Goal: Task Accomplishment & Management: Use online tool/utility

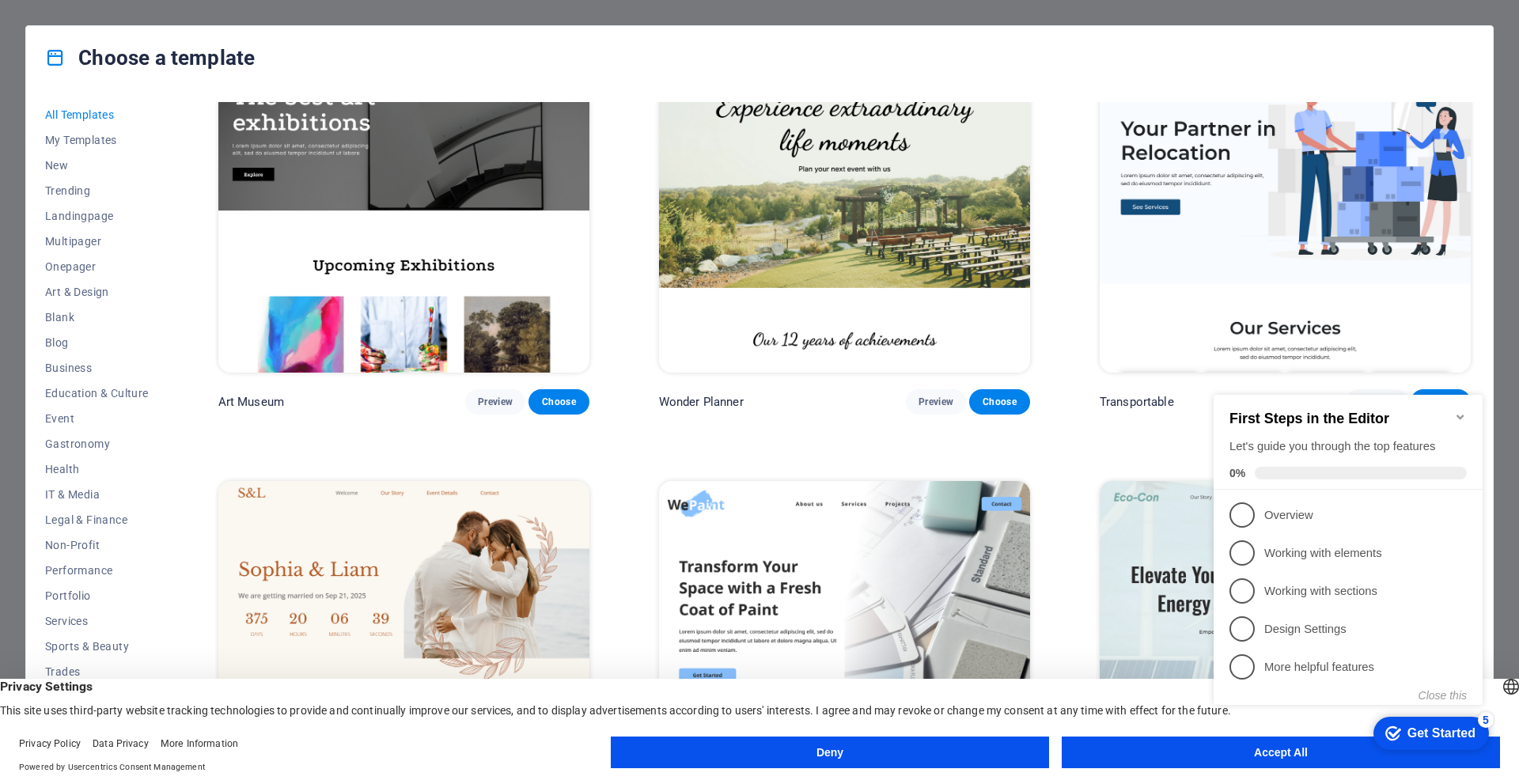
scroll to position [554, 0]
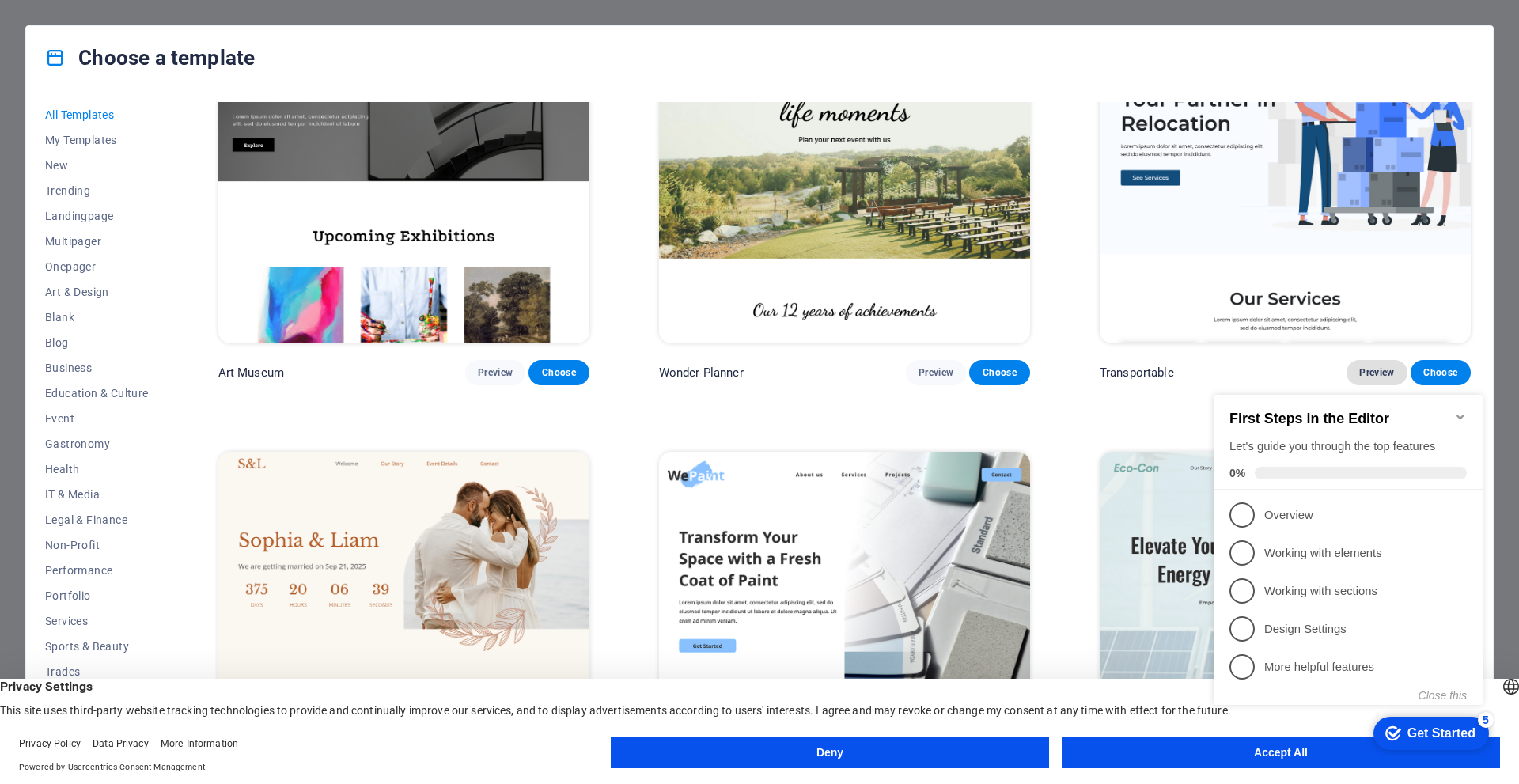
click at [1378, 366] on span "Preview" at bounding box center [1376, 372] width 35 height 13
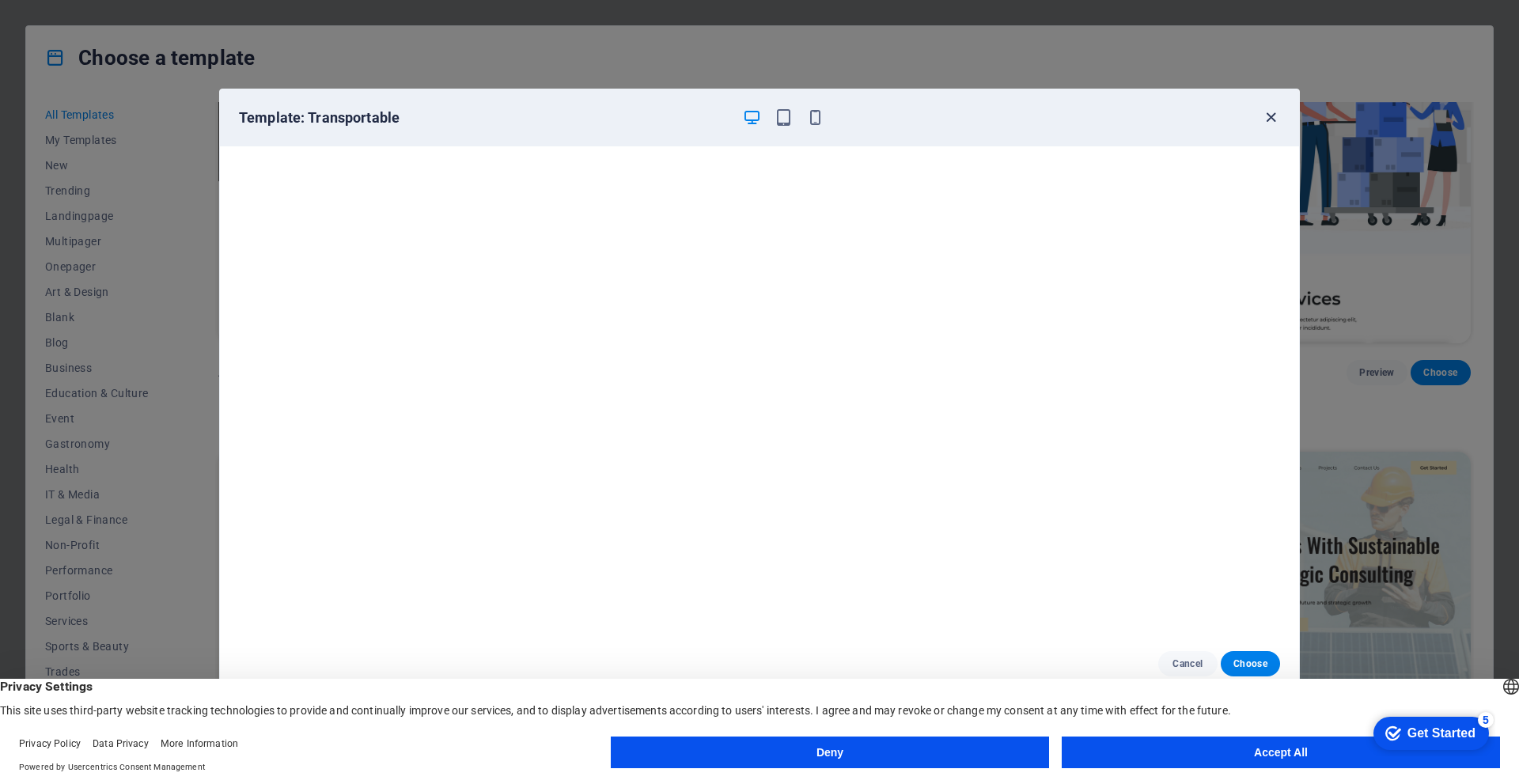
click at [1273, 116] on icon "button" at bounding box center [1271, 116] width 18 height 18
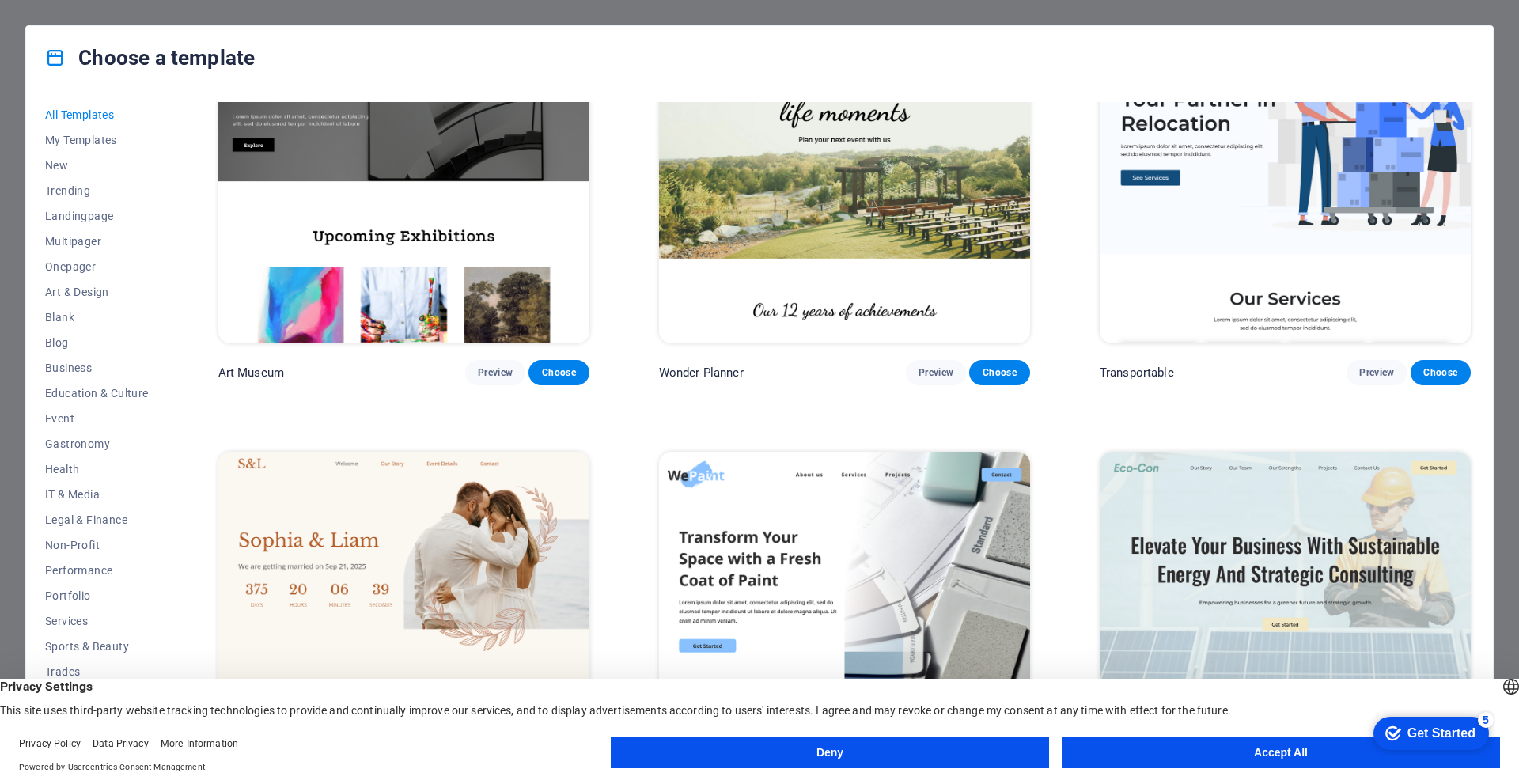
scroll to position [949, 0]
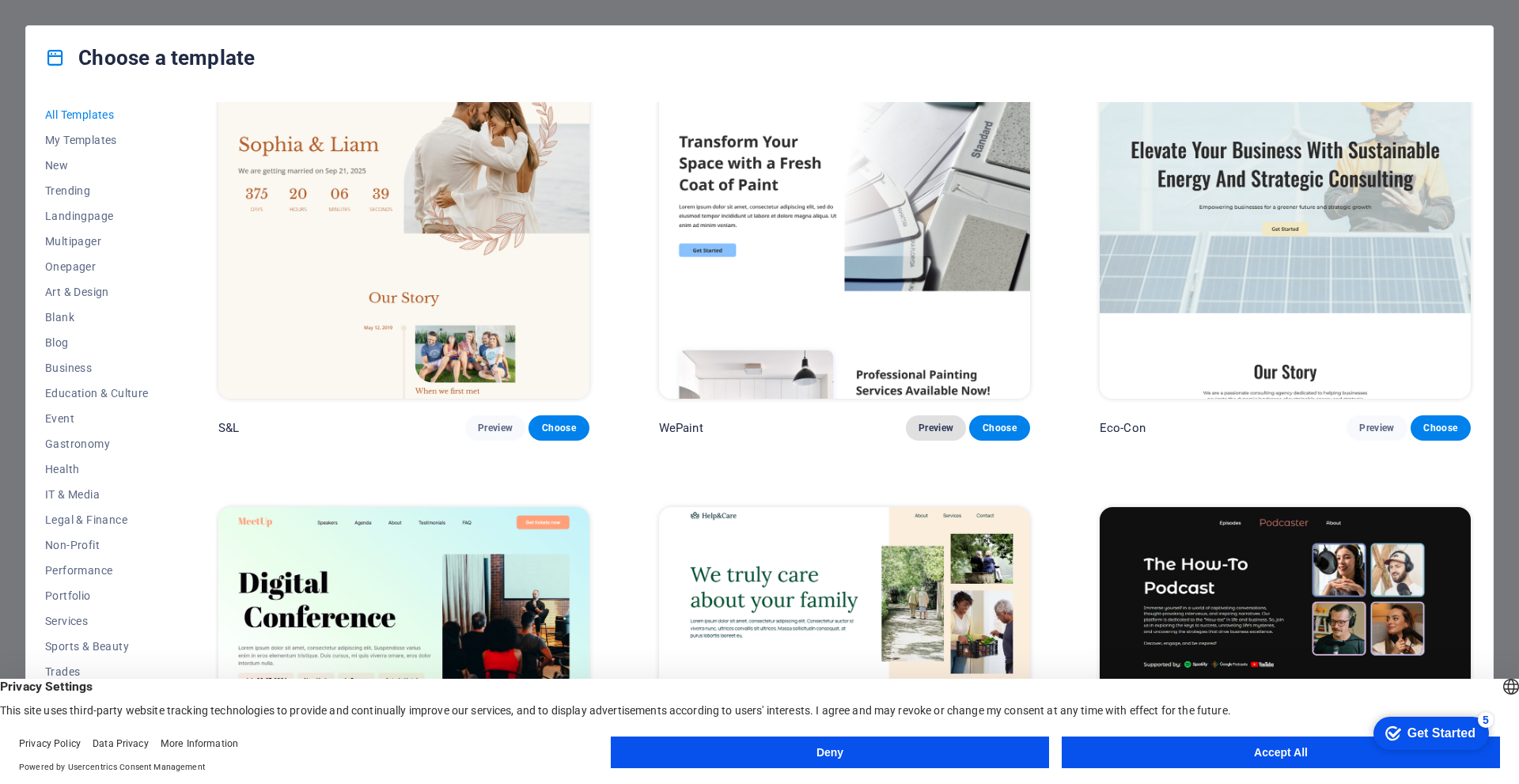
click at [936, 422] on span "Preview" at bounding box center [936, 428] width 35 height 13
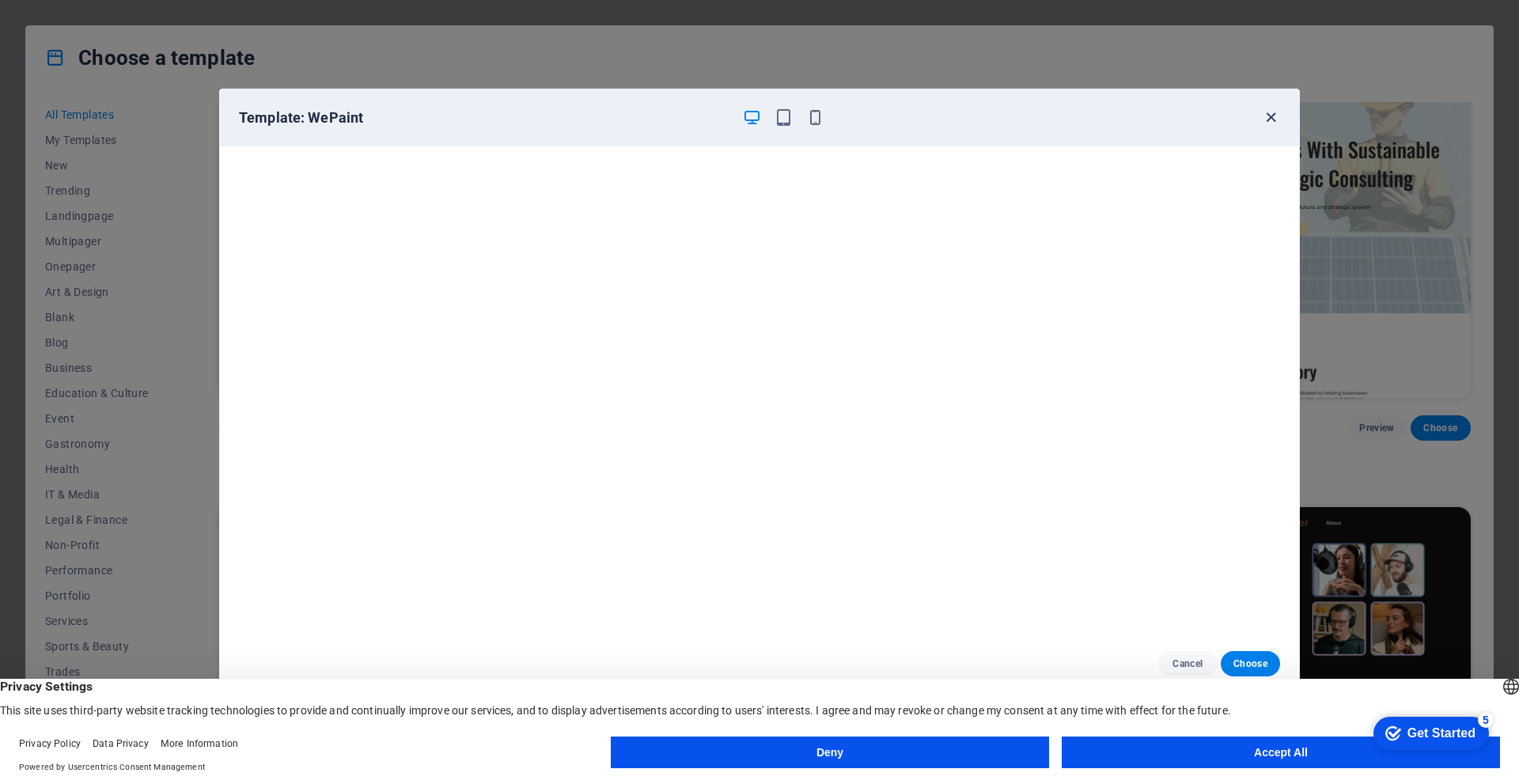
click at [1267, 119] on icon "button" at bounding box center [1271, 116] width 18 height 18
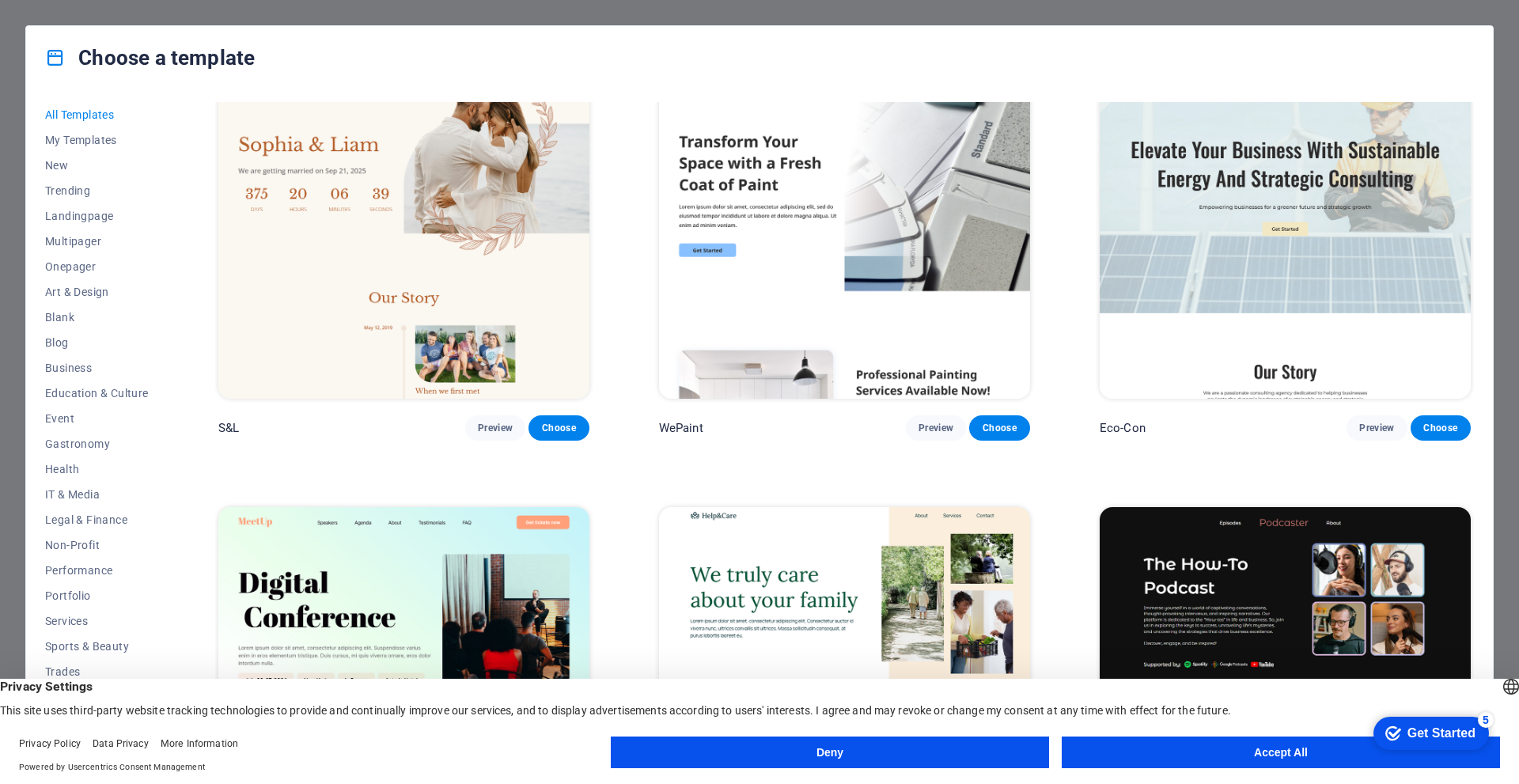
click at [1288, 755] on button "Accept All" at bounding box center [1280, 752] width 438 height 31
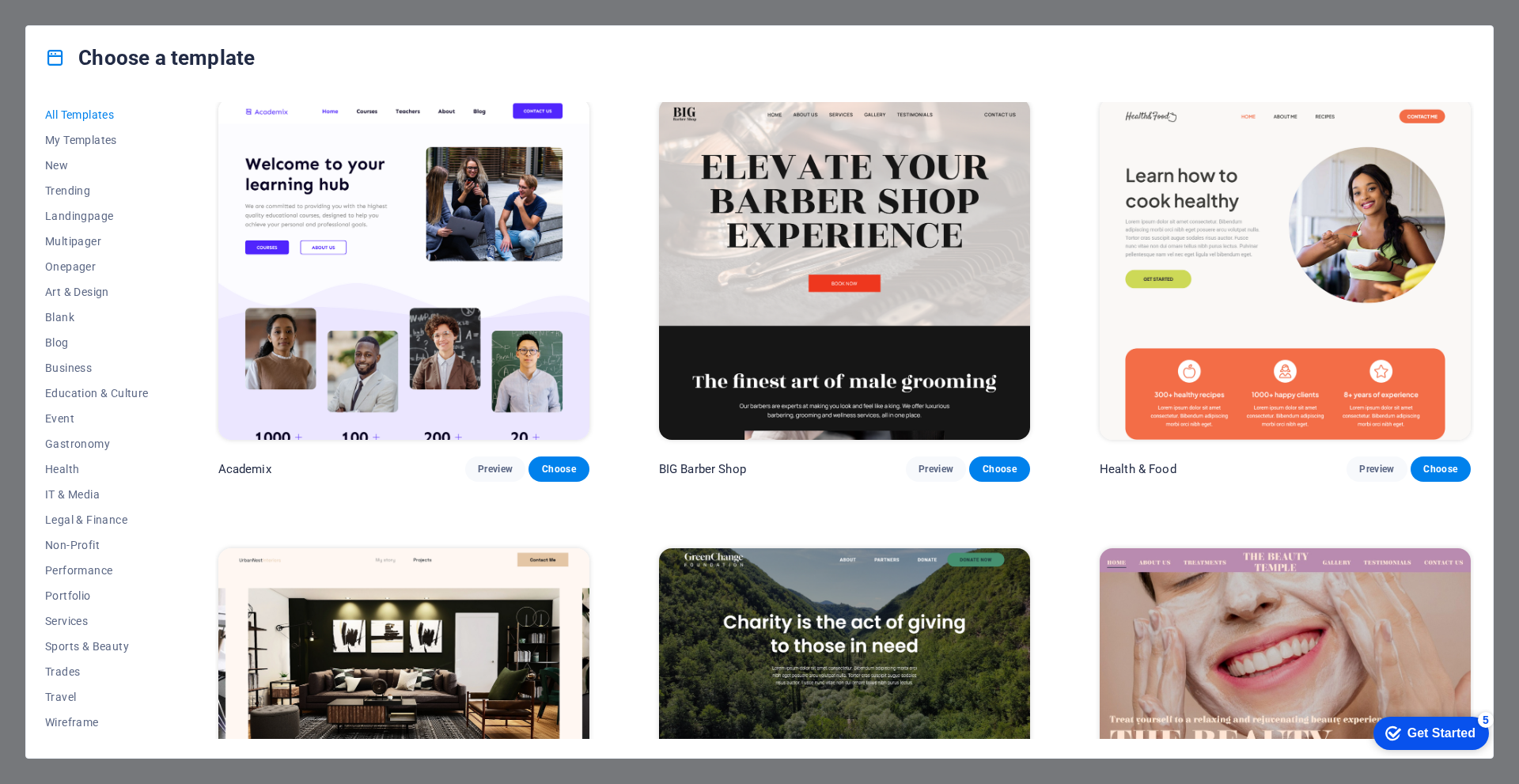
scroll to position [1820, 0]
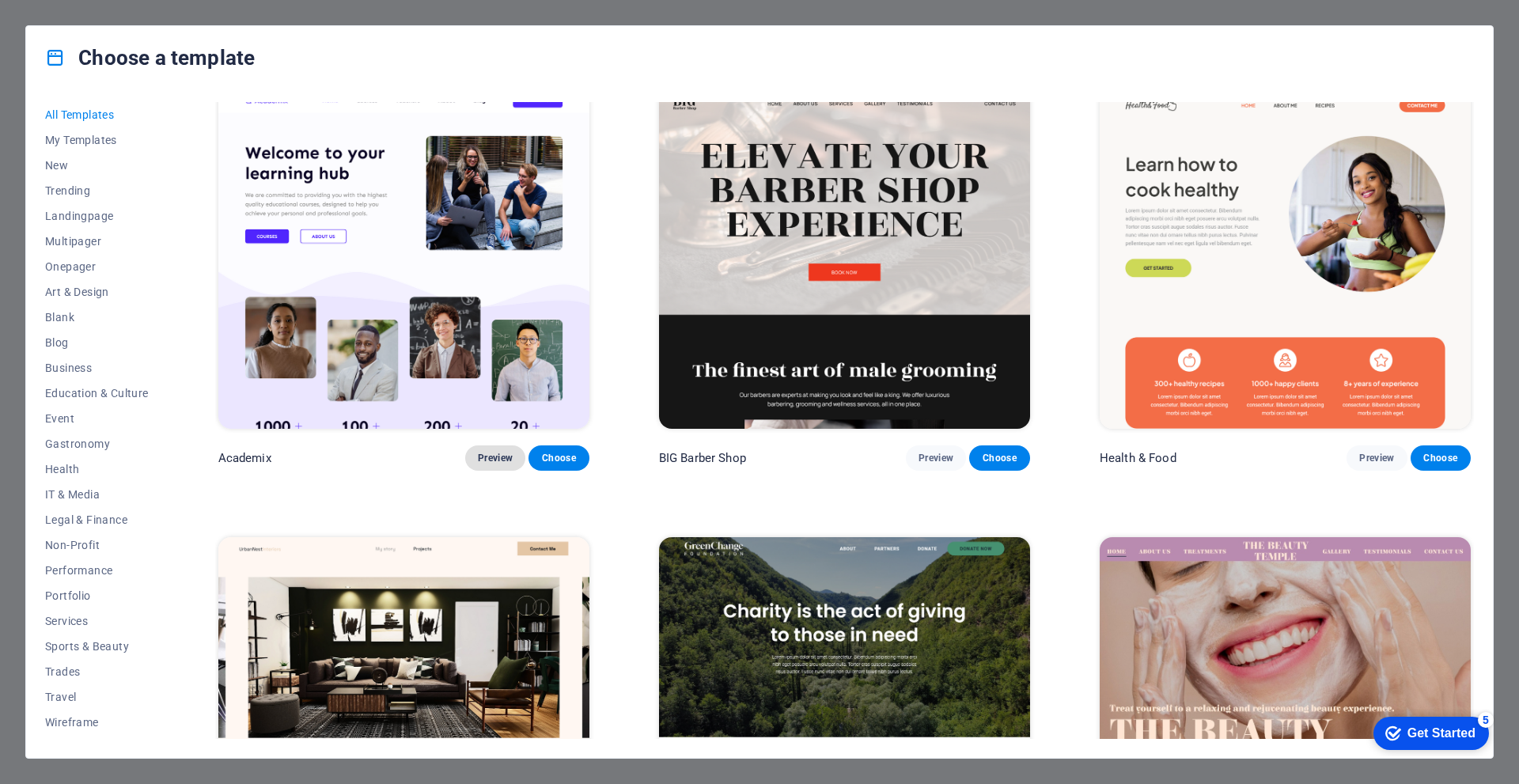
click at [505, 452] on span "Preview" at bounding box center [495, 457] width 35 height 13
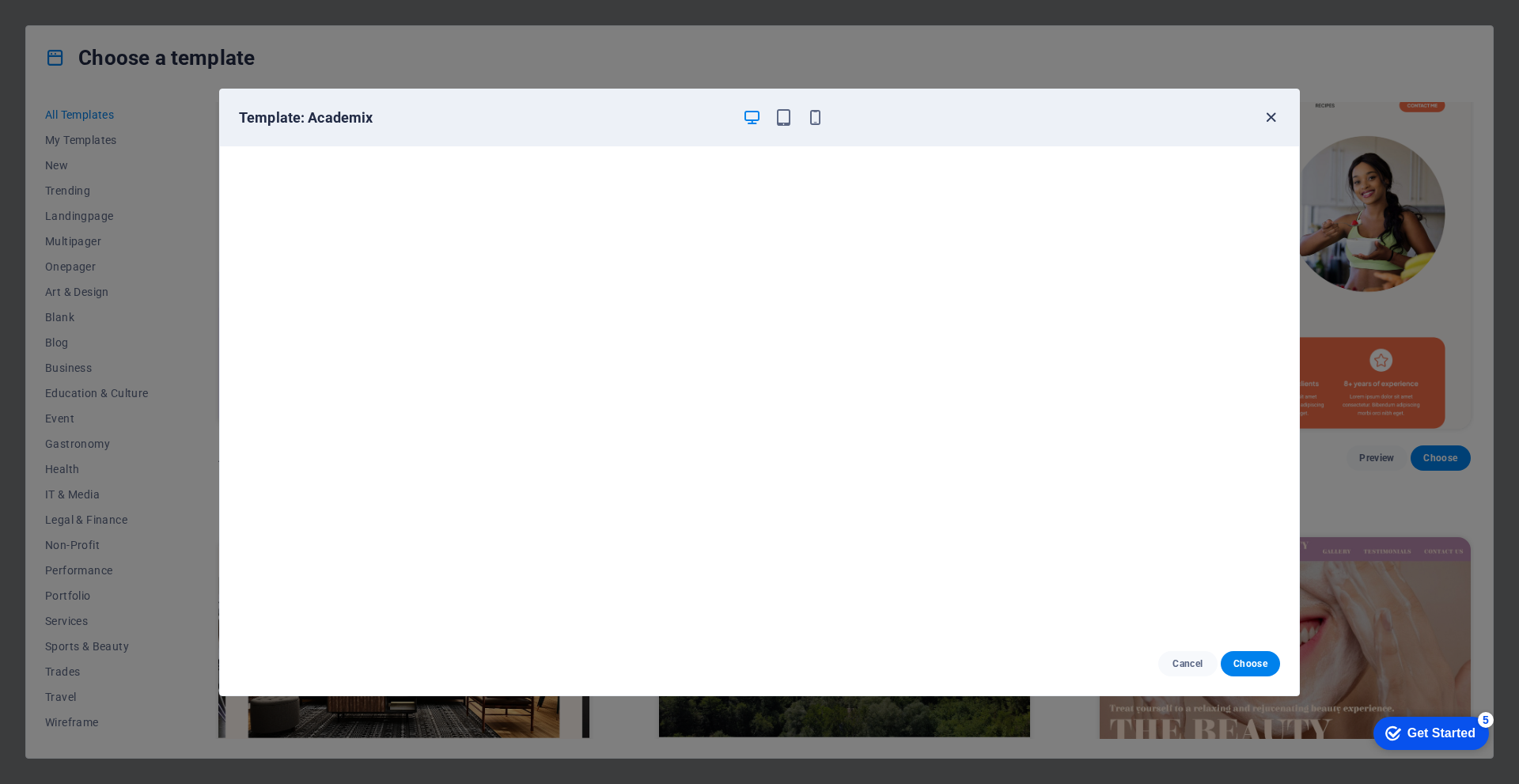
click at [1275, 108] on icon "button" at bounding box center [1271, 116] width 18 height 18
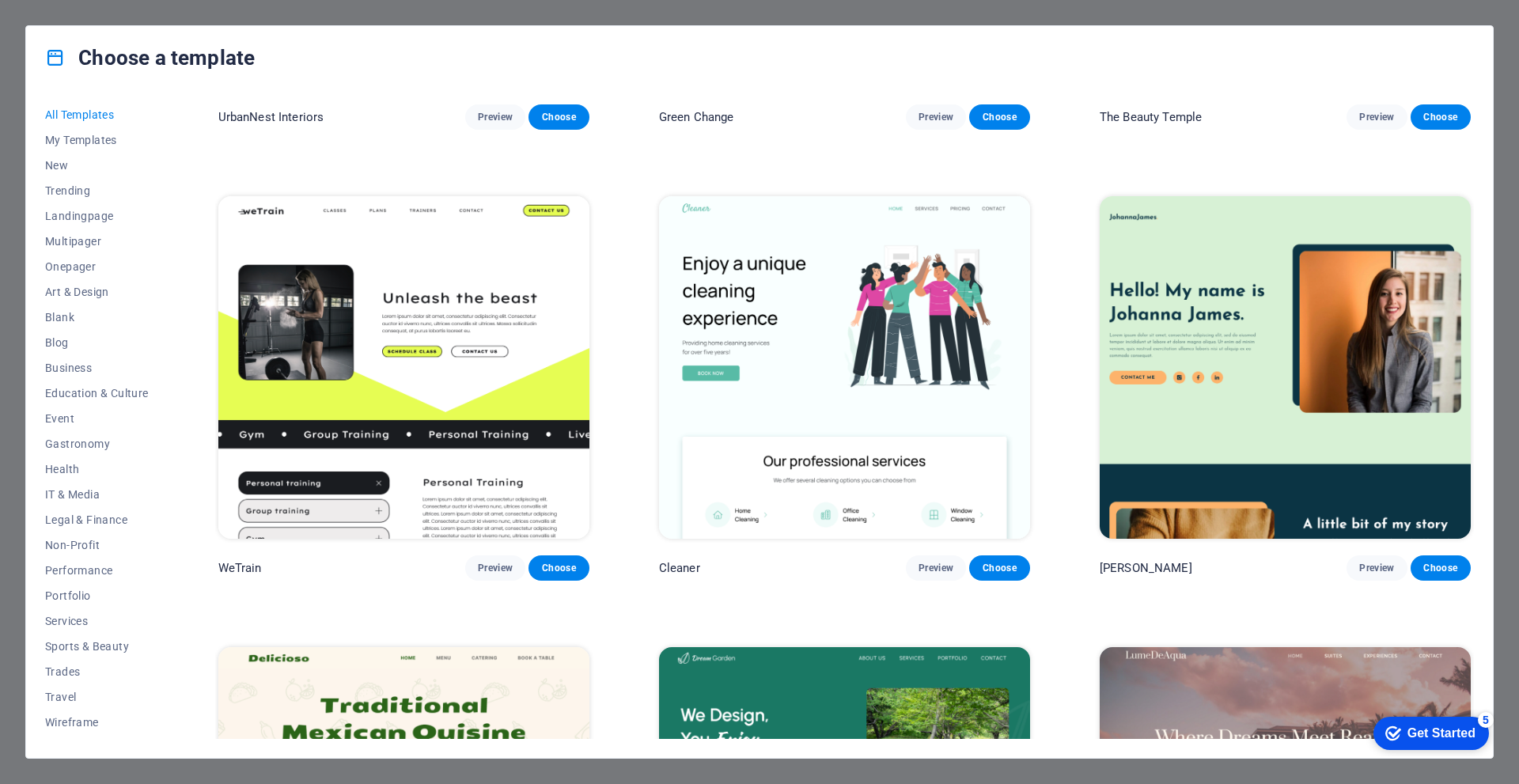
scroll to position [2690, 0]
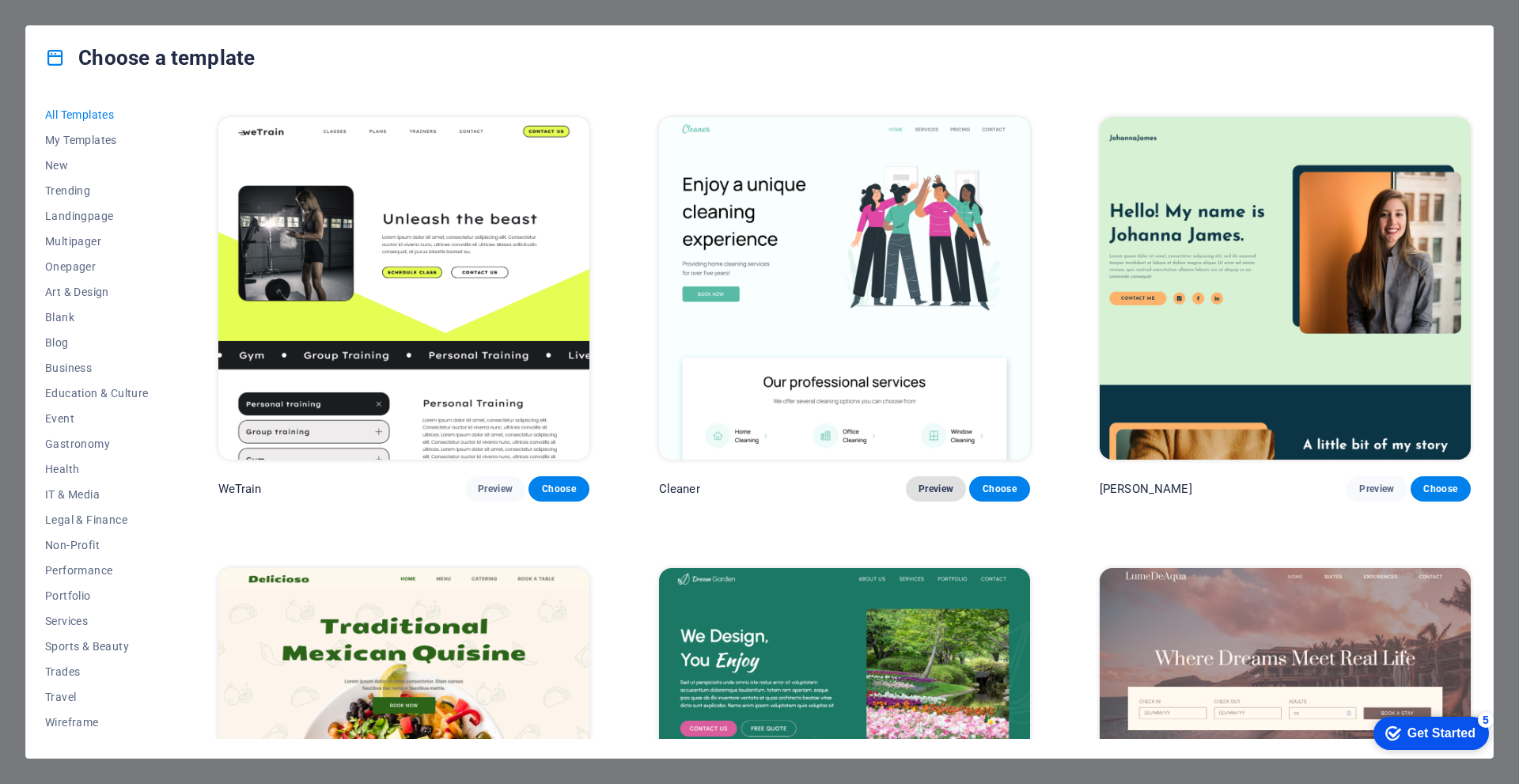
click at [936, 482] on span "Preview" at bounding box center [936, 488] width 35 height 13
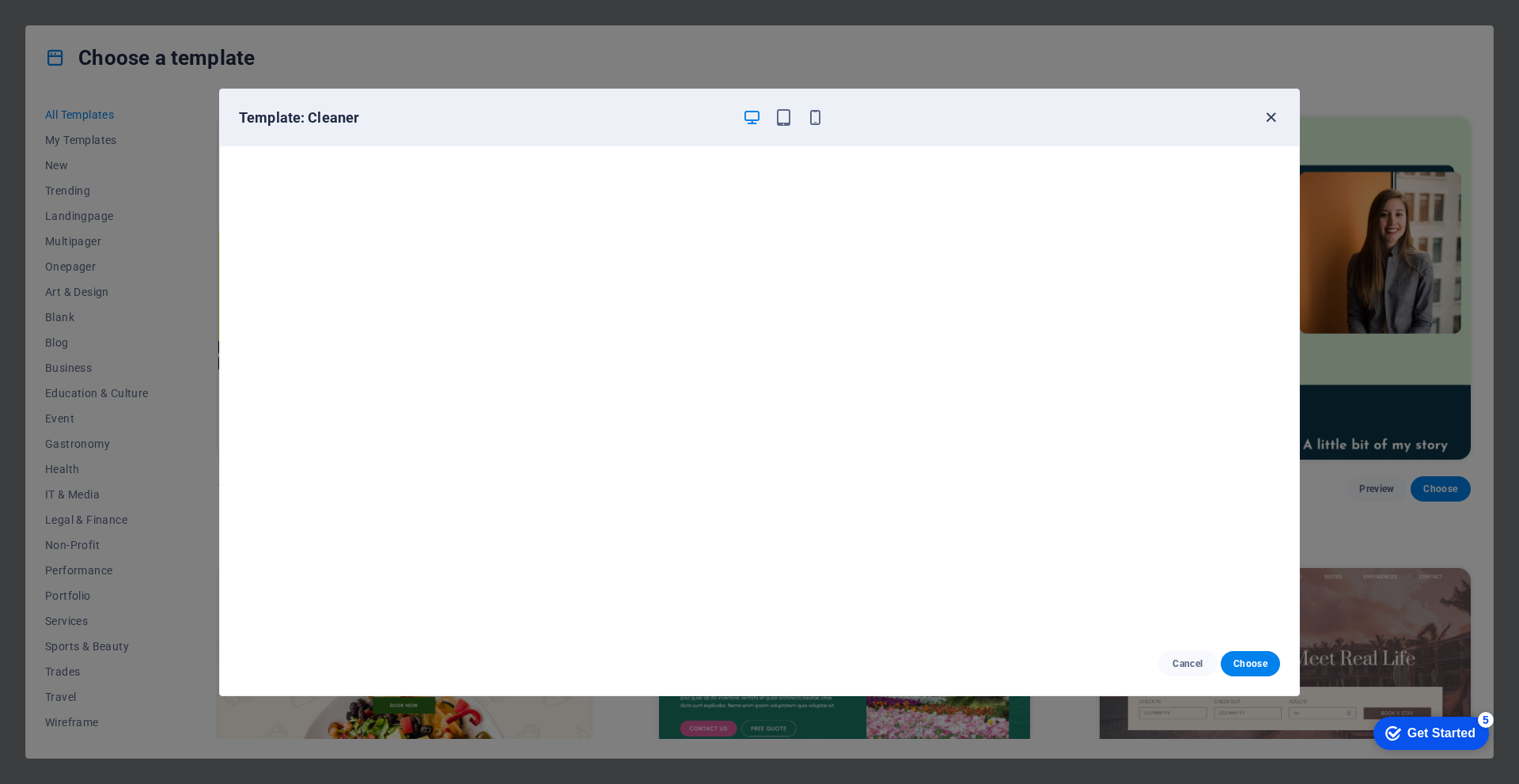
click at [1266, 123] on icon "button" at bounding box center [1271, 116] width 18 height 18
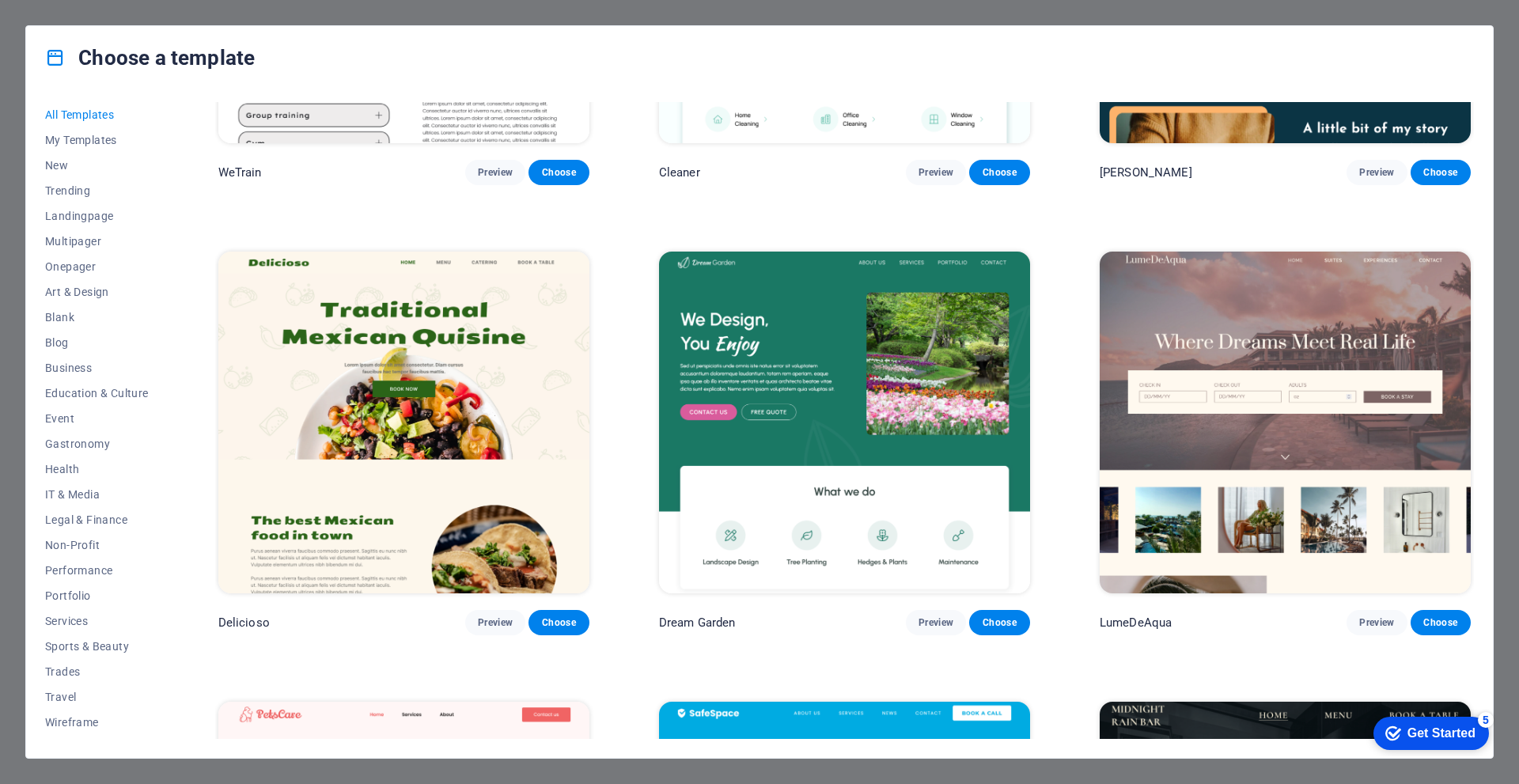
scroll to position [3164, 0]
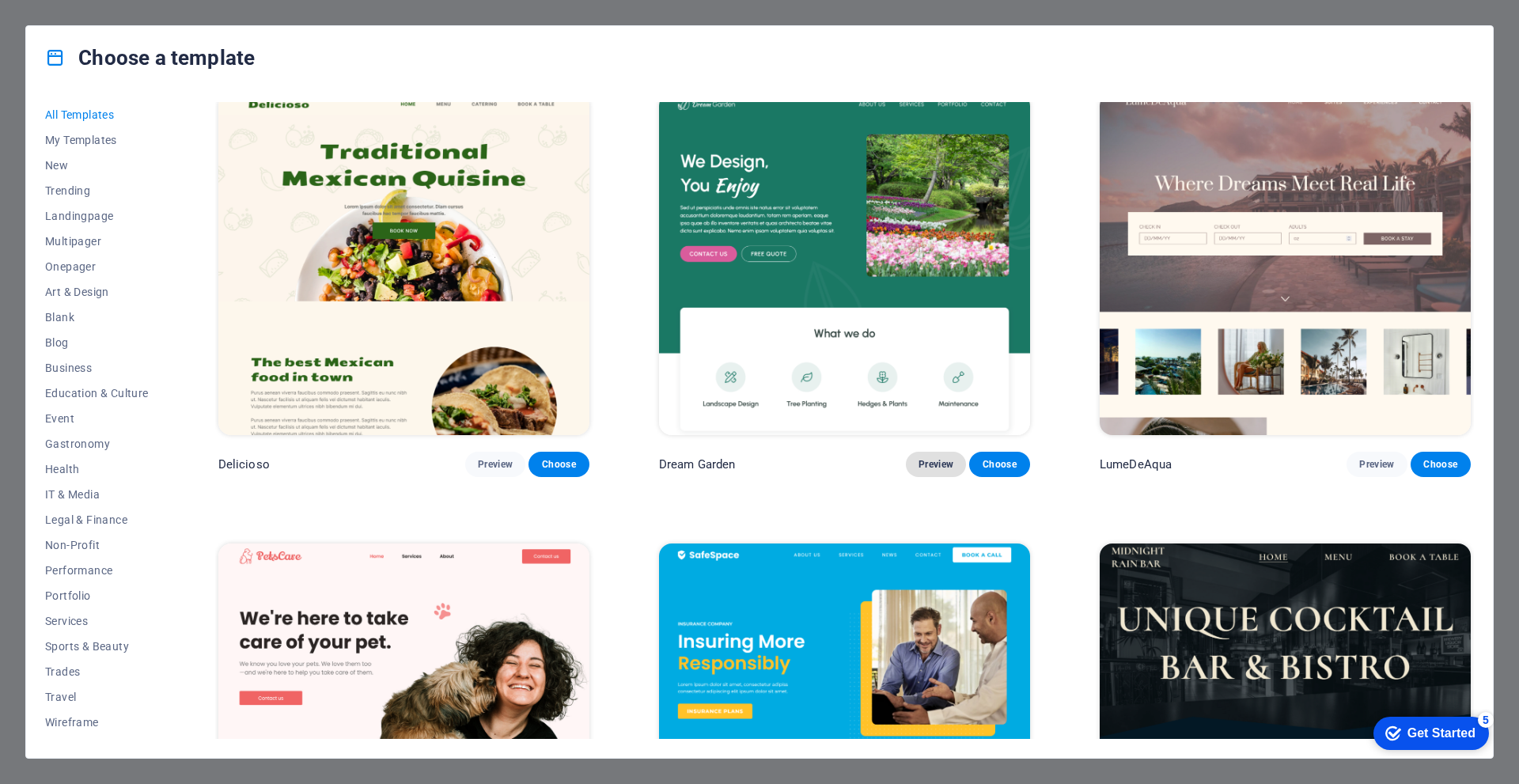
click at [926, 458] on span "Preview" at bounding box center [936, 464] width 35 height 13
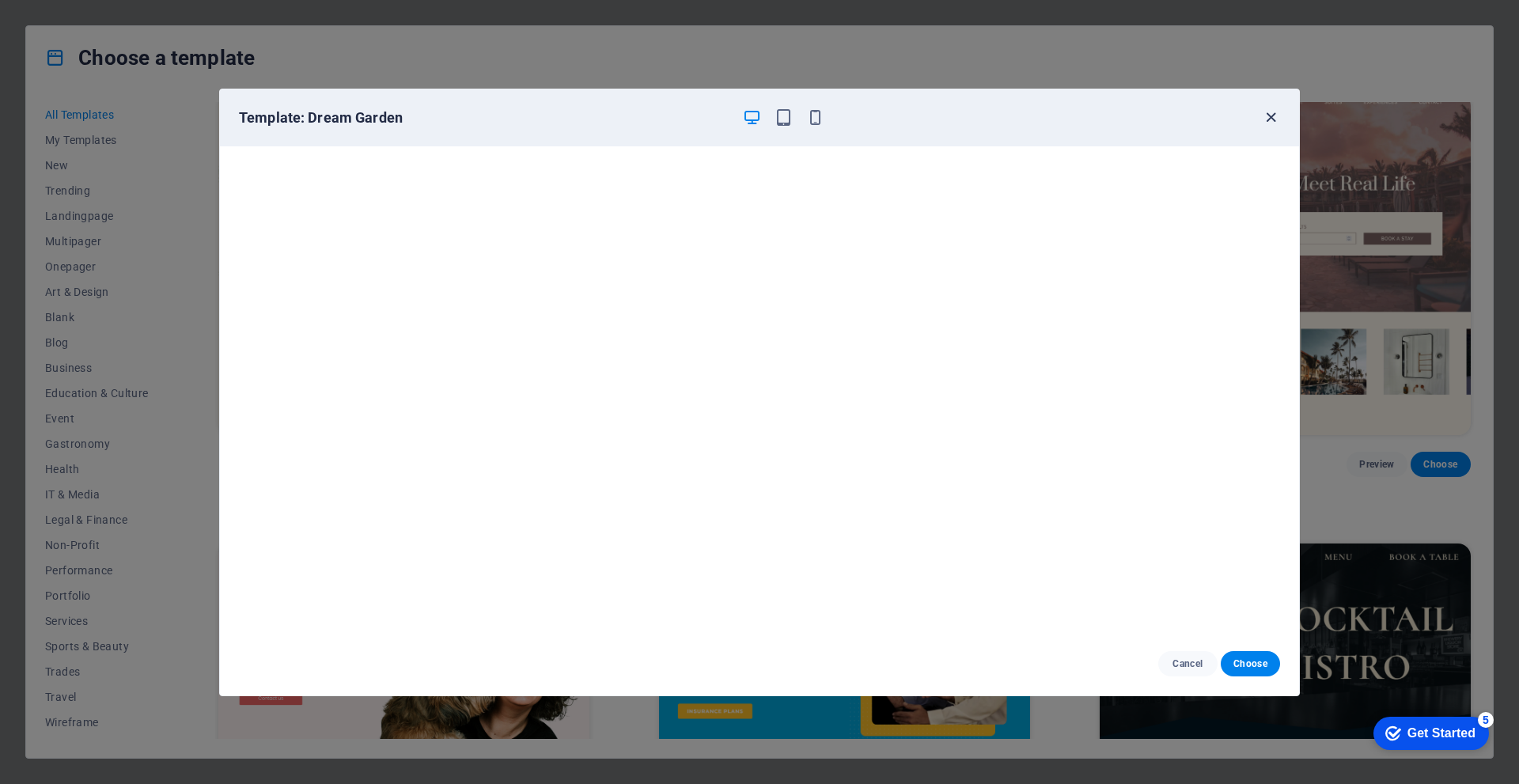
click at [1267, 119] on icon "button" at bounding box center [1271, 116] width 18 height 18
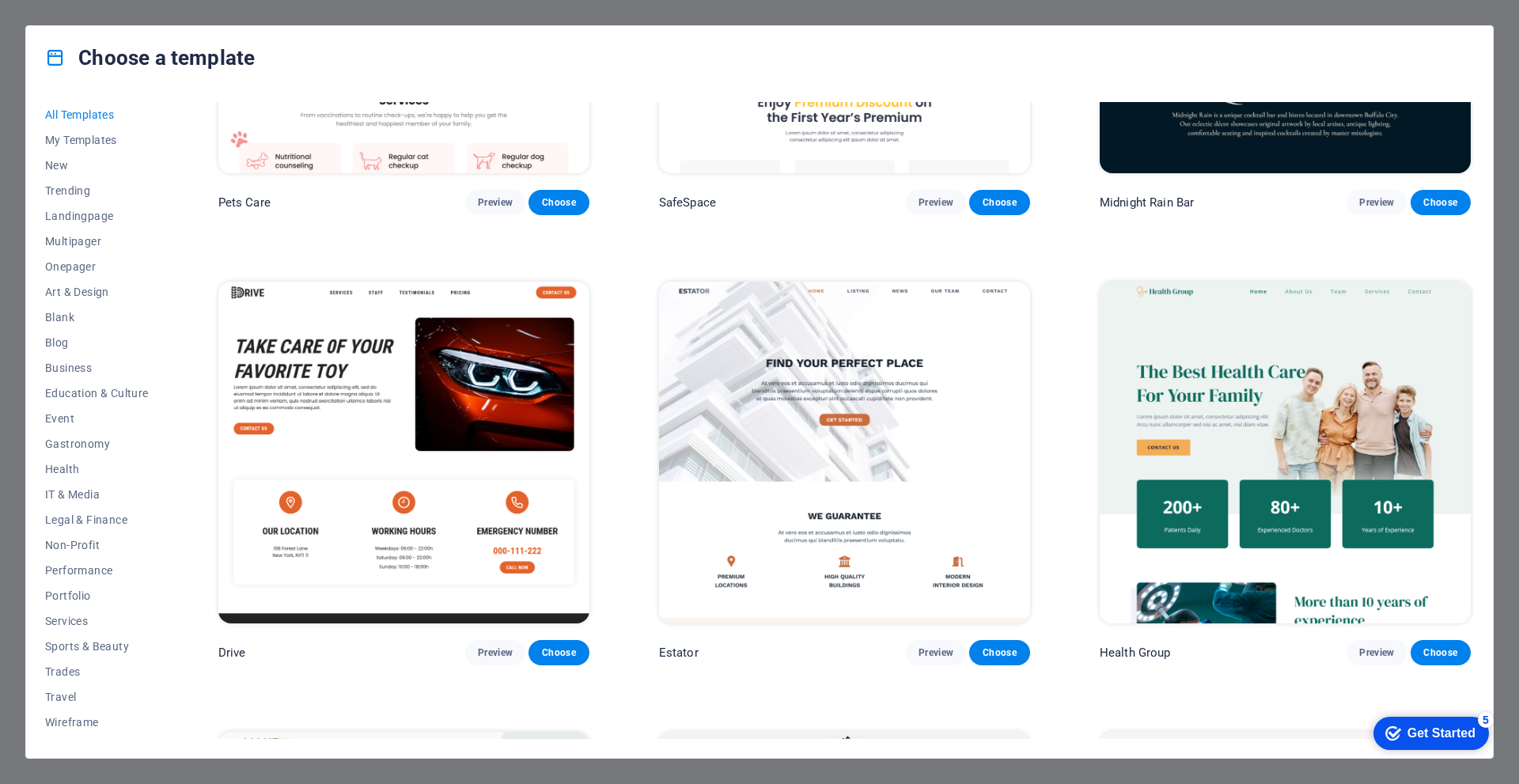
scroll to position [4114, 0]
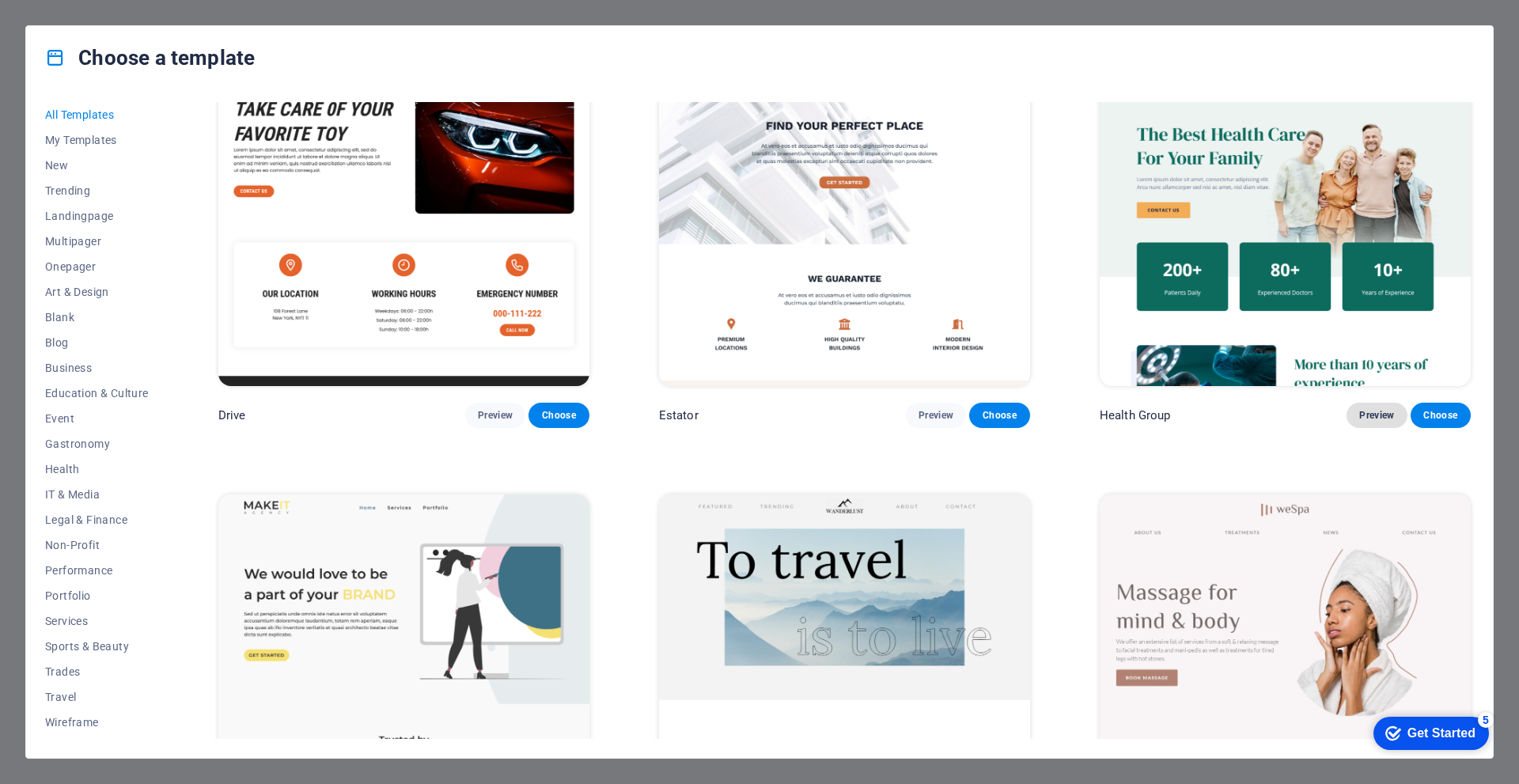
click at [1371, 409] on span "Preview" at bounding box center [1376, 415] width 35 height 13
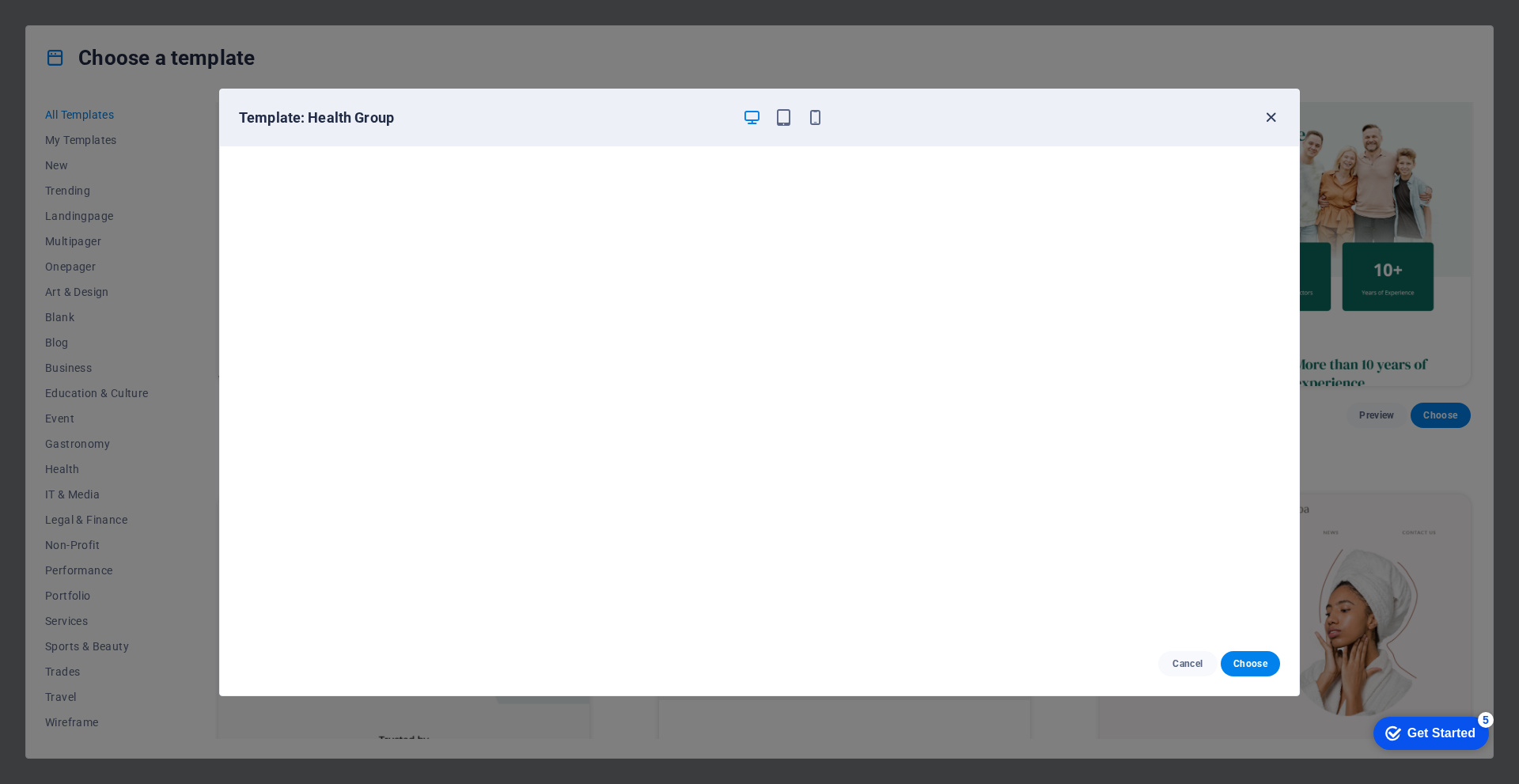
click at [1274, 116] on icon "button" at bounding box center [1271, 116] width 18 height 18
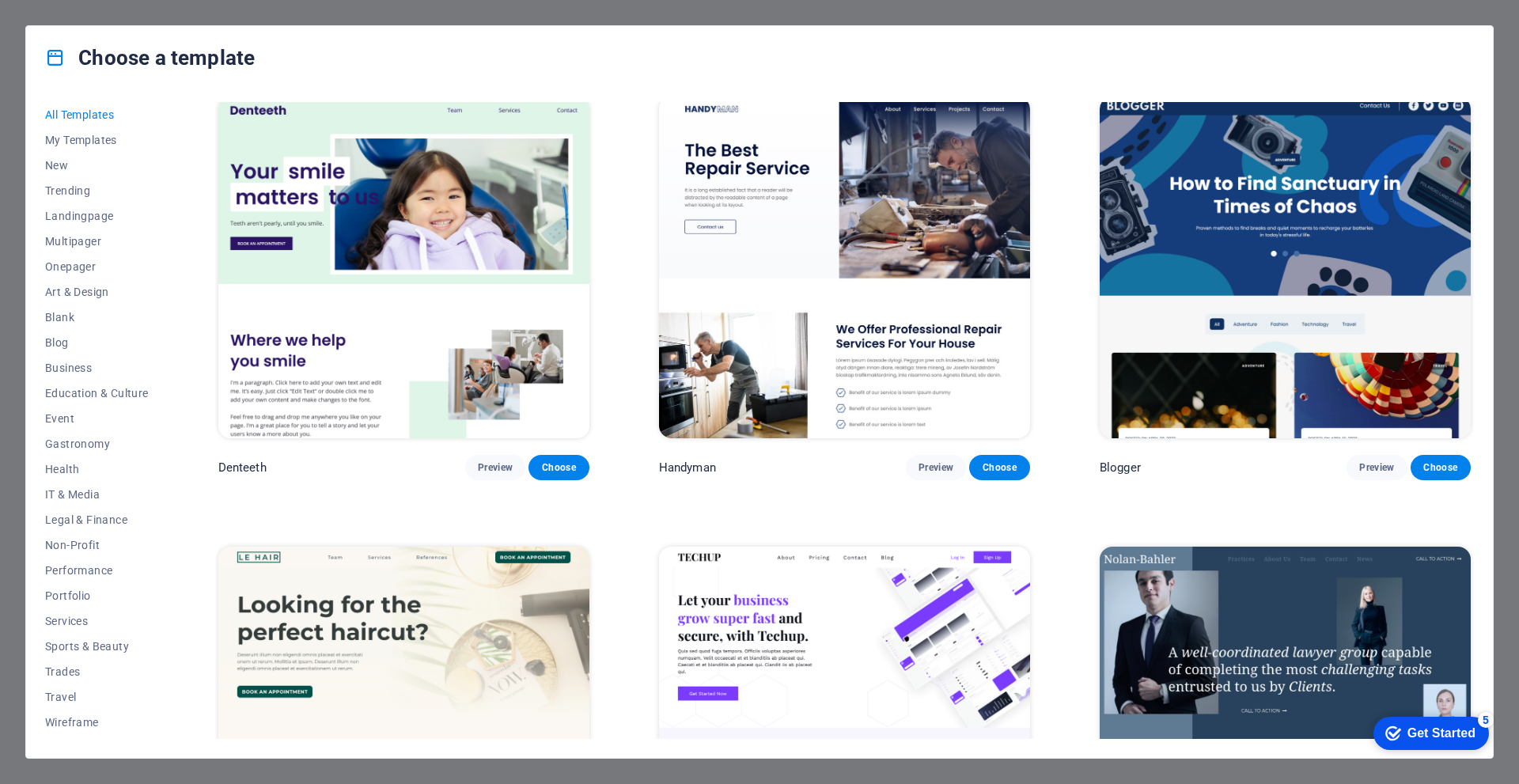
scroll to position [5775, 0]
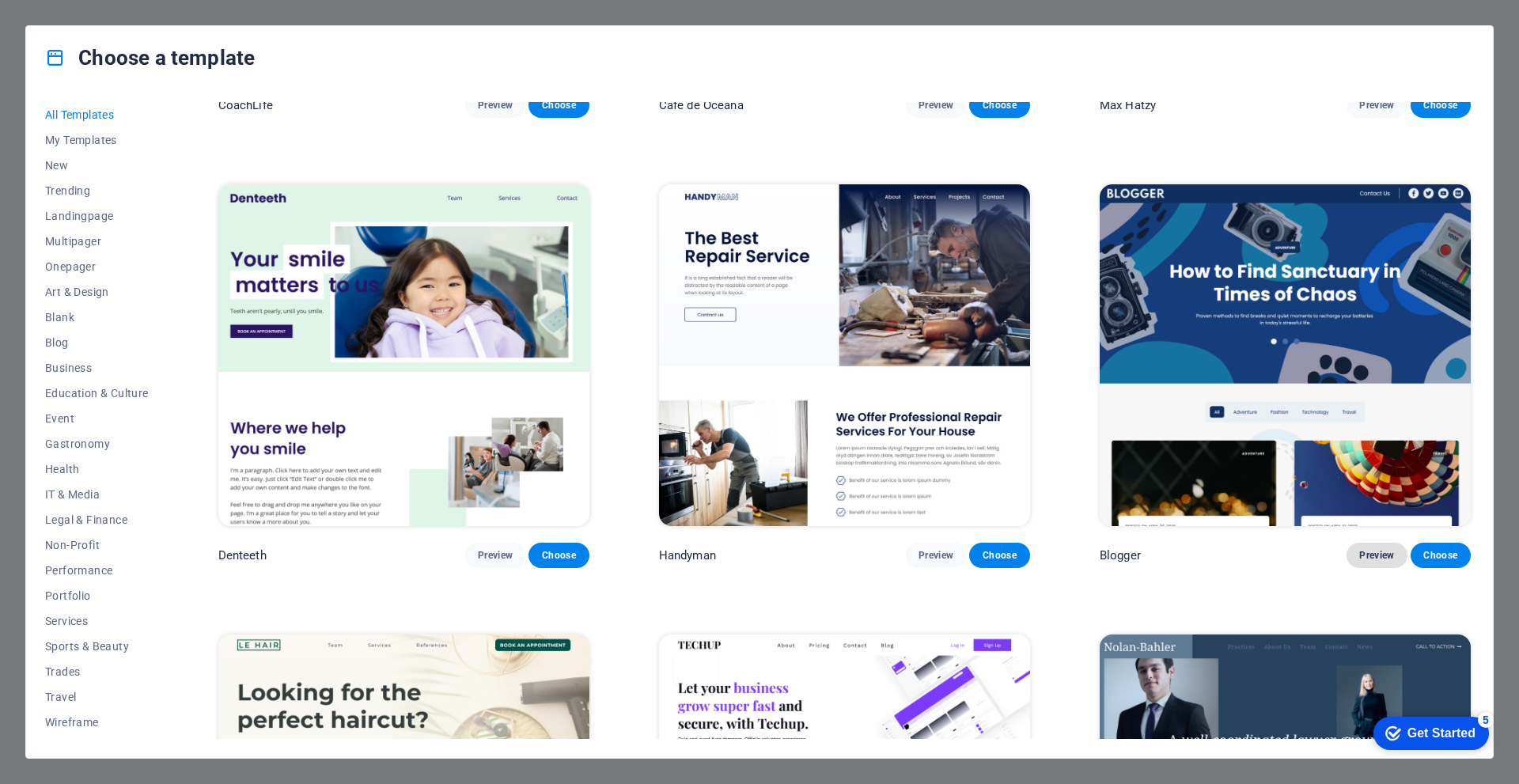
click at [1384, 543] on button "Preview" at bounding box center [1376, 555] width 60 height 26
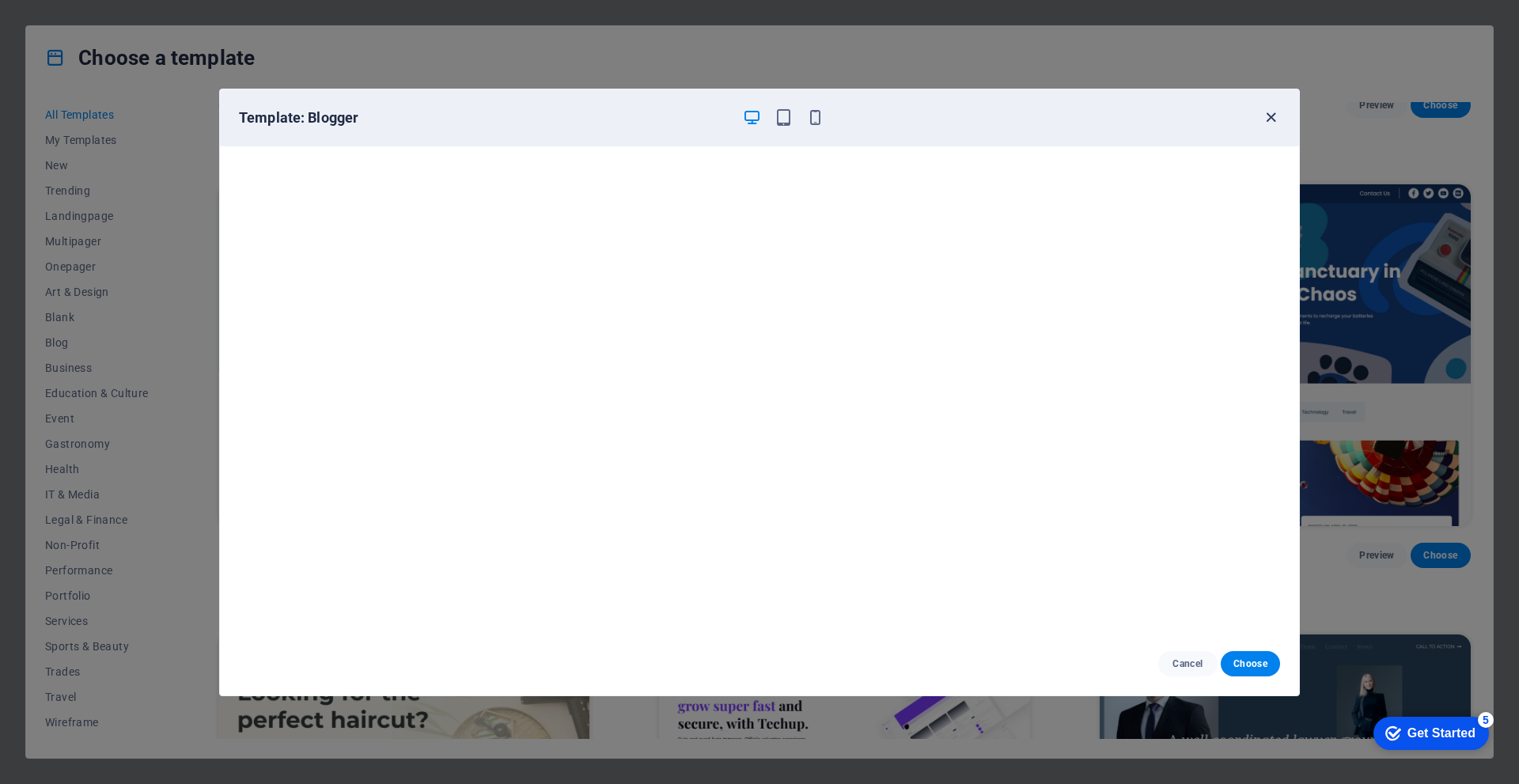
click at [1269, 121] on icon "button" at bounding box center [1271, 116] width 18 height 18
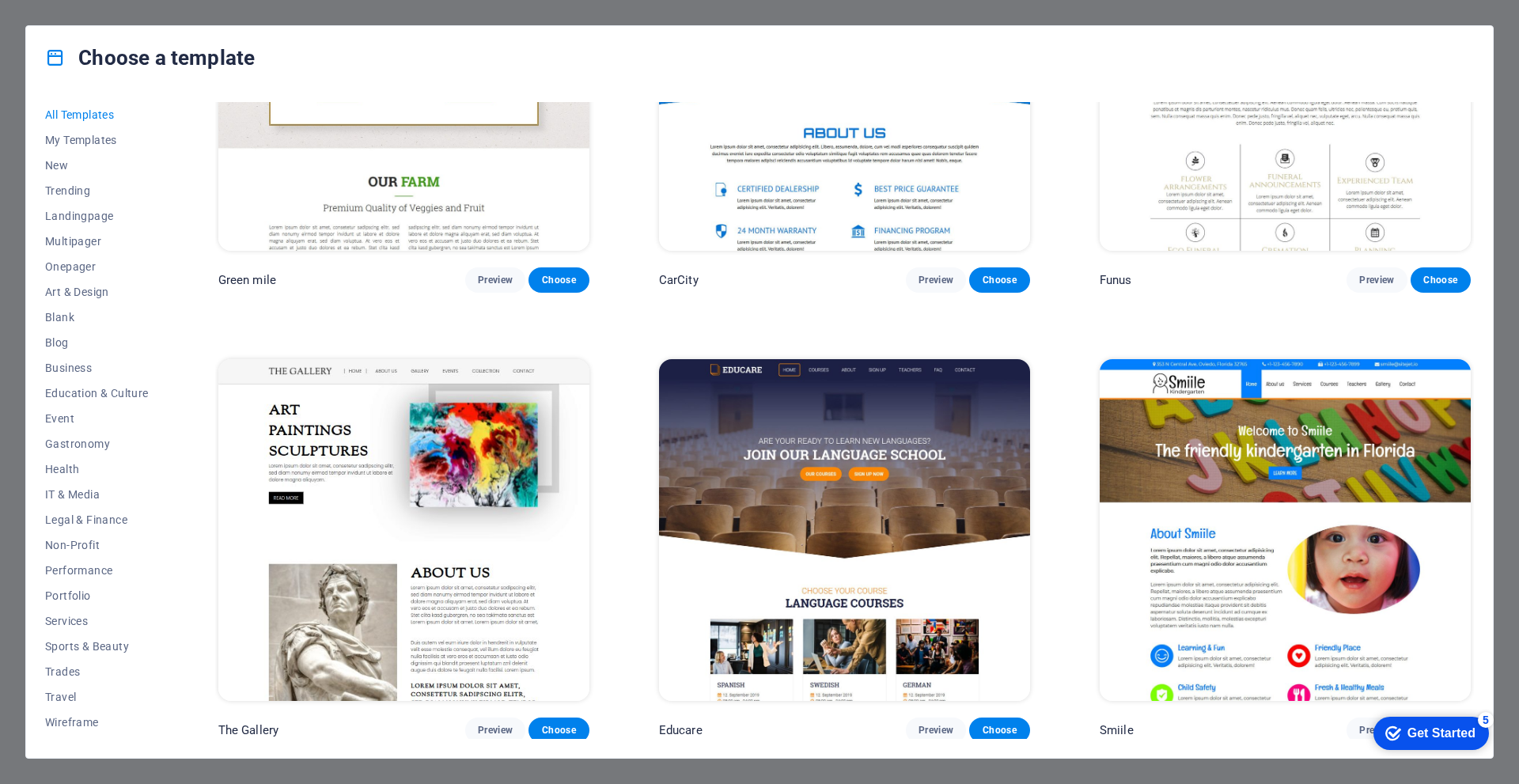
scroll to position [13290, 0]
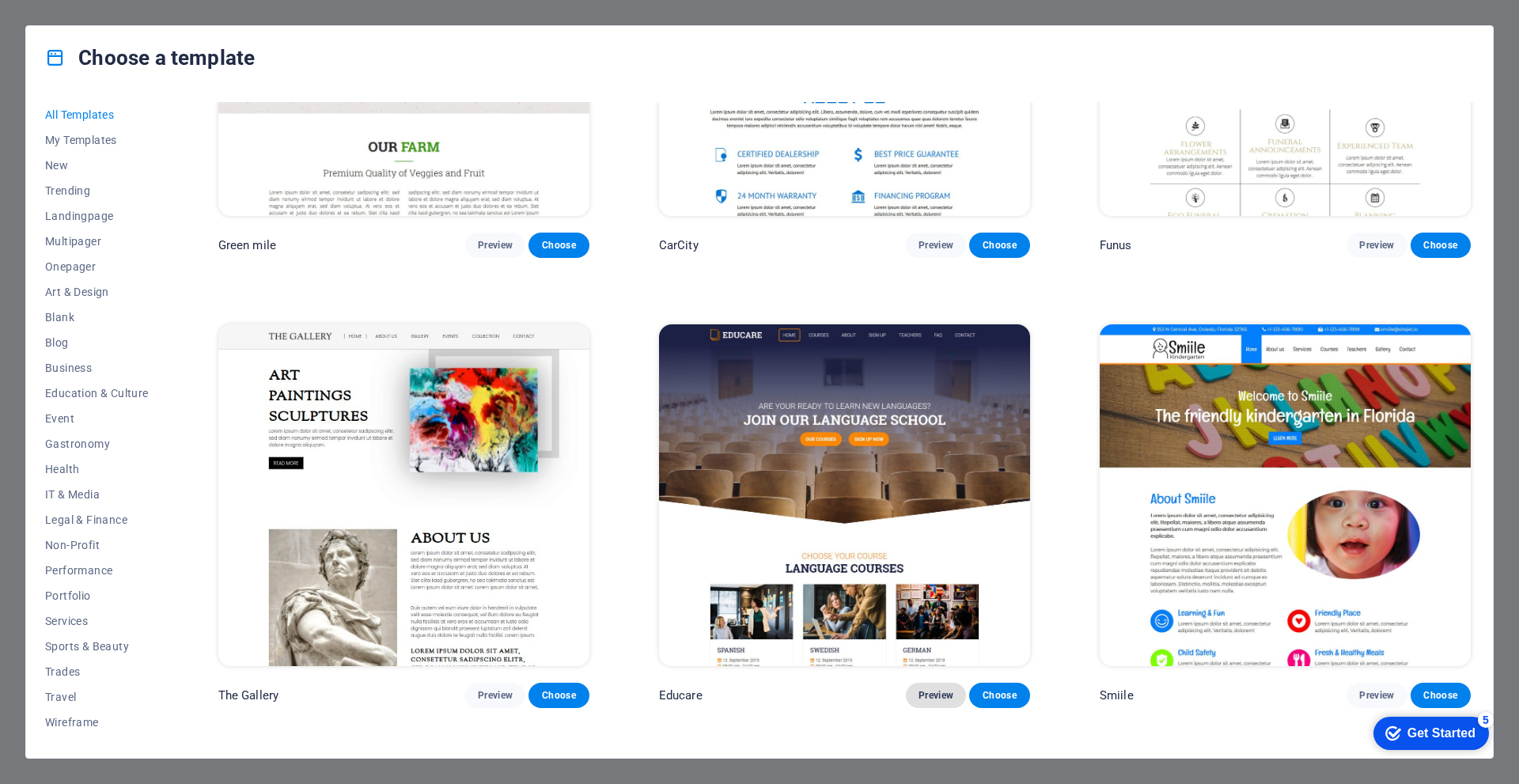
click at [938, 689] on span "Preview" at bounding box center [936, 695] width 35 height 13
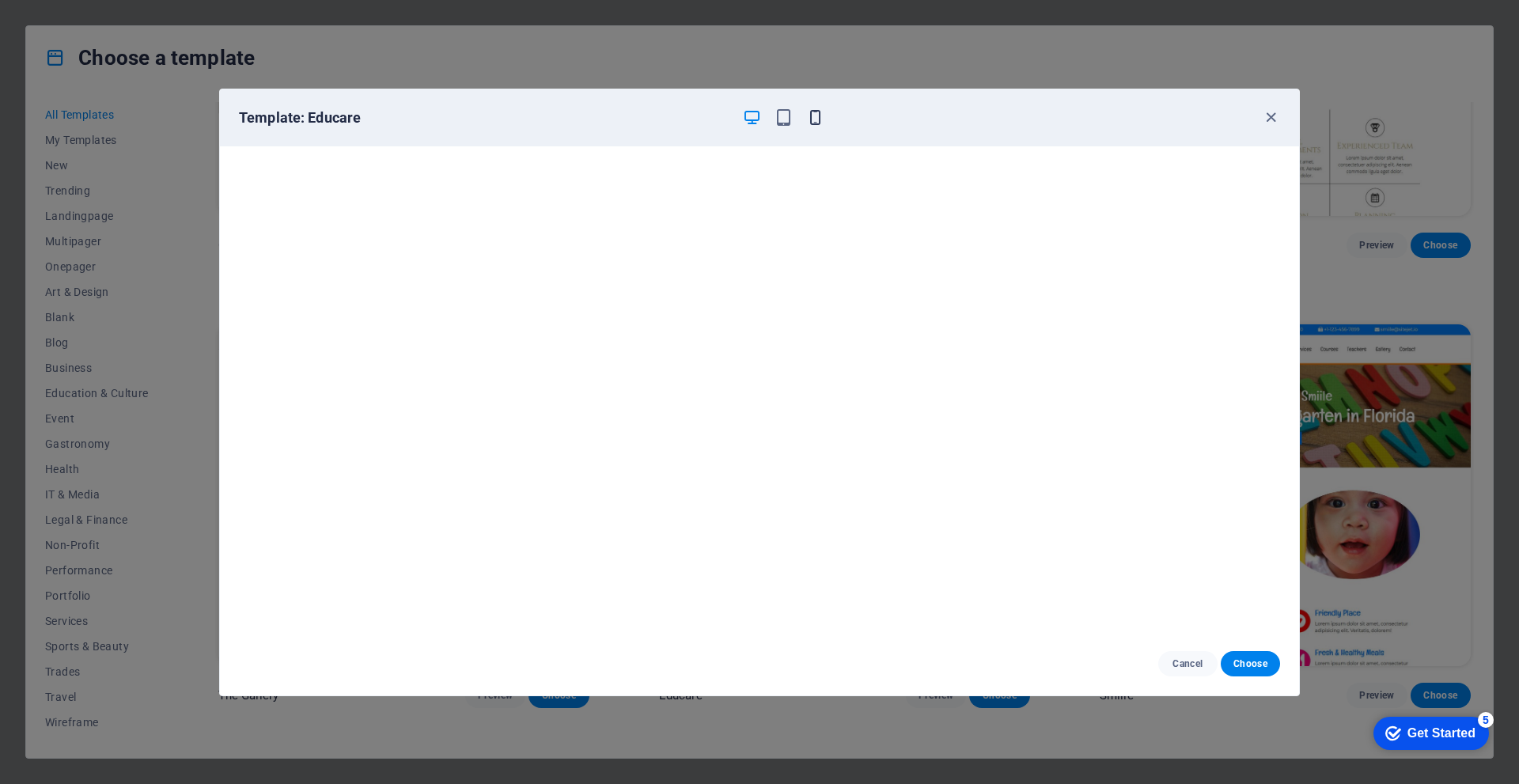
click at [816, 120] on icon "button" at bounding box center [815, 116] width 18 height 18
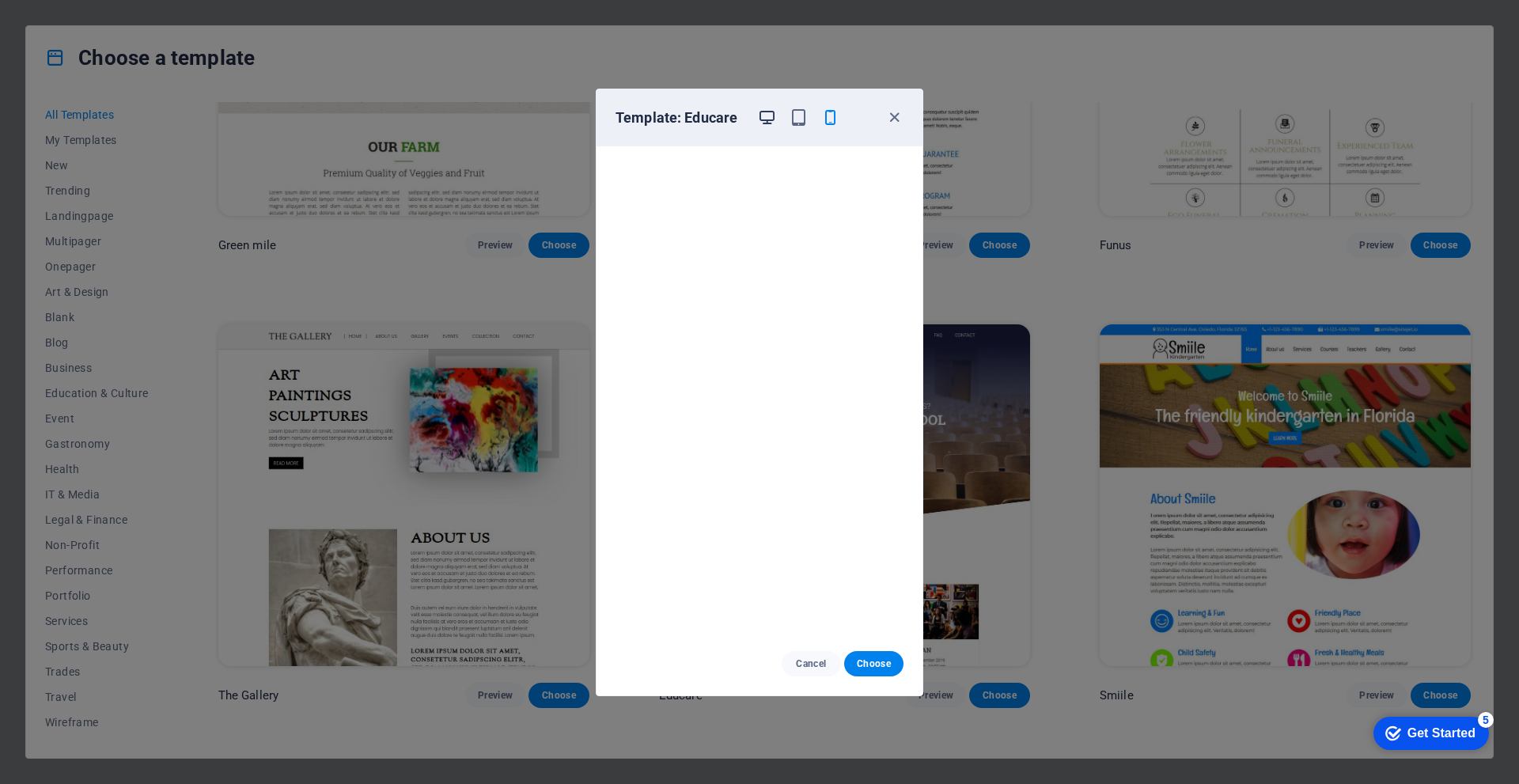
click at [763, 119] on icon "button" at bounding box center [766, 116] width 18 height 18
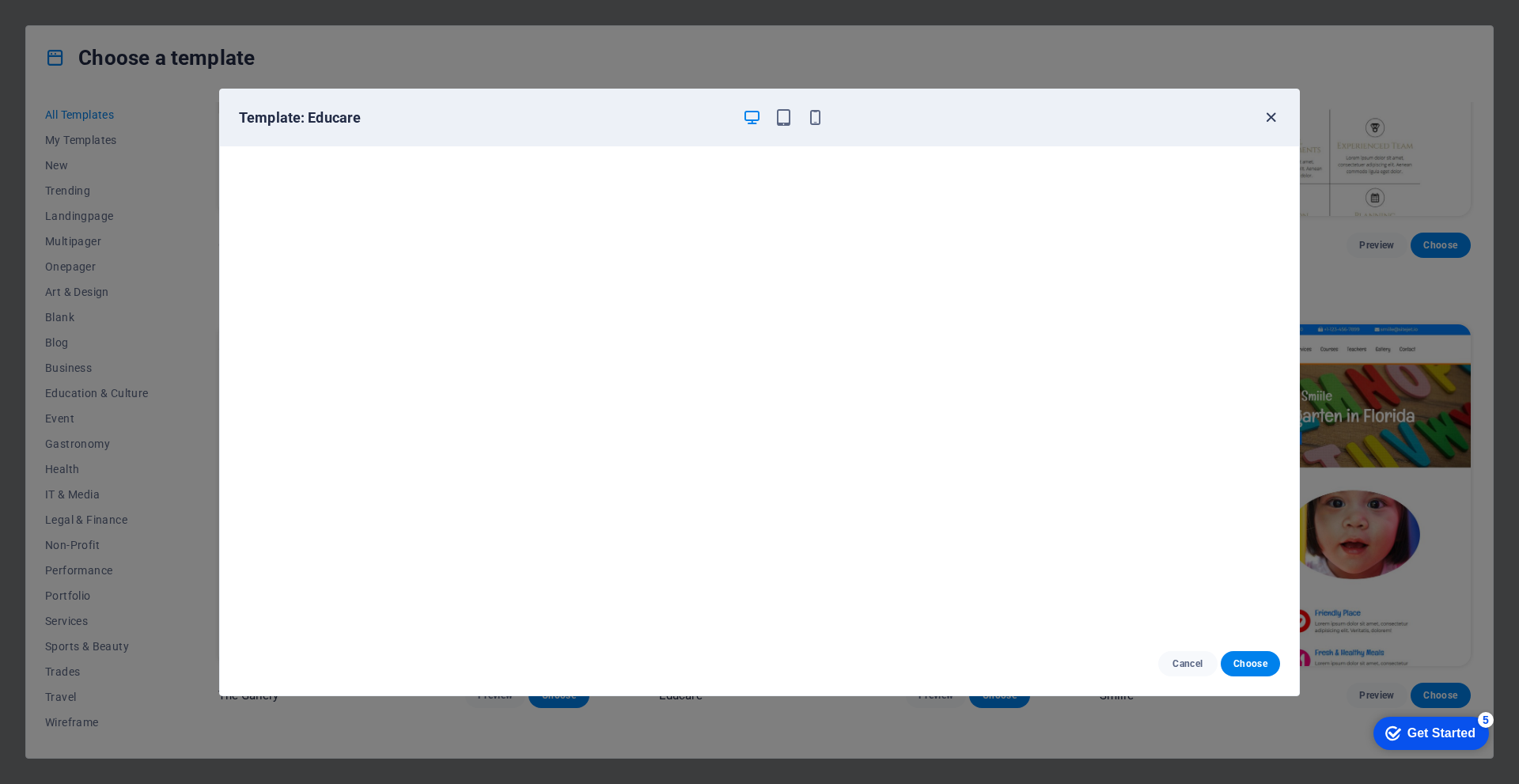
click at [1278, 122] on icon "button" at bounding box center [1271, 116] width 18 height 18
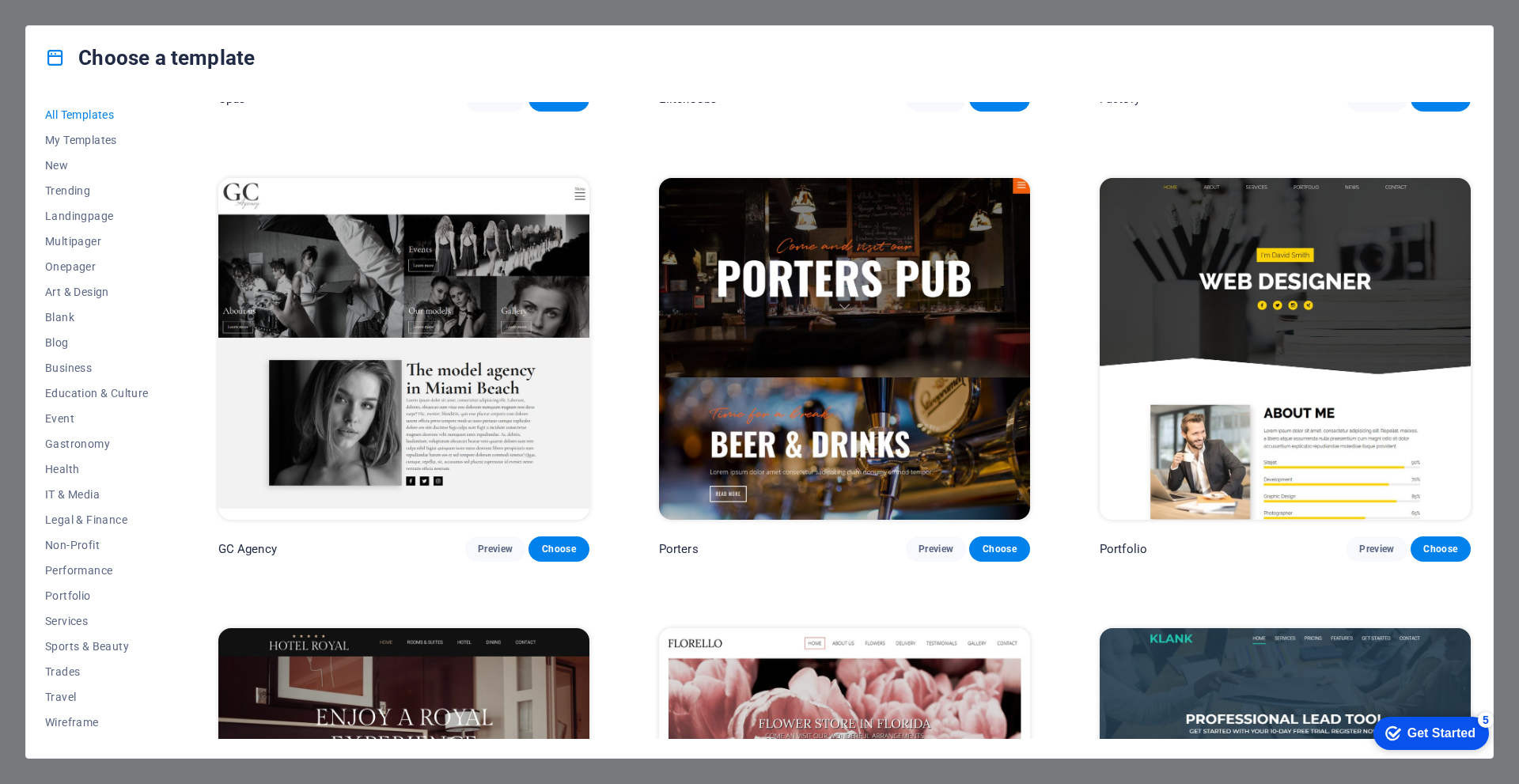
scroll to position [16454, 0]
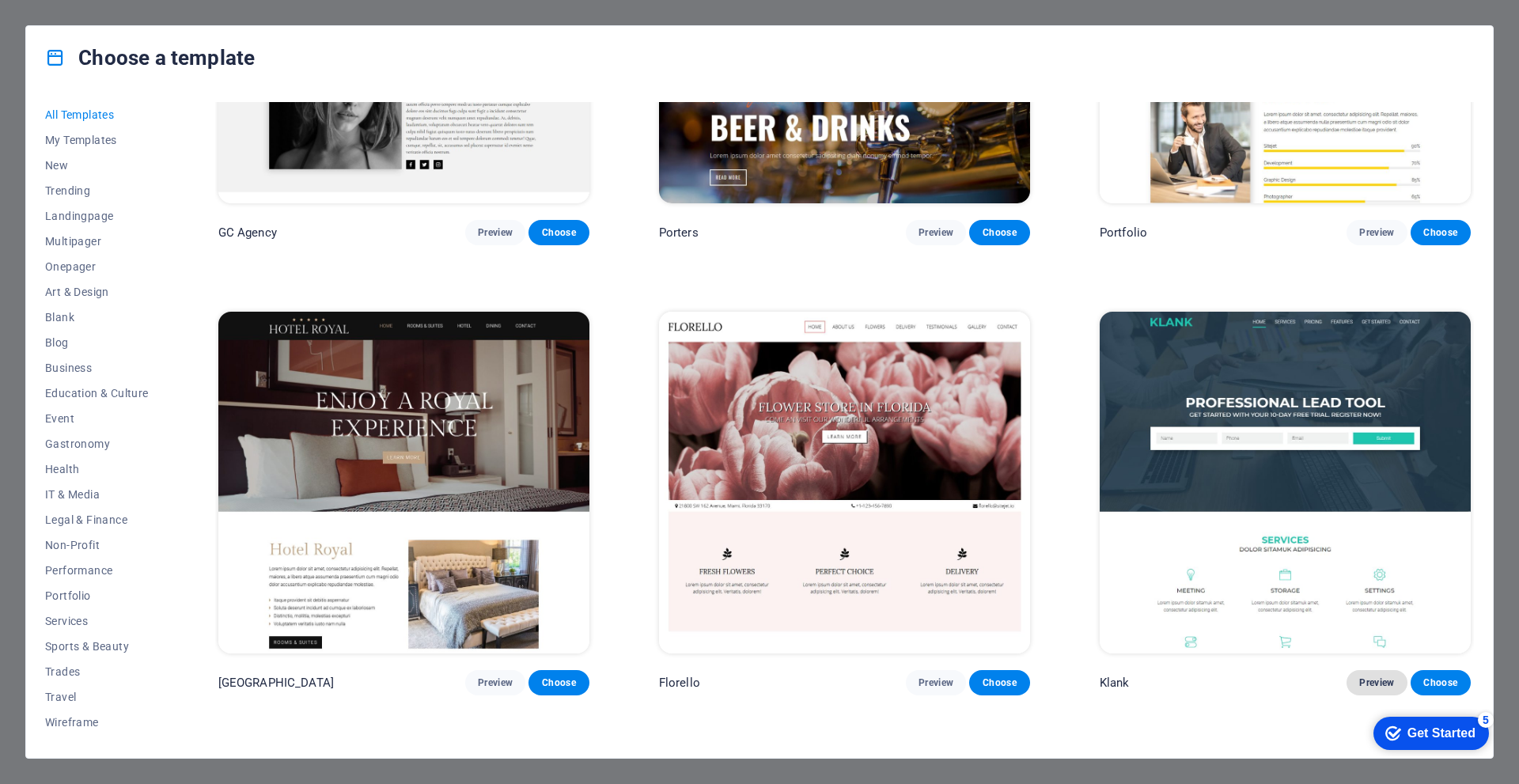
click at [1372, 676] on span "Preview" at bounding box center [1376, 682] width 35 height 13
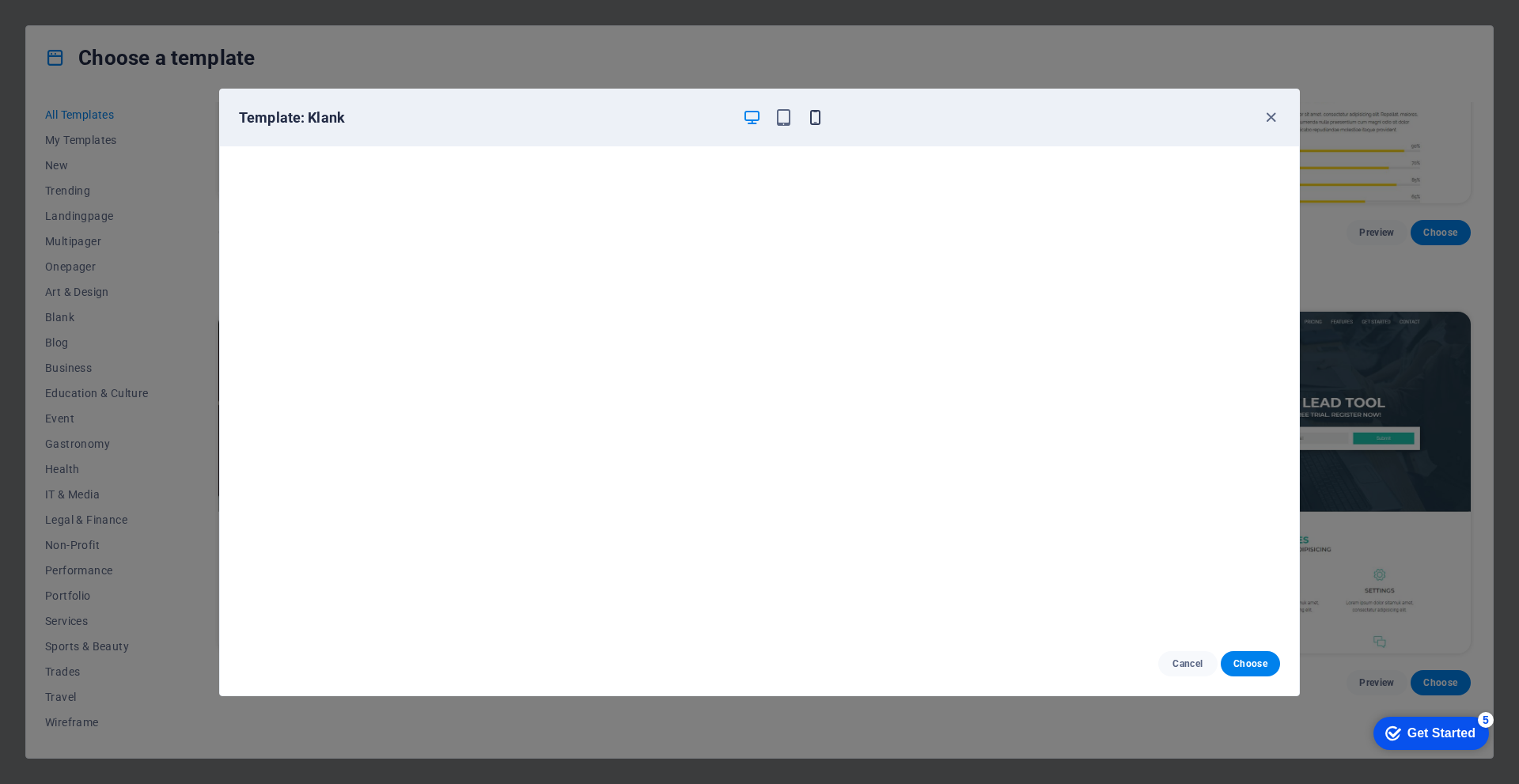
click at [816, 119] on icon "button" at bounding box center [815, 116] width 18 height 18
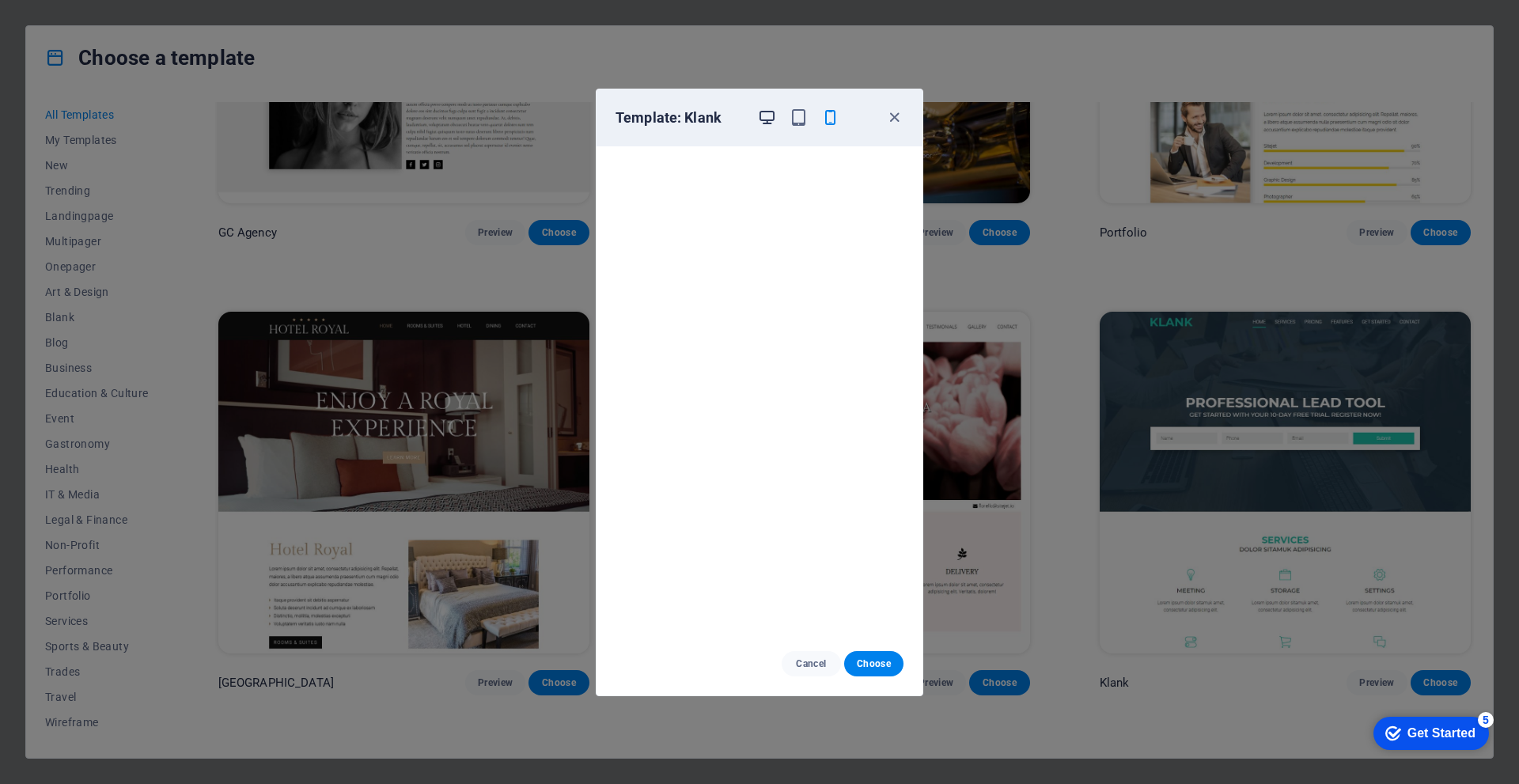
click at [771, 113] on icon "button" at bounding box center [766, 116] width 18 height 18
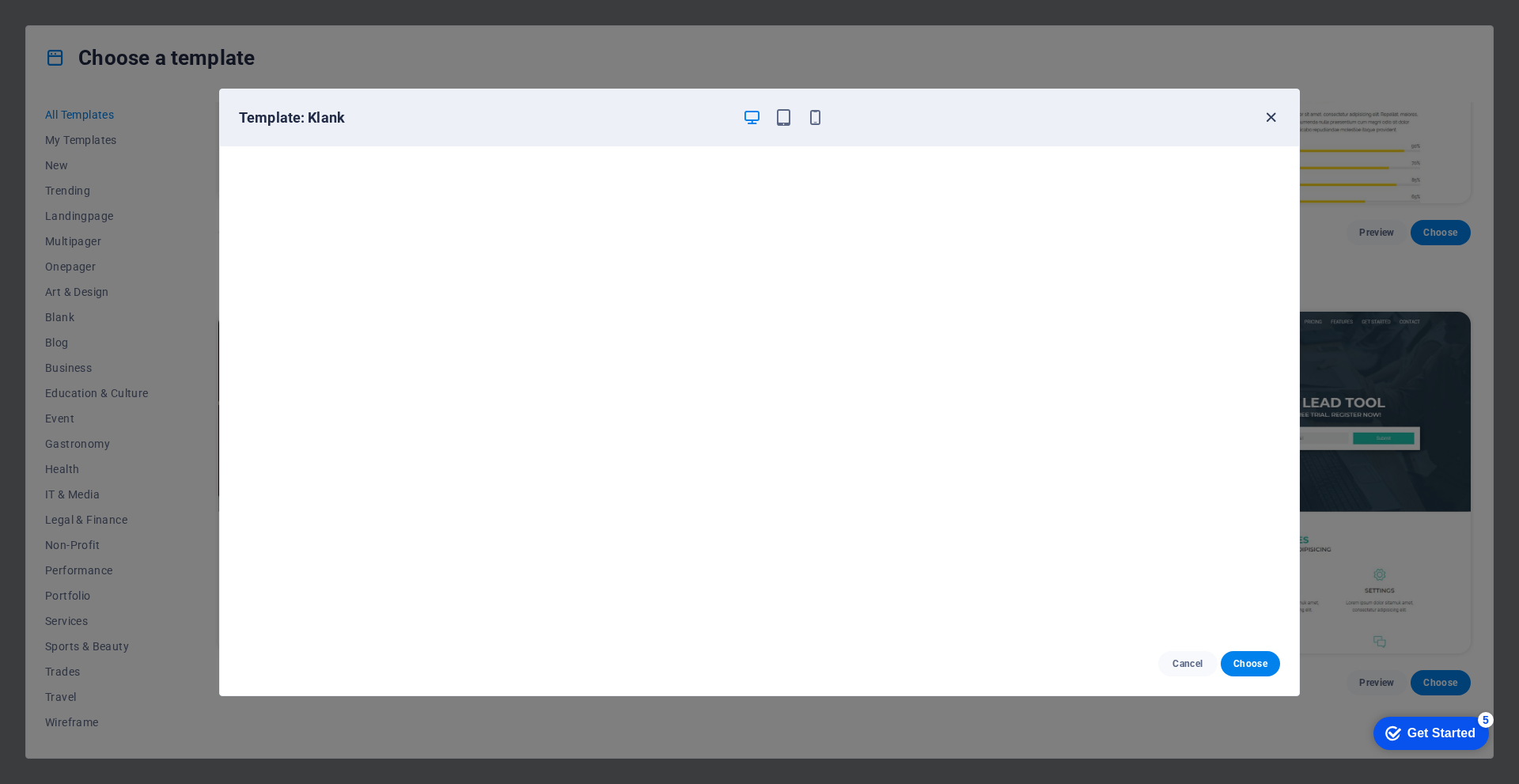
click at [1271, 114] on icon "button" at bounding box center [1271, 116] width 18 height 18
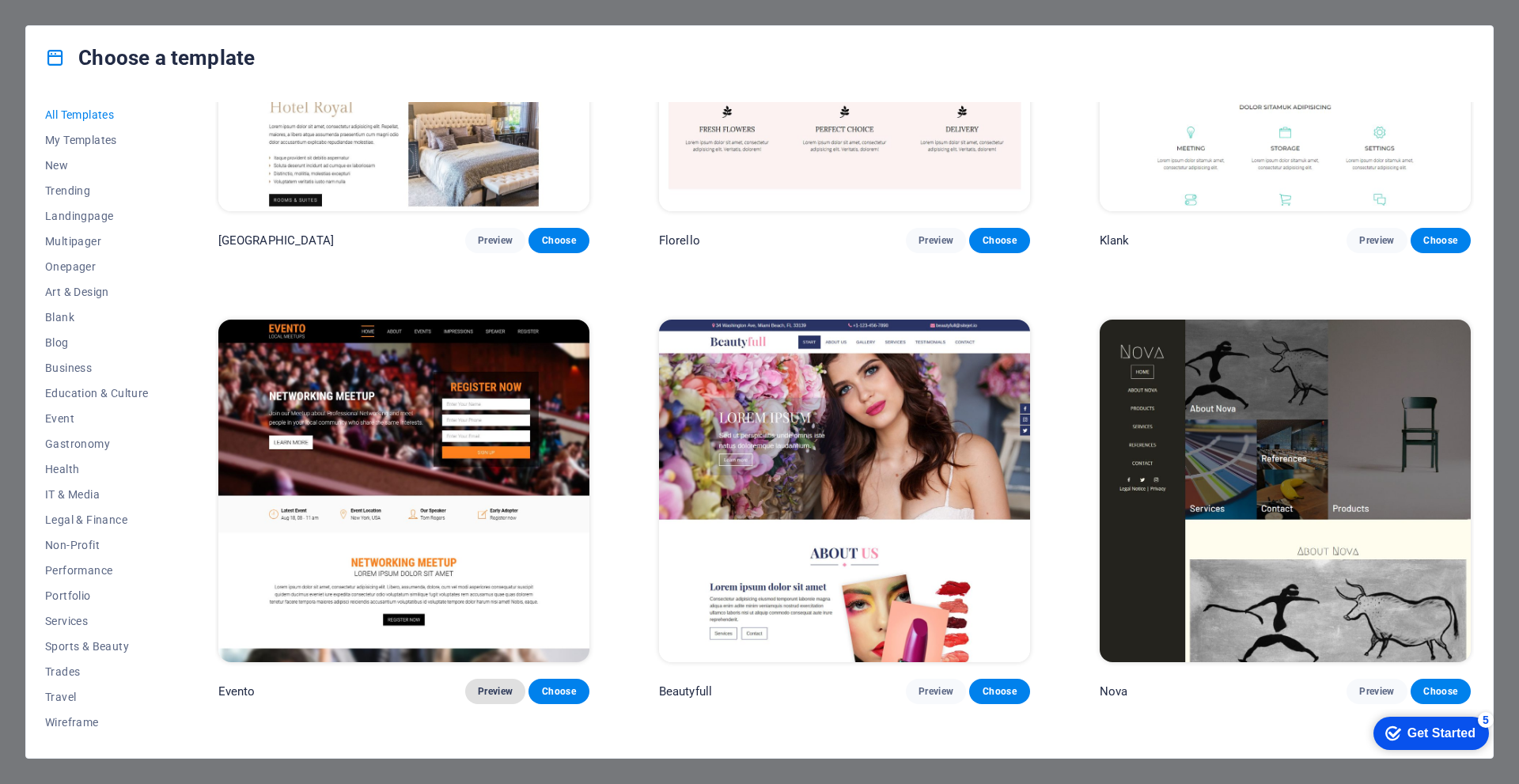
scroll to position [17007, 0]
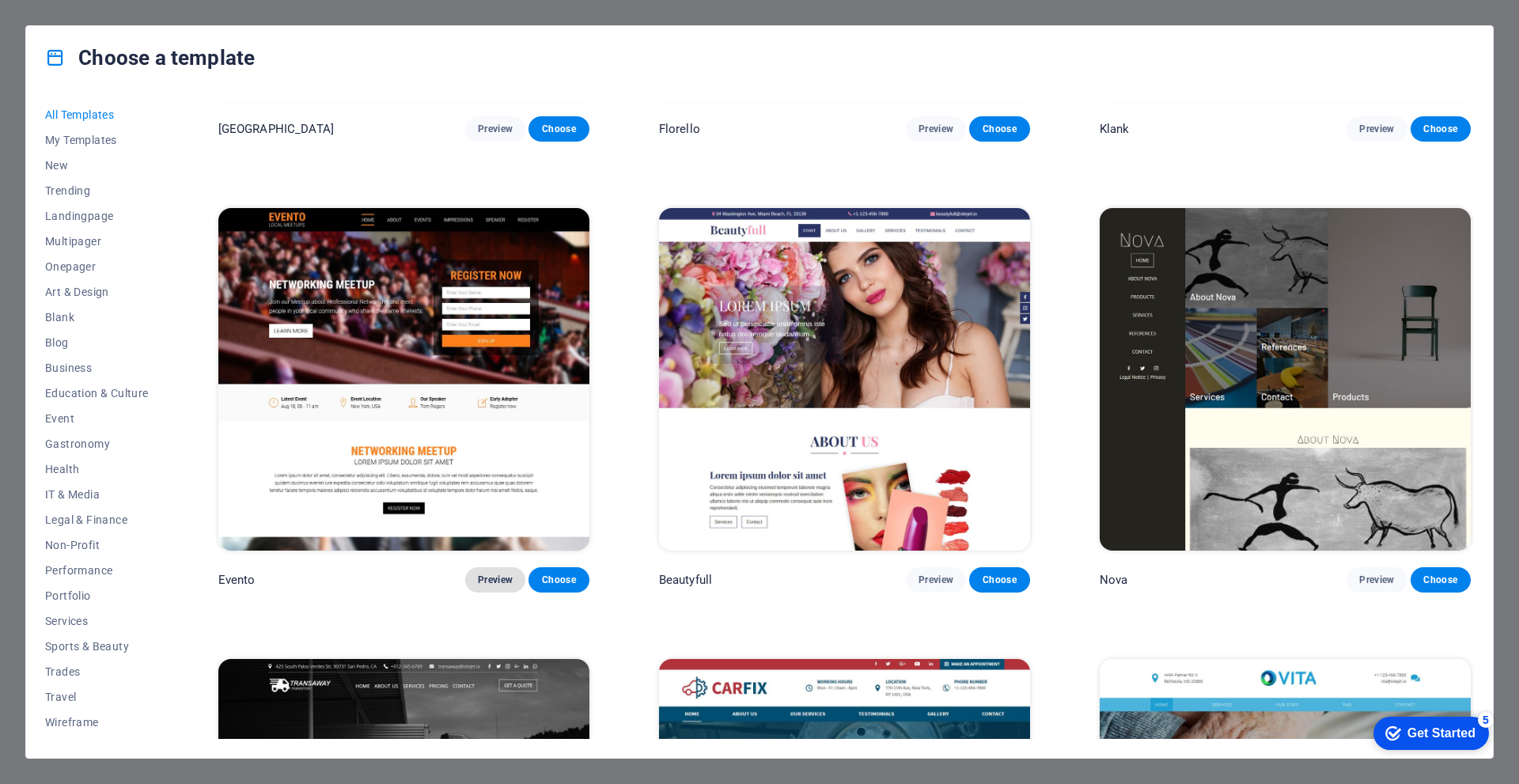
click at [483, 567] on button "Preview" at bounding box center [495, 580] width 60 height 26
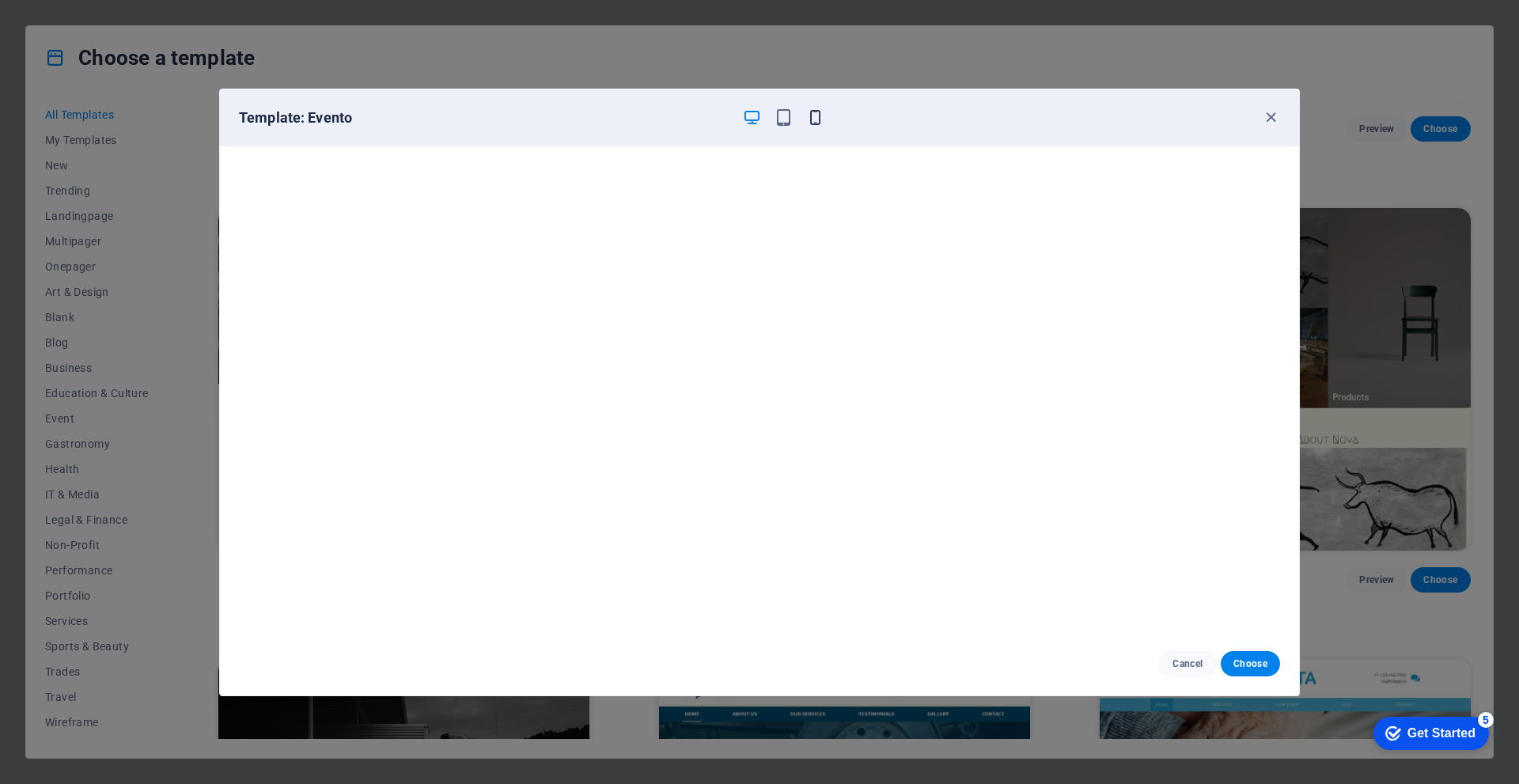
click at [806, 118] on icon "button" at bounding box center [815, 116] width 18 height 18
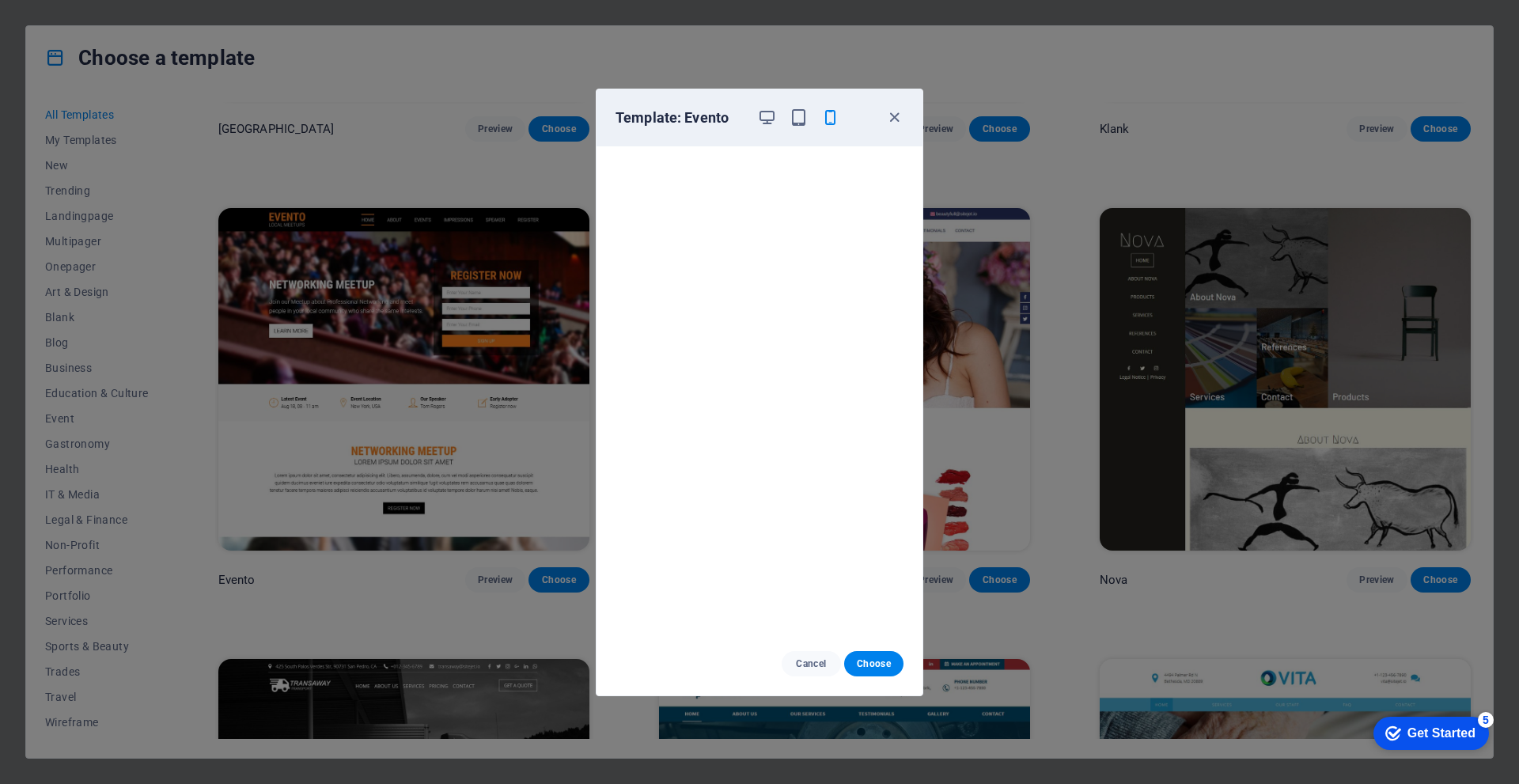
click at [884, 116] on div "Template: Evento" at bounding box center [750, 117] width 269 height 19
click at [898, 114] on icon "button" at bounding box center [894, 116] width 18 height 18
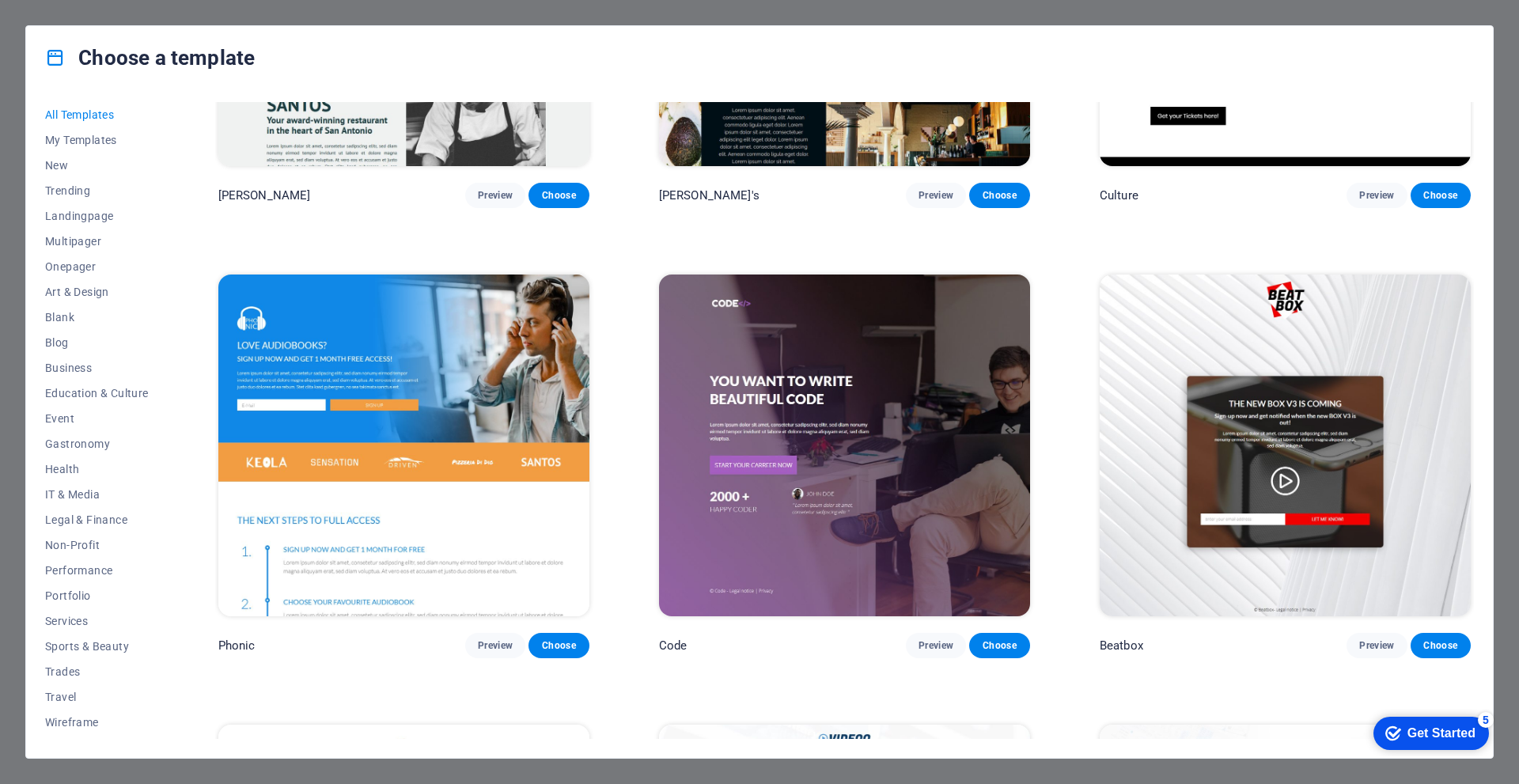
scroll to position [20568, 0]
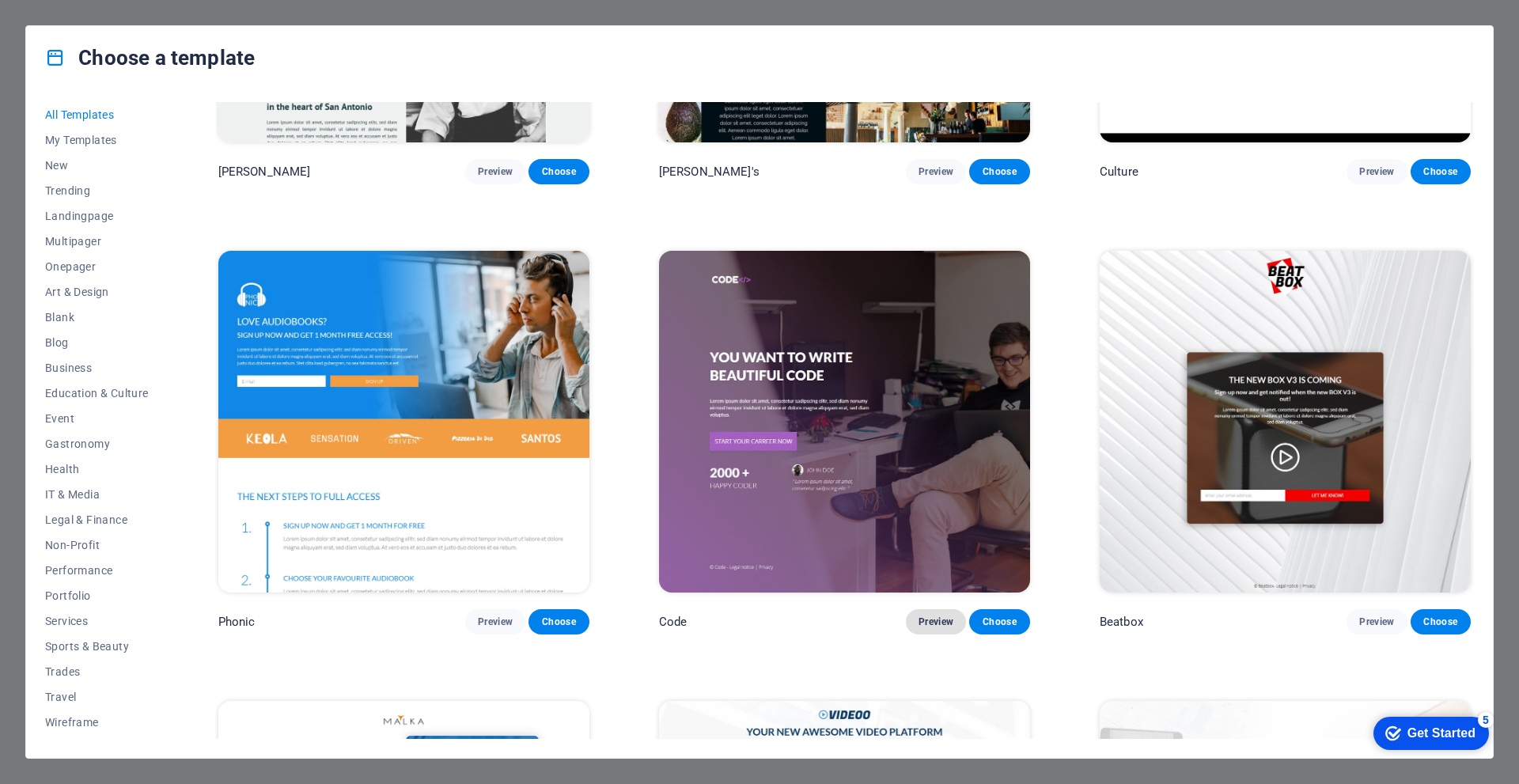
click at [937, 616] on span "Preview" at bounding box center [936, 622] width 35 height 13
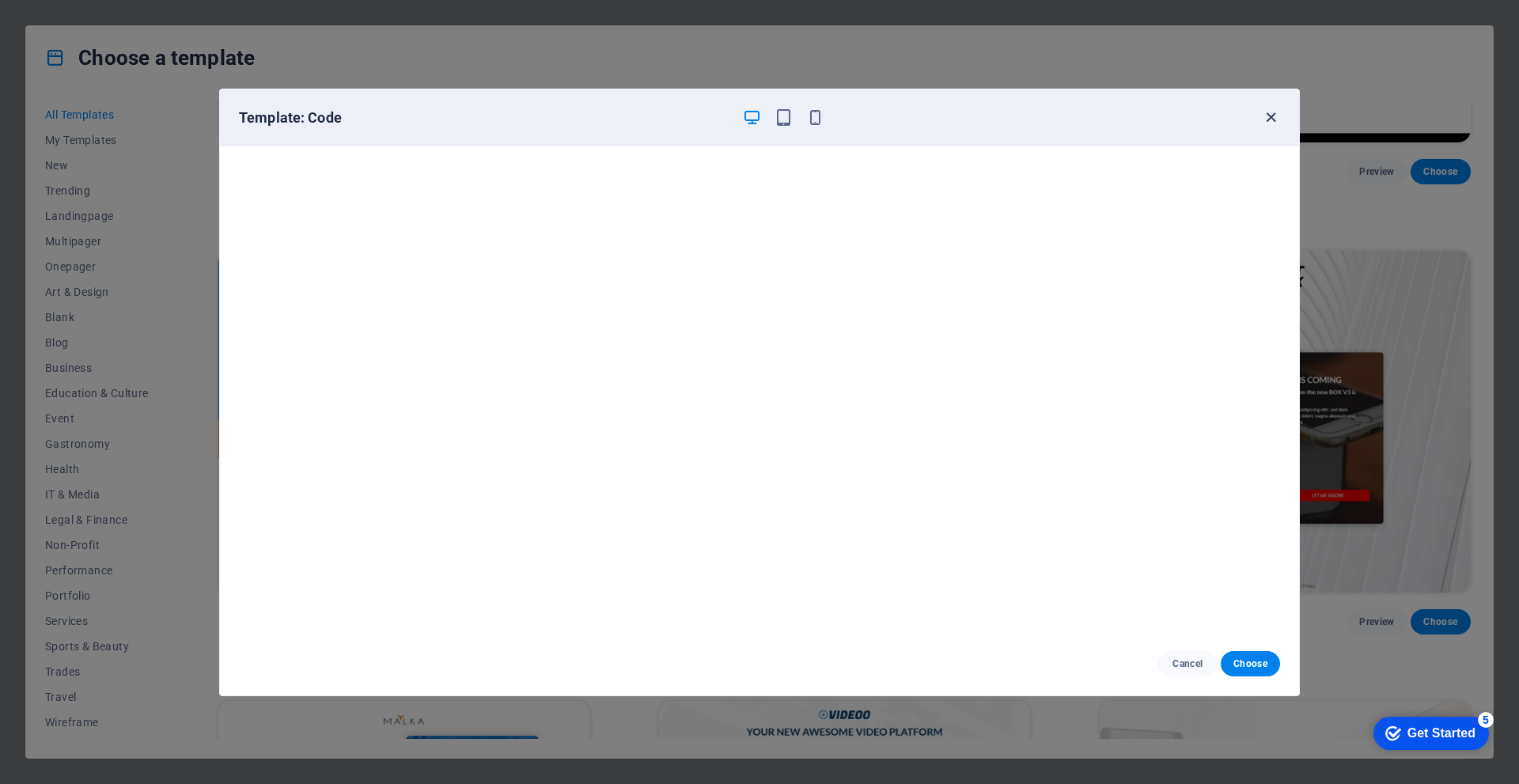
click at [1262, 122] on icon "button" at bounding box center [1271, 116] width 18 height 18
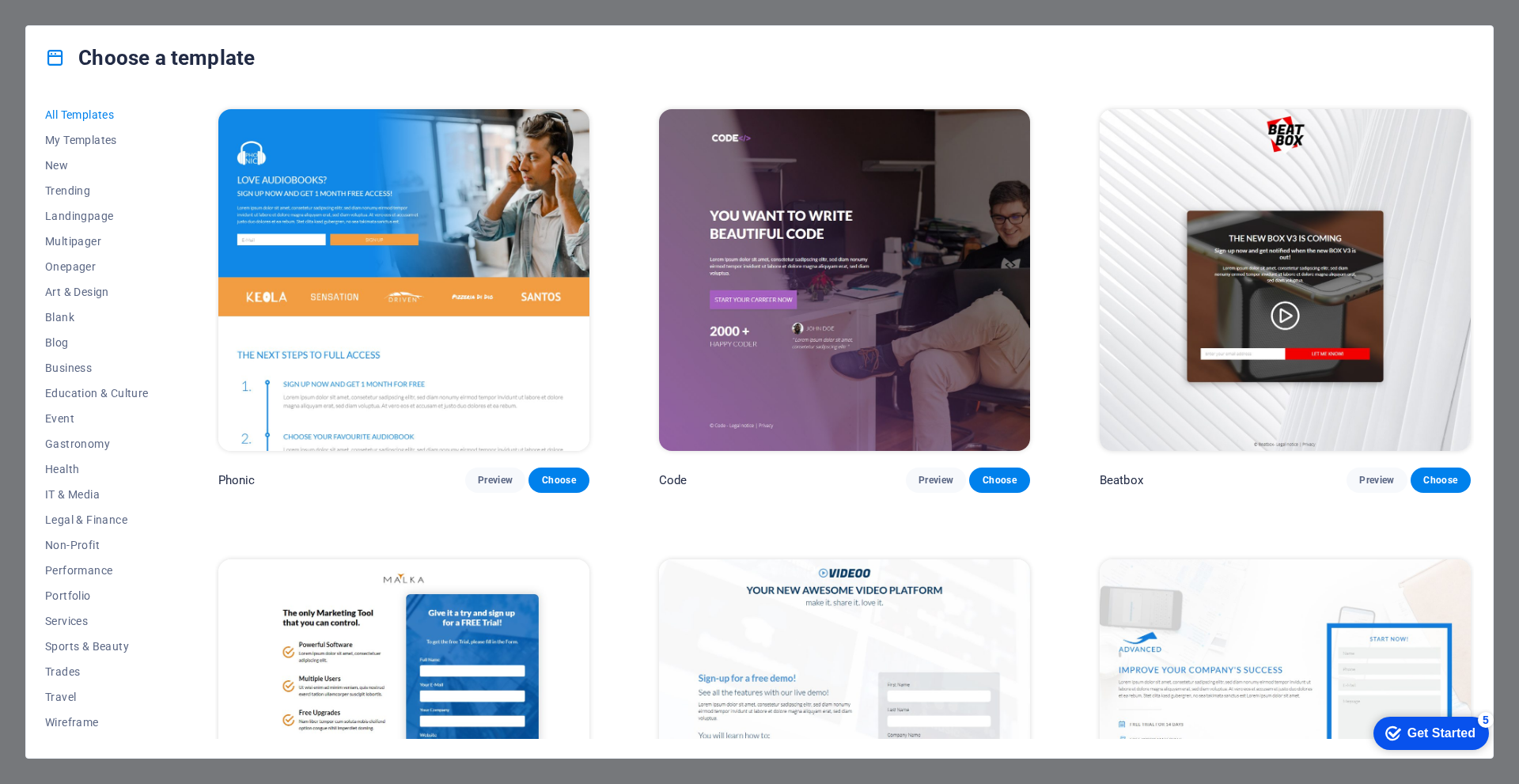
scroll to position [20884, 0]
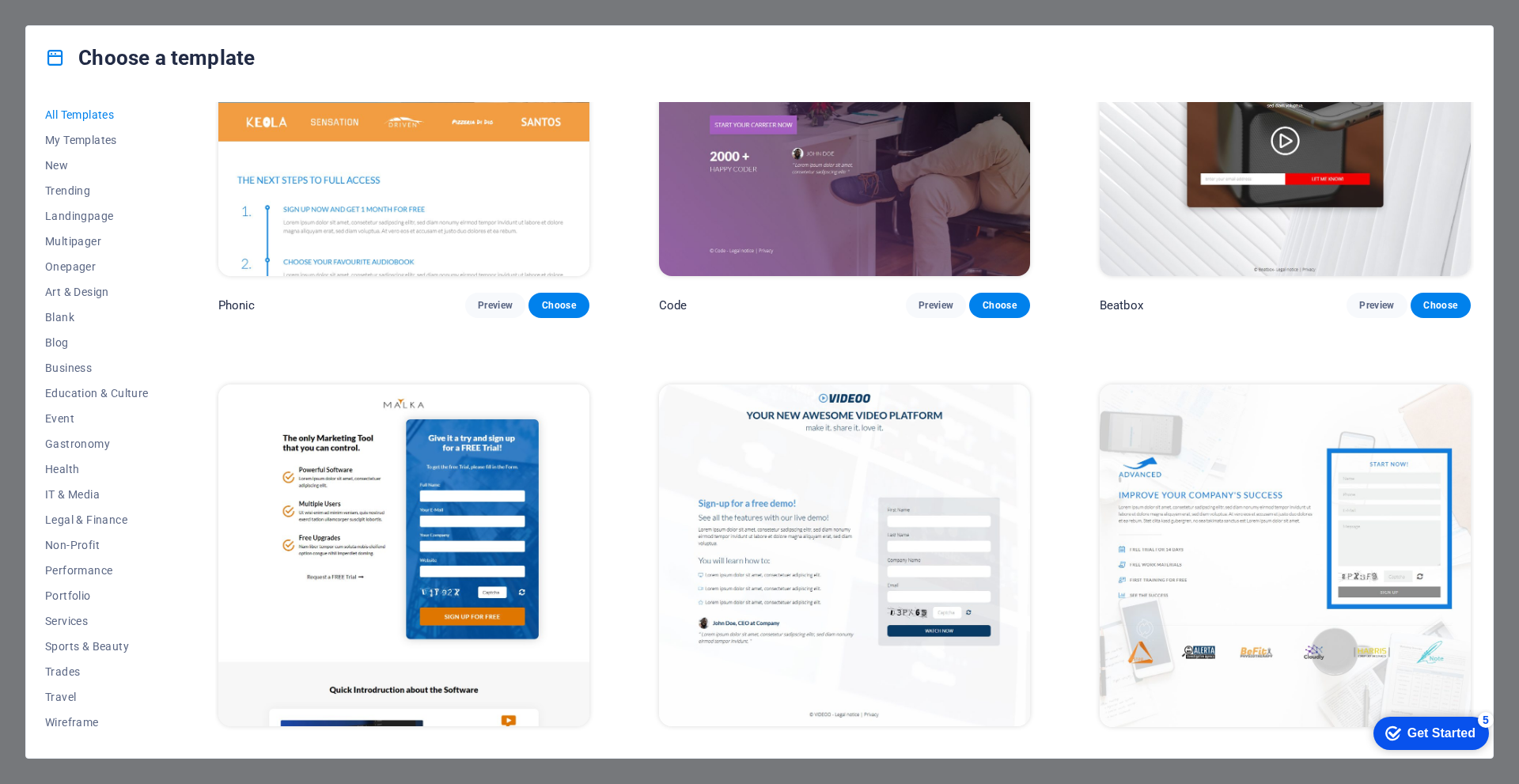
click at [484, 749] on span "Preview" at bounding box center [495, 755] width 35 height 13
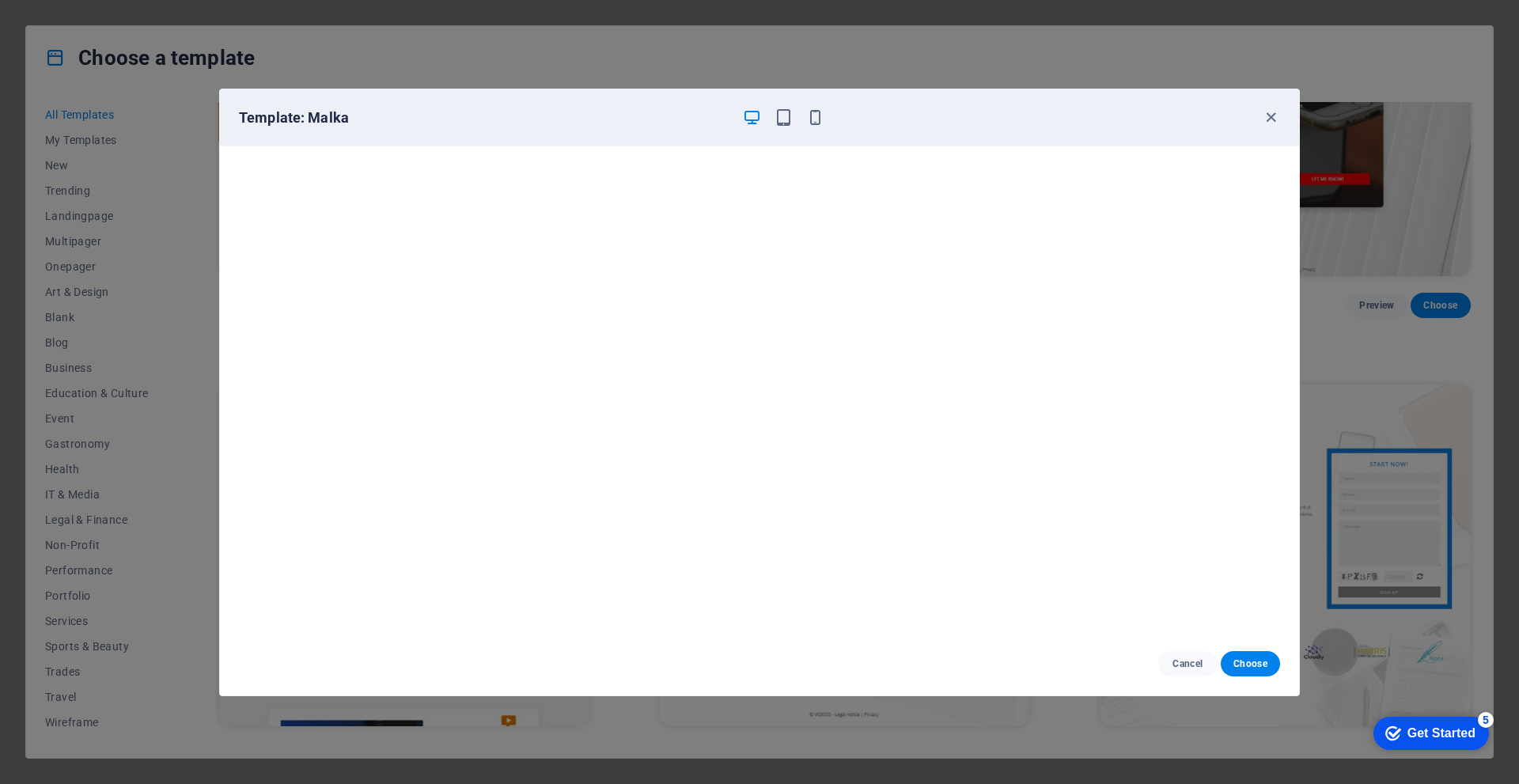
scroll to position [4, 0]
click at [1276, 116] on icon "button" at bounding box center [1271, 116] width 18 height 18
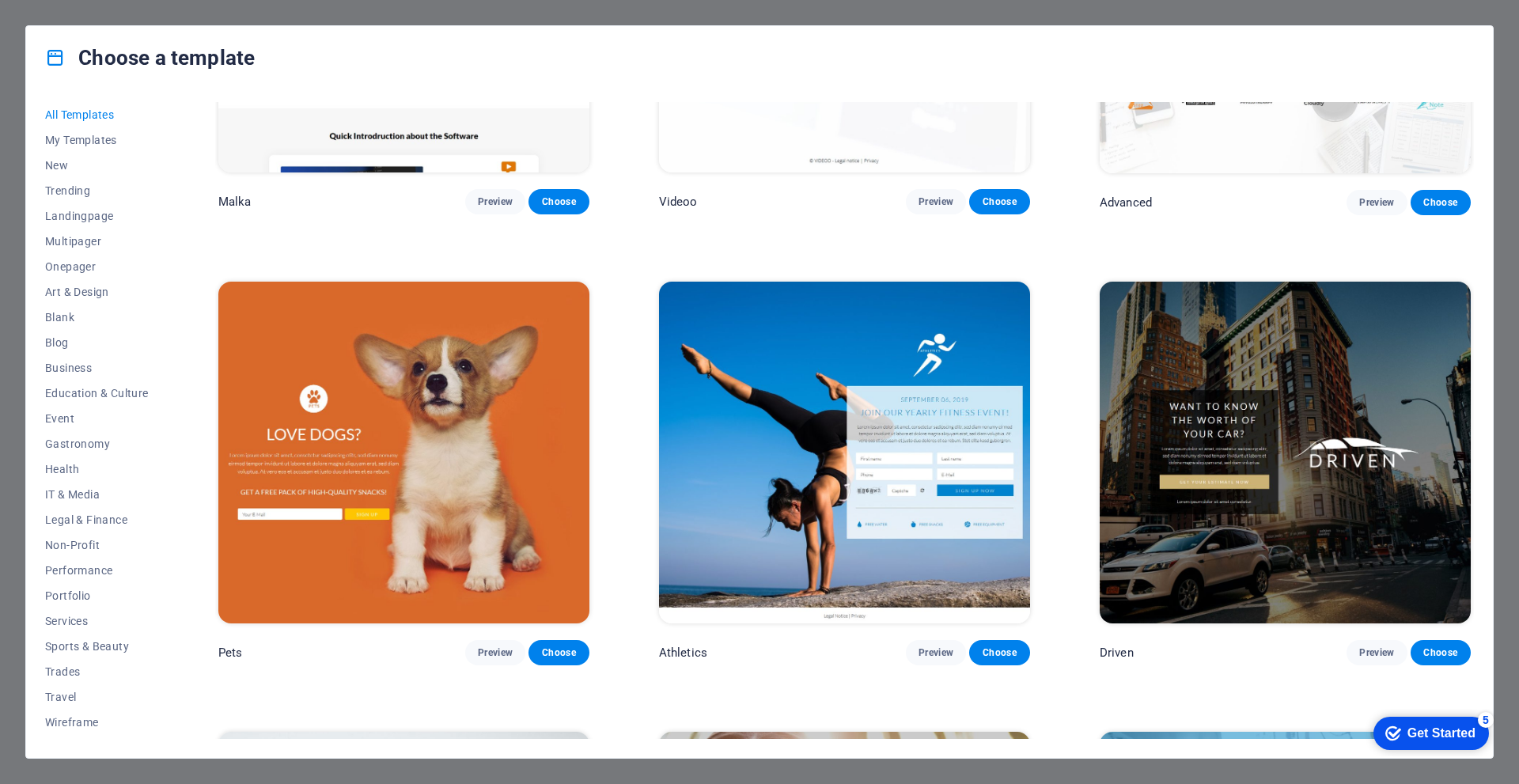
scroll to position [21754, 0]
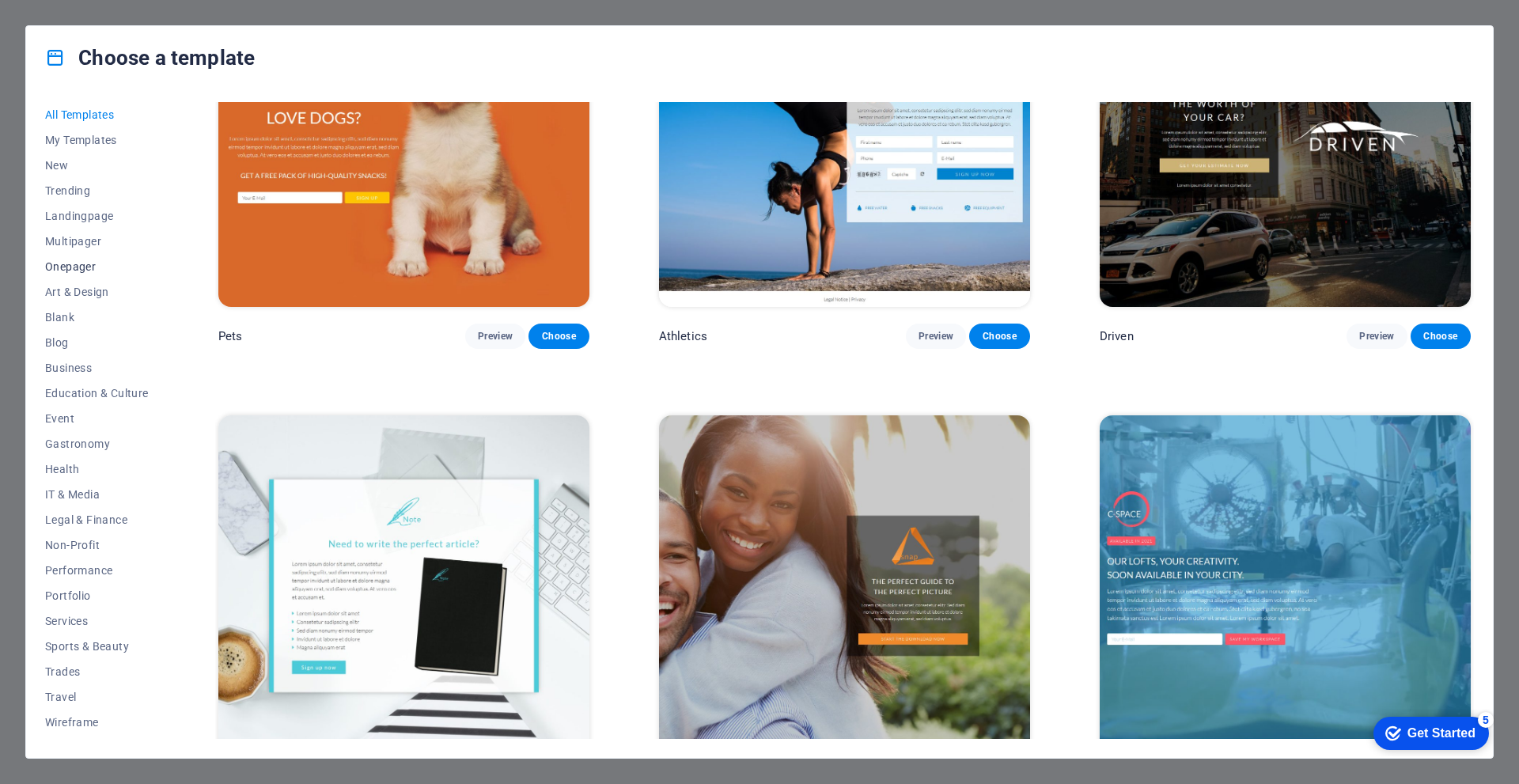
click at [79, 263] on span "Onepager" at bounding box center [97, 266] width 104 height 13
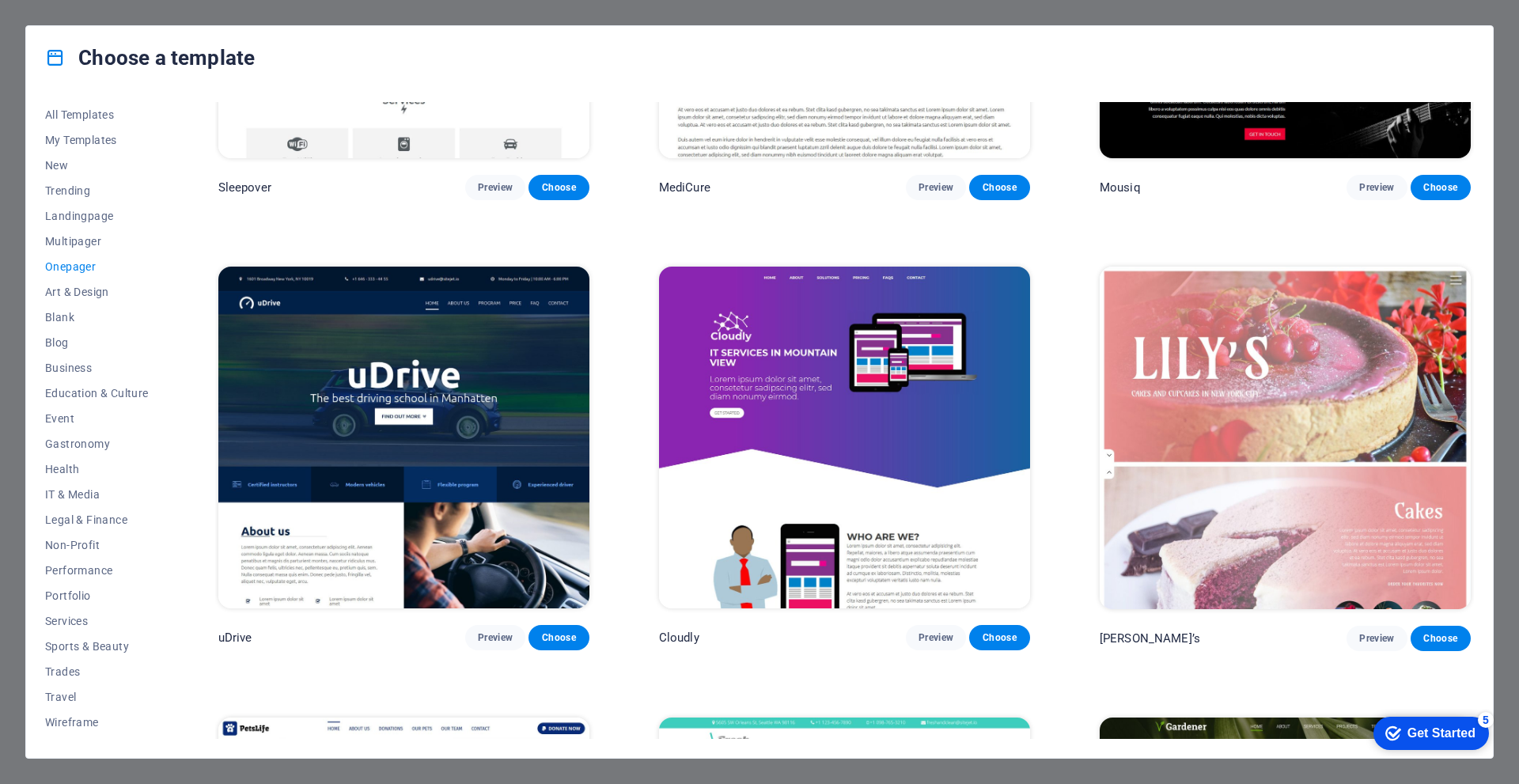
scroll to position [6584, 0]
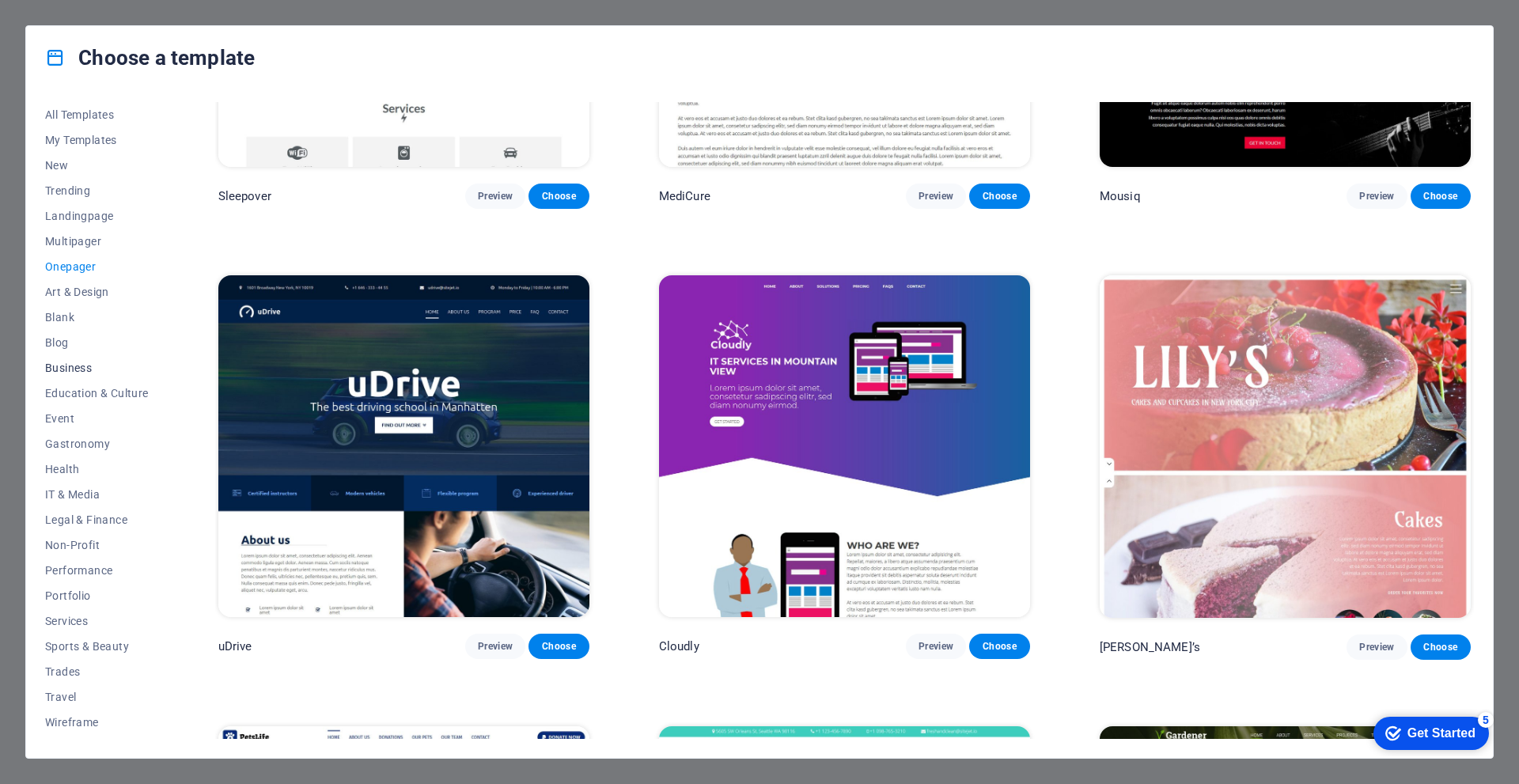
click at [80, 363] on span "Business" at bounding box center [97, 367] width 104 height 13
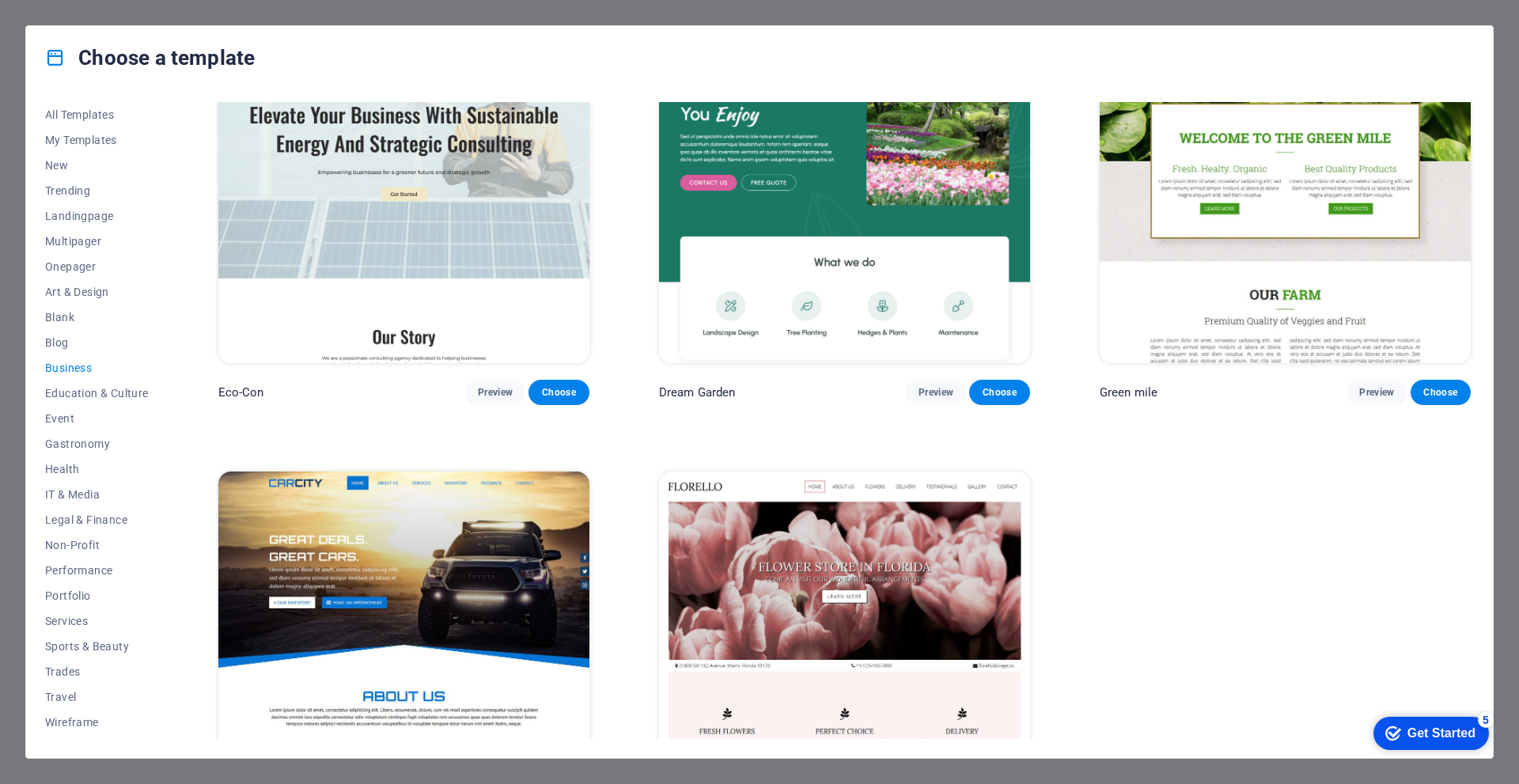
scroll to position [0, 0]
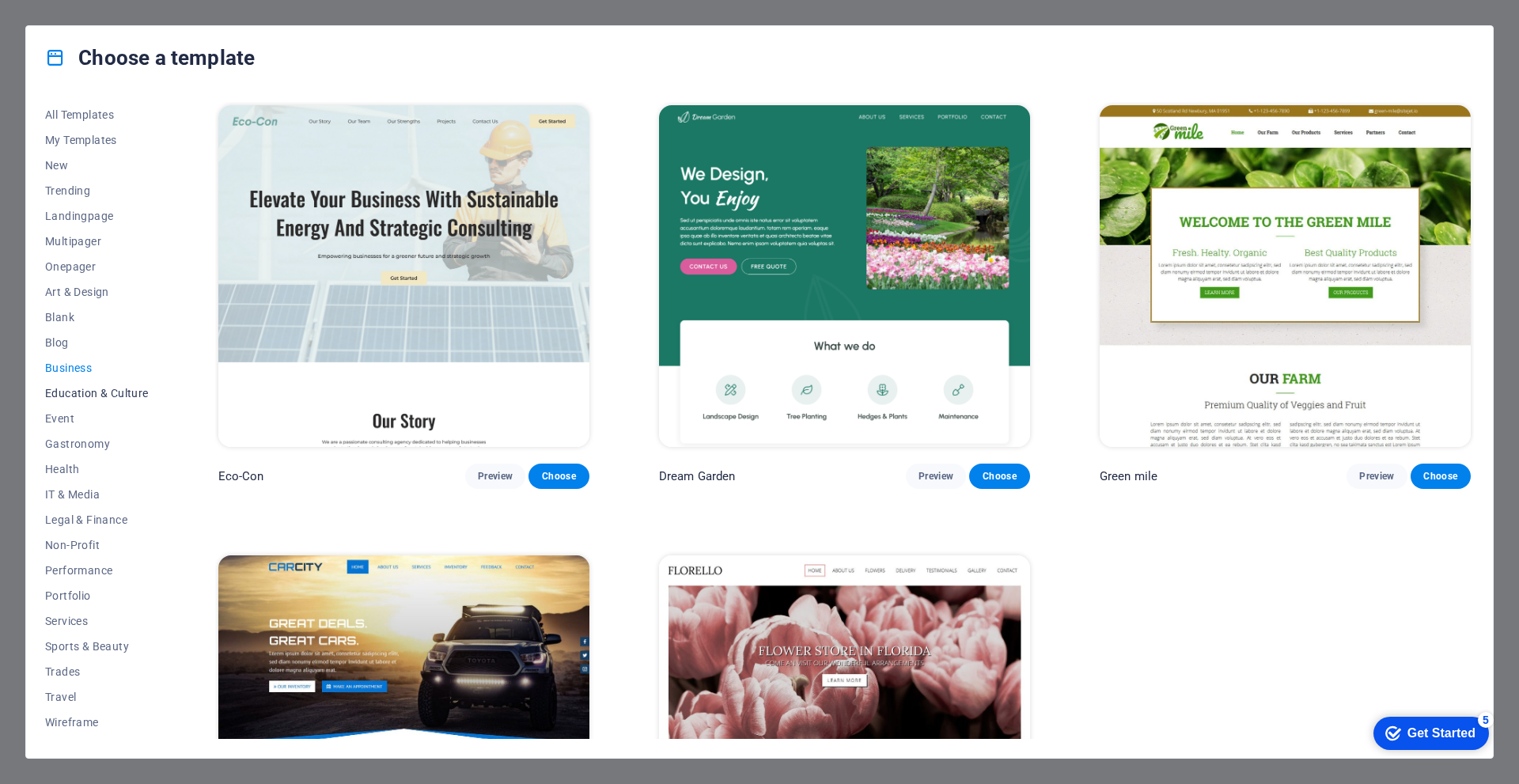
click at [94, 389] on span "Education & Culture" at bounding box center [97, 393] width 104 height 13
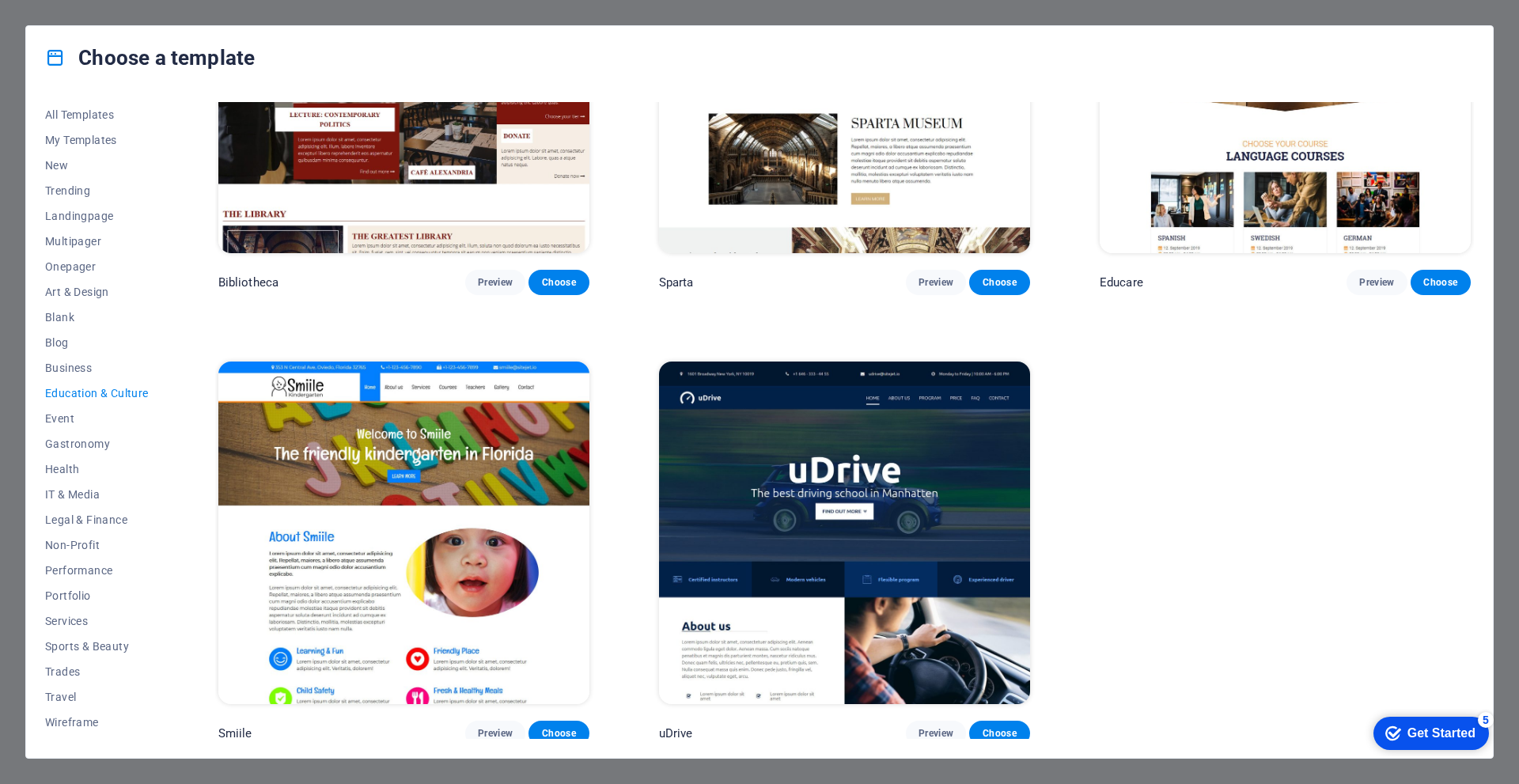
scroll to position [645, 0]
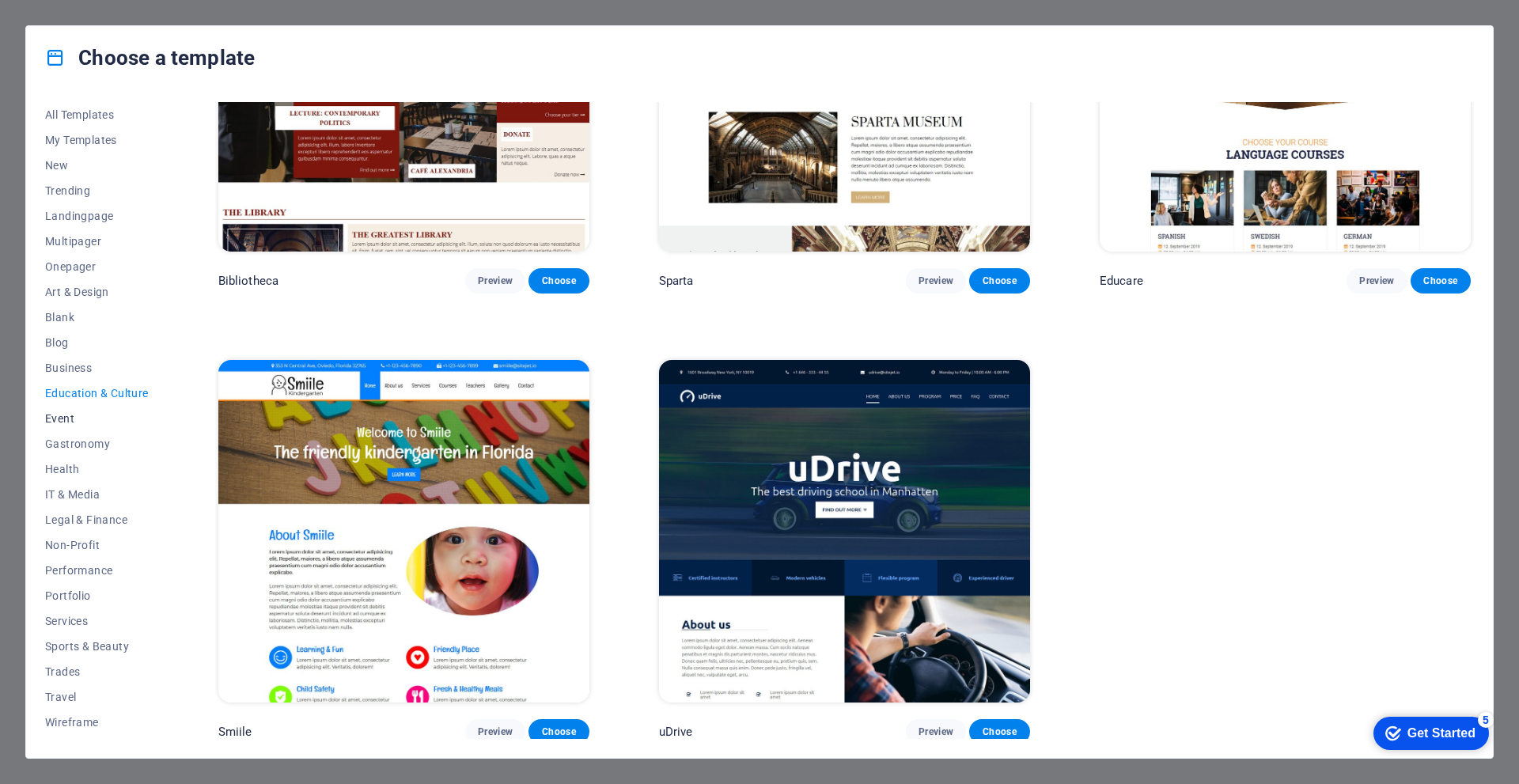
click at [79, 419] on span "Event" at bounding box center [97, 418] width 104 height 13
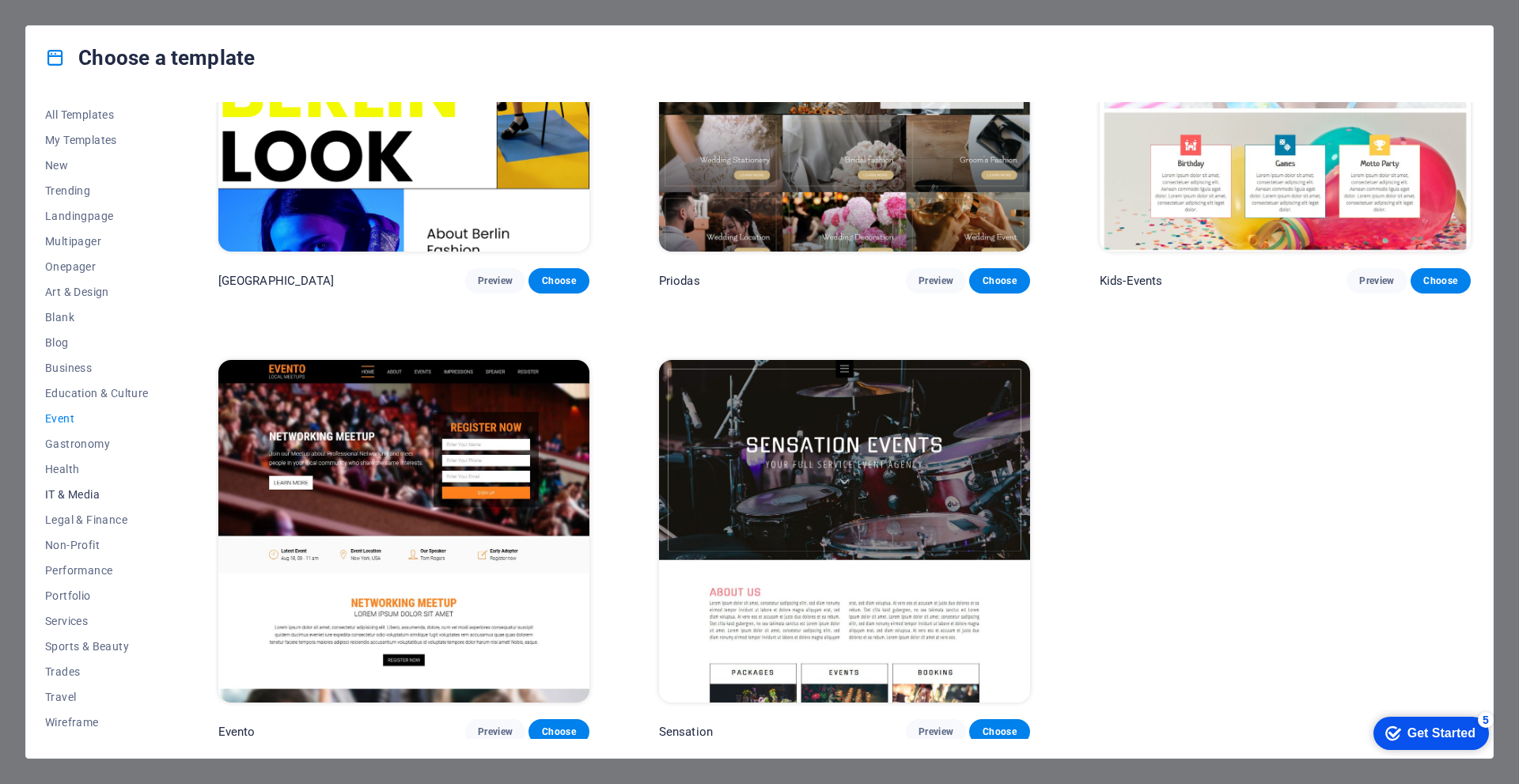
click at [99, 491] on span "IT & Media" at bounding box center [97, 494] width 104 height 13
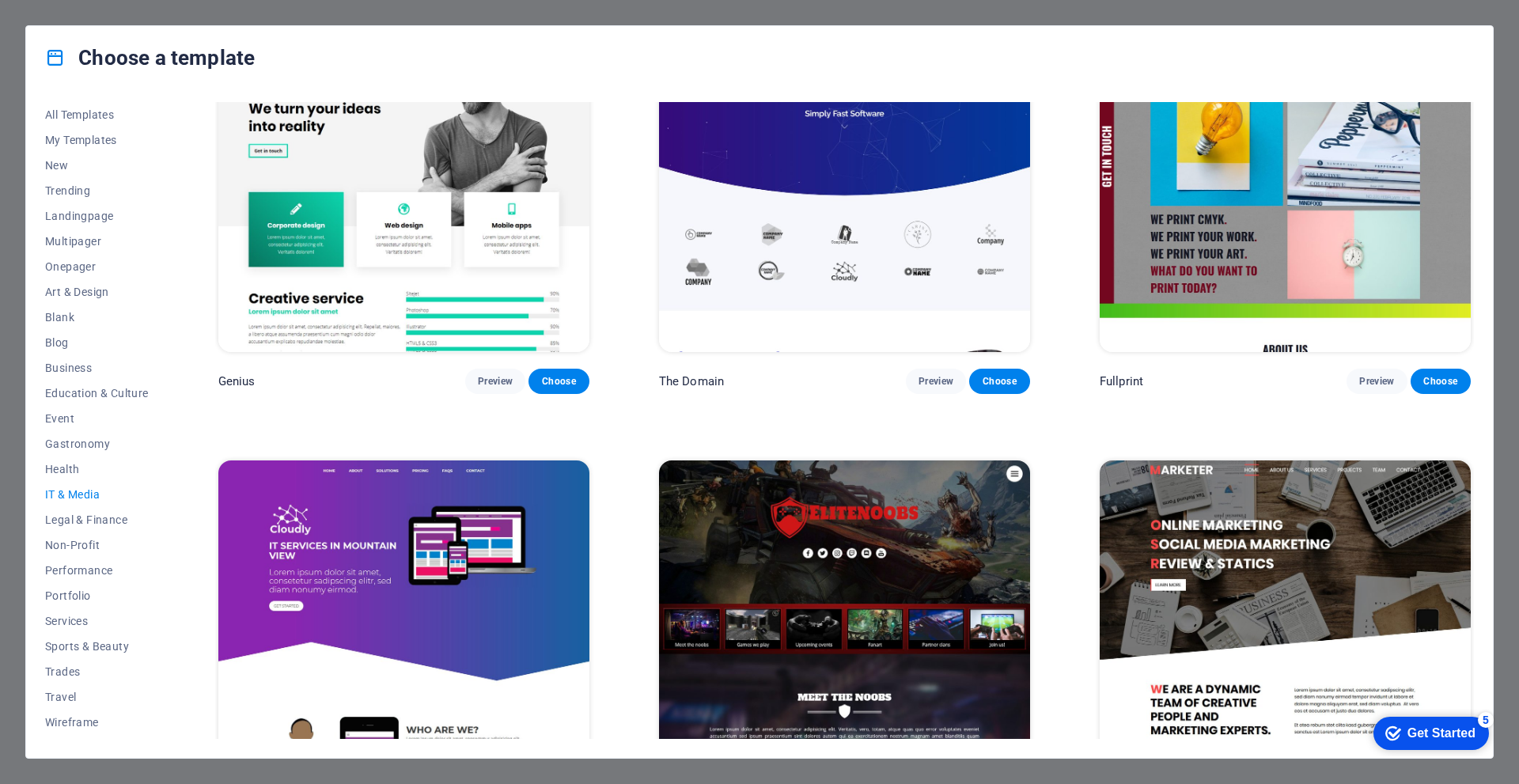
scroll to position [1094, 0]
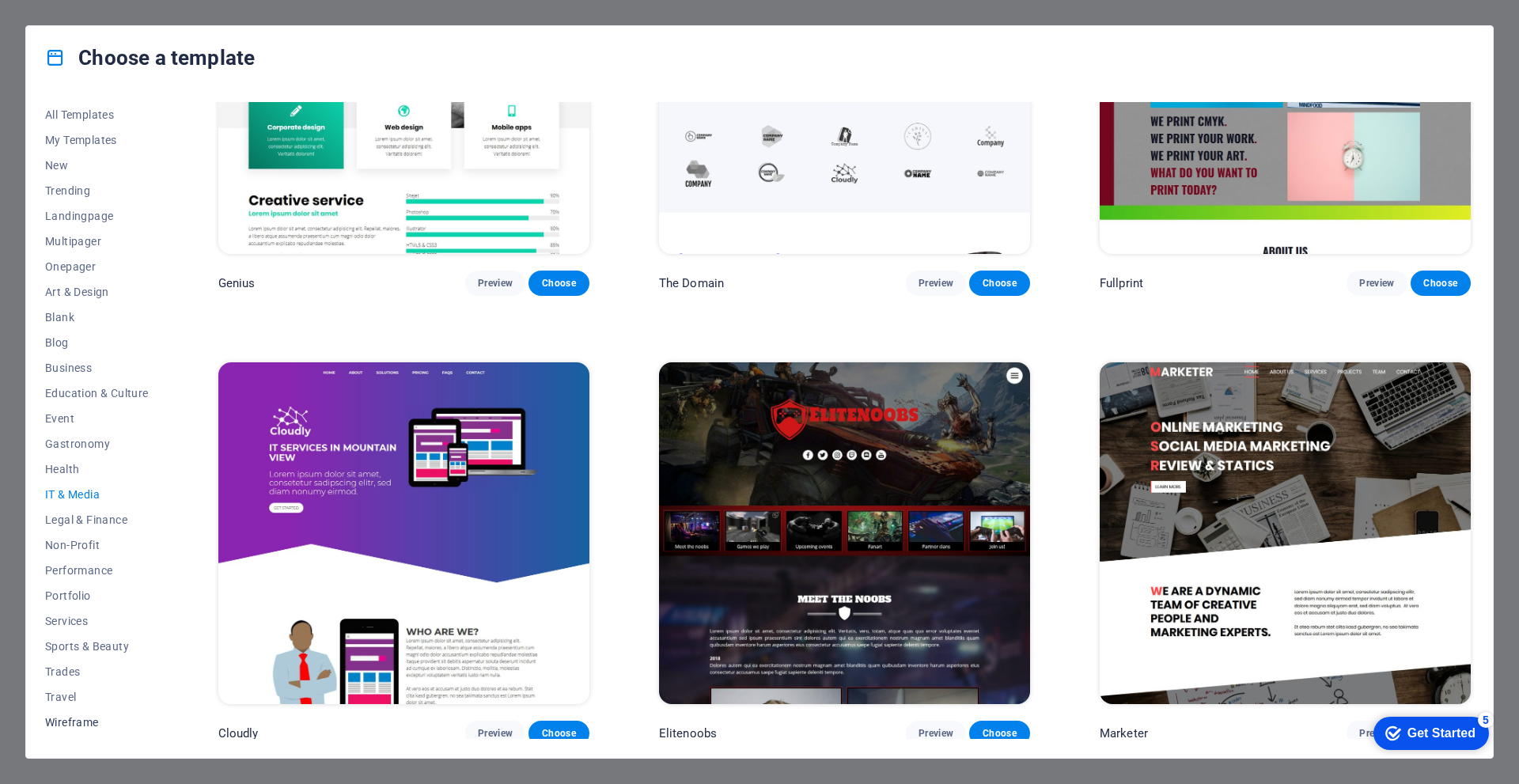
click at [80, 716] on span "Wireframe" at bounding box center [97, 722] width 104 height 13
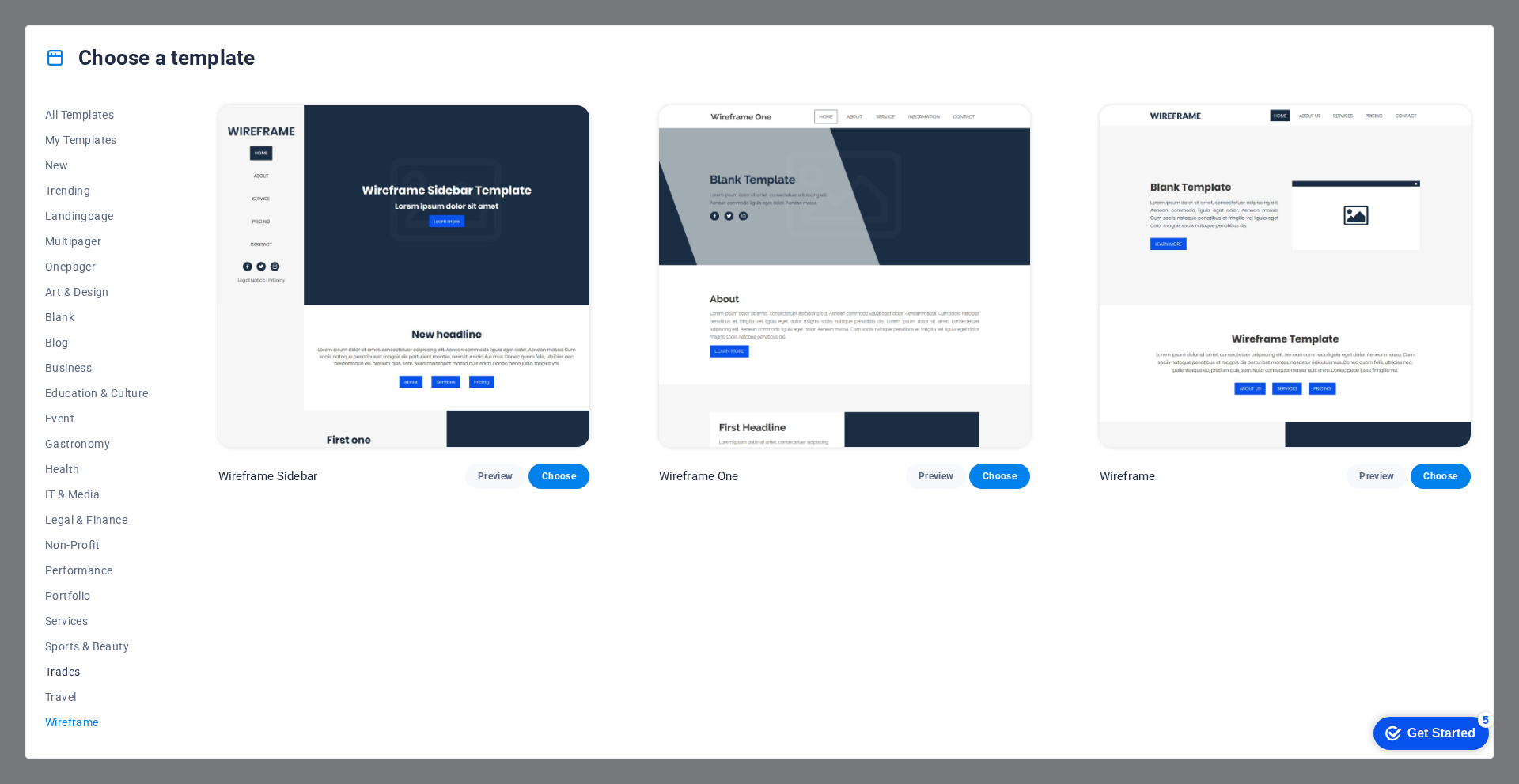
click at [77, 679] on button "Trades" at bounding box center [97, 672] width 104 height 26
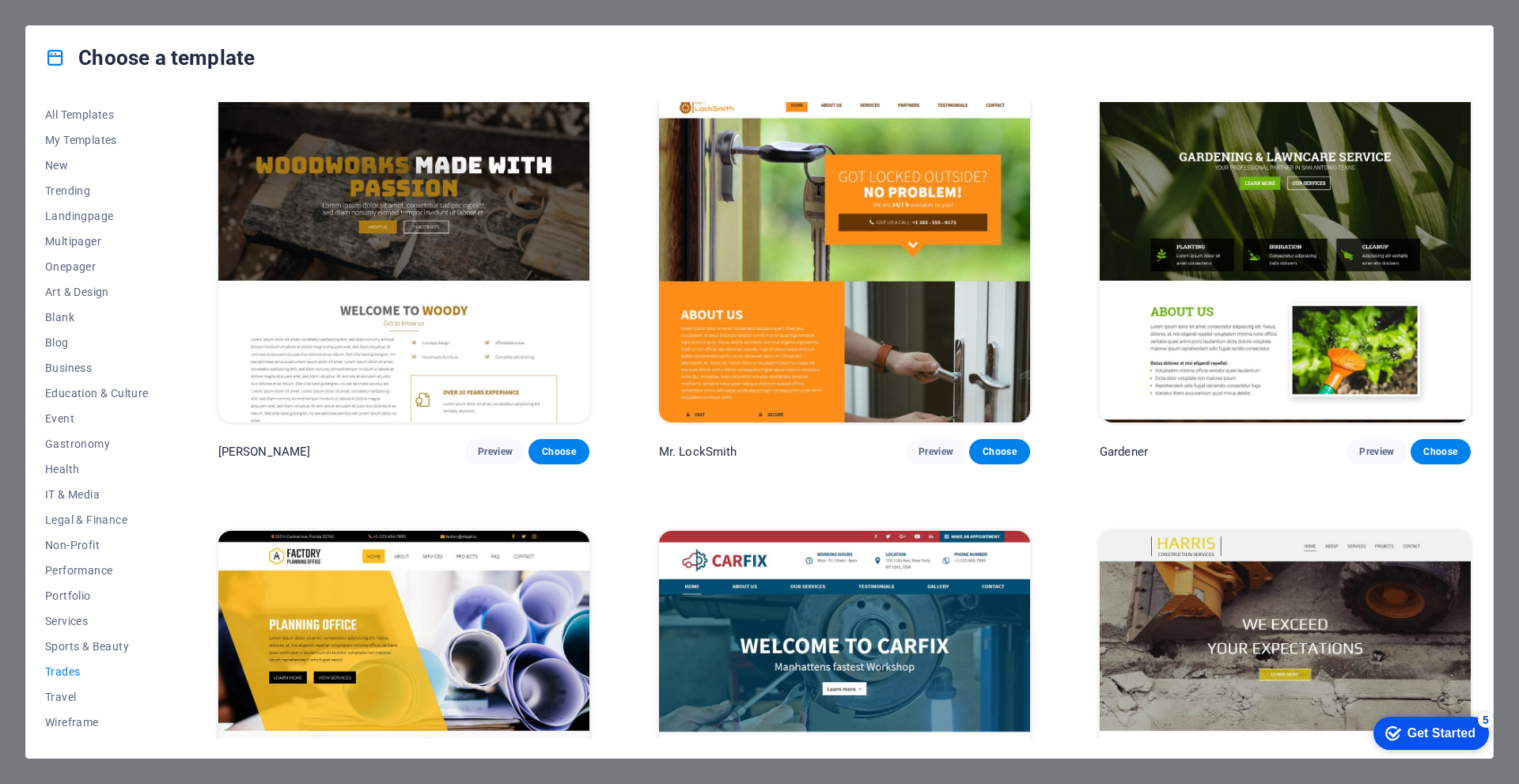
scroll to position [645, 0]
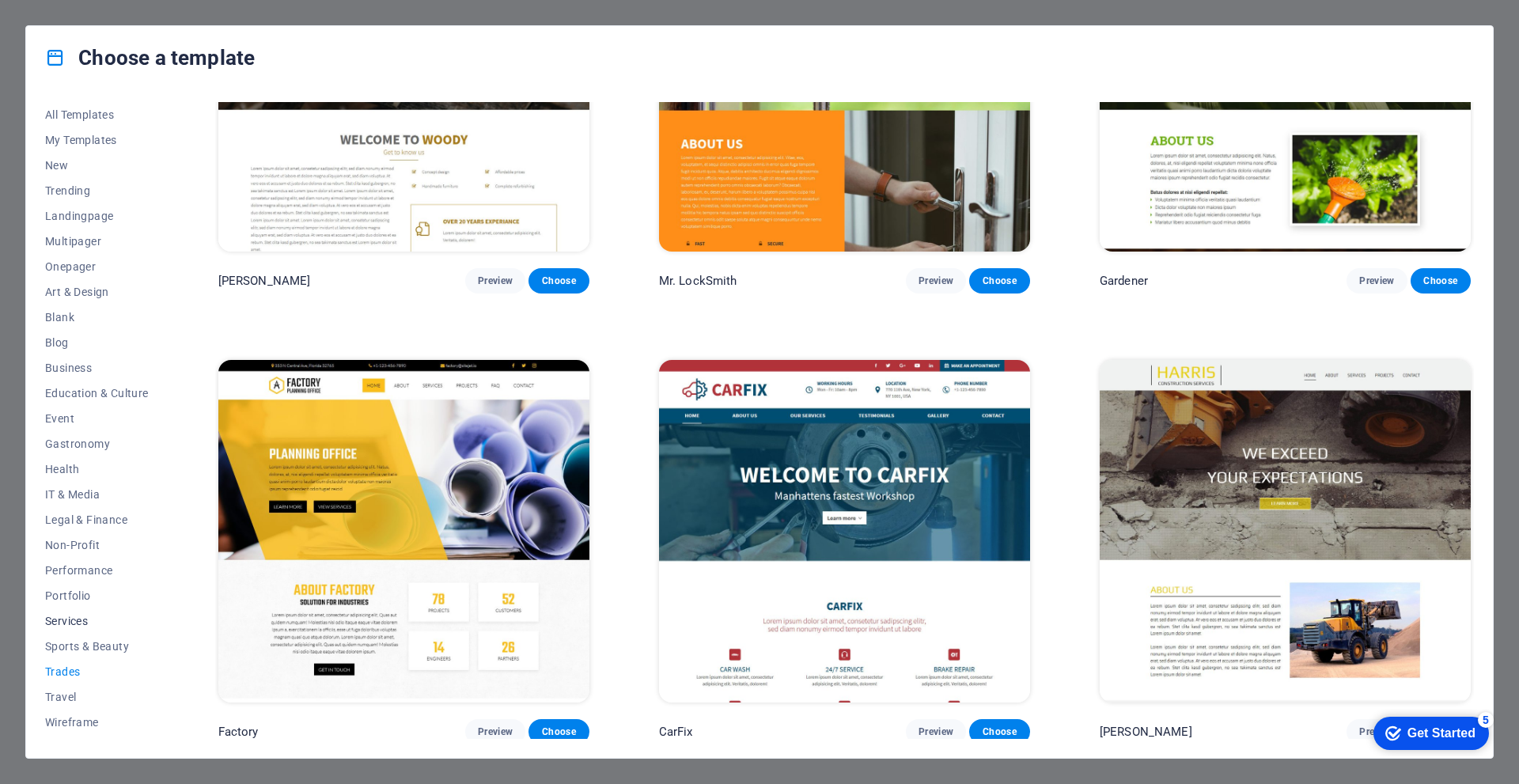
click at [94, 620] on span "Services" at bounding box center [97, 621] width 104 height 13
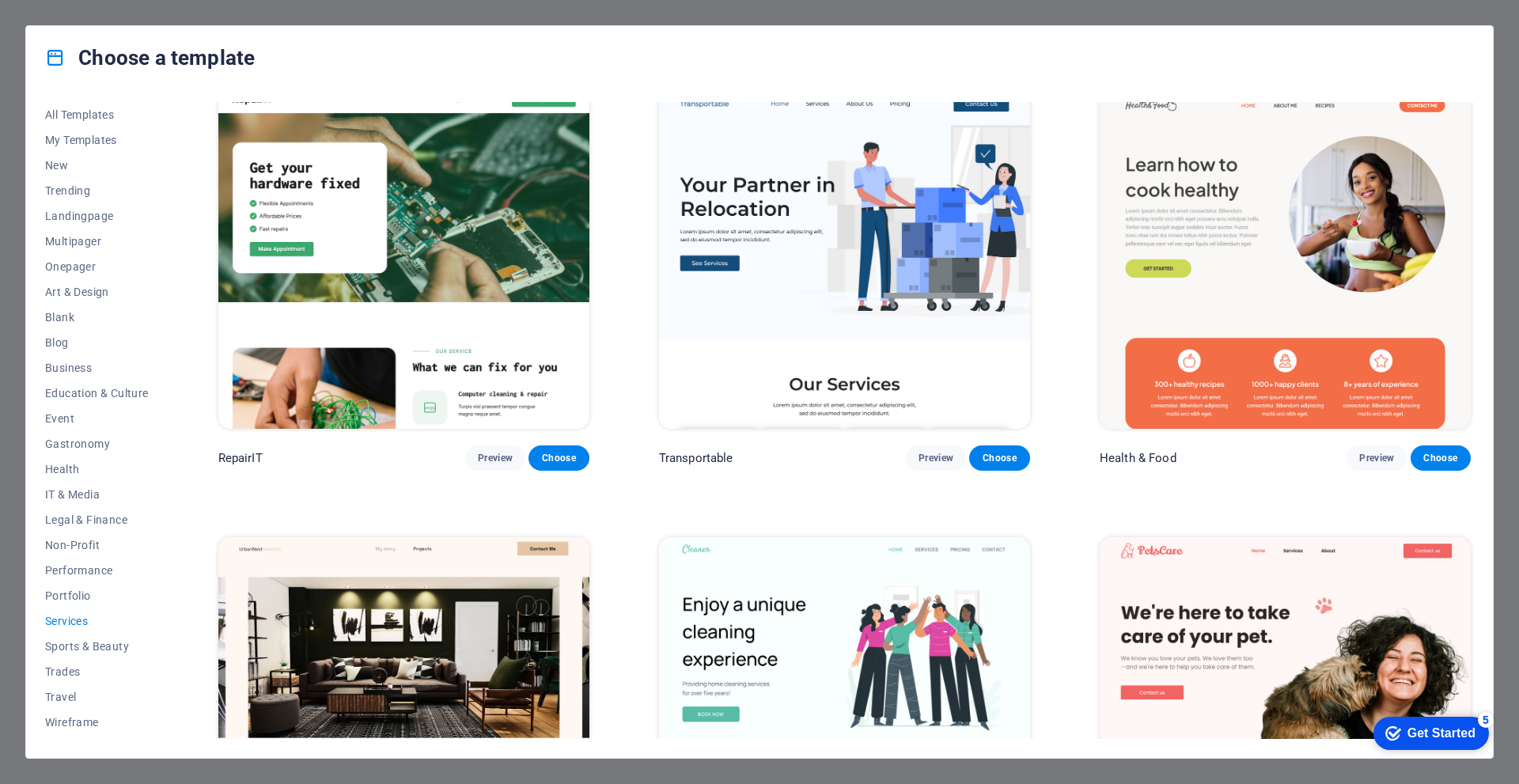
scroll to position [13, 0]
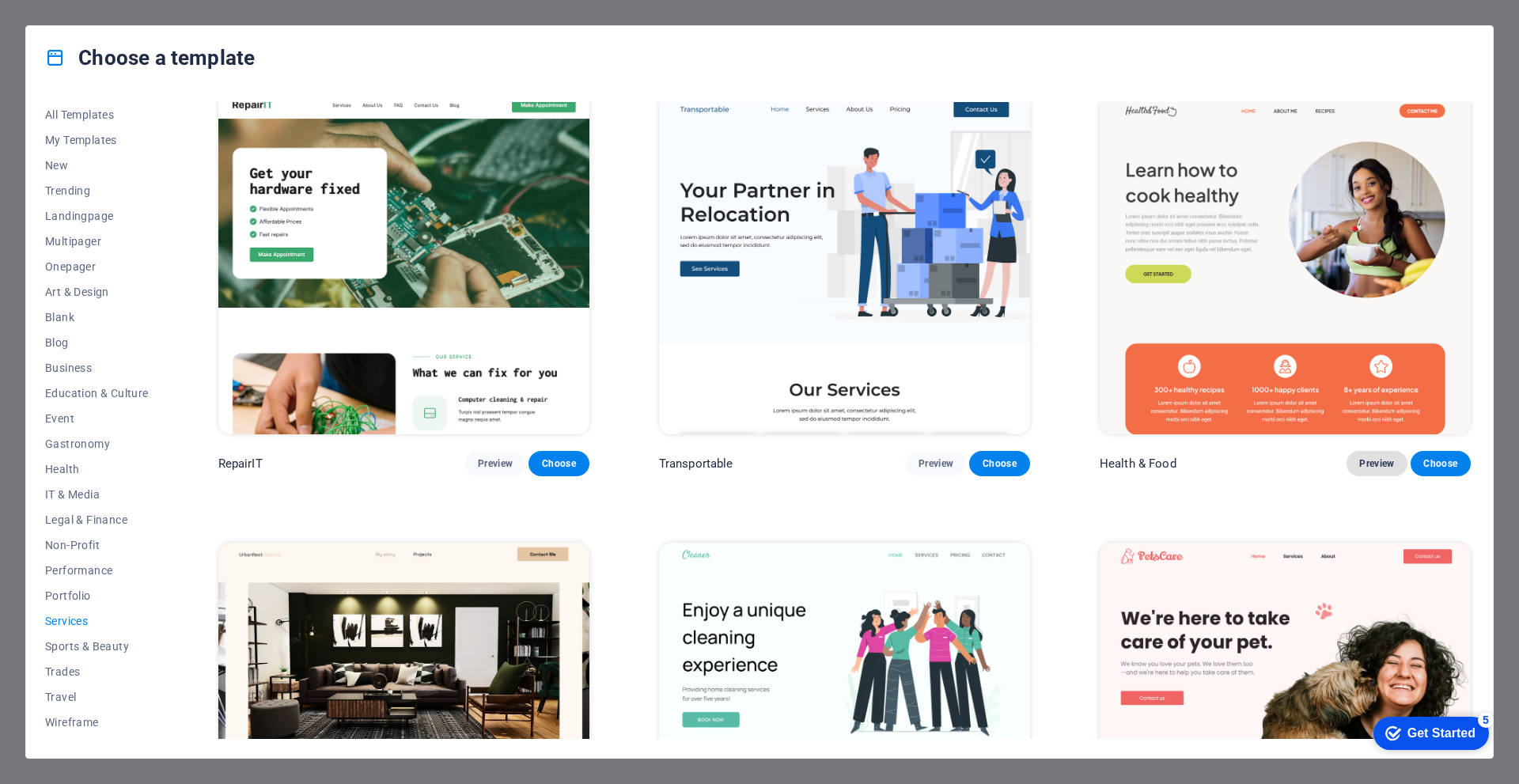
click at [1370, 460] on span "Preview" at bounding box center [1376, 463] width 35 height 13
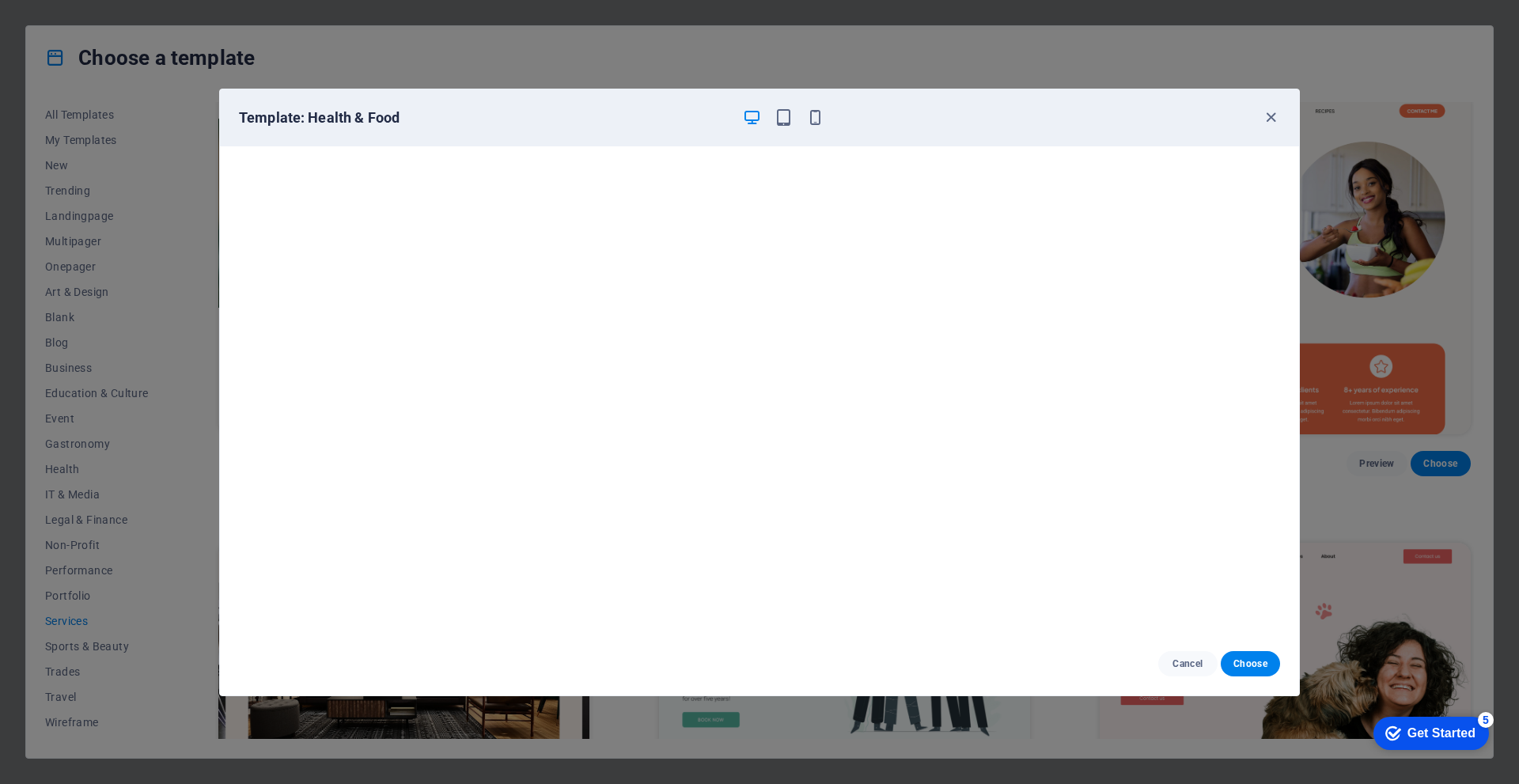
scroll to position [4, 0]
click at [1275, 118] on icon "button" at bounding box center [1271, 116] width 18 height 18
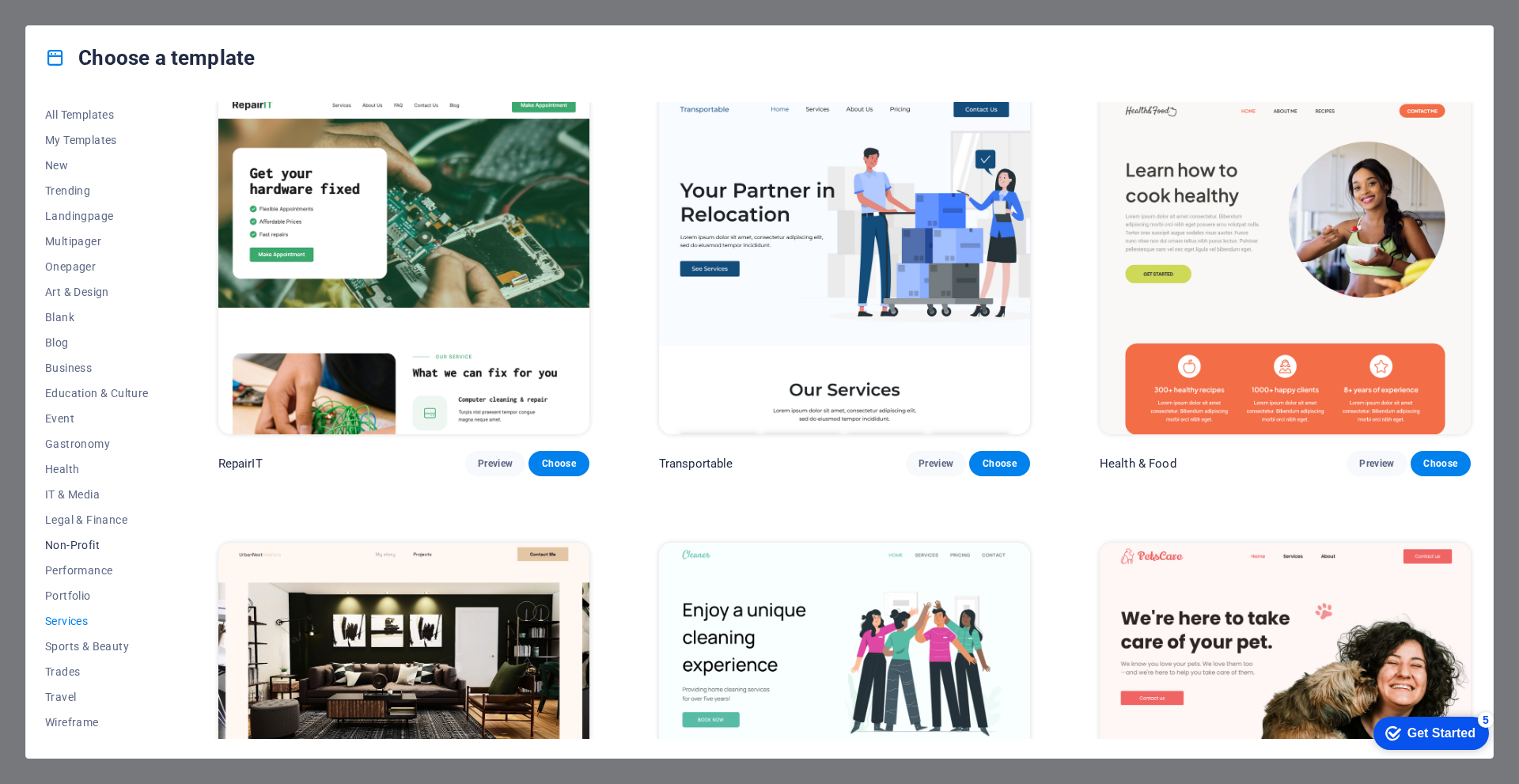
click at [77, 541] on span "Non-Profit" at bounding box center [97, 545] width 104 height 13
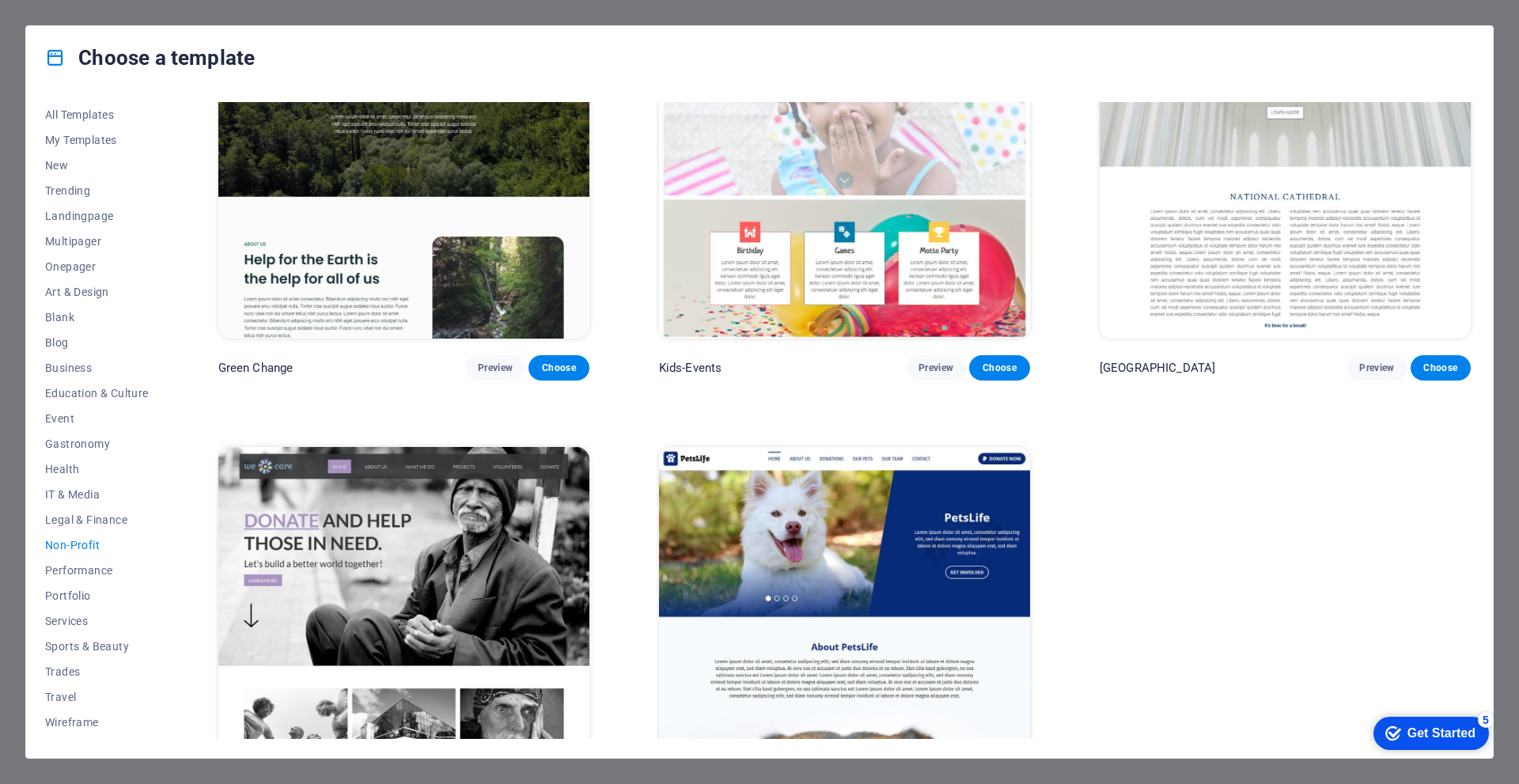
scroll to position [197, 0]
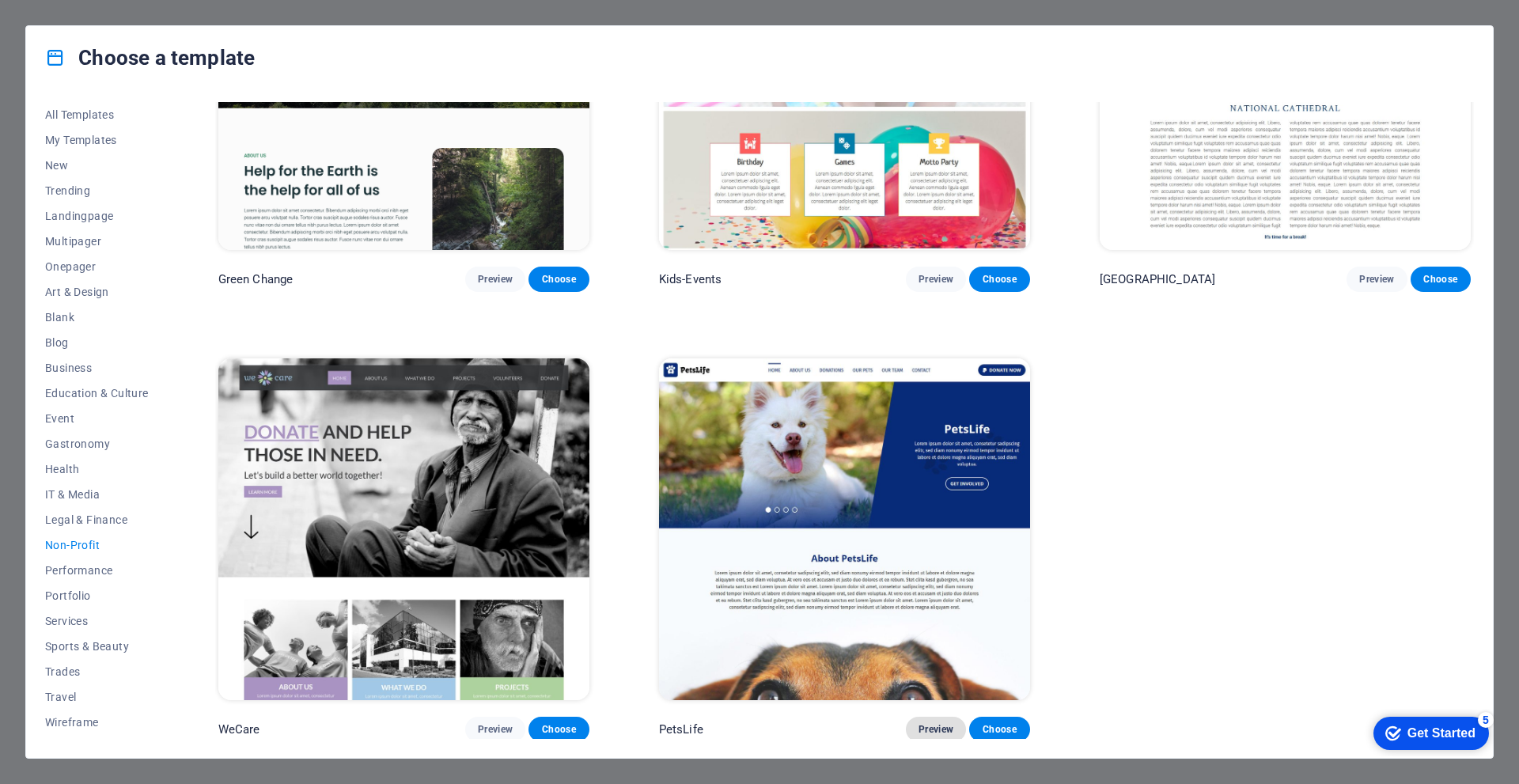
click at [929, 730] on span "Preview" at bounding box center [936, 729] width 35 height 13
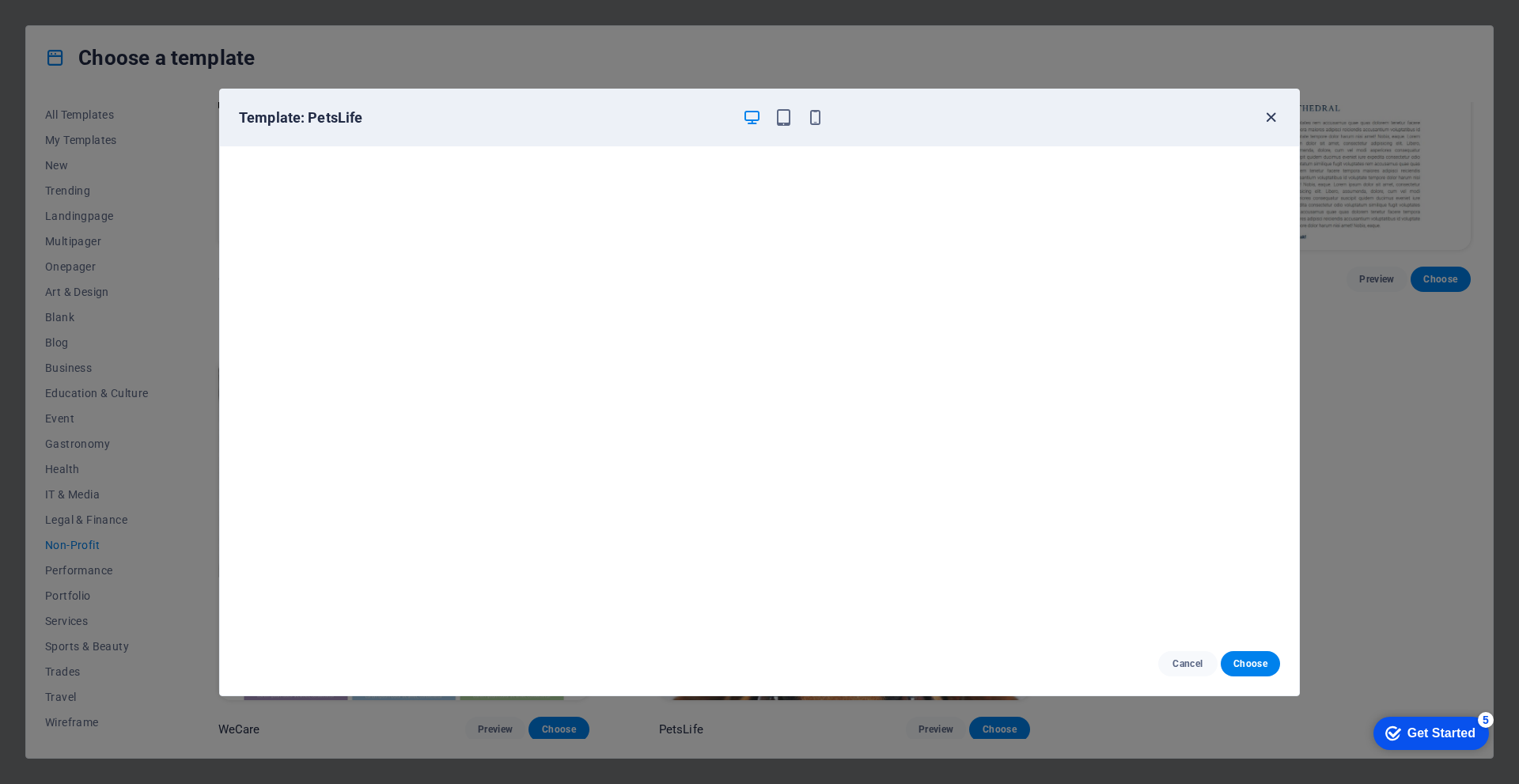
click at [1264, 126] on div "Template: PetsLife" at bounding box center [760, 117] width 1079 height 57
click at [1269, 122] on icon "button" at bounding box center [1271, 116] width 18 height 18
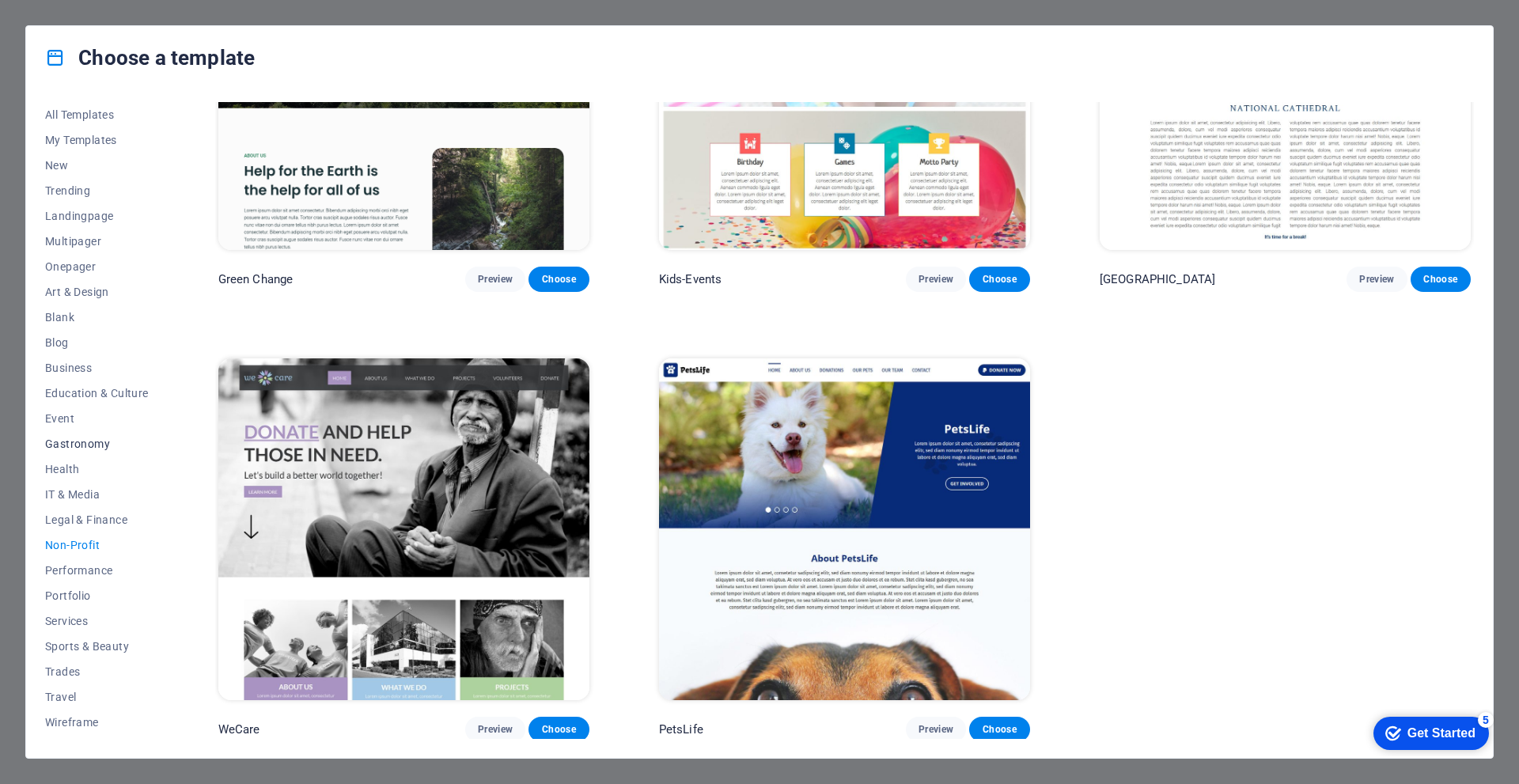
click at [77, 444] on span "Gastronomy" at bounding box center [97, 443] width 104 height 13
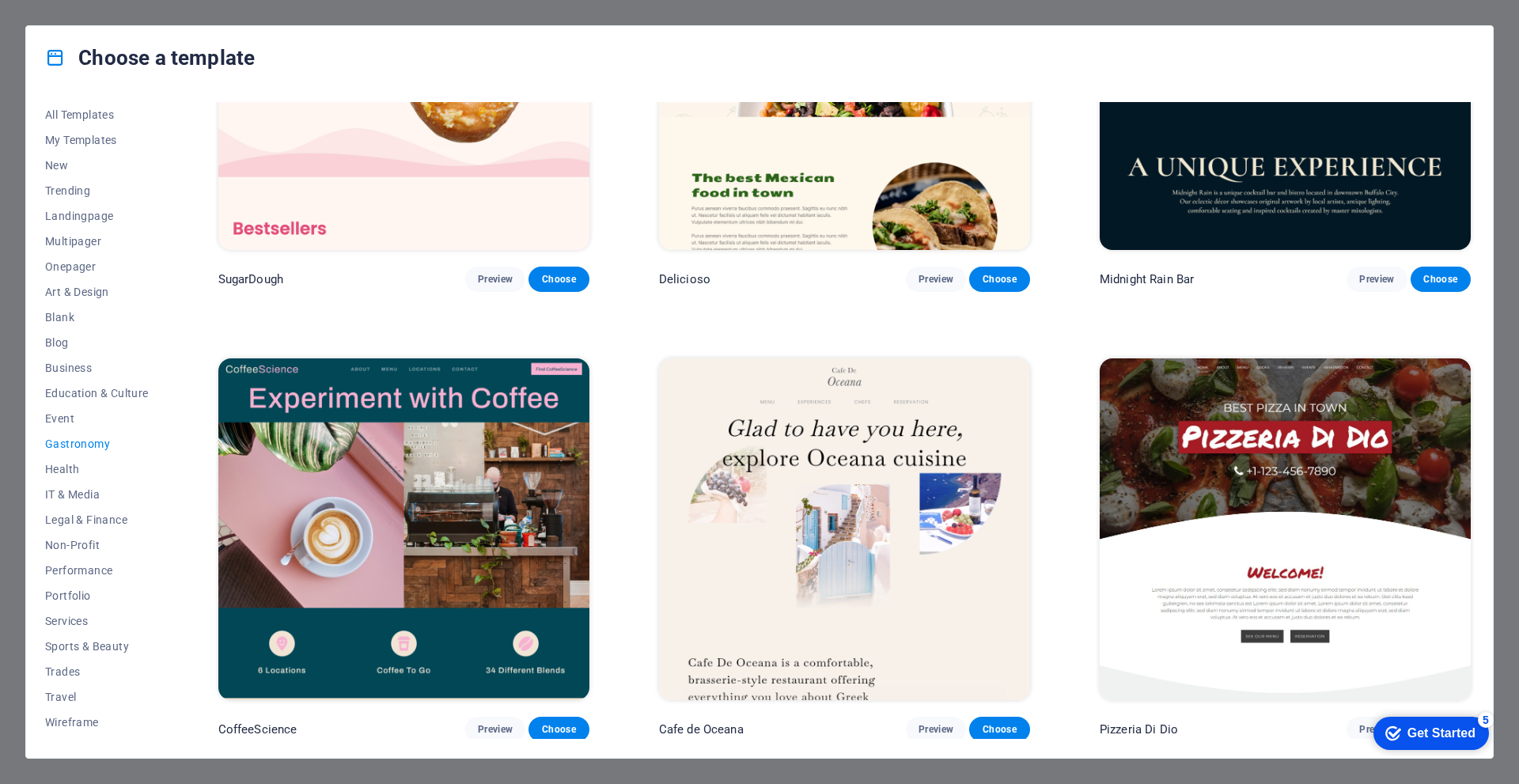
scroll to position [0, 0]
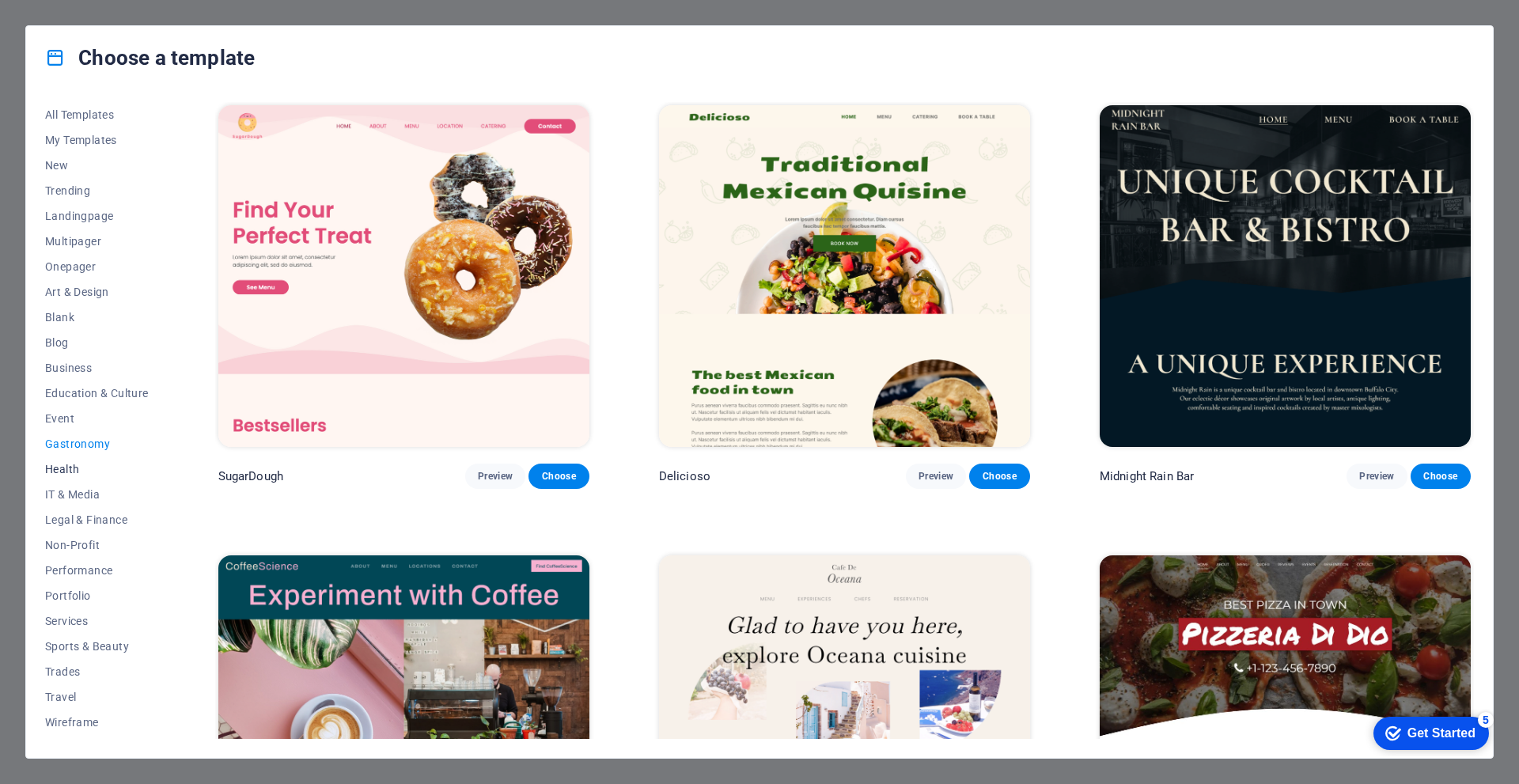
click at [59, 471] on span "Health" at bounding box center [97, 469] width 104 height 13
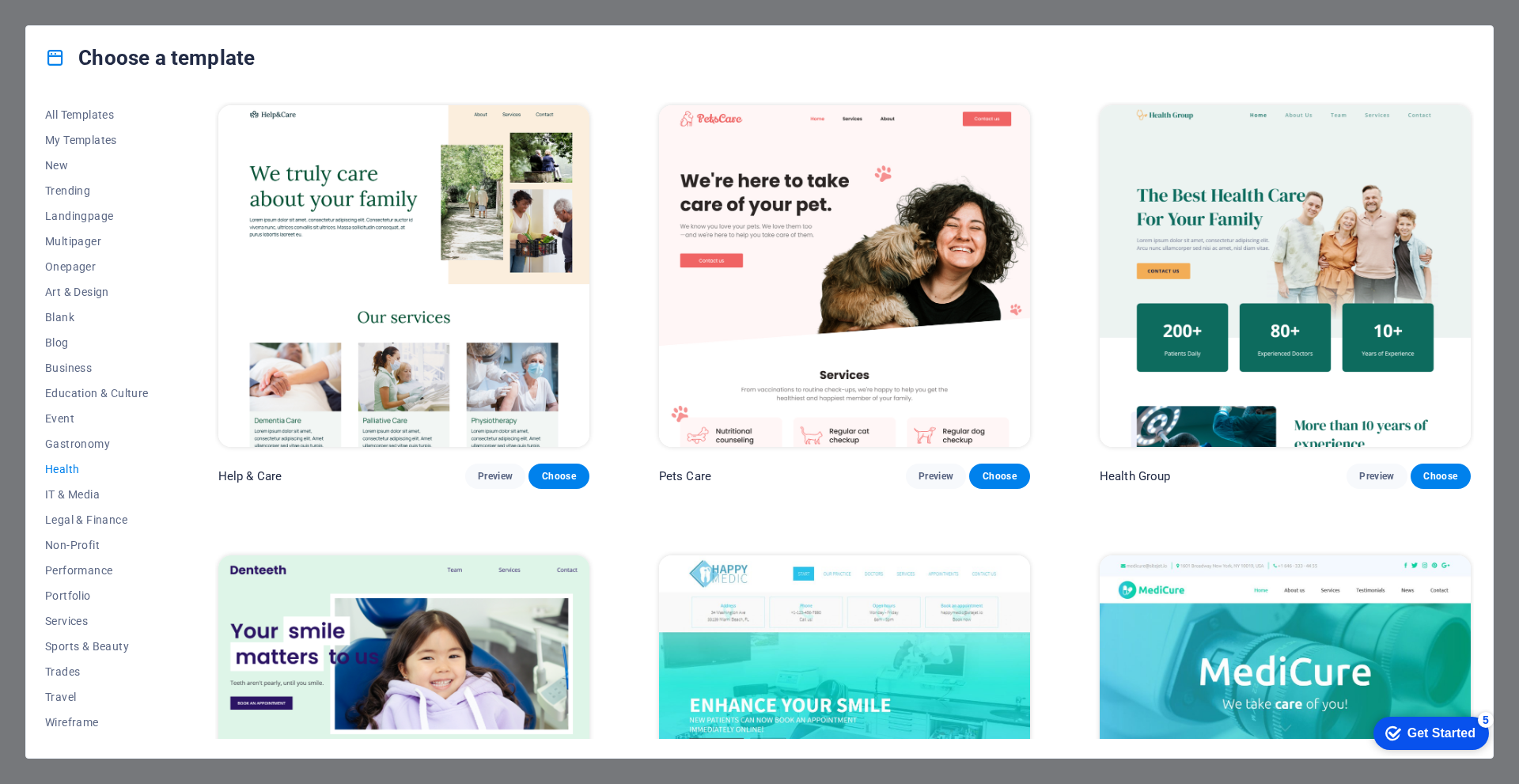
scroll to position [79, 0]
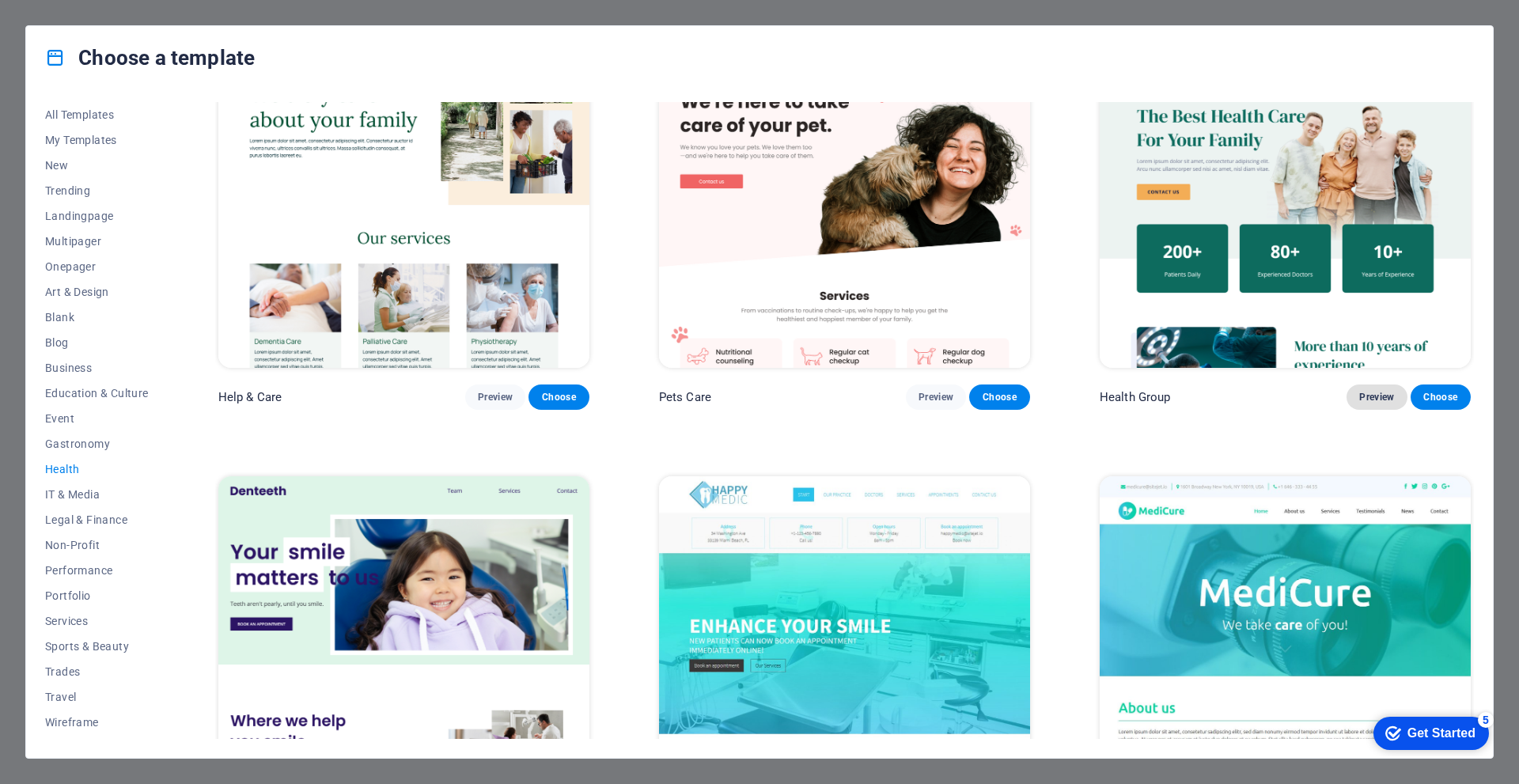
click at [1393, 395] on button "Preview" at bounding box center [1376, 397] width 60 height 26
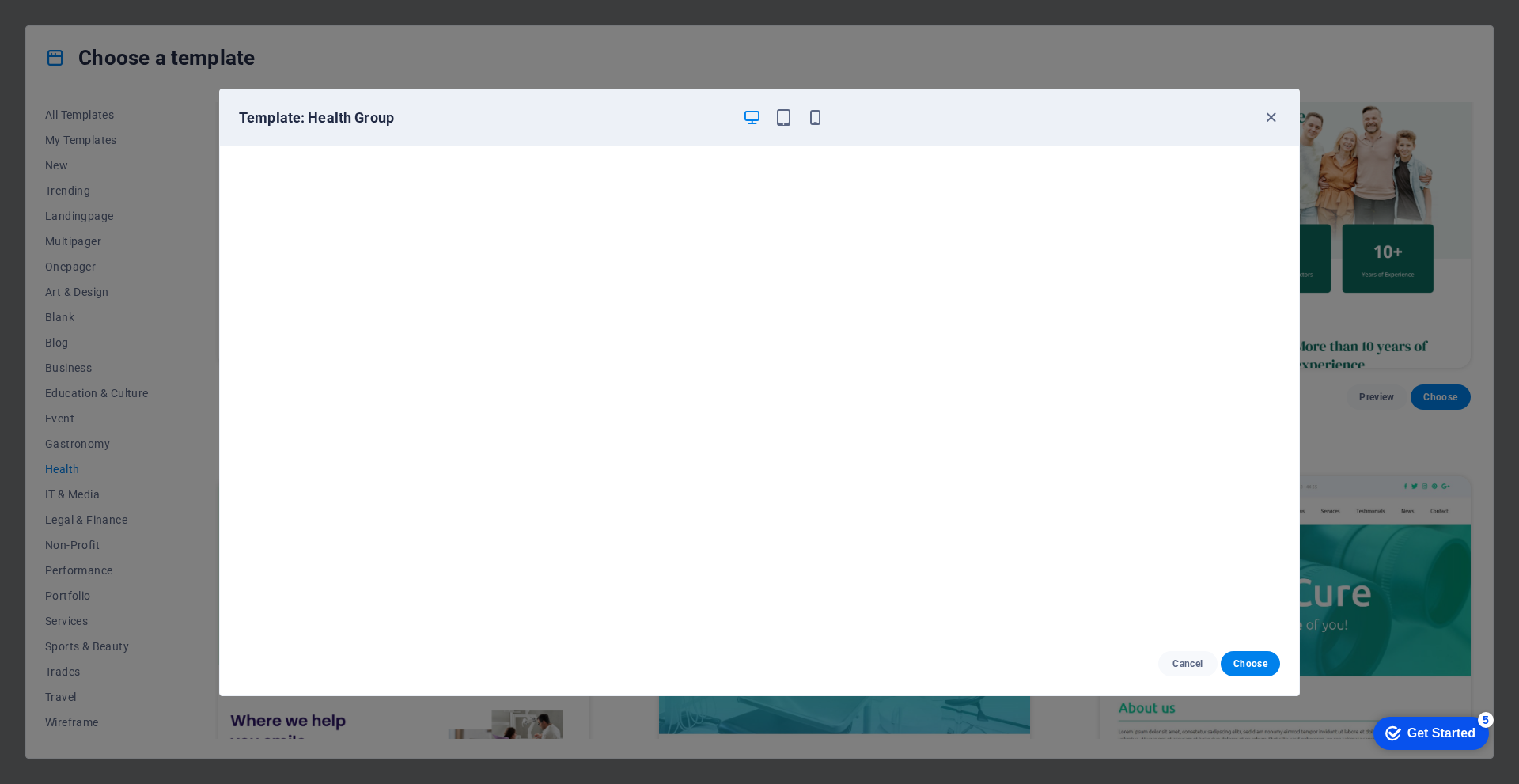
scroll to position [4, 0]
click at [1269, 122] on icon "button" at bounding box center [1271, 116] width 18 height 18
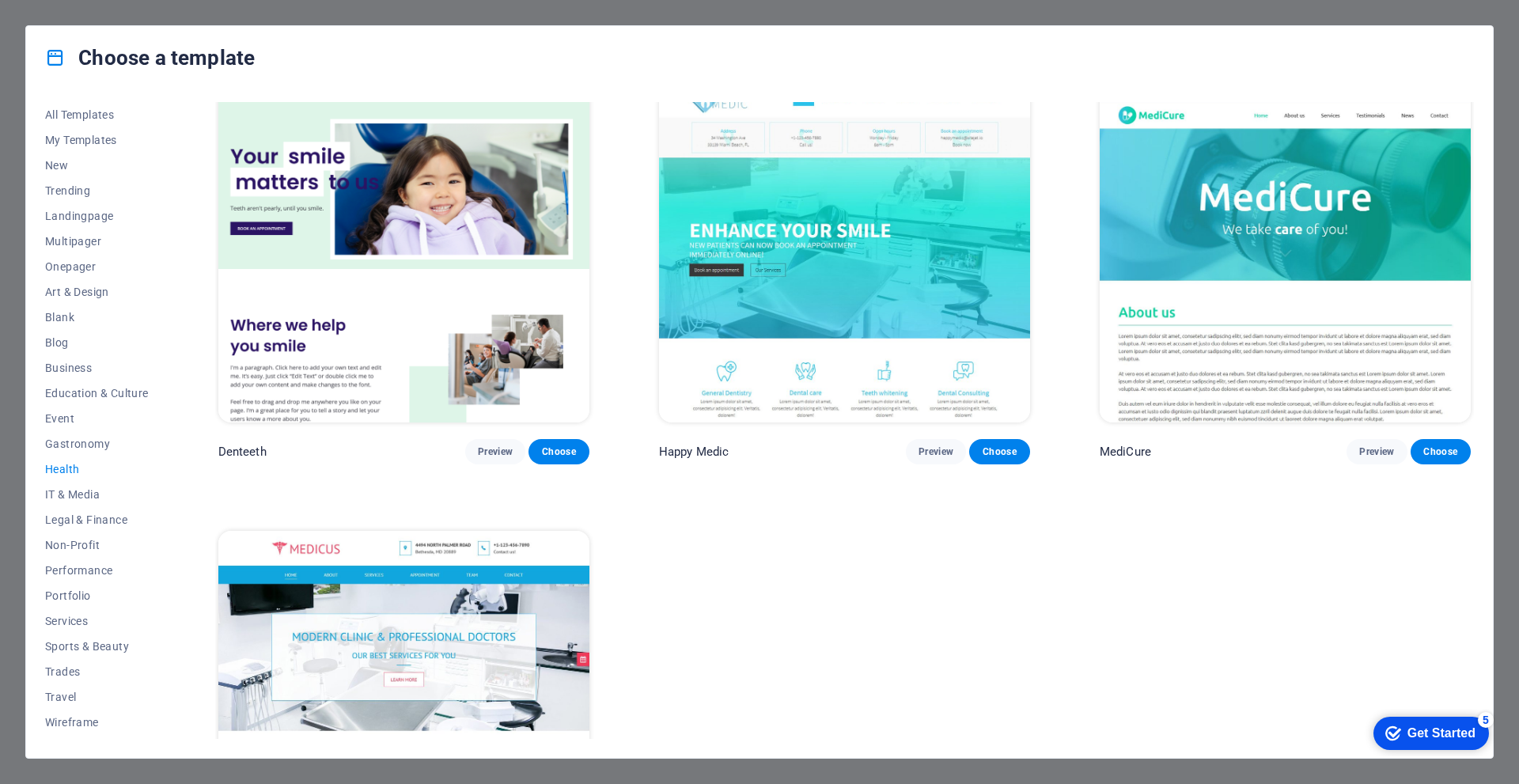
scroll to position [645, 0]
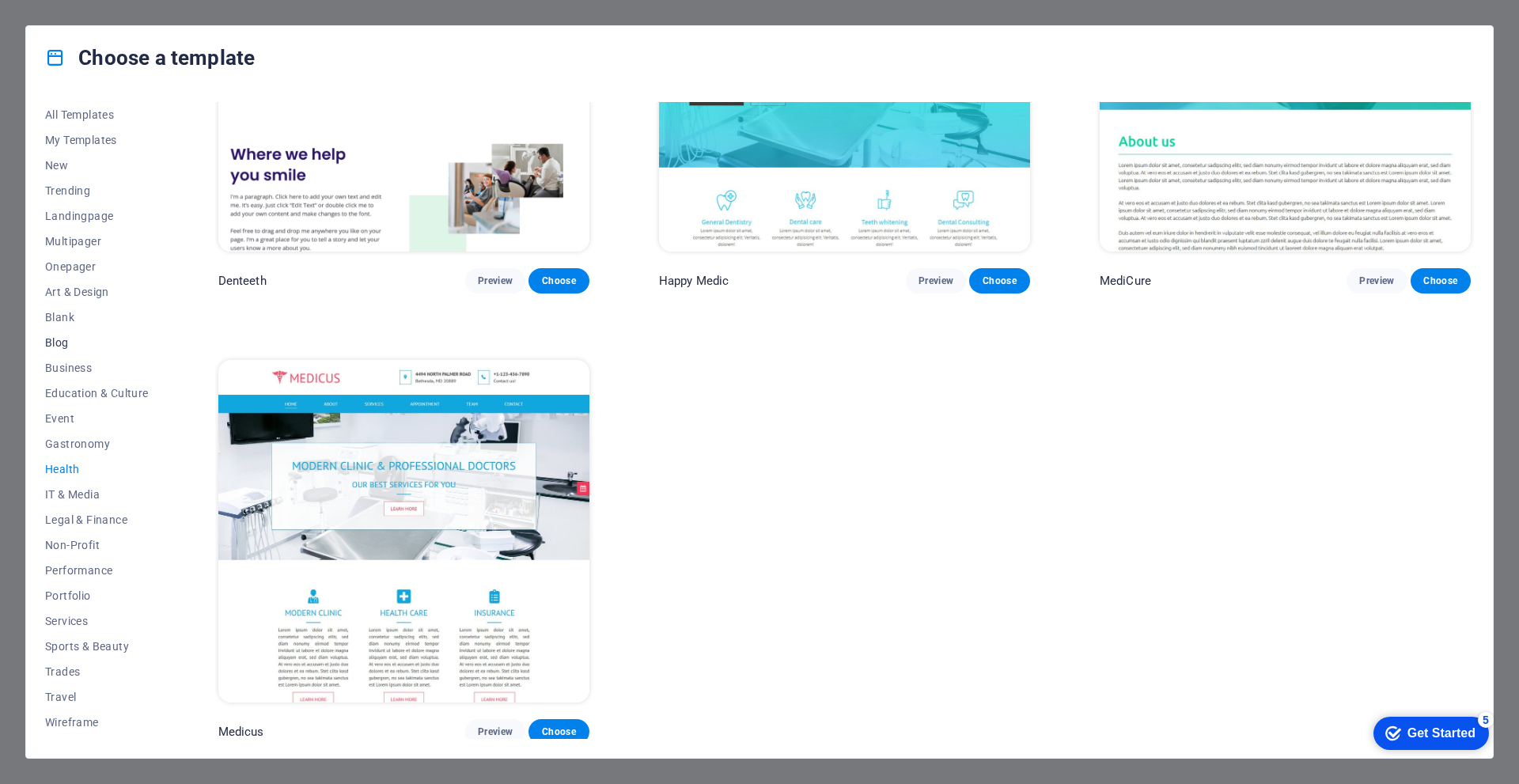
click at [55, 344] on span "Blog" at bounding box center [97, 342] width 104 height 13
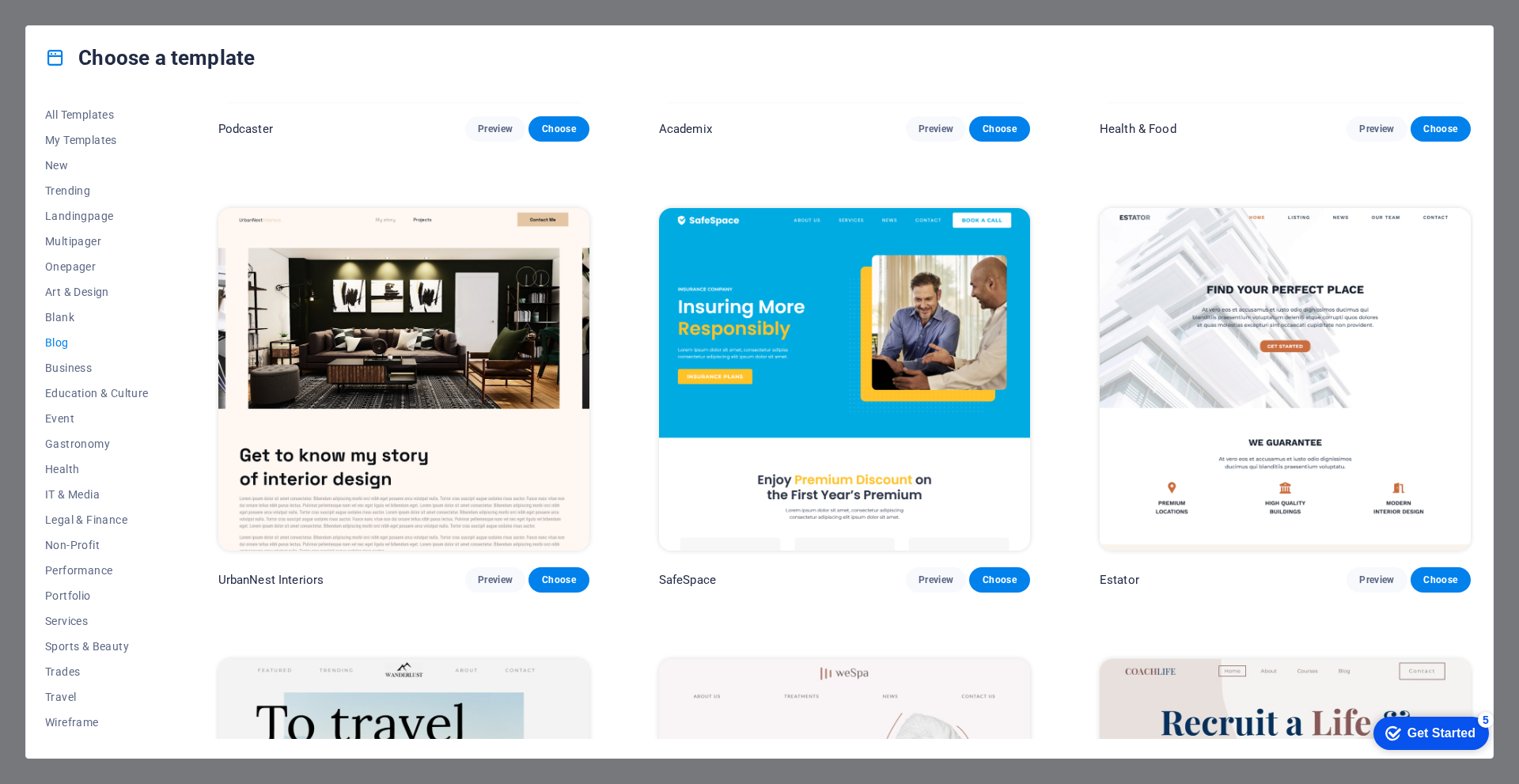
scroll to position [883, 0]
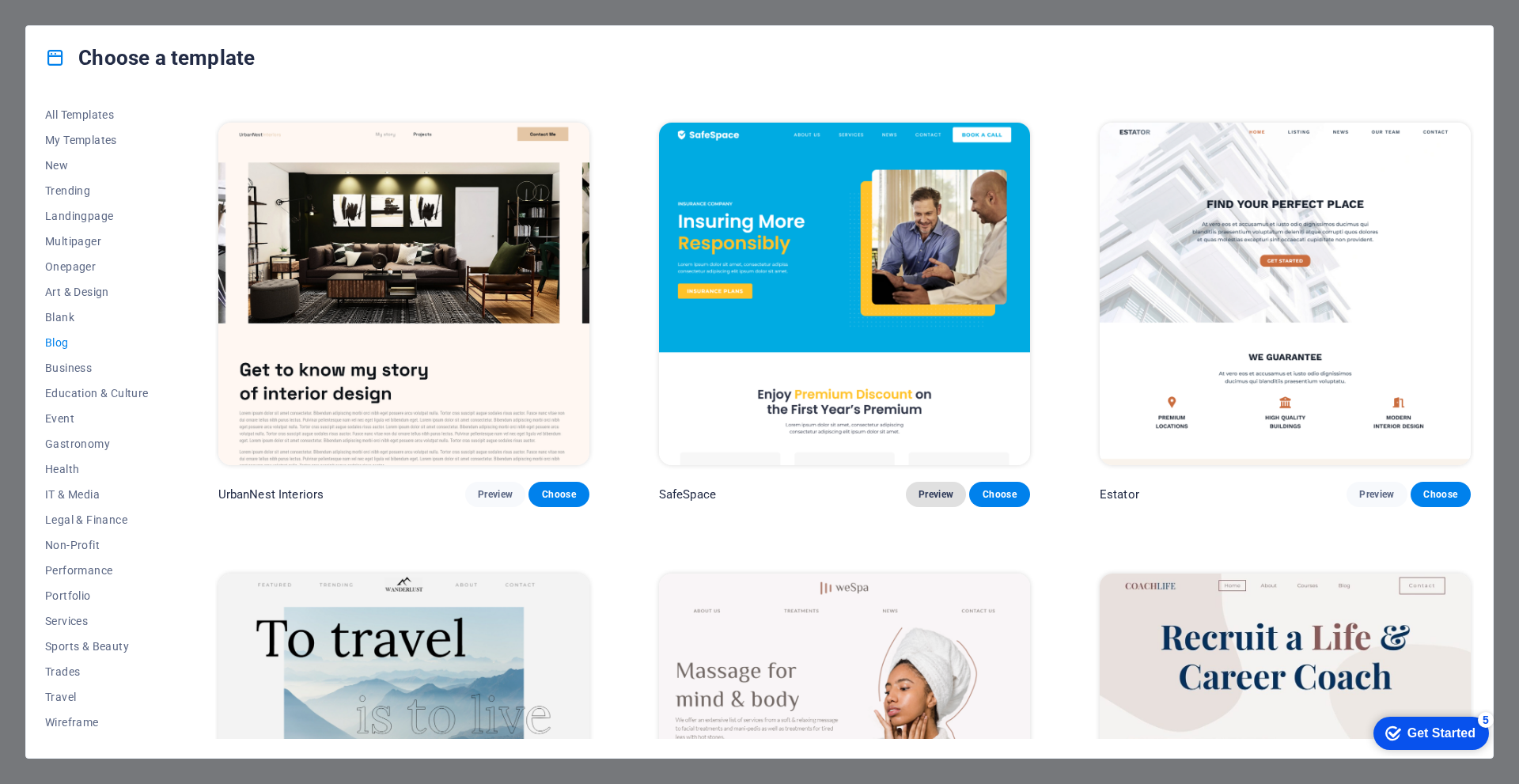
click at [929, 493] on span "Preview" at bounding box center [936, 494] width 35 height 13
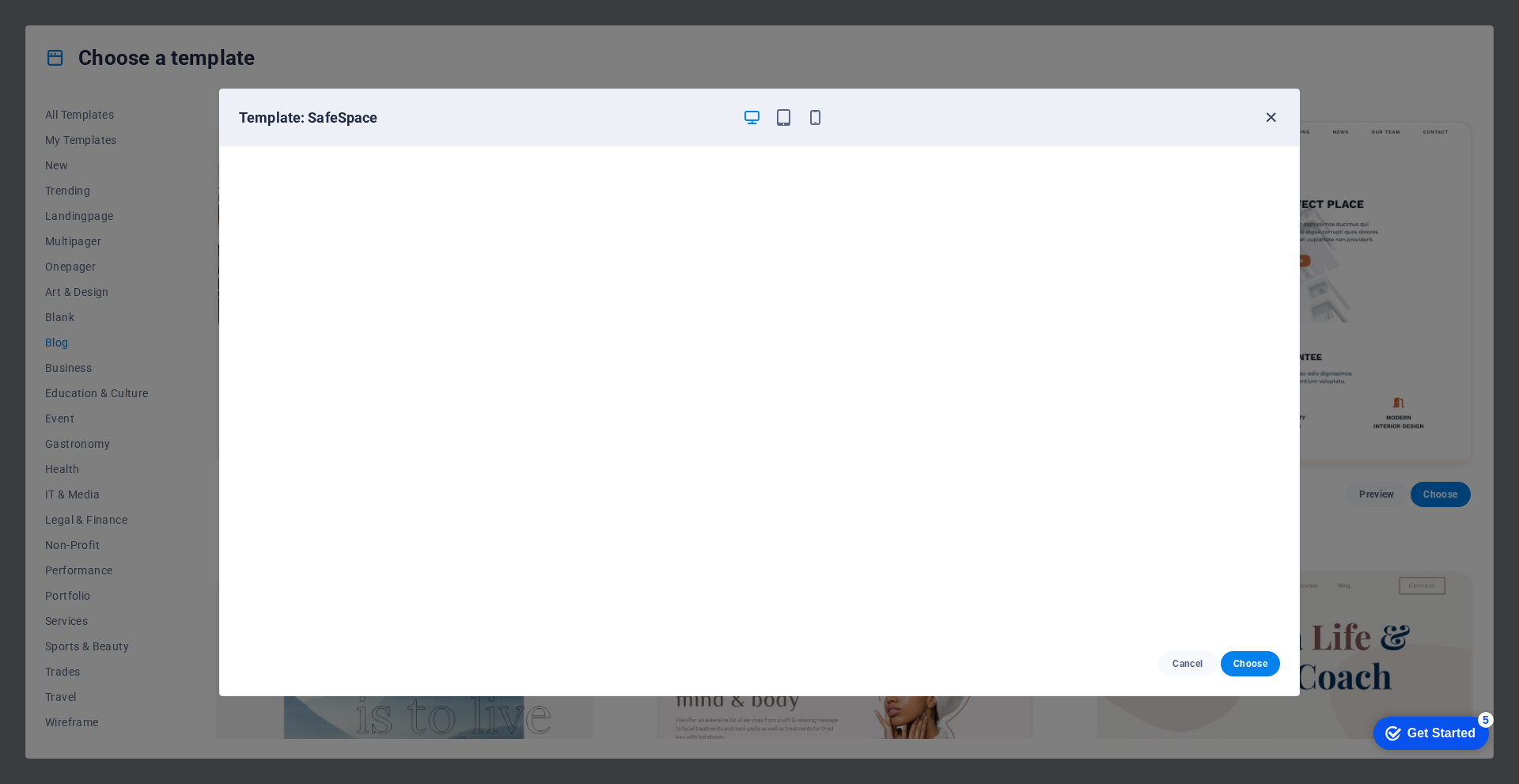
click at [1263, 115] on icon "button" at bounding box center [1271, 116] width 18 height 18
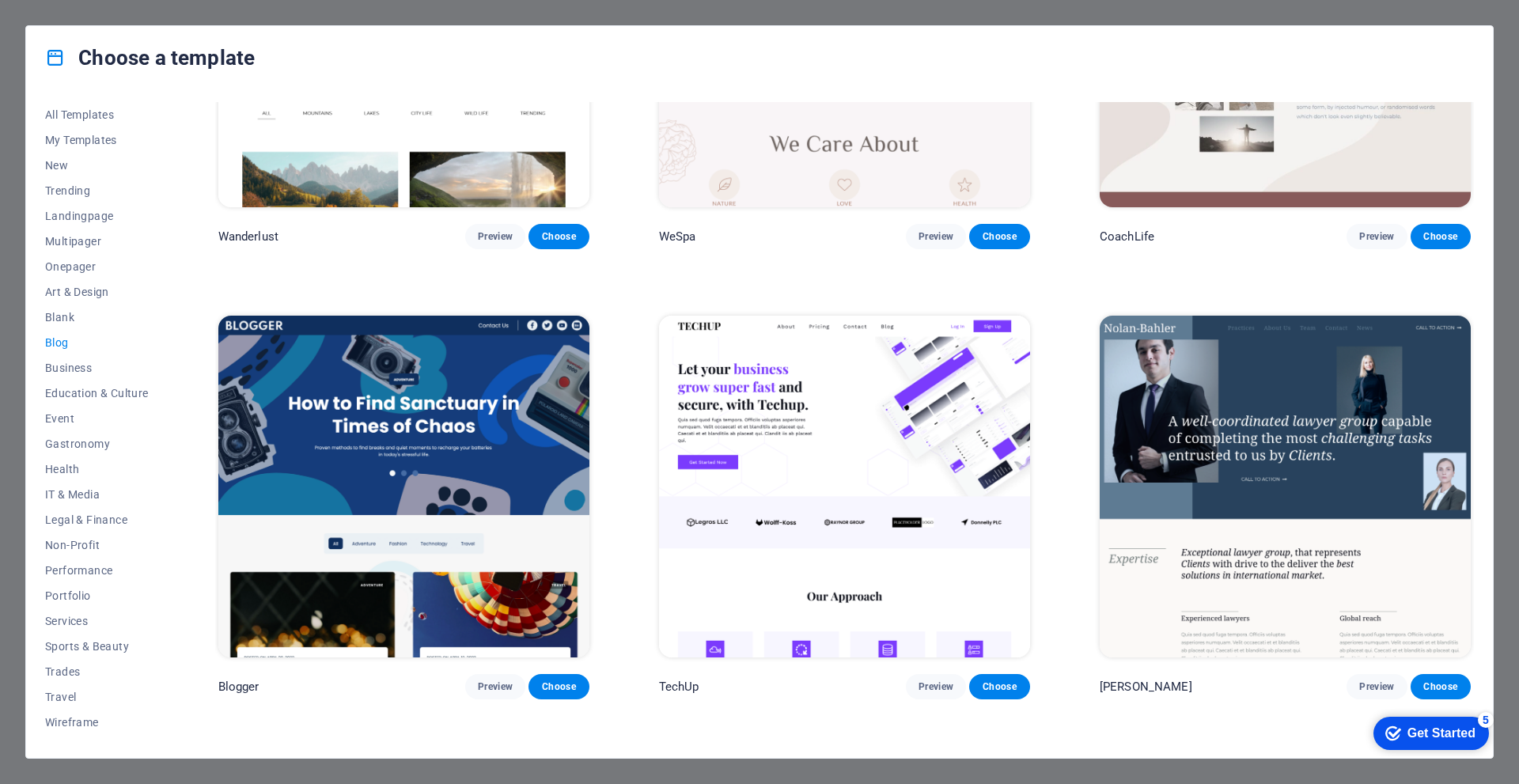
scroll to position [1594, 0]
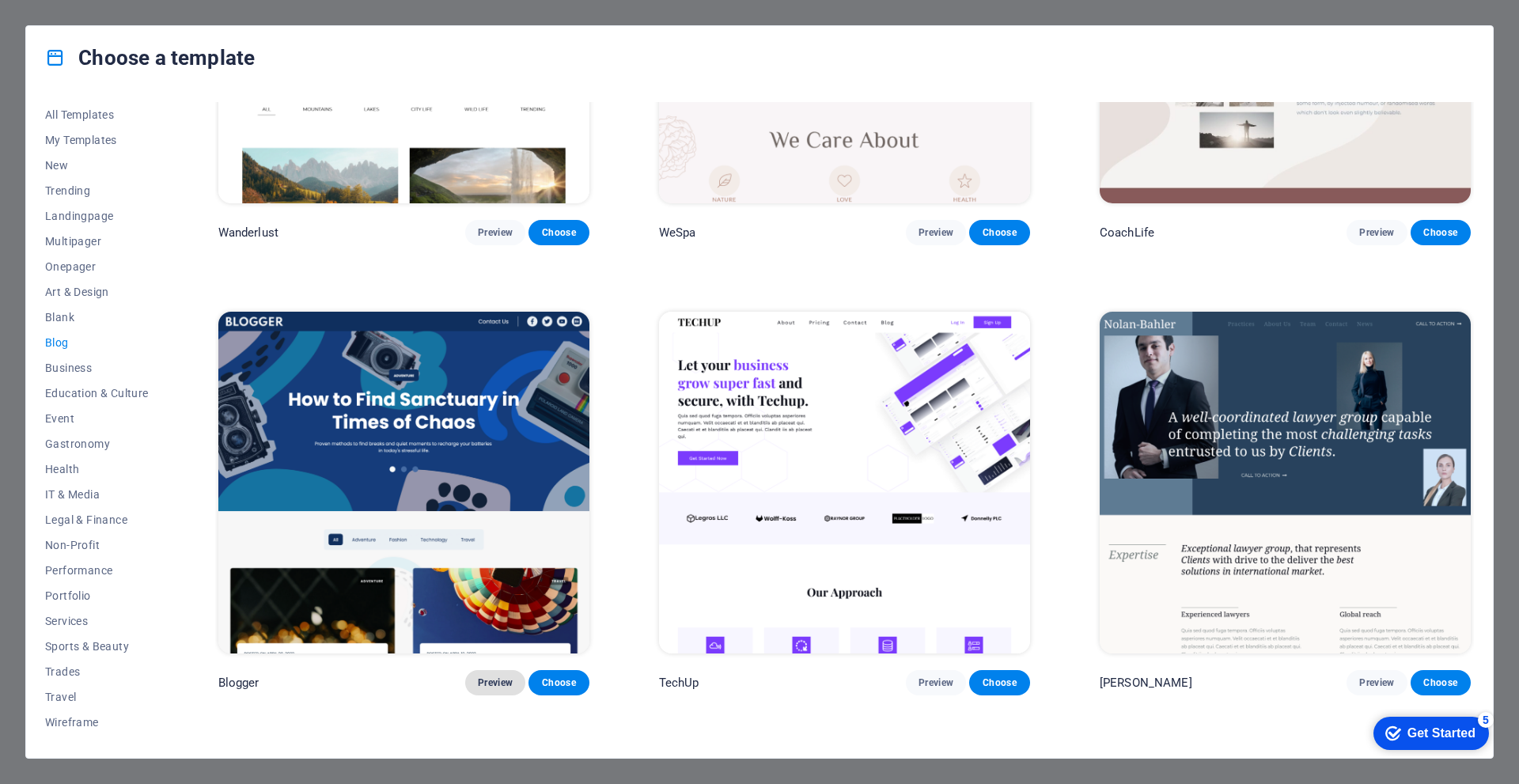
click at [515, 680] on button "Preview" at bounding box center [495, 683] width 60 height 26
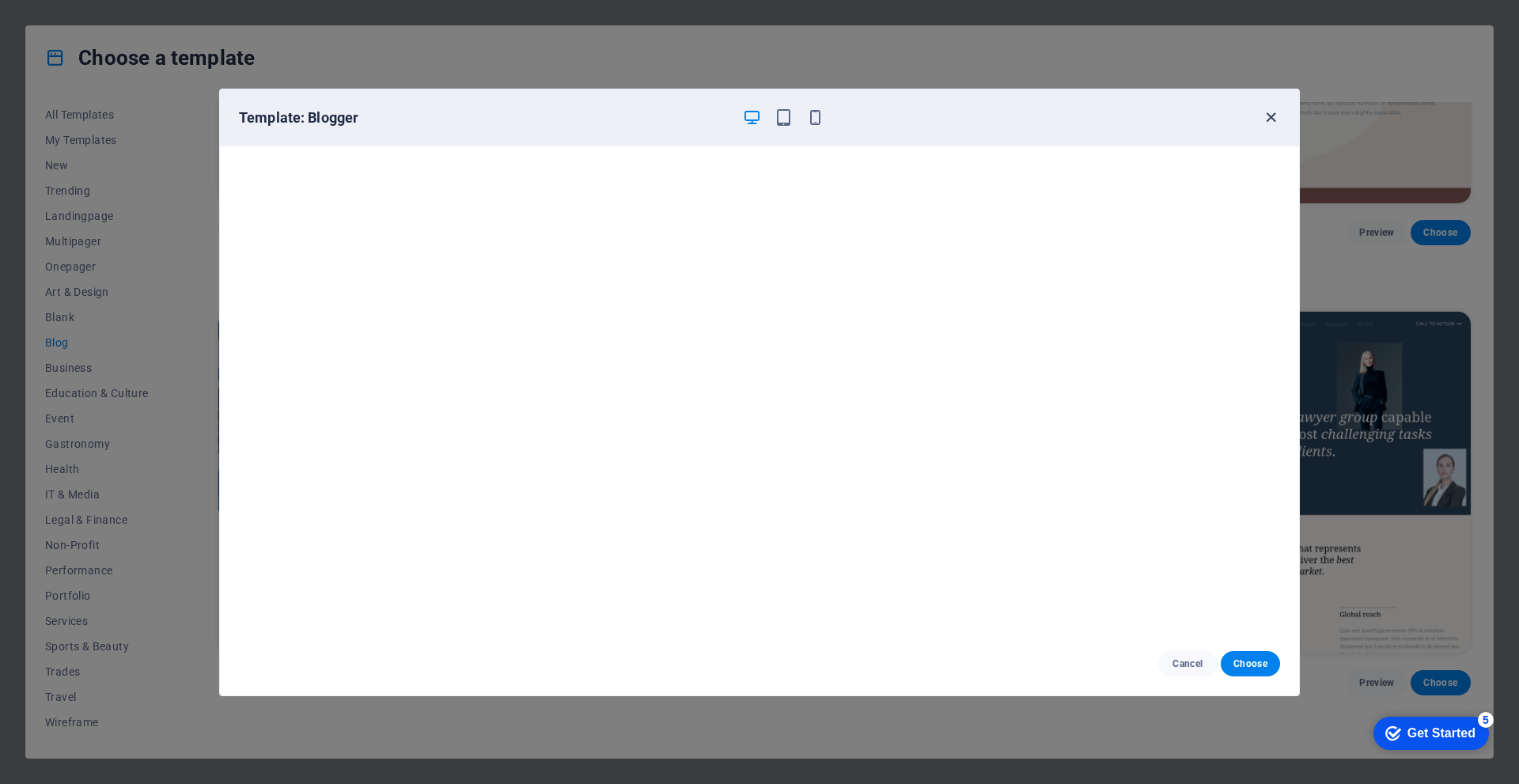
click at [1268, 113] on icon "button" at bounding box center [1271, 116] width 18 height 18
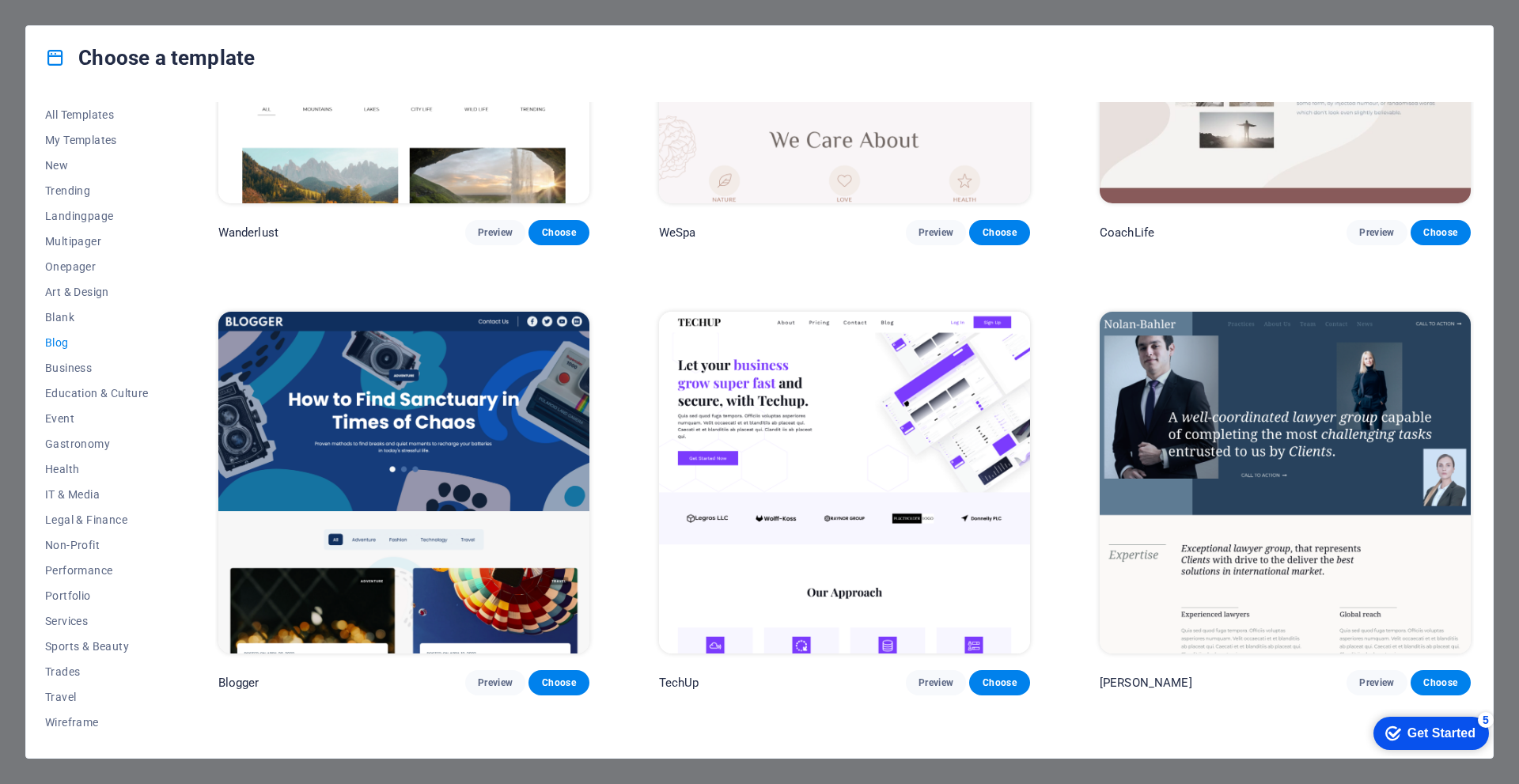
click at [1317, 458] on img at bounding box center [1285, 483] width 371 height 342
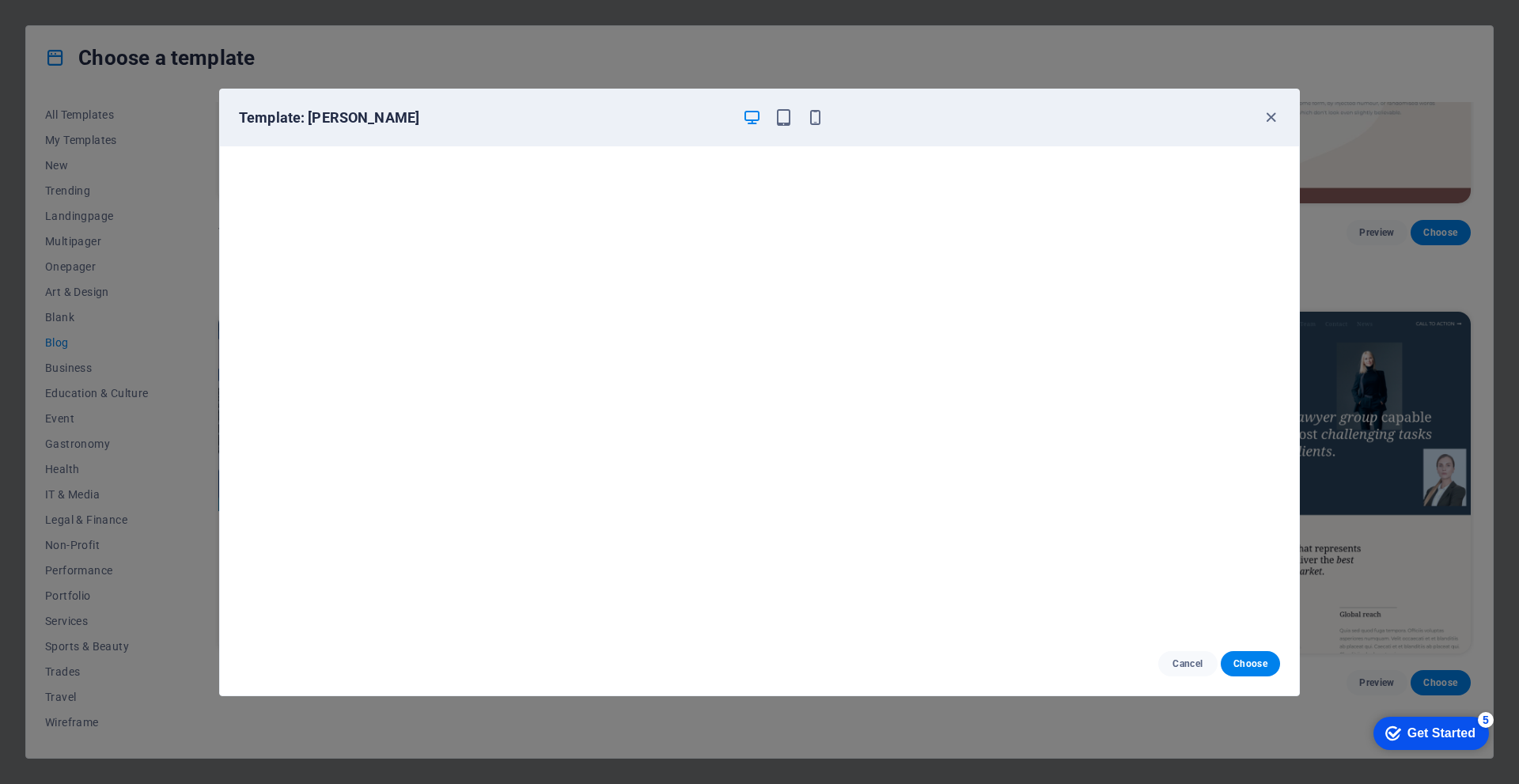
click at [1260, 122] on div "Template: Nolan-Bahler" at bounding box center [750, 117] width 1022 height 19
click at [1262, 122] on icon "button" at bounding box center [1271, 116] width 18 height 18
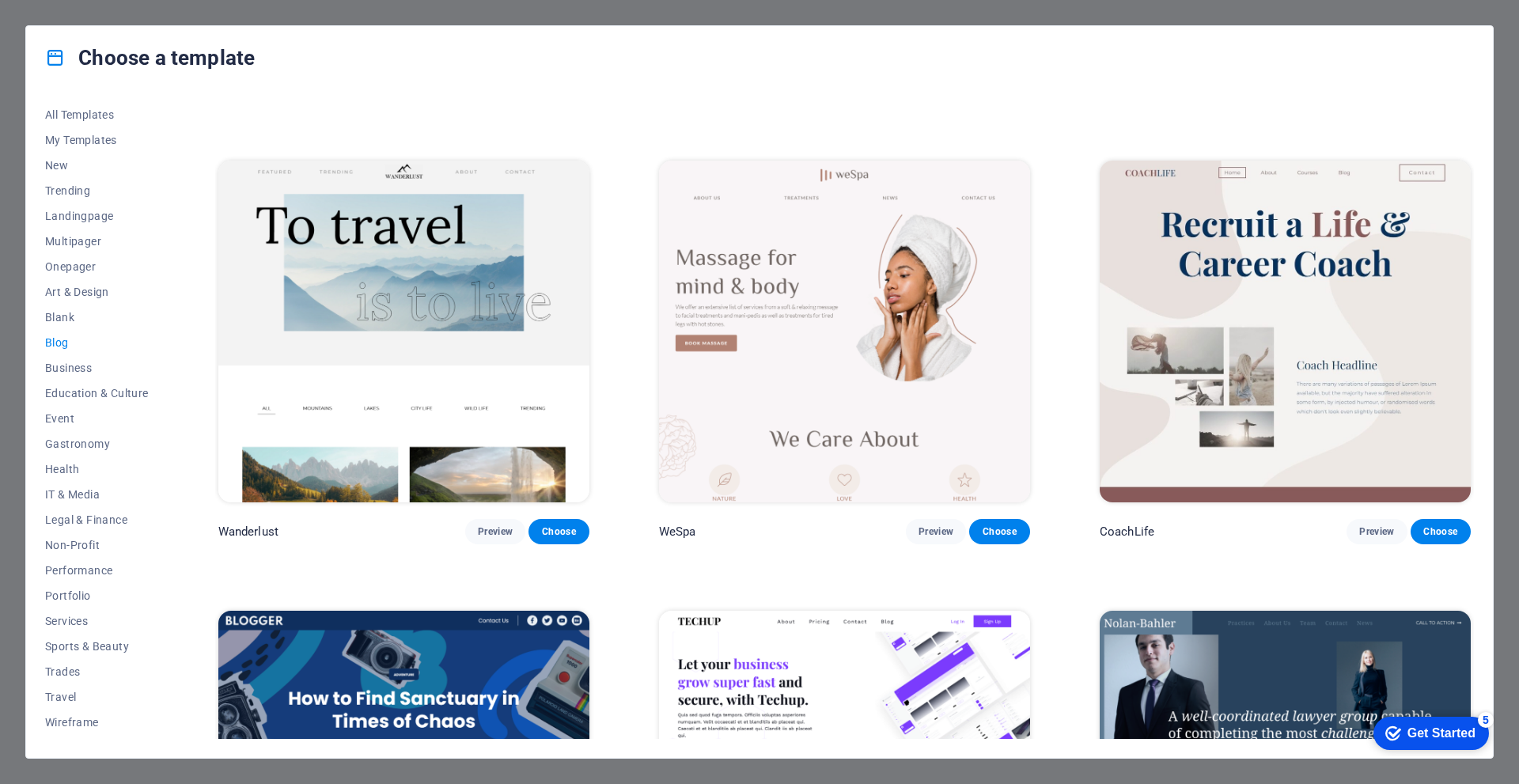
scroll to position [1278, 0]
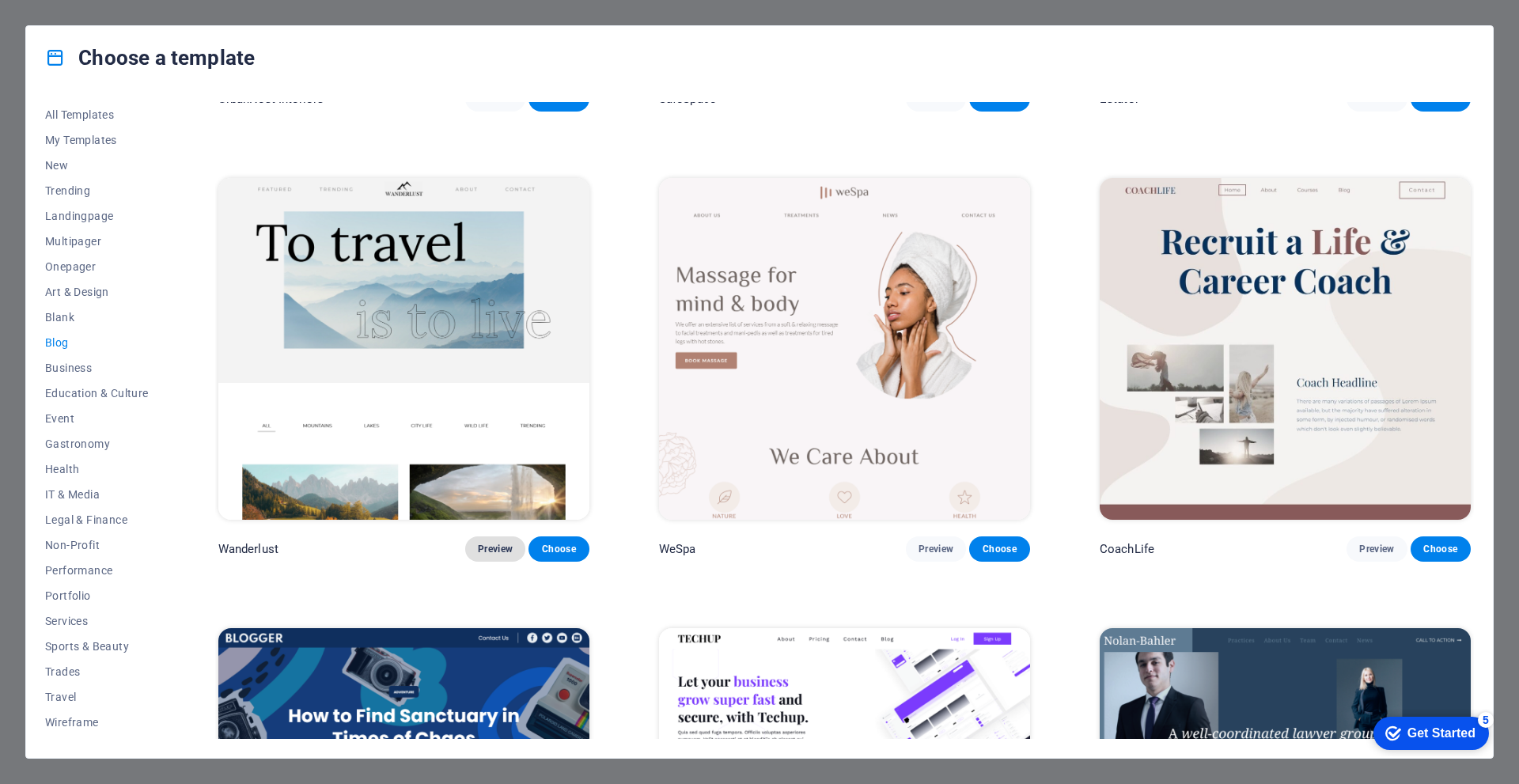
click at [493, 543] on span "Preview" at bounding box center [495, 548] width 35 height 13
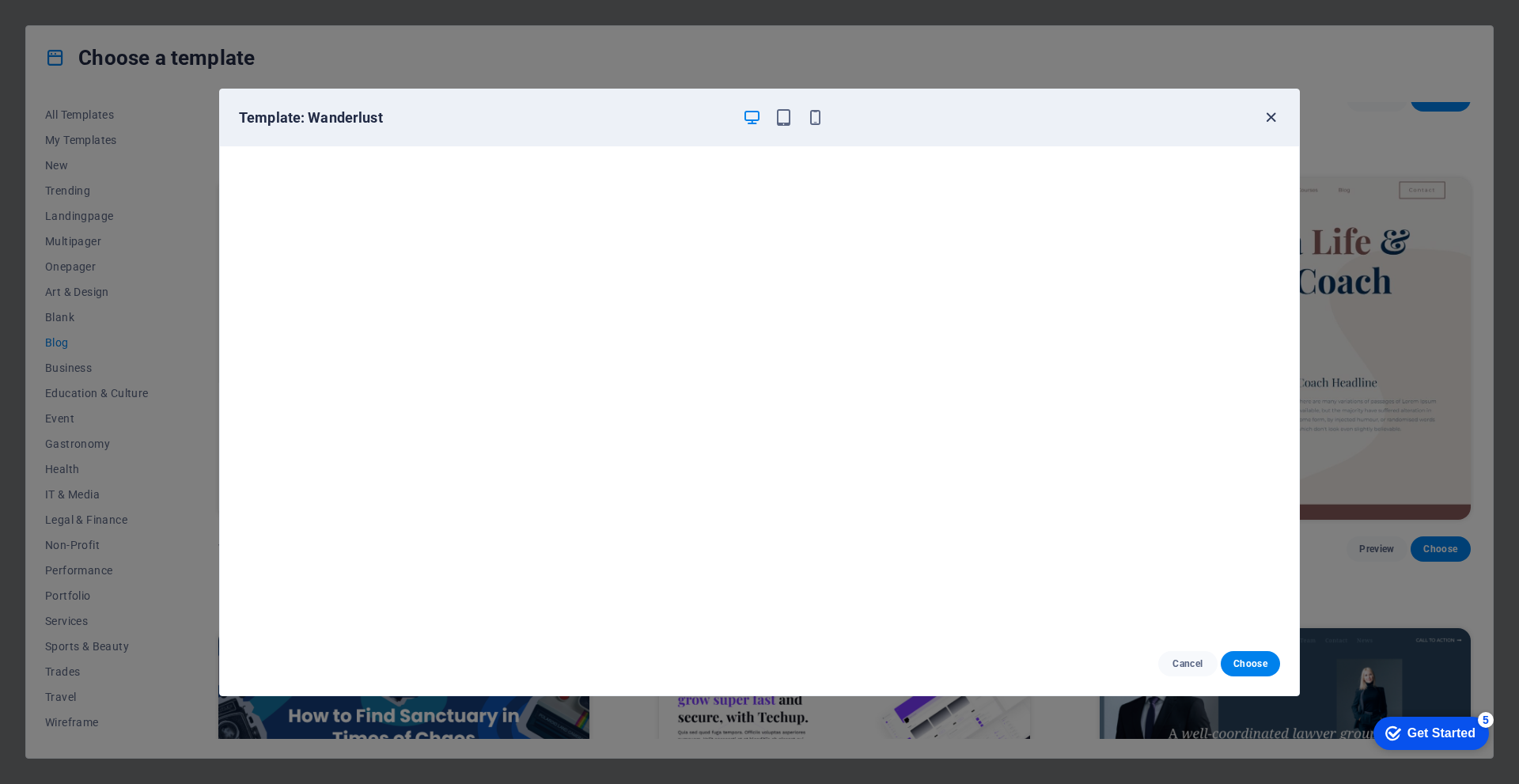
click at [1265, 120] on icon "button" at bounding box center [1271, 116] width 18 height 18
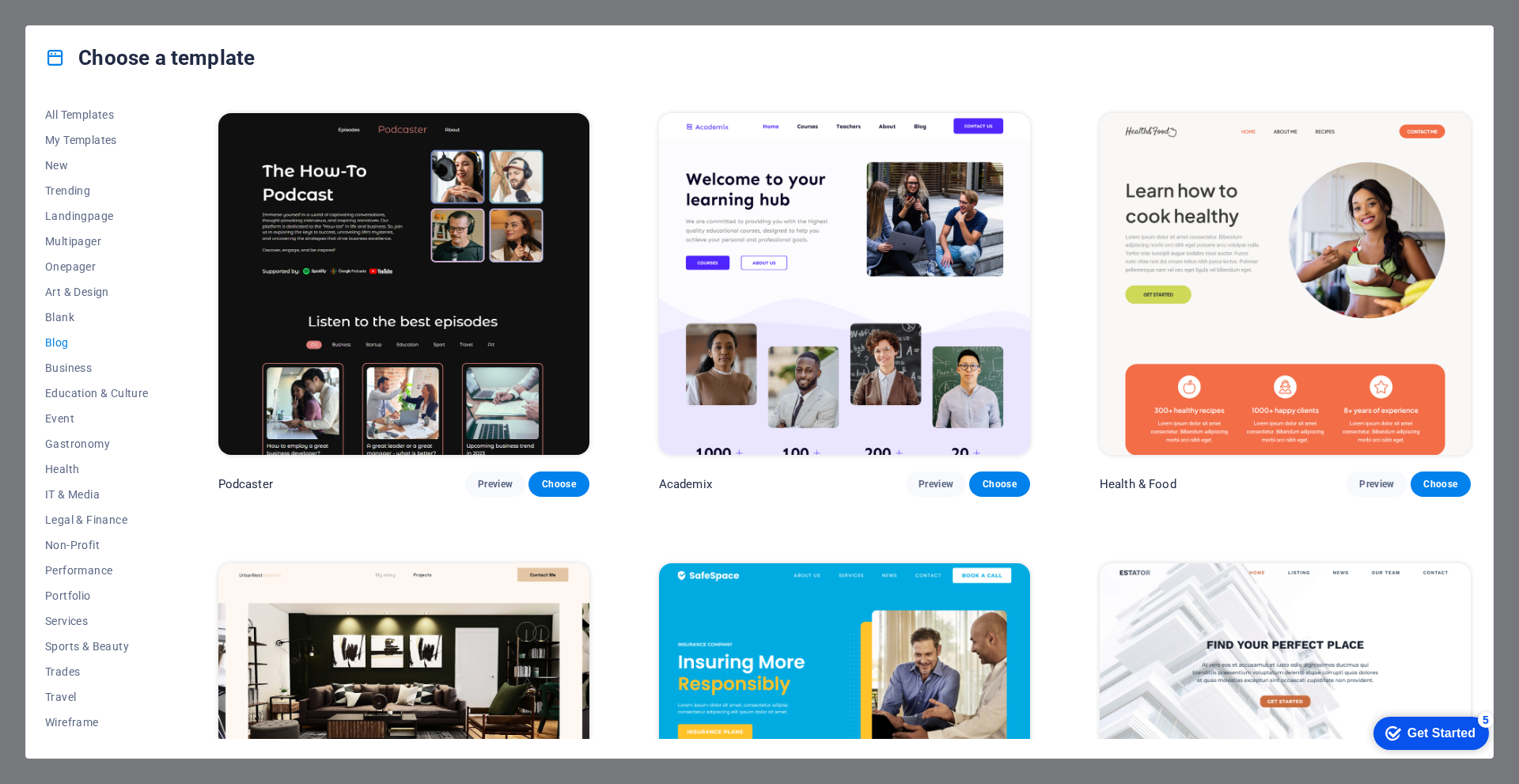
scroll to position [408, 0]
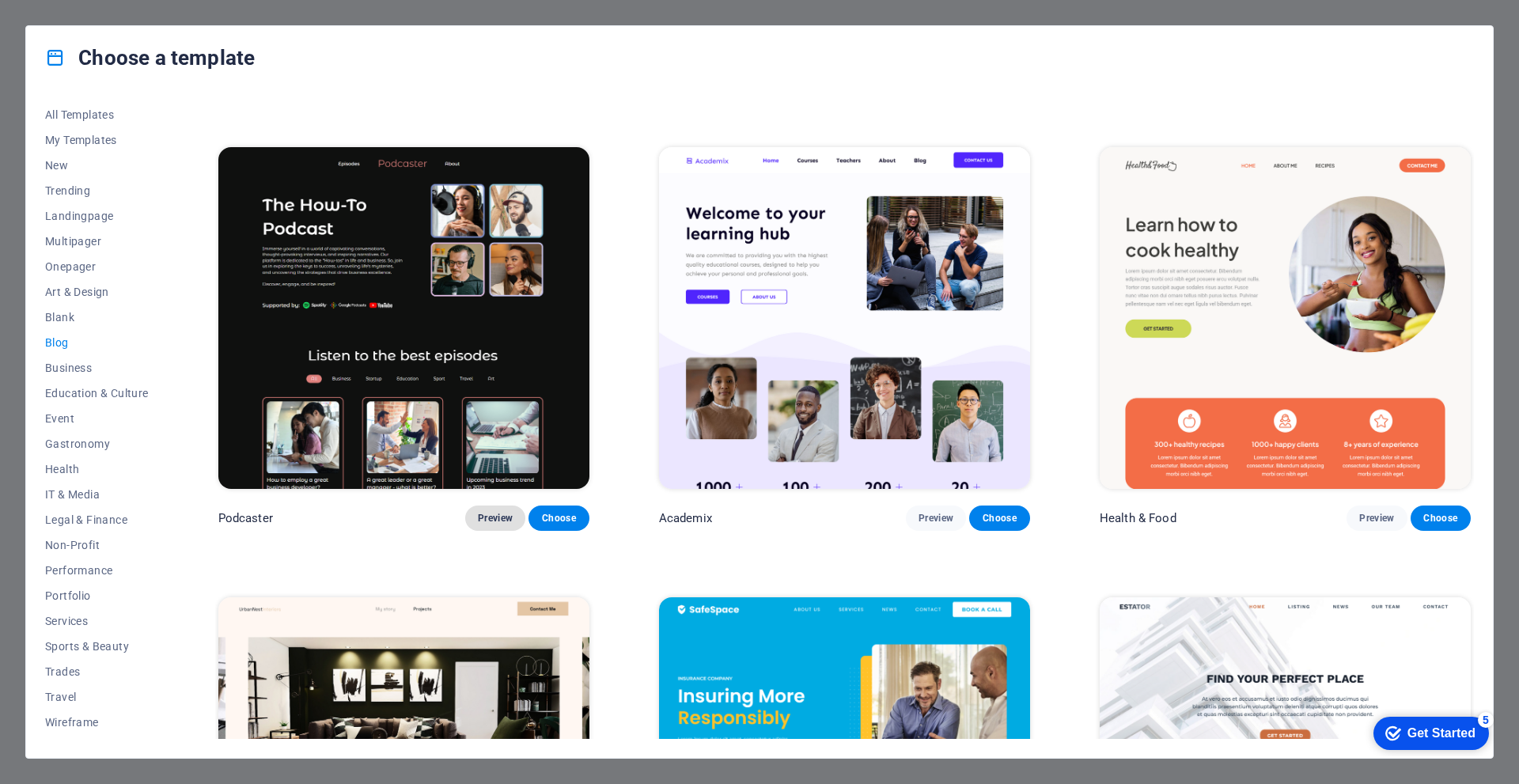
click at [482, 514] on span "Preview" at bounding box center [495, 518] width 35 height 13
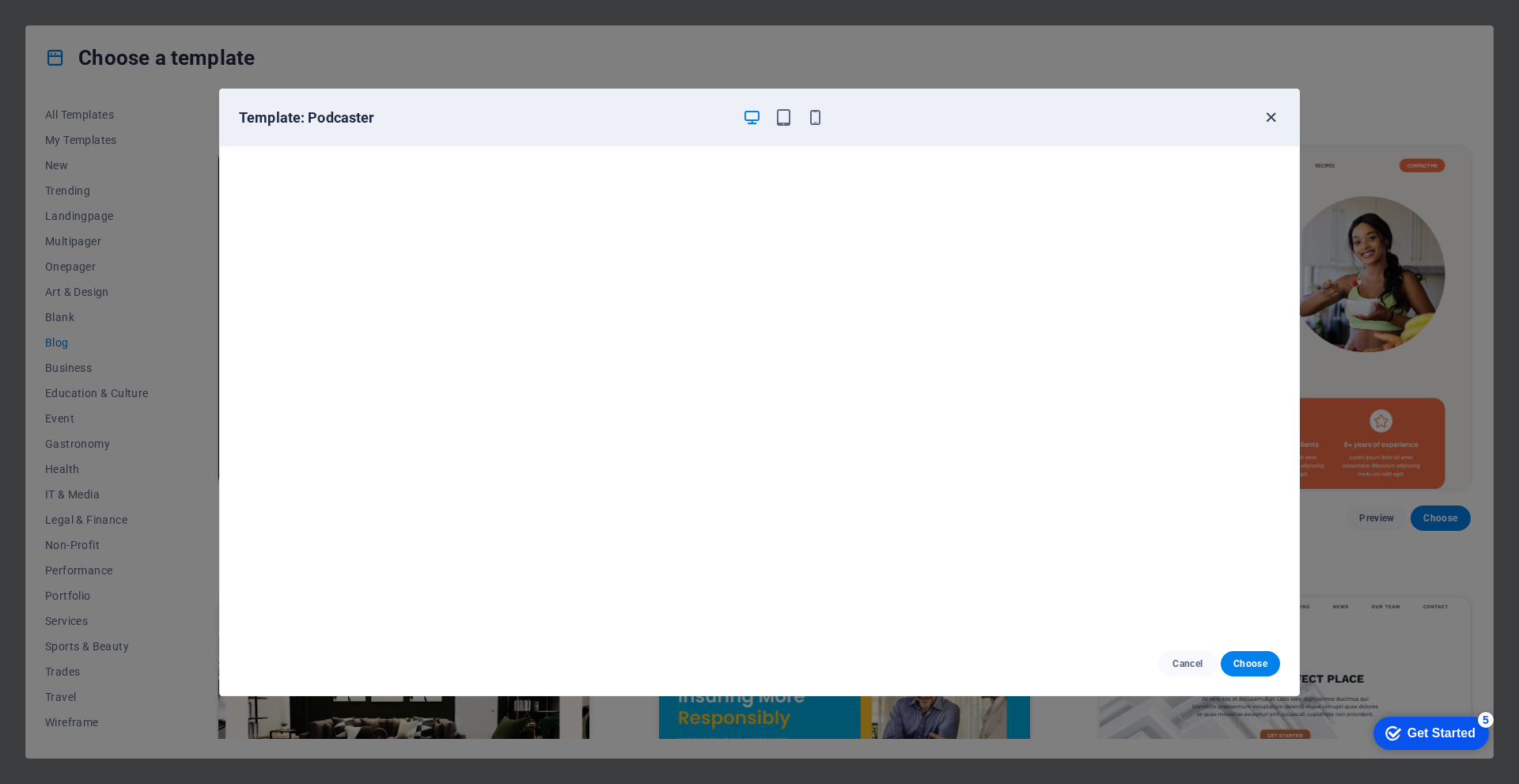
click at [1271, 116] on icon "button" at bounding box center [1271, 116] width 18 height 18
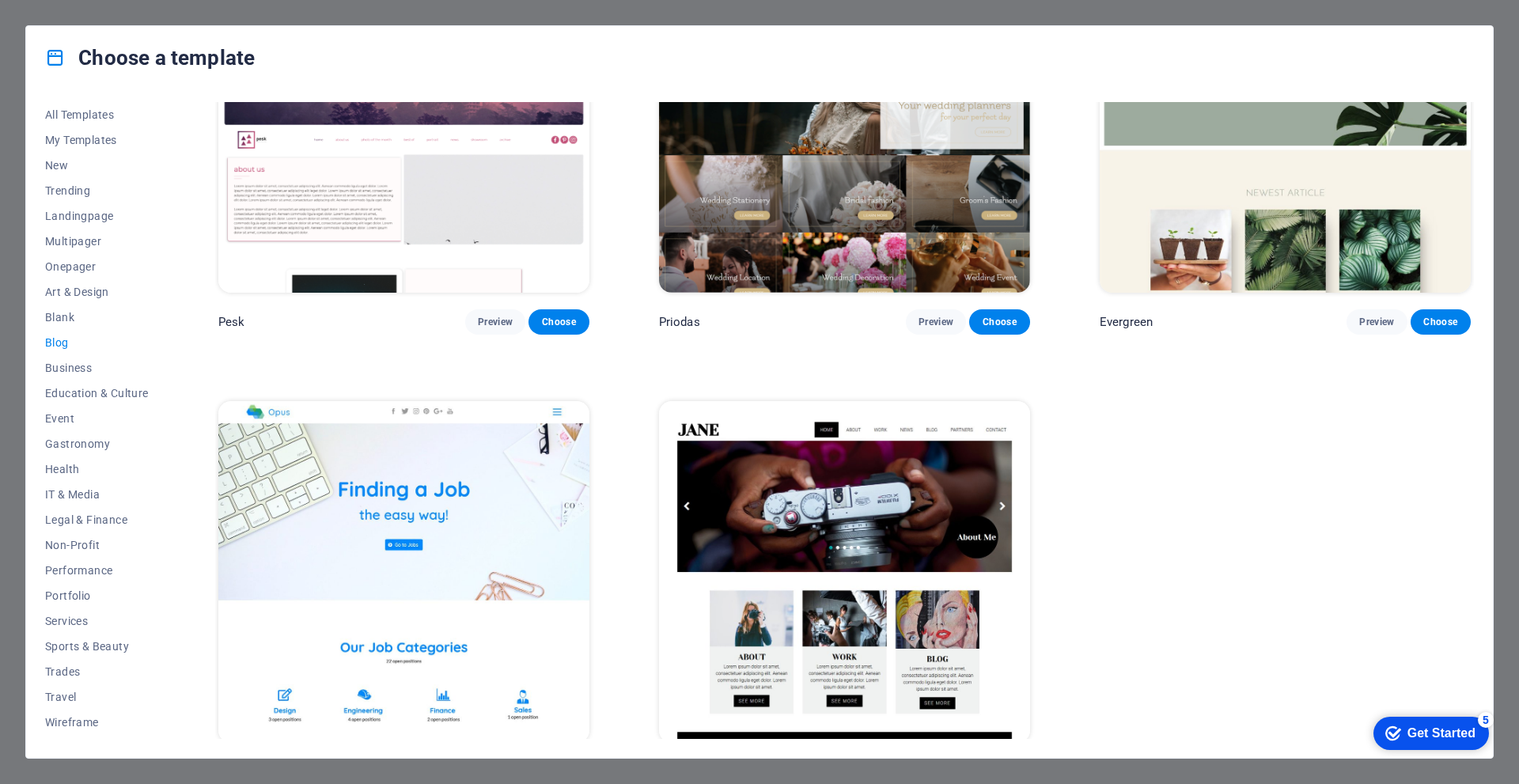
scroll to position [2889, 0]
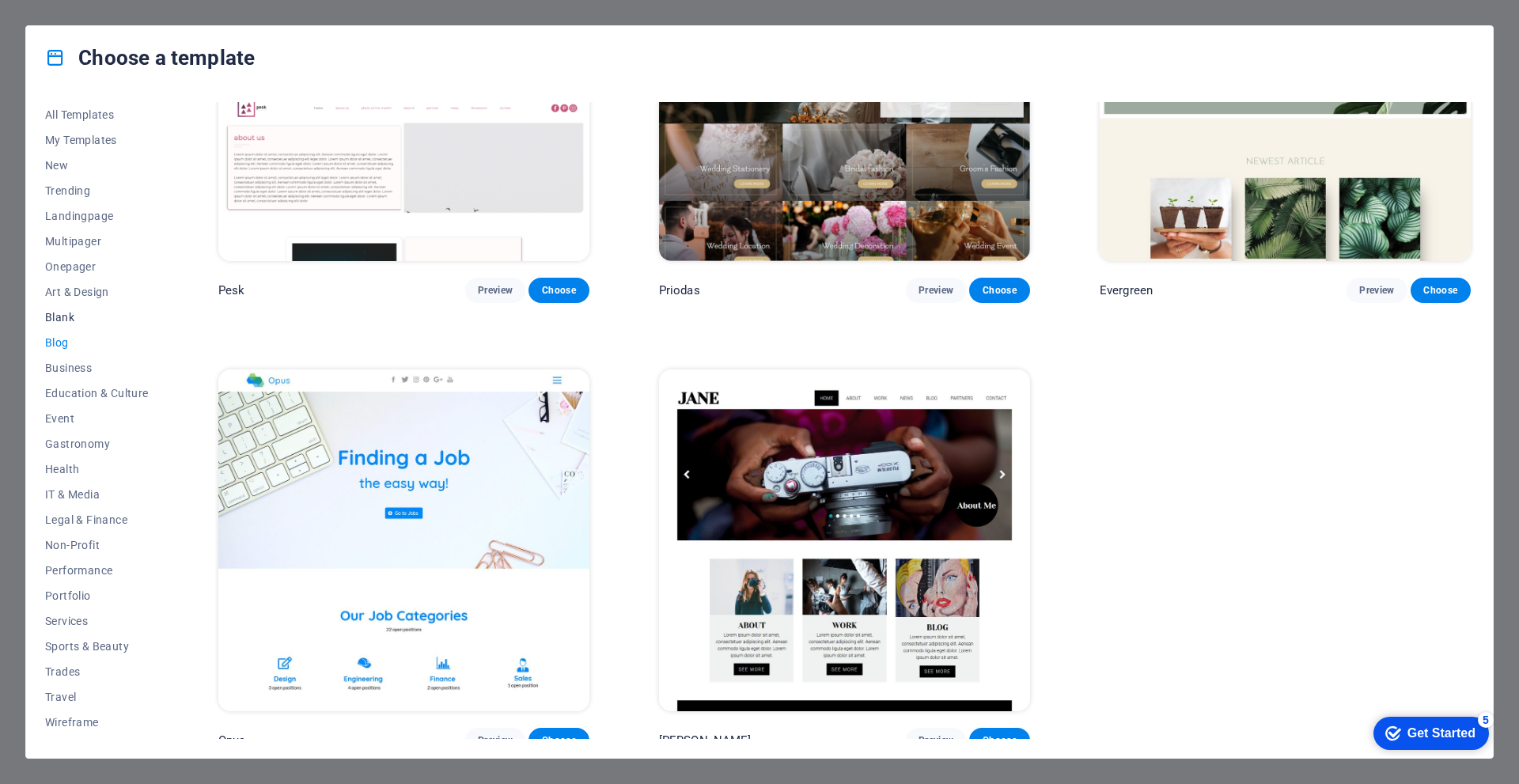
click at [71, 311] on span "Blank" at bounding box center [97, 317] width 104 height 13
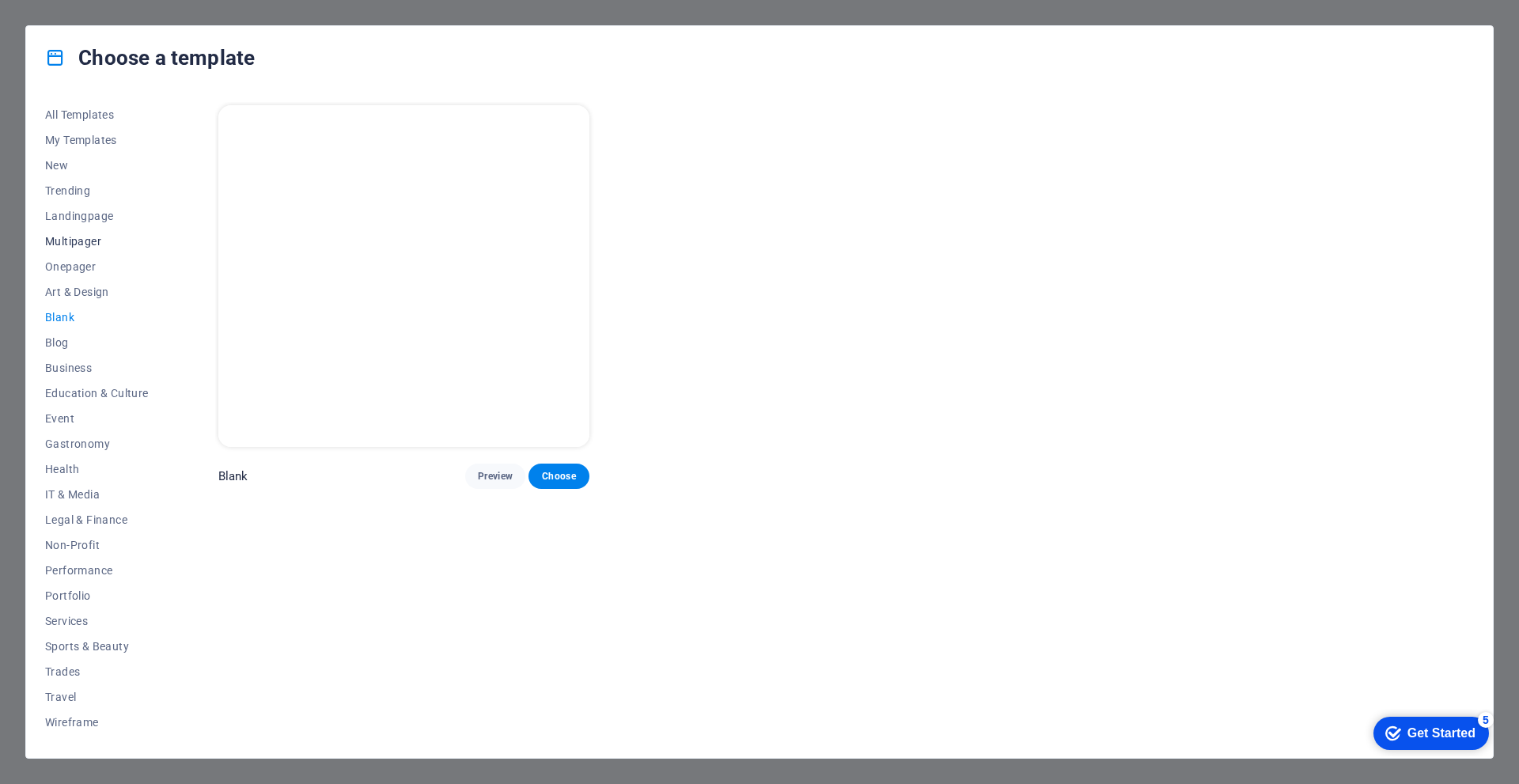
click at [95, 241] on span "Multipager" at bounding box center [97, 241] width 104 height 13
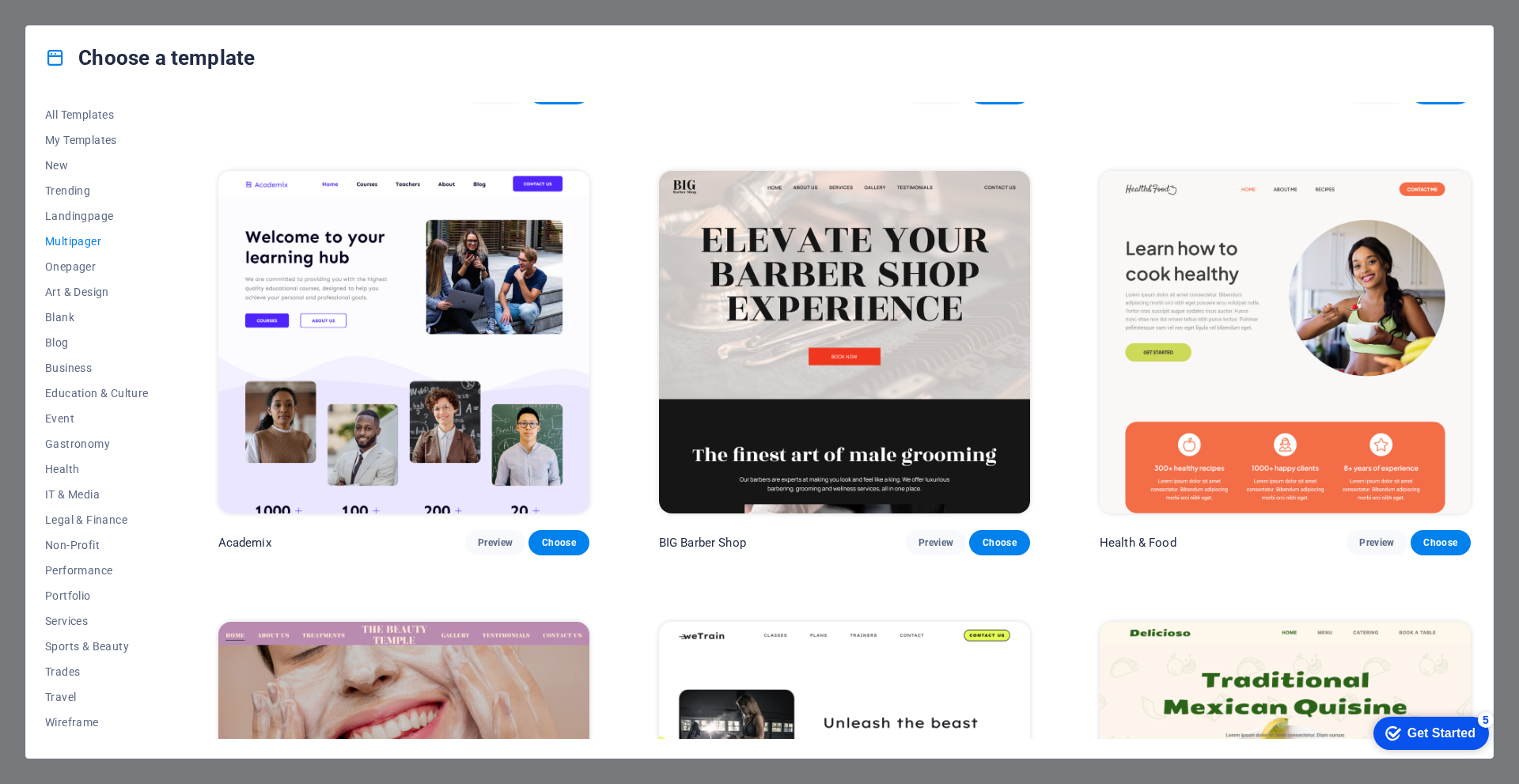
scroll to position [870, 0]
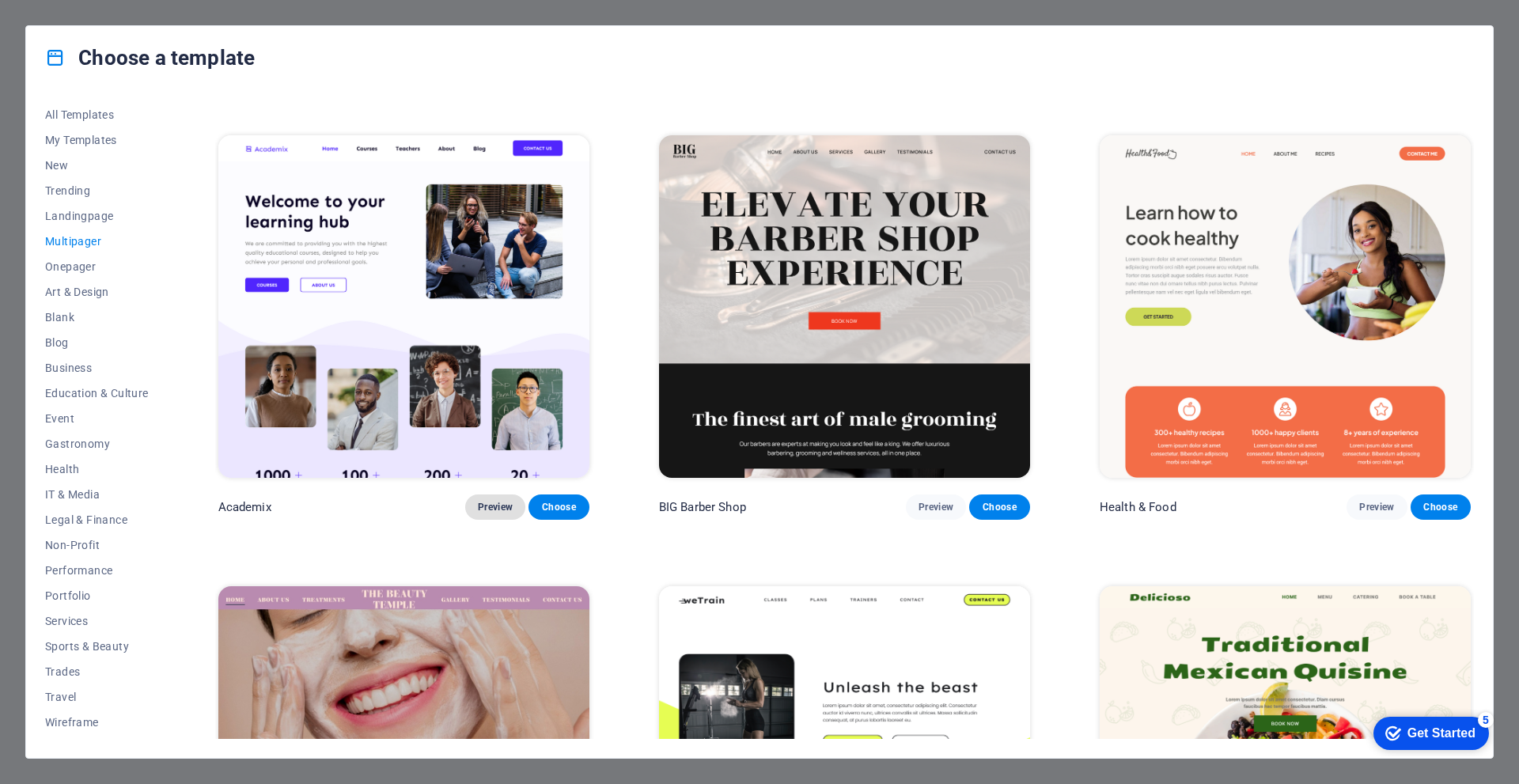
click at [480, 494] on button "Preview" at bounding box center [495, 507] width 60 height 26
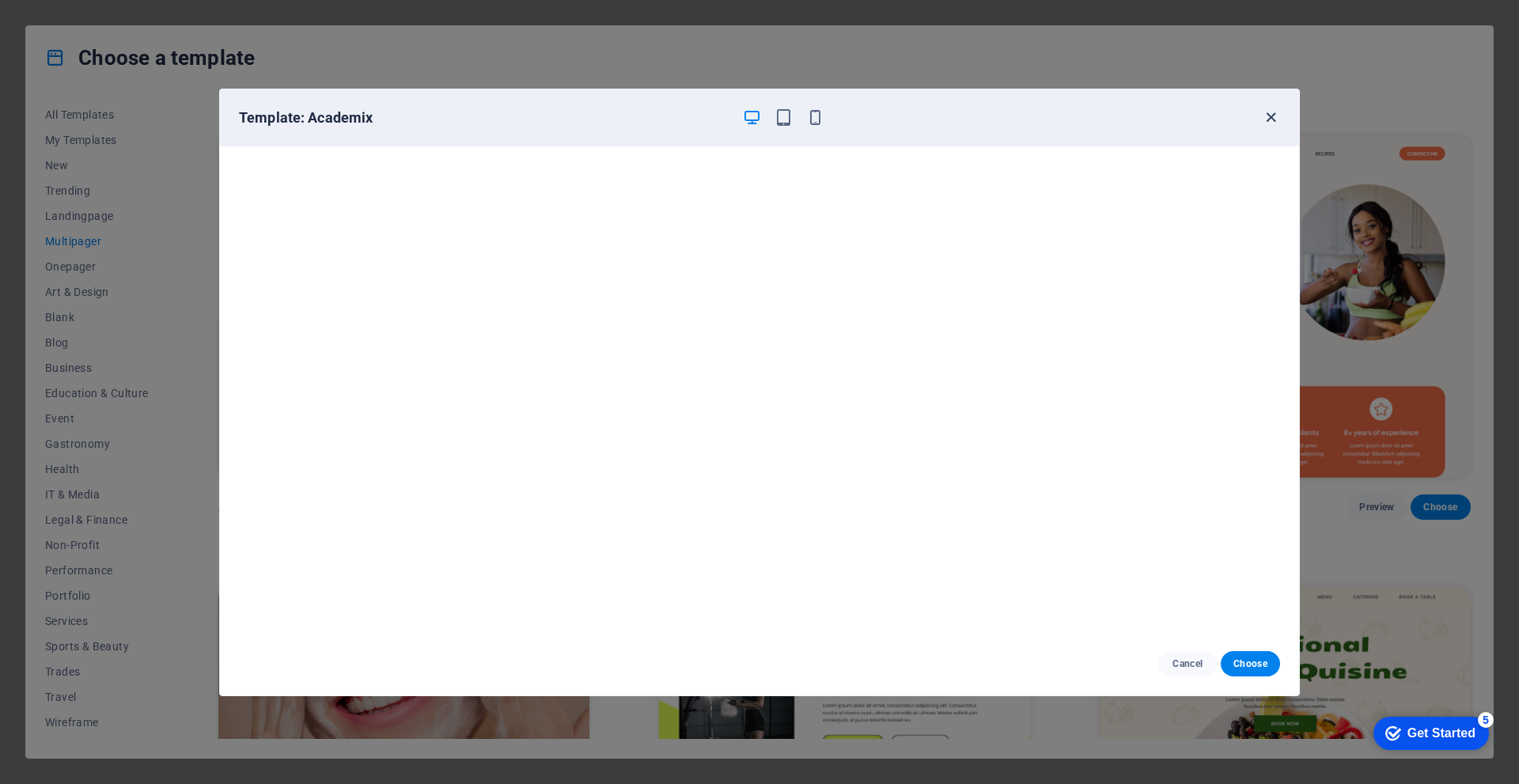
drag, startPoint x: 1278, startPoint y: 114, endPoint x: 1266, endPoint y: 120, distance: 13.4
click at [1278, 114] on icon "button" at bounding box center [1271, 116] width 18 height 18
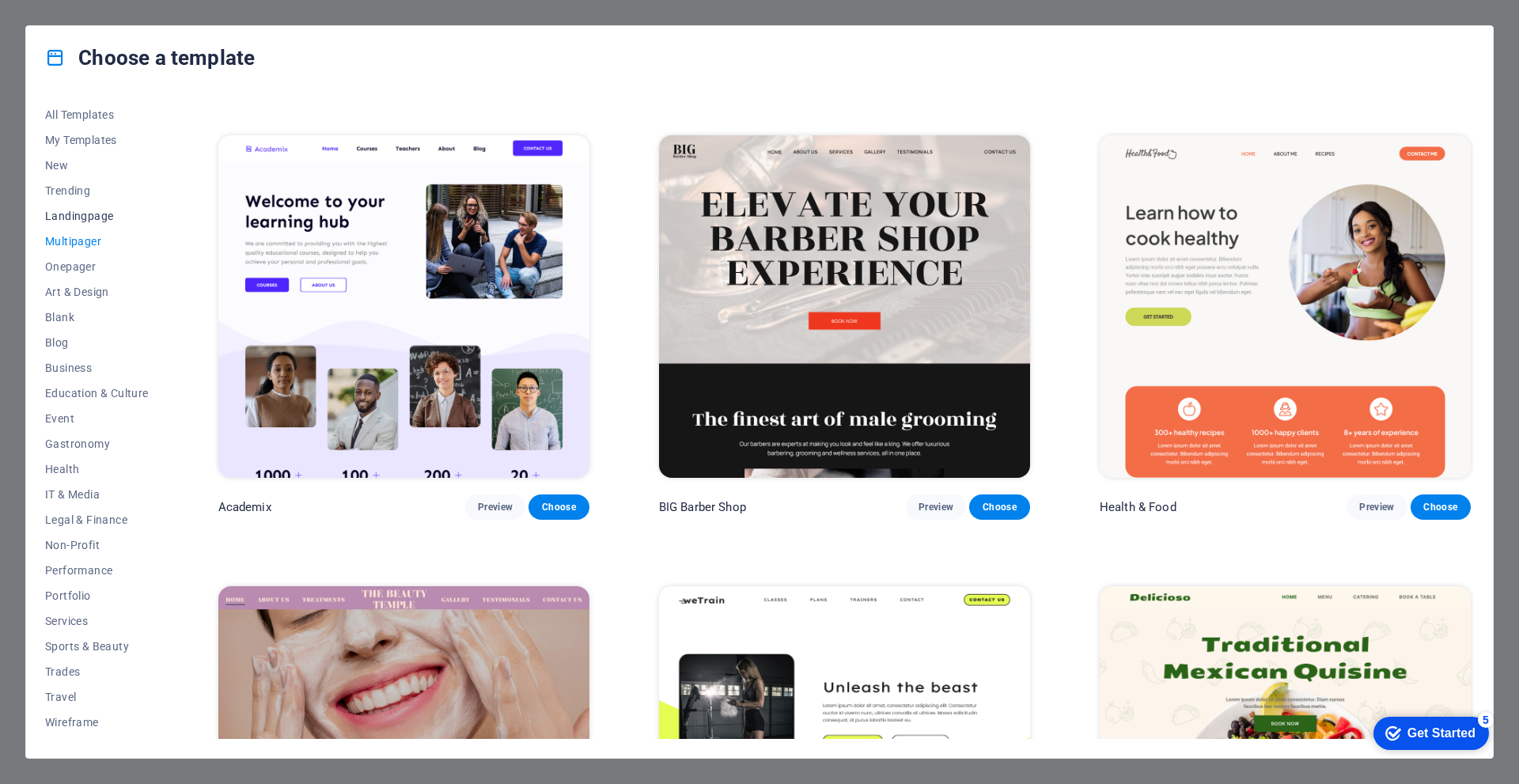
click at [105, 214] on span "Landingpage" at bounding box center [97, 216] width 104 height 13
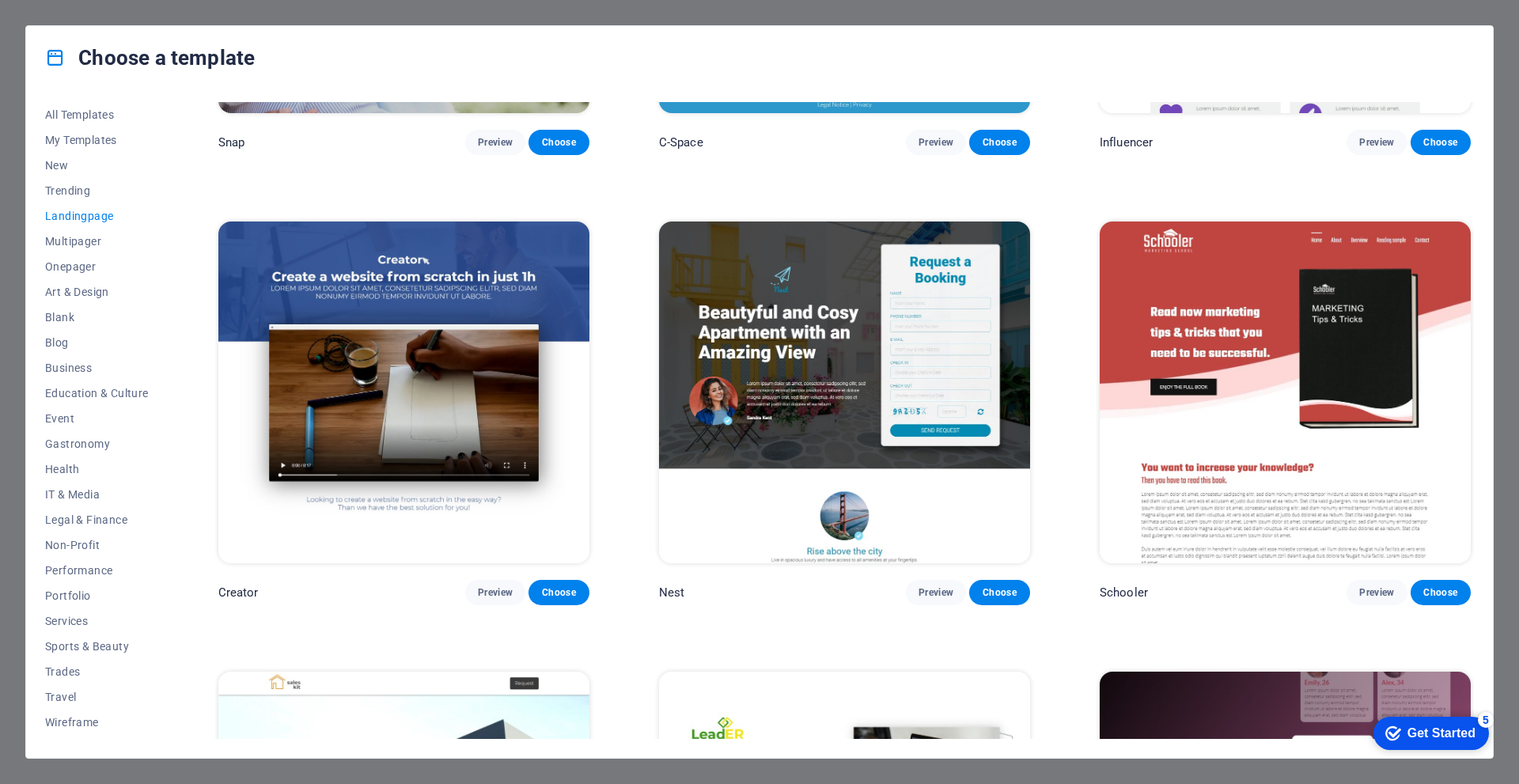
scroll to position [2136, 0]
click at [936, 585] on span "Preview" at bounding box center [936, 591] width 35 height 13
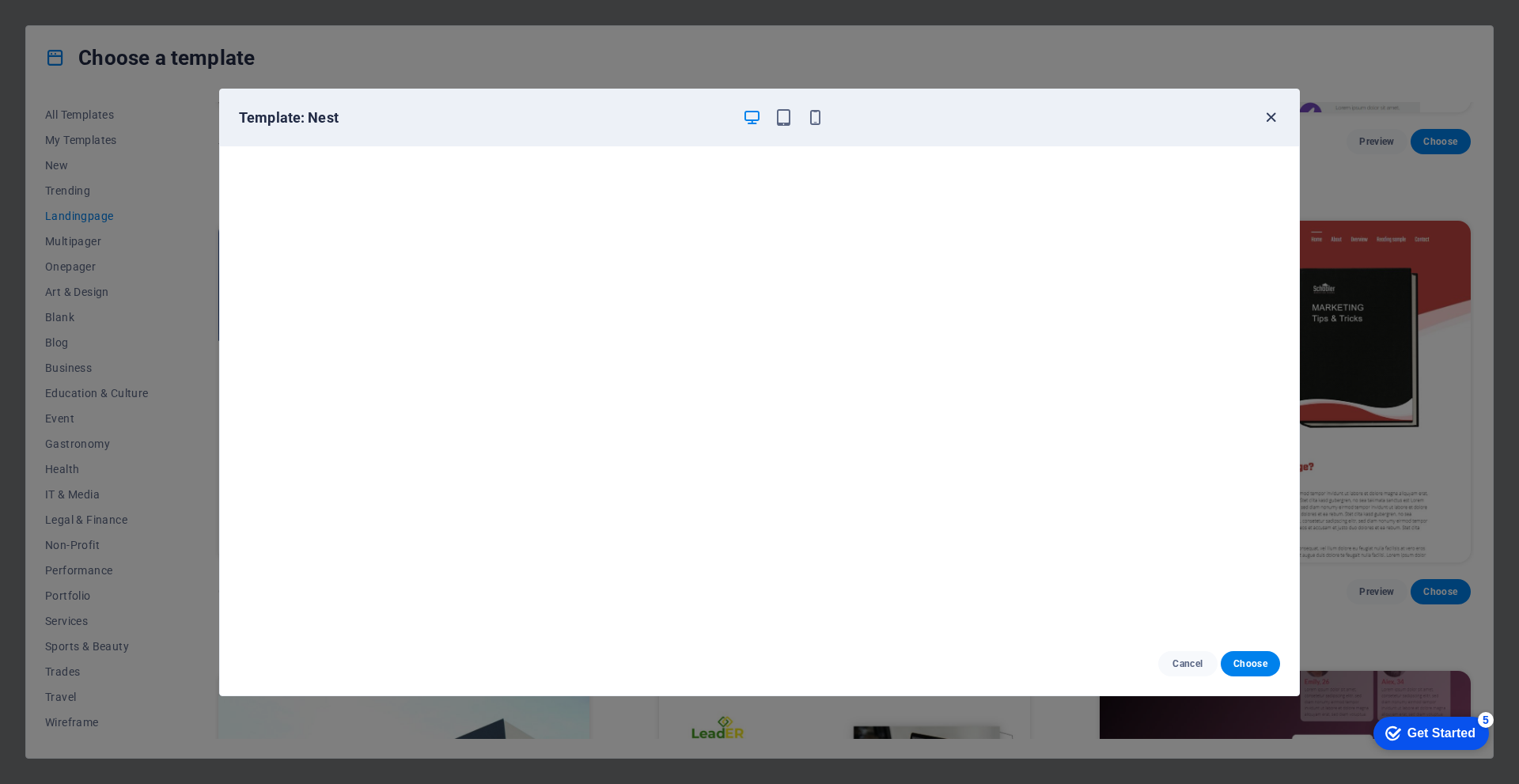
click at [1266, 119] on icon "button" at bounding box center [1271, 116] width 18 height 18
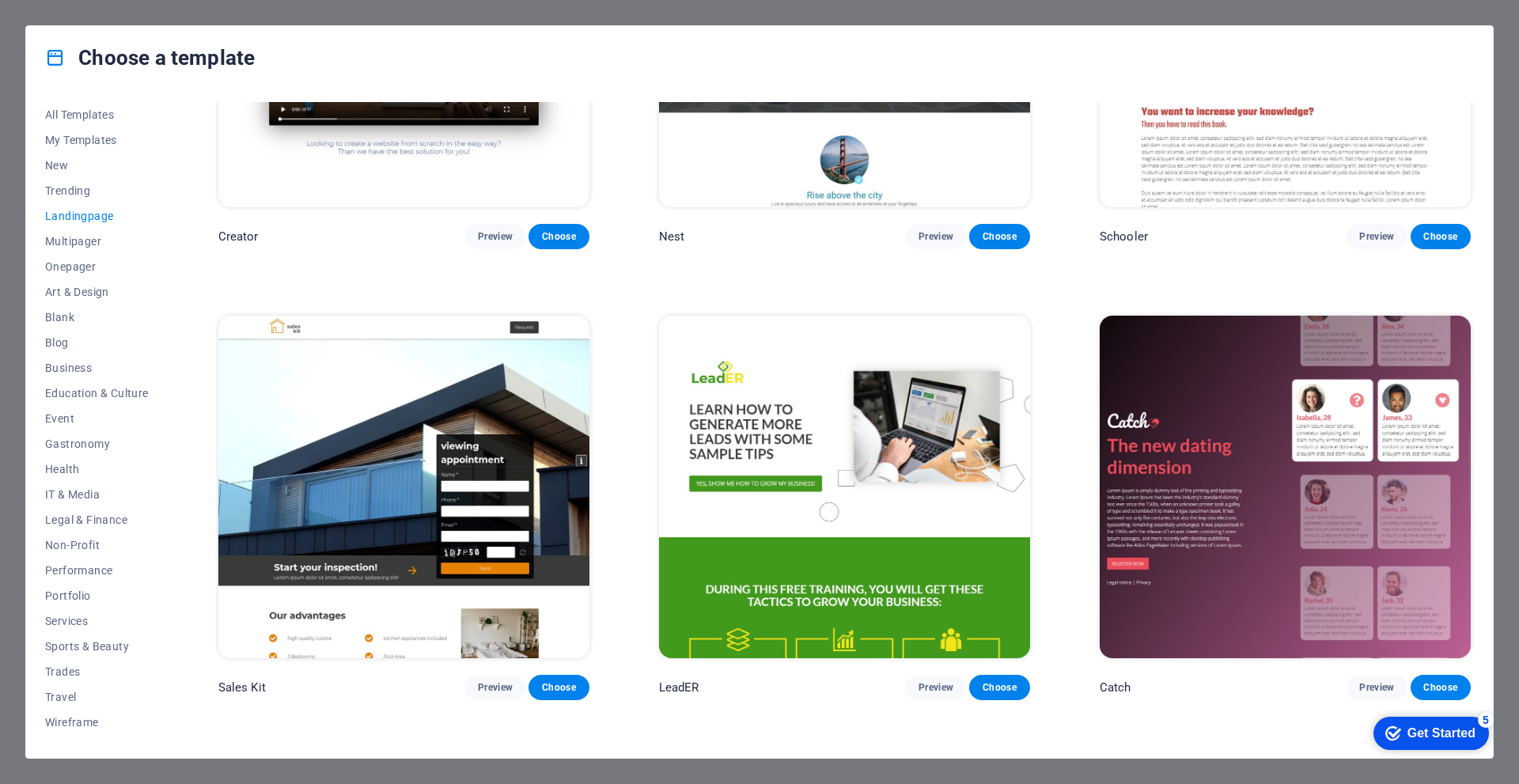
scroll to position [2610, 0]
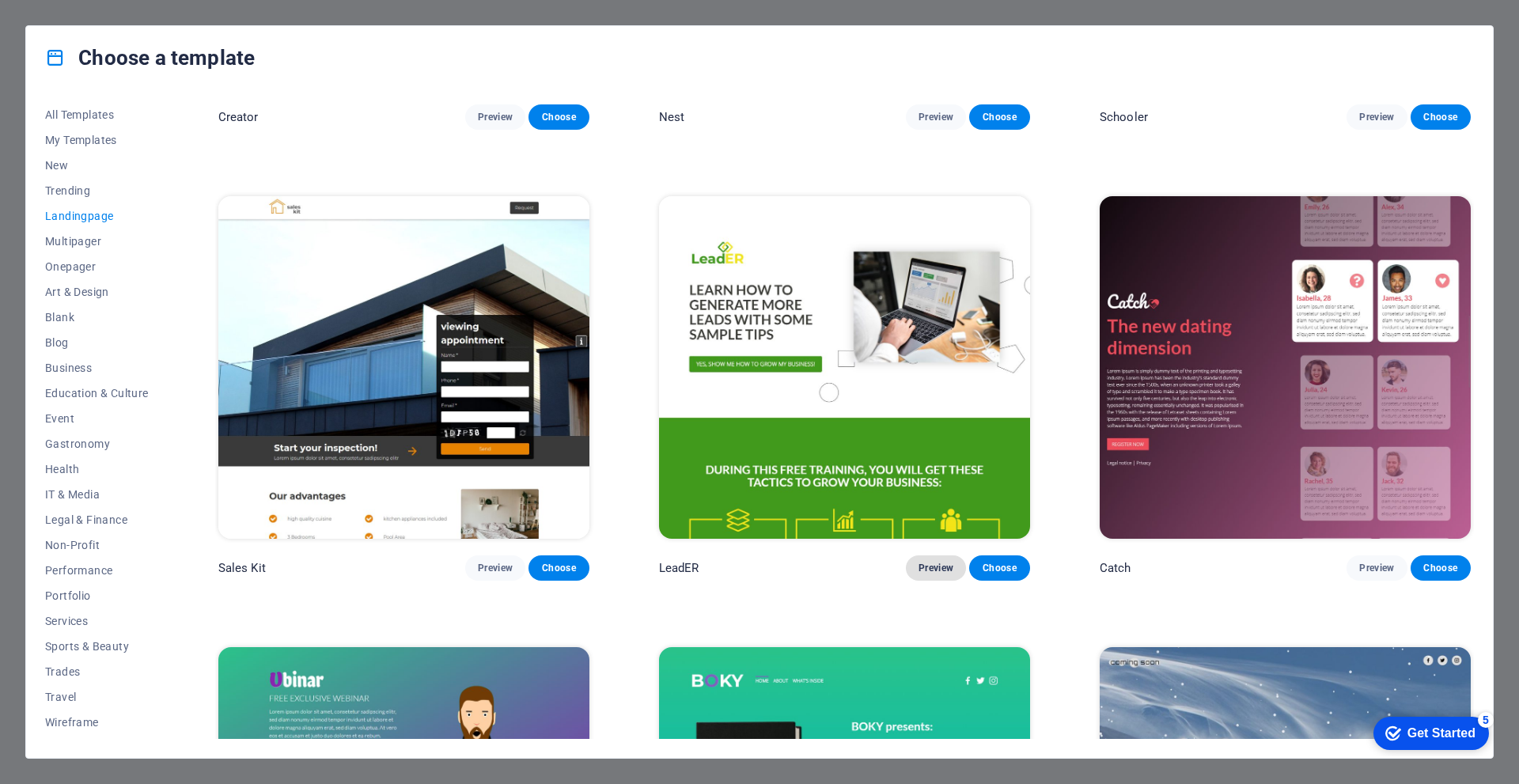
click at [952, 557] on button "Preview" at bounding box center [936, 568] width 60 height 26
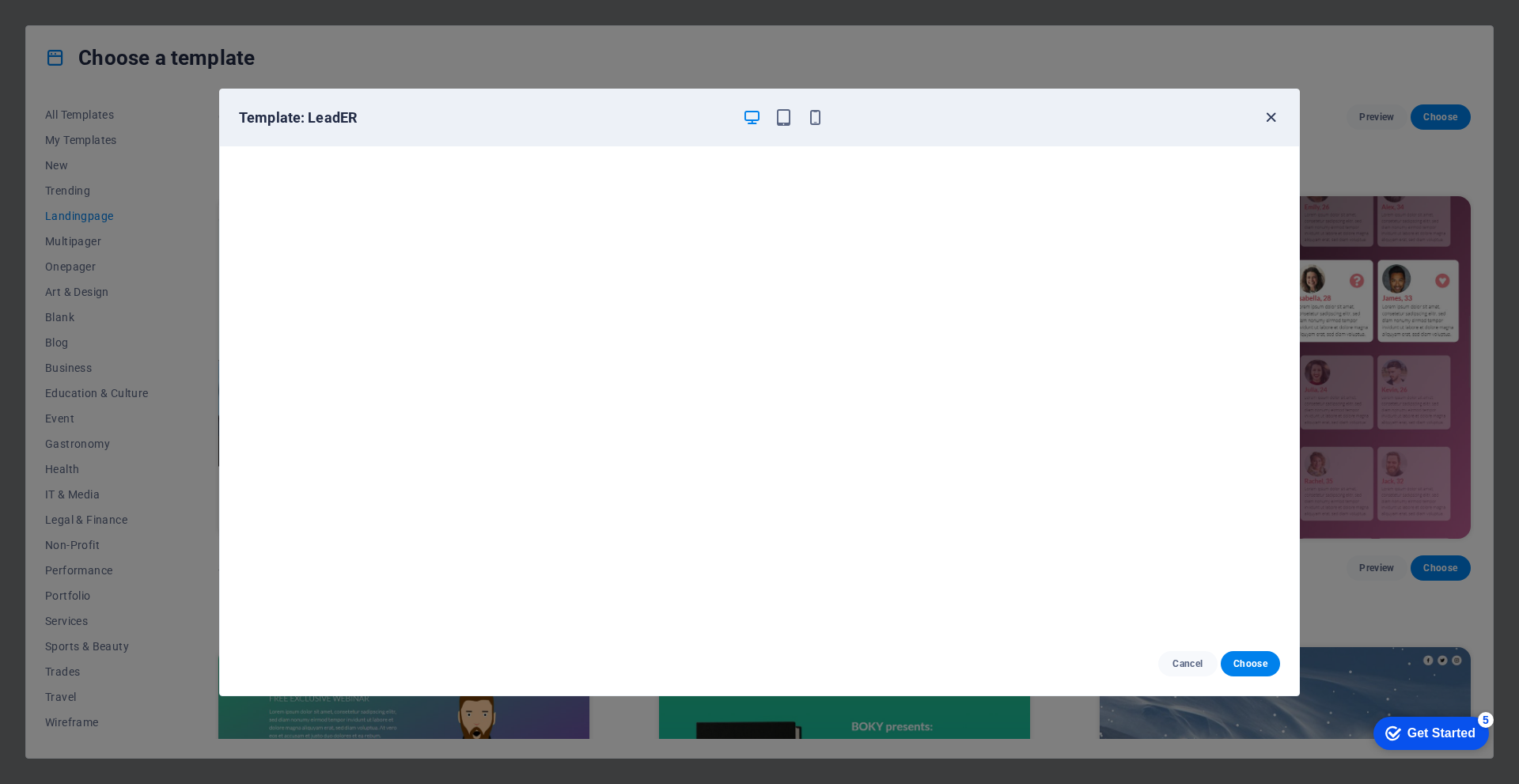
click at [1271, 117] on icon "button" at bounding box center [1271, 116] width 18 height 18
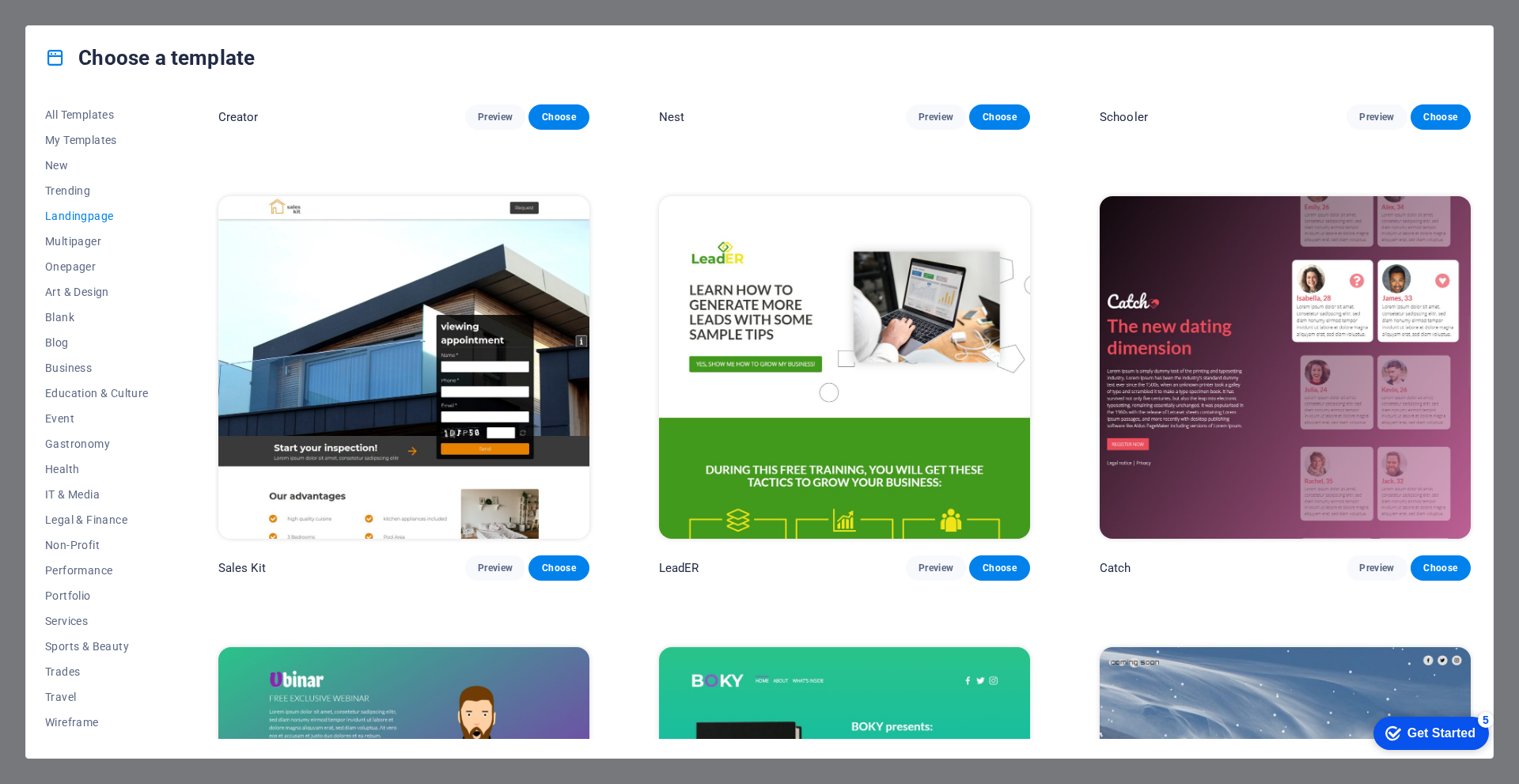
scroll to position [2848, 0]
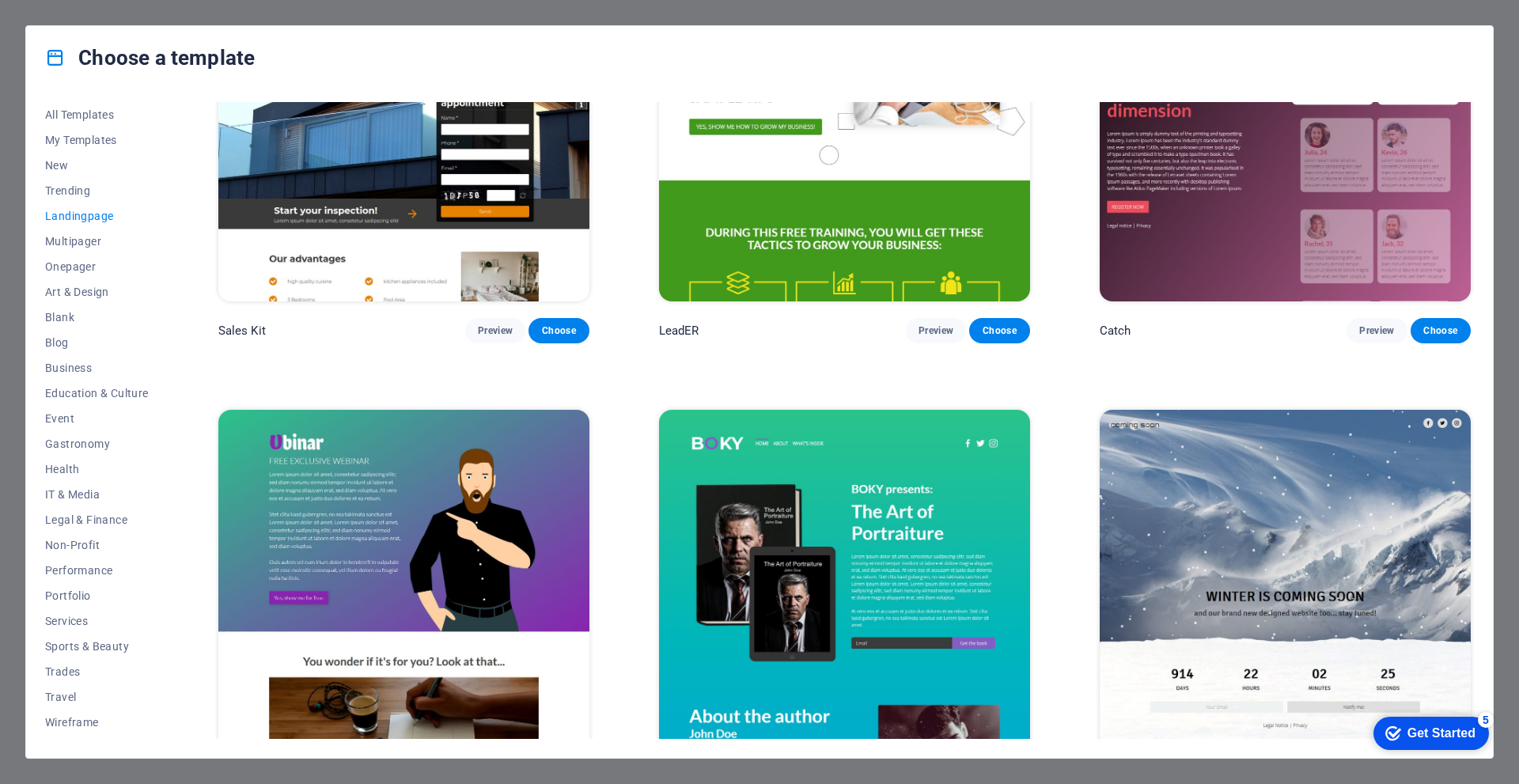
click at [486, 519] on img at bounding box center [404, 581] width 371 height 342
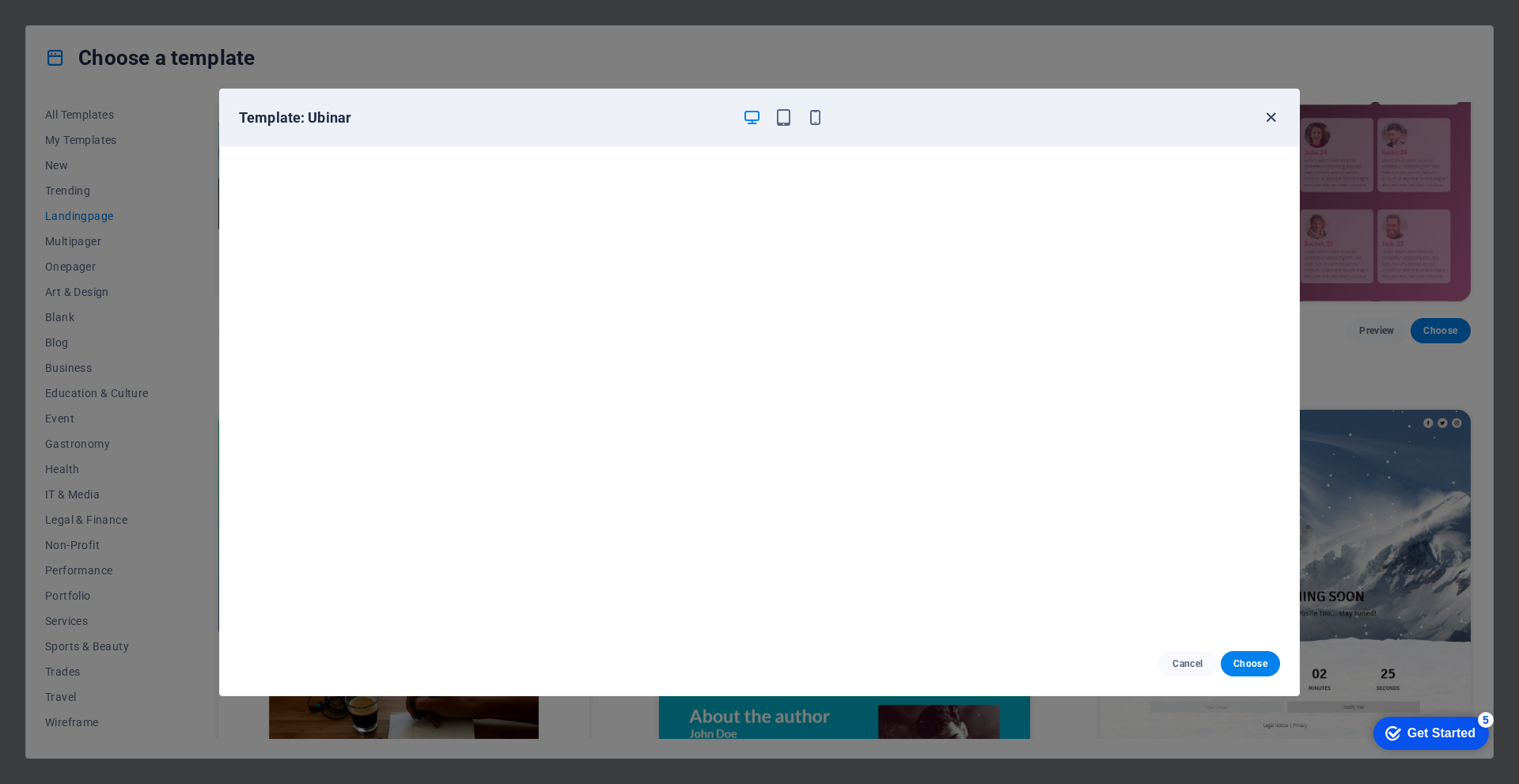
click at [1265, 115] on icon "button" at bounding box center [1271, 116] width 18 height 18
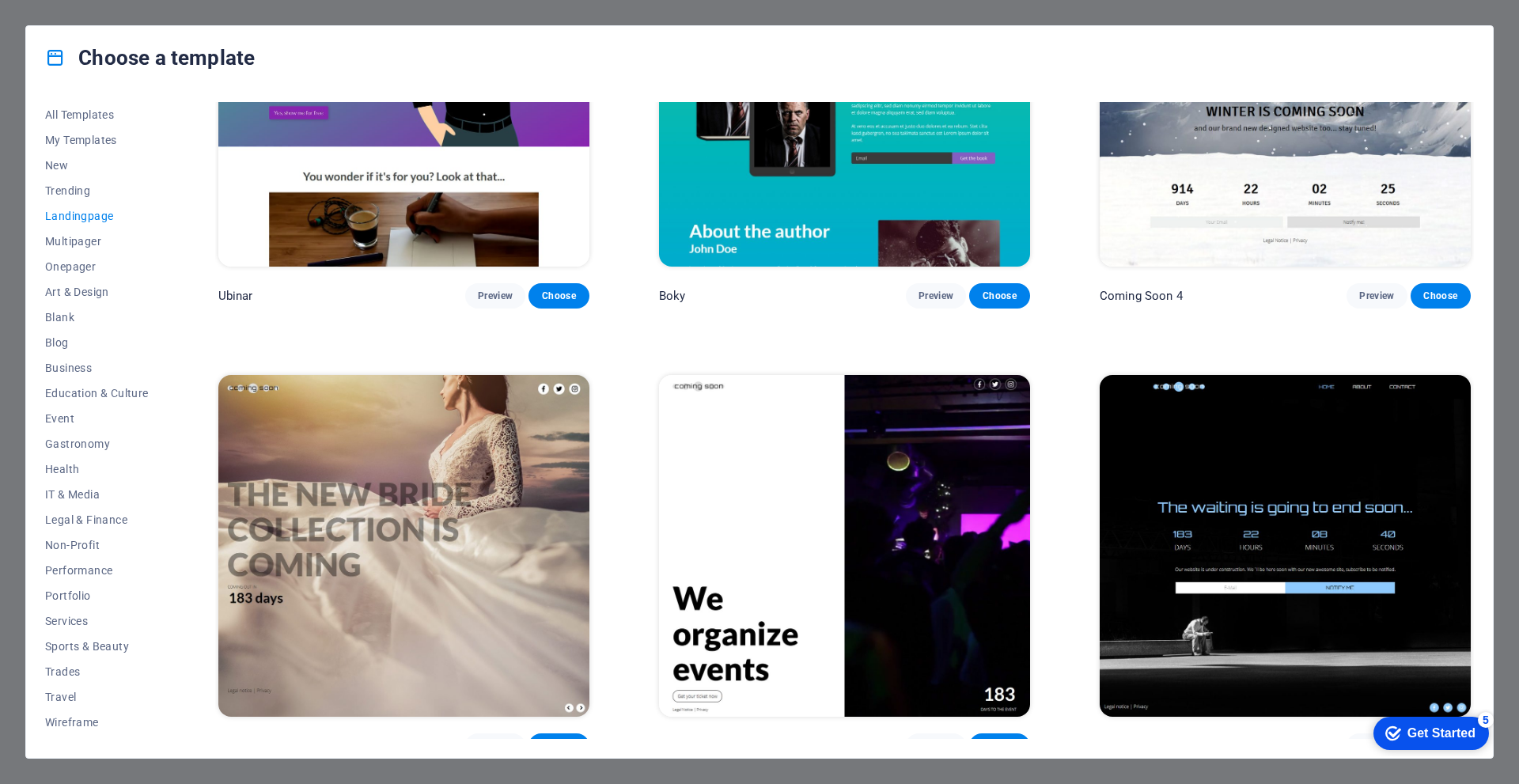
scroll to position [3337, 0]
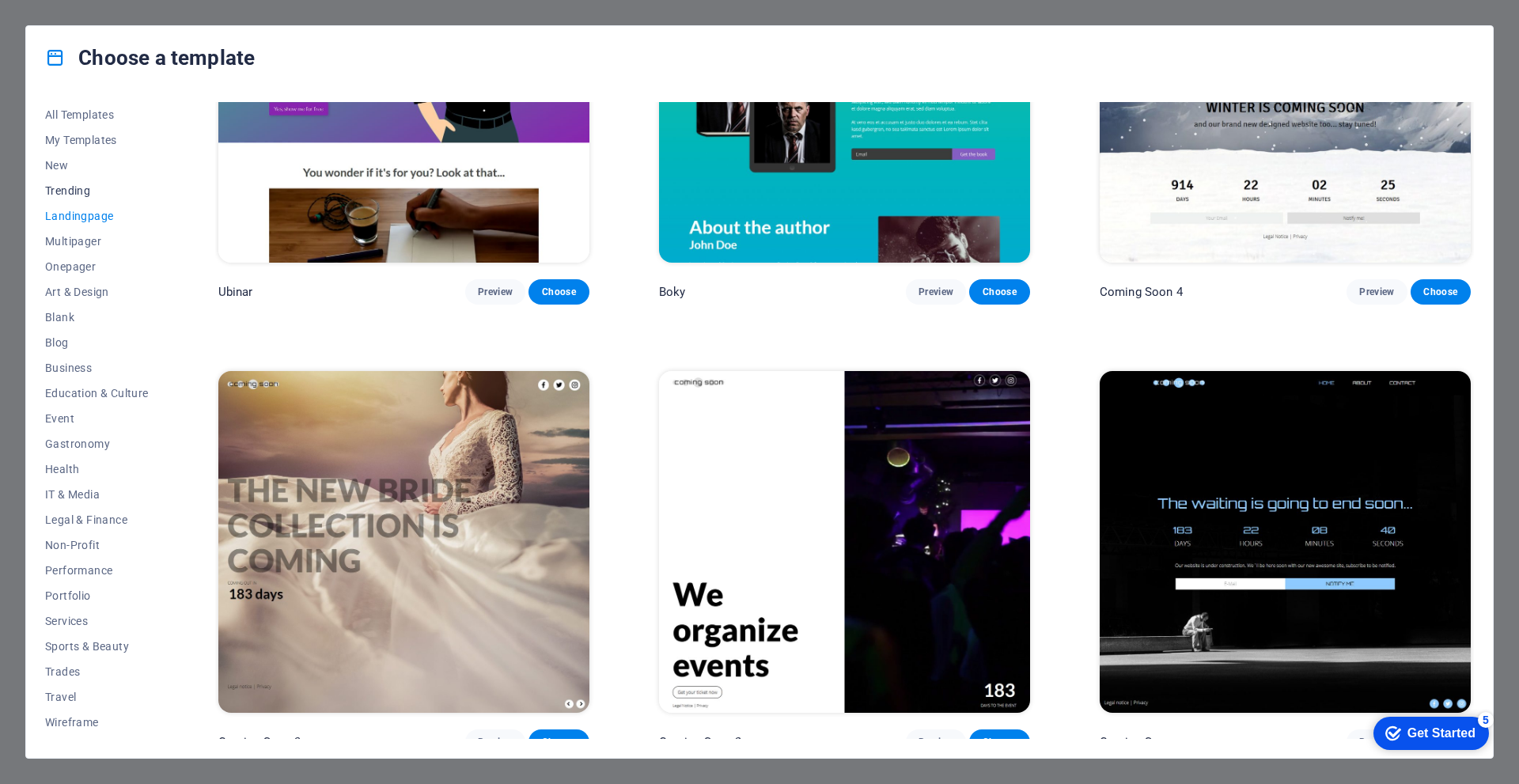
click at [88, 188] on span "Trending" at bounding box center [97, 190] width 104 height 13
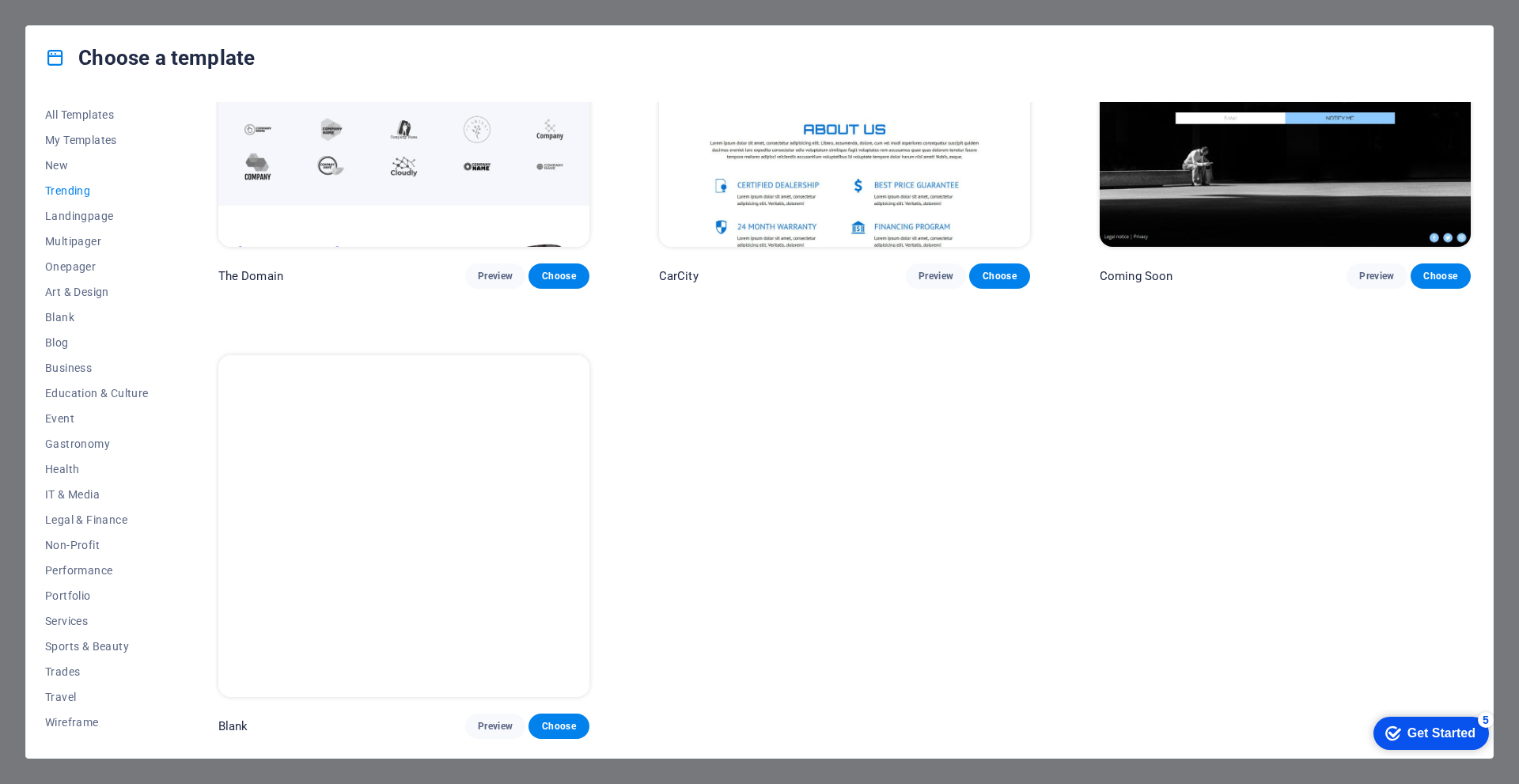
scroll to position [1542, 0]
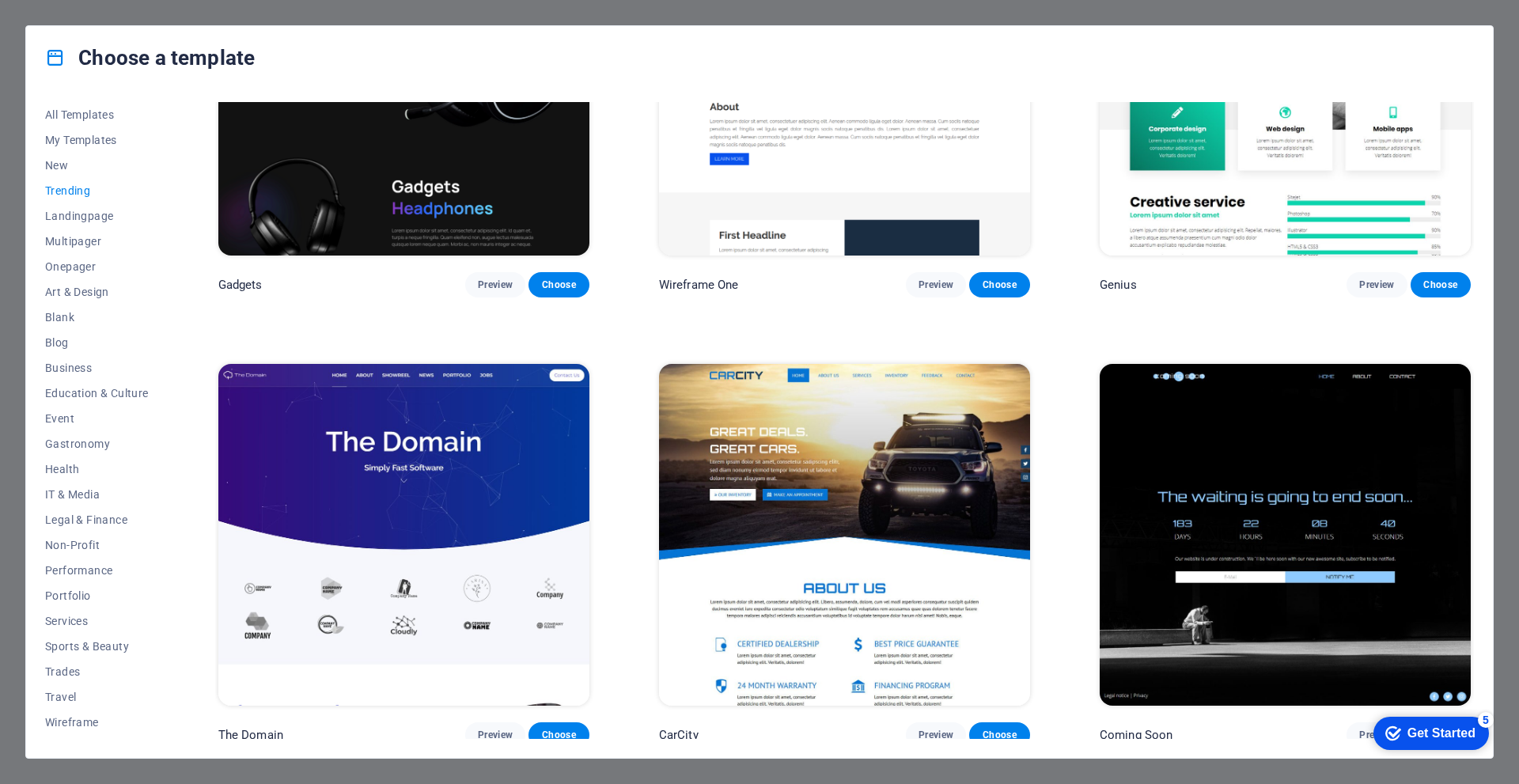
click at [489, 588] on img at bounding box center [404, 535] width 371 height 342
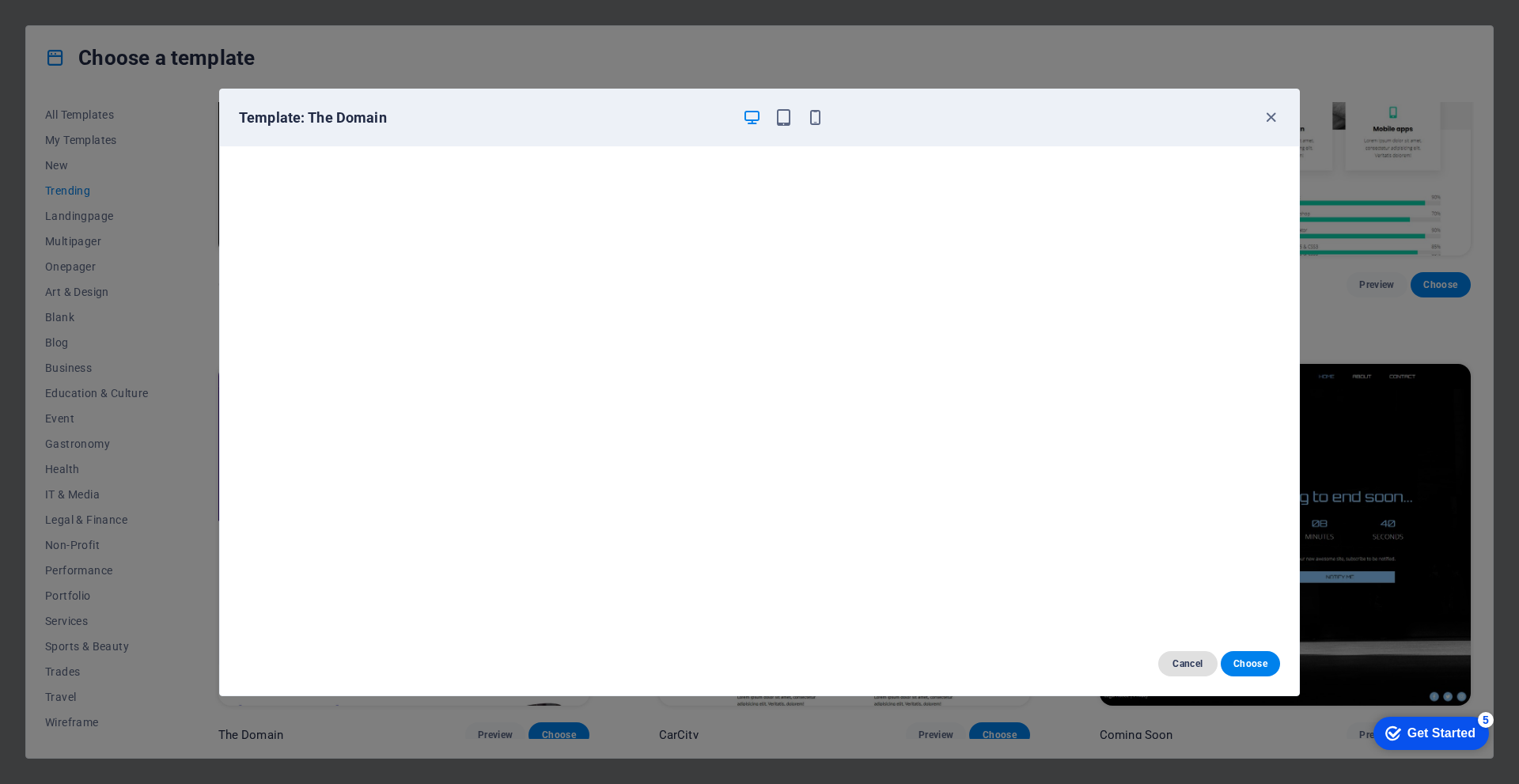
click at [1181, 653] on button "Cancel" at bounding box center [1188, 664] width 60 height 26
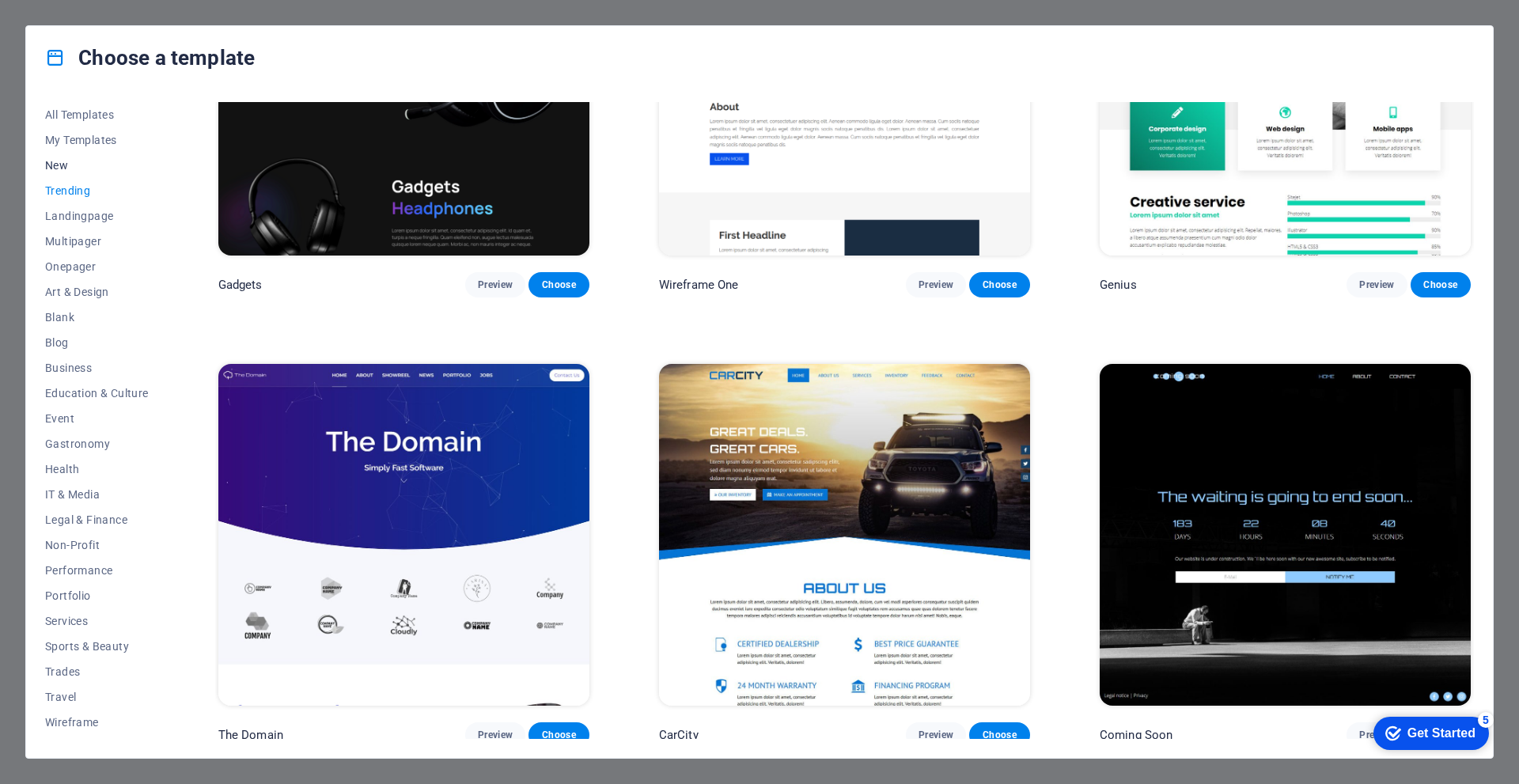
click at [61, 162] on span "New" at bounding box center [97, 165] width 104 height 13
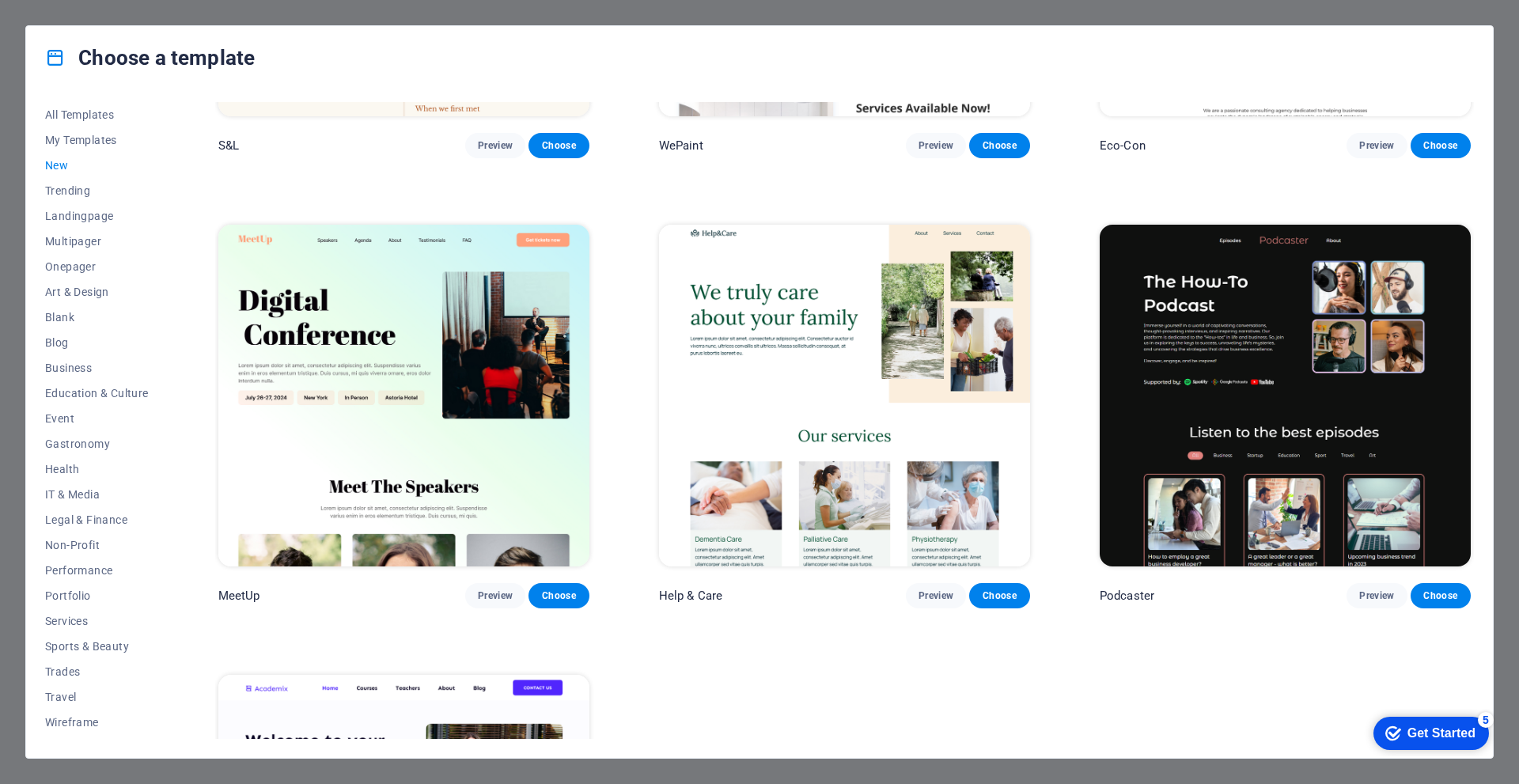
scroll to position [1226, 0]
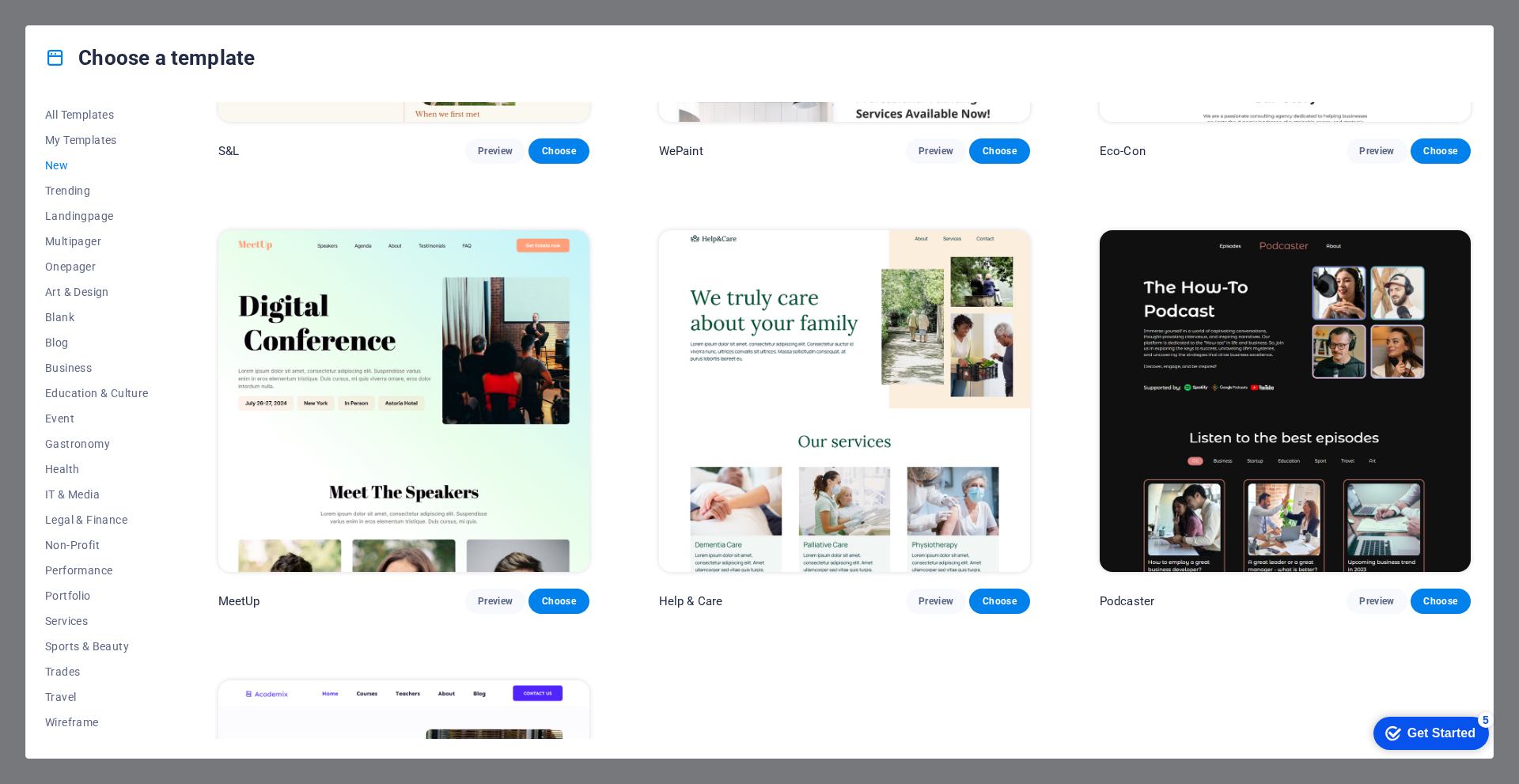
click at [480, 393] on img at bounding box center [404, 401] width 371 height 342
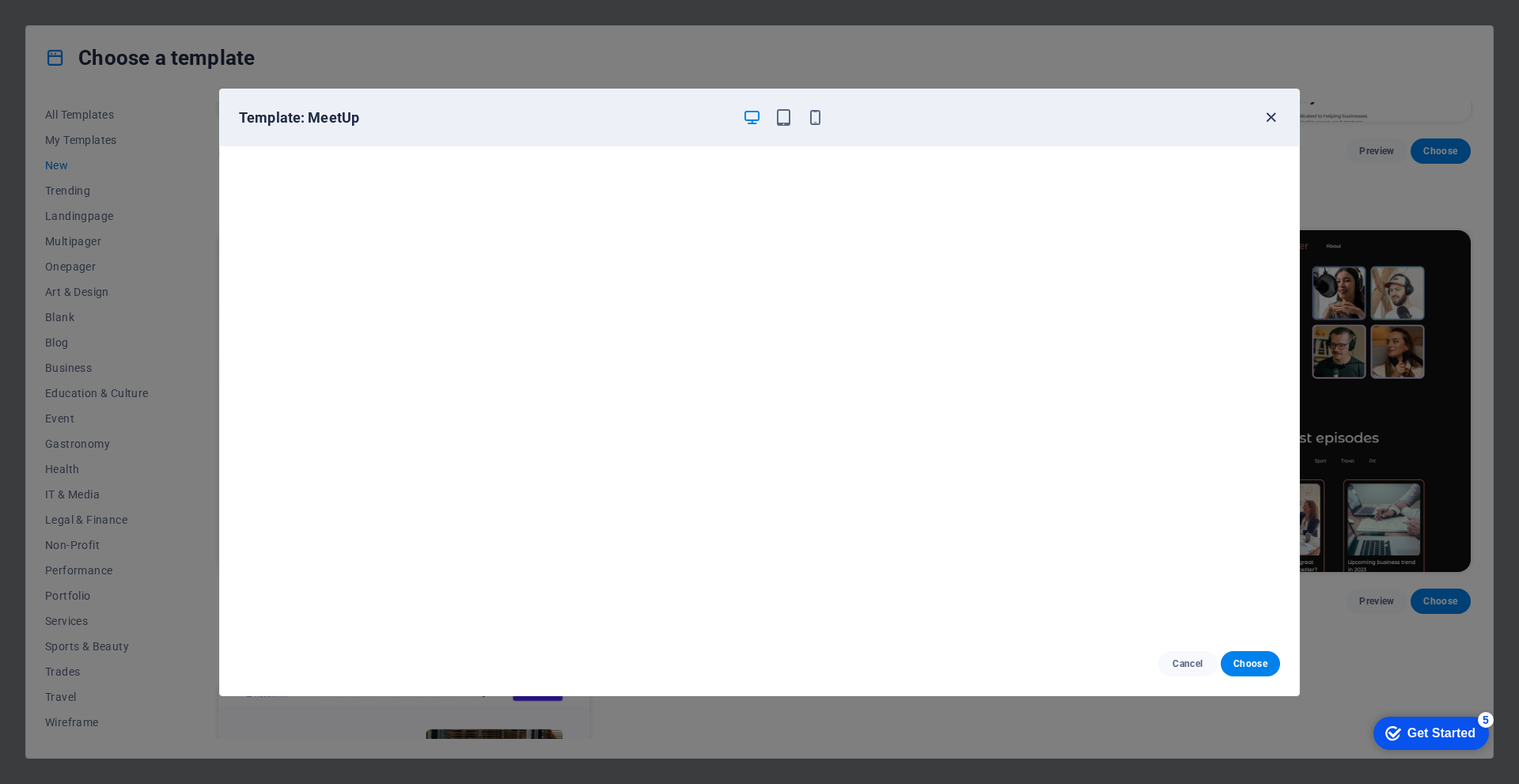
click at [1272, 116] on icon "button" at bounding box center [1271, 116] width 18 height 18
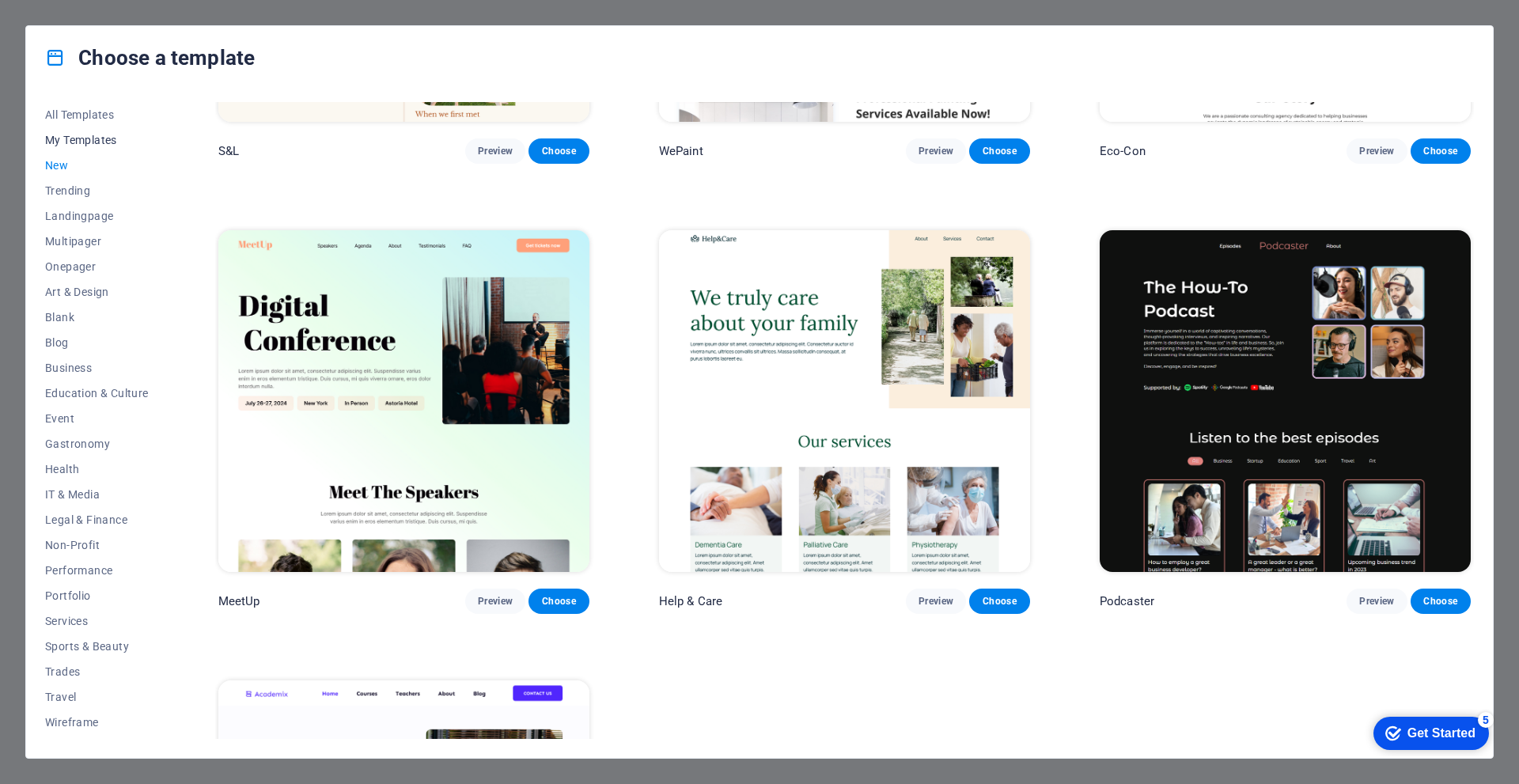
click at [76, 129] on button "My Templates" at bounding box center [97, 140] width 104 height 26
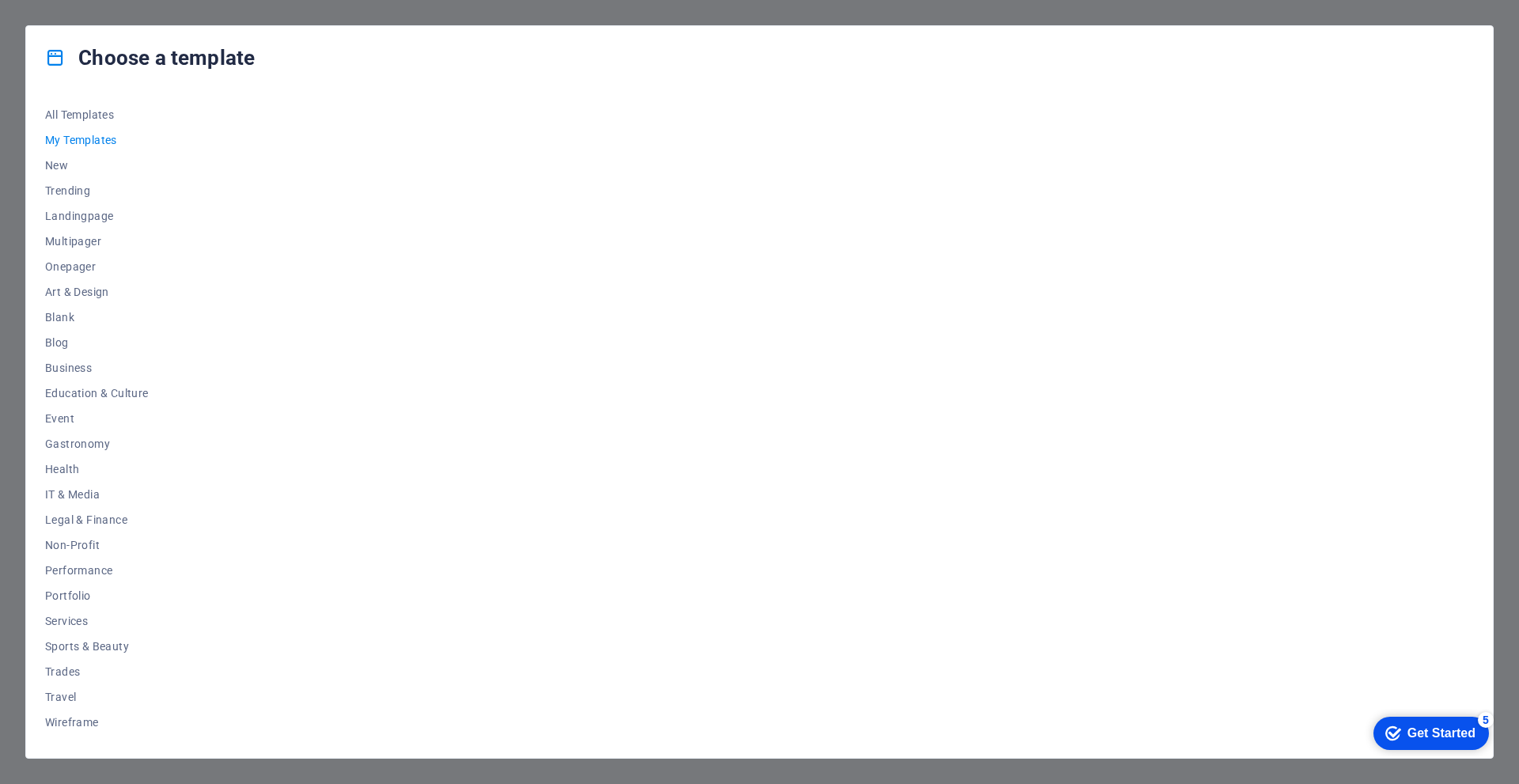
scroll to position [0, 0]
click at [76, 106] on button "All Templates" at bounding box center [97, 115] width 104 height 26
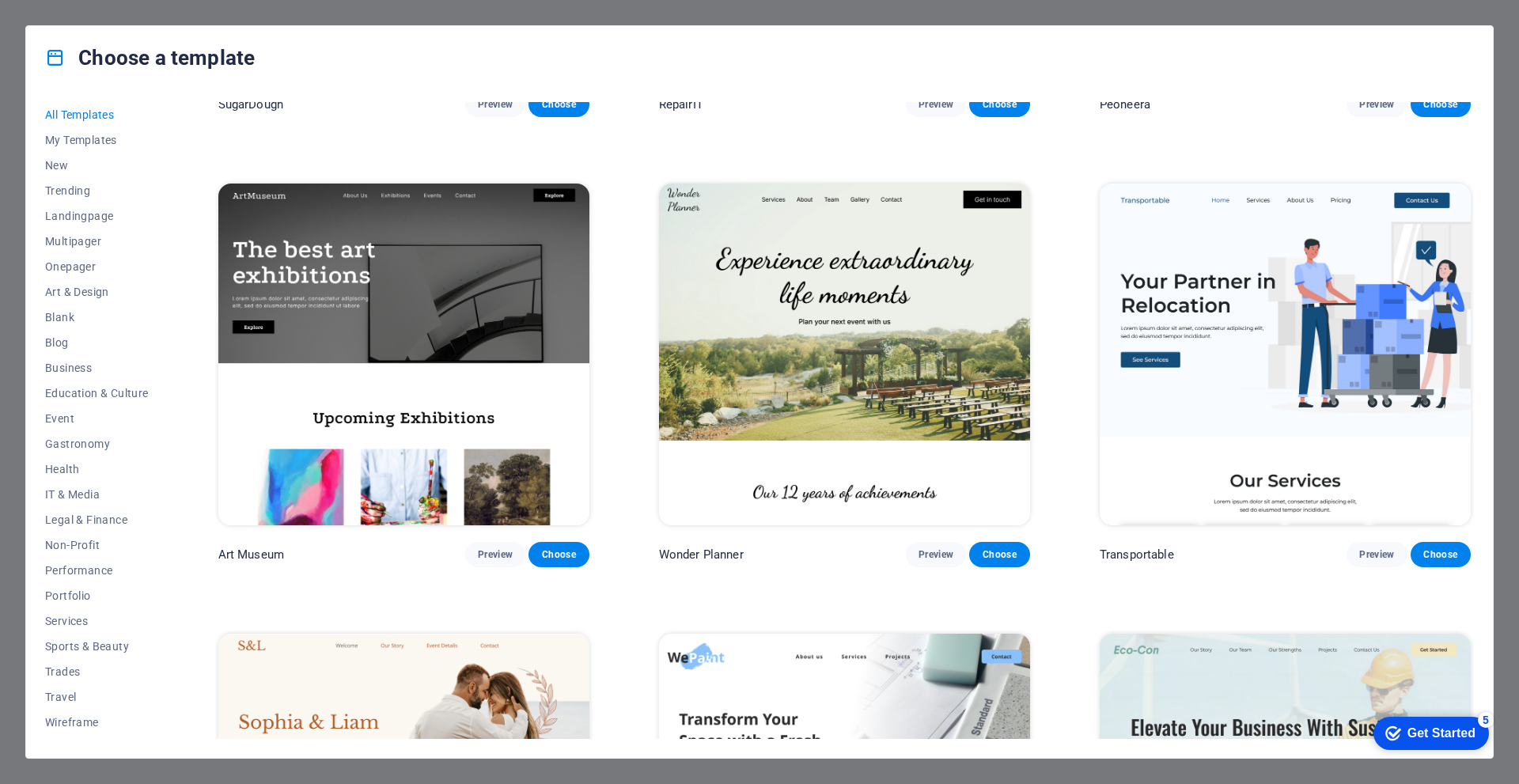
scroll to position [395, 0]
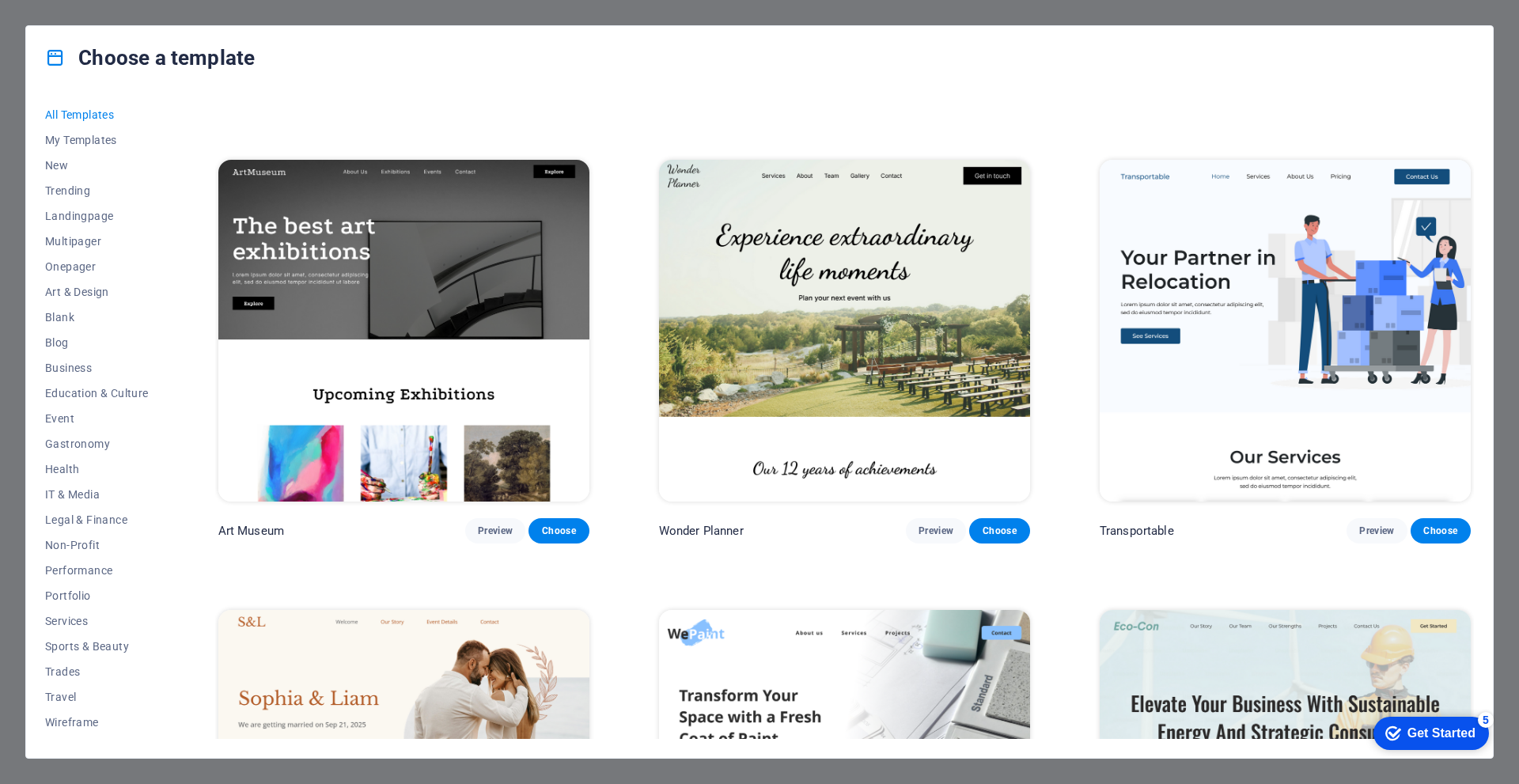
click at [1360, 381] on img at bounding box center [1285, 331] width 371 height 342
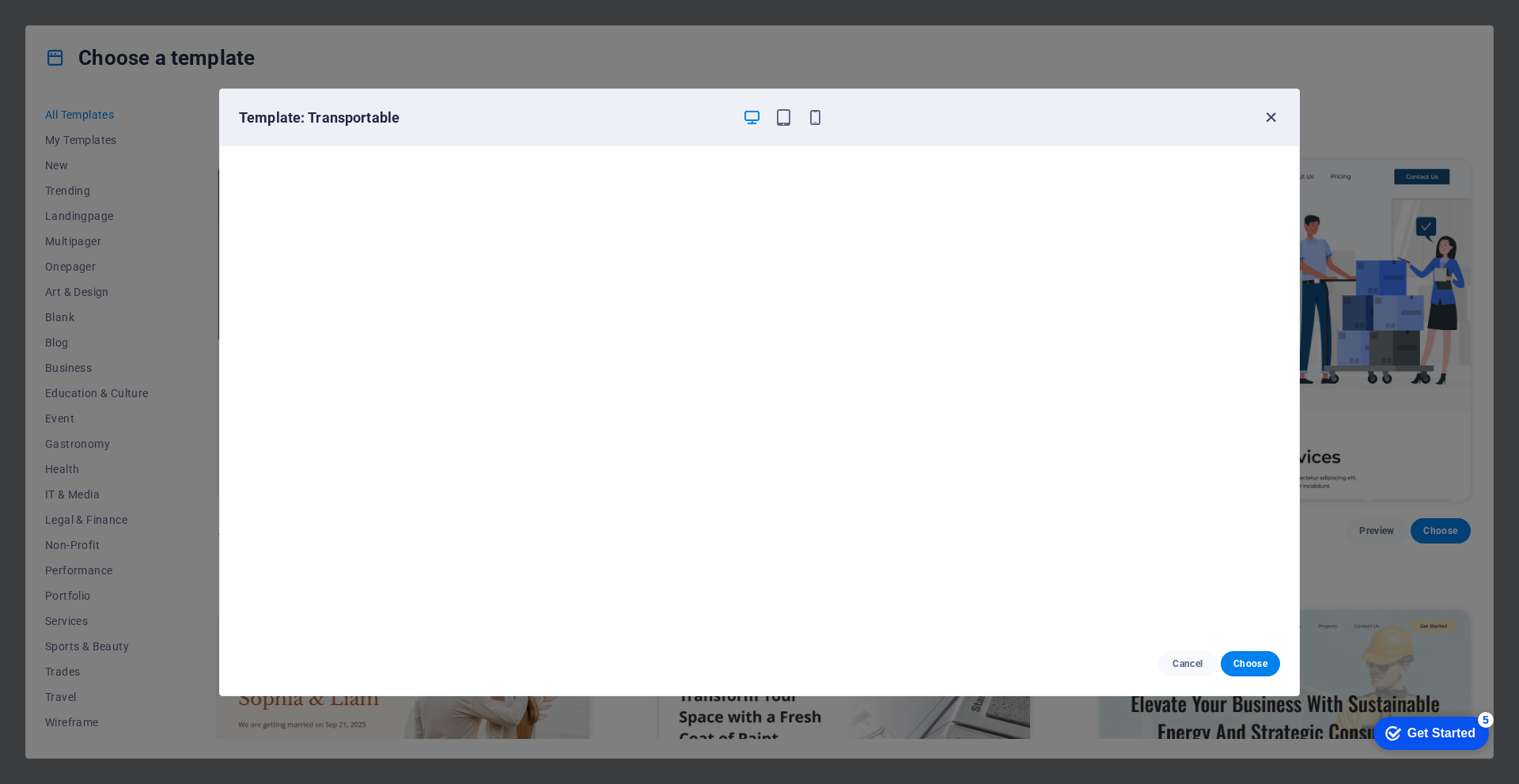
click at [1271, 116] on icon "button" at bounding box center [1271, 116] width 18 height 18
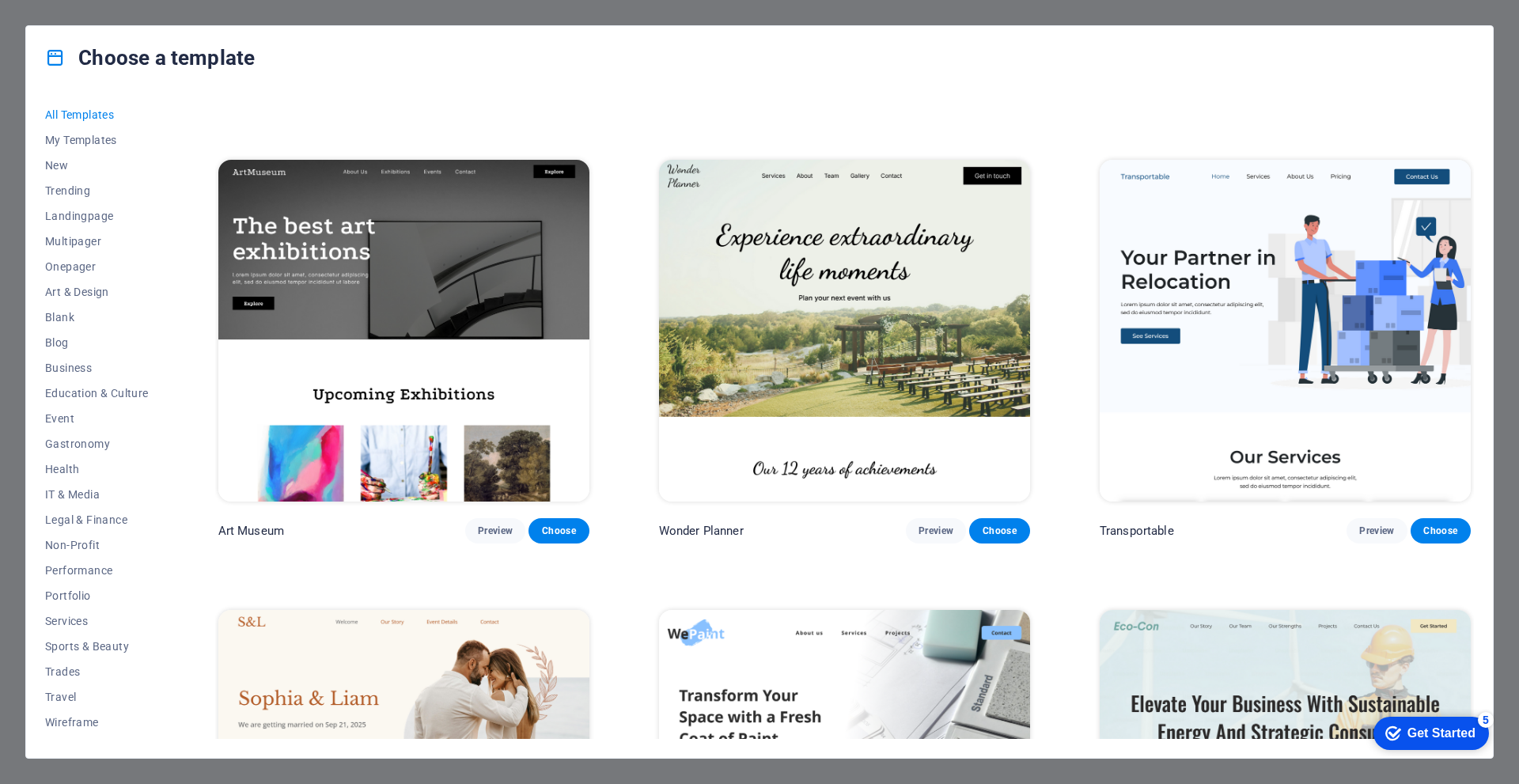
scroll to position [712, 0]
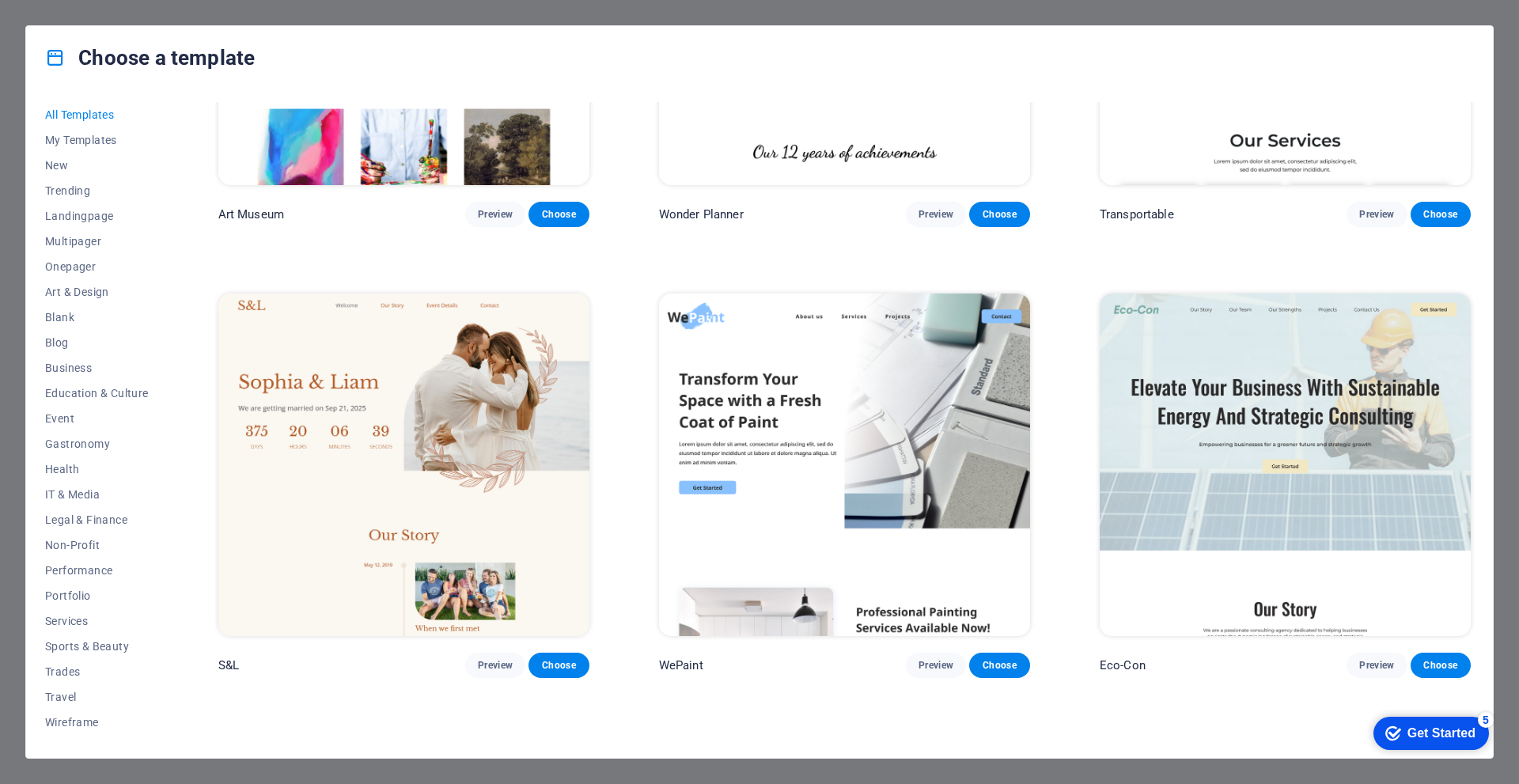
click at [884, 434] on img at bounding box center [845, 464] width 371 height 342
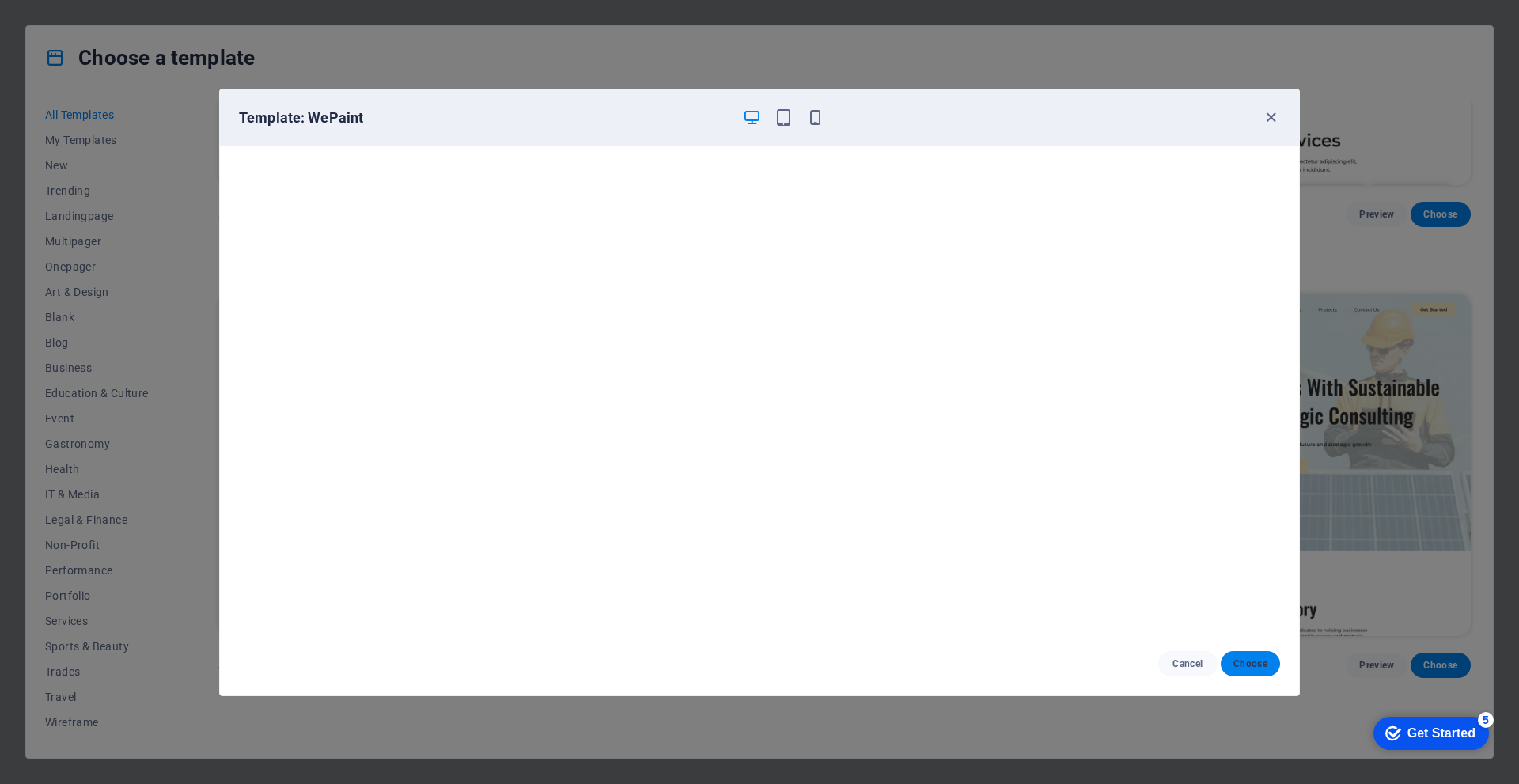
click at [1261, 657] on span "Choose" at bounding box center [1250, 663] width 34 height 13
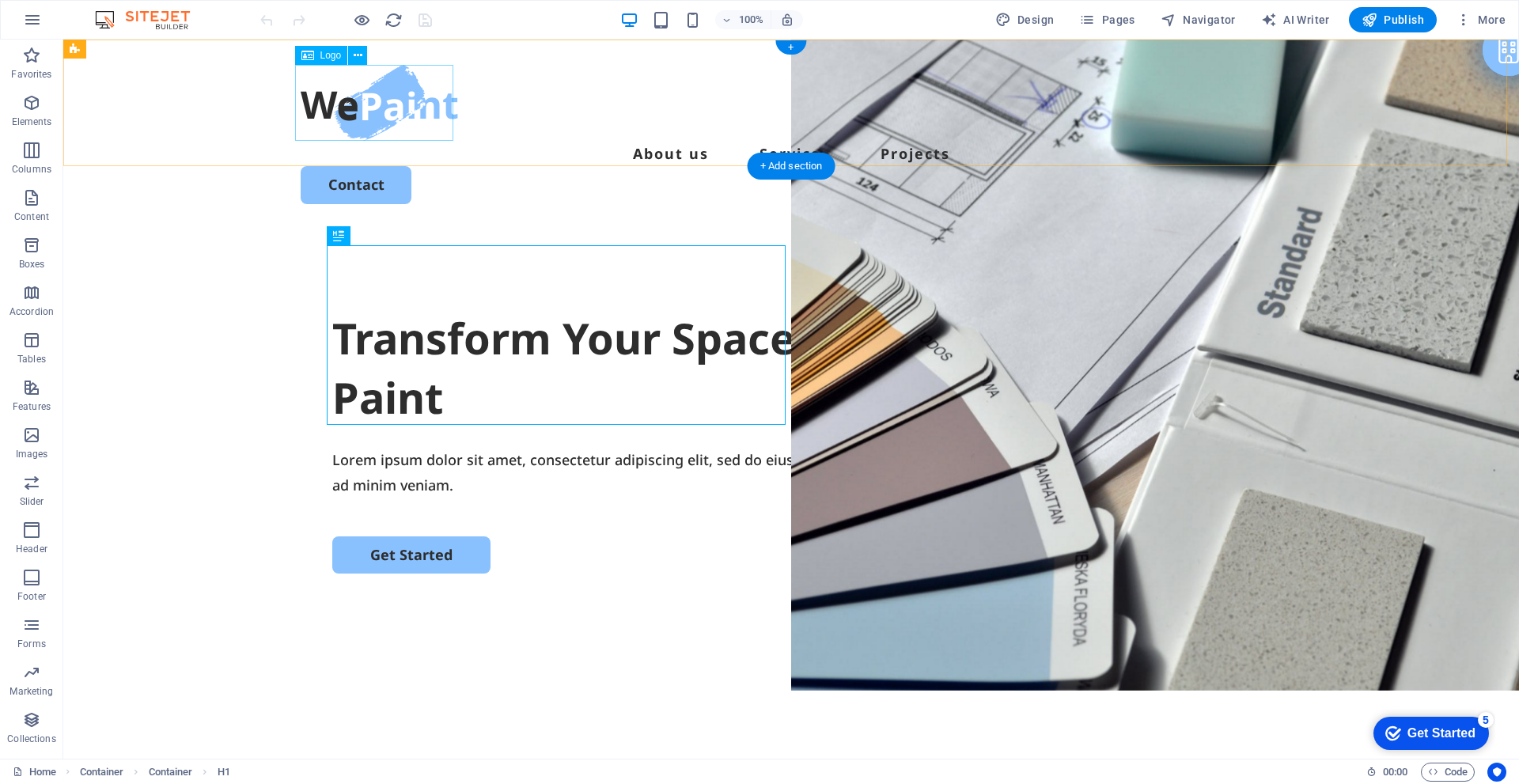
click at [407, 95] on div at bounding box center [792, 102] width 981 height 76
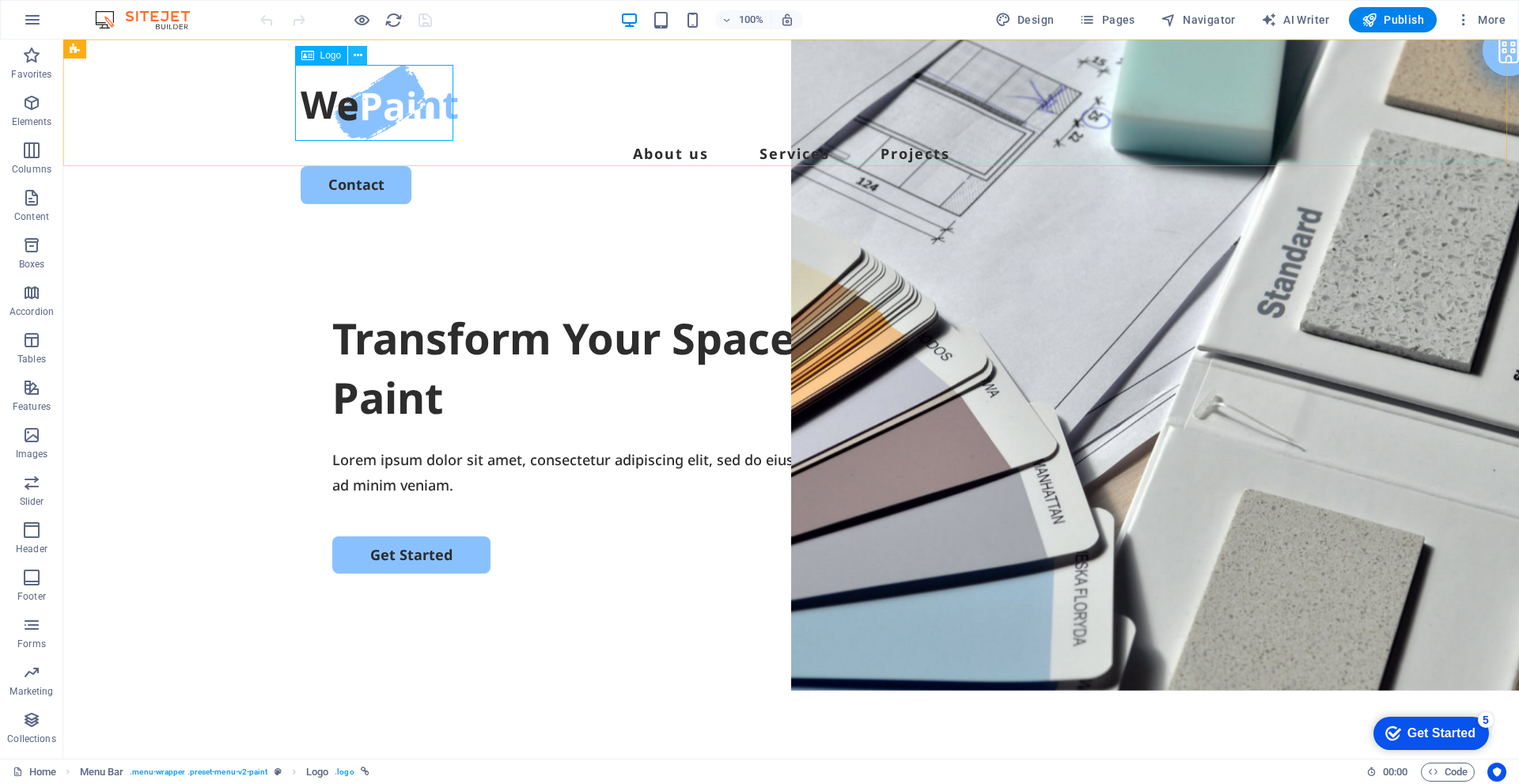
click at [360, 55] on icon at bounding box center [358, 56] width 9 height 17
click at [327, 101] on div at bounding box center [792, 102] width 981 height 76
click at [514, 309] on div "Transform Your Space with a Fresh Coat of Paint" at bounding box center [791, 368] width 918 height 119
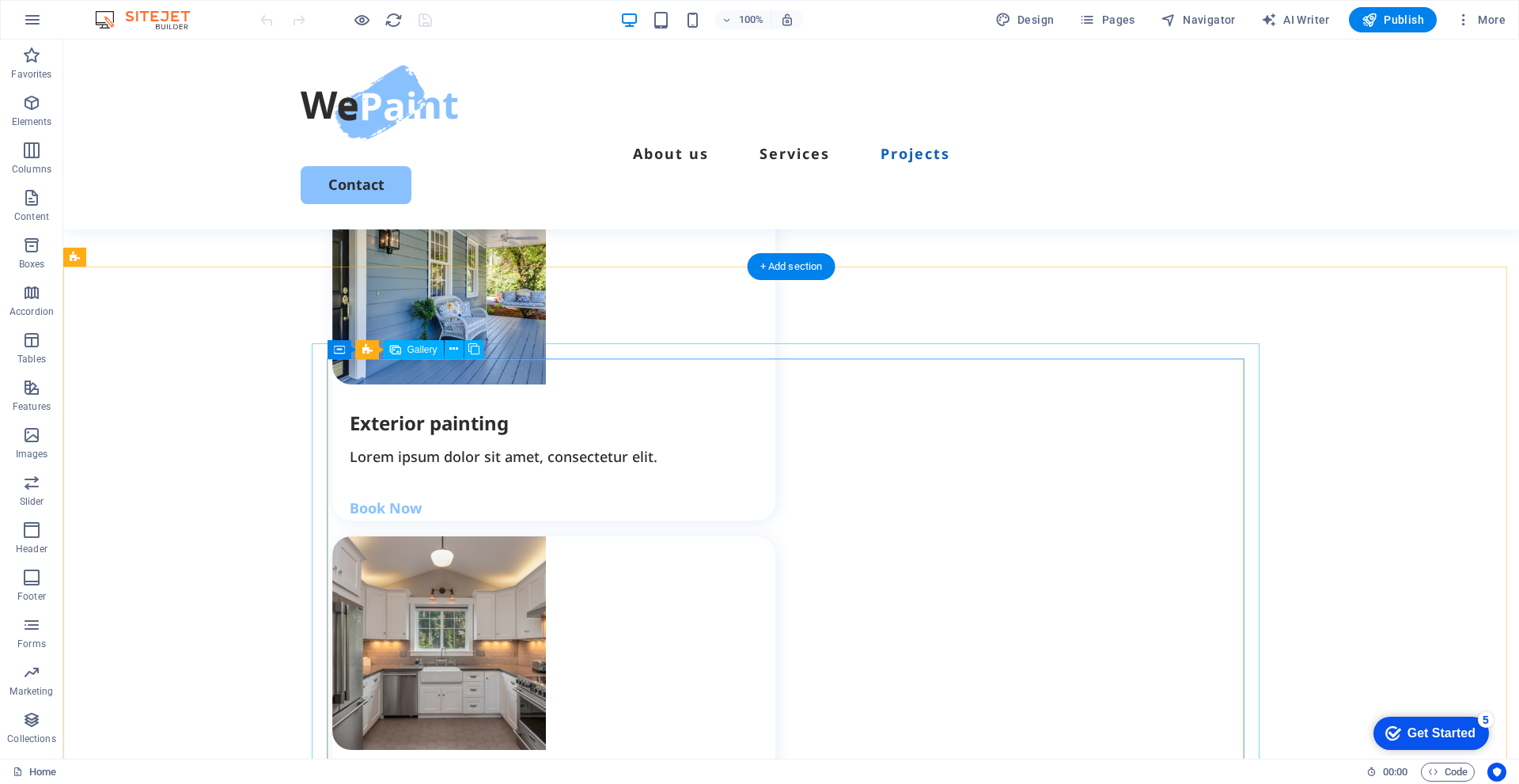
scroll to position [1978, 0]
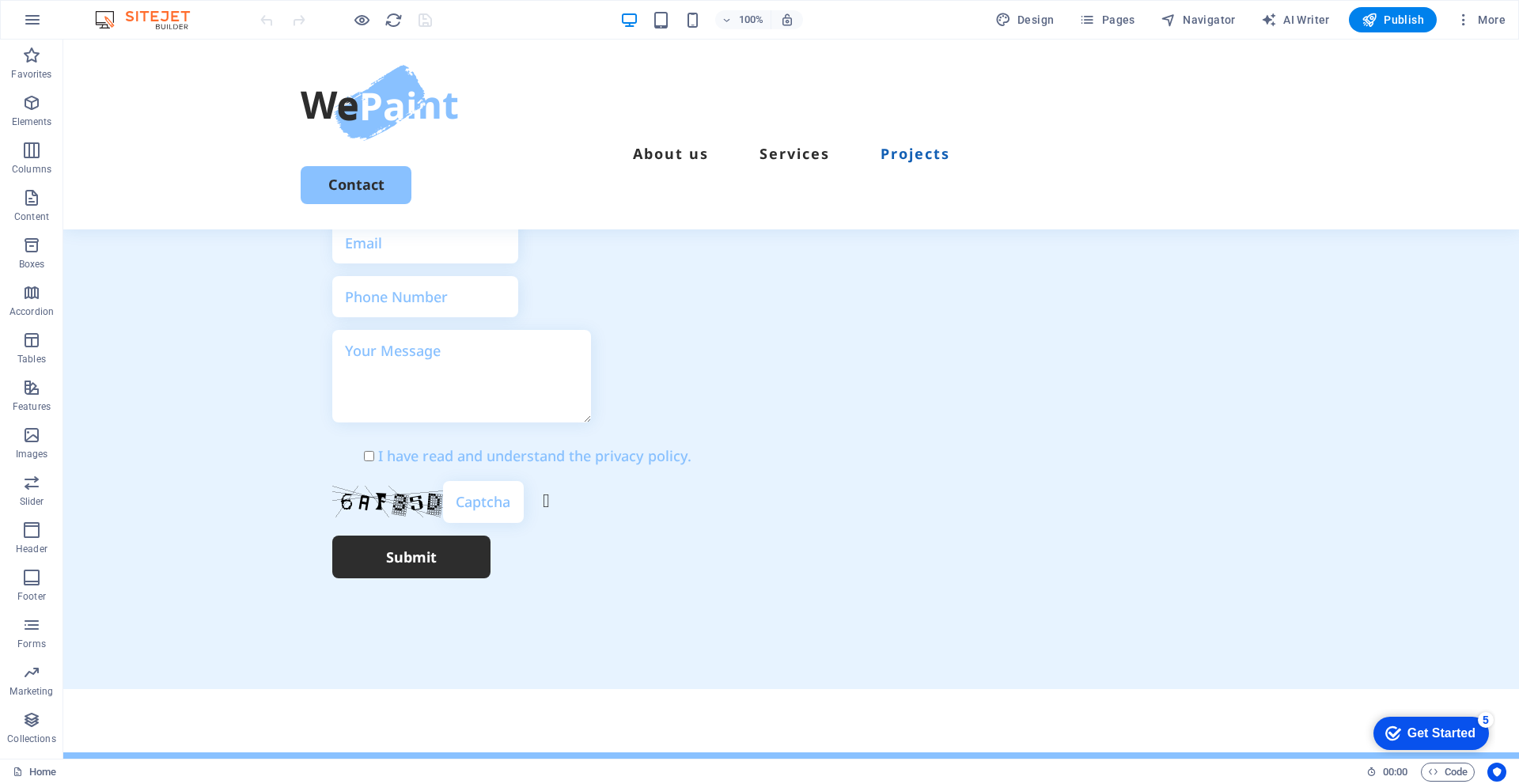
scroll to position [4505, 0]
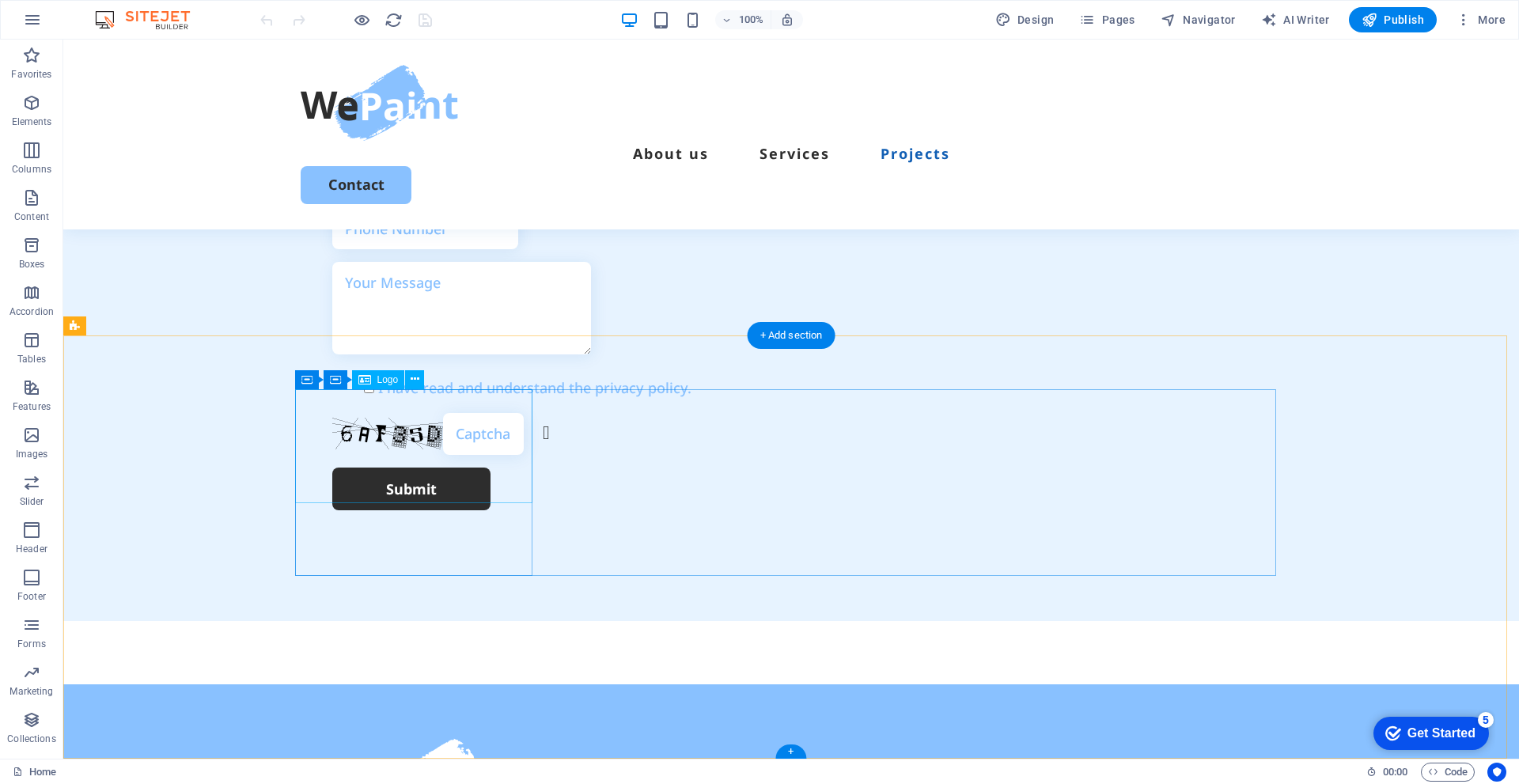
click at [458, 738] on div at bounding box center [419, 795] width 237 height 114
click at [387, 375] on span "Logo" at bounding box center [388, 379] width 21 height 9
click at [412, 379] on icon at bounding box center [415, 379] width 9 height 17
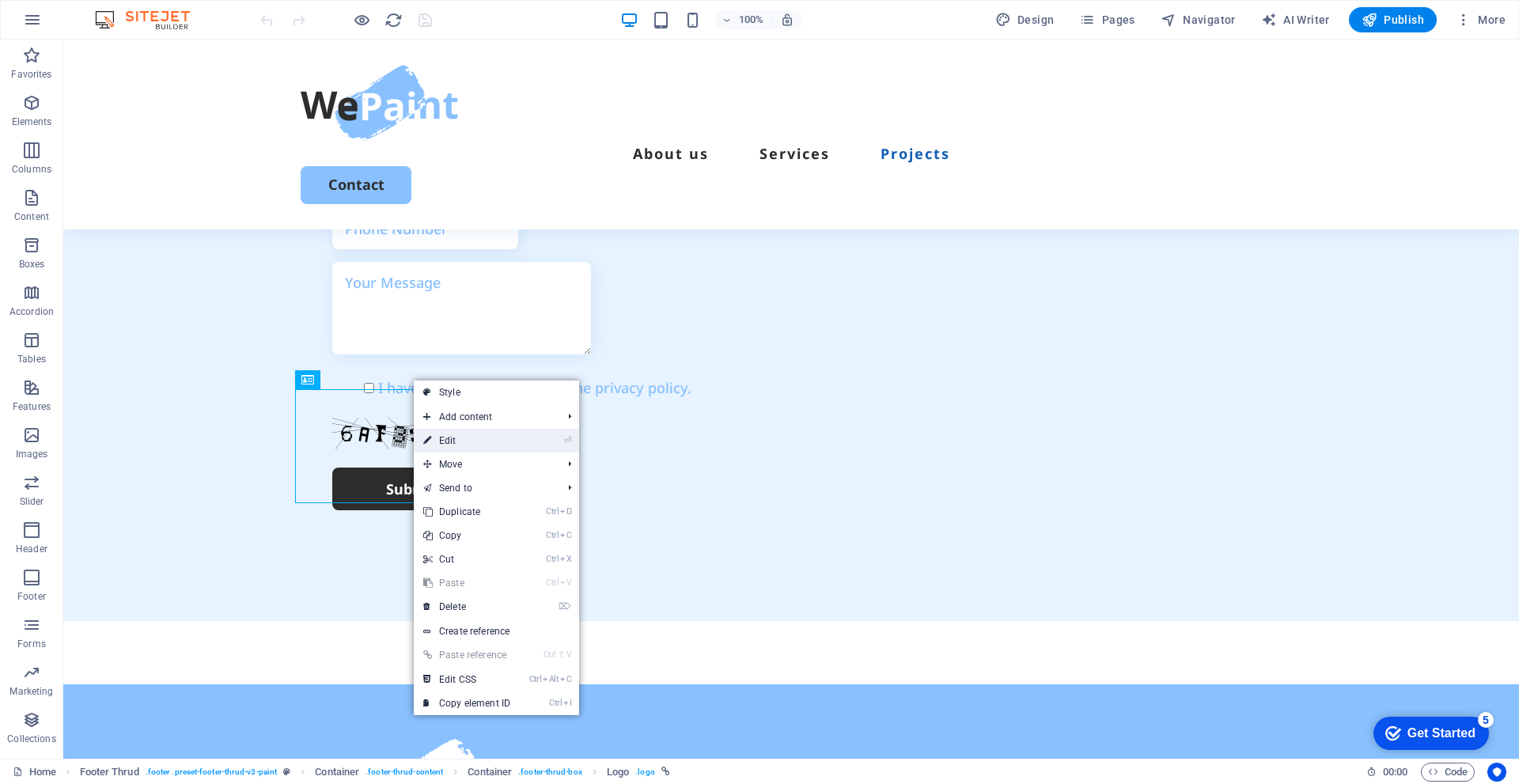
click at [459, 434] on link "⏎ Edit" at bounding box center [467, 440] width 106 height 24
select select "px"
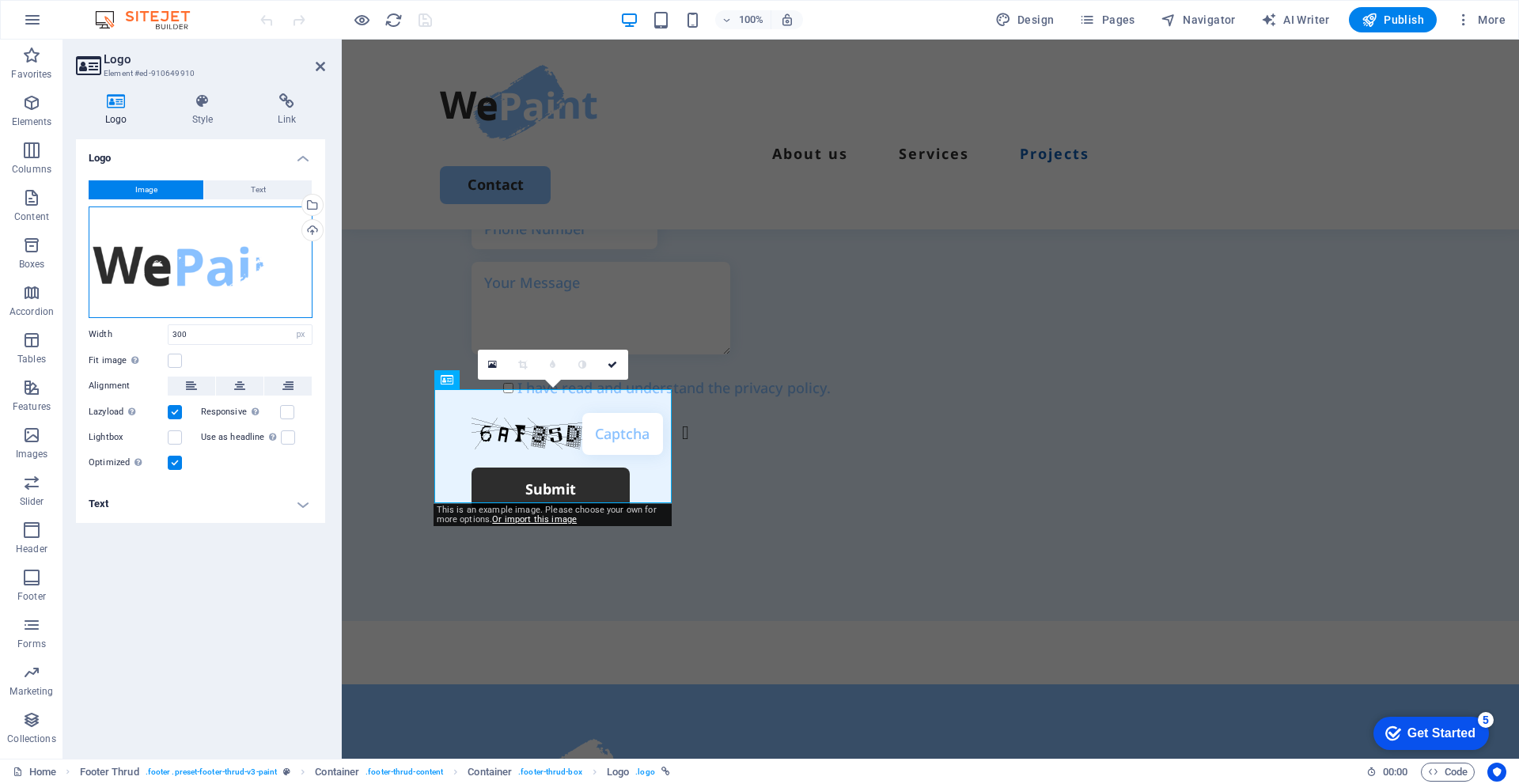
click at [255, 287] on div "Drag files here, click to choose files or select files from Files or our free s…" at bounding box center [200, 262] width 224 height 111
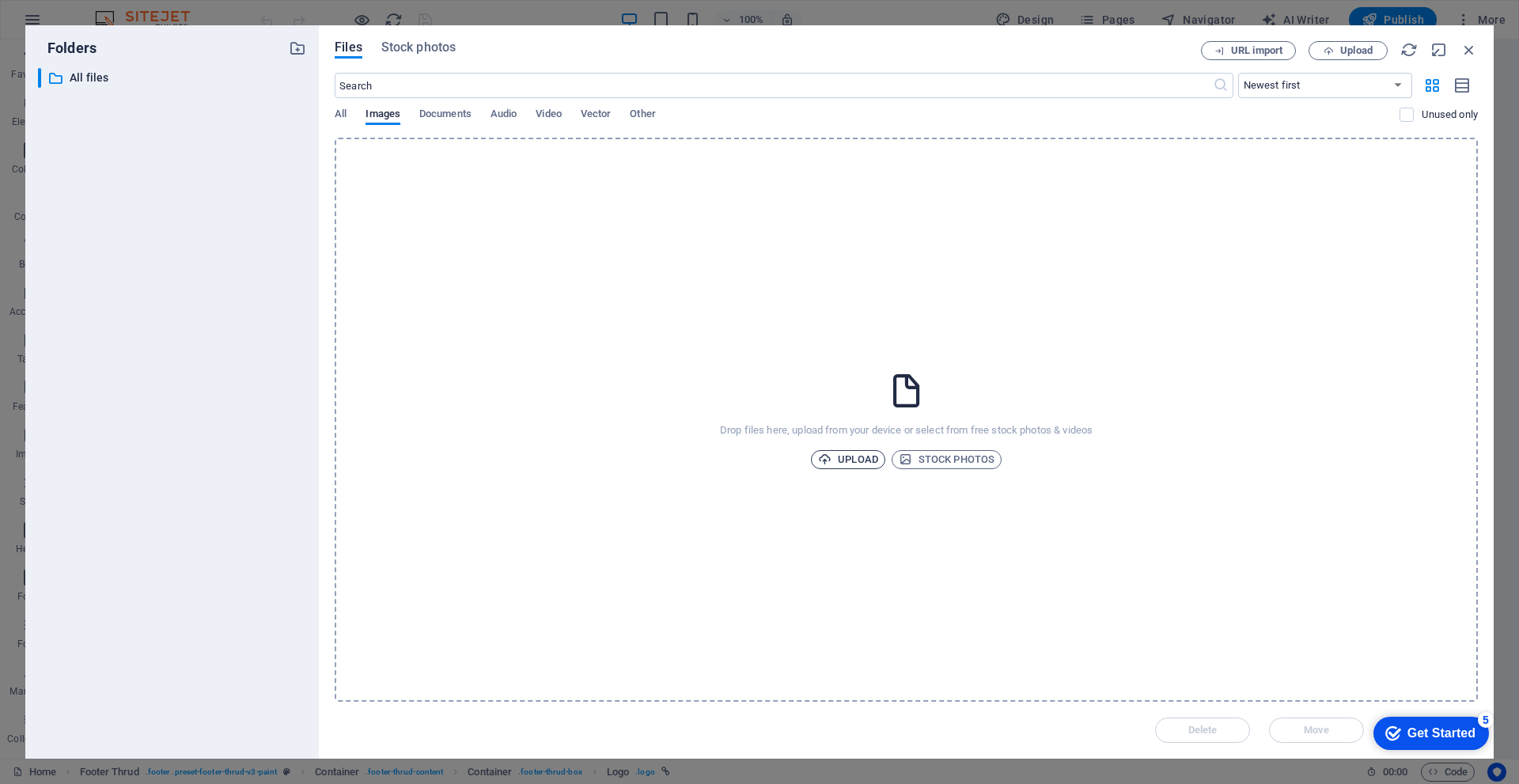
click at [830, 459] on icon "button" at bounding box center [825, 459] width 14 height 14
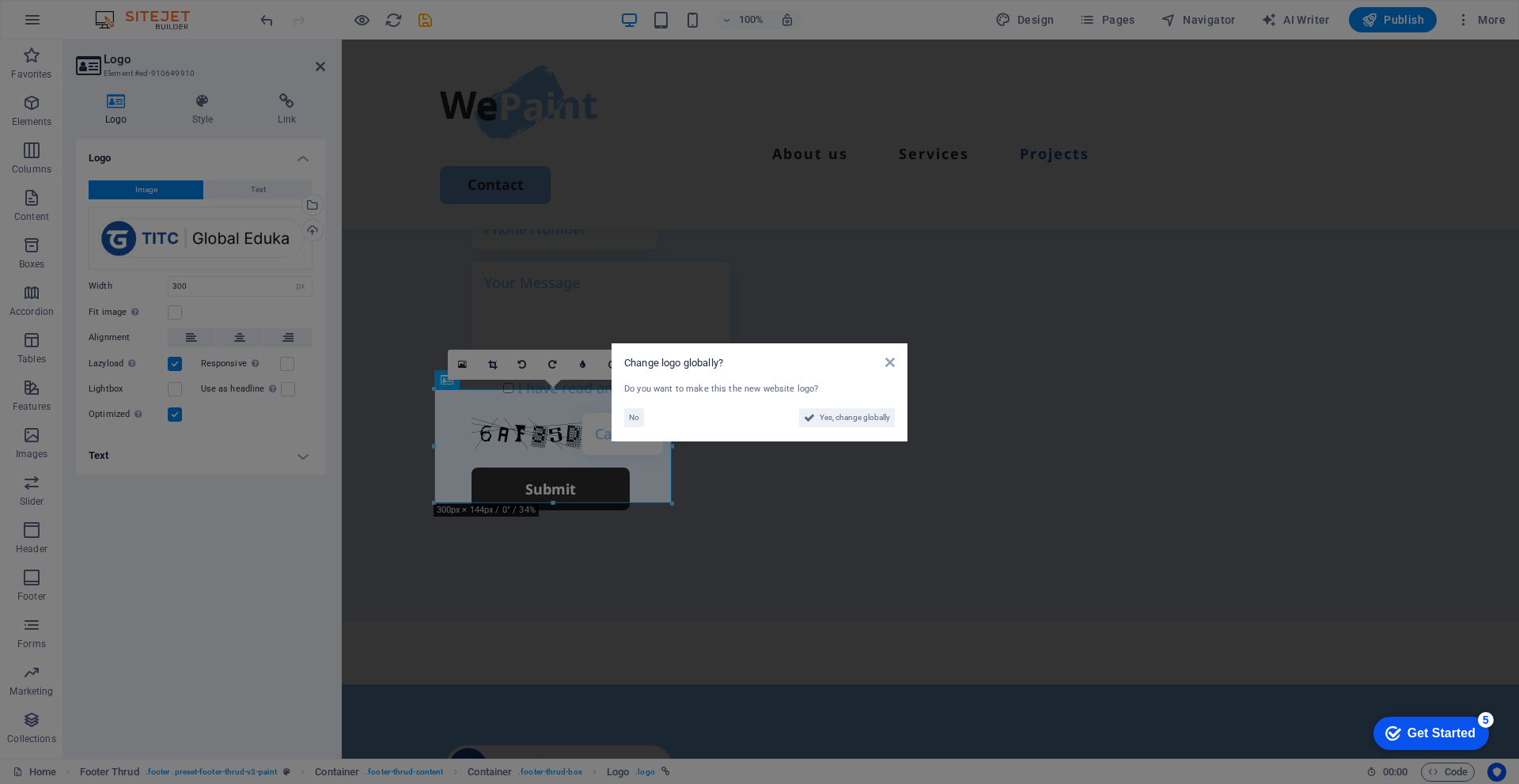
scroll to position [4463, 0]
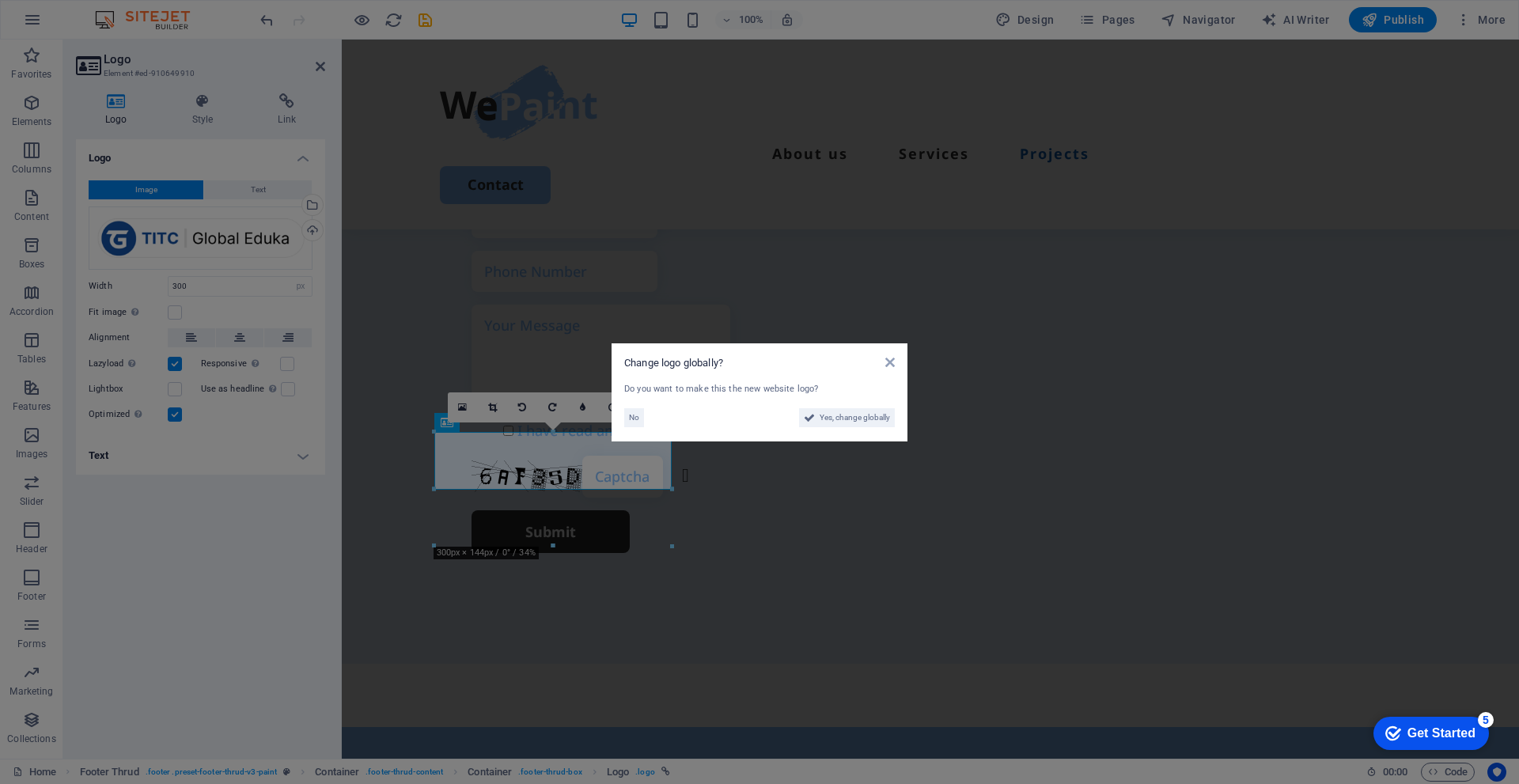
click at [703, 499] on aside "Change logo globally? Do you want to make this the new website logo? No Yes, ch…" at bounding box center [760, 392] width 1519 height 784
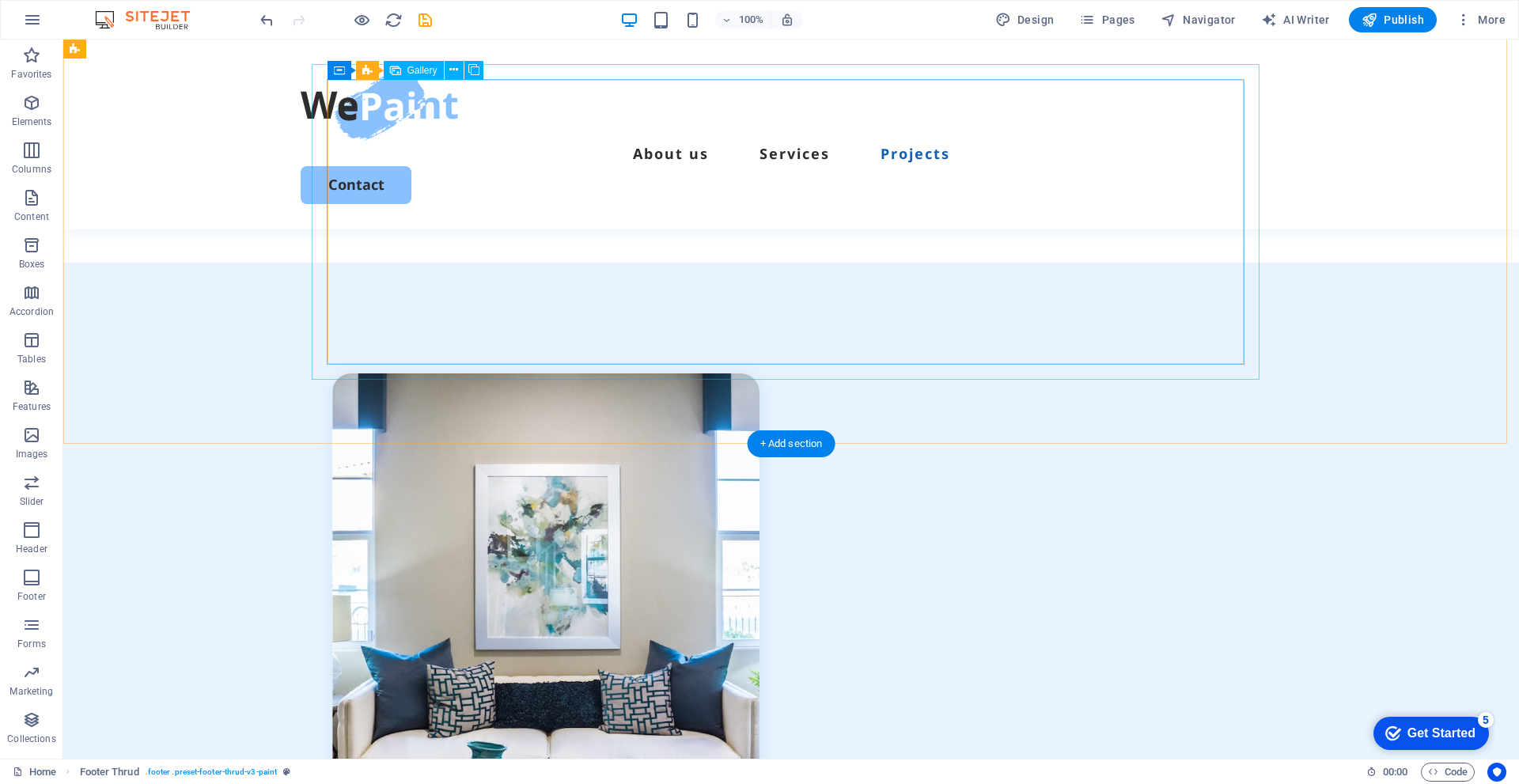
scroll to position [3513, 0]
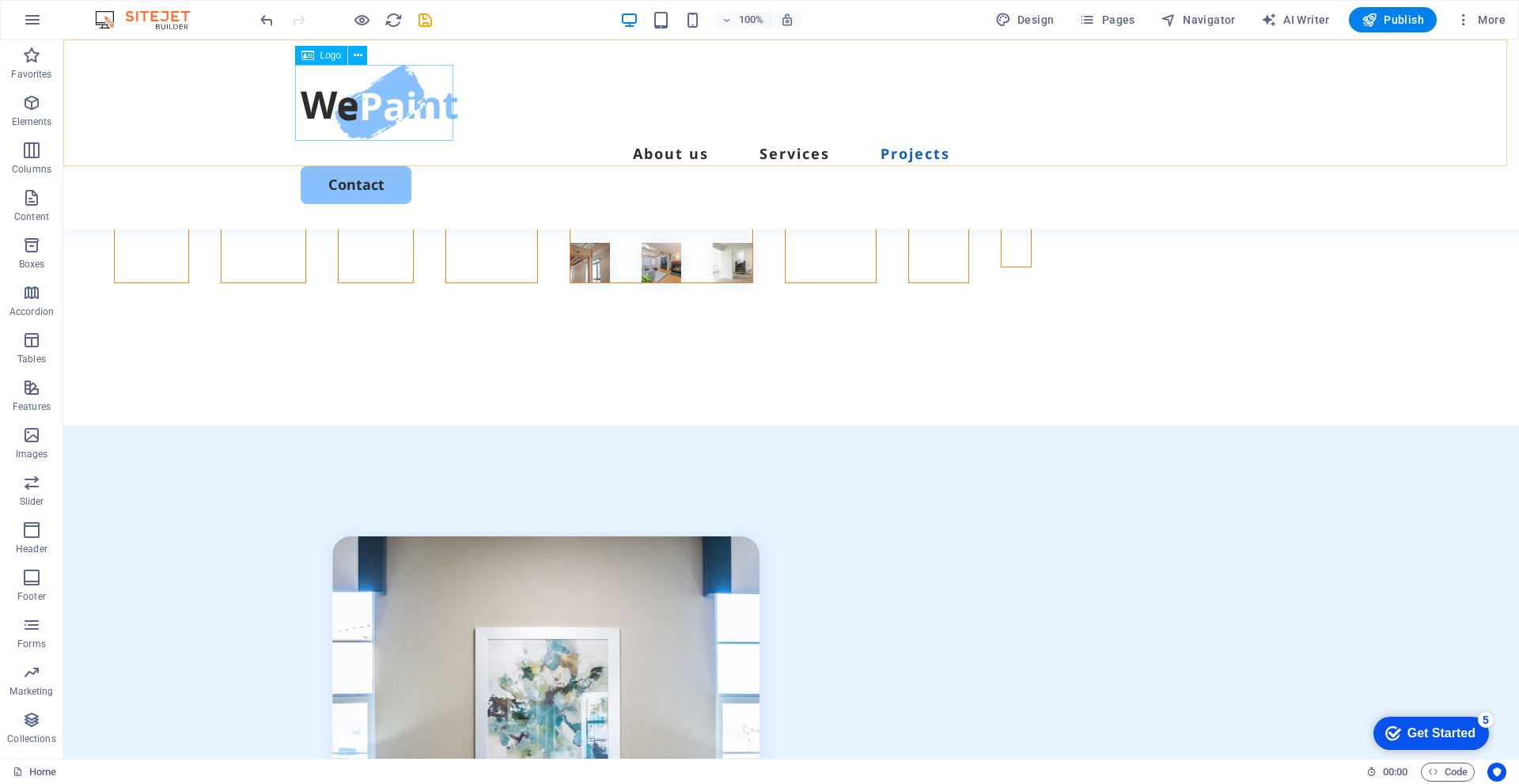
click at [415, 99] on div at bounding box center [792, 102] width 981 height 76
click at [400, 83] on div at bounding box center [792, 102] width 981 height 76
click at [360, 54] on icon at bounding box center [358, 56] width 9 height 17
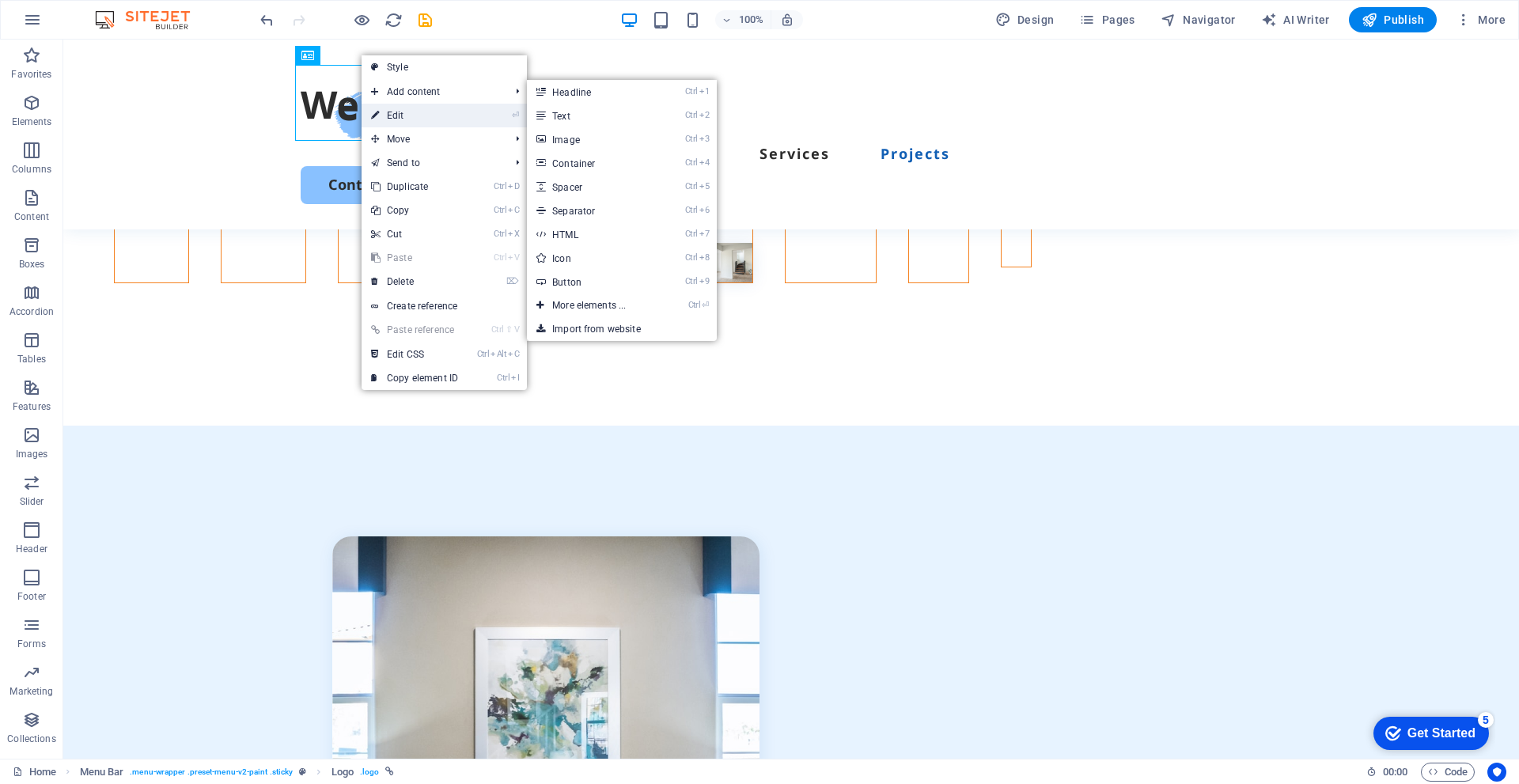
click at [409, 115] on link "⏎ Edit" at bounding box center [414, 116] width 106 height 24
select select "px"
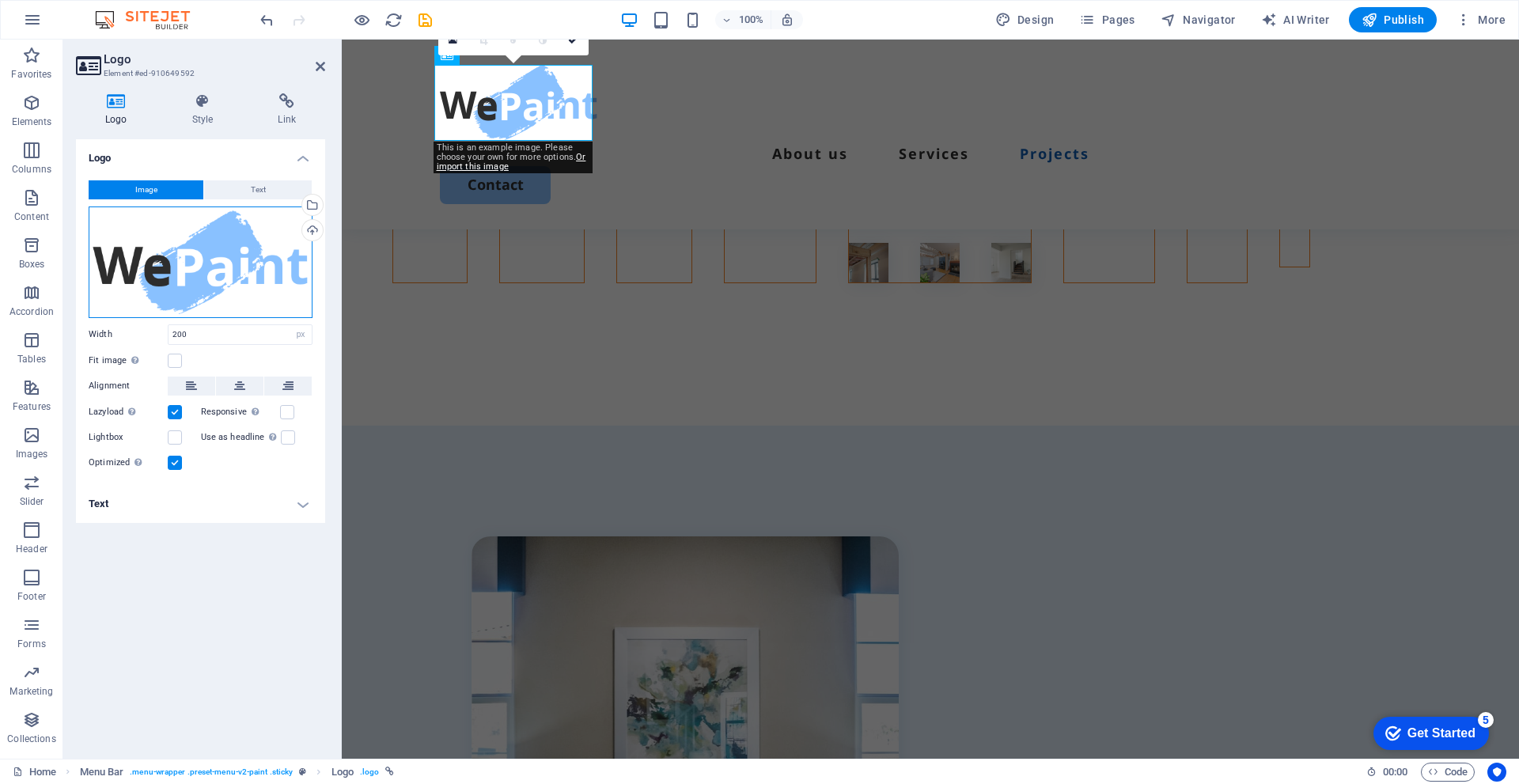
click at [225, 252] on div "Drag files here, click to choose files or select files from Files or our free s…" at bounding box center [200, 262] width 224 height 111
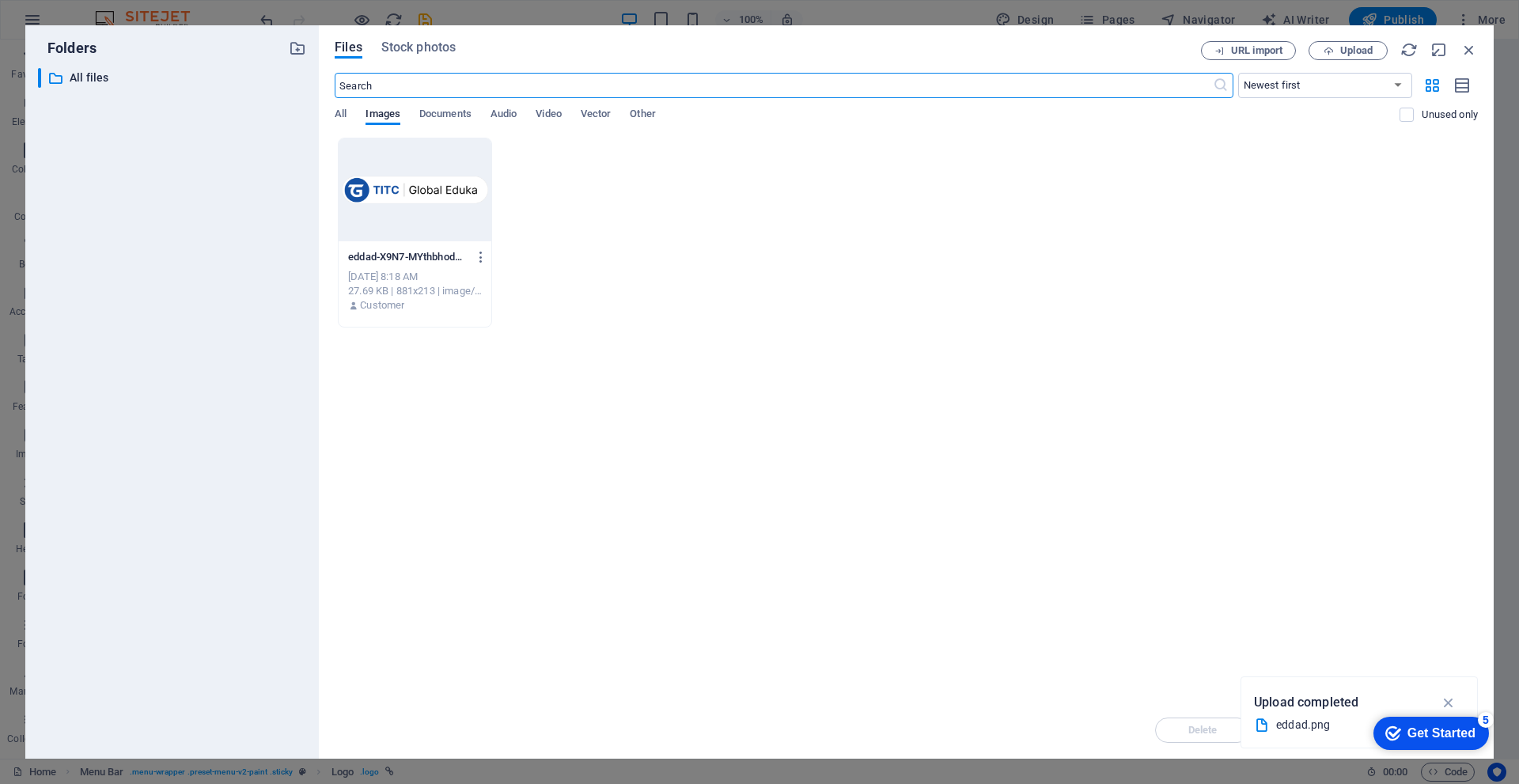
scroll to position [3355, 0]
click at [434, 207] on div at bounding box center [415, 190] width 153 height 103
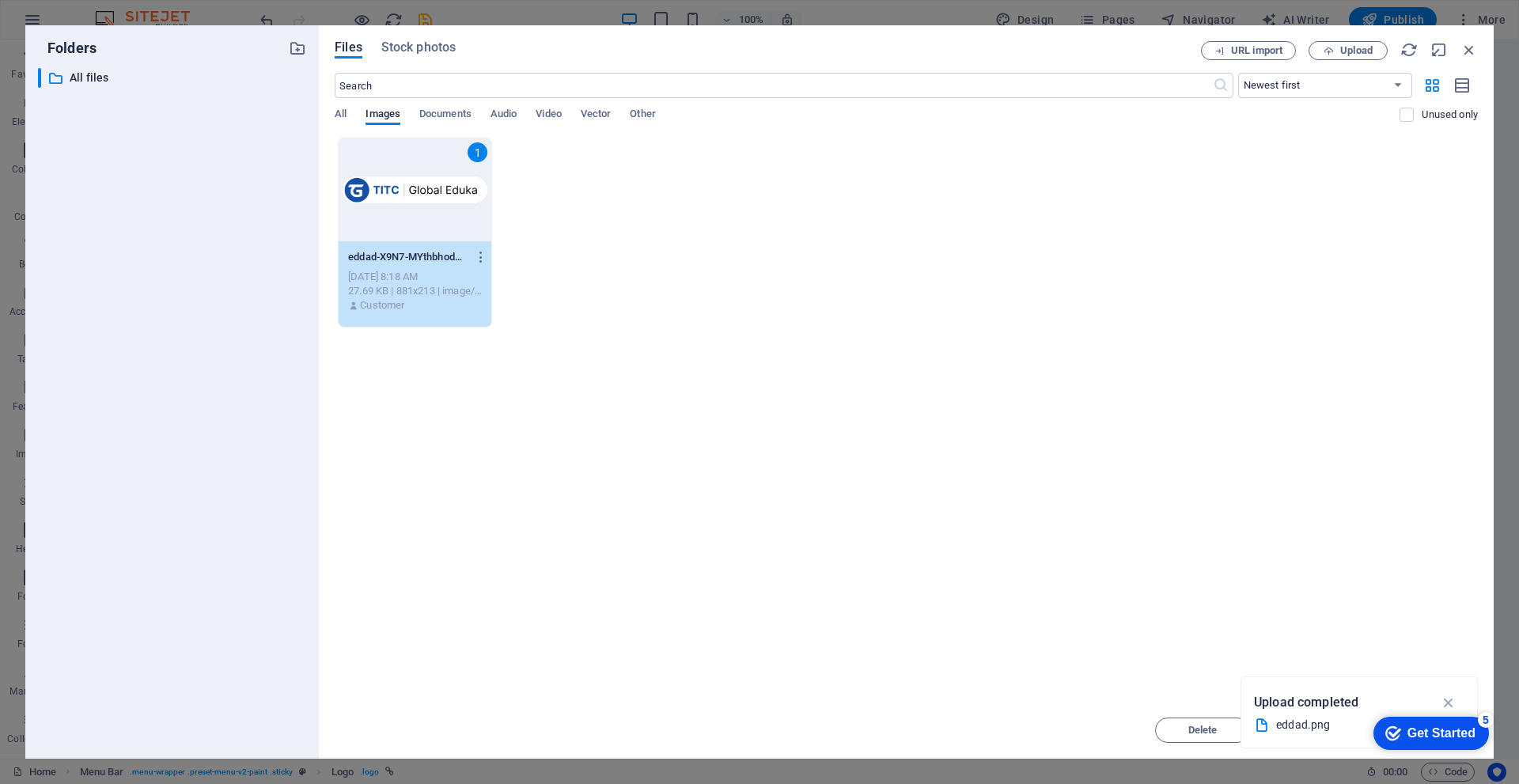
click at [1414, 730] on div "Get Started" at bounding box center [1442, 733] width 68 height 14
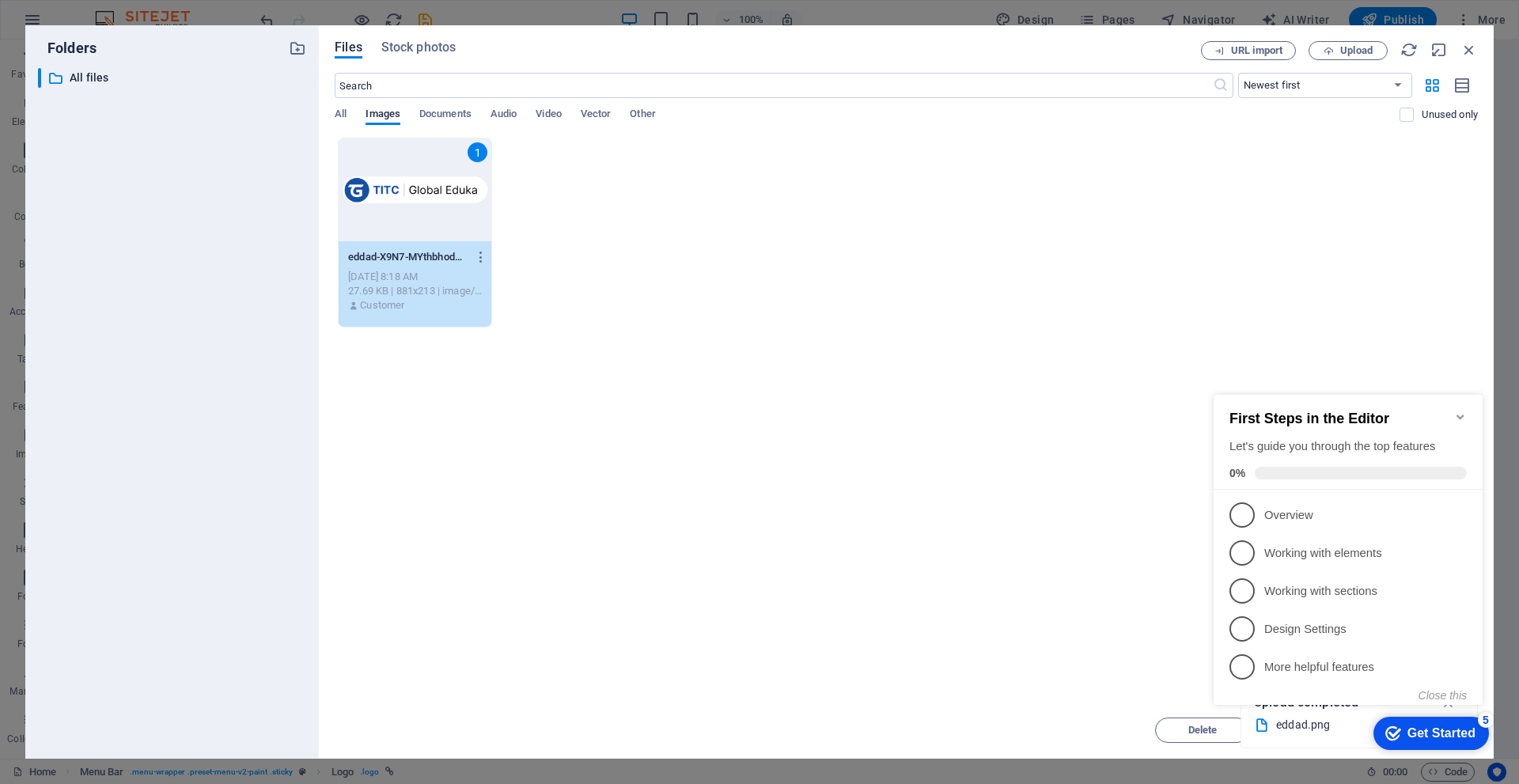
click at [1038, 598] on div "Drop files here to upload them instantly 1 eddad-X9N7-MYthbhodbcQuGBNYw.png edd…" at bounding box center [907, 419] width 1143 height 564
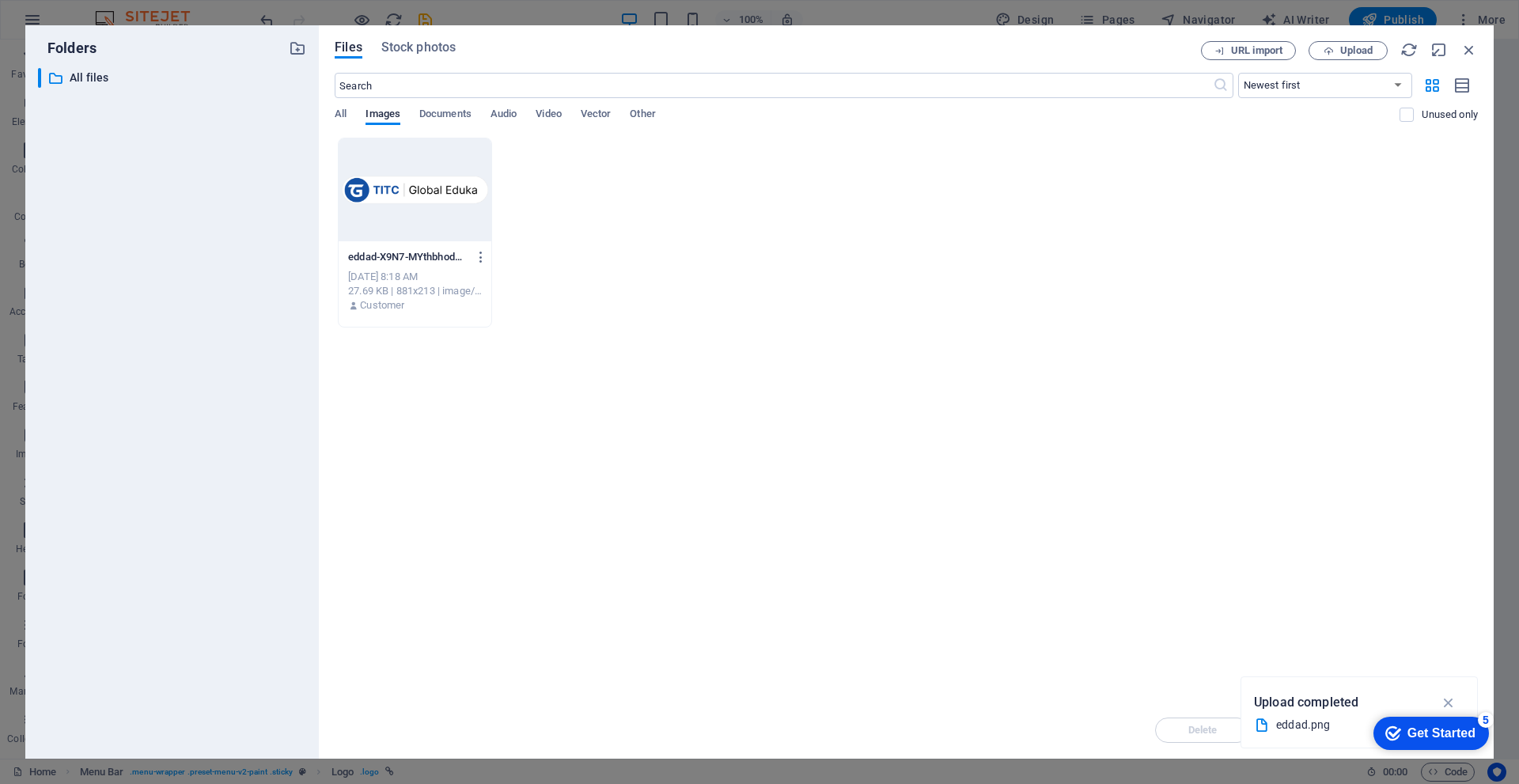
click at [1440, 727] on div "Get Started" at bounding box center [1442, 733] width 68 height 14
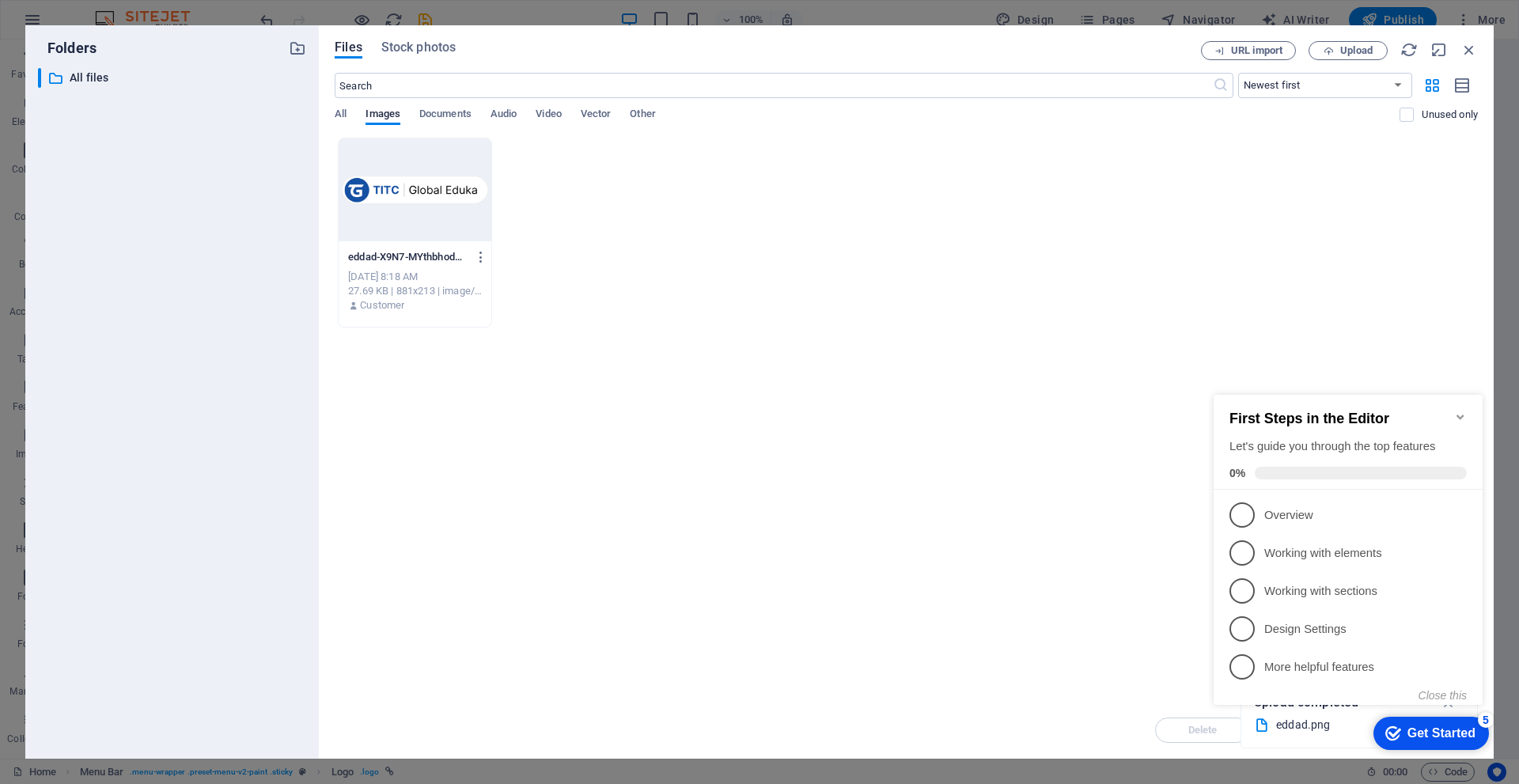
click at [991, 593] on div "Drop files here to upload them instantly eddad-X9N7-MYthbhodbcQuGBNYw.png eddad…" at bounding box center [907, 419] width 1143 height 564
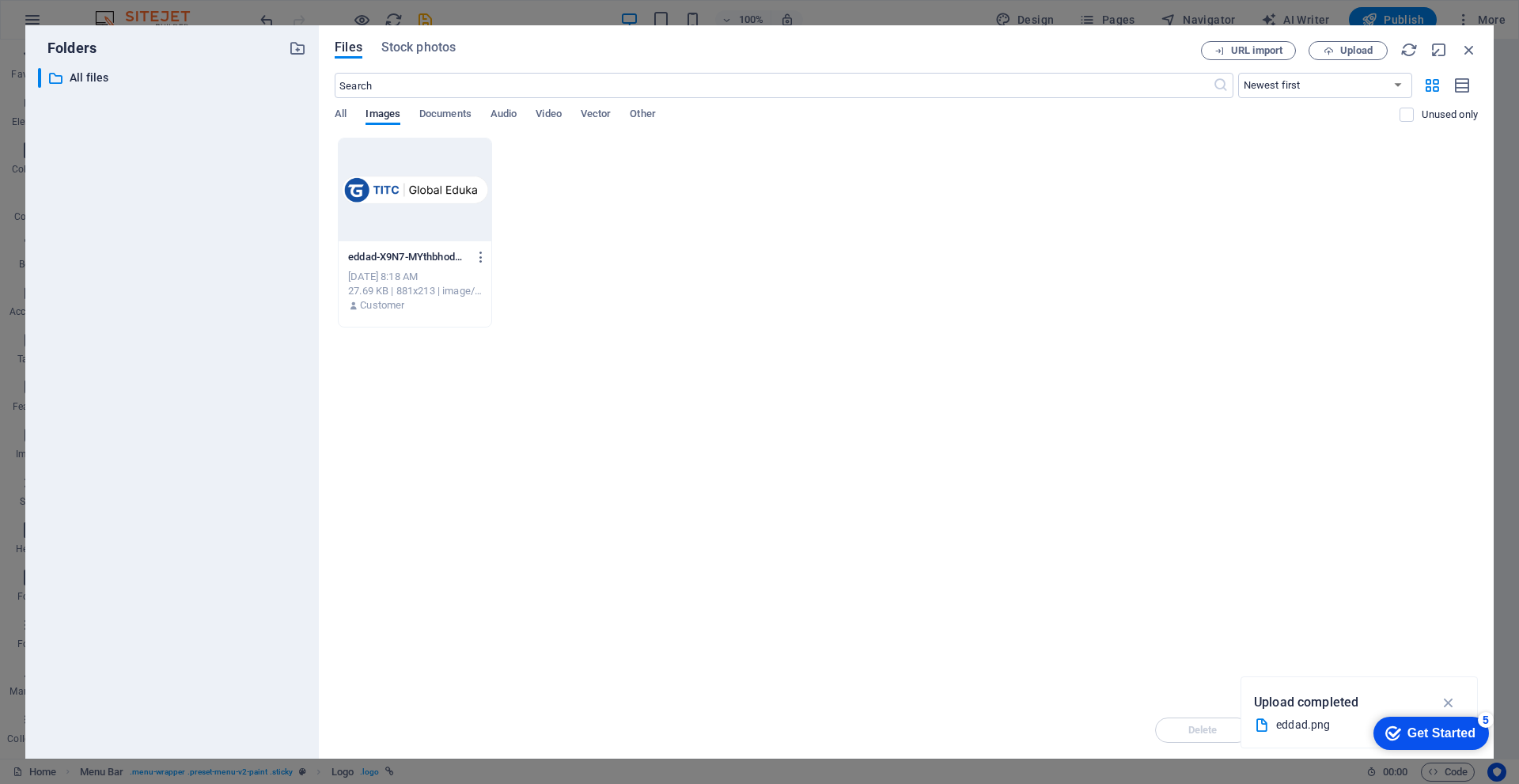
click at [429, 190] on div at bounding box center [415, 190] width 153 height 103
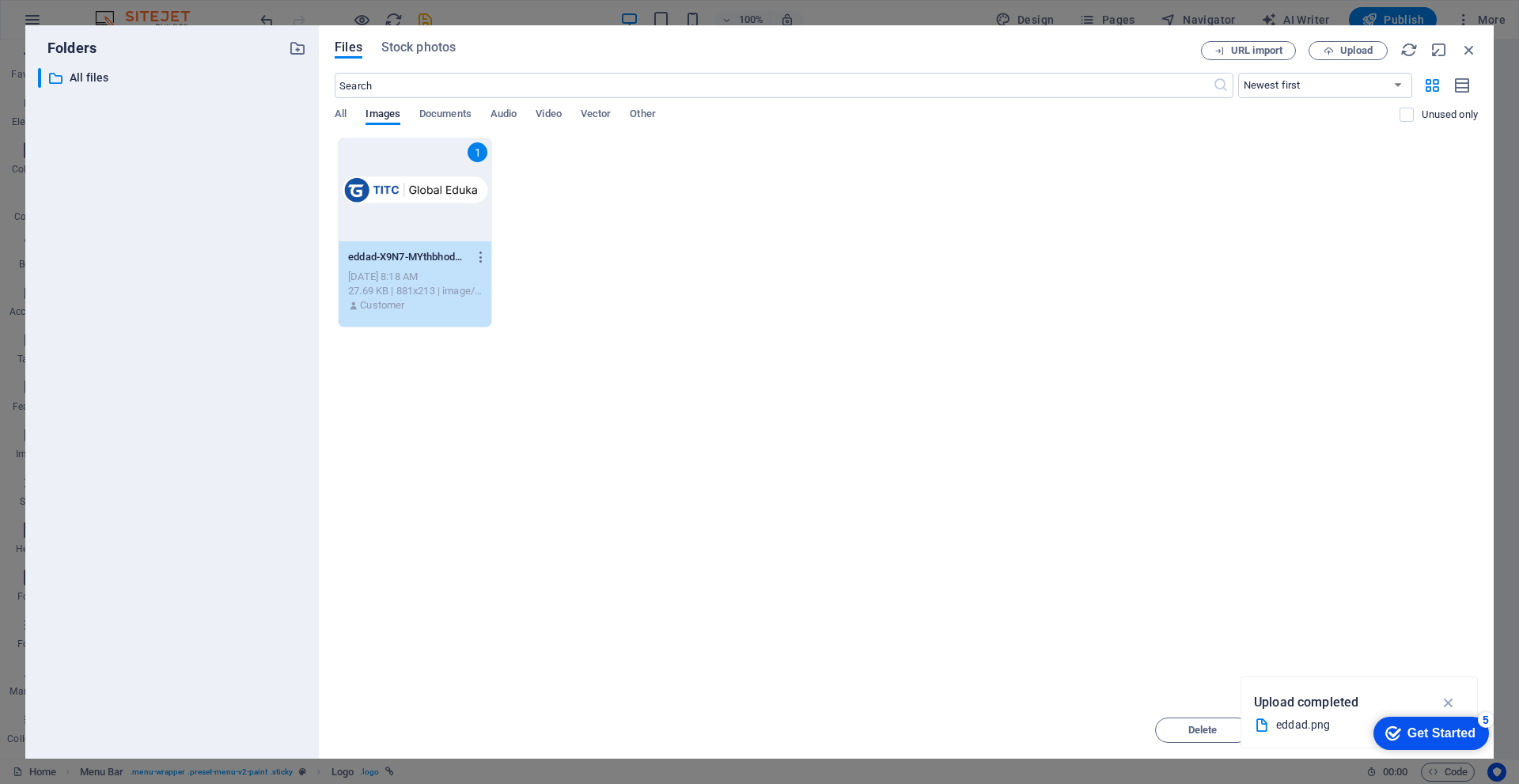
click at [429, 190] on div "1" at bounding box center [415, 190] width 153 height 103
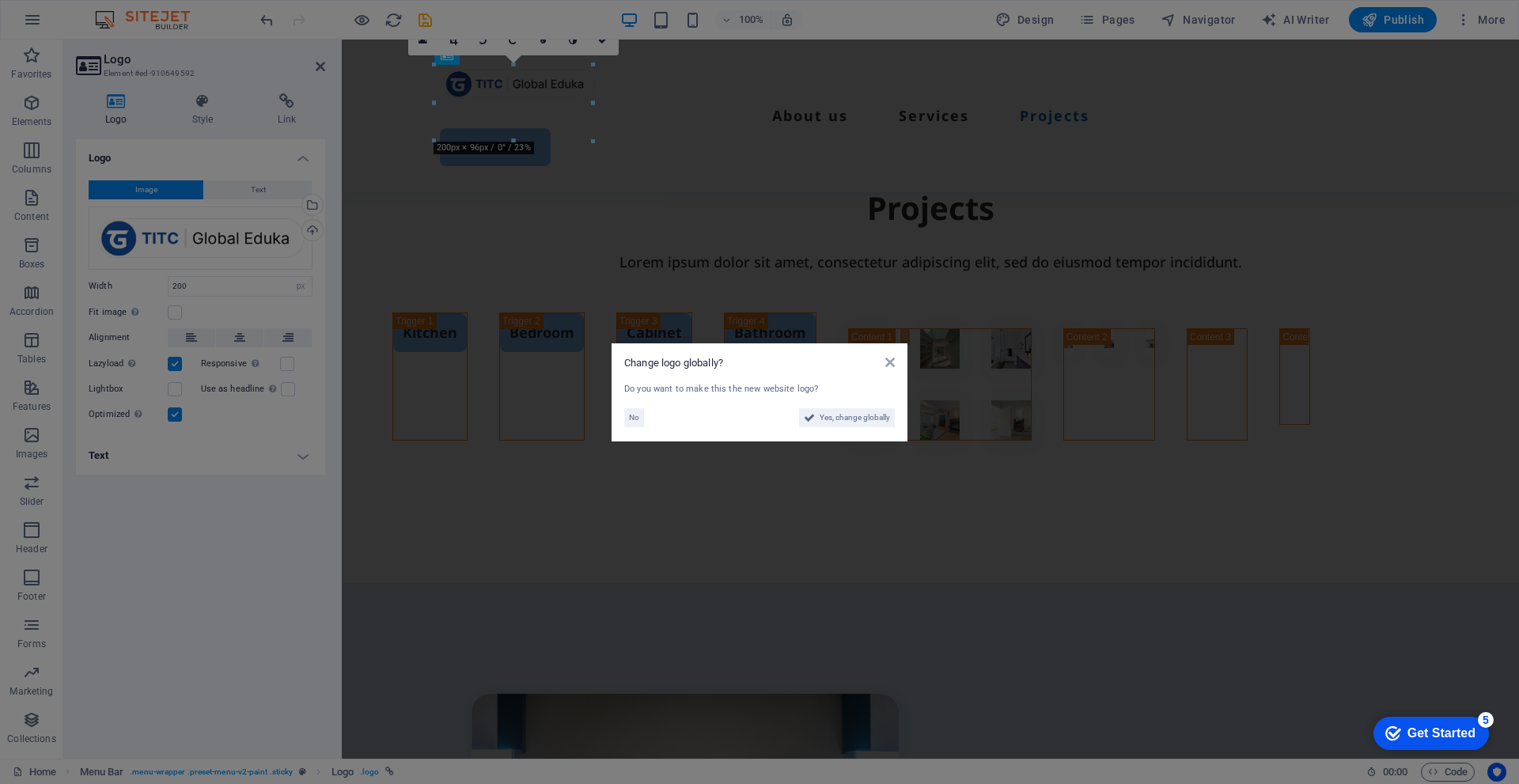
scroll to position [3513, 0]
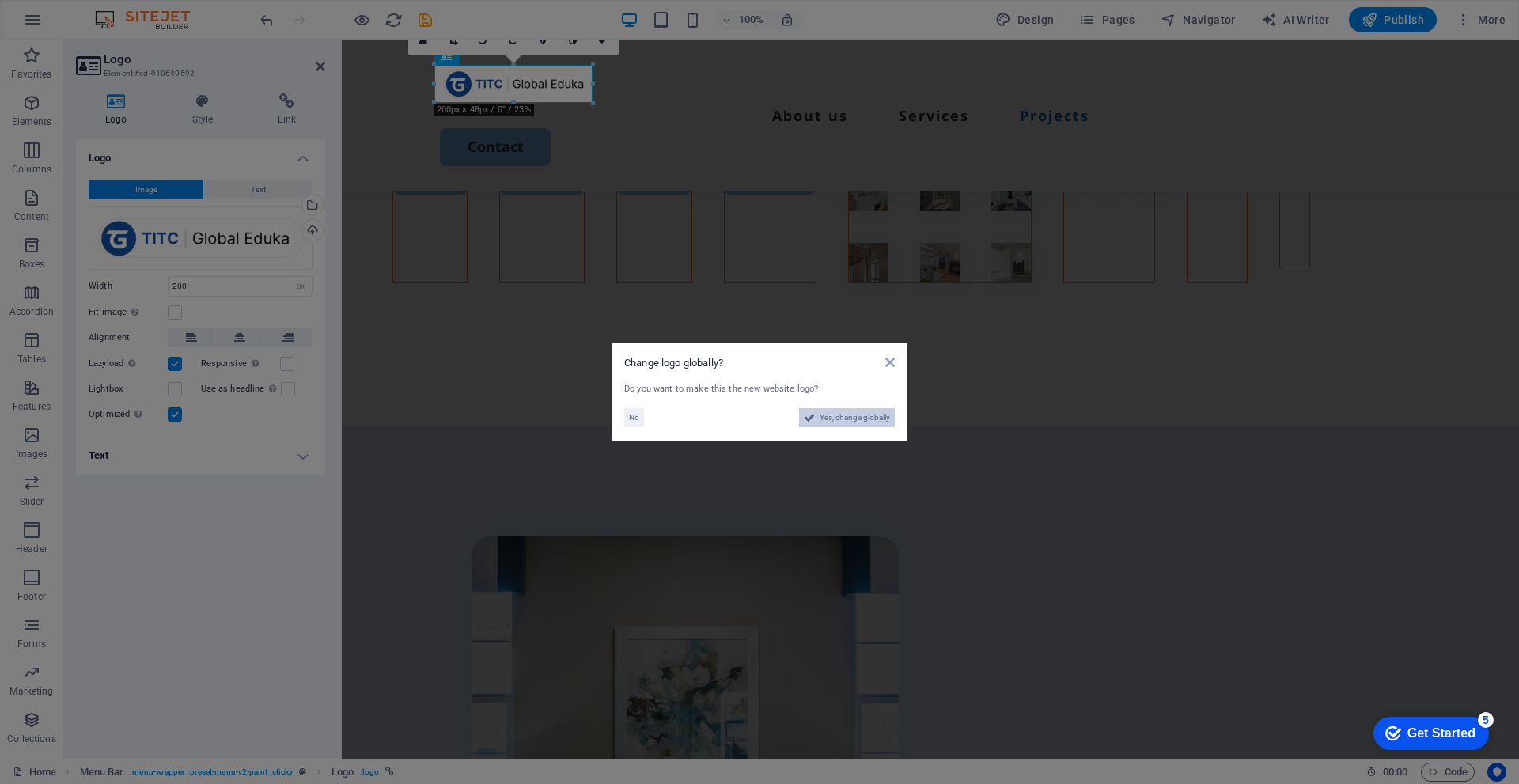
click at [857, 412] on span "Yes, change globally" at bounding box center [855, 418] width 71 height 19
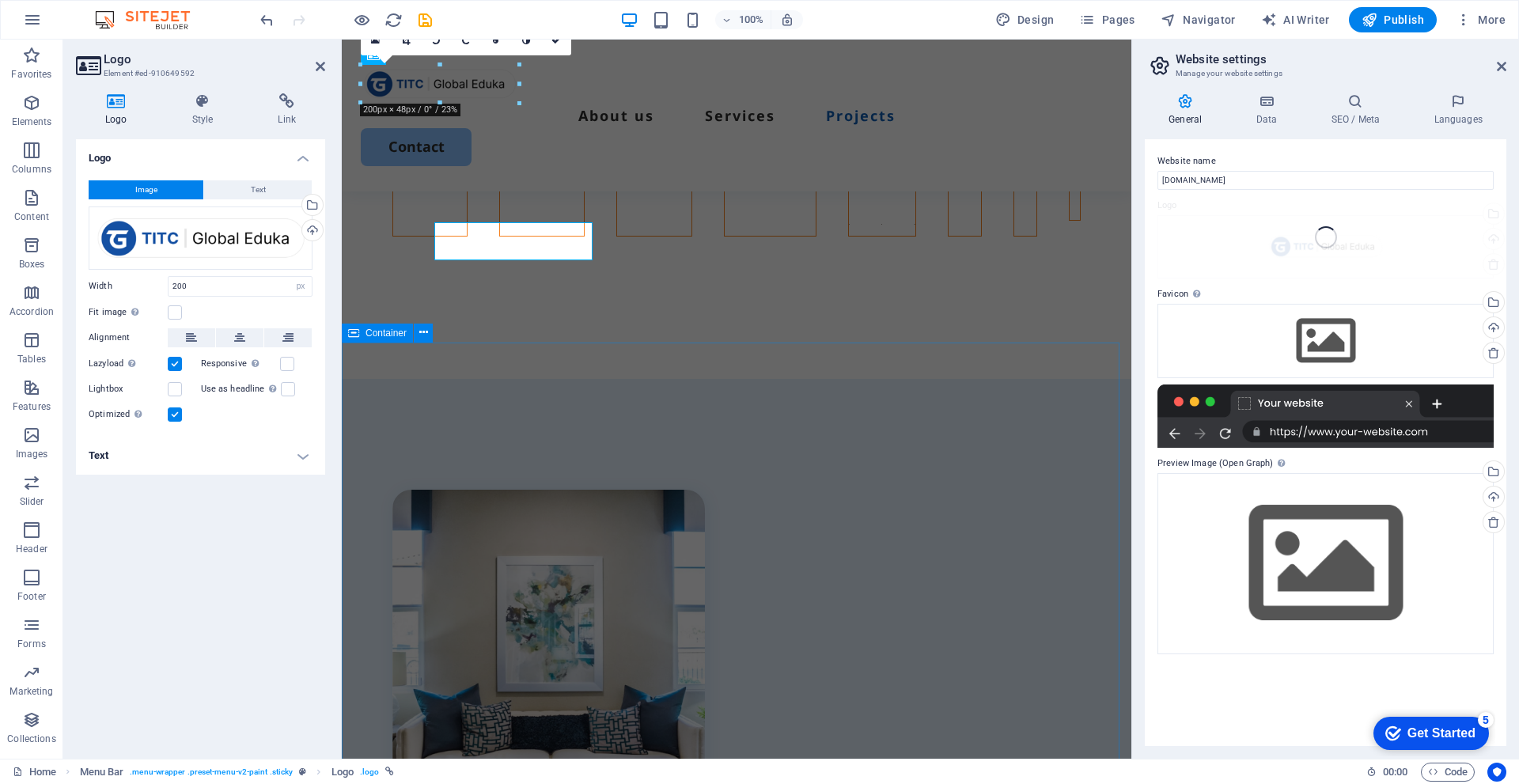
scroll to position [3355, 0]
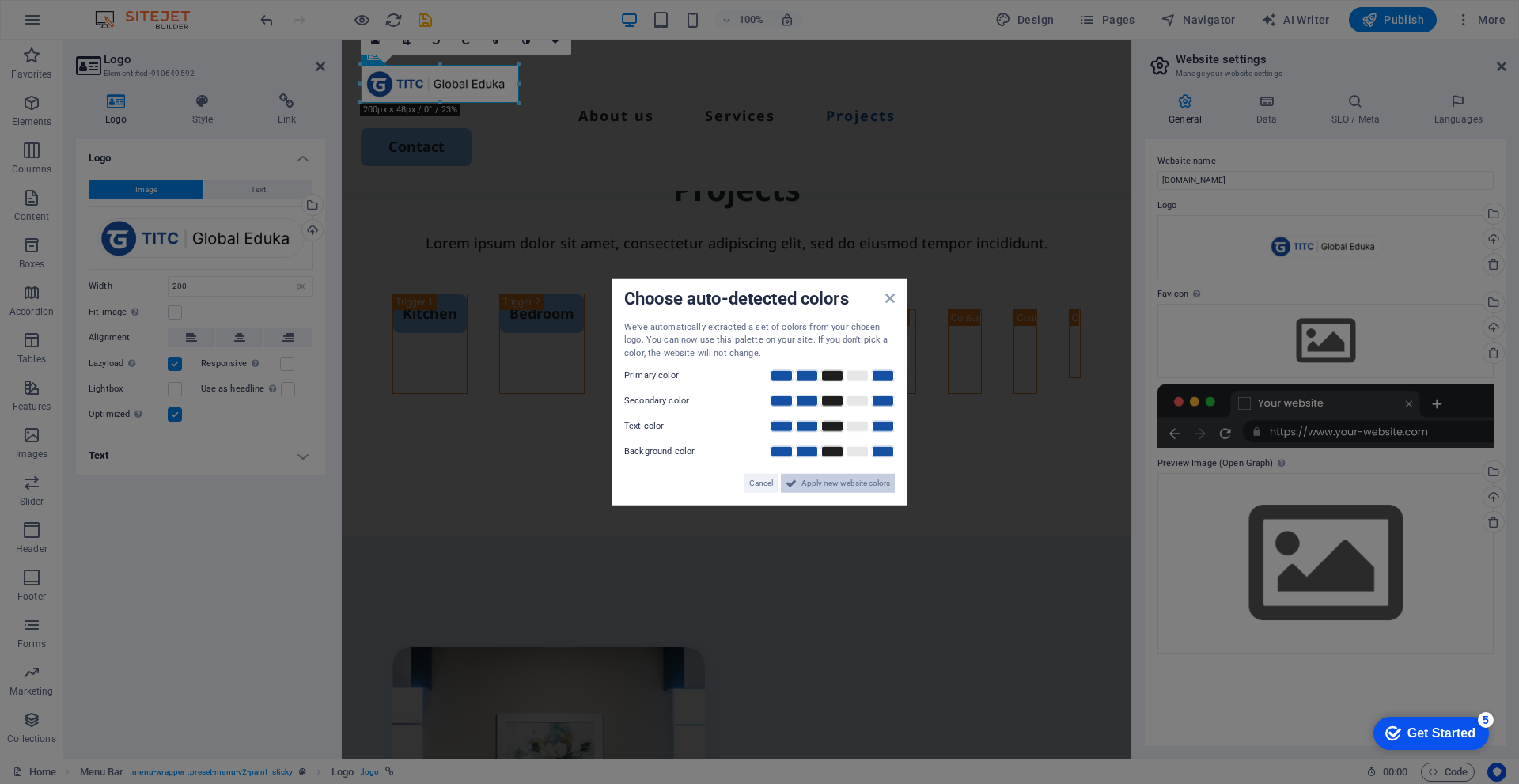
click at [827, 482] on span "Apply new website colors" at bounding box center [845, 483] width 88 height 19
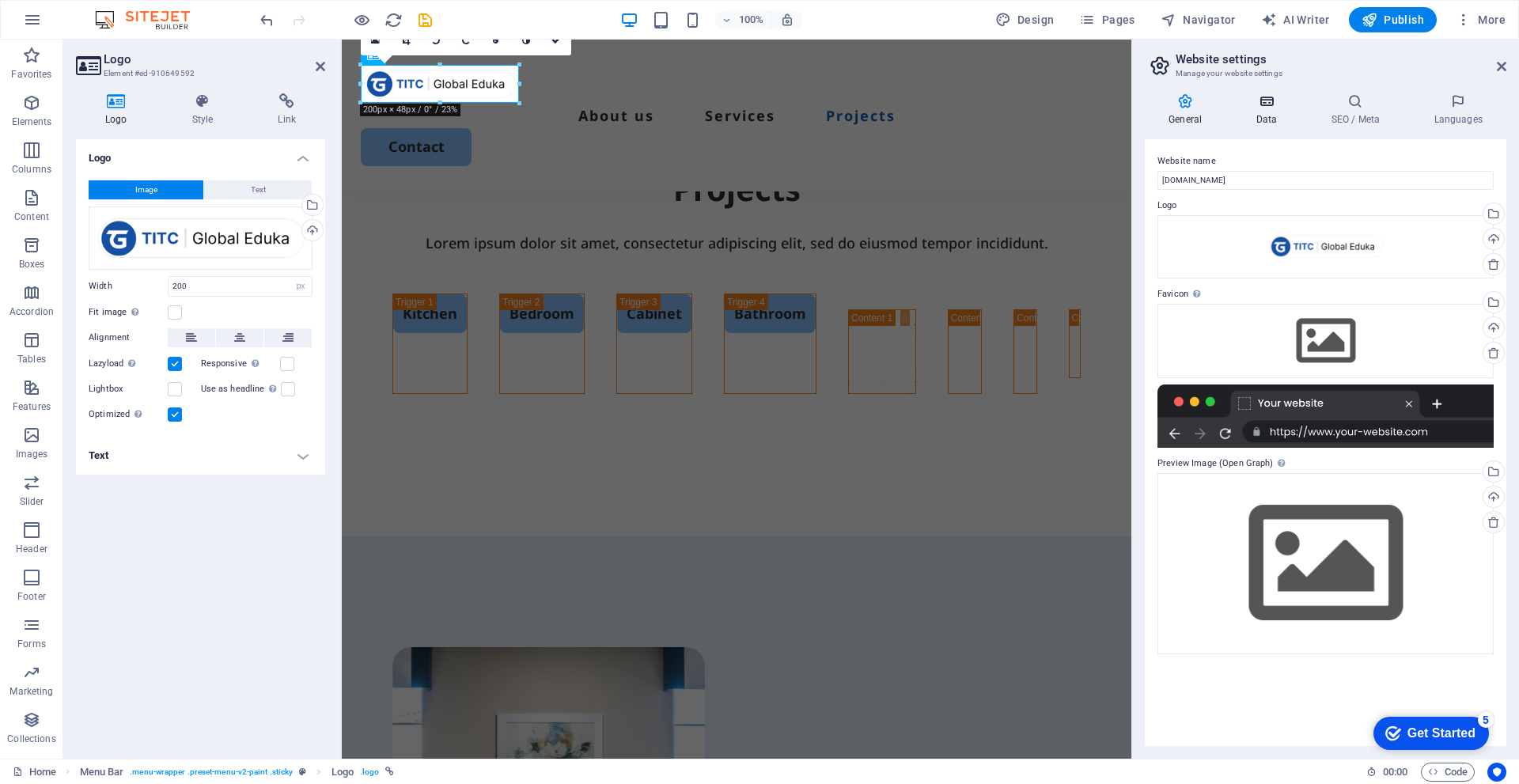
click at [1269, 111] on h4 "Data" at bounding box center [1269, 110] width 75 height 33
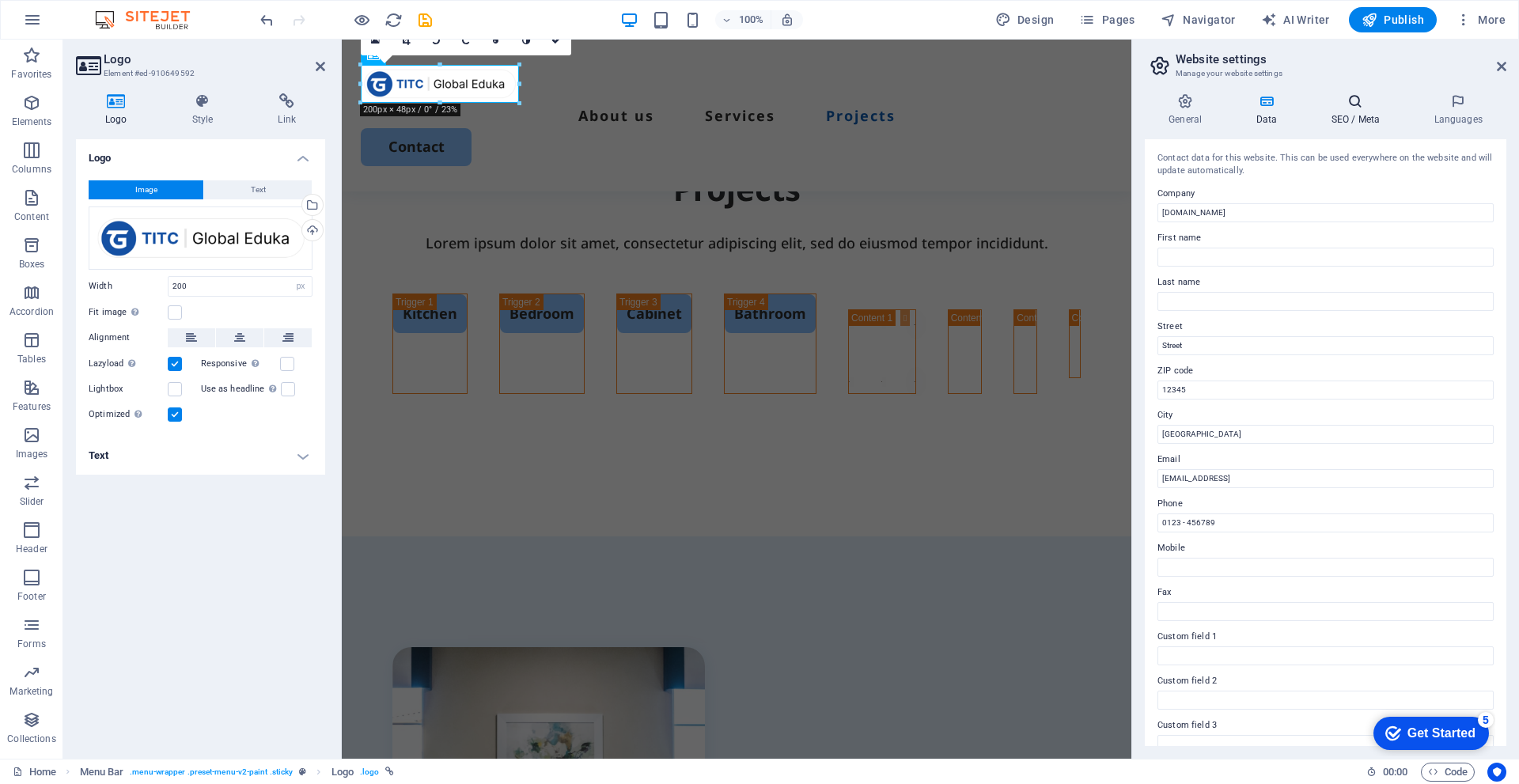
click at [1354, 117] on h4 "SEO / Meta" at bounding box center [1358, 110] width 103 height 33
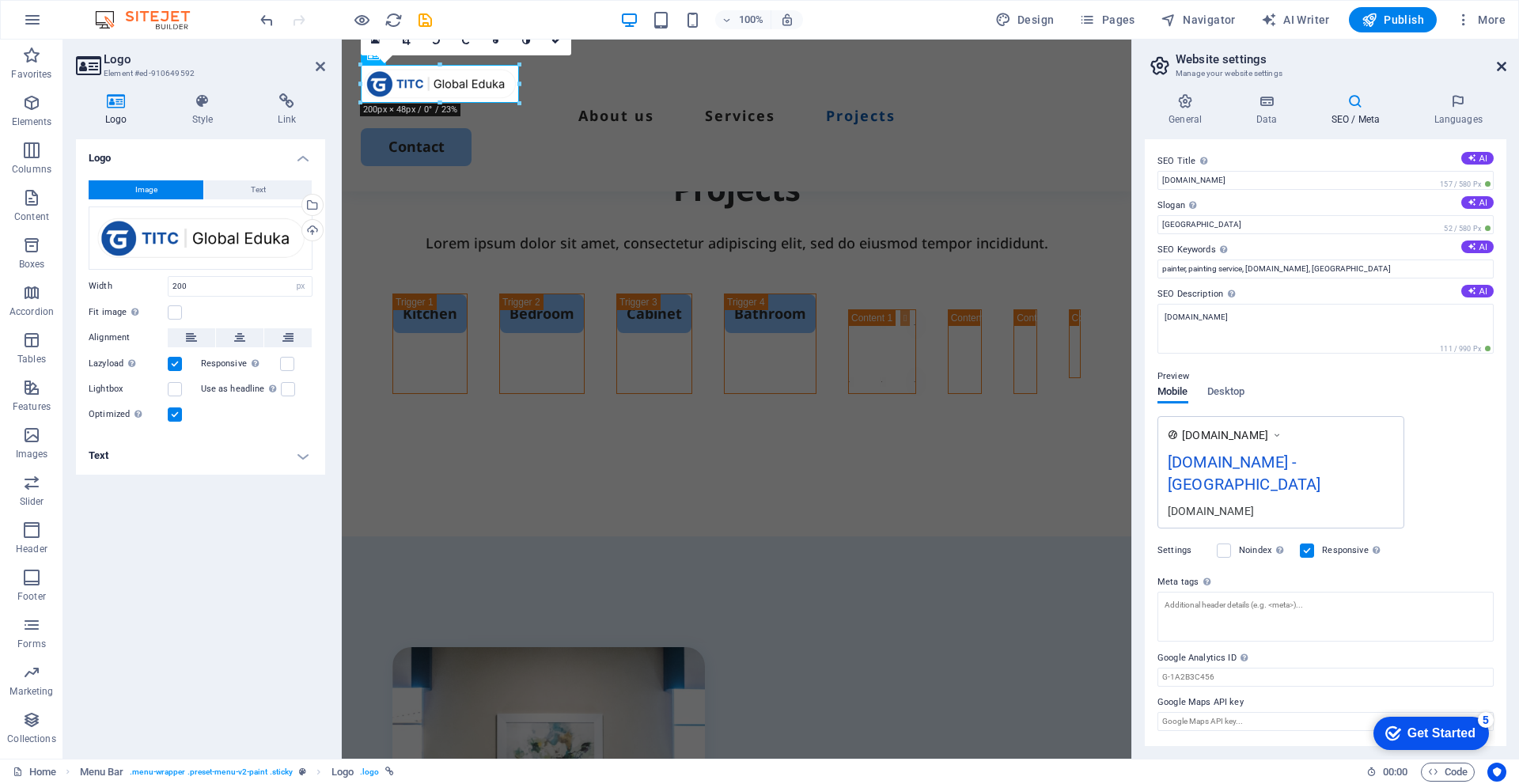
click at [1502, 70] on icon at bounding box center [1501, 66] width 9 height 13
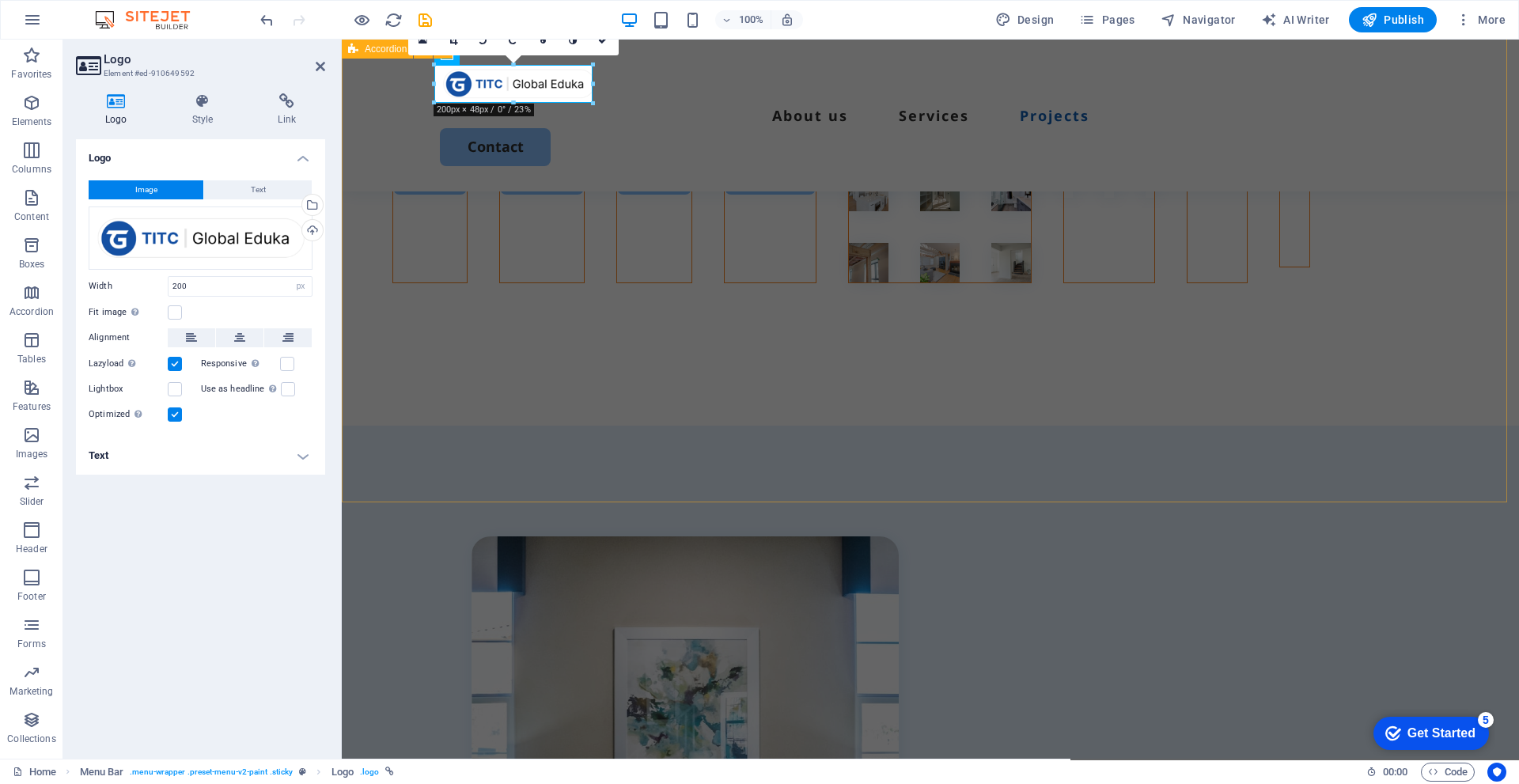
click at [1435, 195] on div "Kitchen Bedroom Cabinet Bathroom" at bounding box center [930, 241] width 1177 height 210
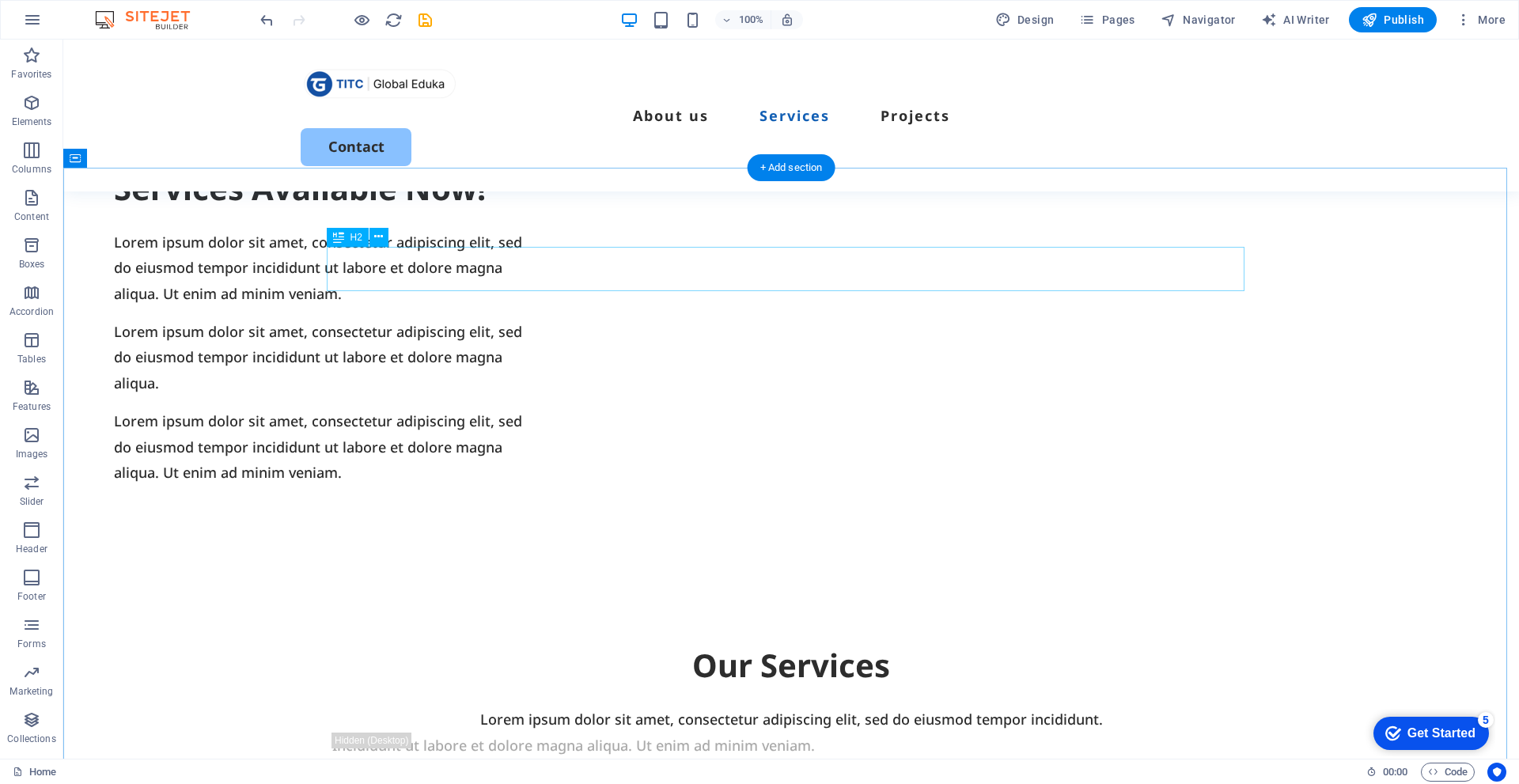
scroll to position [1298, 0]
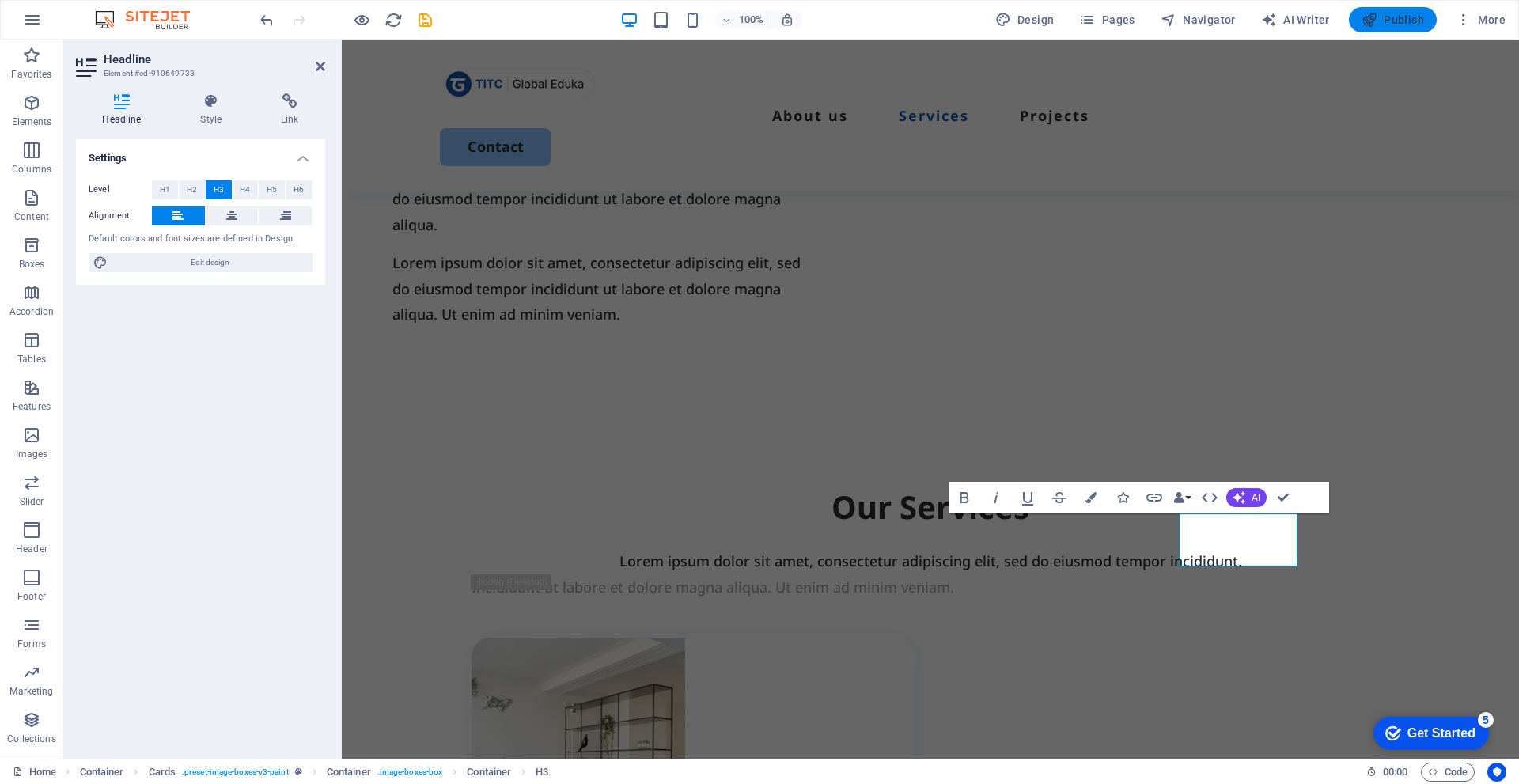
click at [1402, 27] on span "Publish" at bounding box center [1392, 20] width 62 height 16
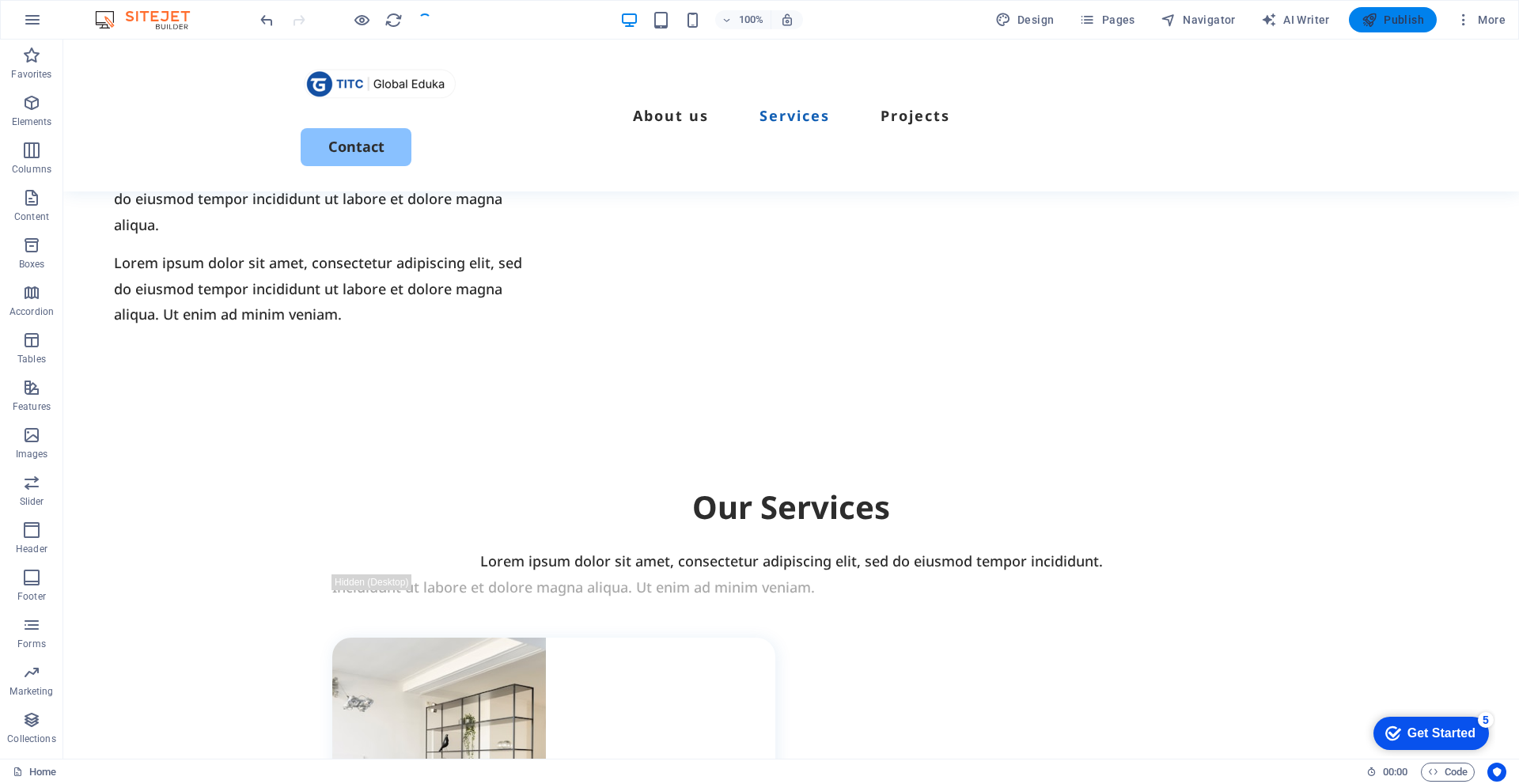
click at [1401, 27] on span "Publish" at bounding box center [1392, 20] width 62 height 16
click at [1380, 18] on span "Publish" at bounding box center [1392, 20] width 62 height 16
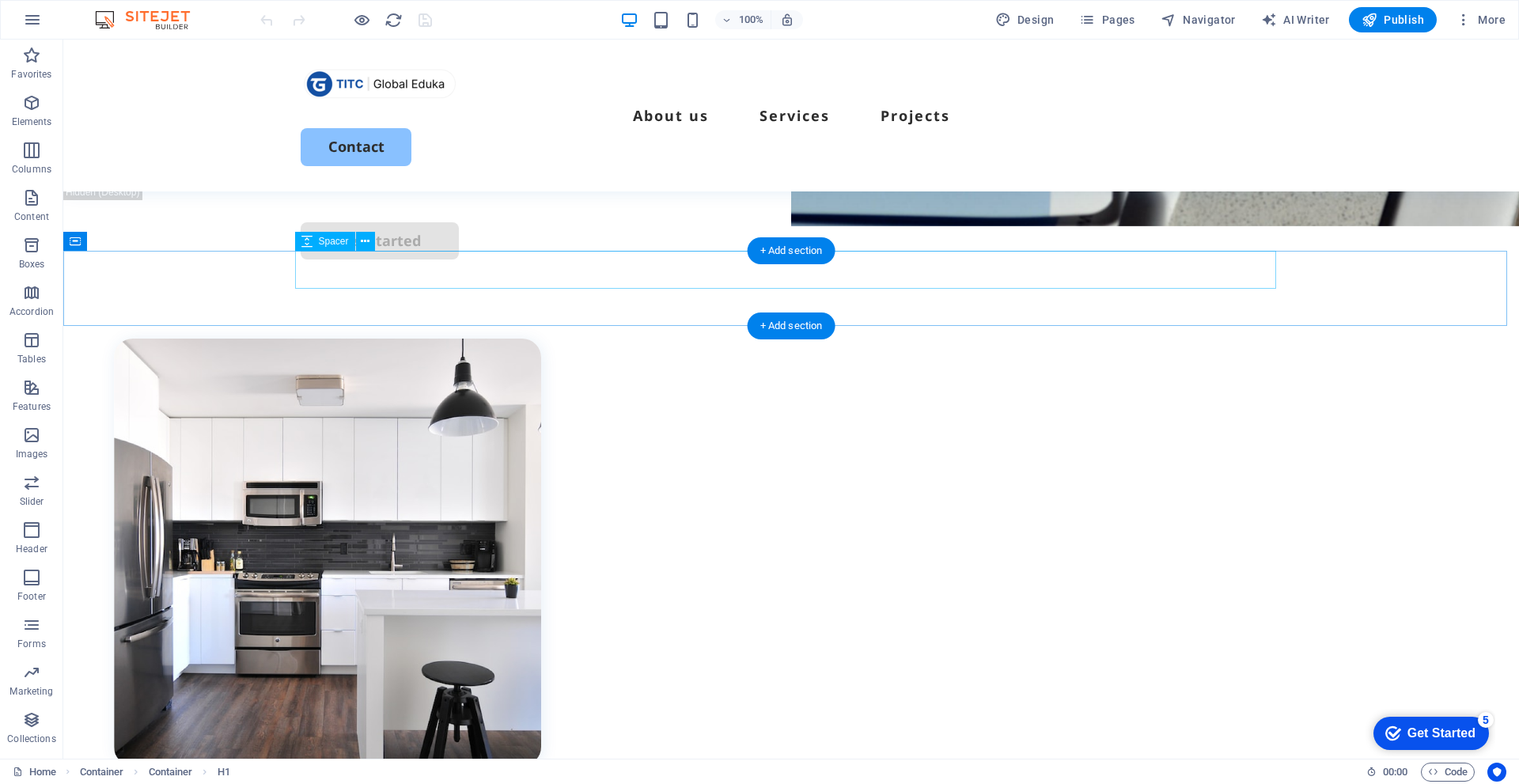
scroll to position [554, 0]
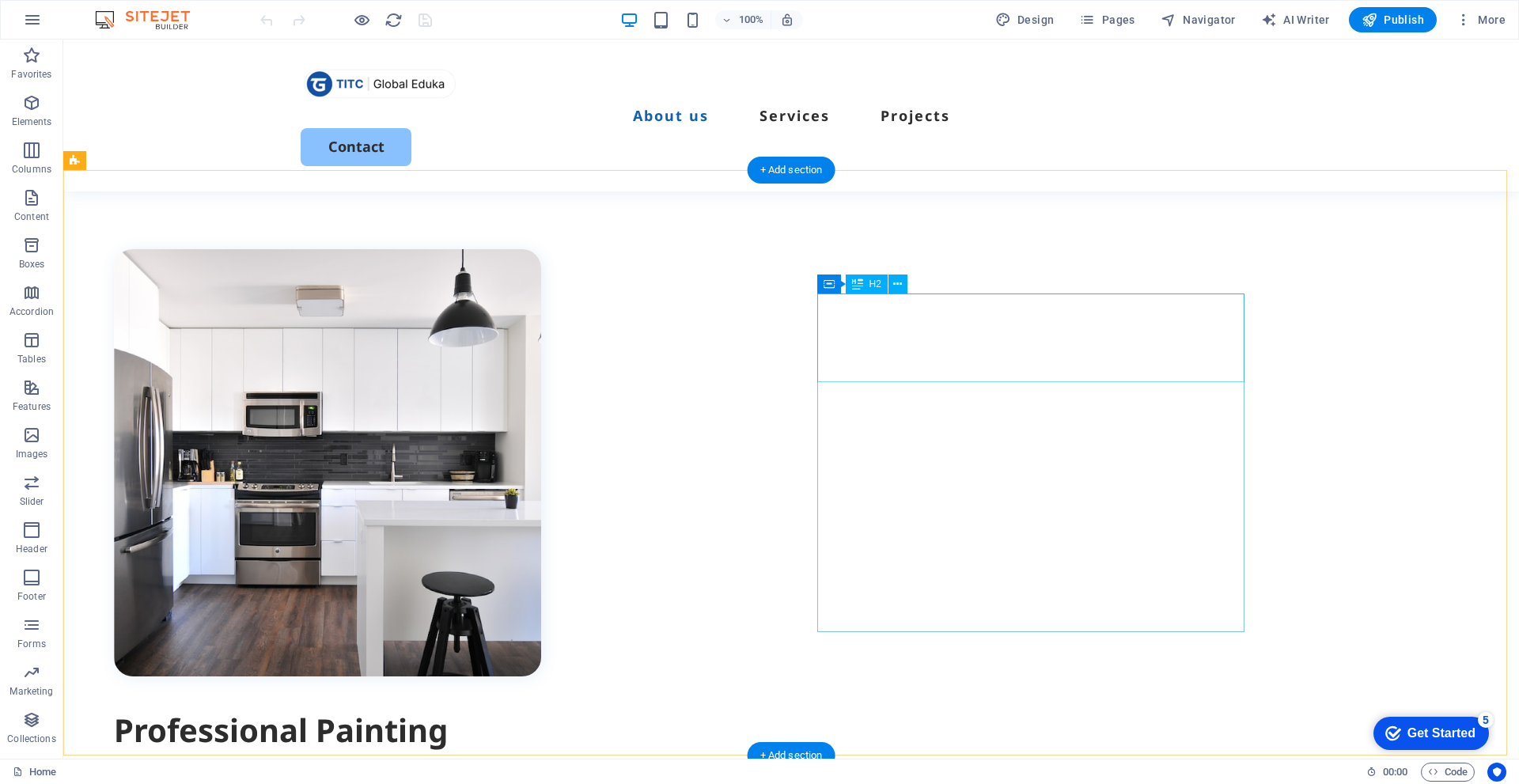
click at [541, 708] on div "Professional Painting Services Available Now!" at bounding box center [327, 753] width 427 height 88
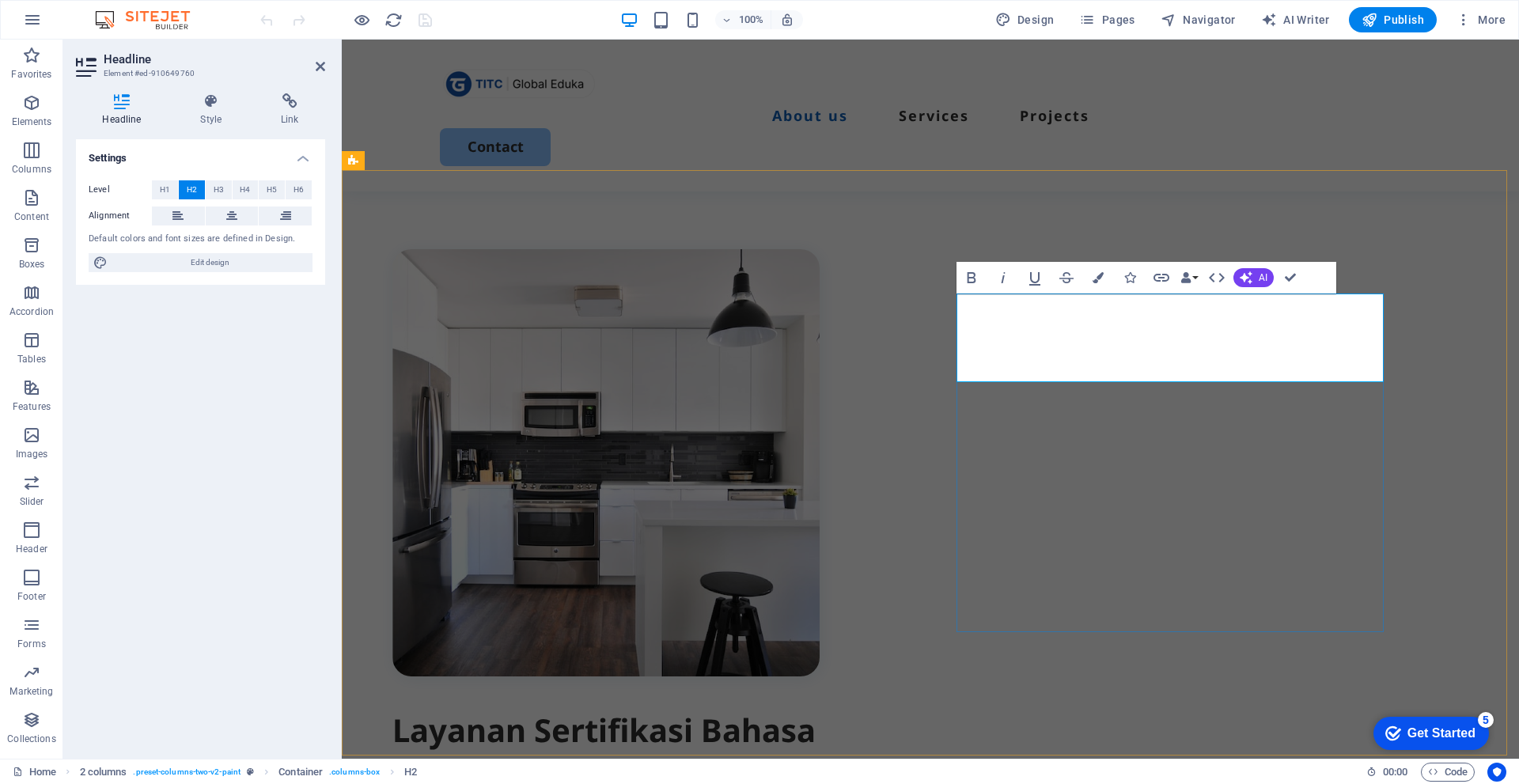
click at [820, 708] on h2 "Layanan Sertifikasi Bahasa Inggris dan TOEFL Official" at bounding box center [606, 753] width 427 height 88
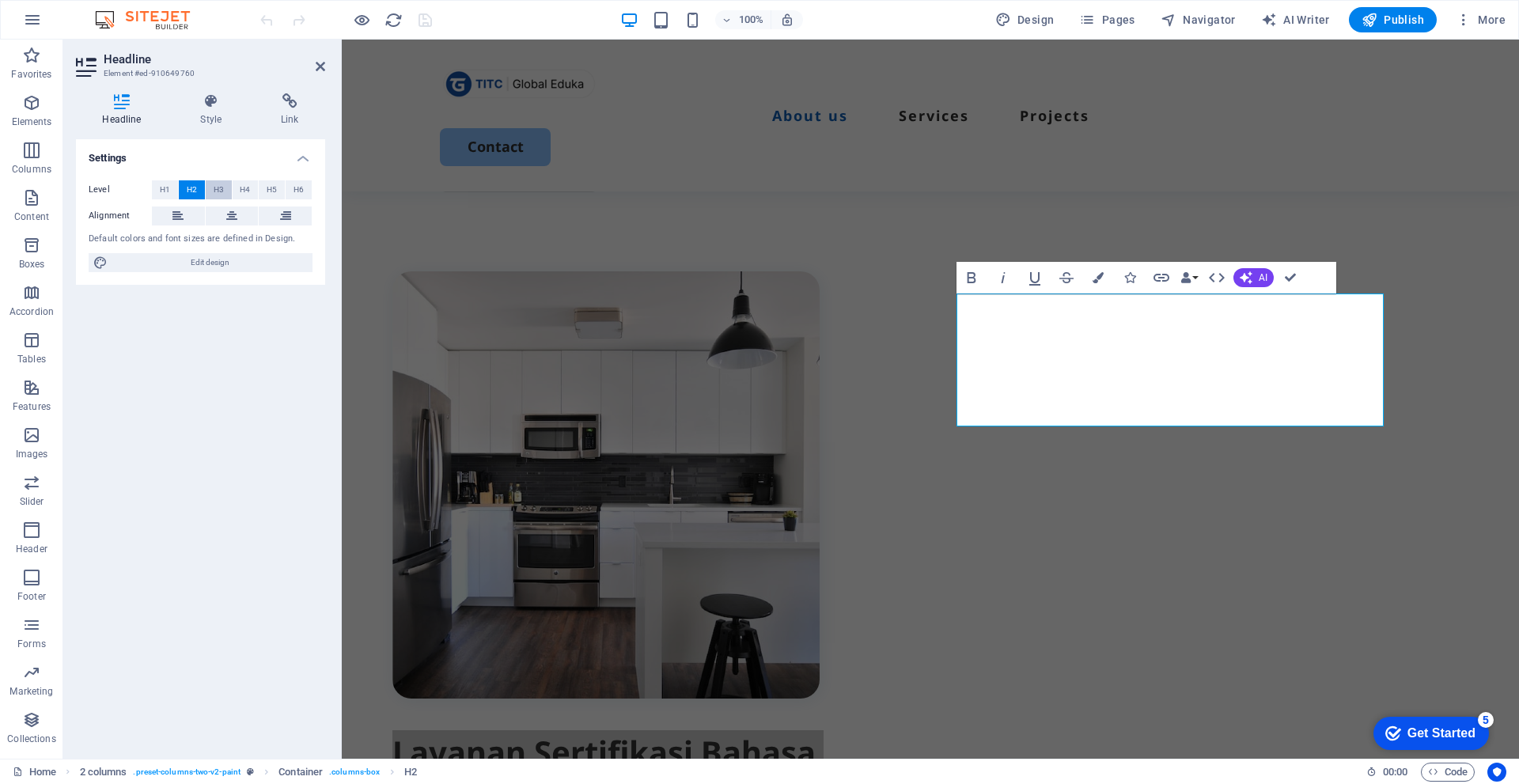
click at [226, 190] on button "H3" at bounding box center [219, 190] width 26 height 19
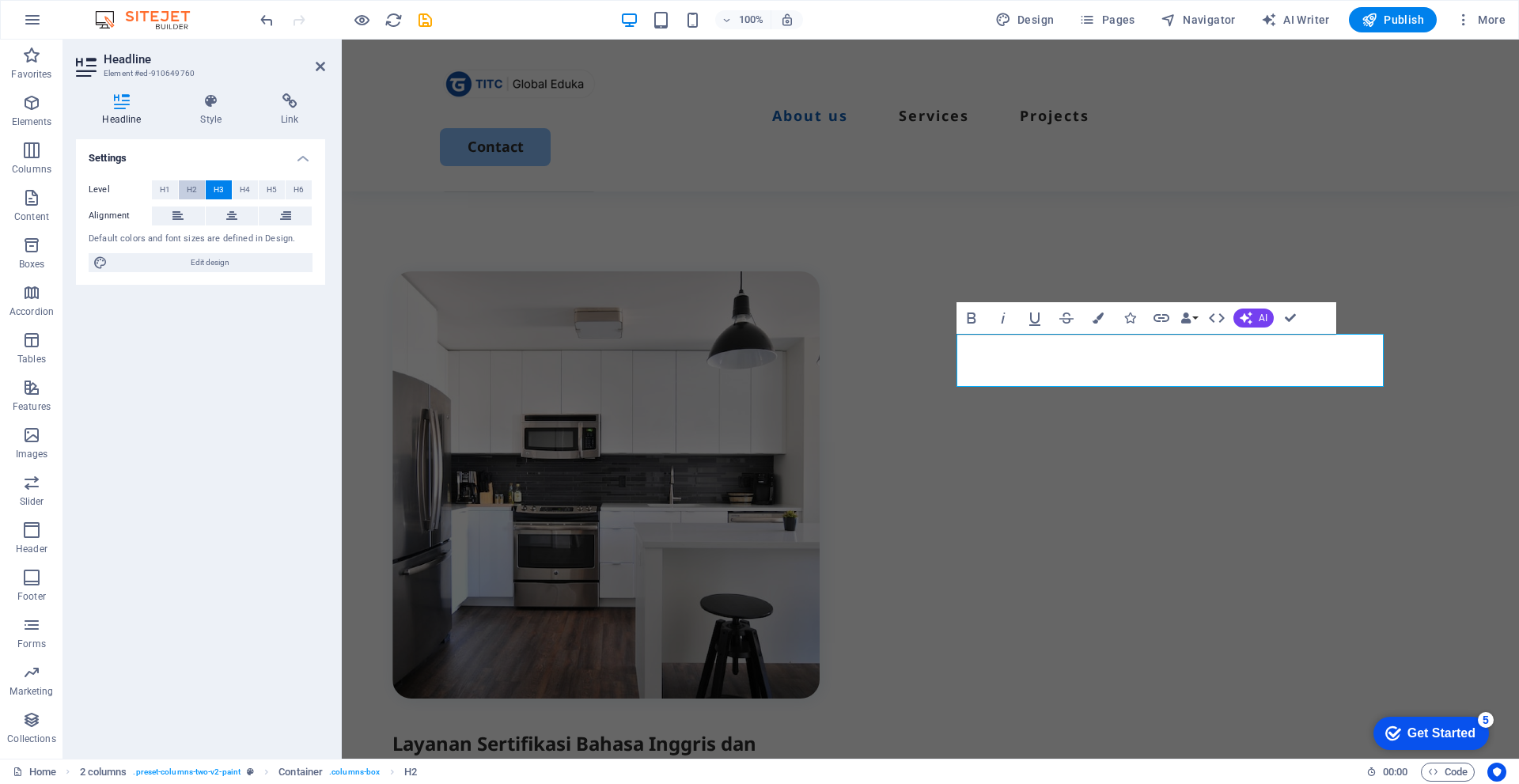
click at [189, 187] on span "H2" at bounding box center [192, 190] width 10 height 19
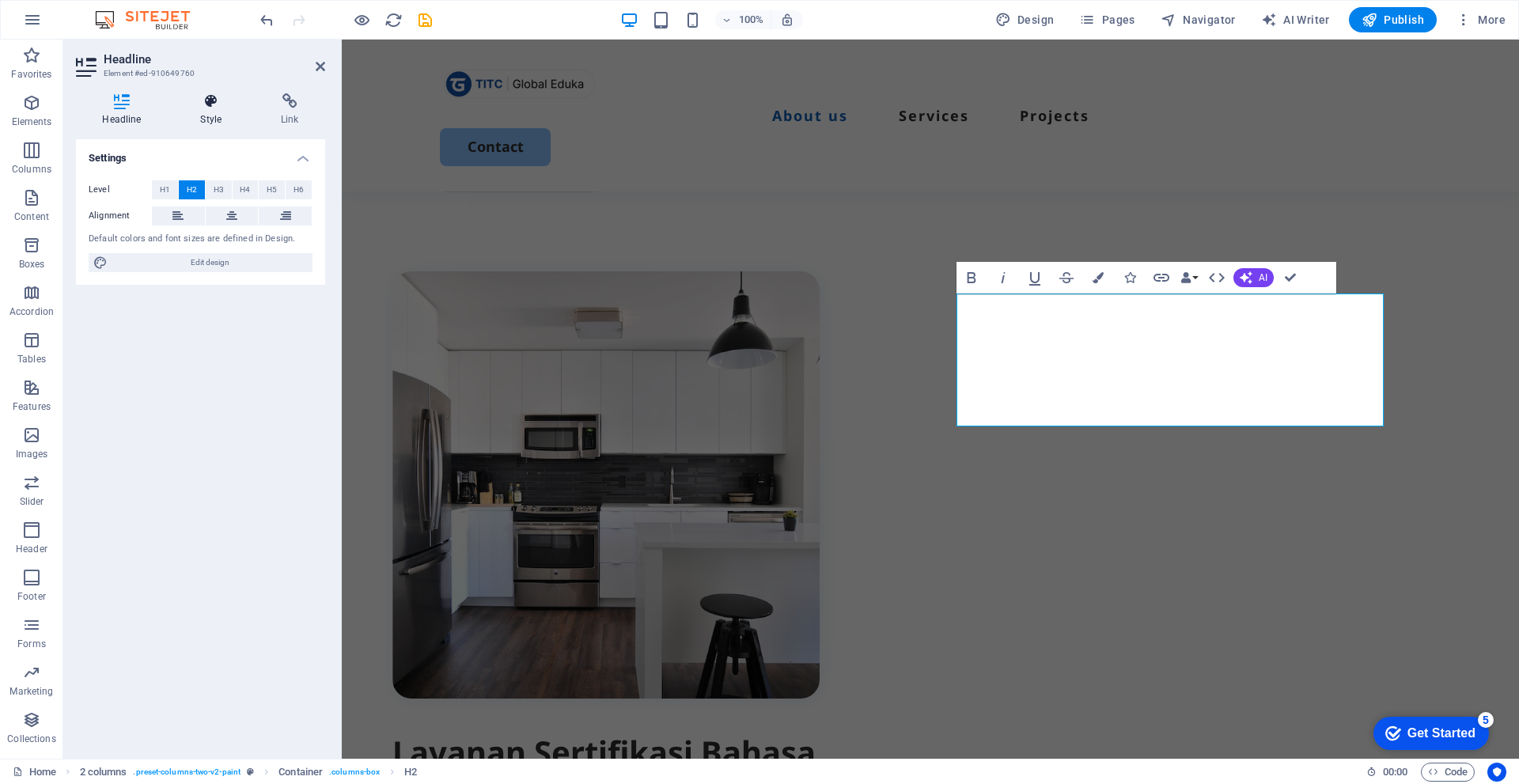
click at [198, 111] on h4 "Style" at bounding box center [214, 110] width 81 height 33
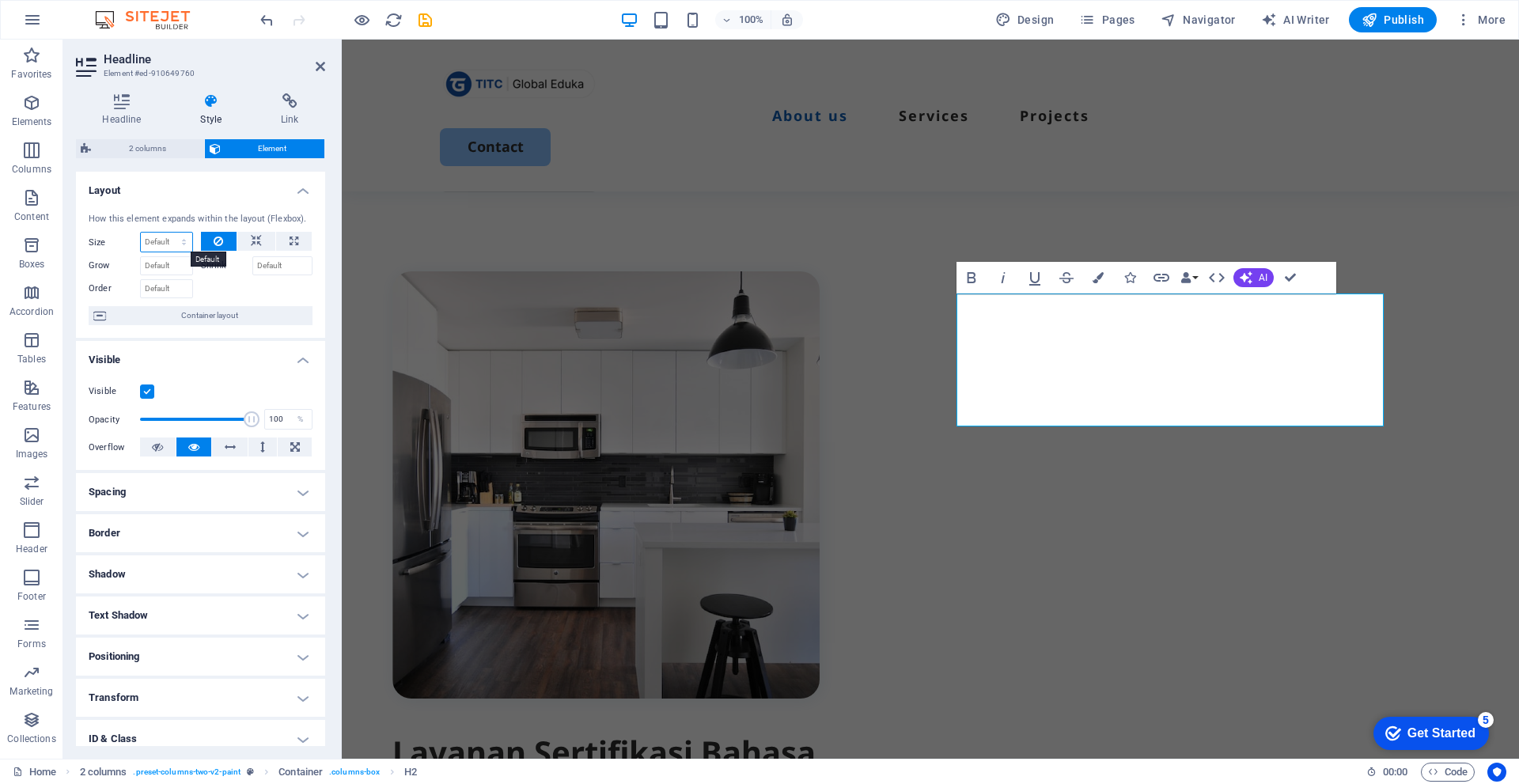
click at [179, 239] on select "Default auto px % 1/1 1/2 1/3 1/4 1/5 1/6 1/7 1/8 1/9 1/10" at bounding box center [167, 242] width 51 height 19
select select "1/2"
click at [168, 233] on select "Default auto px % 1/1 1/2 1/3 1/4 1/5 1/6 1/7 1/8 1/9 1/10" at bounding box center [167, 242] width 51 height 19
type input "50"
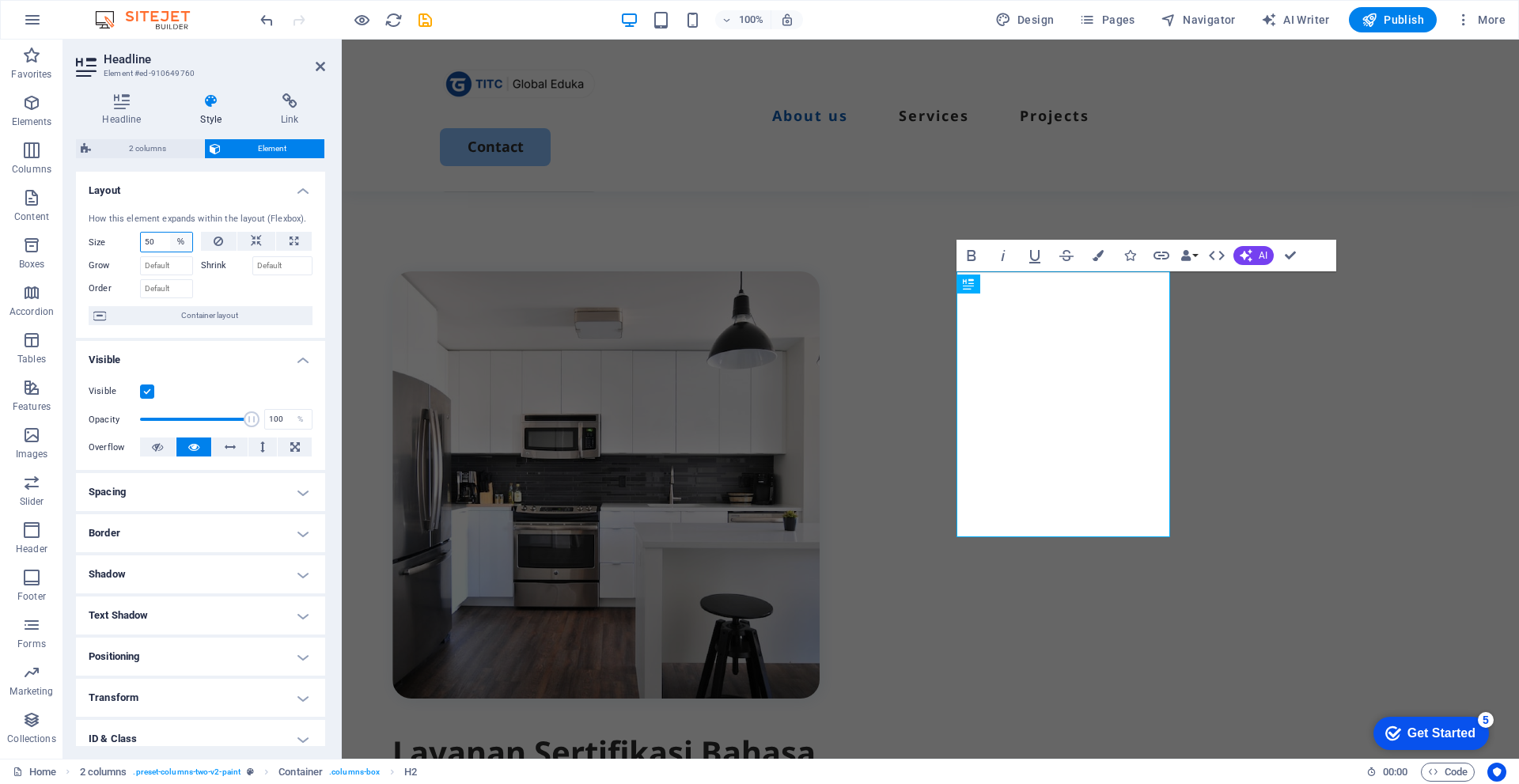
click at [181, 238] on select "Default auto px % 1/1 1/2 1/3 1/4 1/5 1/6 1/7 1/8 1/9 1/10" at bounding box center [181, 242] width 22 height 19
select select "iipbm2afljk"
click at [170, 233] on select "Default auto px % 1/1 1/2 1/3 1/4 1/5 1/6 1/7 1/8 1/9 1/10" at bounding box center [181, 242] width 22 height 19
select select "DISABLED_OPTION_VALUE"
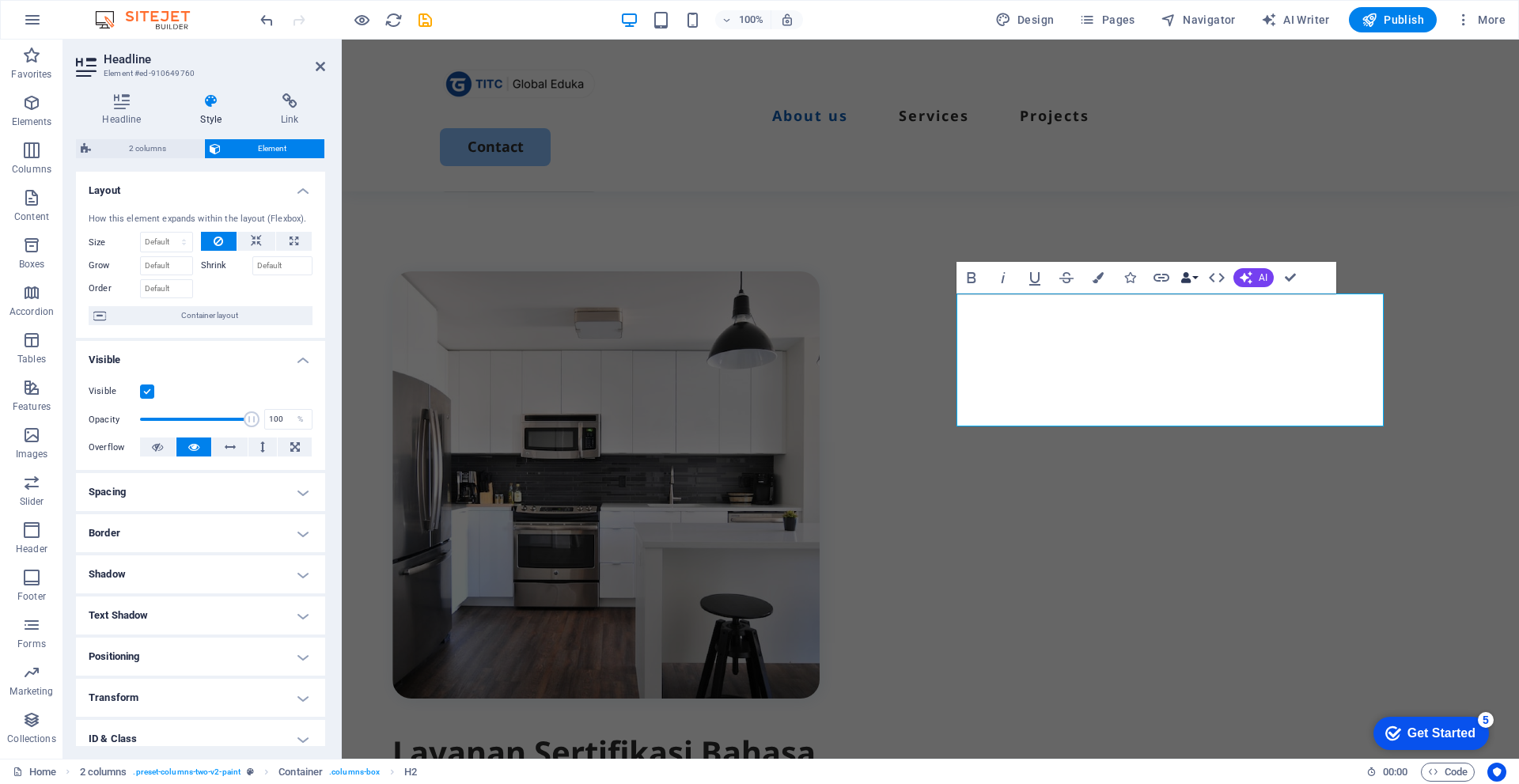
click at [1190, 278] on icon "button" at bounding box center [1186, 277] width 11 height 11
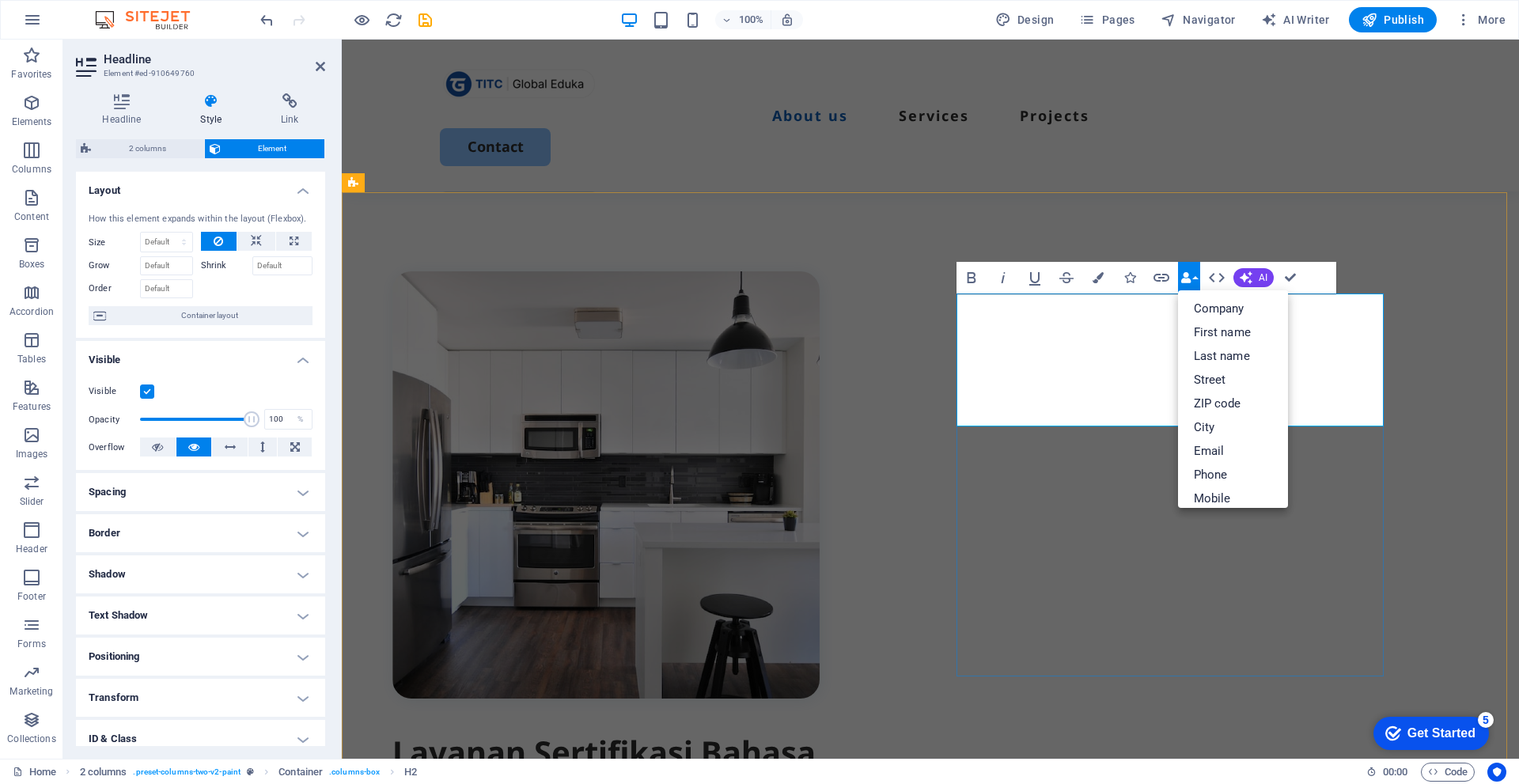
click at [820, 730] on h2 "Layanan Sertifikasi Bahasa Inggris dan TOEFL® Official" at bounding box center [606, 797] width 427 height 133
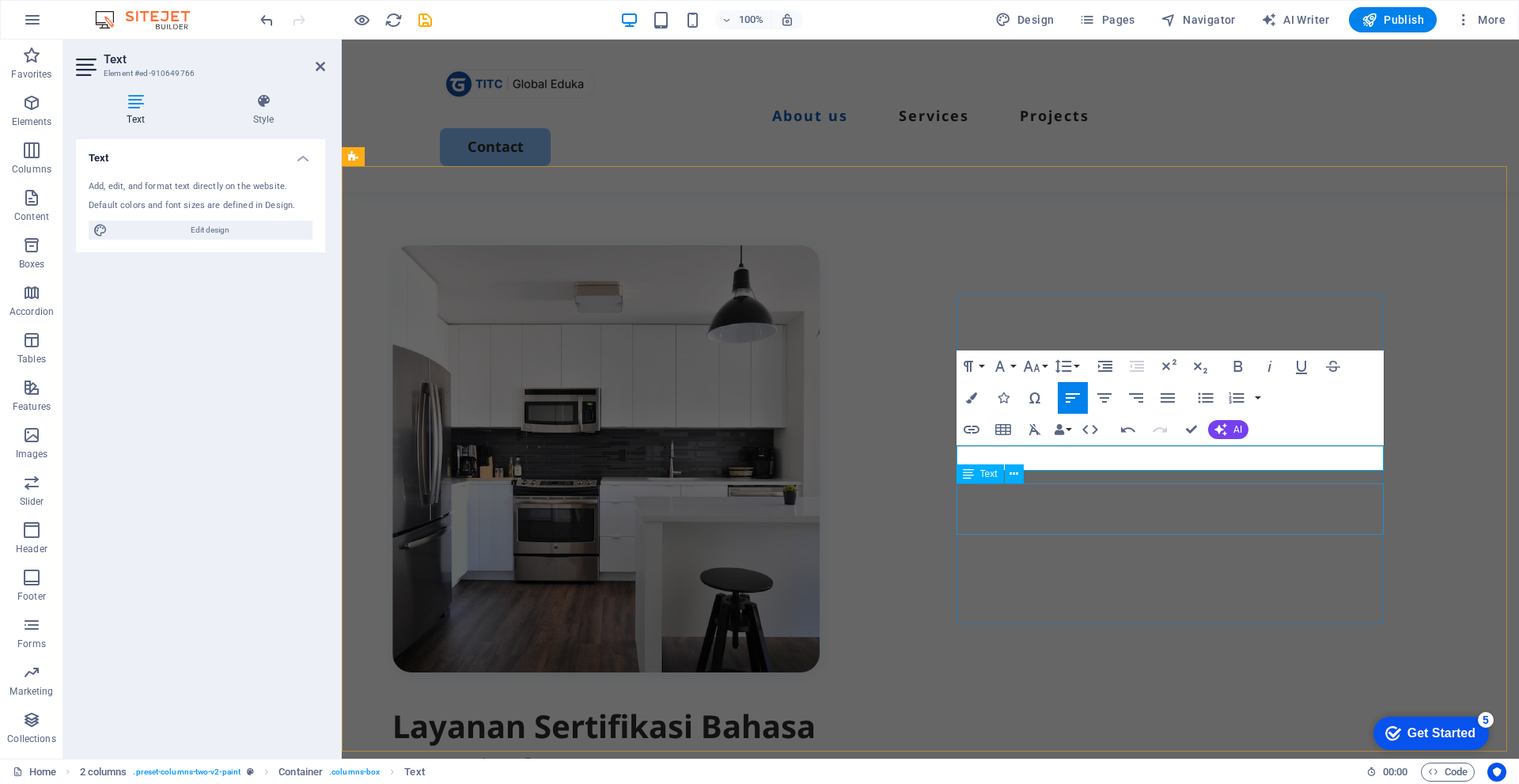
scroll to position [545, 0]
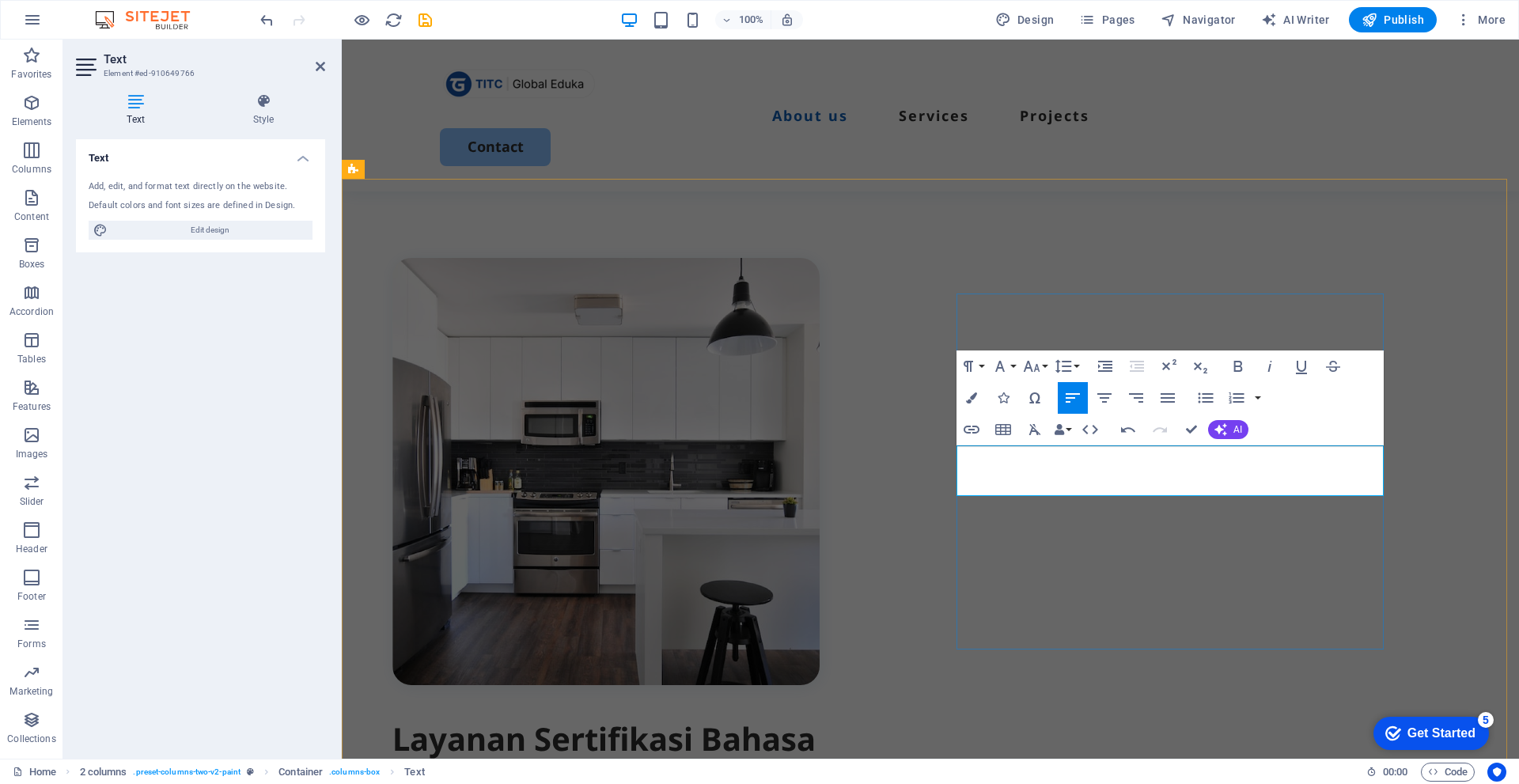
drag, startPoint x: 1186, startPoint y: 455, endPoint x: 1266, endPoint y: 459, distance: 80.1
drag, startPoint x: 1353, startPoint y: 460, endPoint x: 1366, endPoint y: 480, distance: 23.9
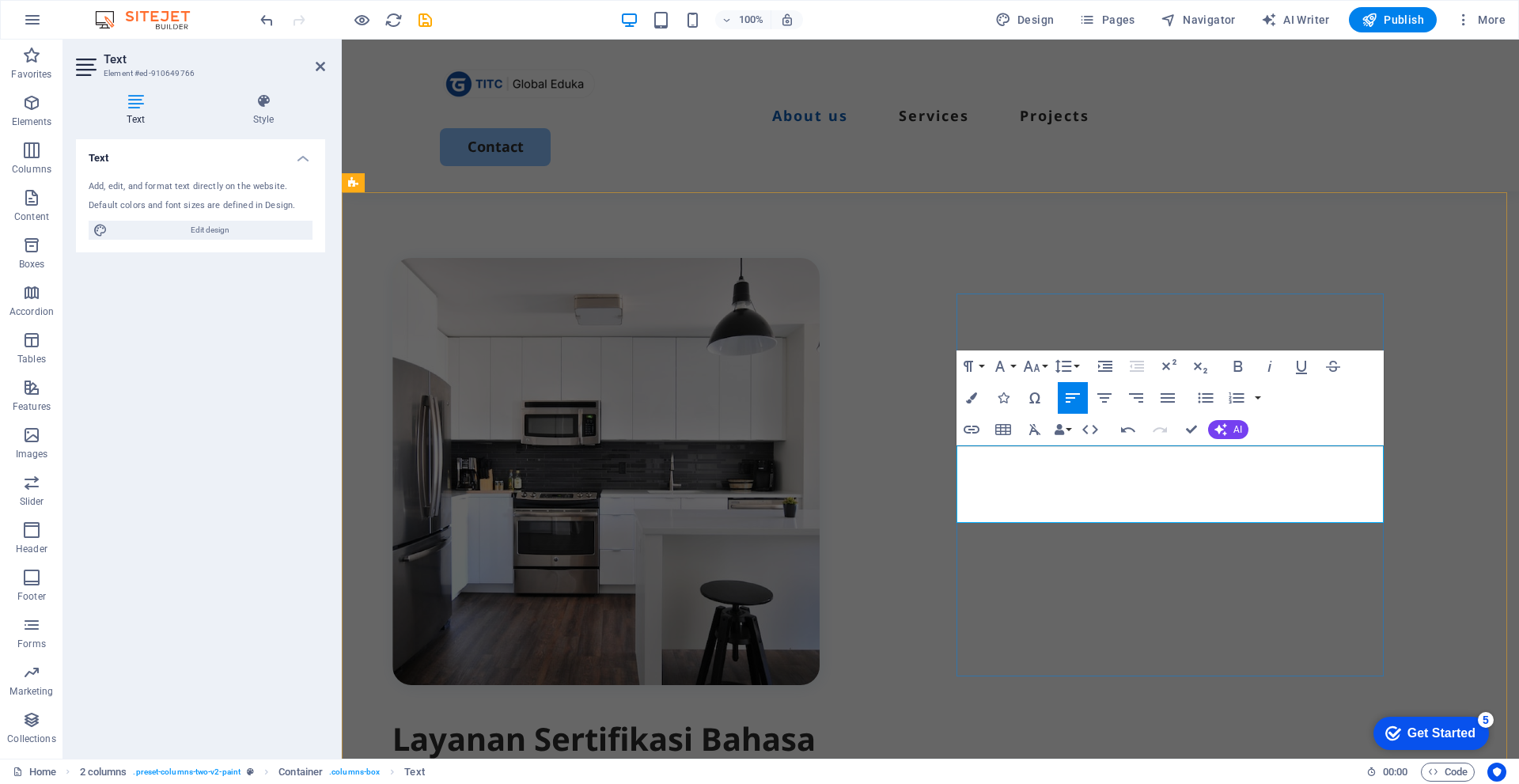
scroll to position [531, 0]
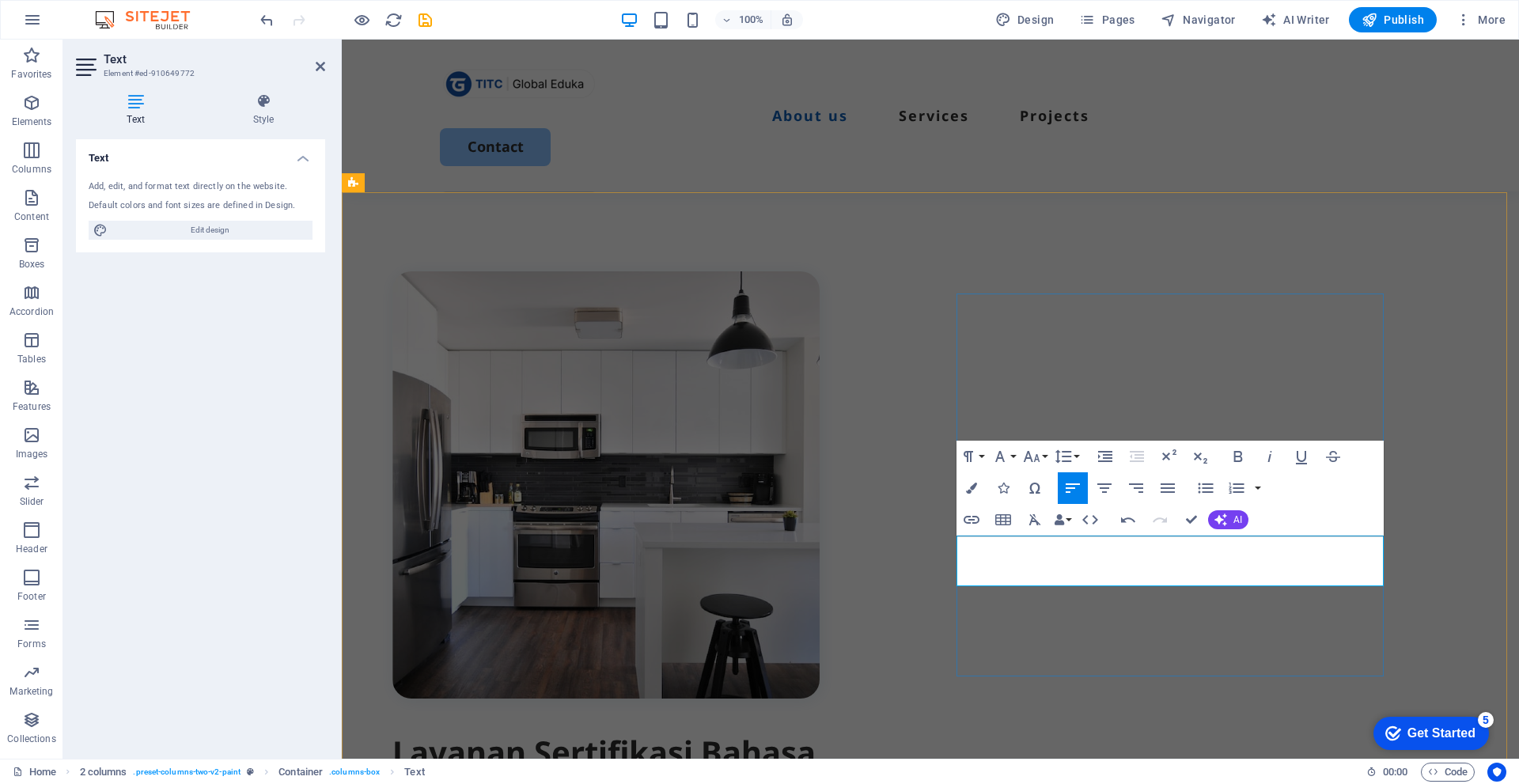
scroll to position [518, 0]
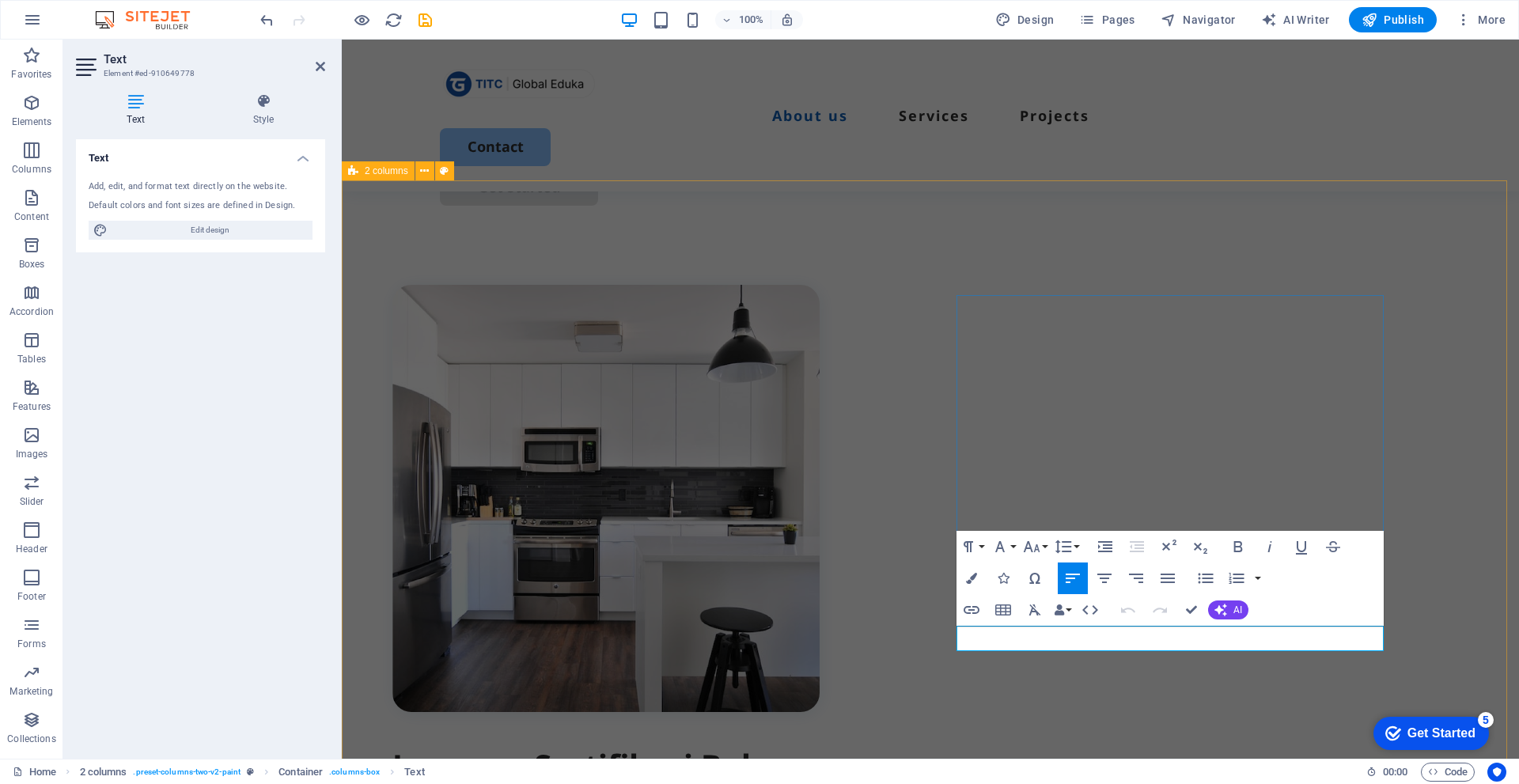
scroll to position [543, 0]
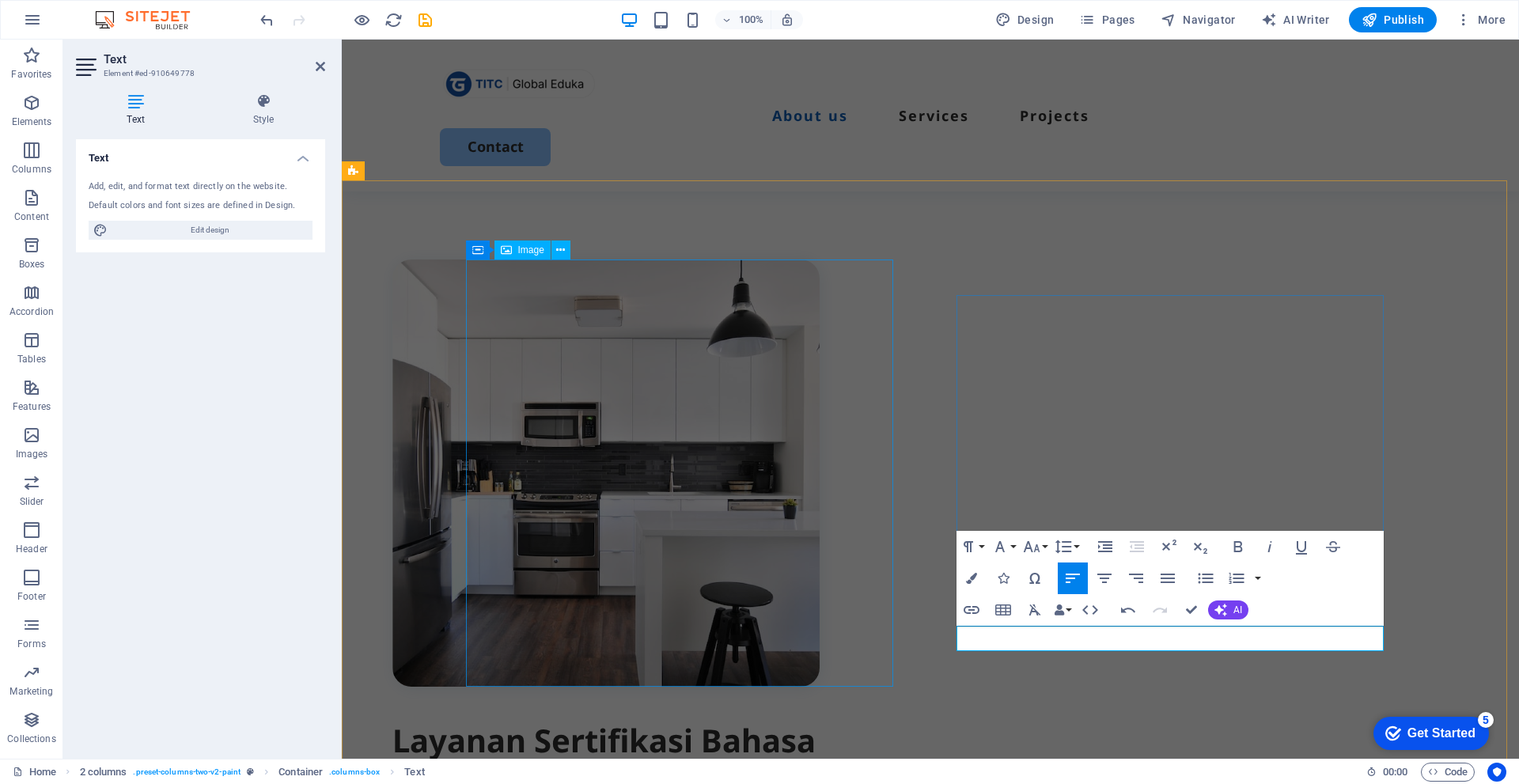
click at [782, 401] on figure at bounding box center [606, 473] width 427 height 427
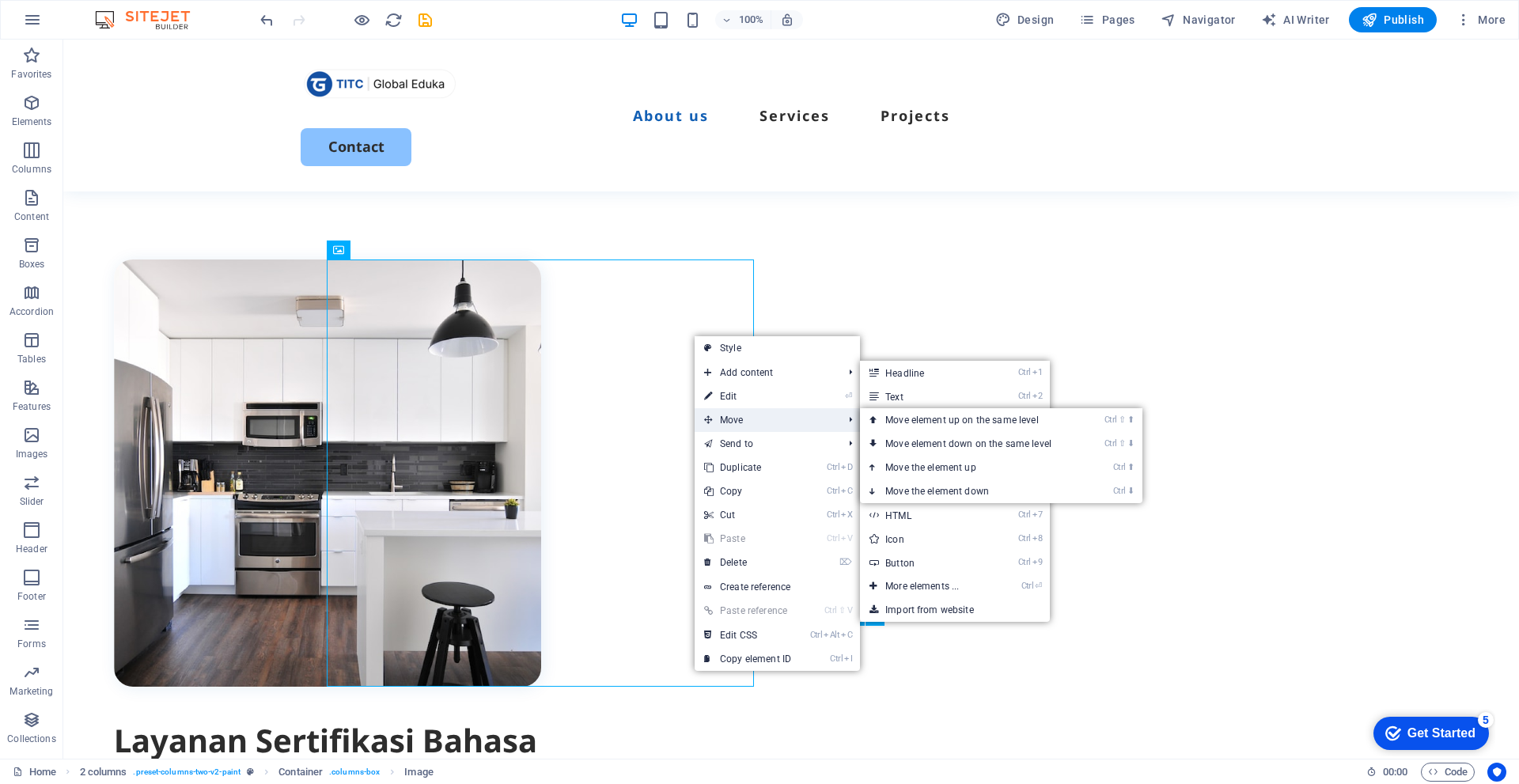
click at [733, 409] on span "Move" at bounding box center [765, 420] width 142 height 24
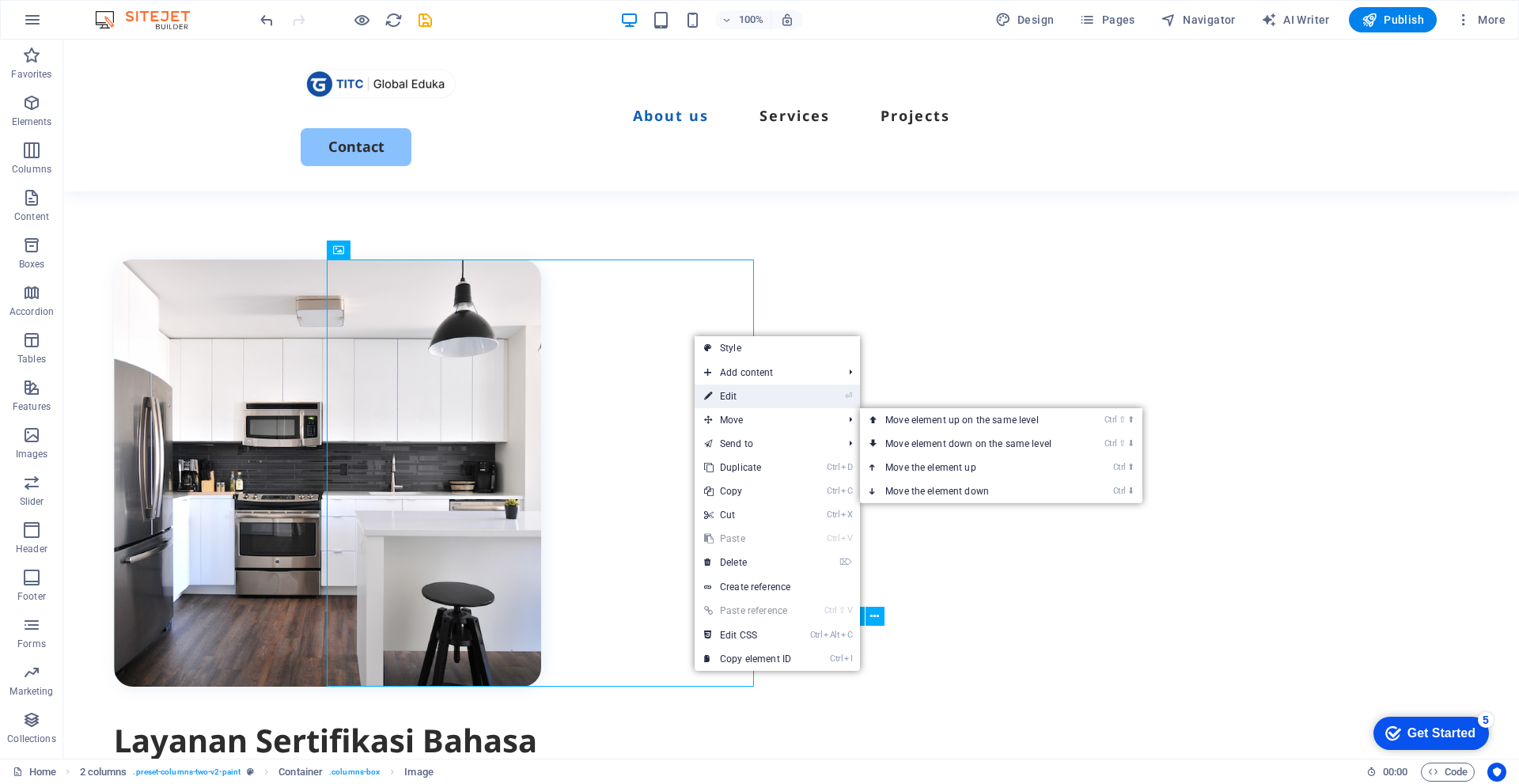
click at [730, 397] on link "⏎ Edit" at bounding box center [748, 396] width 106 height 24
select select "%"
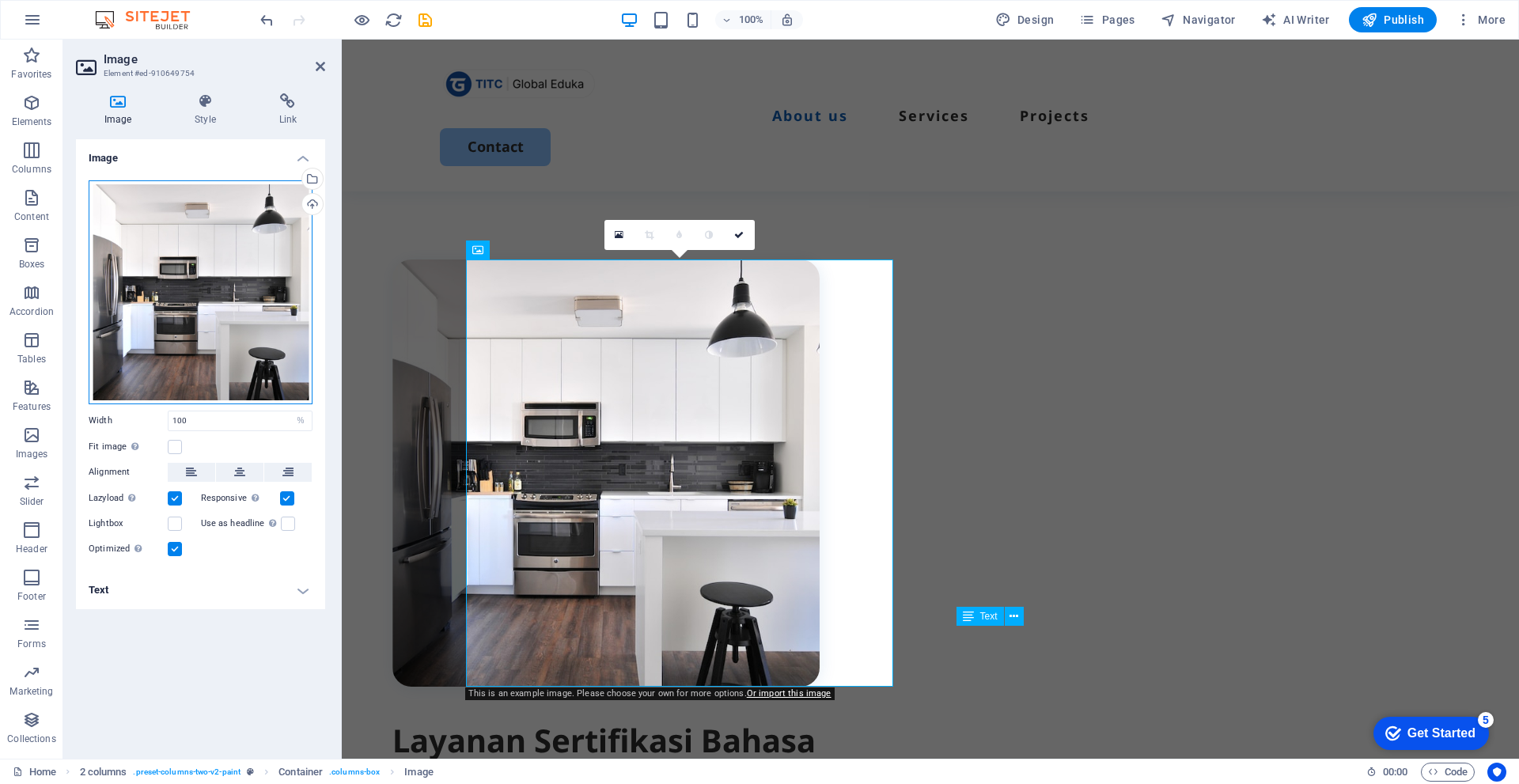
click at [206, 276] on div "Drag files here, click to choose files or select files from Files or our free s…" at bounding box center [200, 292] width 224 height 224
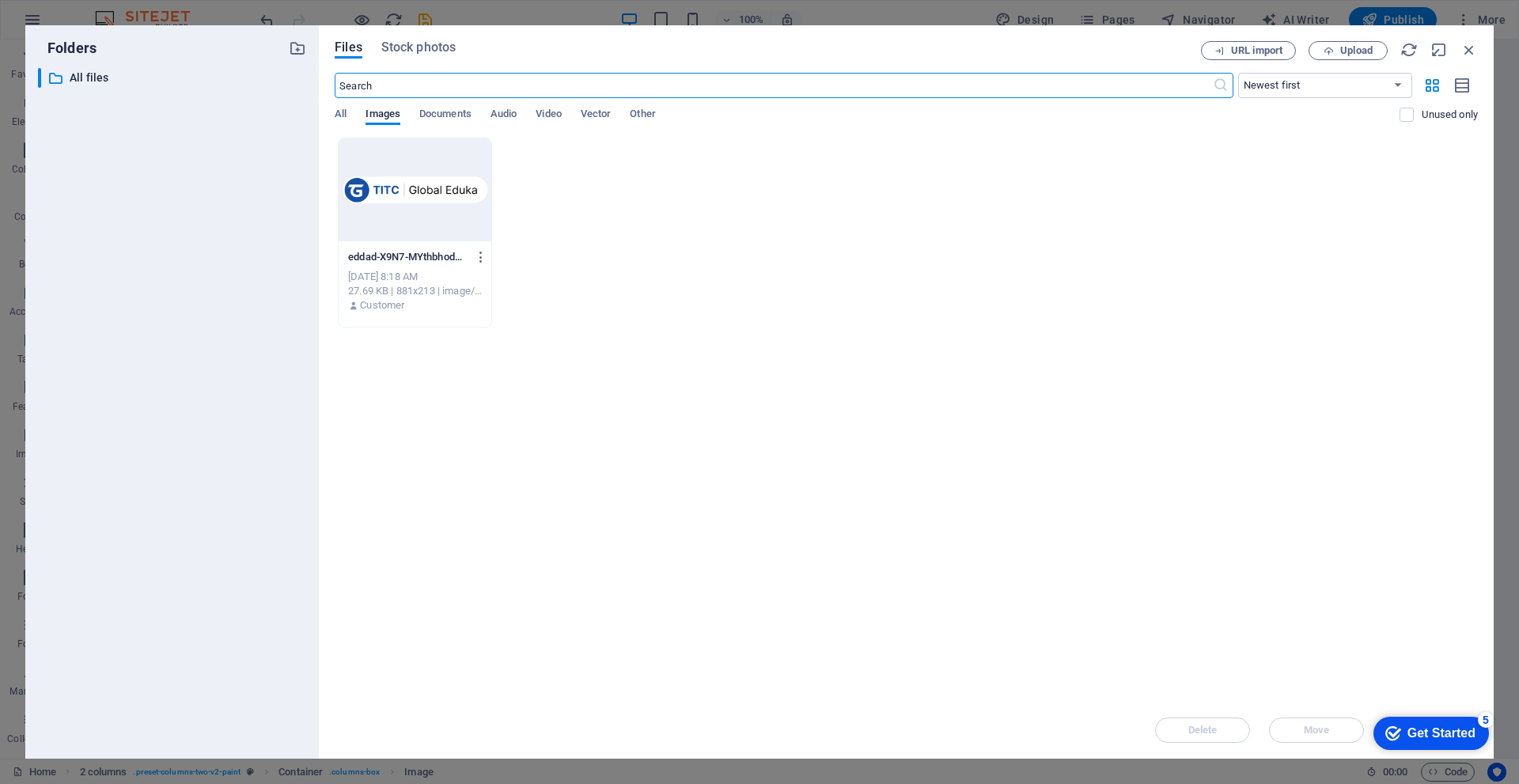
scroll to position [470, 0]
click at [336, 107] on div "​ Newest first Oldest first Name (A-Z) Name (Z-A) Size (0-9) Size (9-0) Resolut…" at bounding box center [907, 105] width 1143 height 65
click at [338, 112] on span "All" at bounding box center [341, 116] width 12 height 22
click at [1340, 53] on span "Upload" at bounding box center [1357, 50] width 32 height 9
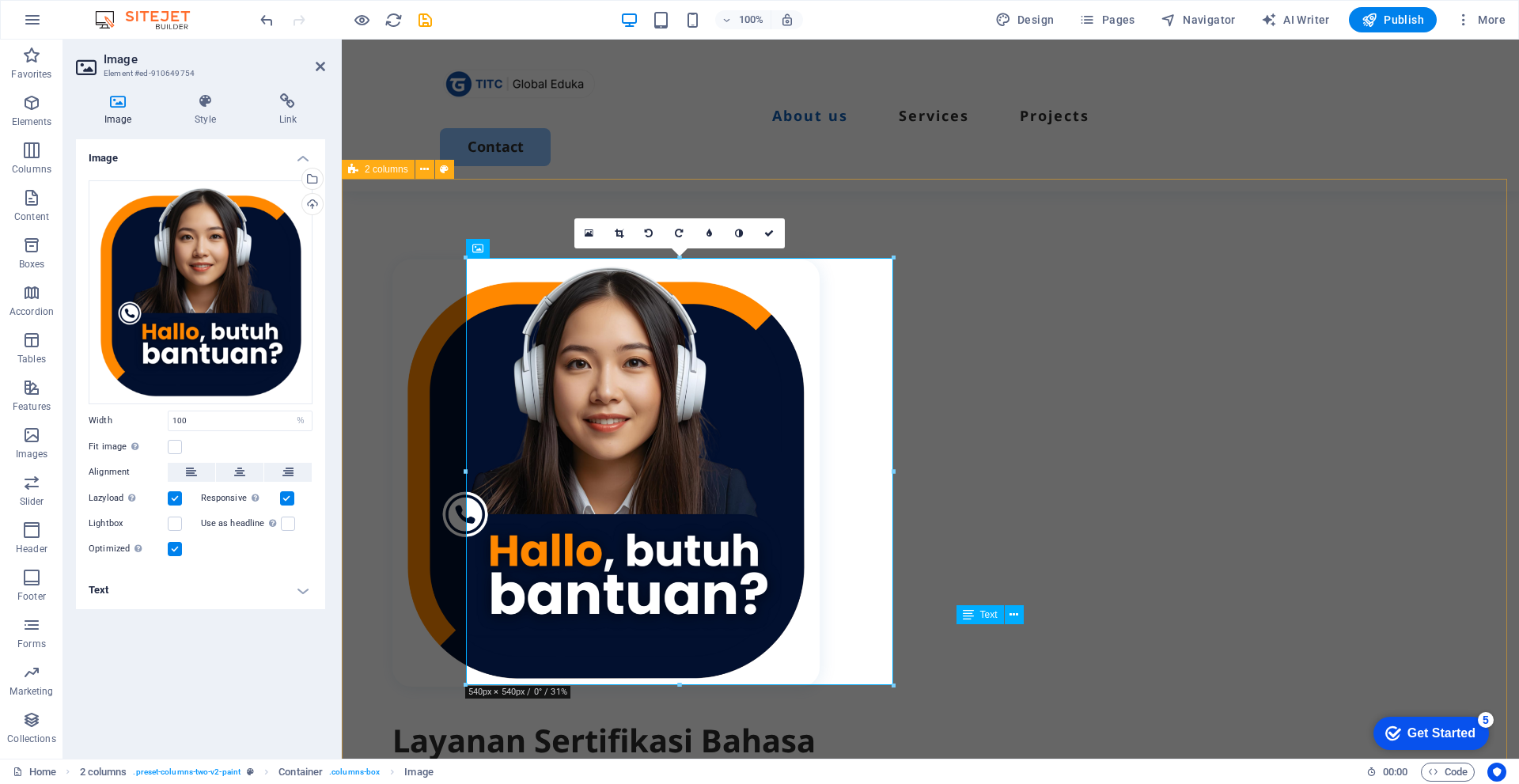
scroll to position [622, 0]
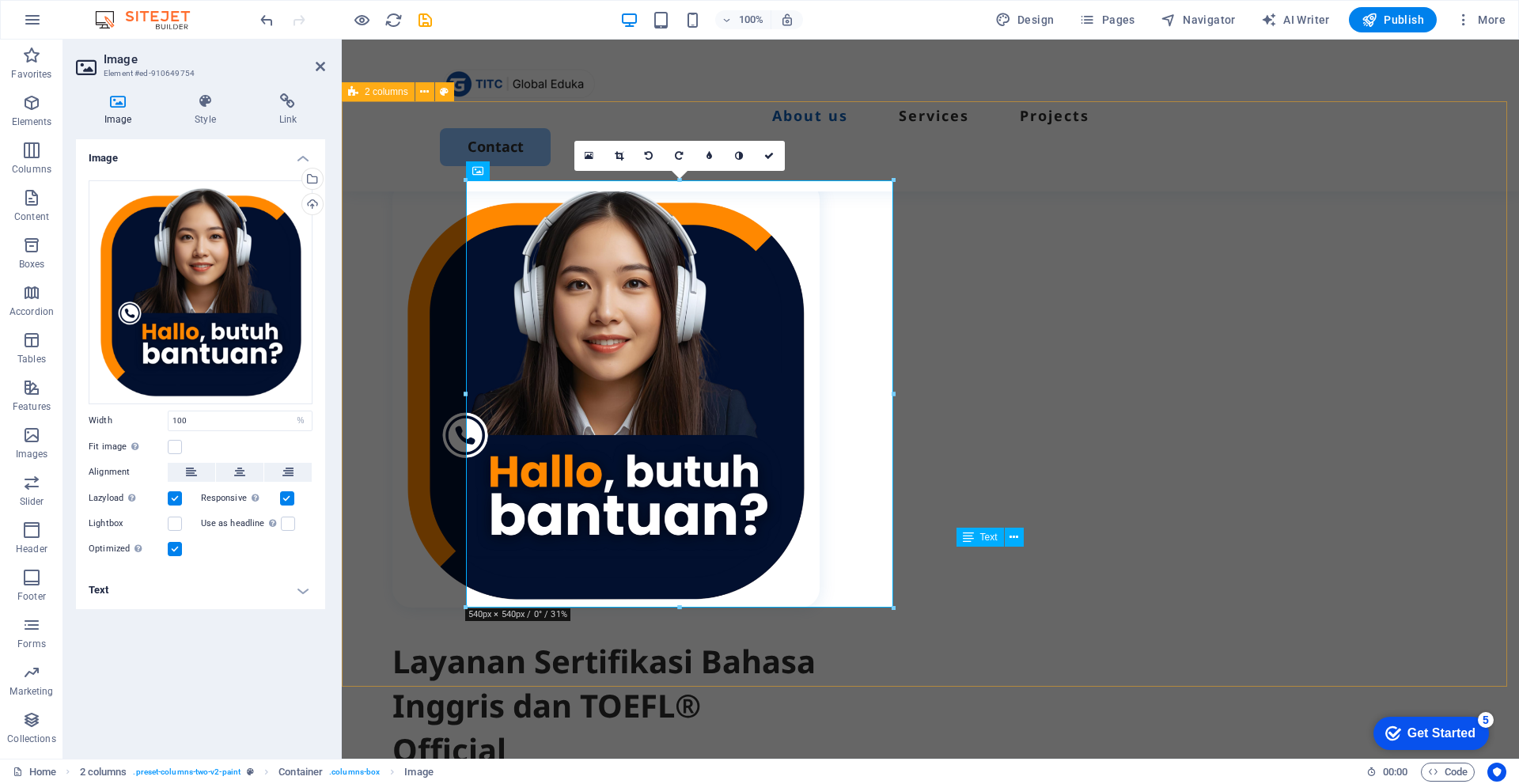
click at [919, 370] on div "Layanan Sertifikasi Bahasa Inggris dan TOEFL® Official PT TITC Global Eduka mer…" at bounding box center [930, 600] width 1177 height 999
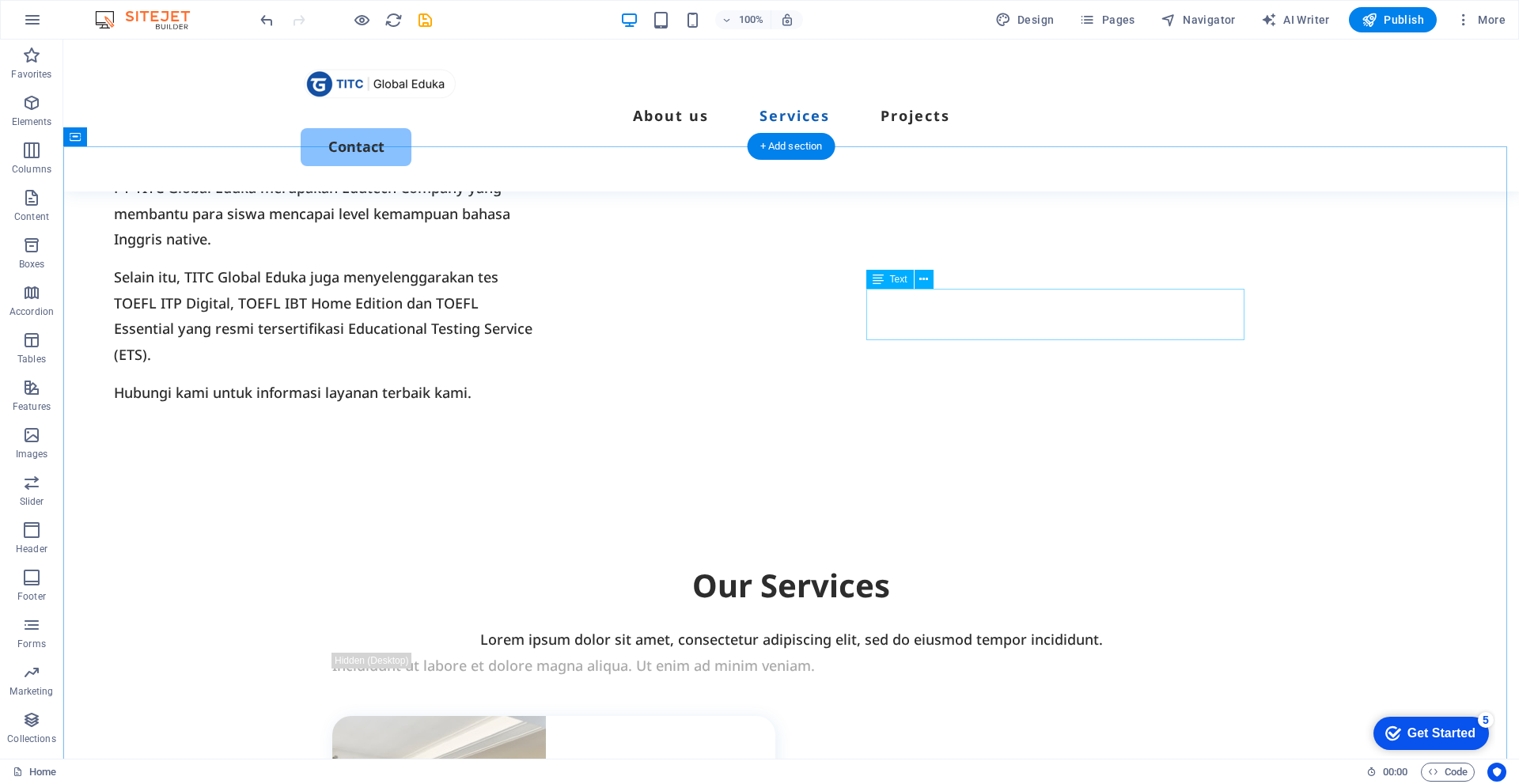
scroll to position [1334, 0]
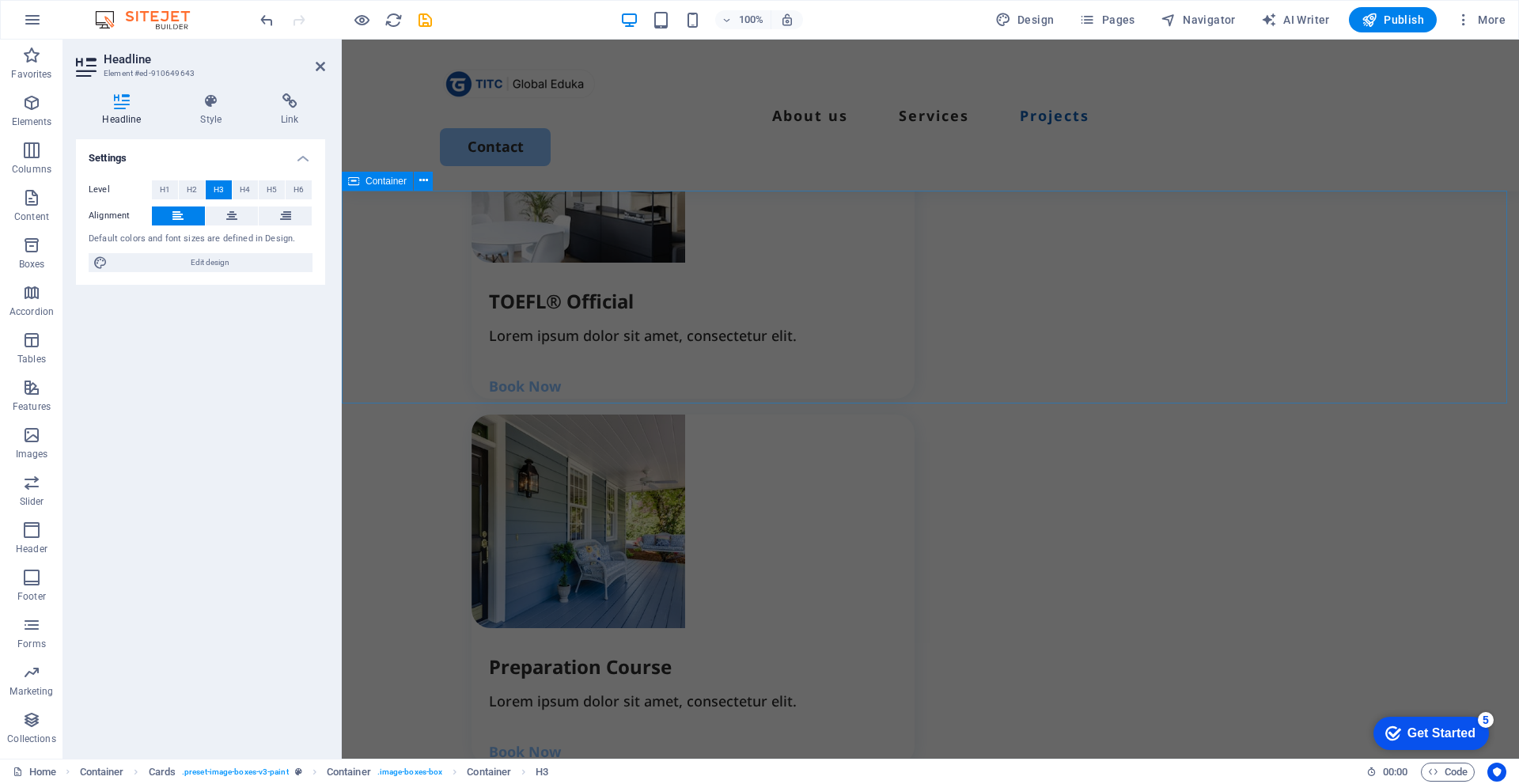
scroll to position [1889, 0]
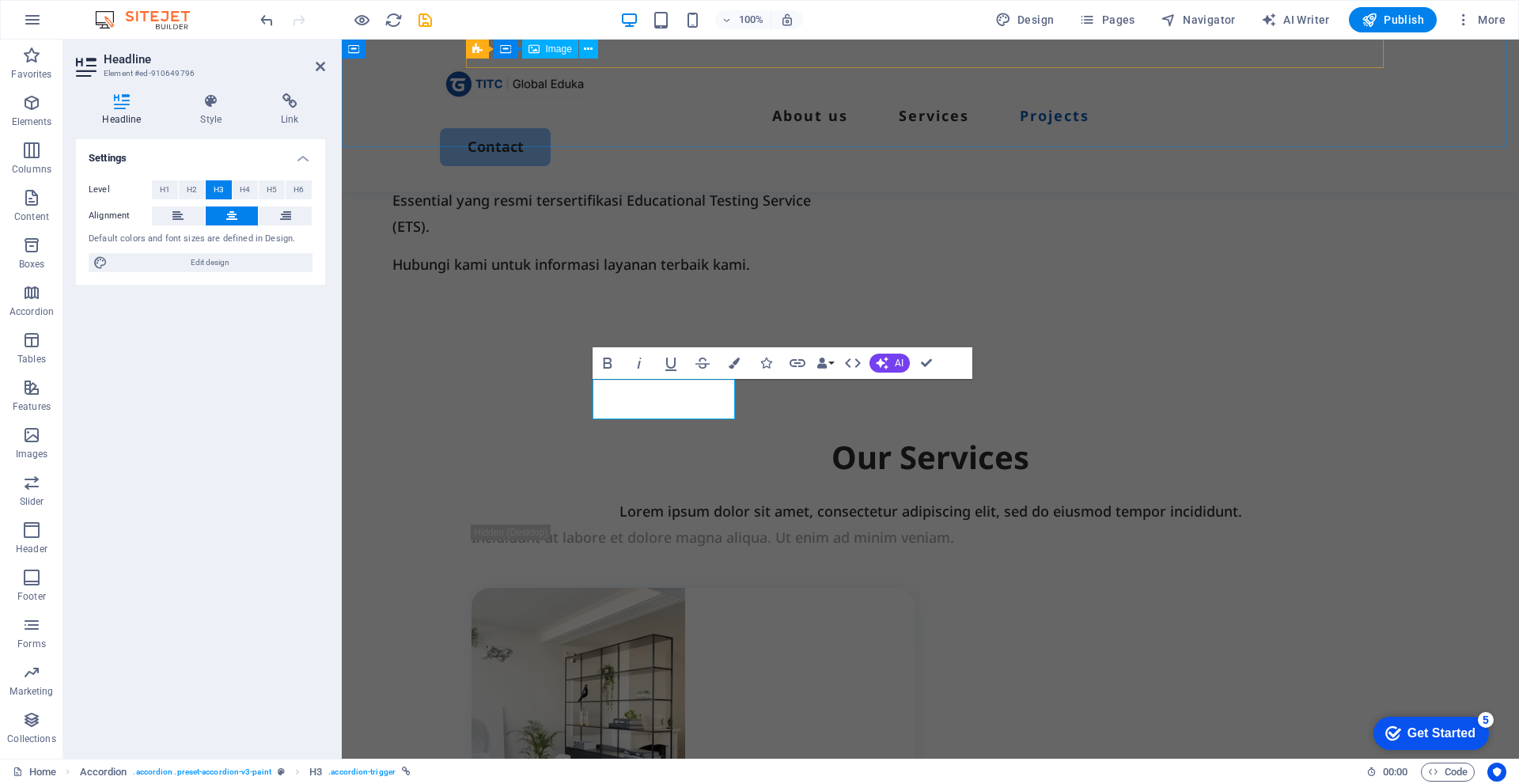
scroll to position [1932, 0]
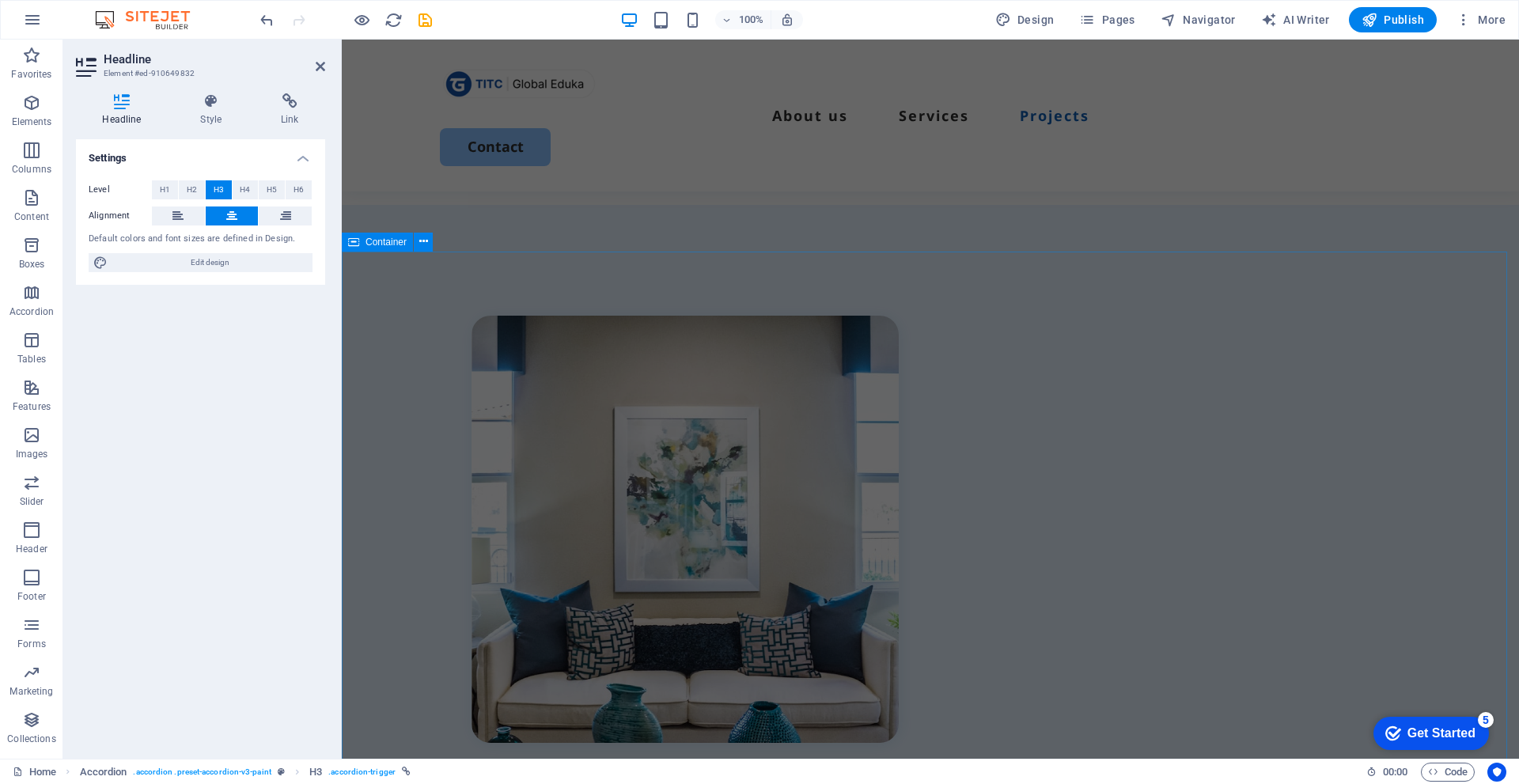
scroll to position [4068, 0]
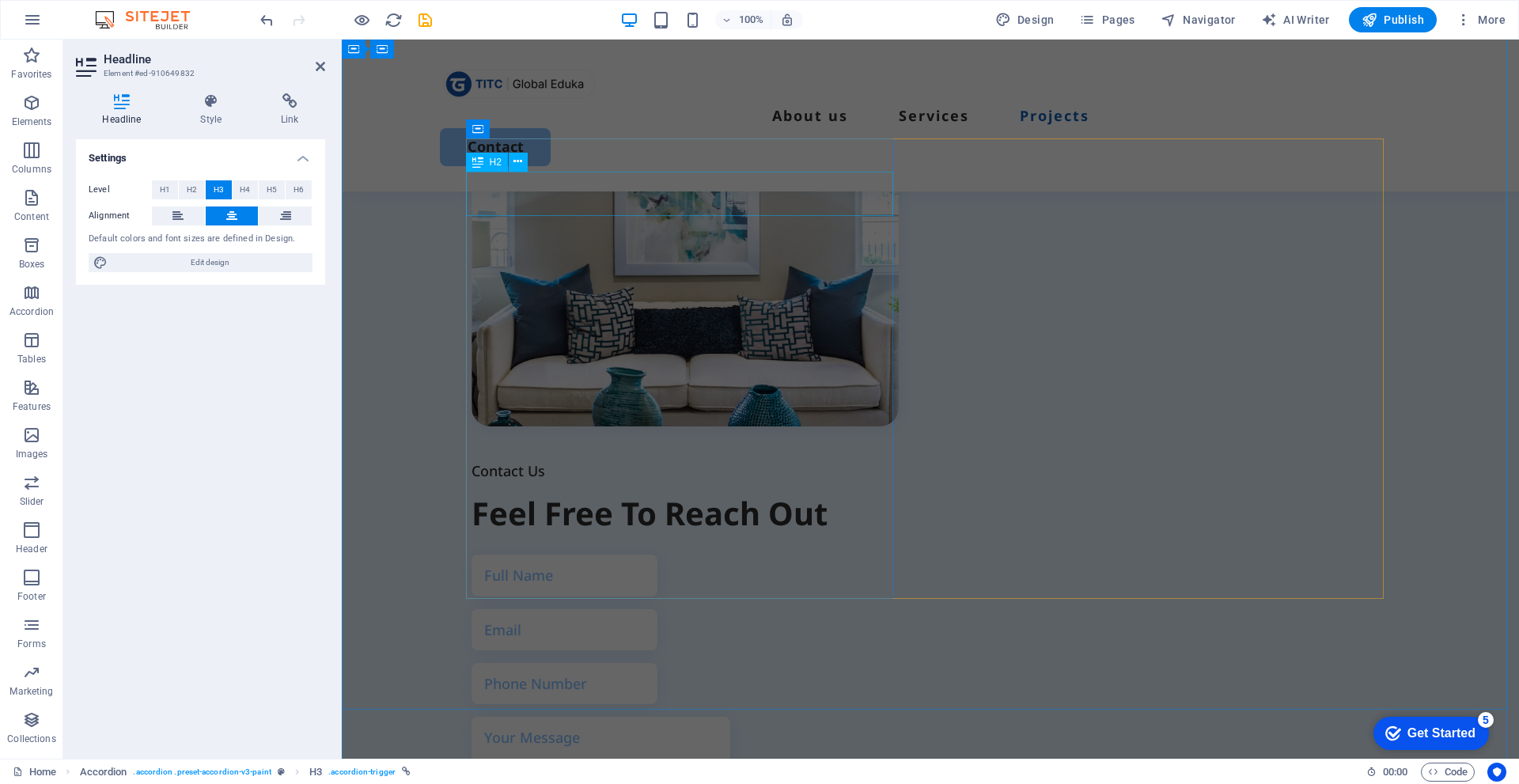
click at [612, 491] on div "Feel Free To Reach Out" at bounding box center [685, 514] width 427 height 44
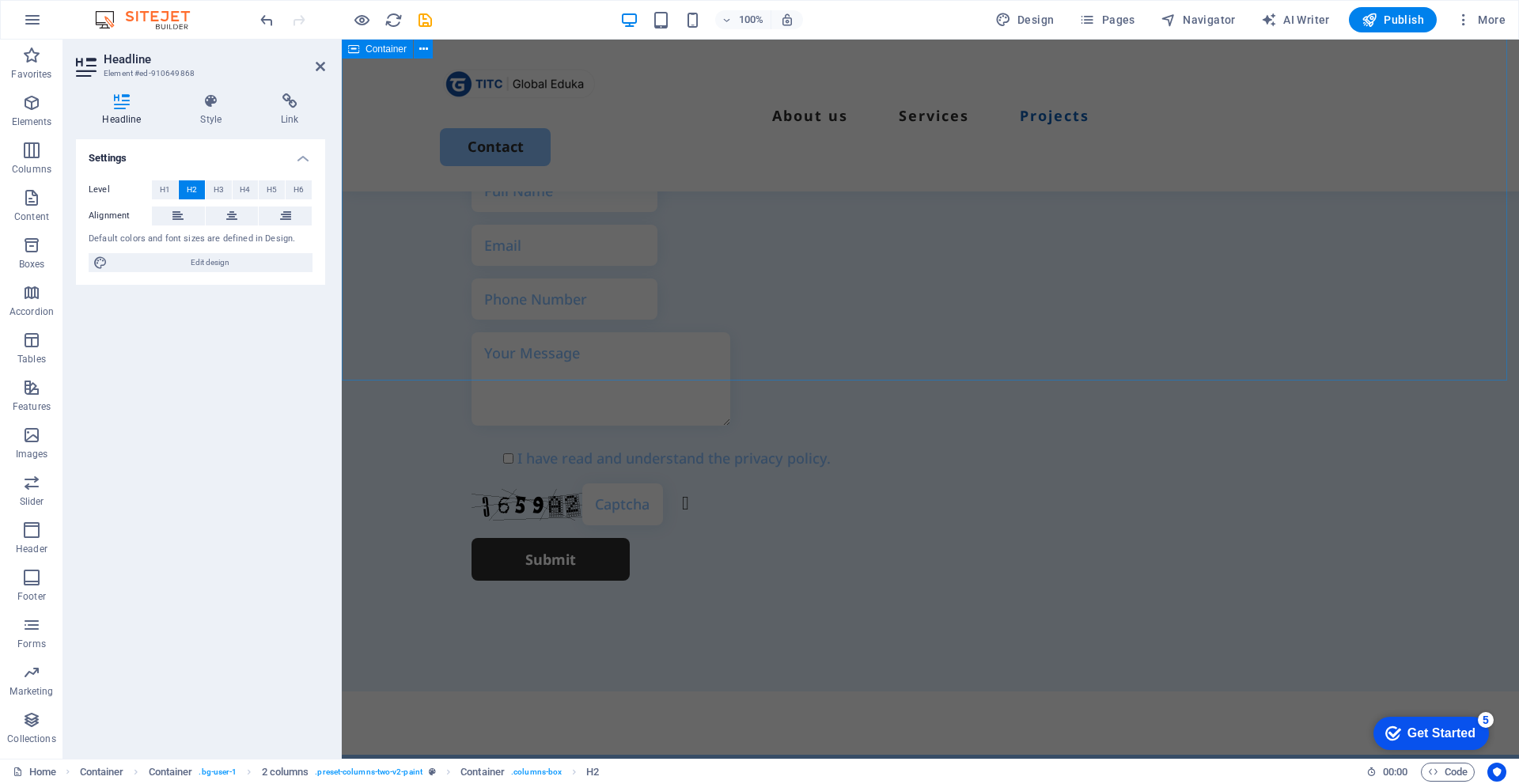
scroll to position [4463, 0]
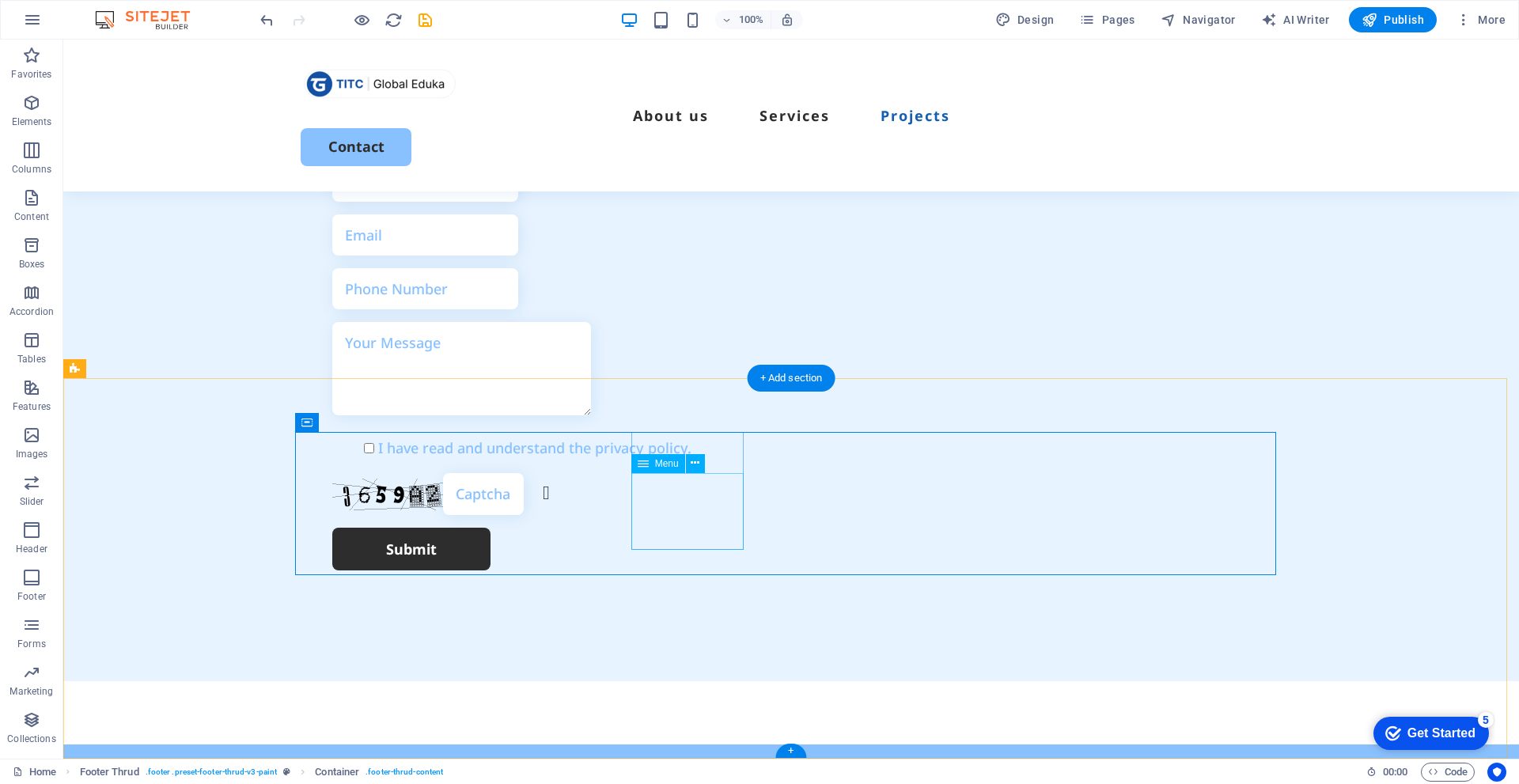
click at [710, 421] on icon at bounding box center [713, 423] width 9 height 17
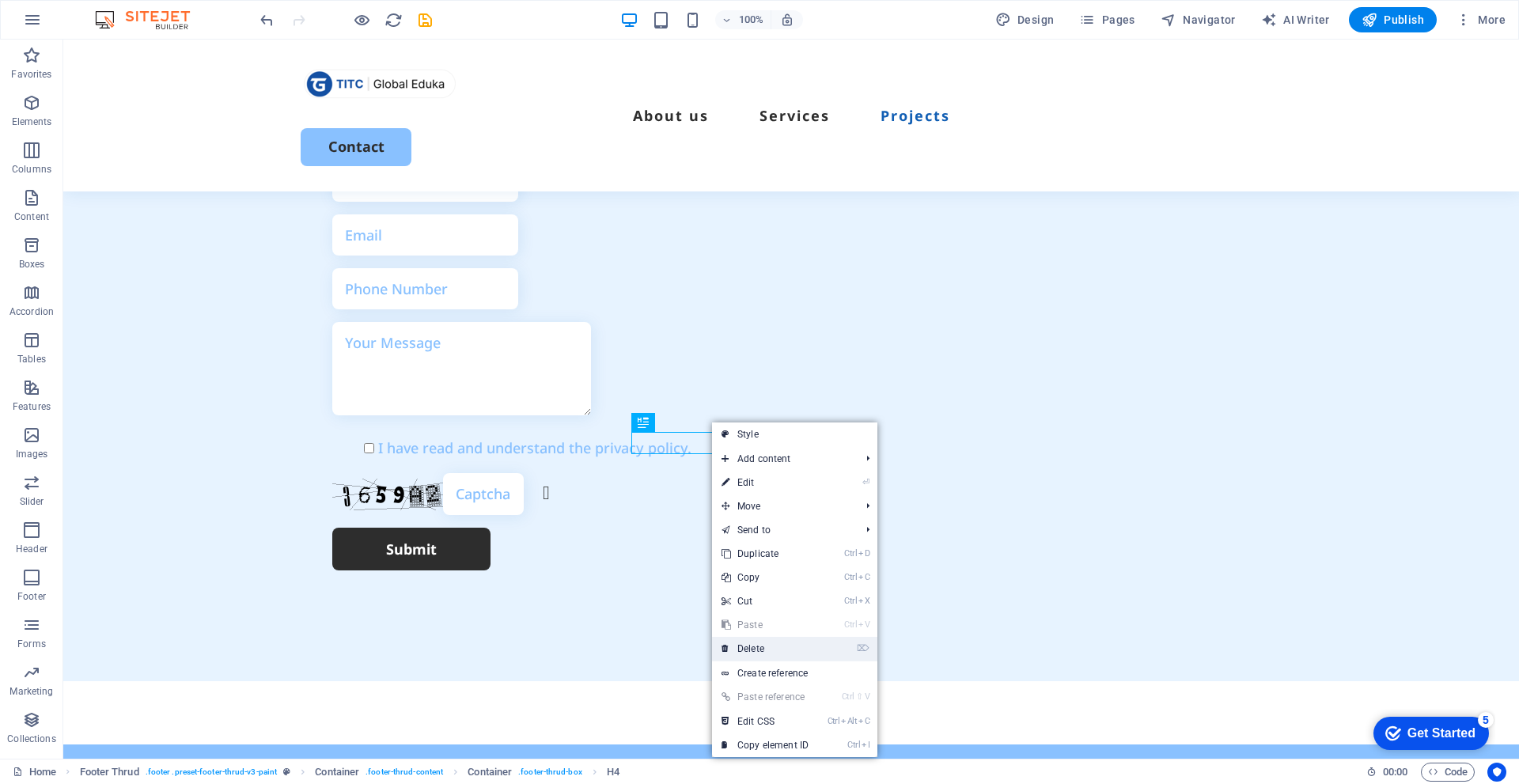
click at [760, 639] on link "⌦ Delete" at bounding box center [765, 649] width 106 height 24
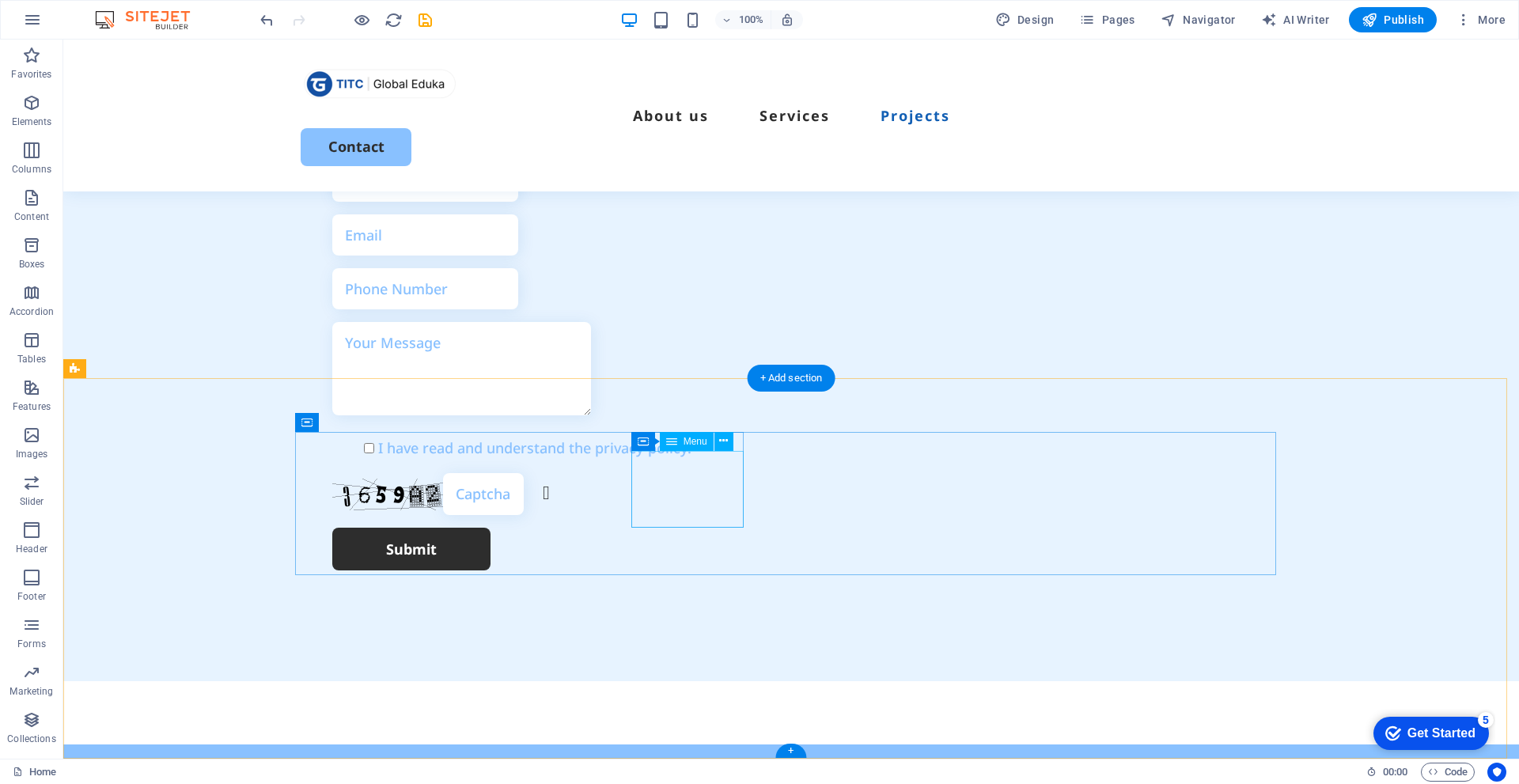
click at [723, 437] on icon at bounding box center [724, 441] width 9 height 17
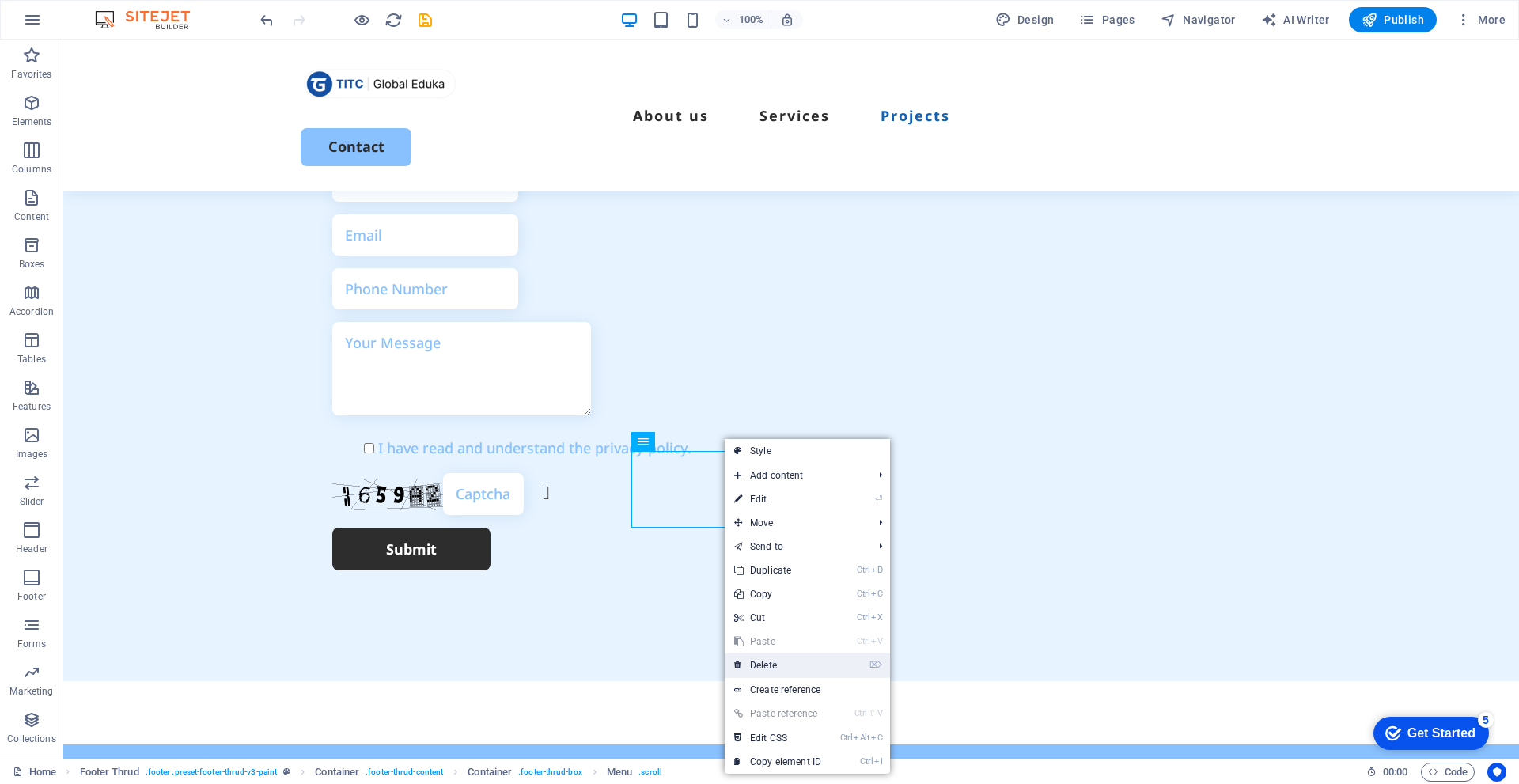
click at [784, 664] on link "⌦ Delete" at bounding box center [777, 665] width 106 height 24
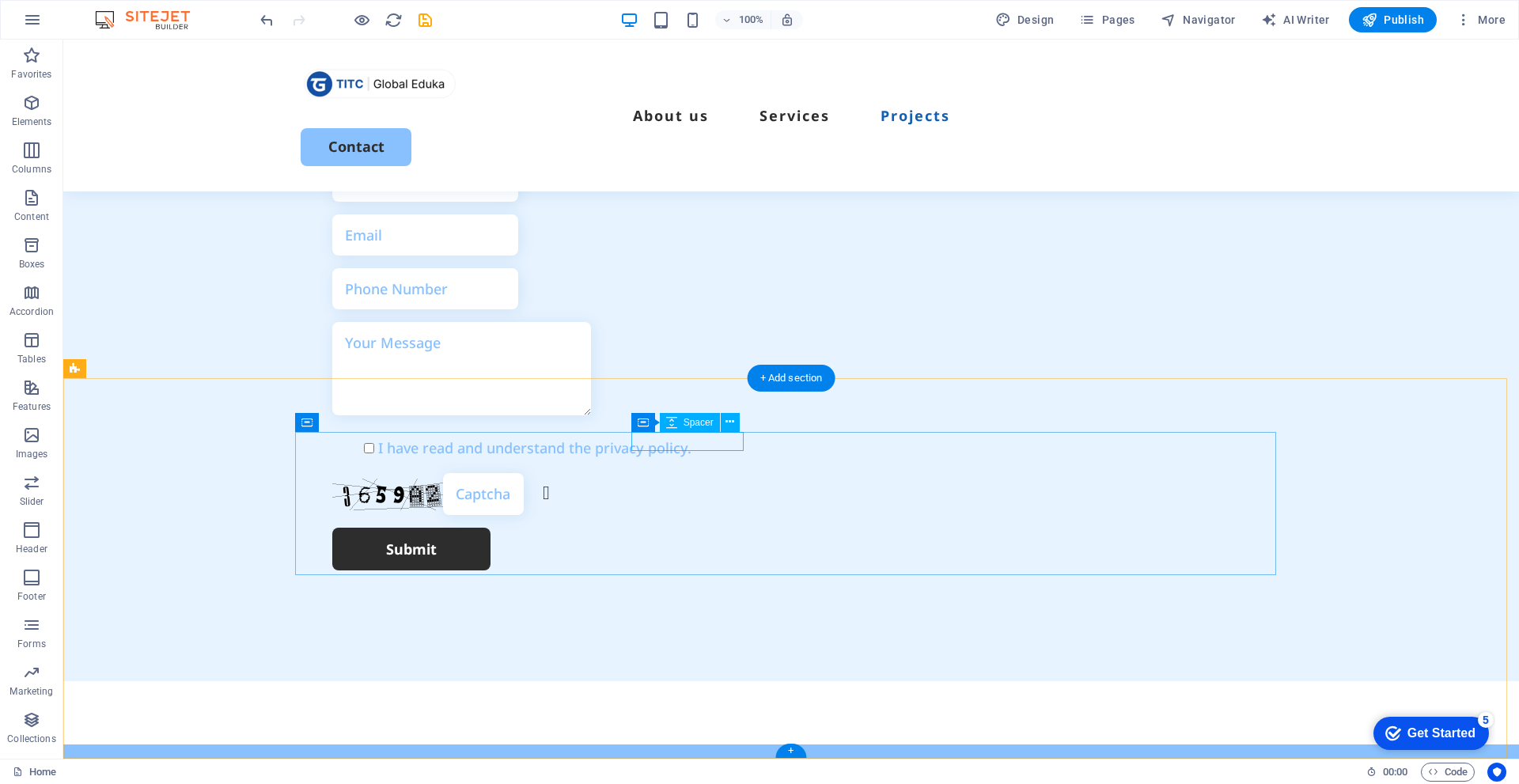
click at [731, 423] on icon at bounding box center [730, 423] width 9 height 17
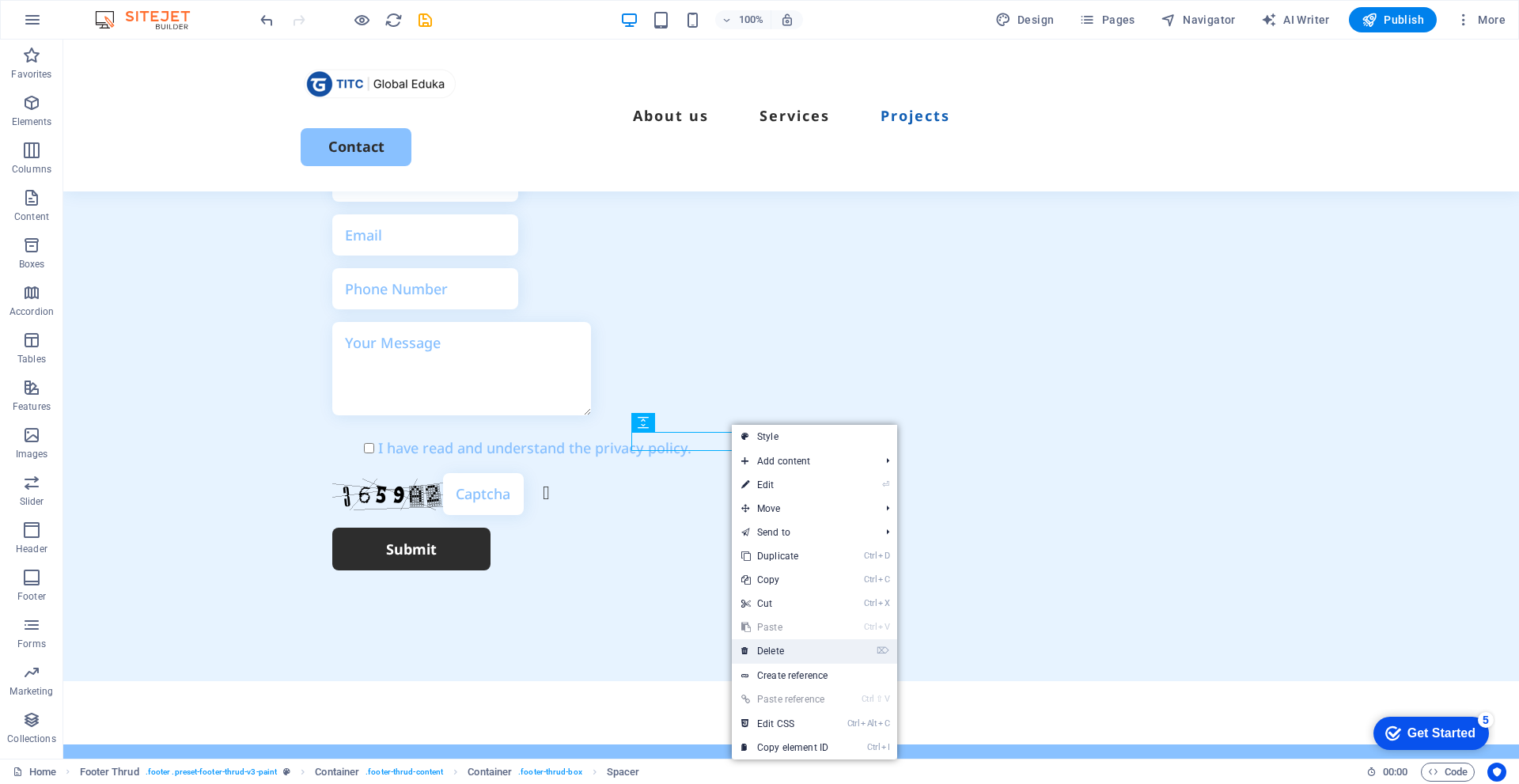
click at [773, 650] on link "⌦ Delete" at bounding box center [785, 651] width 106 height 24
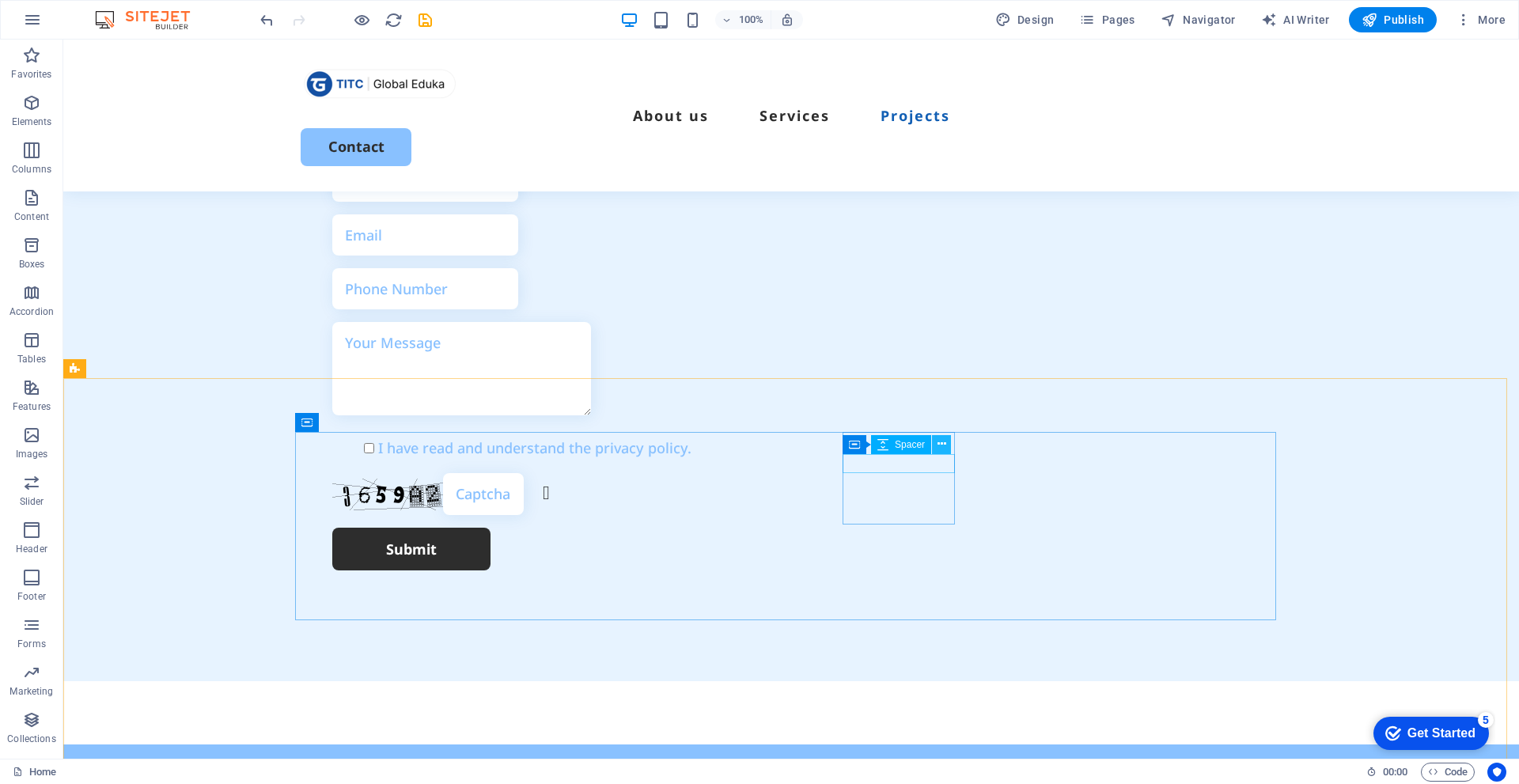
click at [944, 442] on icon at bounding box center [942, 445] width 9 height 17
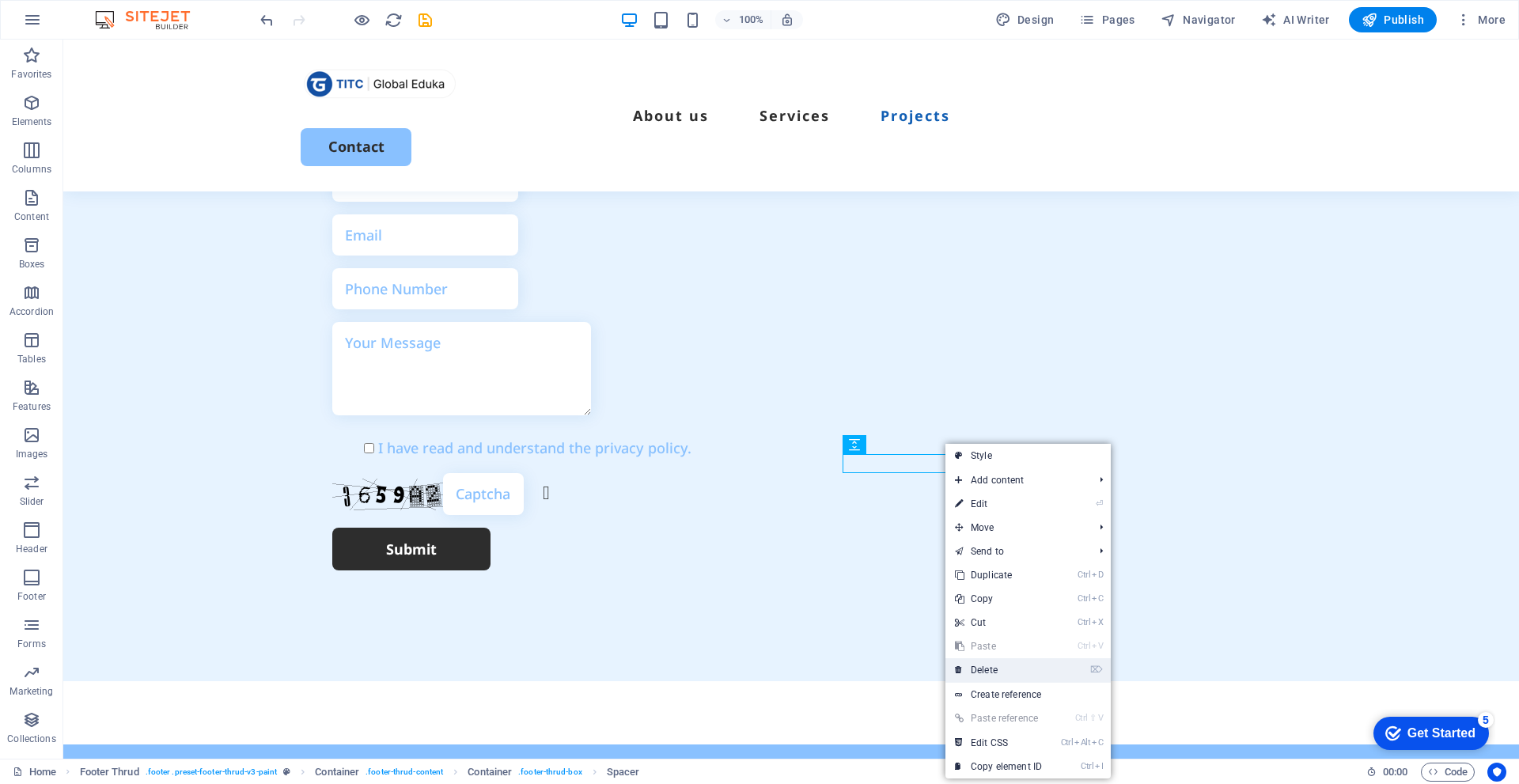
click at [974, 664] on link "⌦ Delete" at bounding box center [998, 670] width 106 height 24
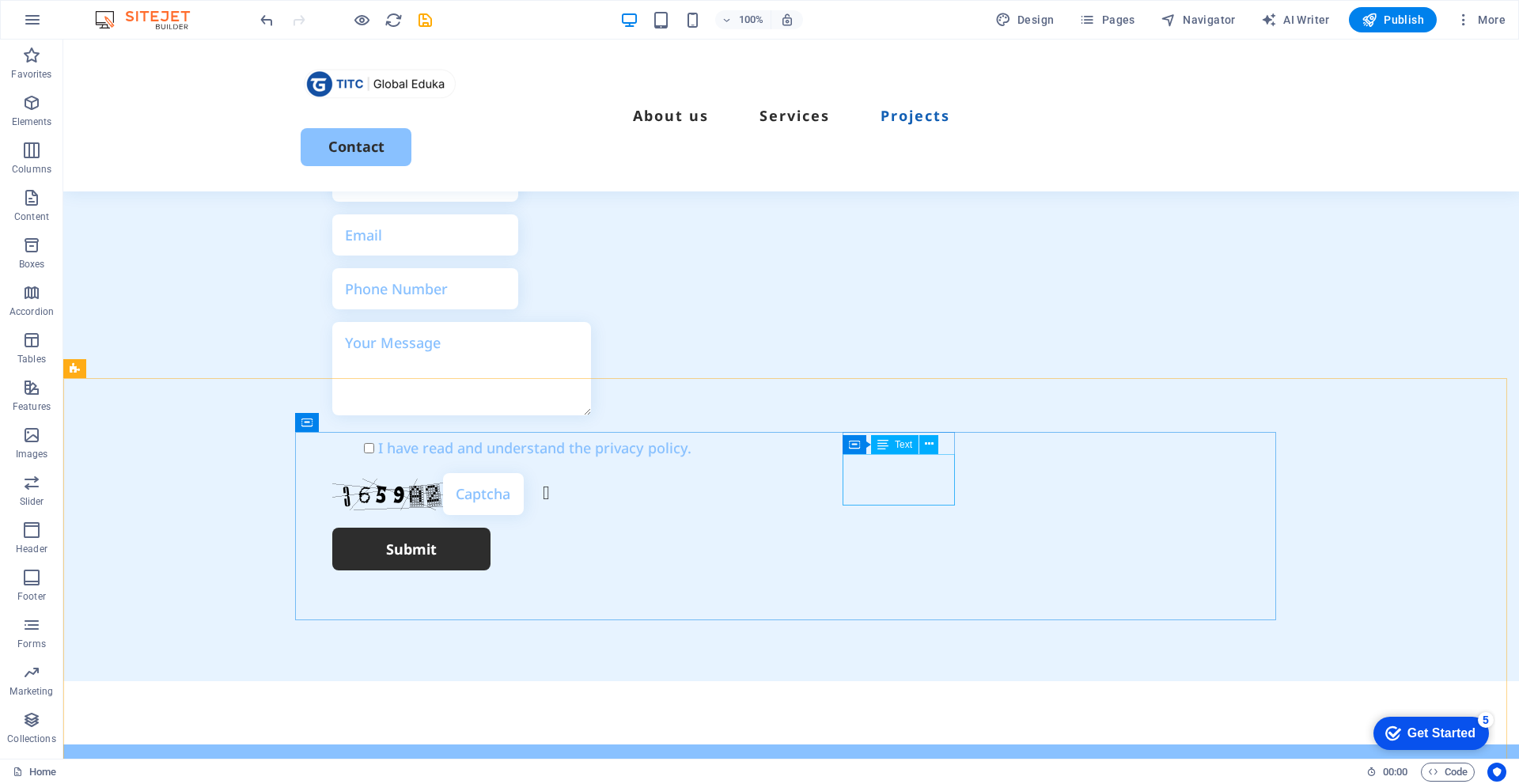
click at [942, 448] on div "Container Text" at bounding box center [896, 445] width 106 height 20
click at [932, 441] on icon at bounding box center [930, 445] width 9 height 17
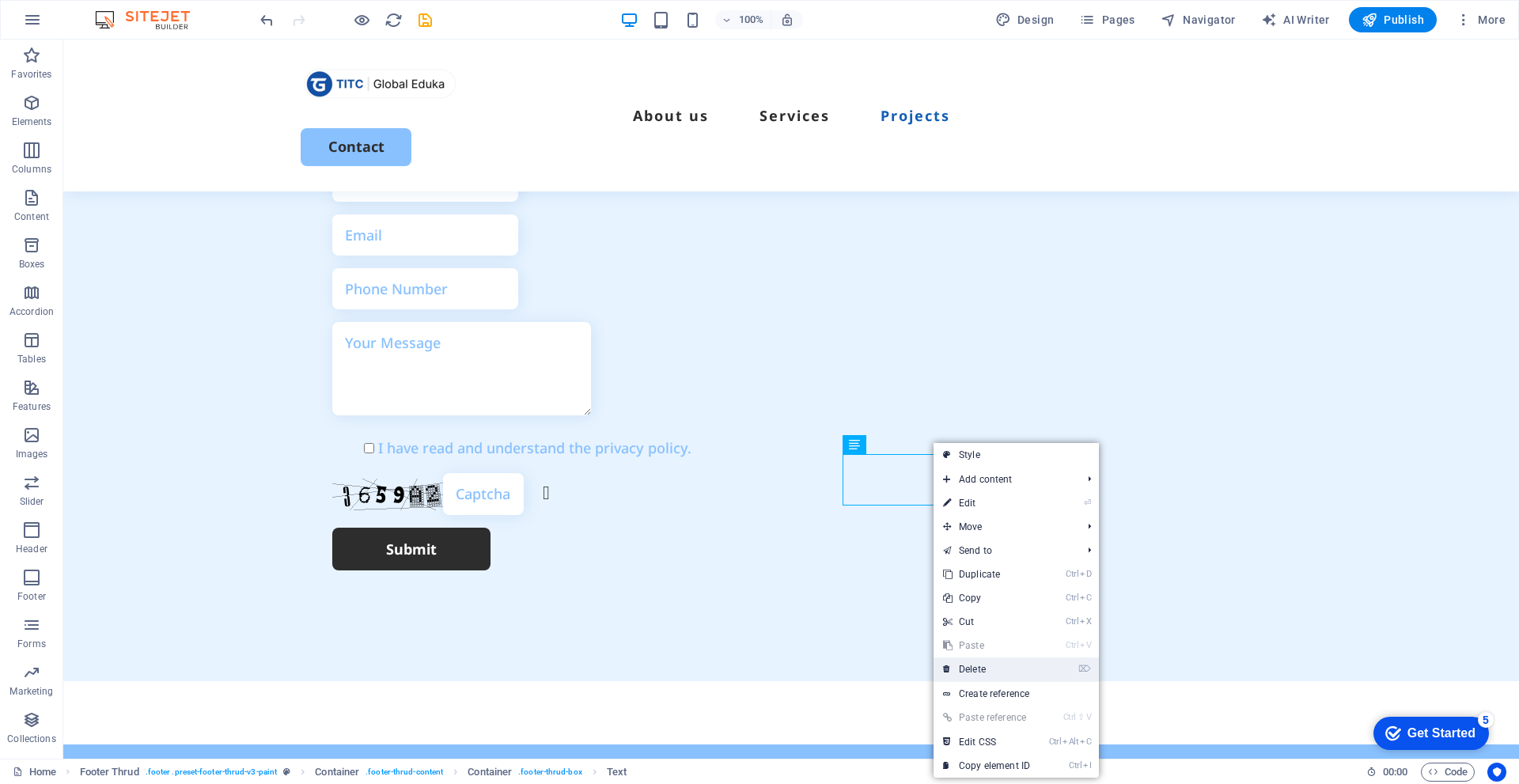
click at [967, 668] on link "⌦ Delete" at bounding box center [987, 669] width 106 height 24
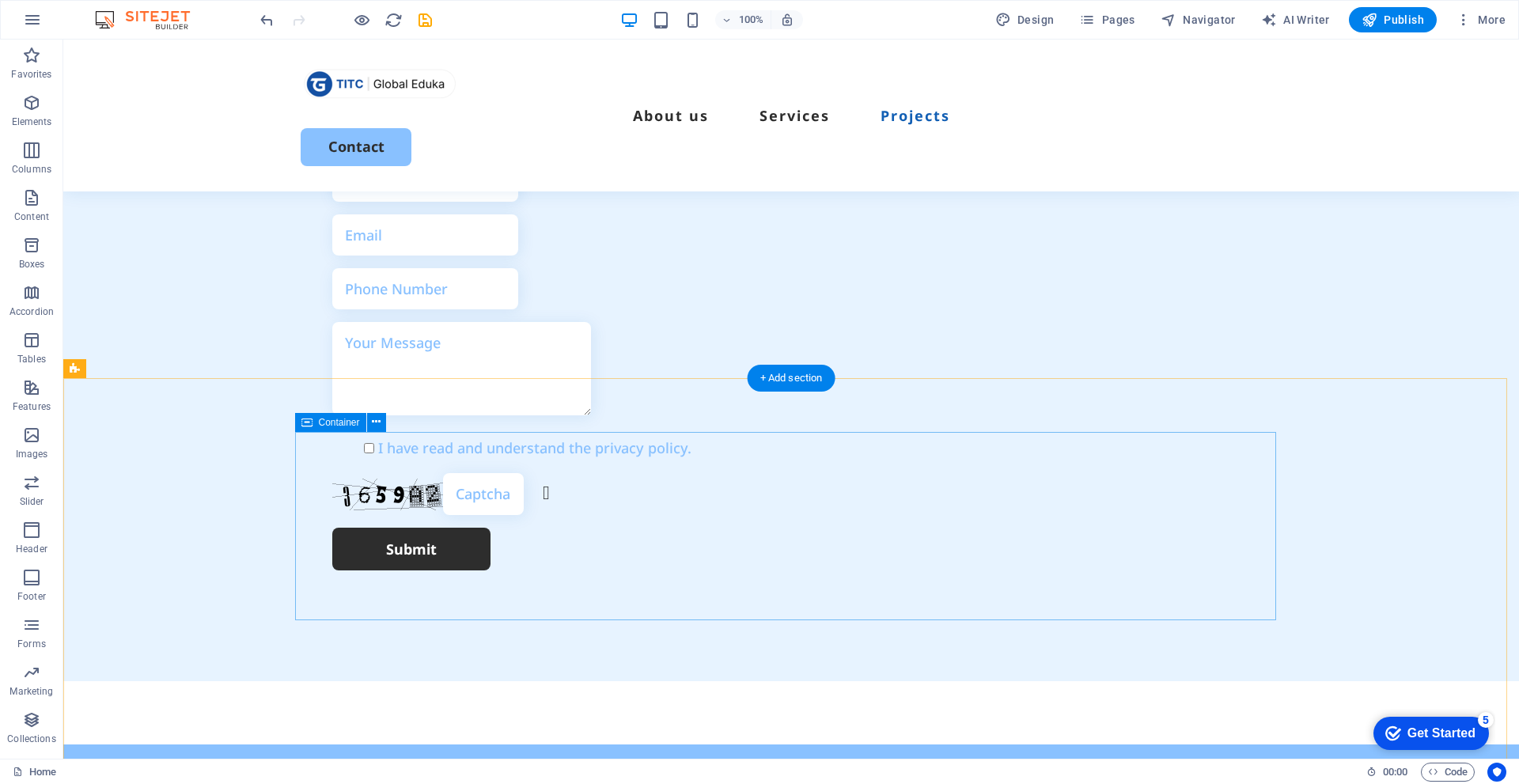
click at [419, 418] on button at bounding box center [414, 423] width 19 height 19
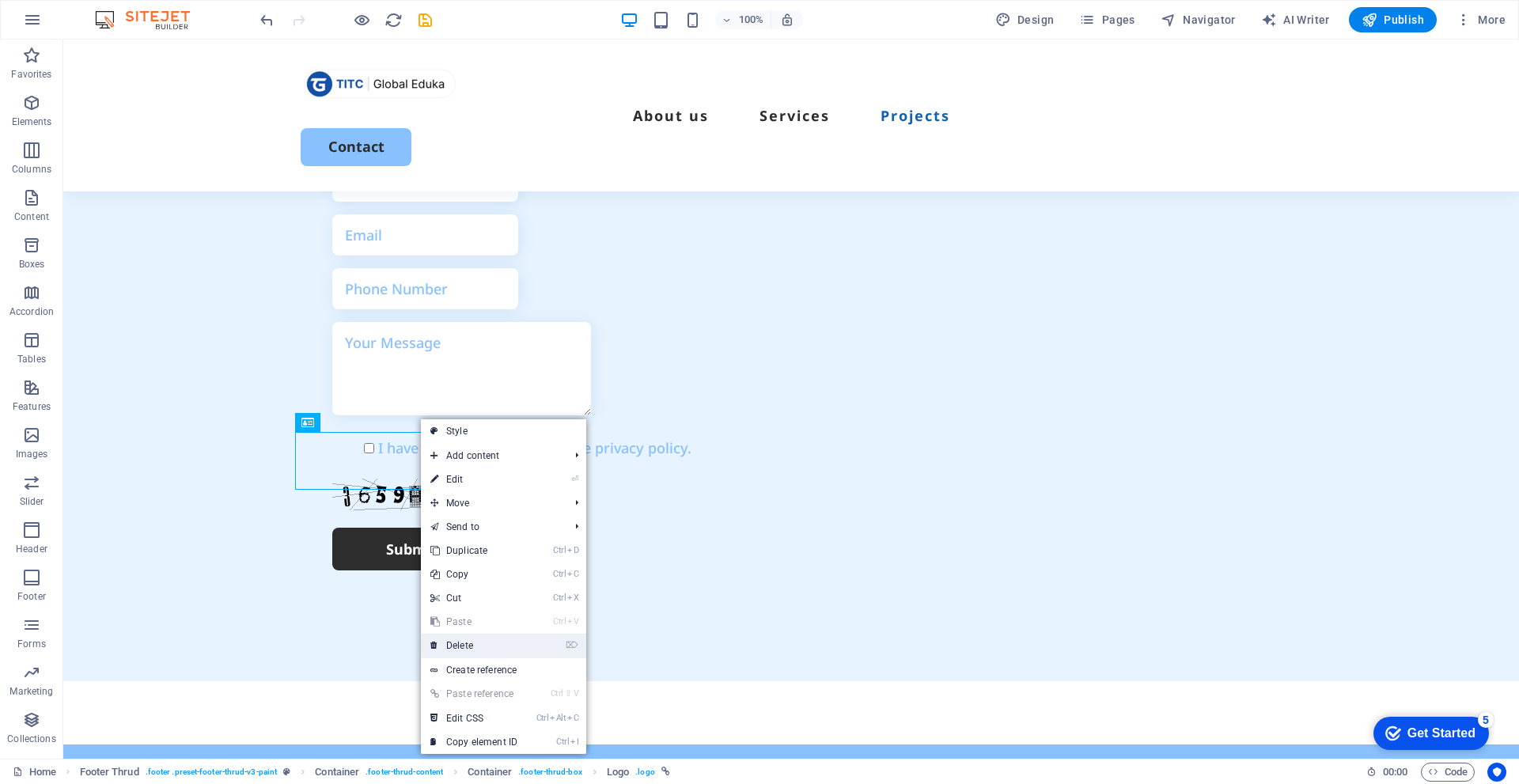
click at [469, 642] on link "⌦ Delete" at bounding box center [474, 645] width 106 height 24
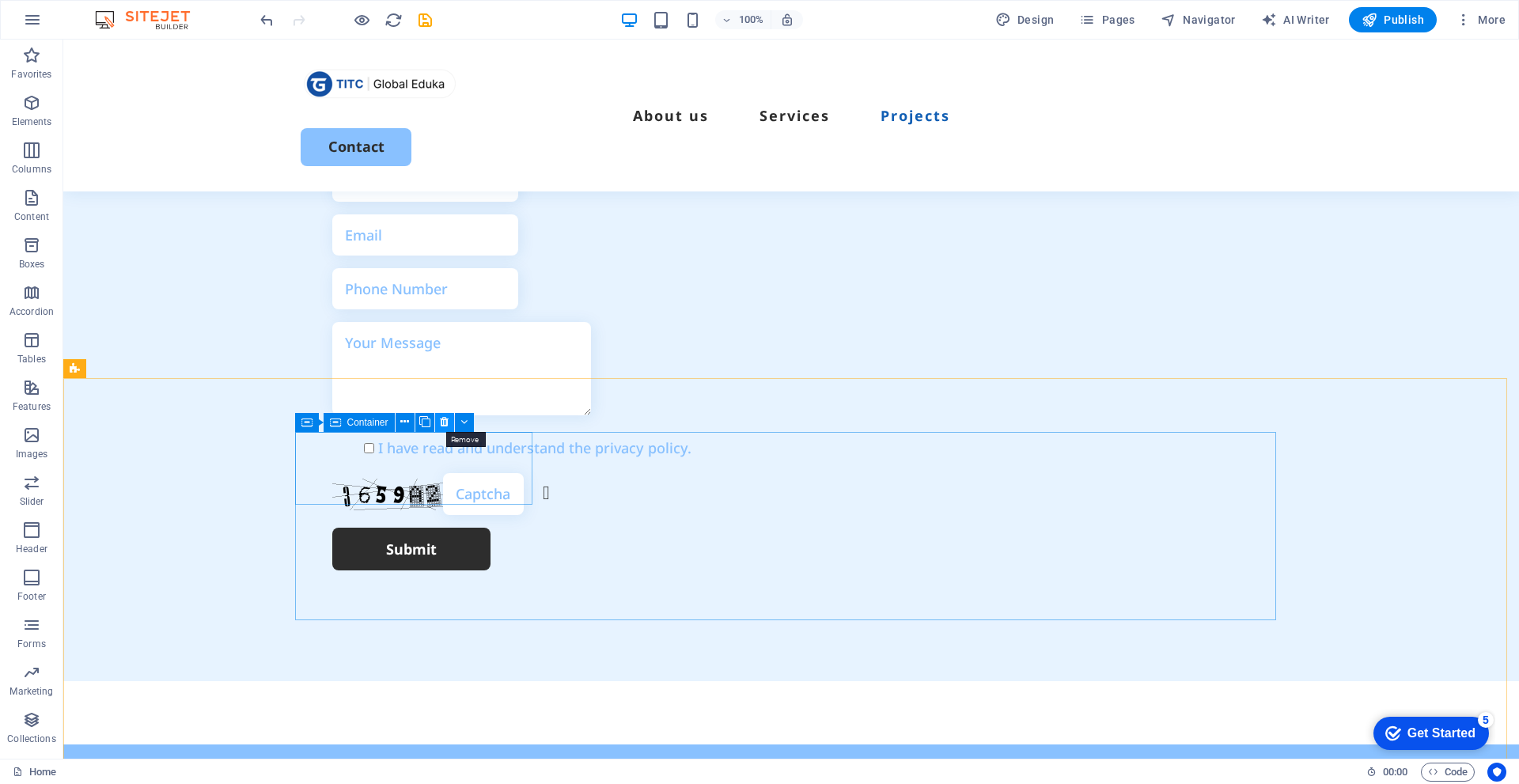
click at [441, 423] on icon at bounding box center [444, 423] width 9 height 17
click at [263, 17] on icon "undo" at bounding box center [266, 20] width 18 height 18
click at [0, 0] on icon "button" at bounding box center [0, 0] width 0 height 0
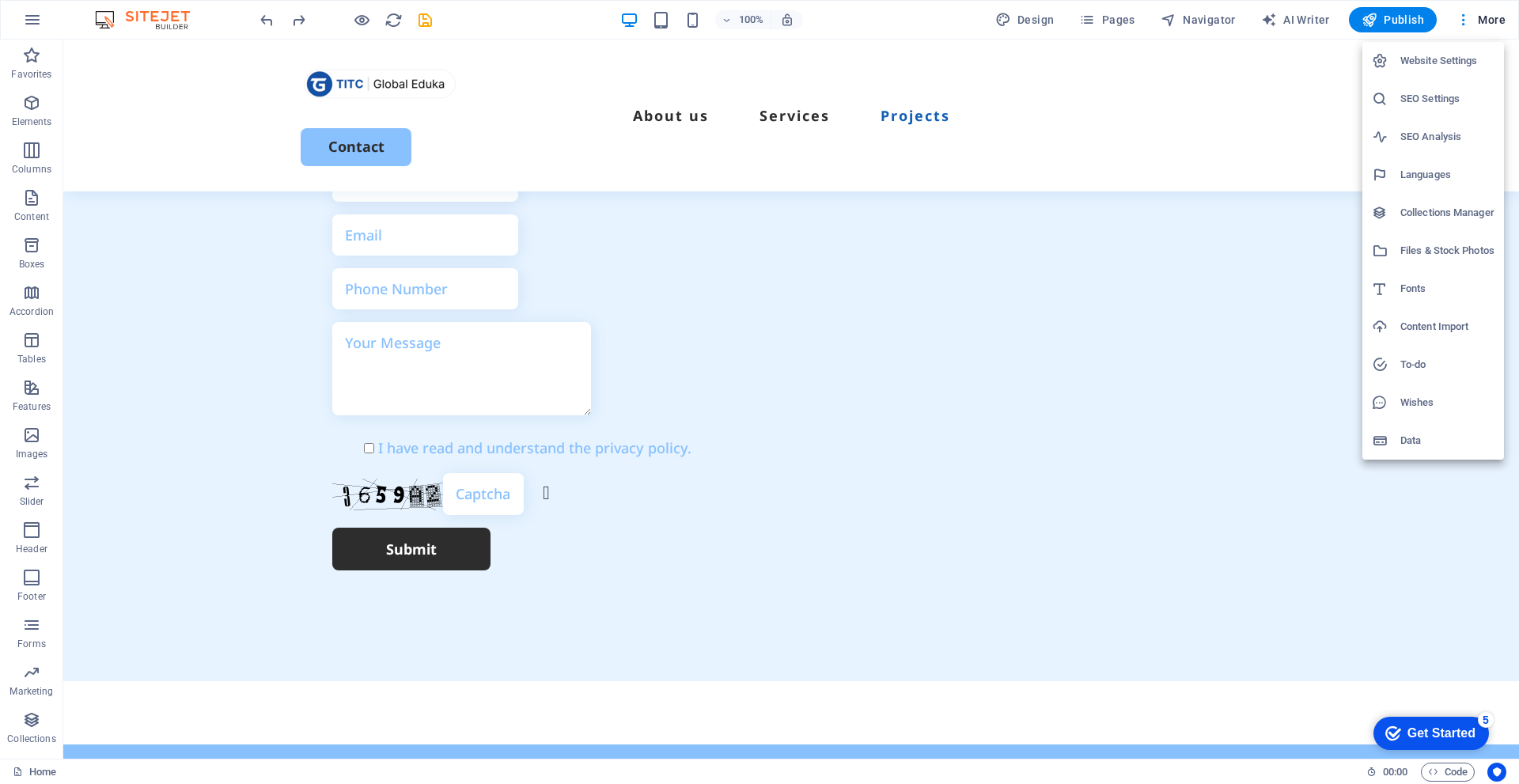
click at [1391, 20] on div at bounding box center [760, 392] width 1519 height 784
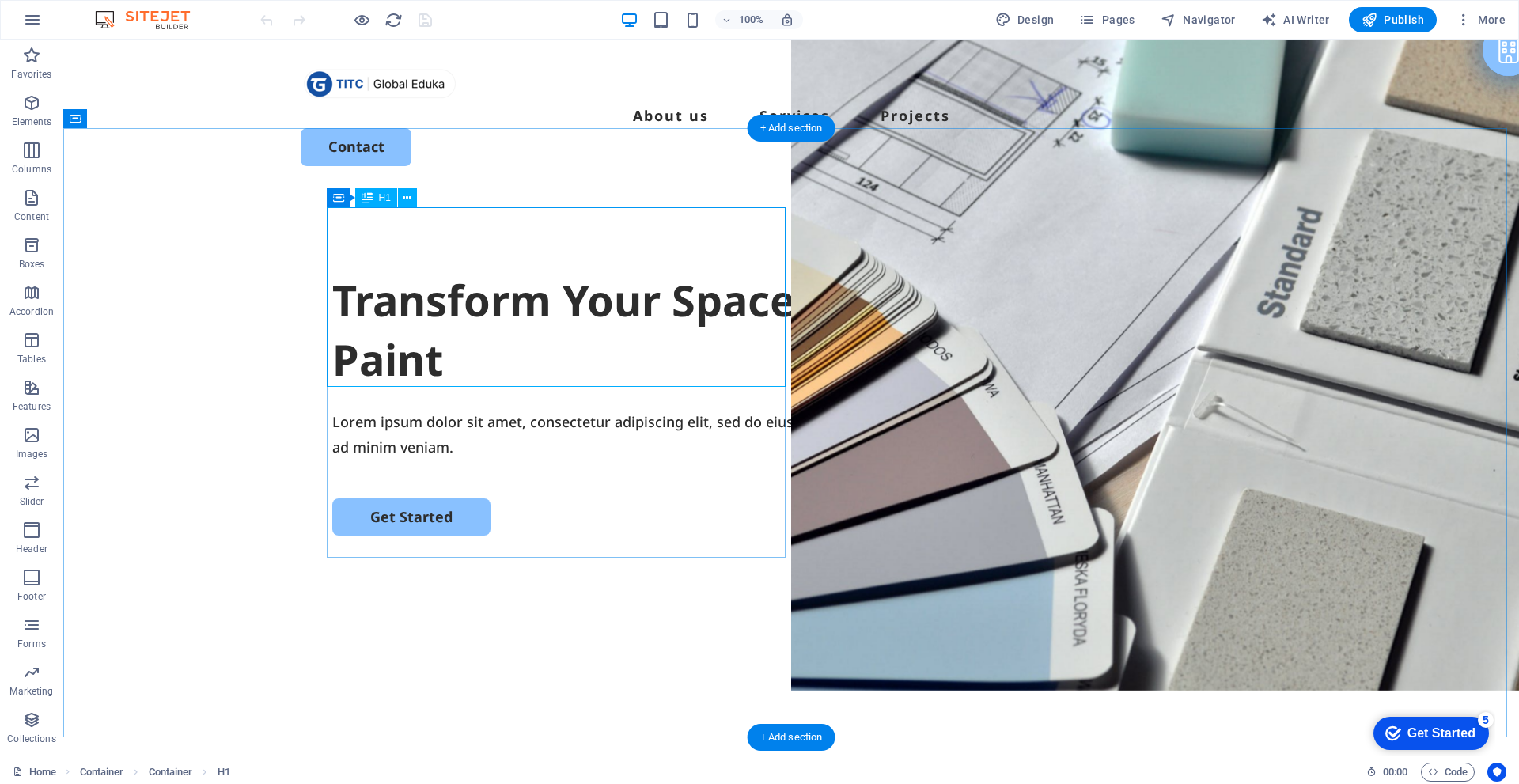
click at [635, 275] on div "Transform Your Space with a Fresh Coat of Paint" at bounding box center [791, 330] width 918 height 119
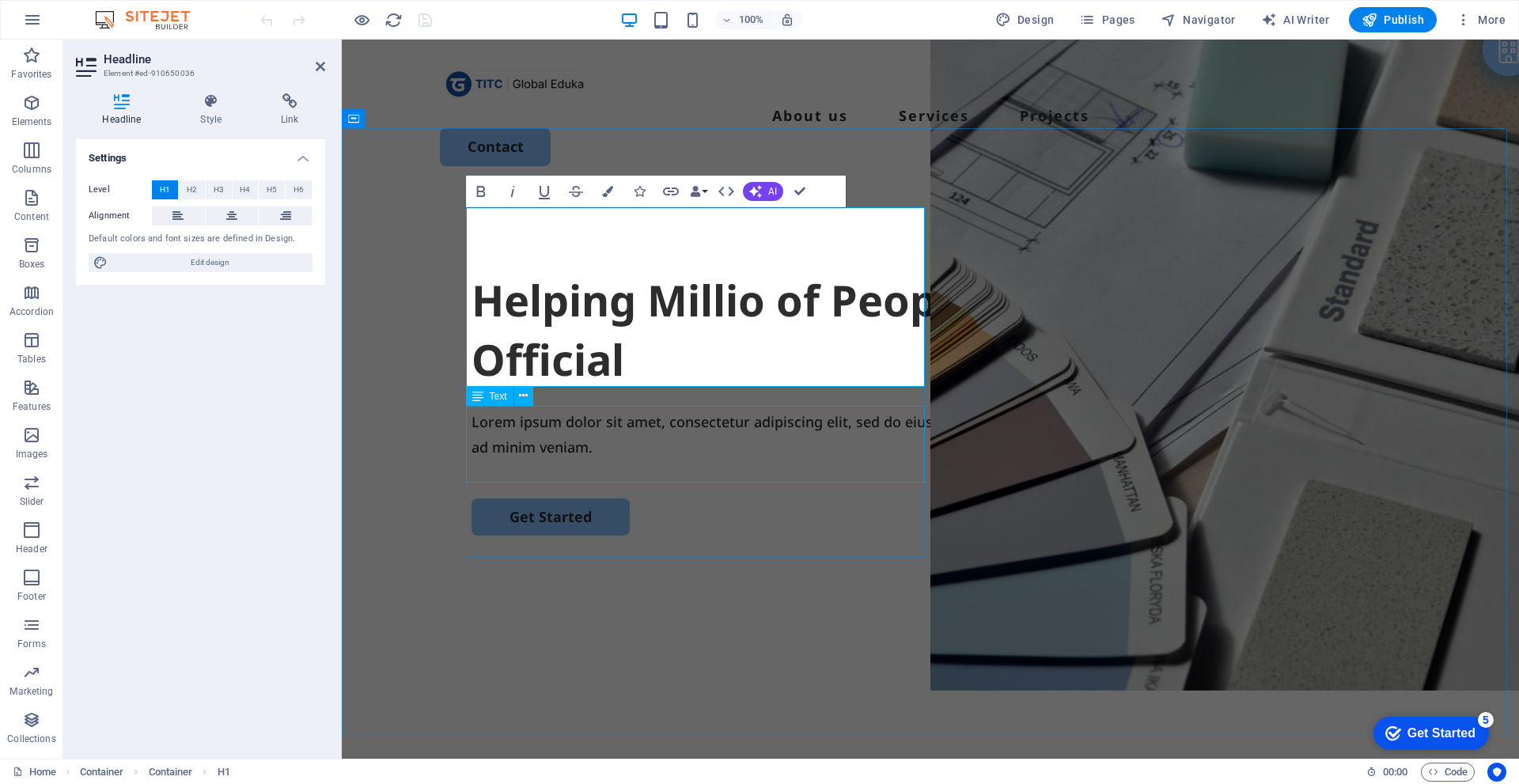
click at [737, 429] on div "Lorem ipsum dolor sit amet, consectetur adipiscing elit, sed do eiusmod tempor …" at bounding box center [930, 435] width 918 height 51
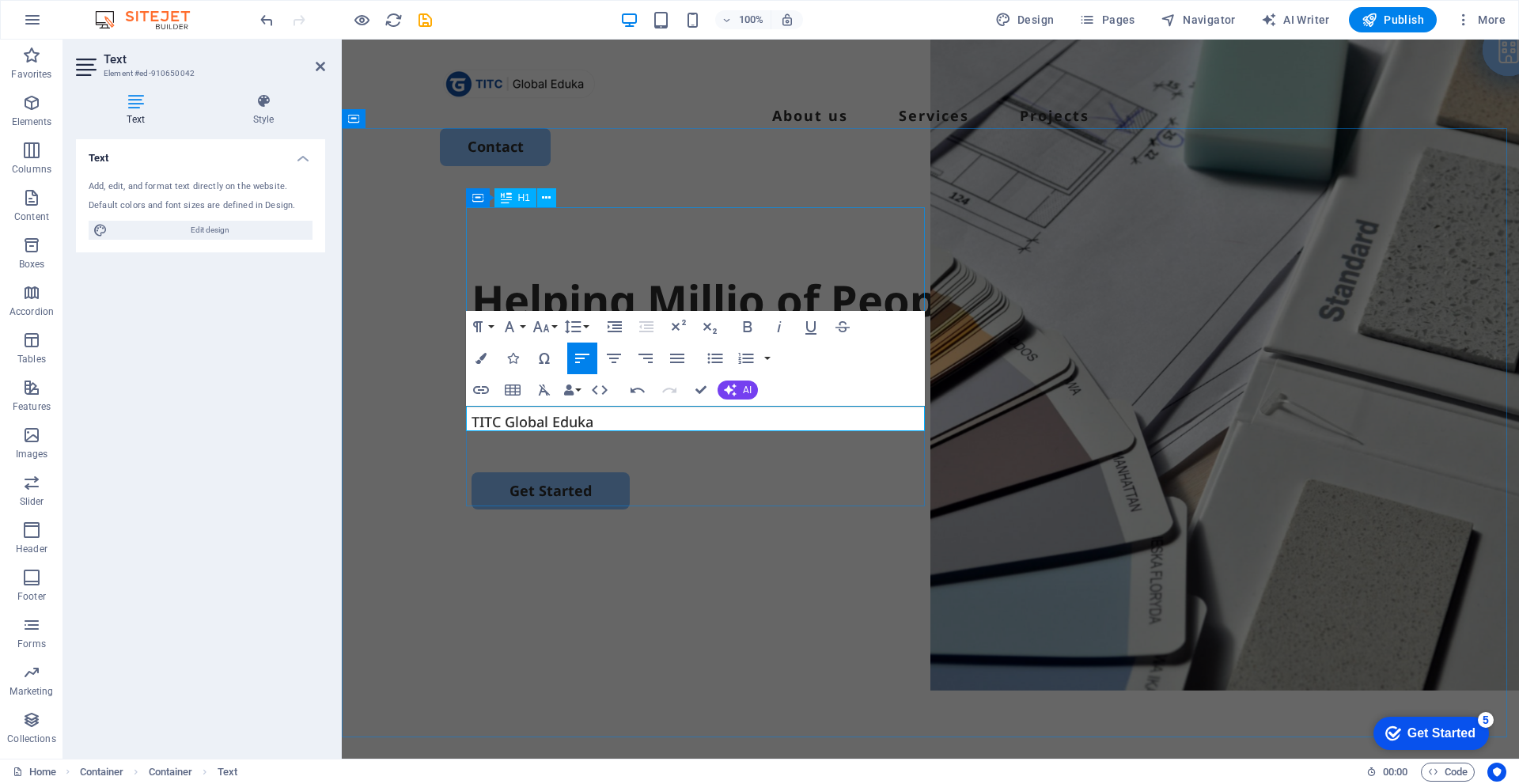
drag, startPoint x: 777, startPoint y: 226, endPoint x: 1044, endPoint y: 237, distance: 267.2
click at [1053, 270] on div "Helping Millio of People Trough TOEFL® Official" at bounding box center [930, 330] width 918 height 119
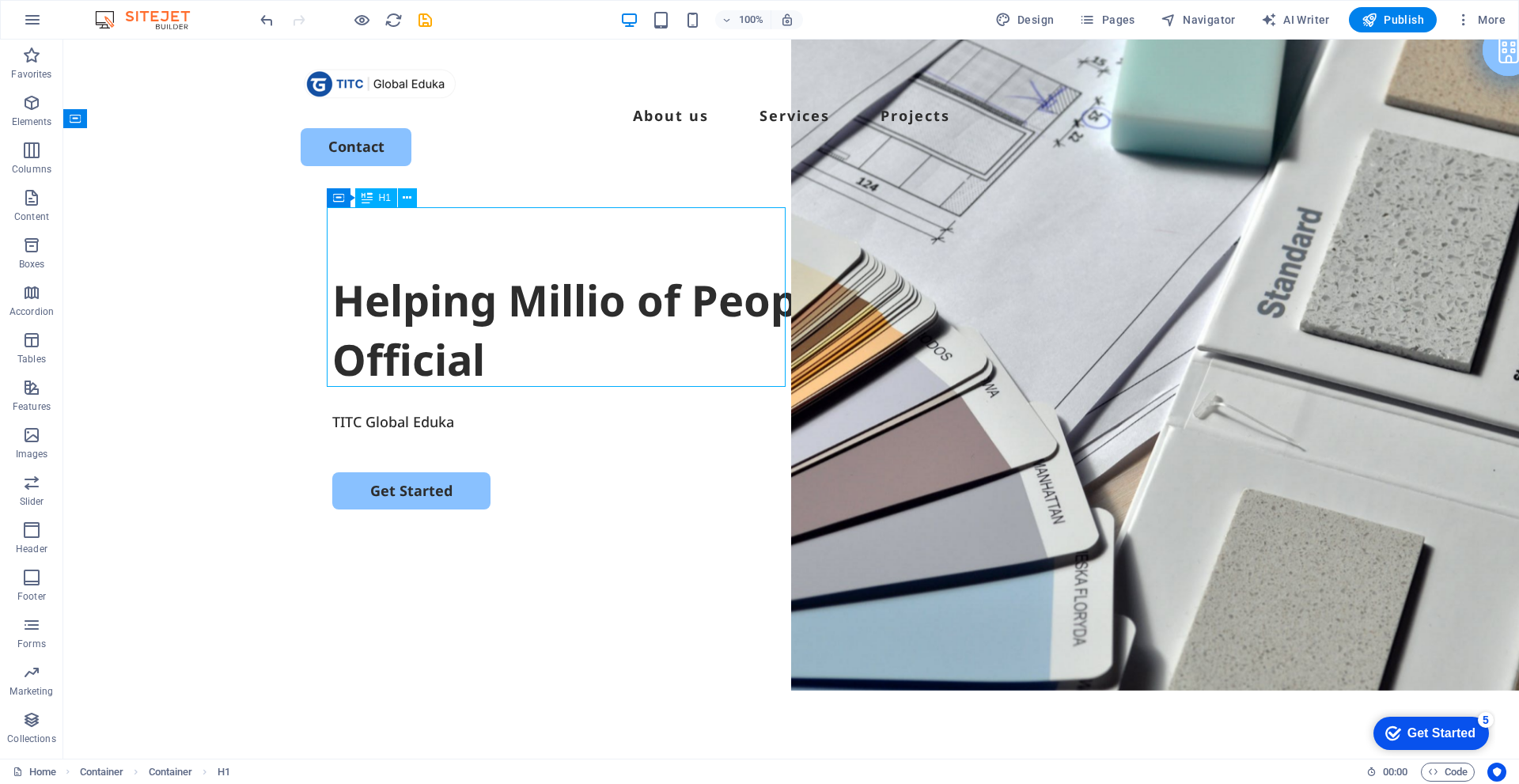
click at [636, 270] on div "Helping Millio of People Trough TOEFL® Official" at bounding box center [791, 330] width 918 height 119
click at [618, 270] on div "Helping Millio of People Trough TOEFL® Official" at bounding box center [791, 330] width 918 height 119
click at [612, 270] on div "Helping Millio of People Trough TOEFL® Official" at bounding box center [791, 330] width 918 height 119
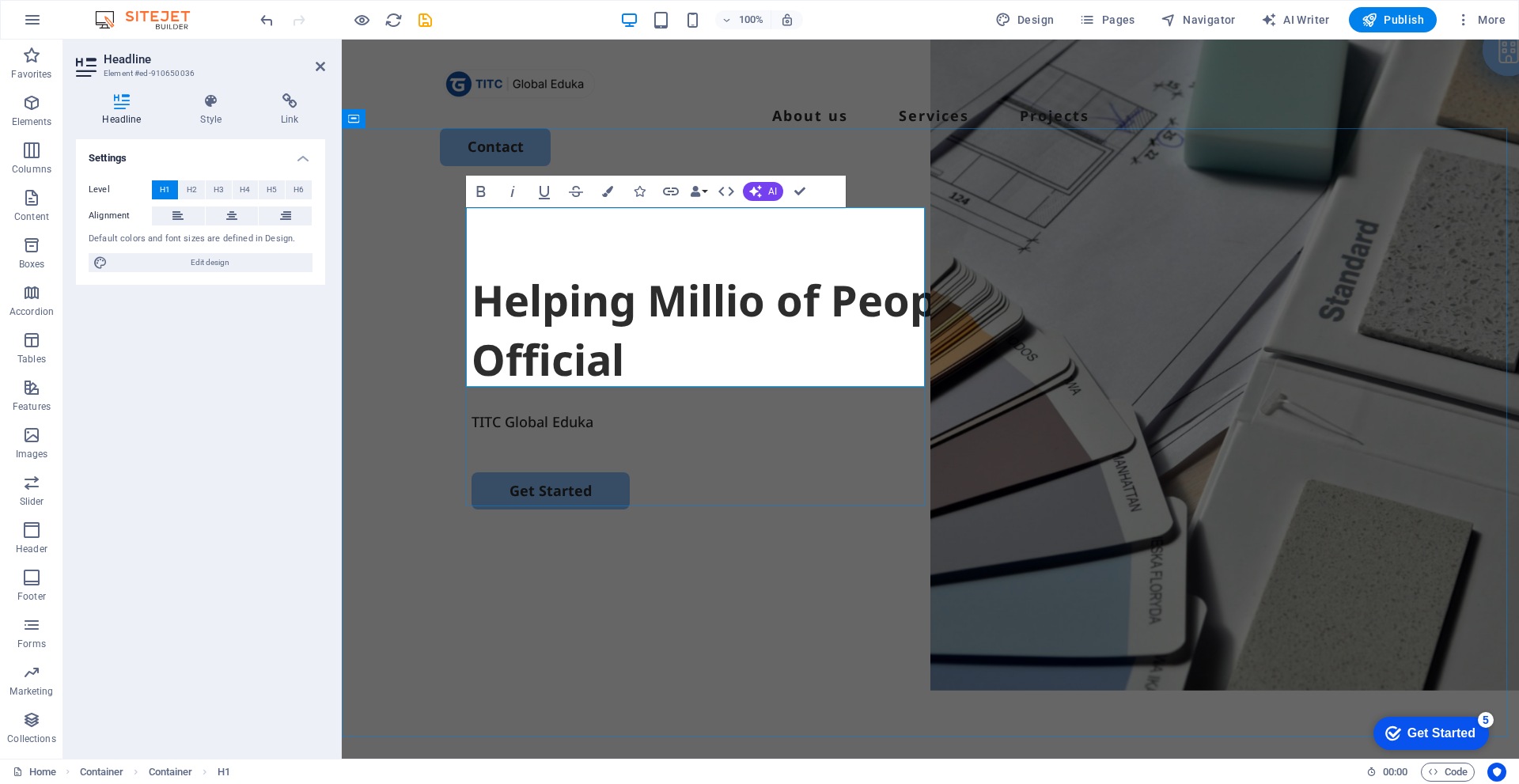
click at [748, 270] on h1 "Helping Millio of People Trough TOEFL® Official" at bounding box center [930, 330] width 918 height 119
click at [778, 270] on h1 "Helping MillioN of People Trough TOEFL® Official" at bounding box center [930, 330] width 918 height 119
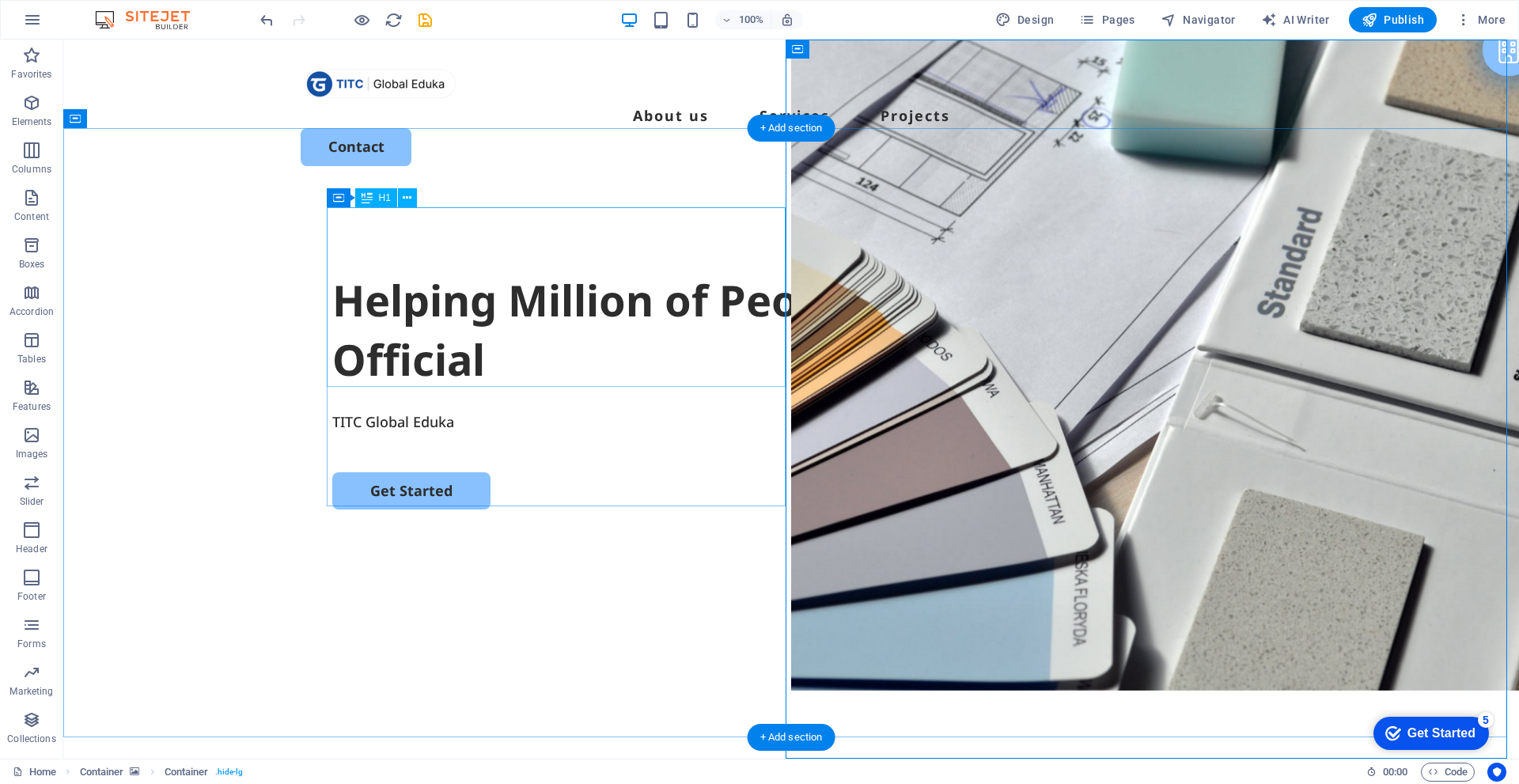
click at [550, 270] on div "Helping Million of People Trough TOEFL® Official" at bounding box center [791, 330] width 918 height 119
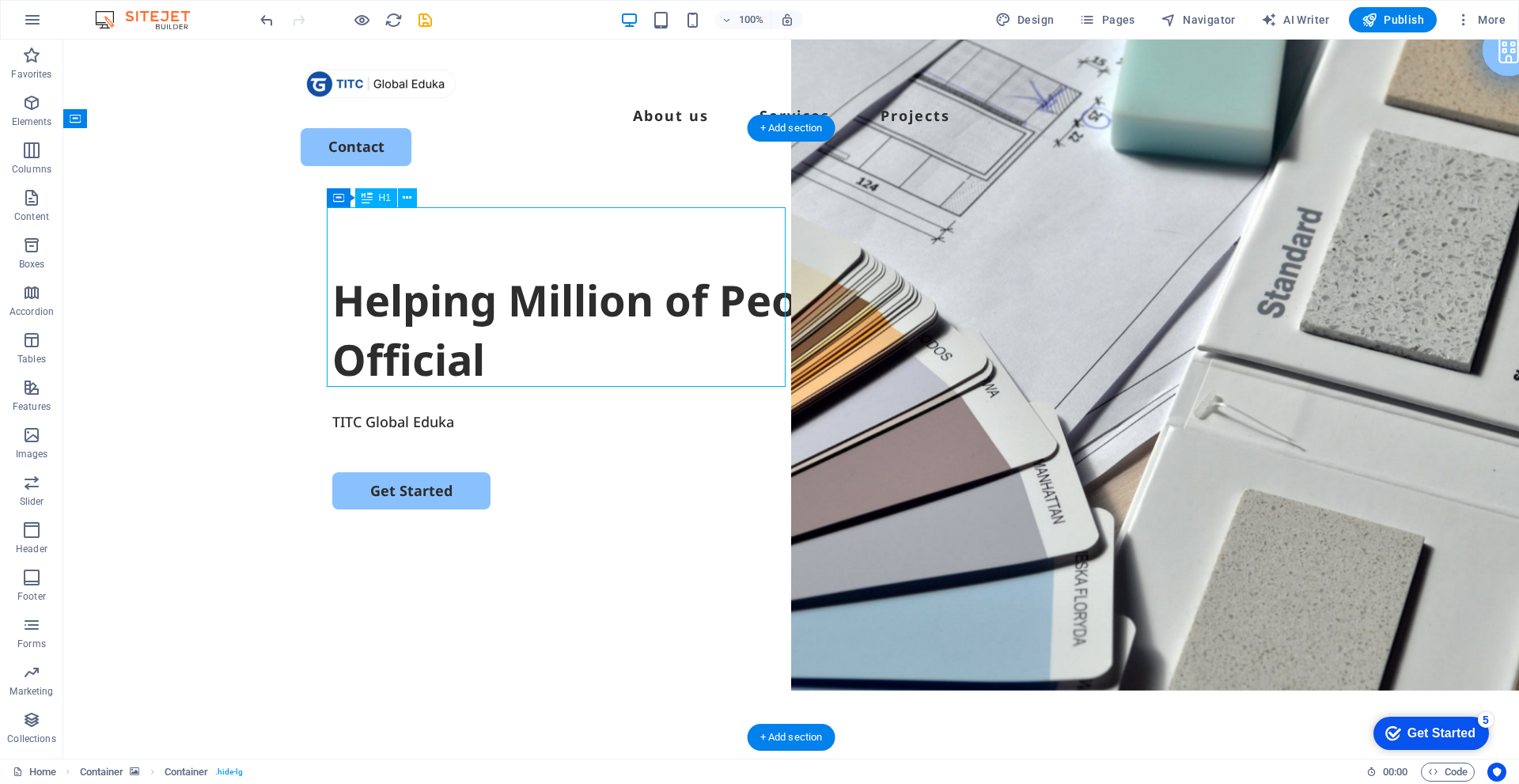
click at [550, 270] on div "Helping Million of People Trough TOEFL® Official" at bounding box center [791, 330] width 918 height 119
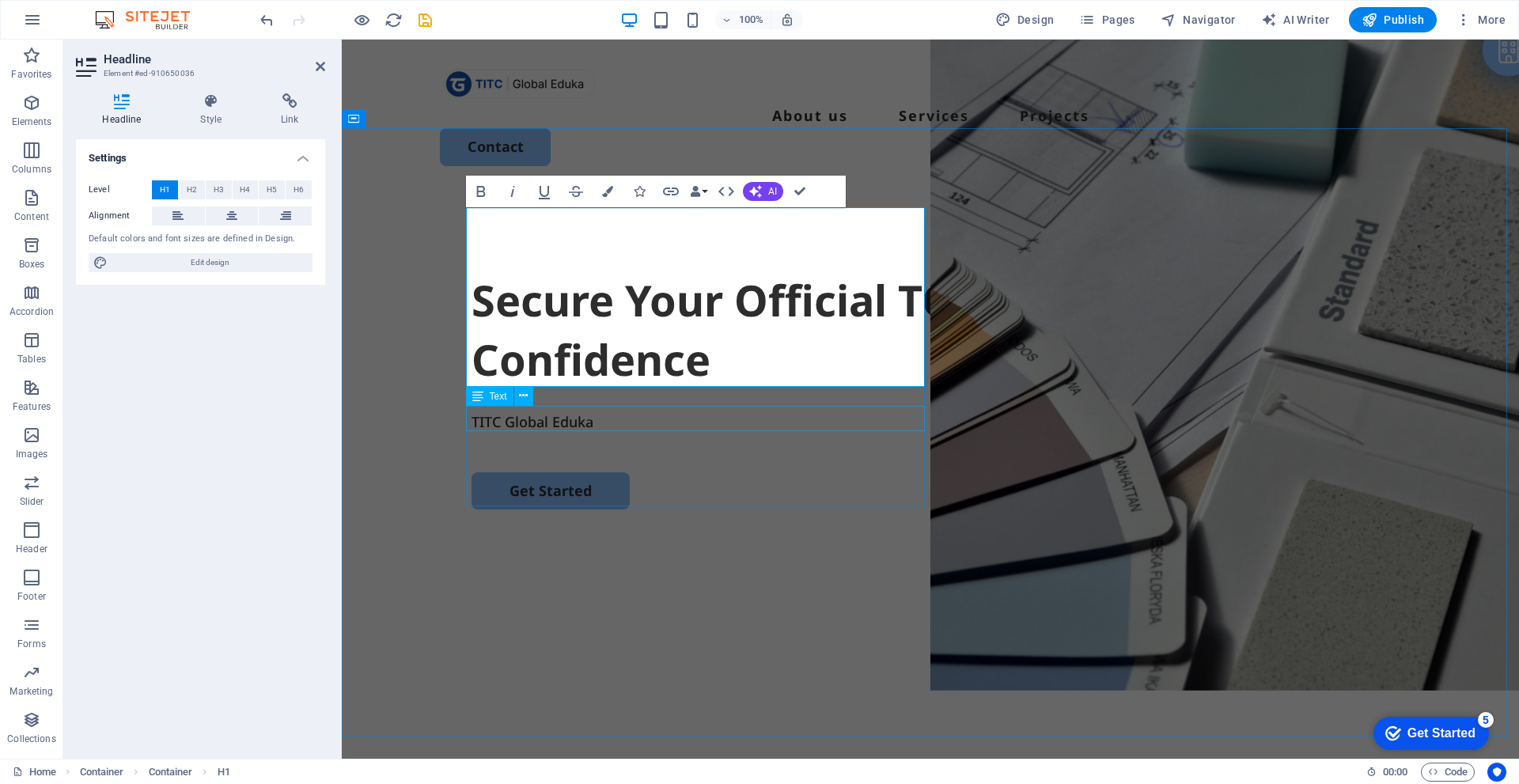
click at [560, 417] on div "TITC Global Eduka" at bounding box center [930, 422] width 918 height 26
click at [560, 417] on div "TITC Global Eduka" at bounding box center [930, 422] width 918 height 26
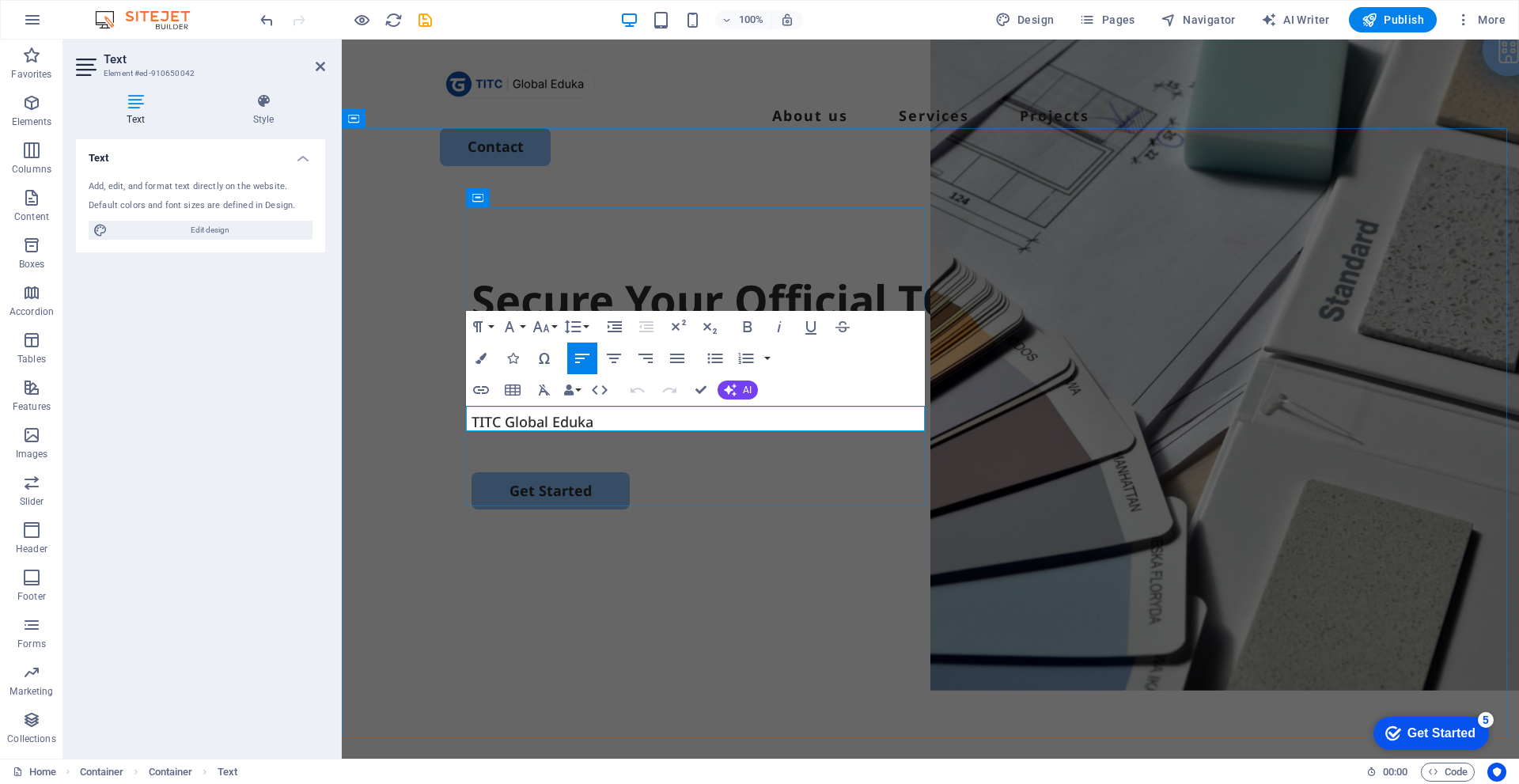
click at [619, 422] on p "TITC Global Eduka" at bounding box center [930, 422] width 918 height 26
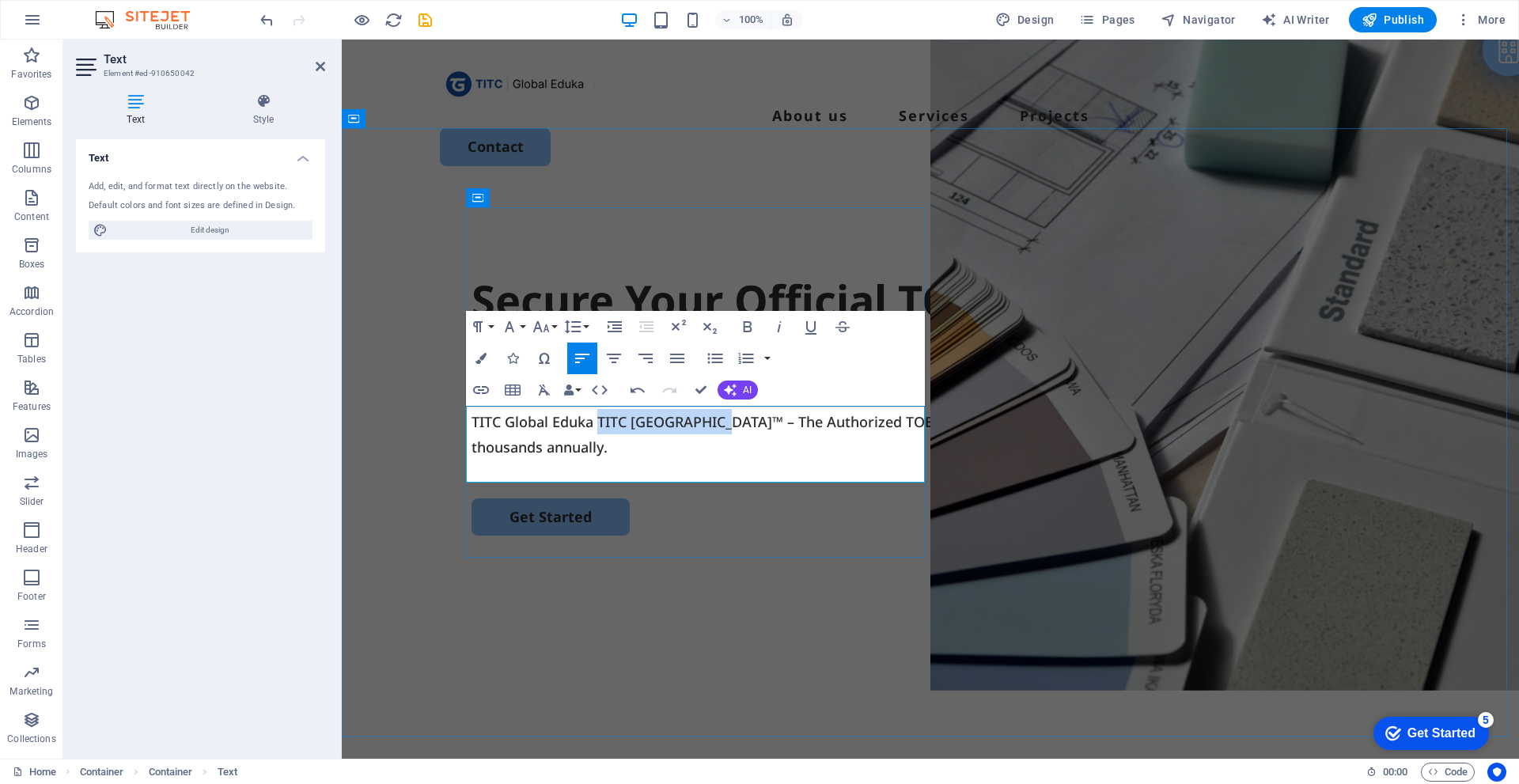
drag, startPoint x: 595, startPoint y: 416, endPoint x: 715, endPoint y: 422, distance: 120.1
click at [715, 422] on p "TITC Global Eduka TITC Indonesia™ – The Authorized TOEFL® Test Center under One…" at bounding box center [930, 435] width 918 height 51
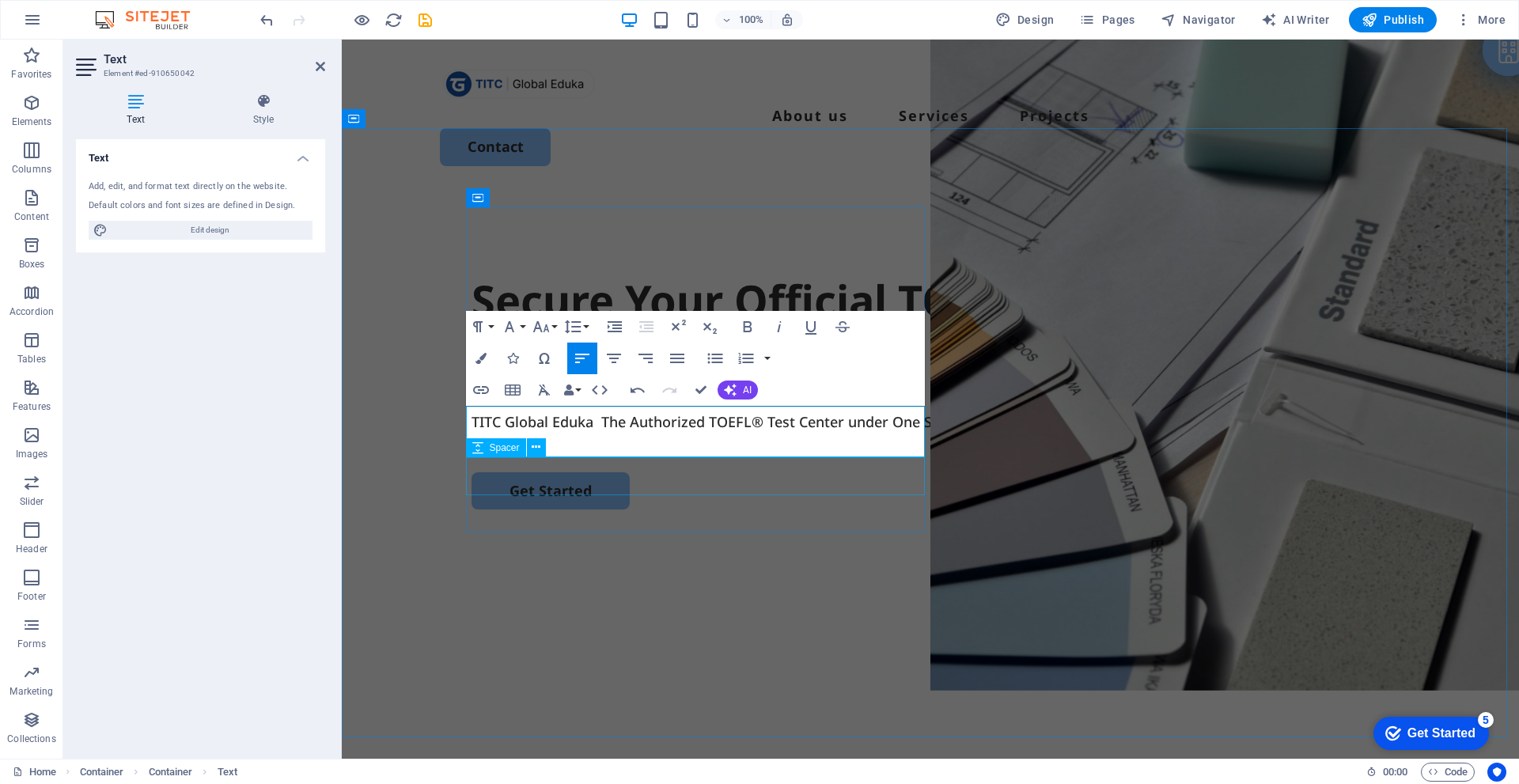
click at [796, 472] on div at bounding box center [930, 453] width 918 height 38
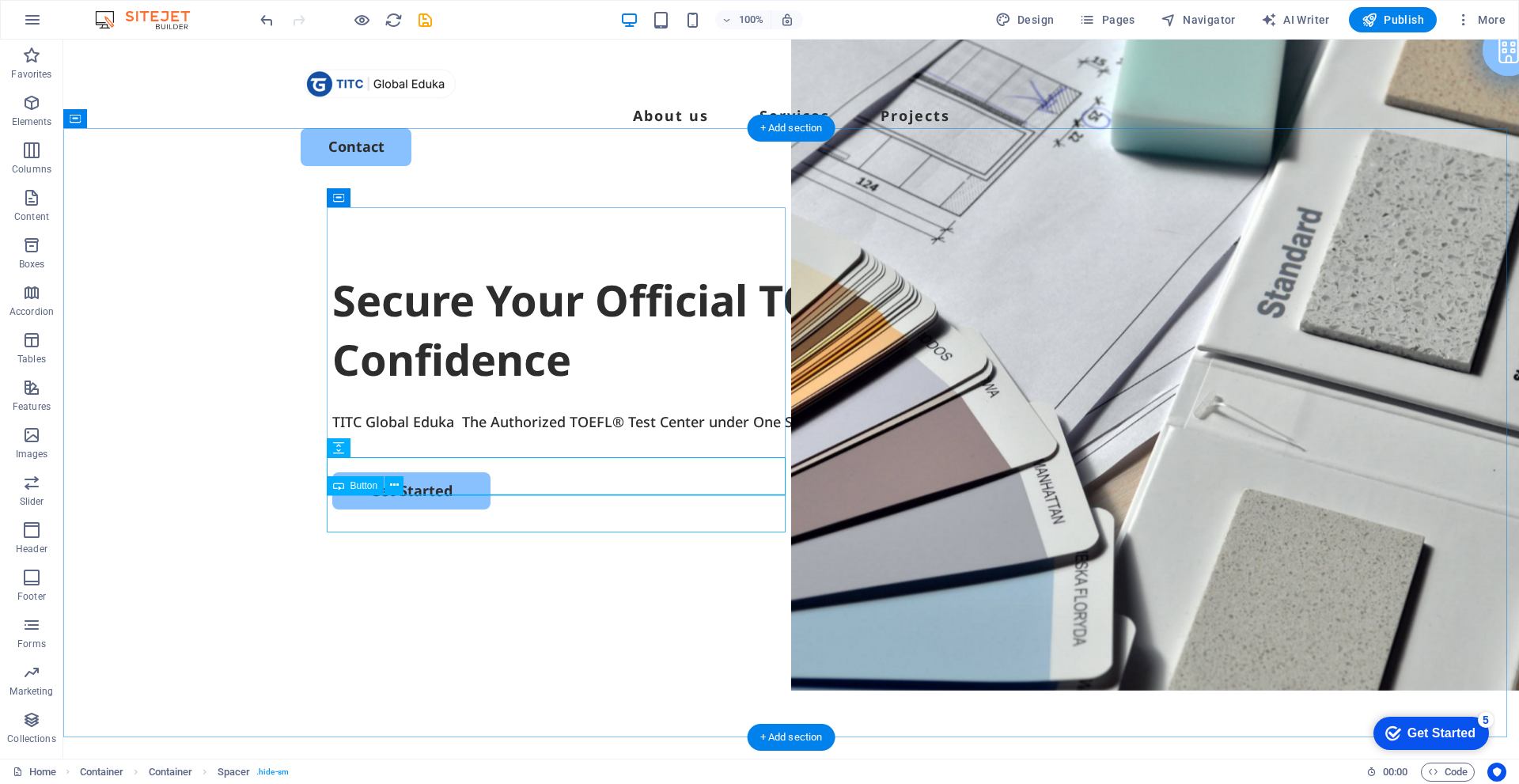
click at [439, 509] on div "Get Started" at bounding box center [791, 491] width 918 height 37
select select "px"
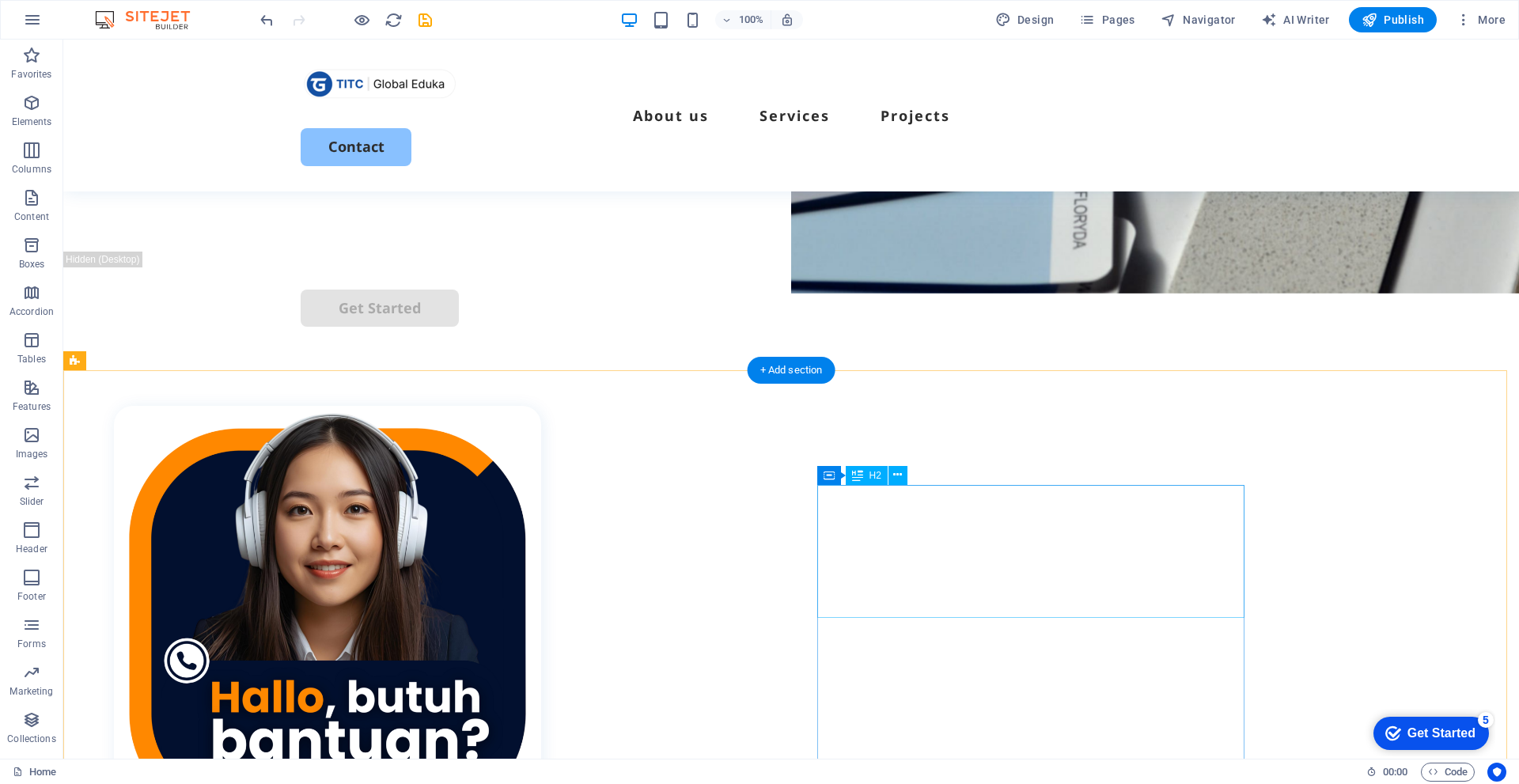
scroll to position [431, 0]
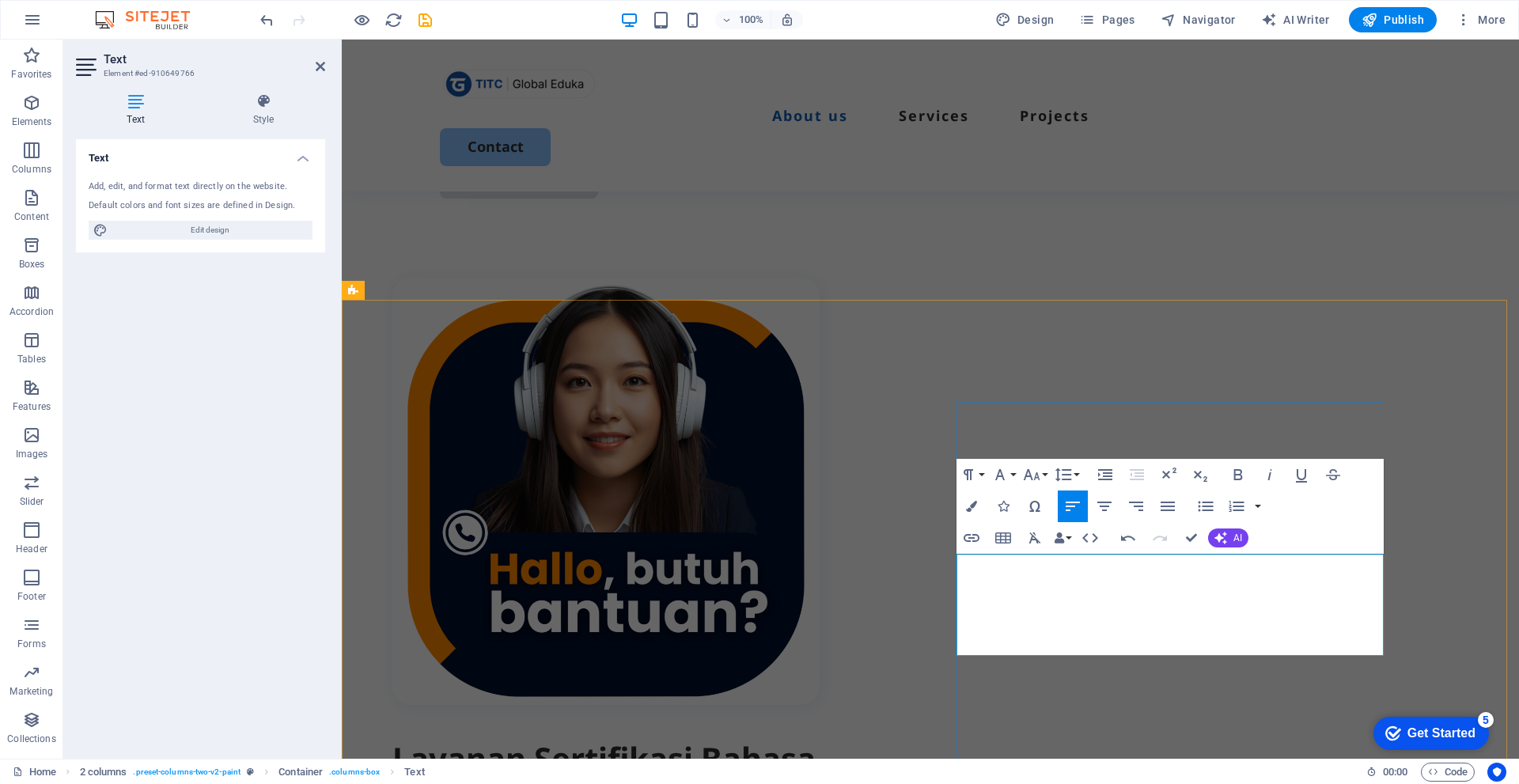
scroll to position [656, 0]
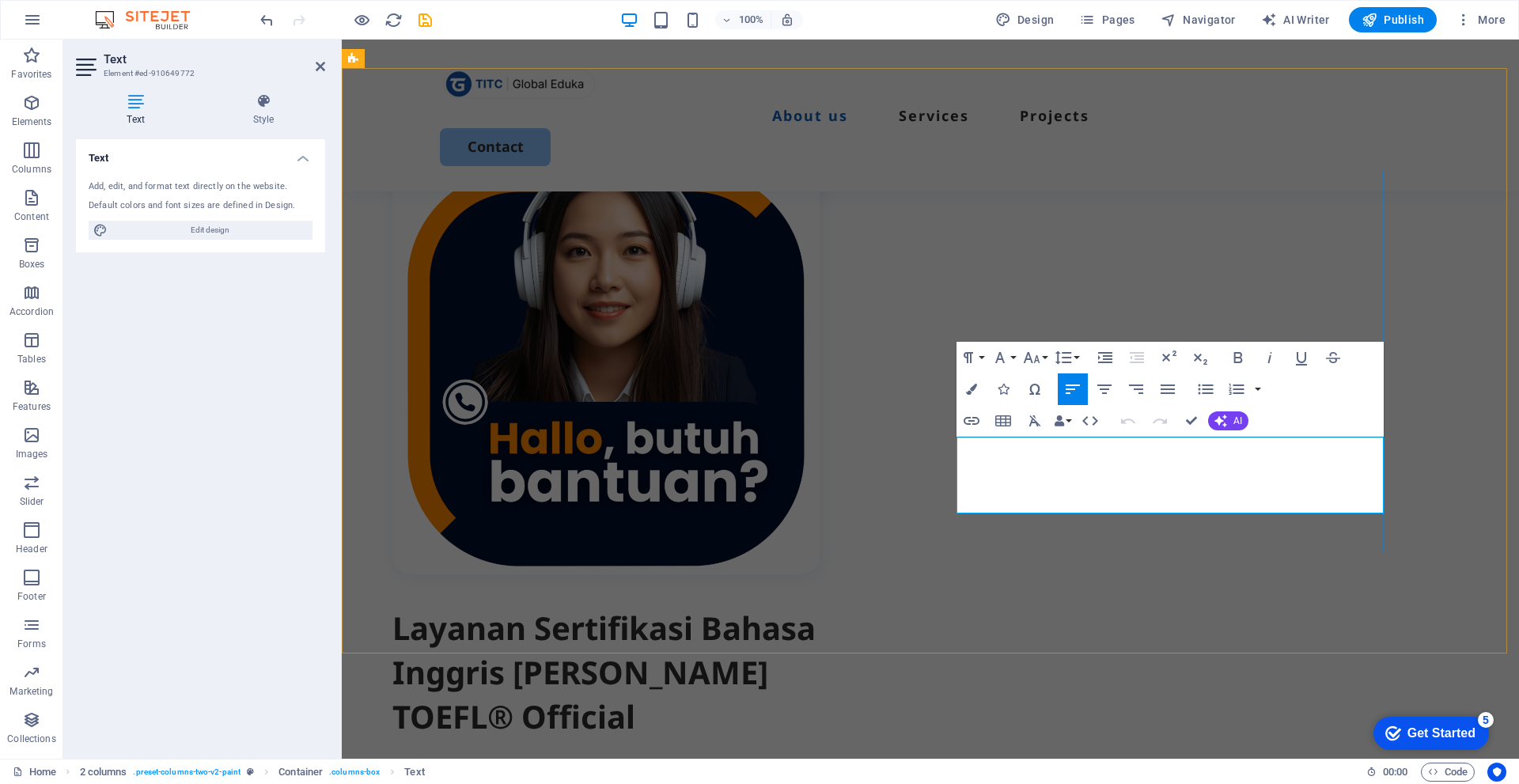
drag, startPoint x: 1027, startPoint y: 446, endPoint x: 936, endPoint y: 441, distance: 91.1
click at [936, 441] on div "Layanan Sertifikasi Bahasa Inggris dan TOEFL® Official TITC Indonesia operates …" at bounding box center [930, 593] width 1177 height 1050
drag, startPoint x: 1080, startPoint y: 450, endPoint x: 1382, endPoint y: 514, distance: 308.7
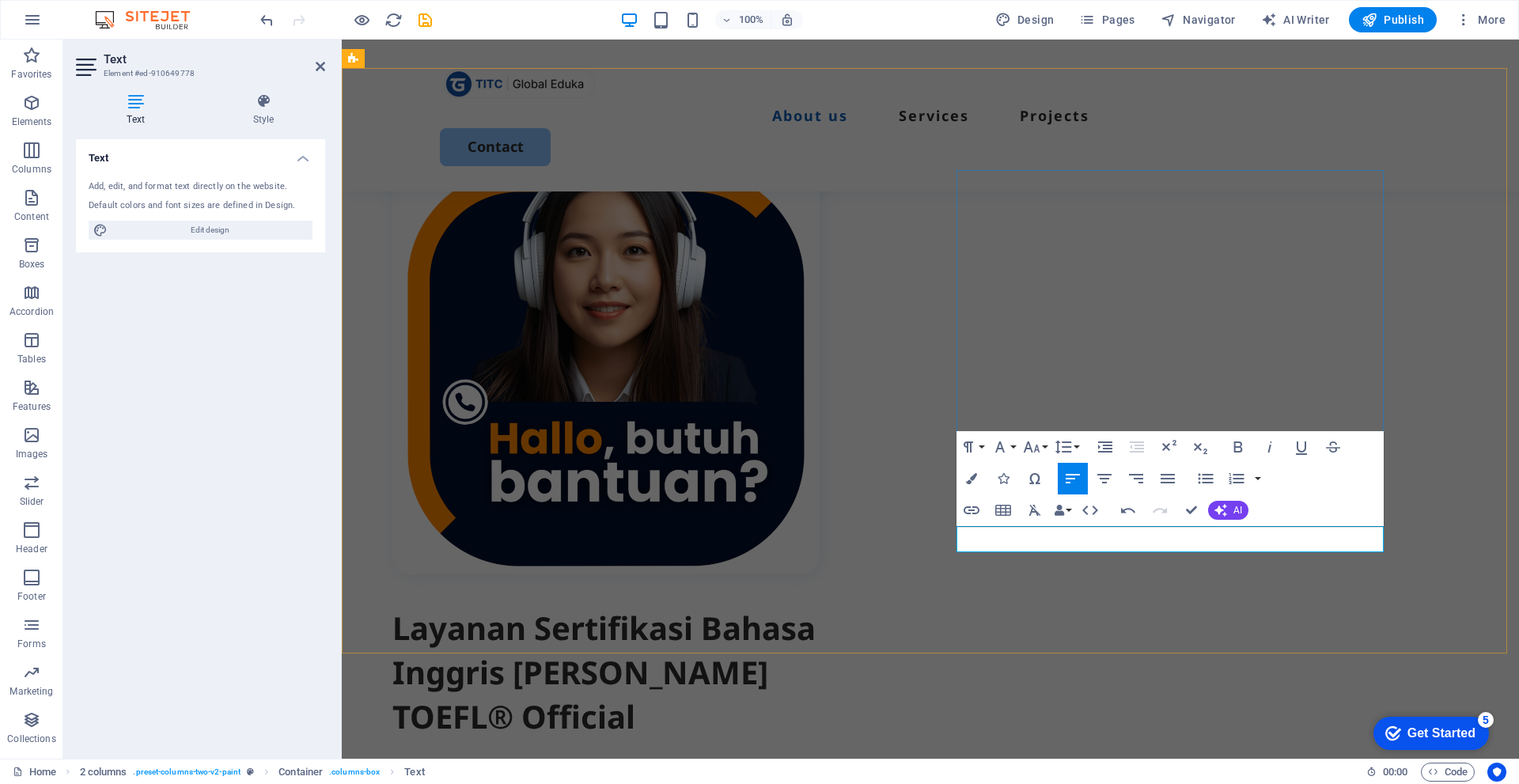
drag, startPoint x: 1177, startPoint y: 537, endPoint x: 1226, endPoint y: 539, distance: 49.0
click at [1236, 448] on icon "button" at bounding box center [1238, 446] width 19 height 19
click at [1016, 444] on button "Font Family" at bounding box center [1003, 446] width 30 height 31
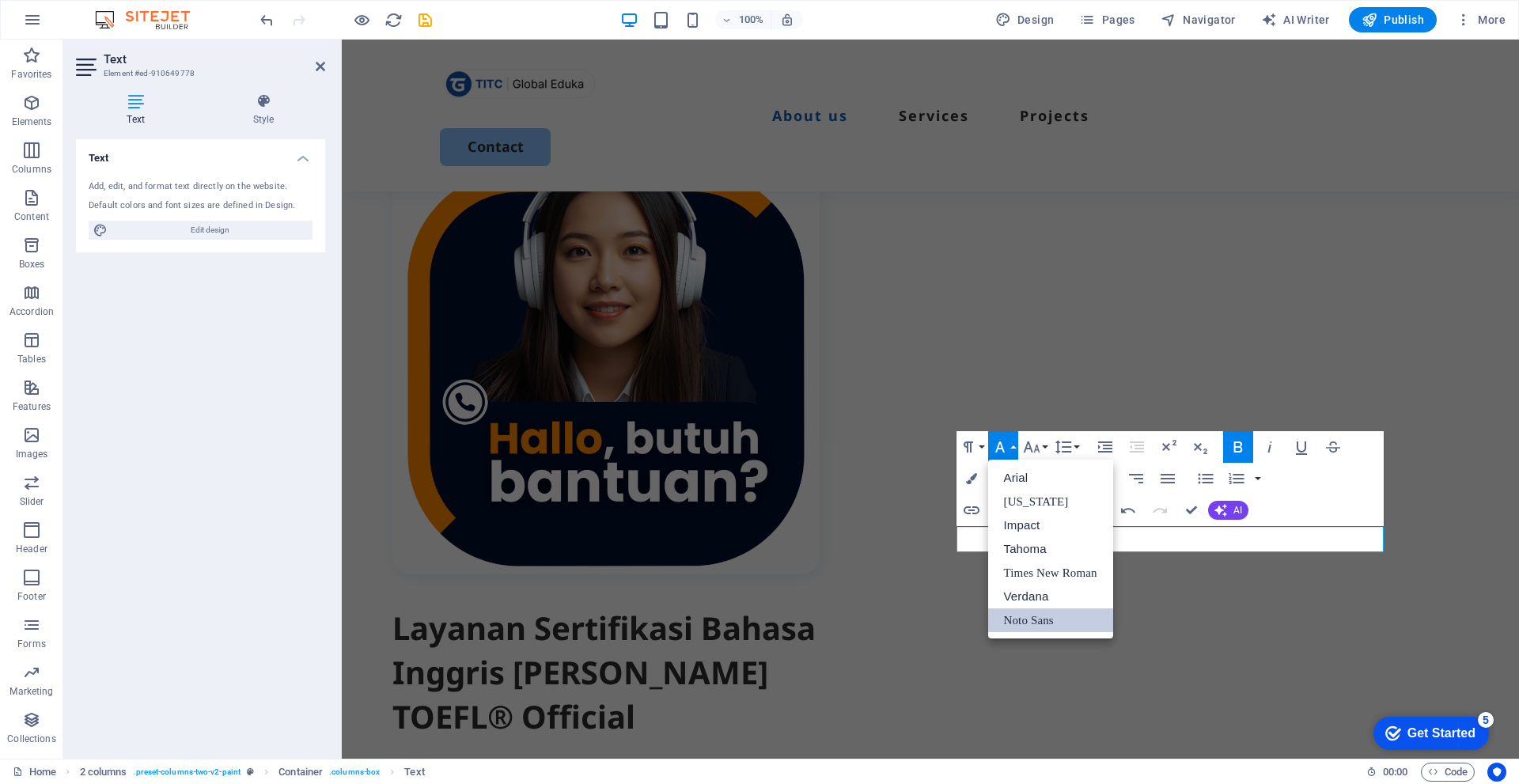
scroll to position [0, 0]
click at [1016, 444] on button "Font Family" at bounding box center [1003, 446] width 30 height 31
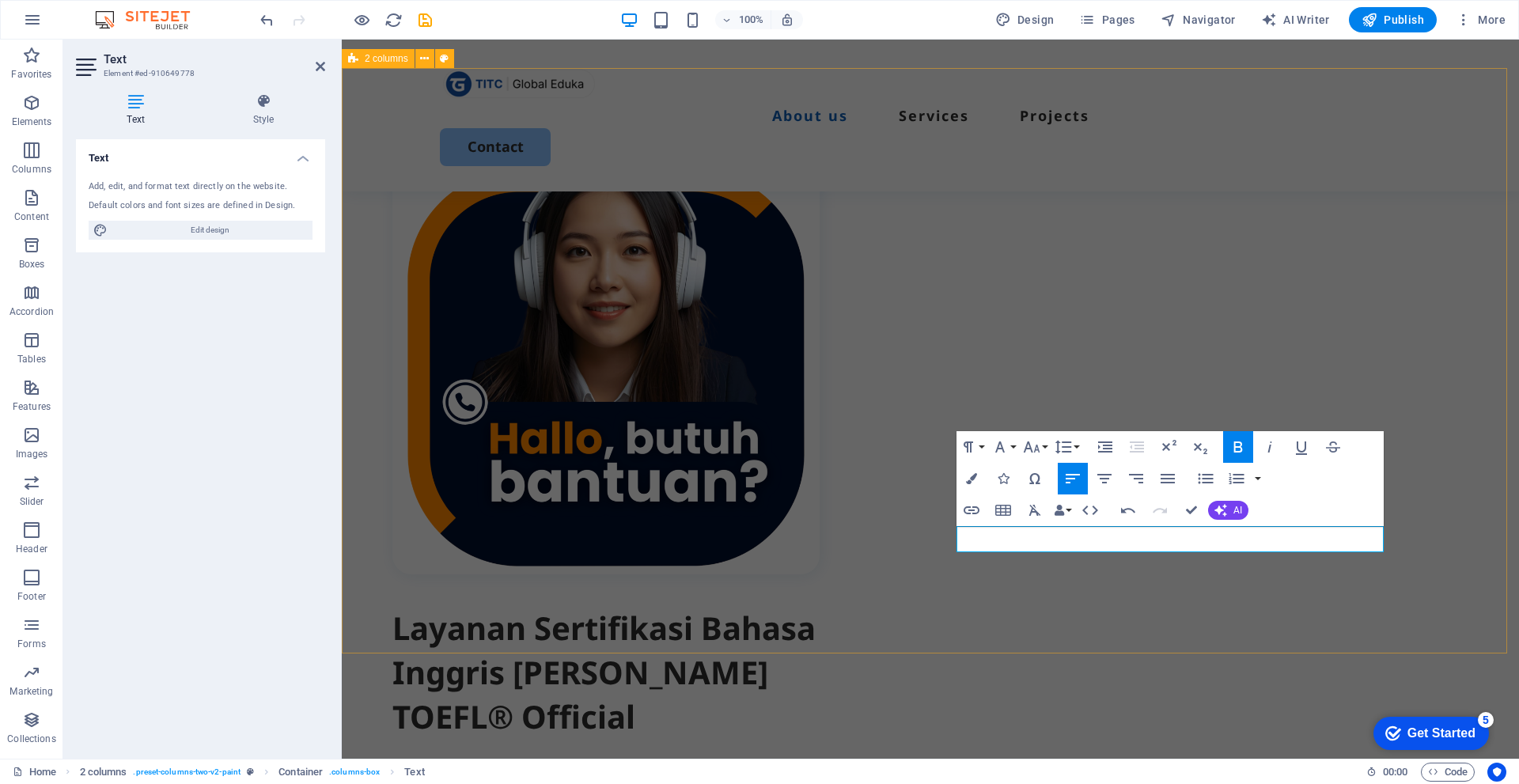
click at [1436, 503] on div "Layanan Sertifikasi Bahasa Inggris dan TOEFL® Official TITC Indonesia operates …" at bounding box center [930, 581] width 1177 height 1025
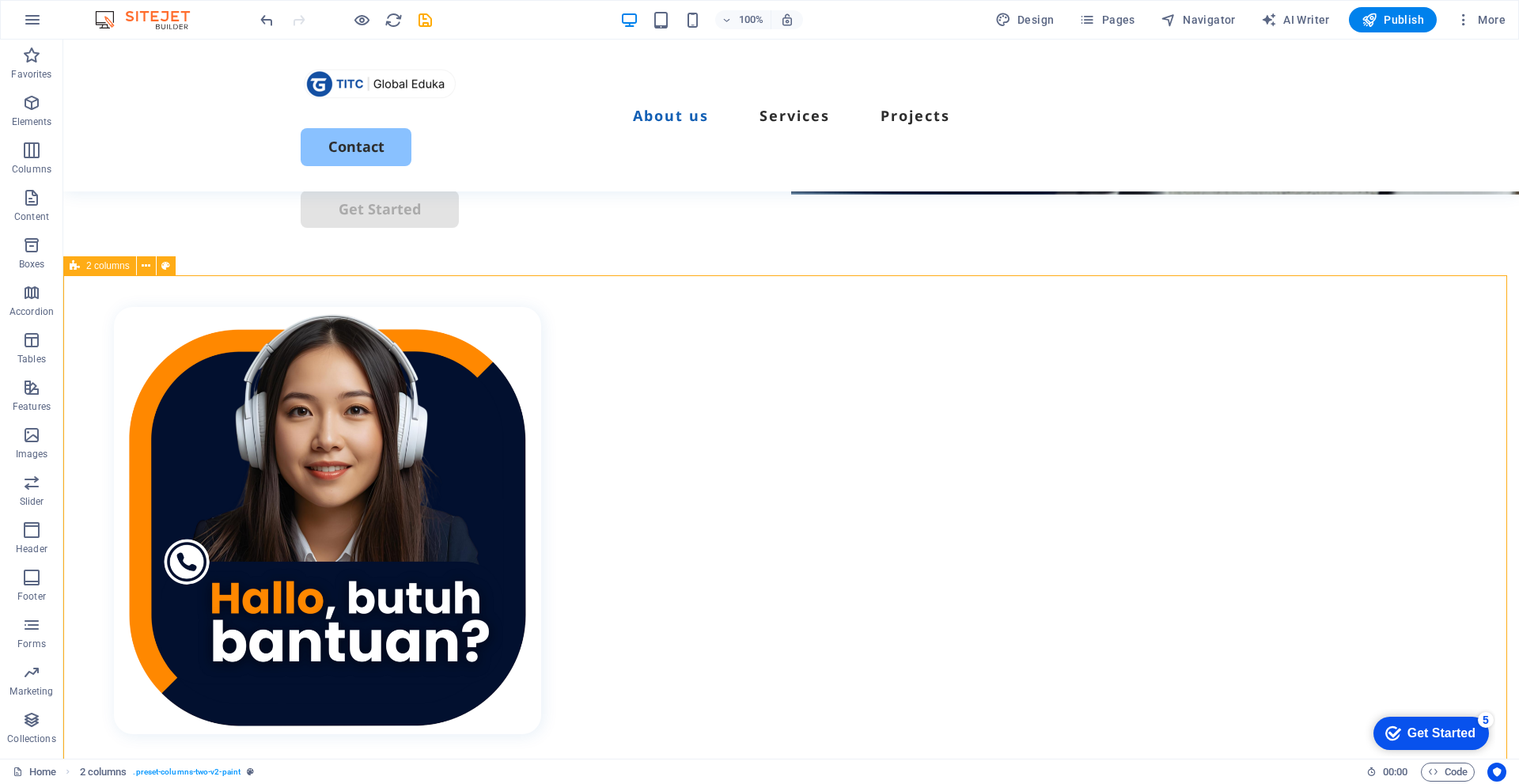
scroll to position [497, 0]
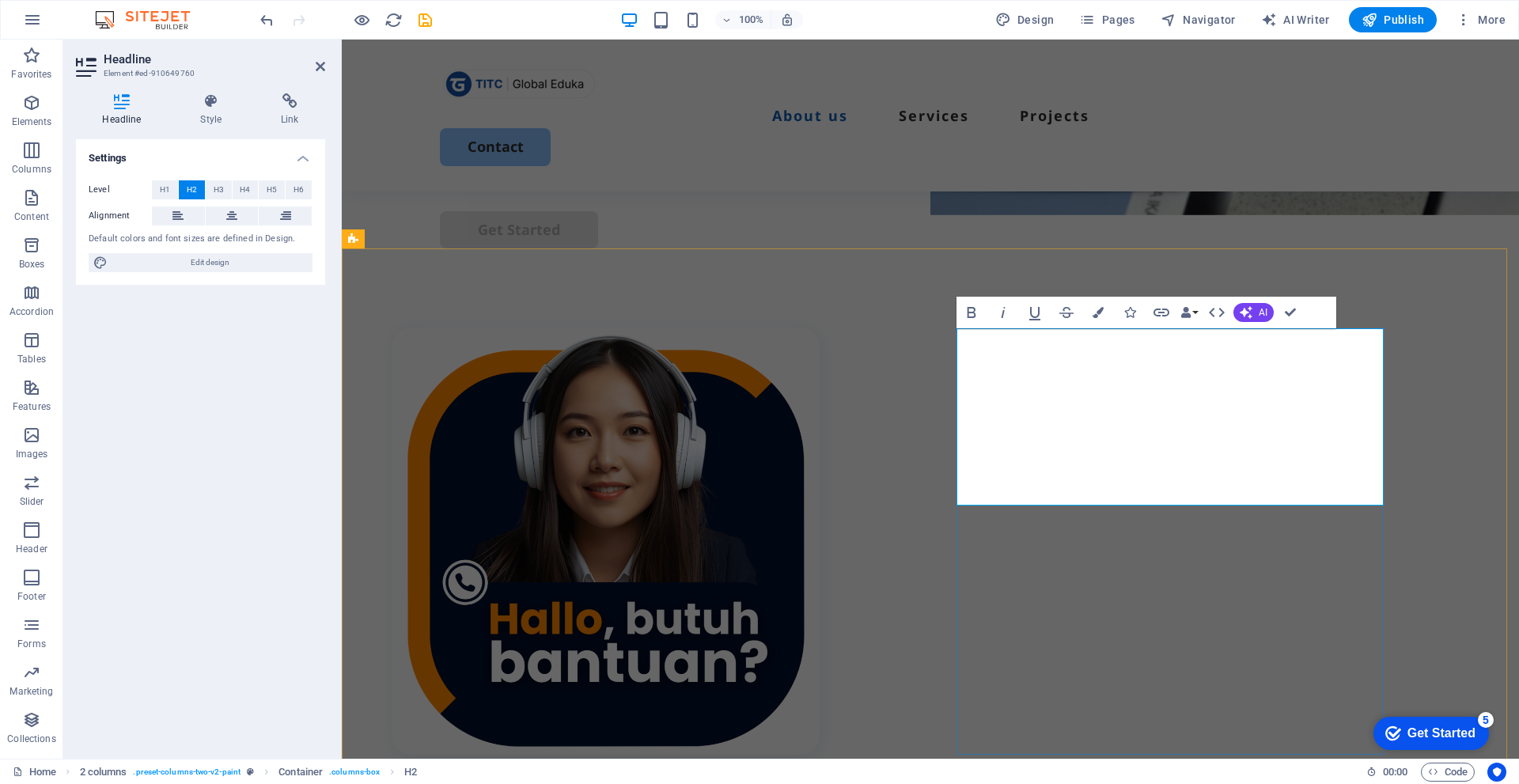
drag, startPoint x: 1097, startPoint y: 344, endPoint x: 1111, endPoint y: 344, distance: 14.0
click at [1397, 392] on div "Take the Official TOEFL ITP® Online Test from the Comfort of Your Home or Board…" at bounding box center [930, 783] width 1177 height 1070
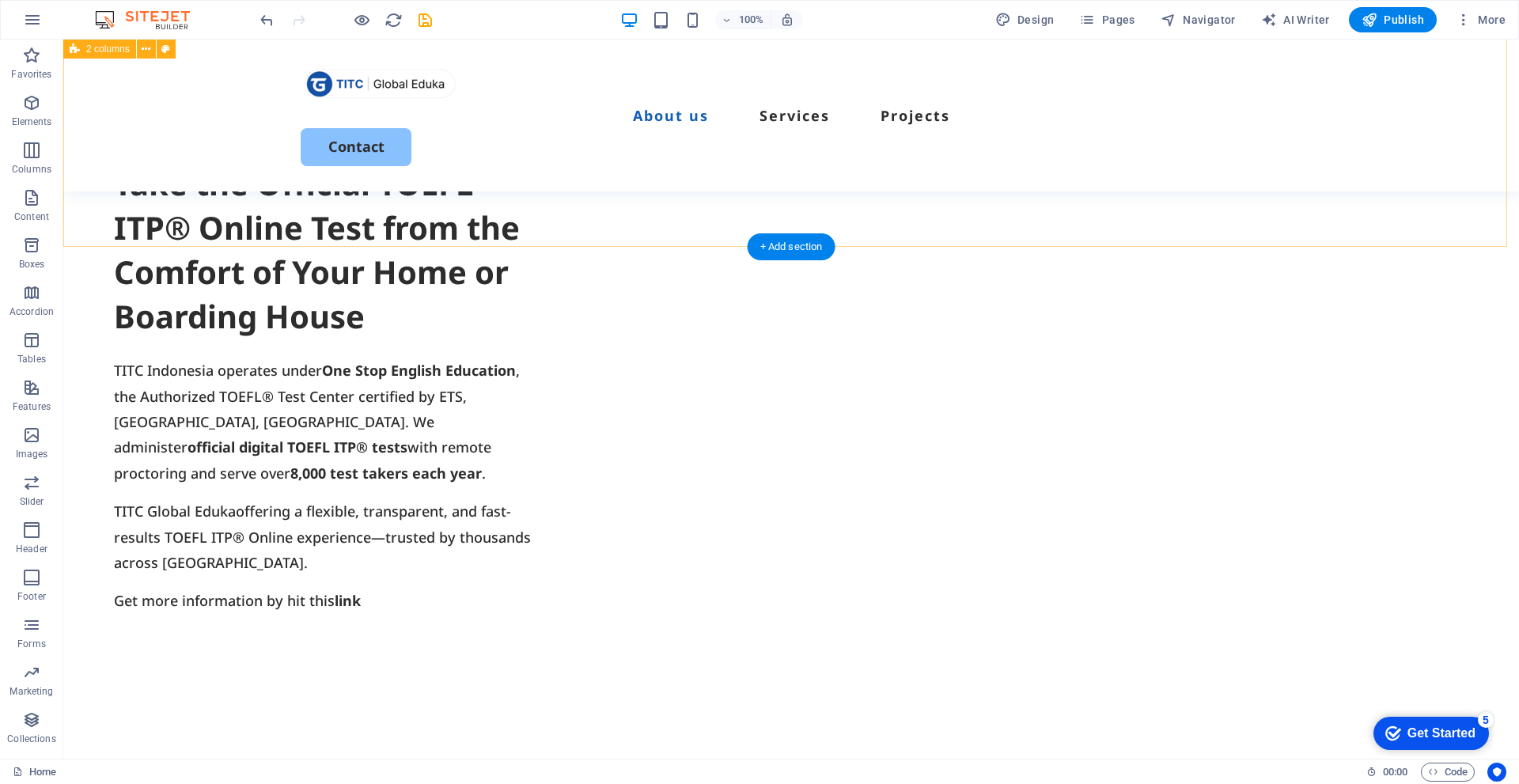
scroll to position [1186, 0]
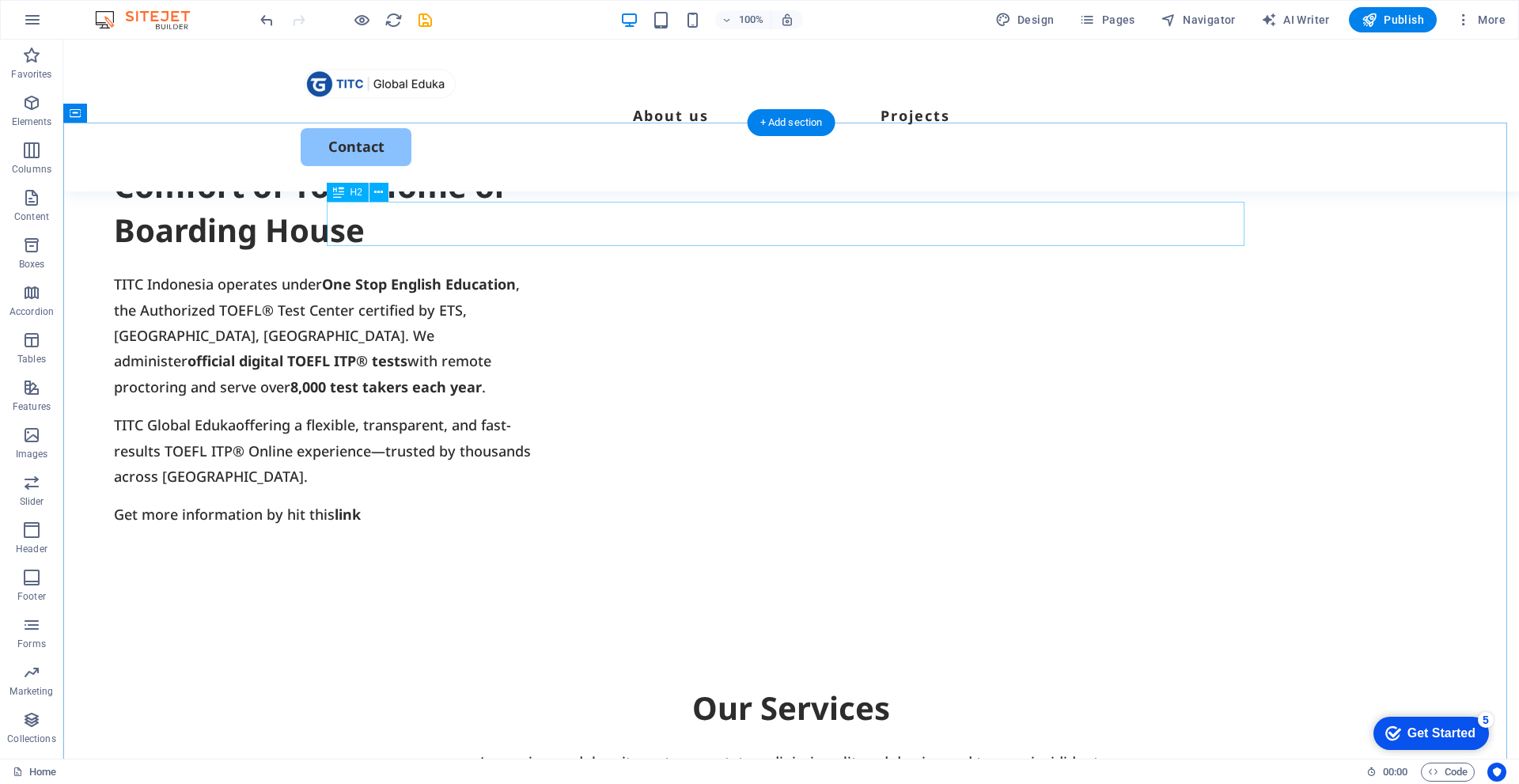
click at [837, 686] on div "Our Services" at bounding box center [791, 708] width 918 height 44
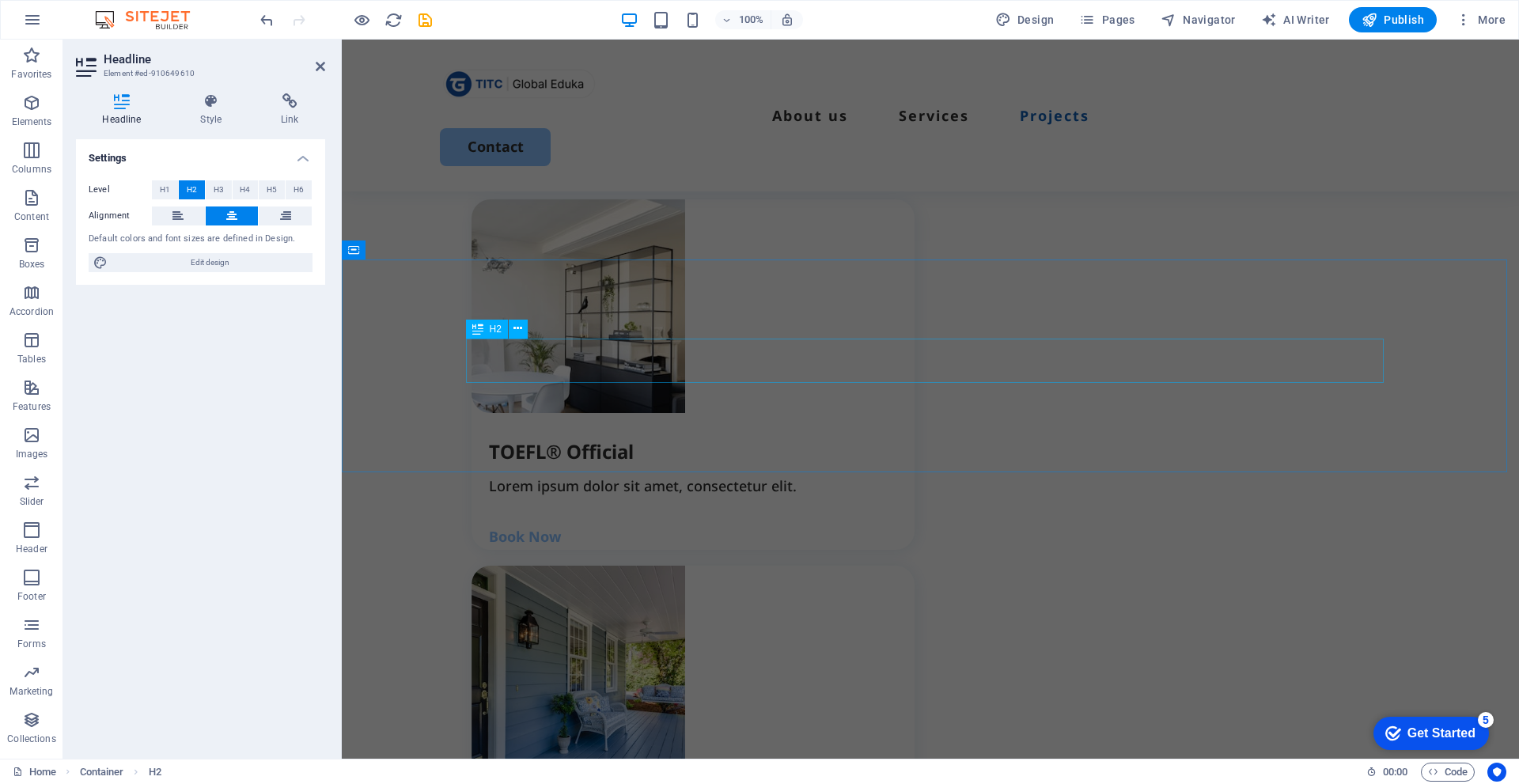
scroll to position [1820, 0]
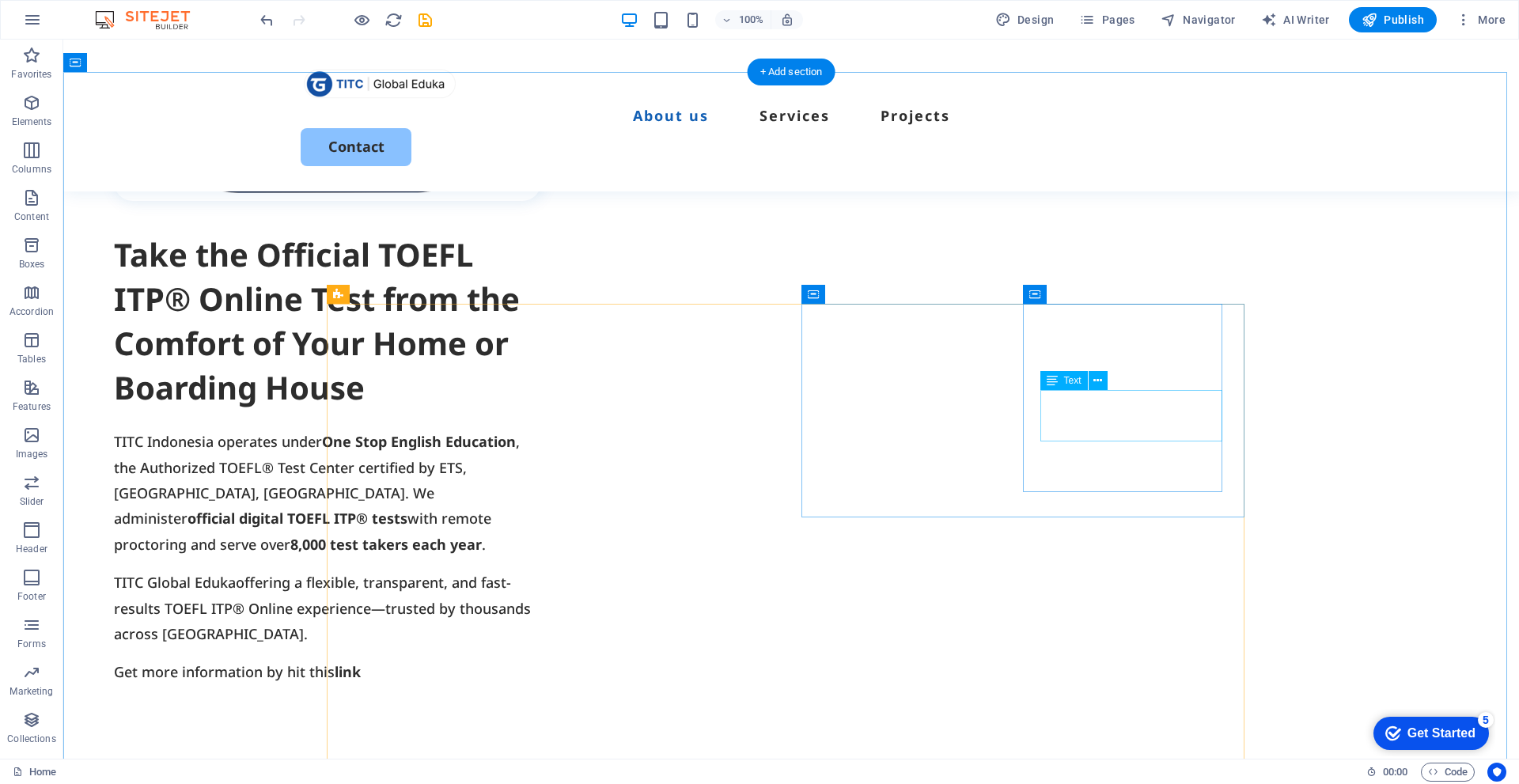
scroll to position [1028, 0]
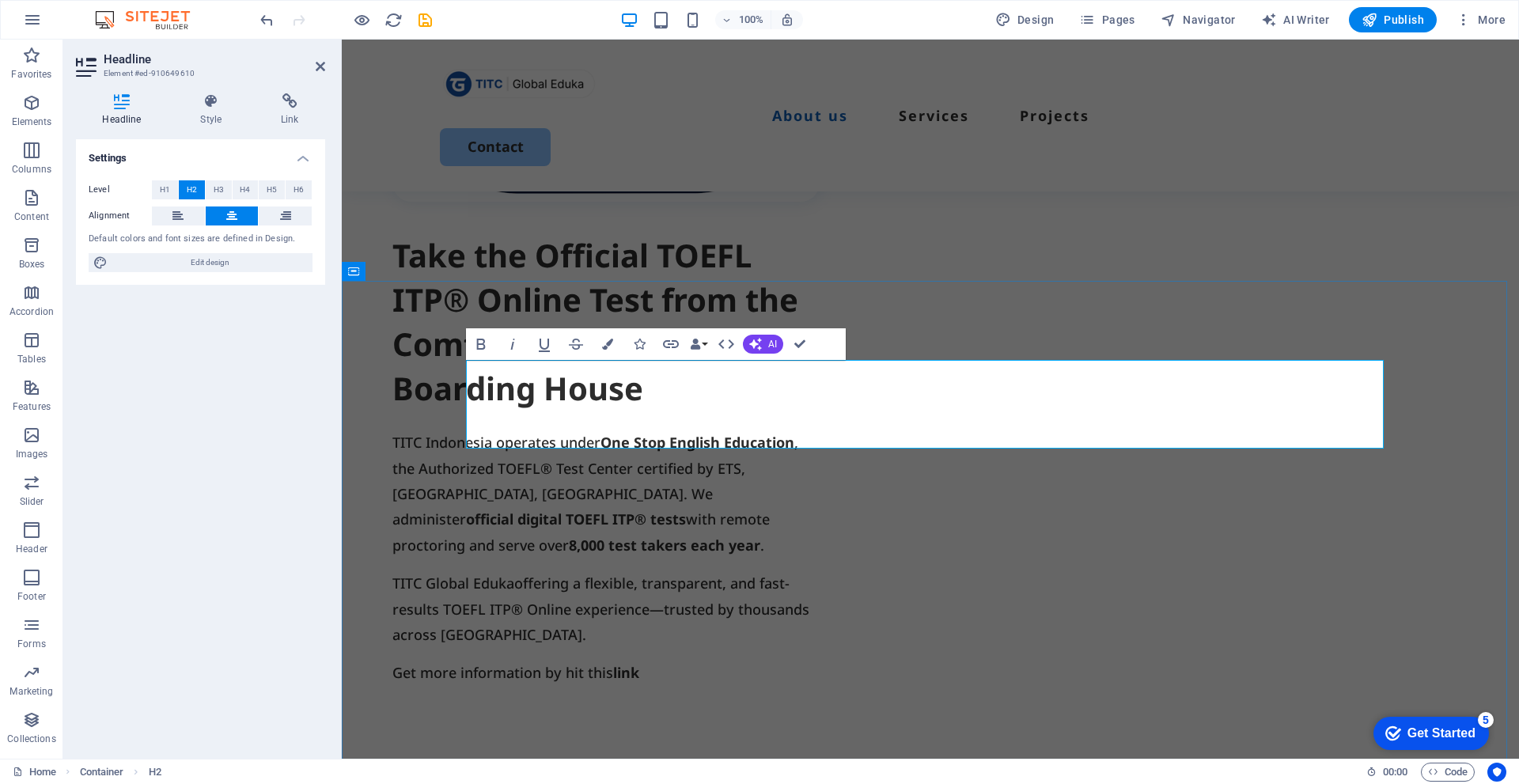
drag, startPoint x: 581, startPoint y: 376, endPoint x: 1009, endPoint y: 380, distance: 428.0
drag, startPoint x: 620, startPoint y: 378, endPoint x: 1129, endPoint y: 426, distance: 511.3
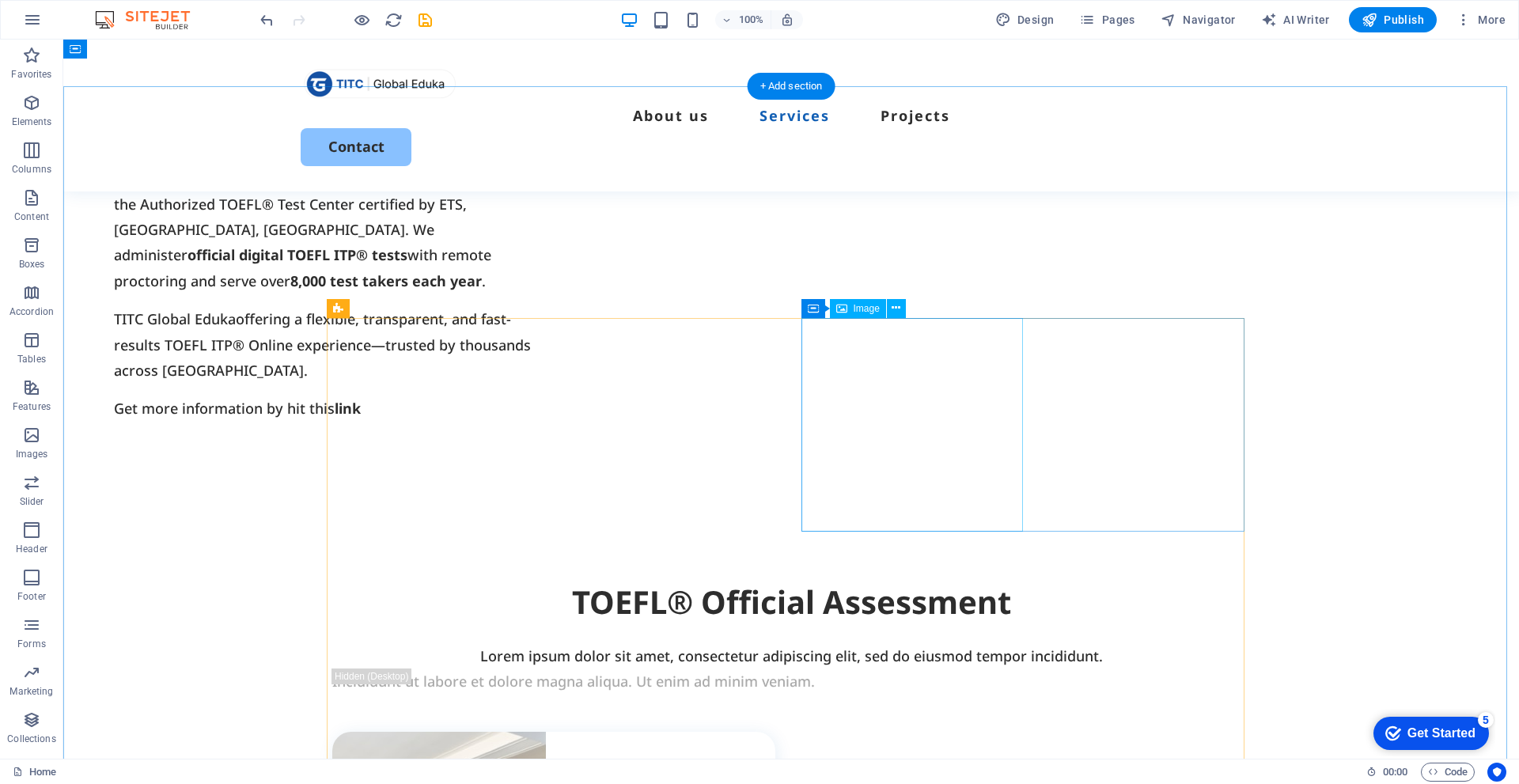
scroll to position [1186, 0]
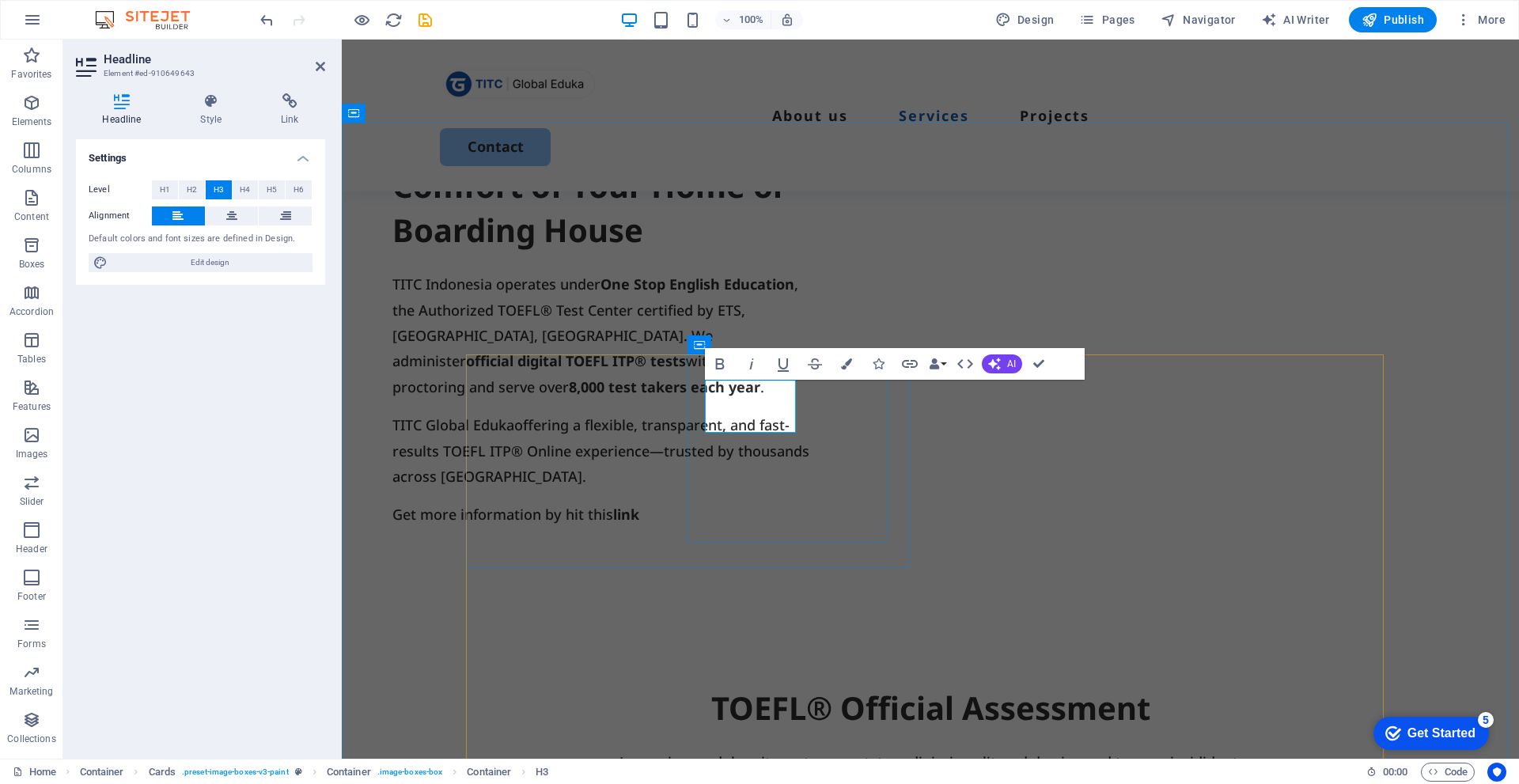
drag, startPoint x: 786, startPoint y: 442, endPoint x: 708, endPoint y: 443, distance: 78.0
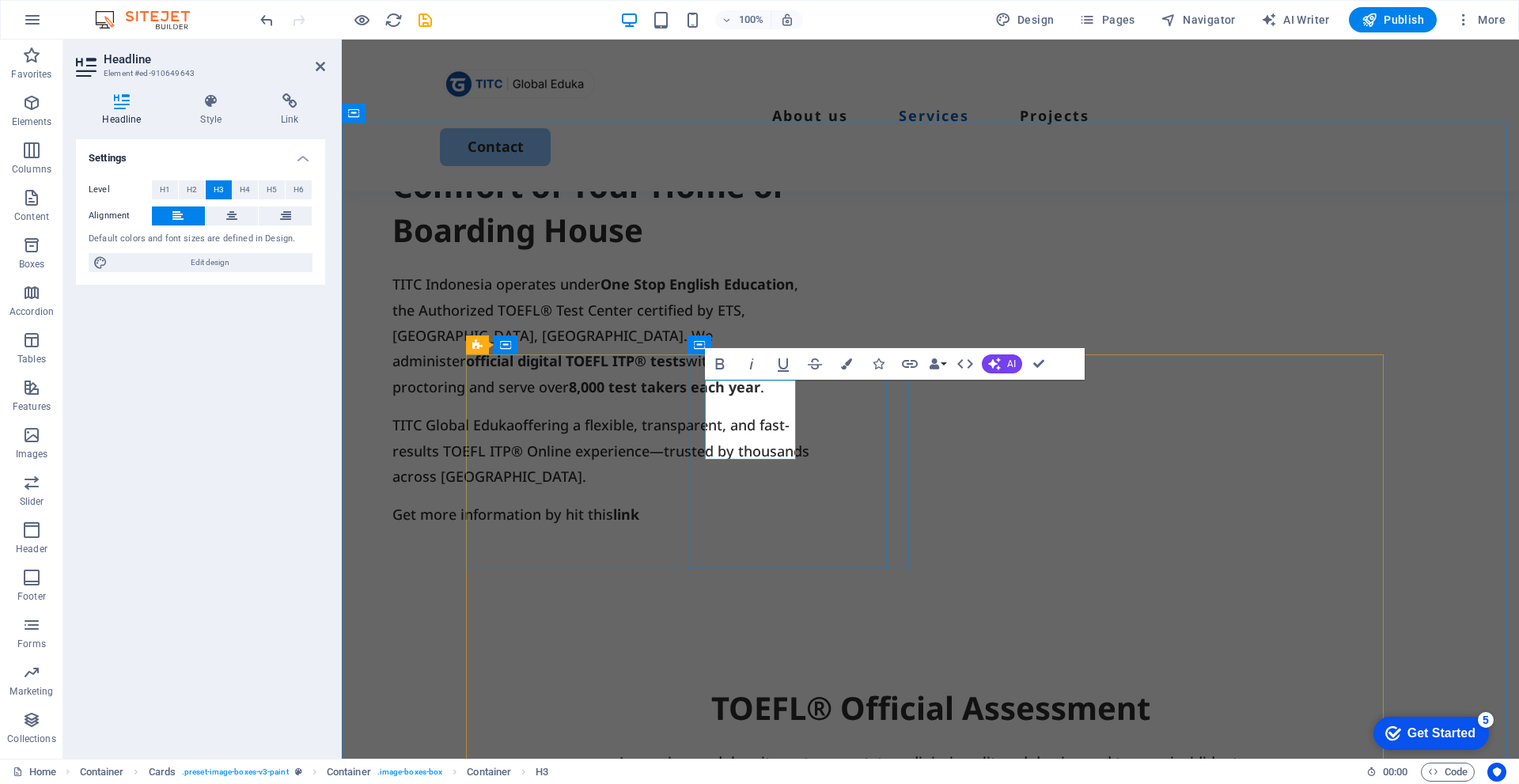
copy h3 "TOEFL ITP® Online"
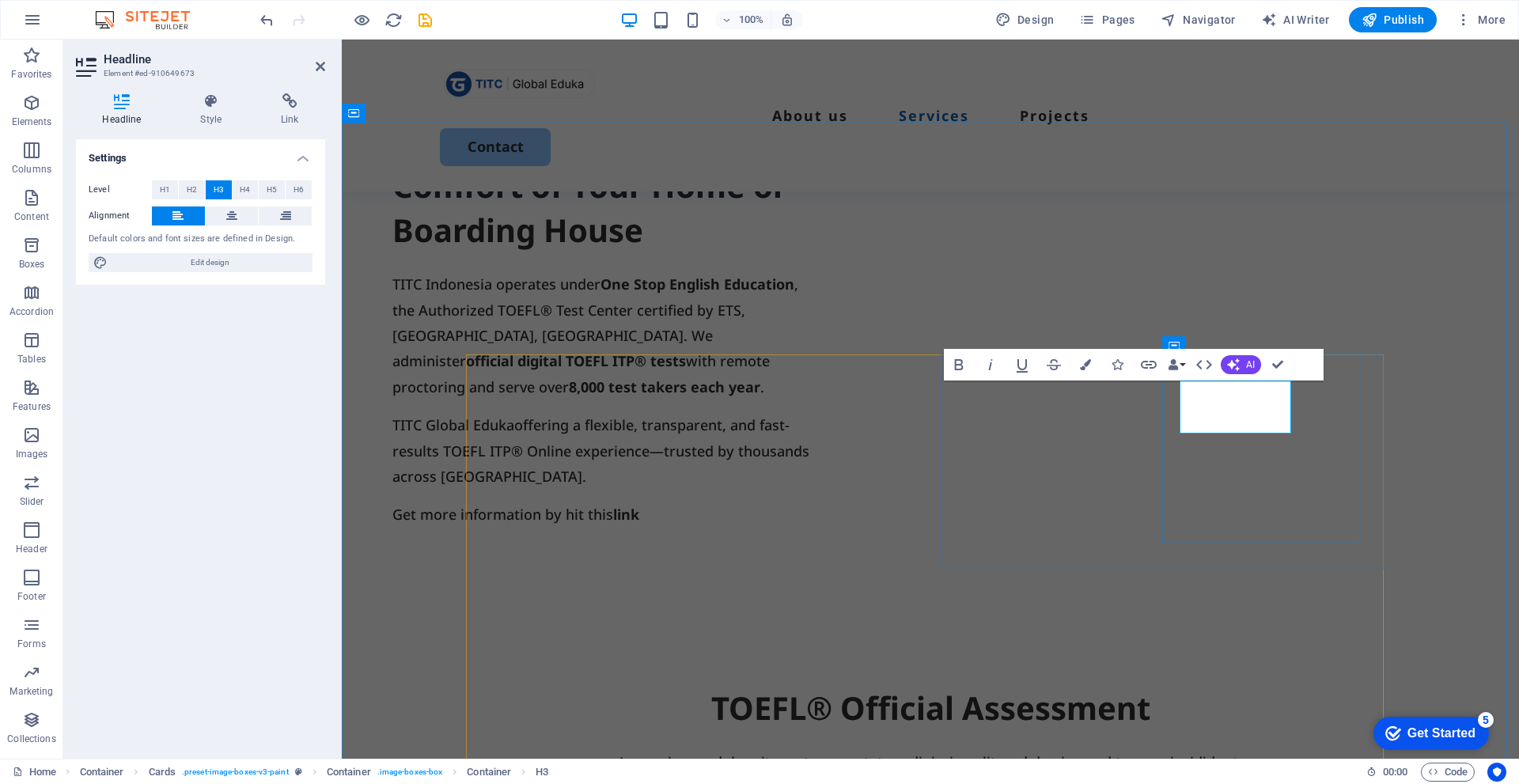
scroll to position [1186, 0]
drag, startPoint x: 1209, startPoint y: 419, endPoint x: 1181, endPoint y: 419, distance: 28.0
drag, startPoint x: 1181, startPoint y: 443, endPoint x: 1238, endPoint y: 445, distance: 57.0
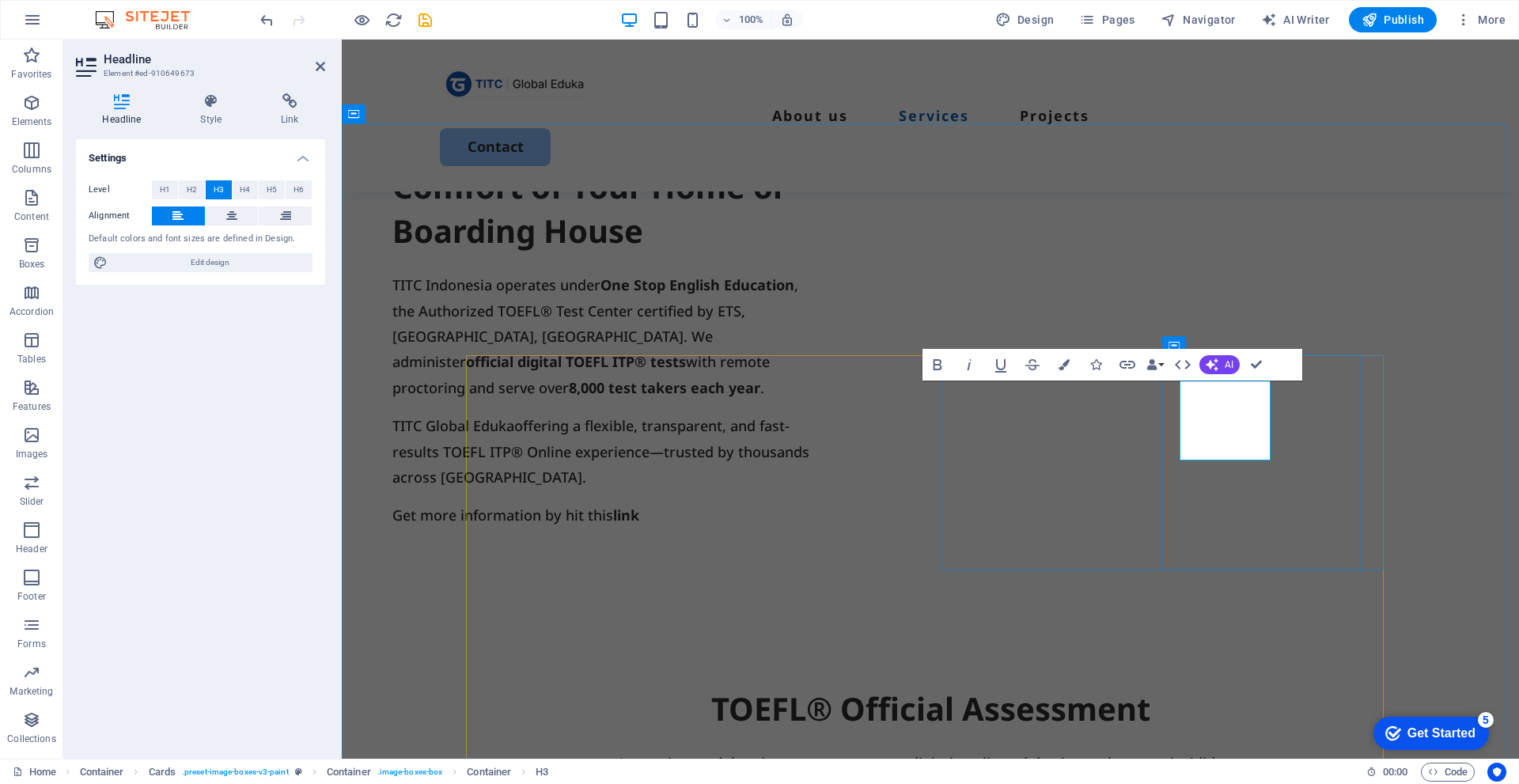
scroll to position [1265, 0]
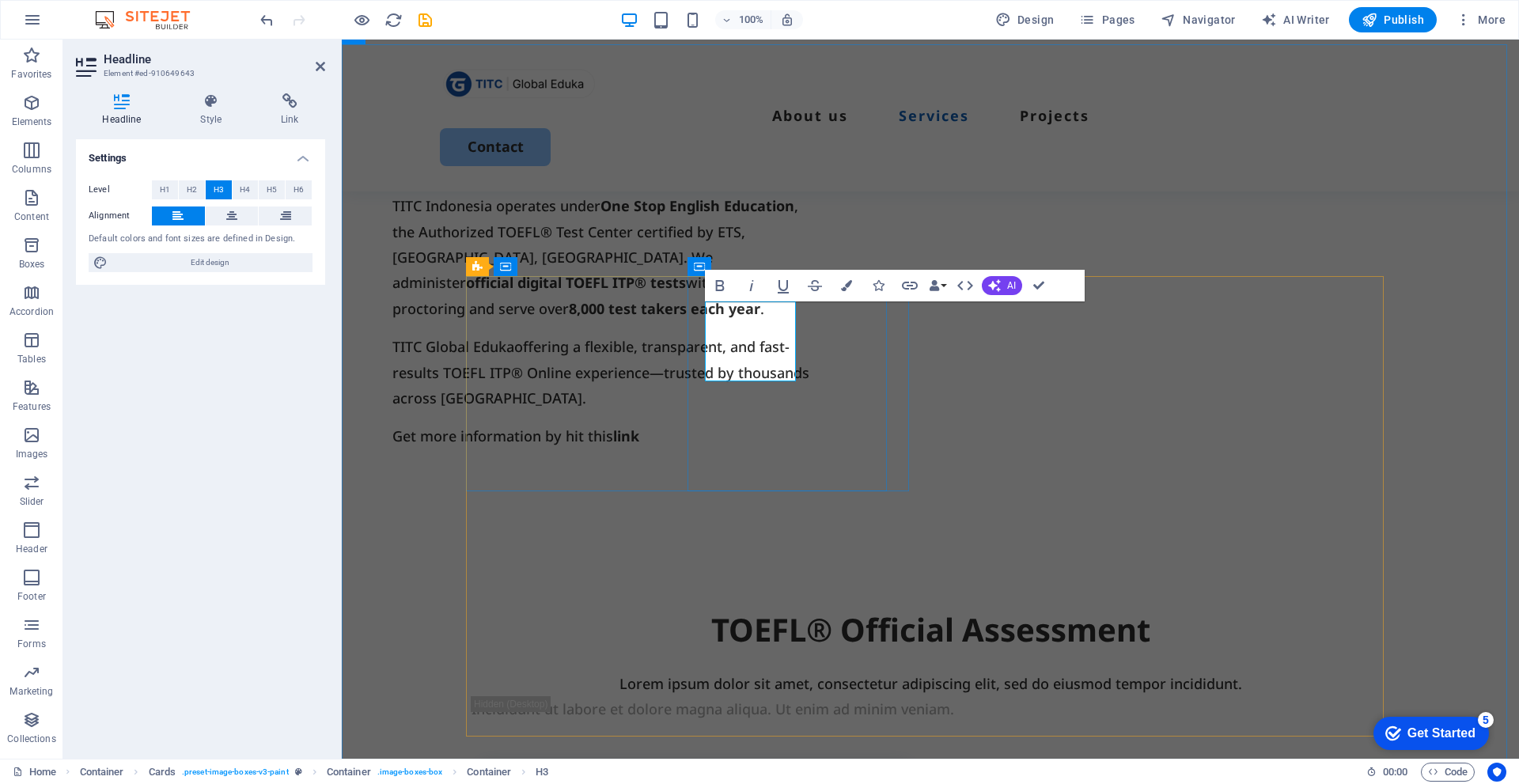
drag, startPoint x: 762, startPoint y: 341, endPoint x: 780, endPoint y: 361, distance: 26.9
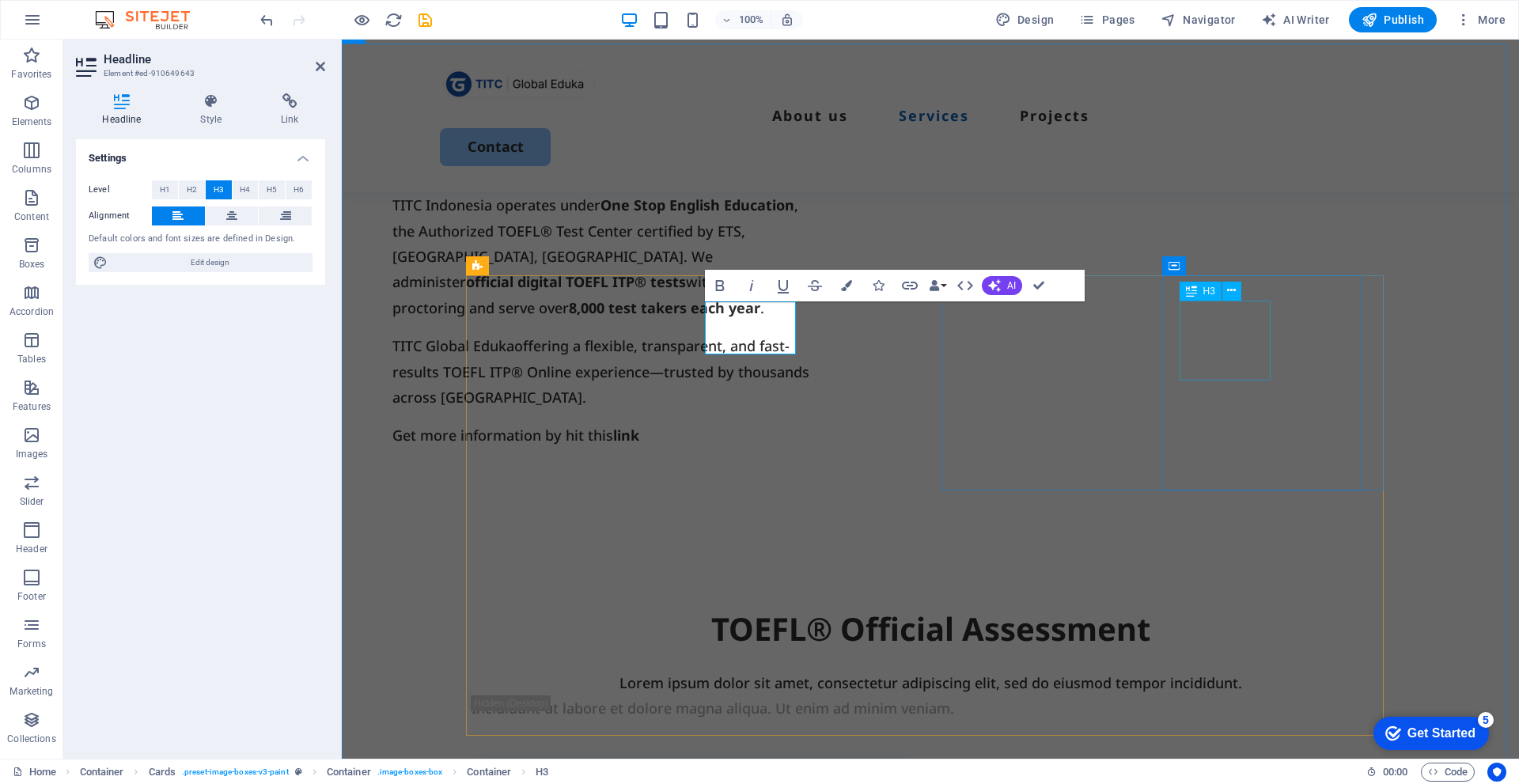
drag, startPoint x: 1243, startPoint y: 362, endPoint x: 1584, endPoint y: 400, distance: 343.1
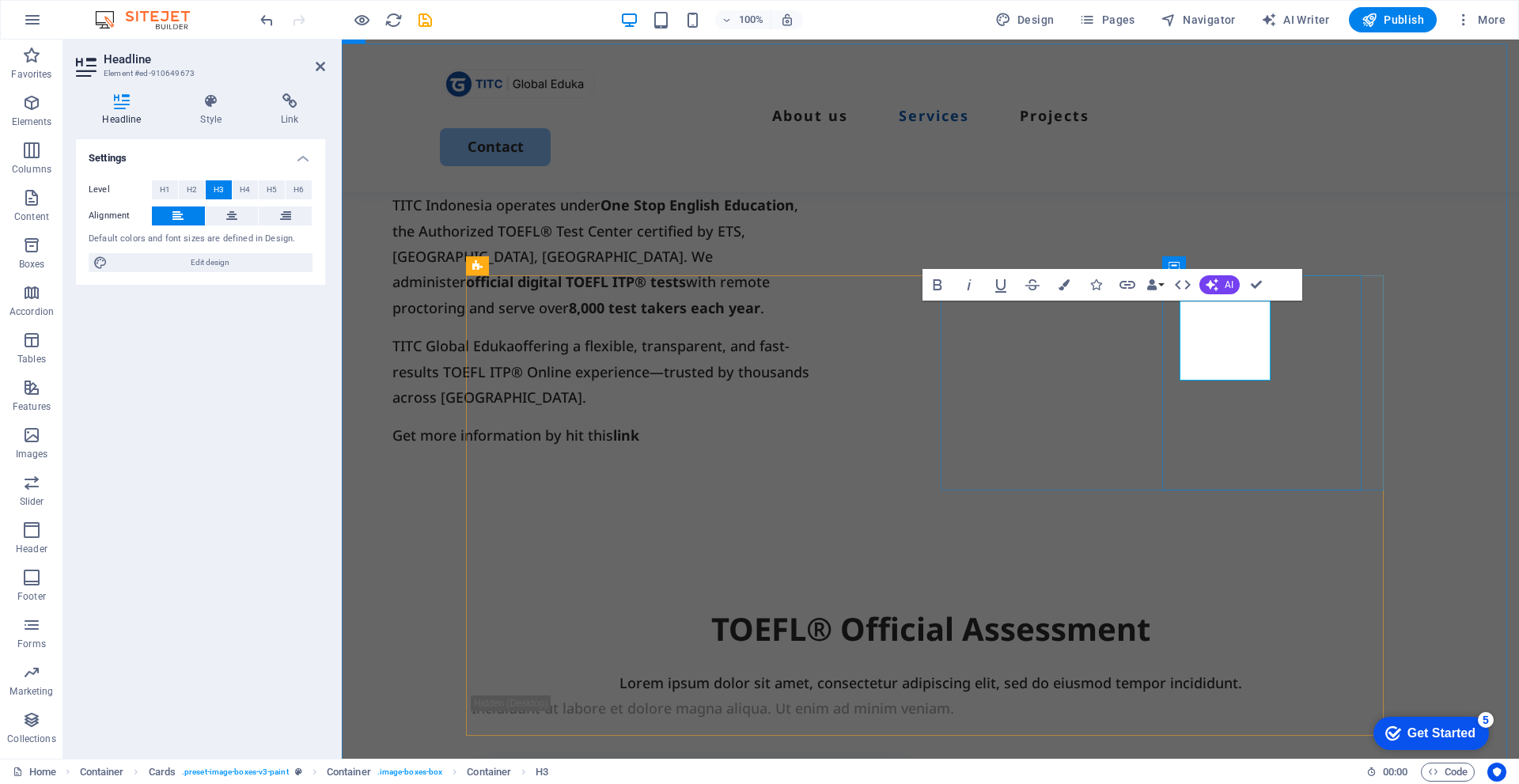
drag, startPoint x: 1235, startPoint y: 338, endPoint x: 1249, endPoint y: 364, distance: 29.5
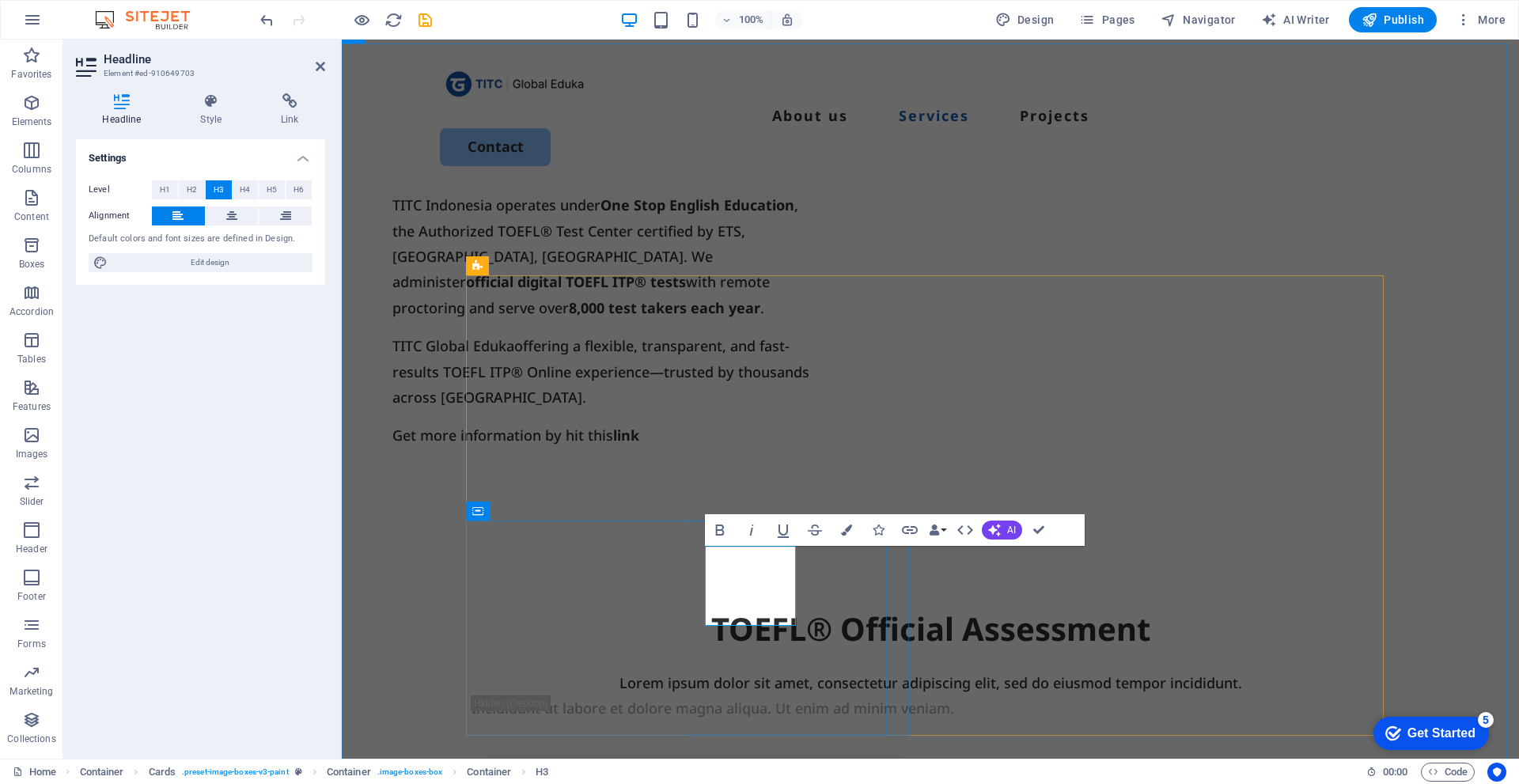
drag, startPoint x: 733, startPoint y: 584, endPoint x: 706, endPoint y: 582, distance: 27.1
drag, startPoint x: 775, startPoint y: 582, endPoint x: 702, endPoint y: 584, distance: 73.0
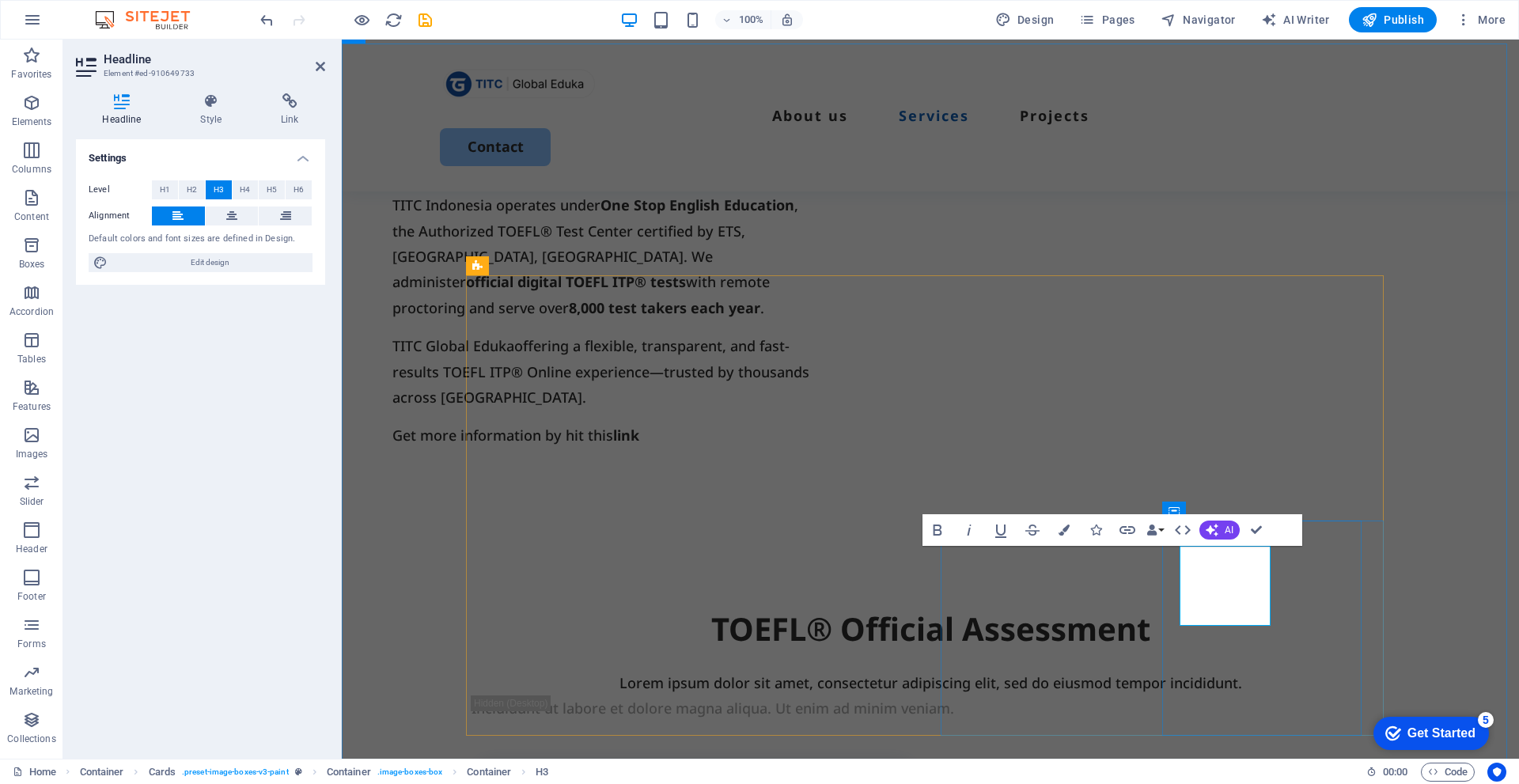
drag, startPoint x: 1210, startPoint y: 582, endPoint x: 1181, endPoint y: 582, distance: 29.0
drag, startPoint x: 1179, startPoint y: 588, endPoint x: 1246, endPoint y: 587, distance: 67.0
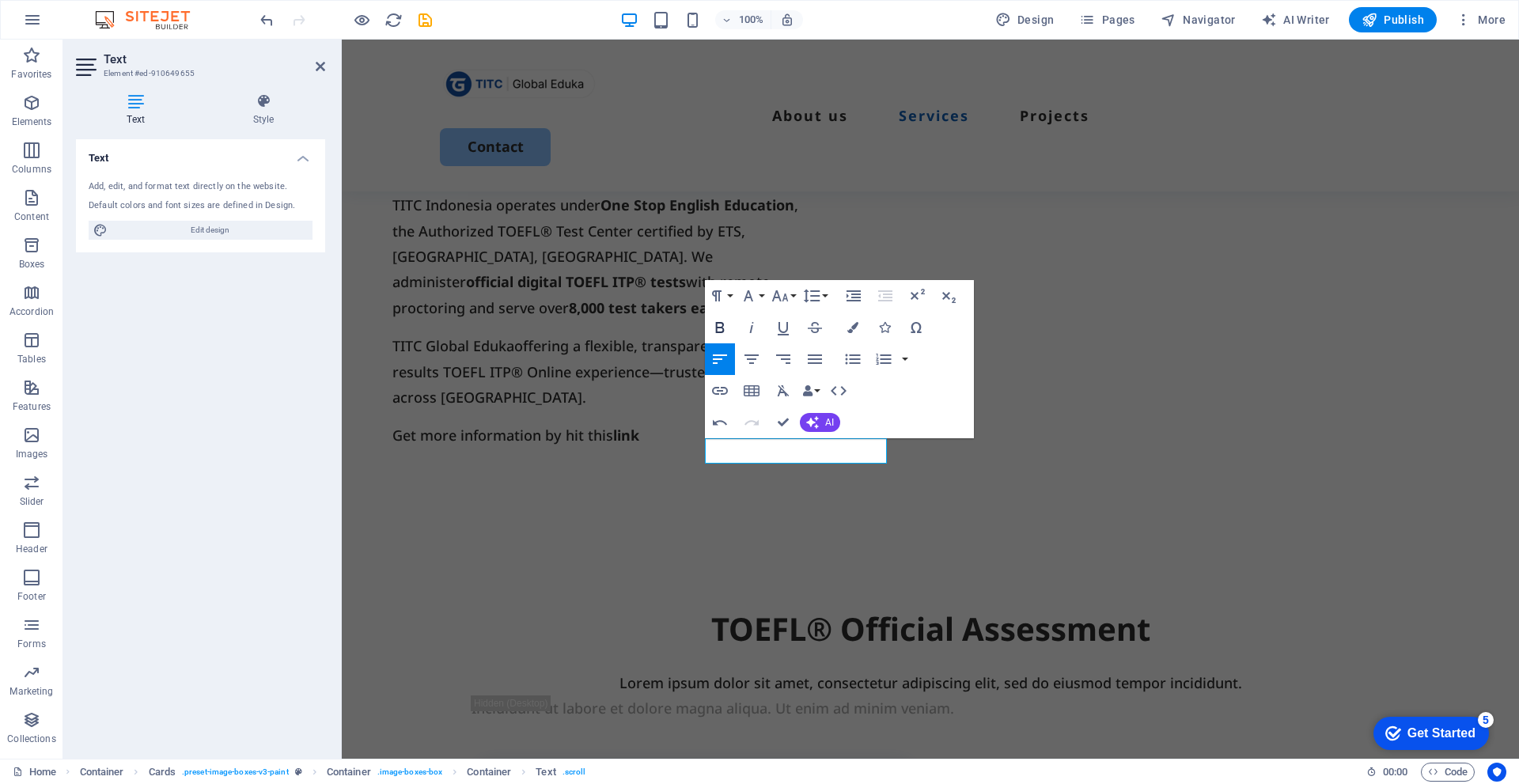
click at [725, 326] on icon "button" at bounding box center [720, 327] width 19 height 19
copy strong "Register A Test"
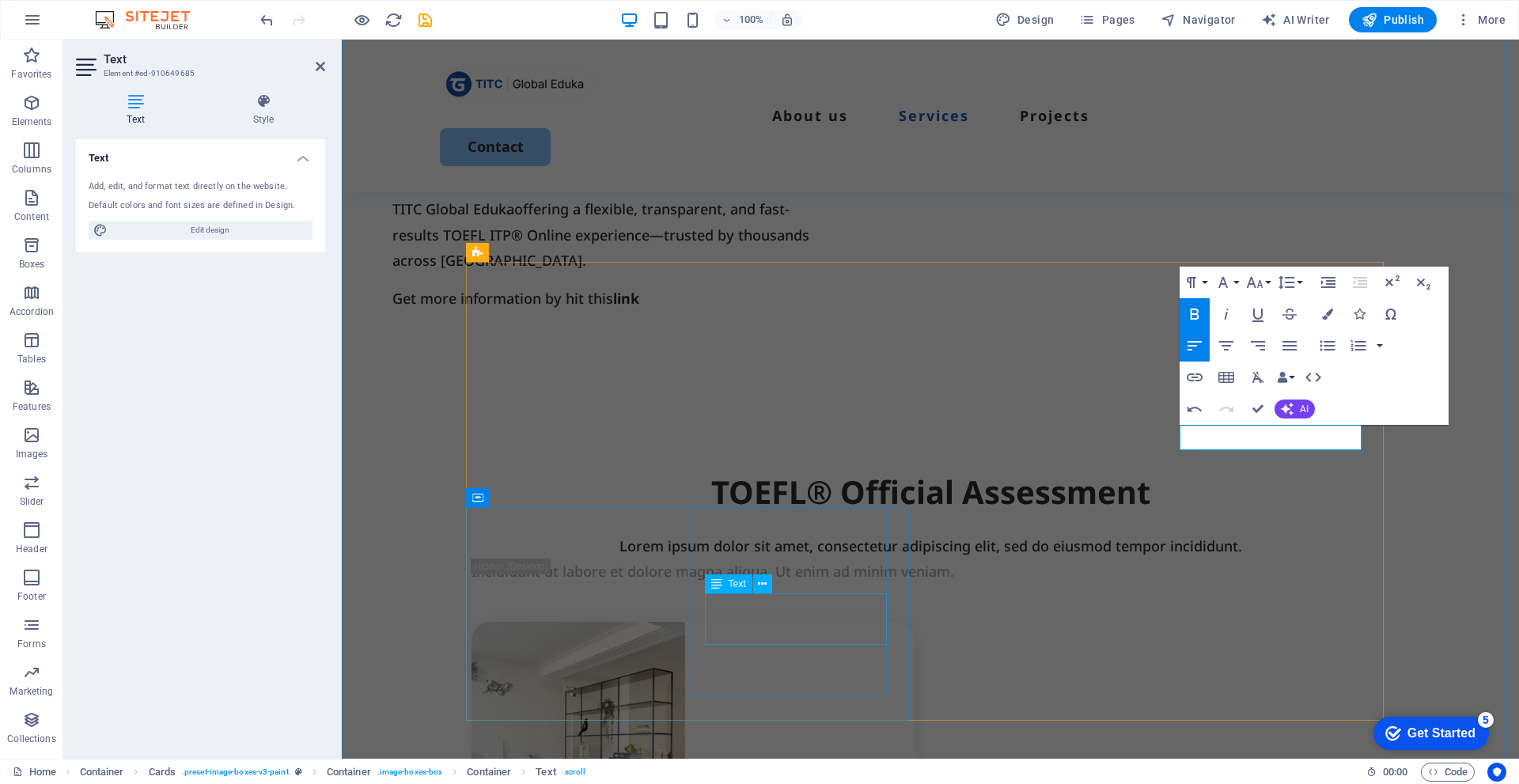
scroll to position [1424, 0]
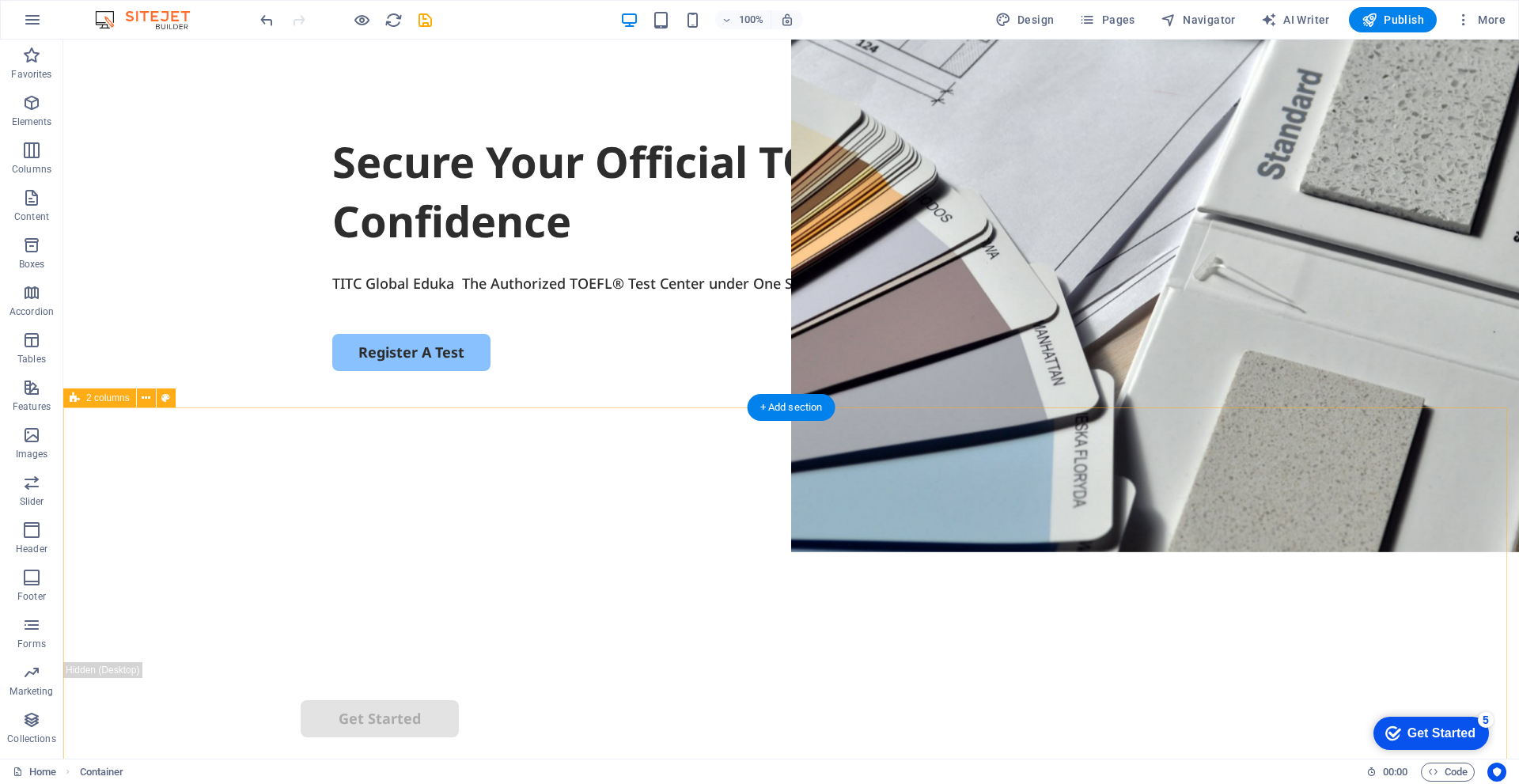
scroll to position [0, 0]
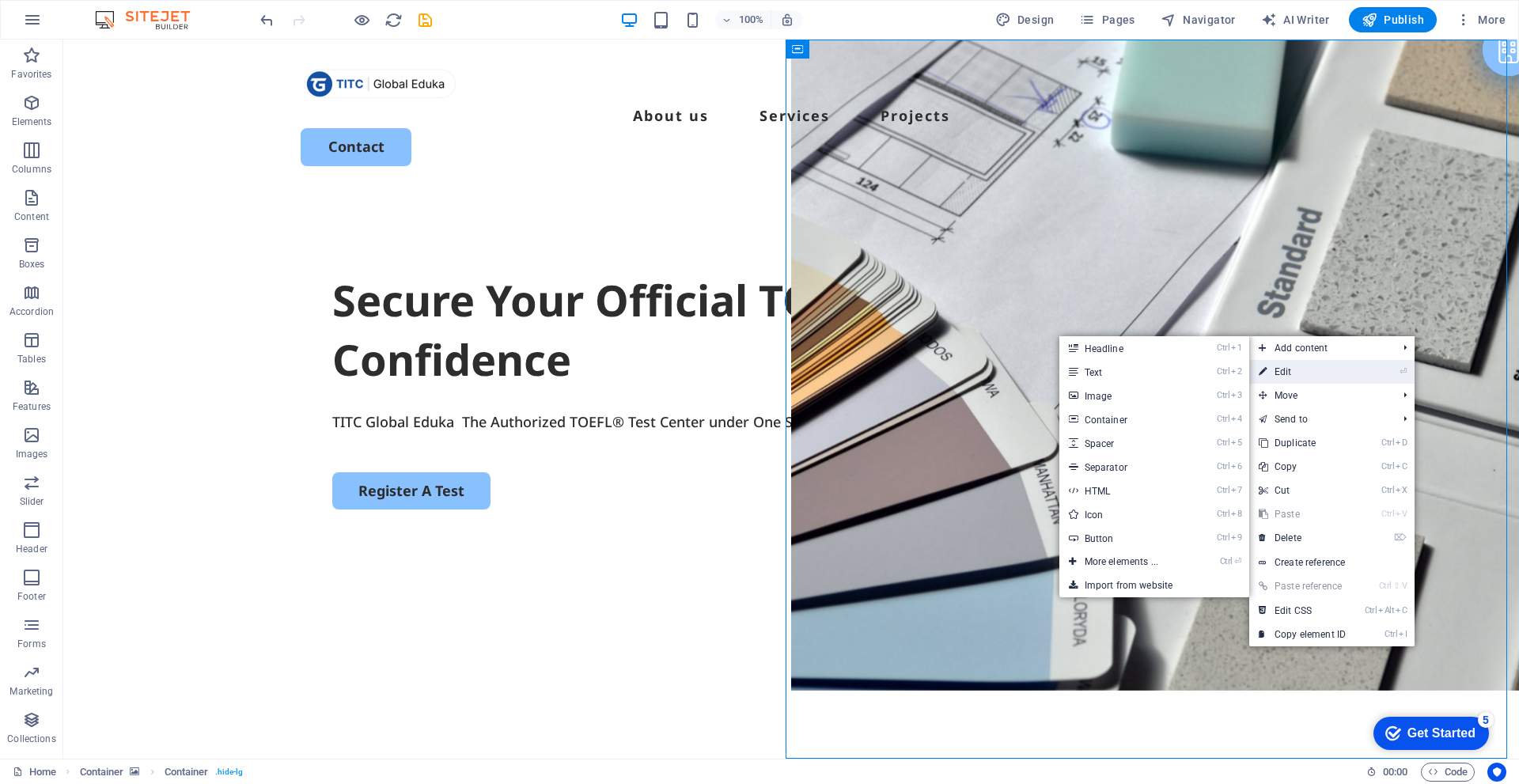
click at [1308, 369] on link "⏎ Edit" at bounding box center [1302, 372] width 106 height 24
select select "vh"
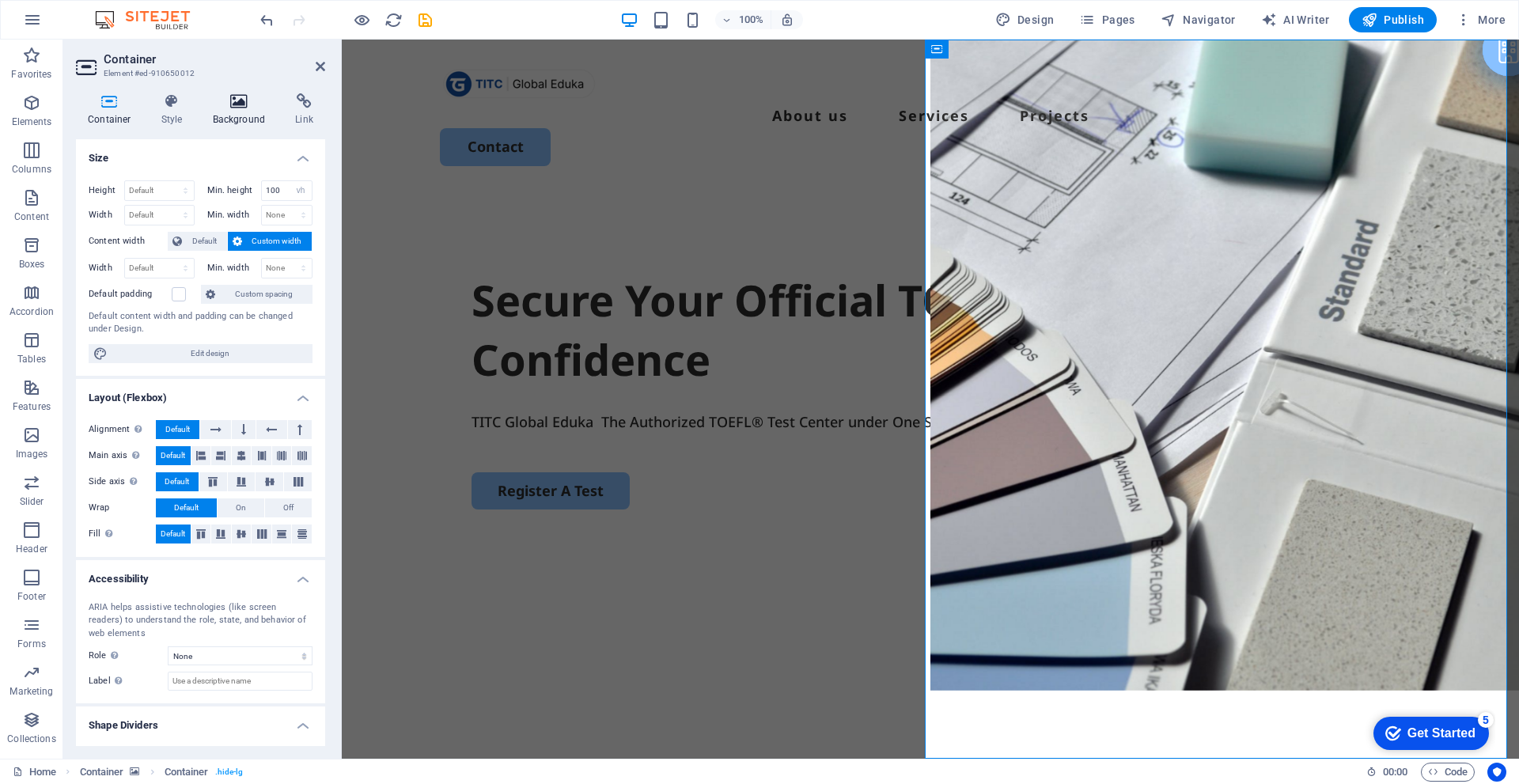
click at [248, 122] on h4 "Background" at bounding box center [242, 110] width 83 height 33
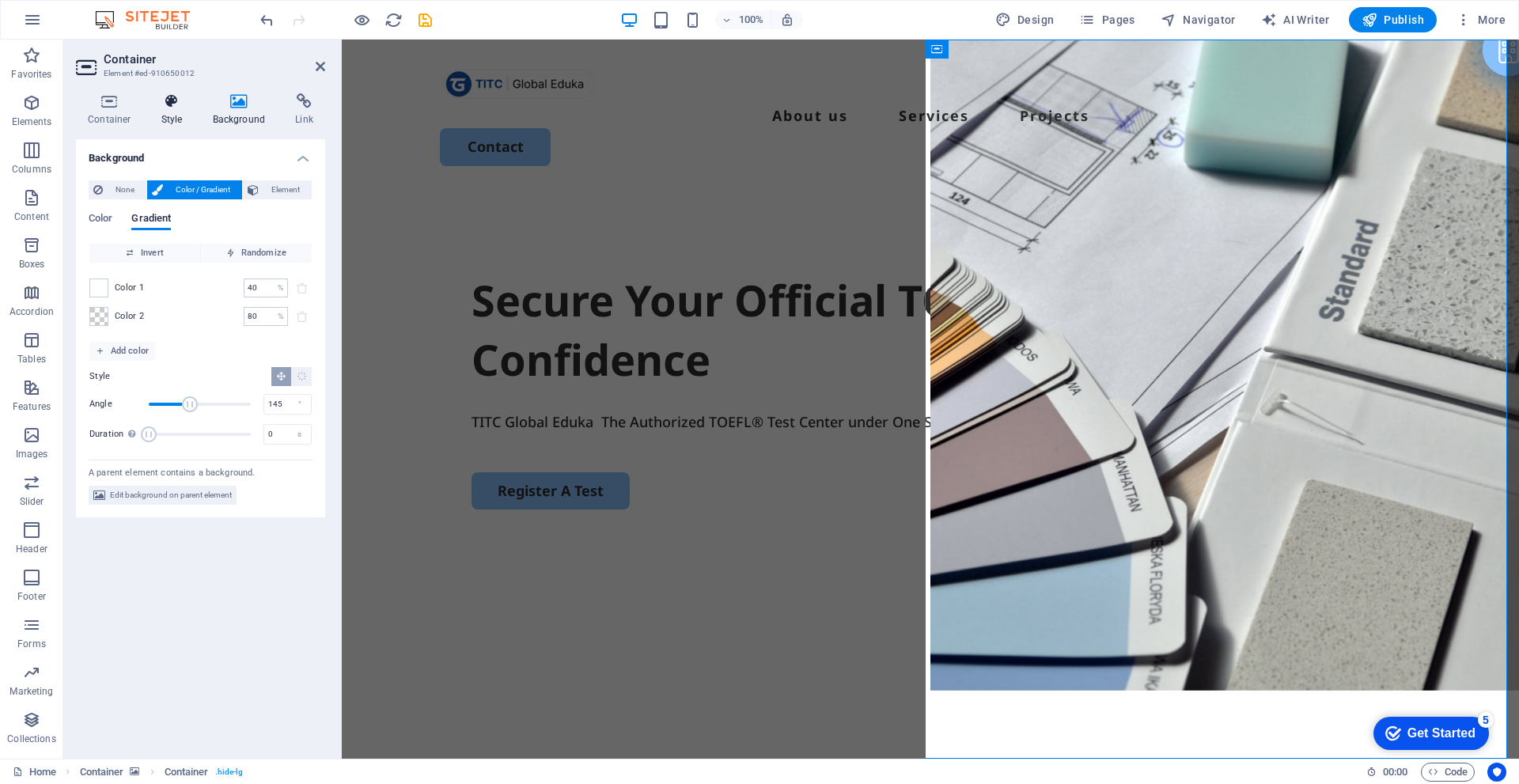
click at [158, 115] on h4 "Style" at bounding box center [175, 110] width 51 height 33
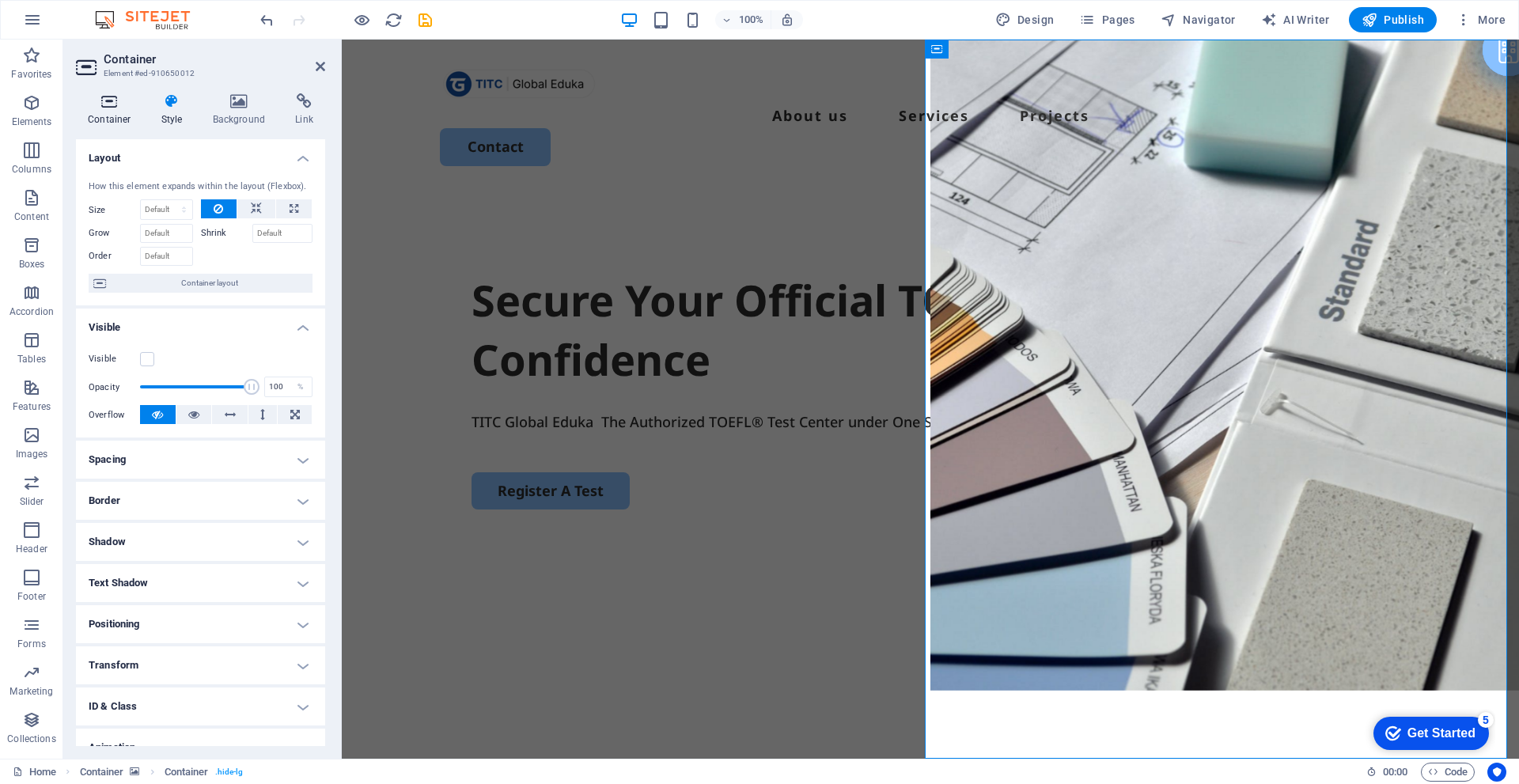
click at [123, 112] on h4 "Container" at bounding box center [112, 110] width 74 height 33
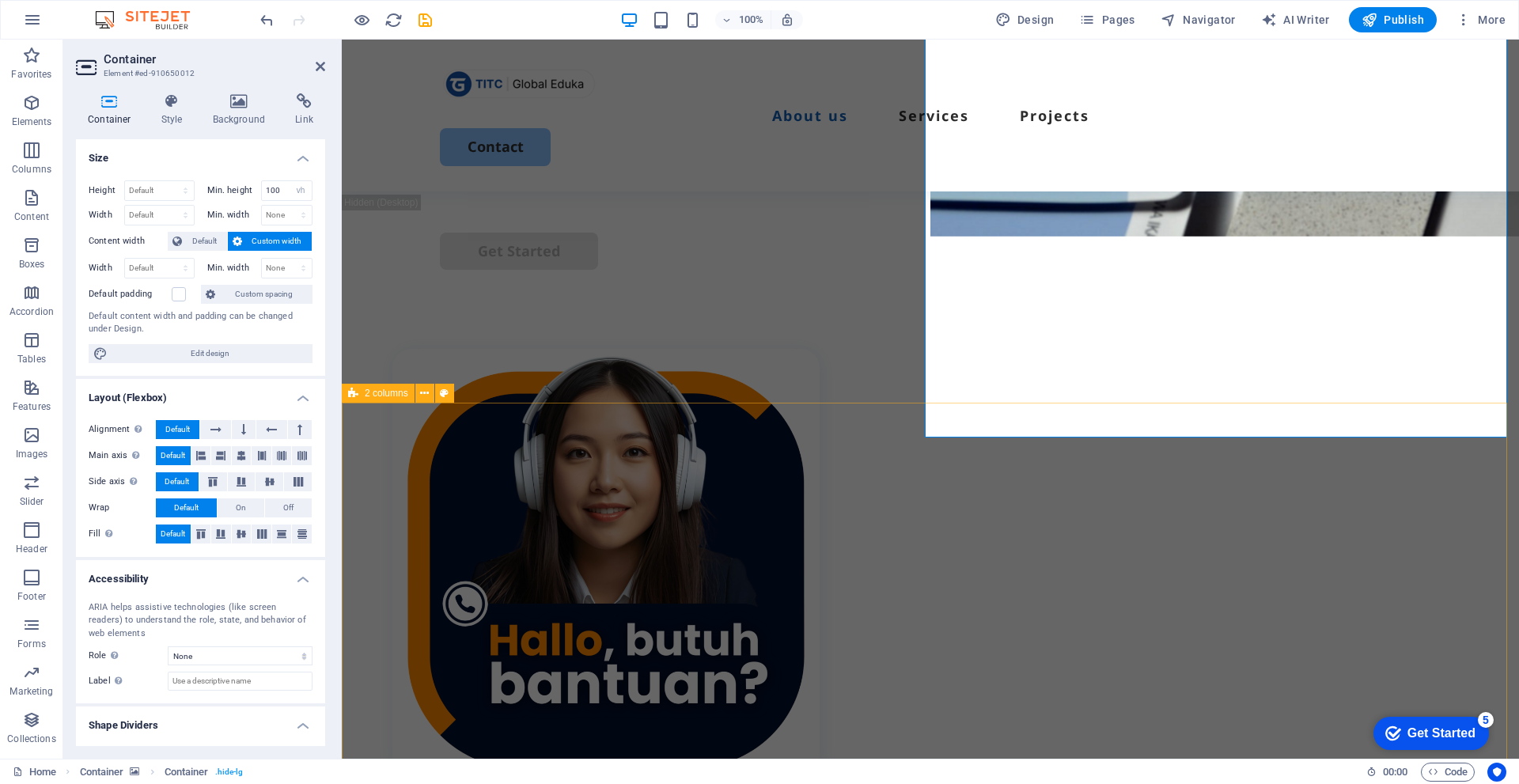
scroll to position [633, 0]
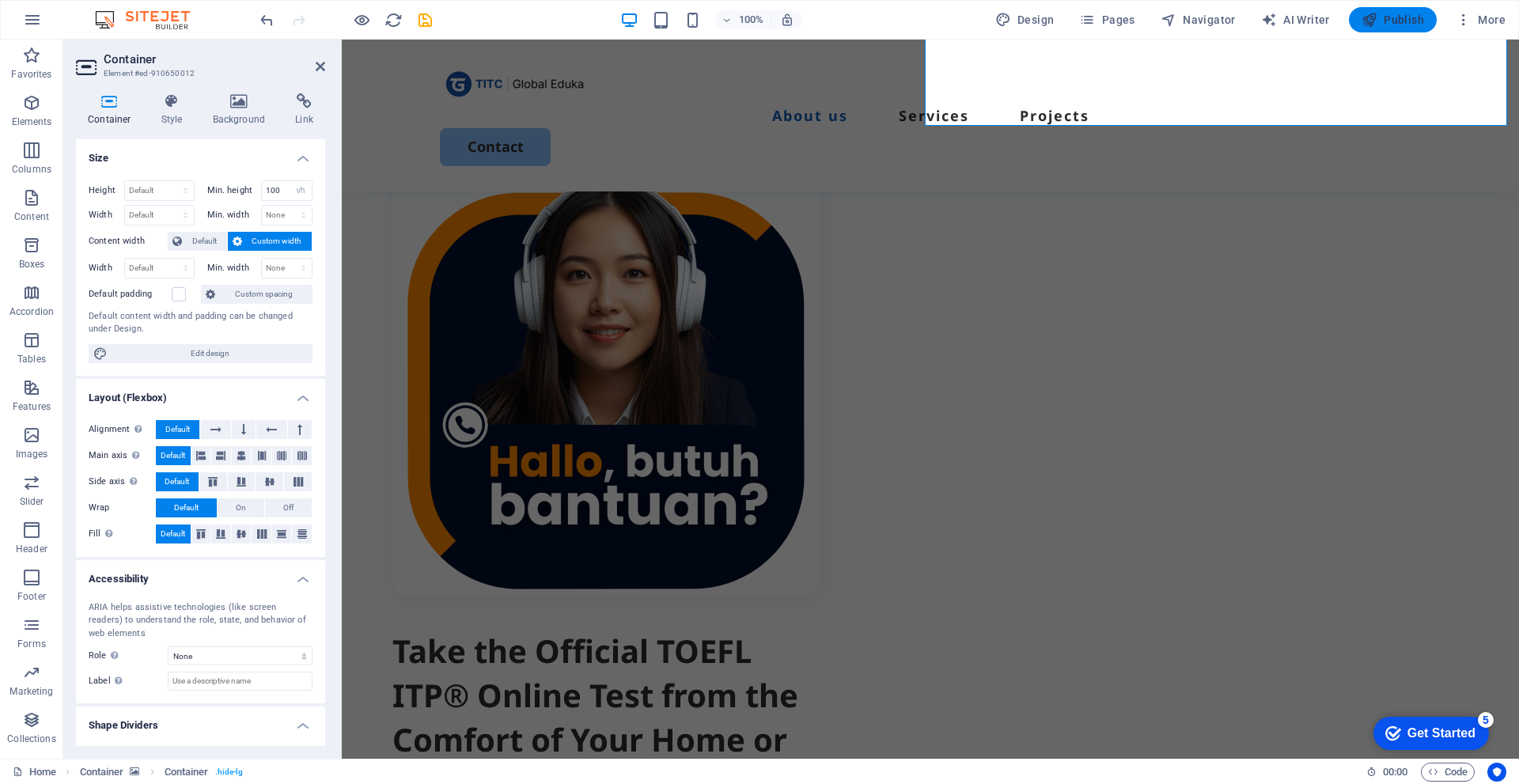
click at [0, 0] on button "Publish" at bounding box center [0, 0] width 0 height 0
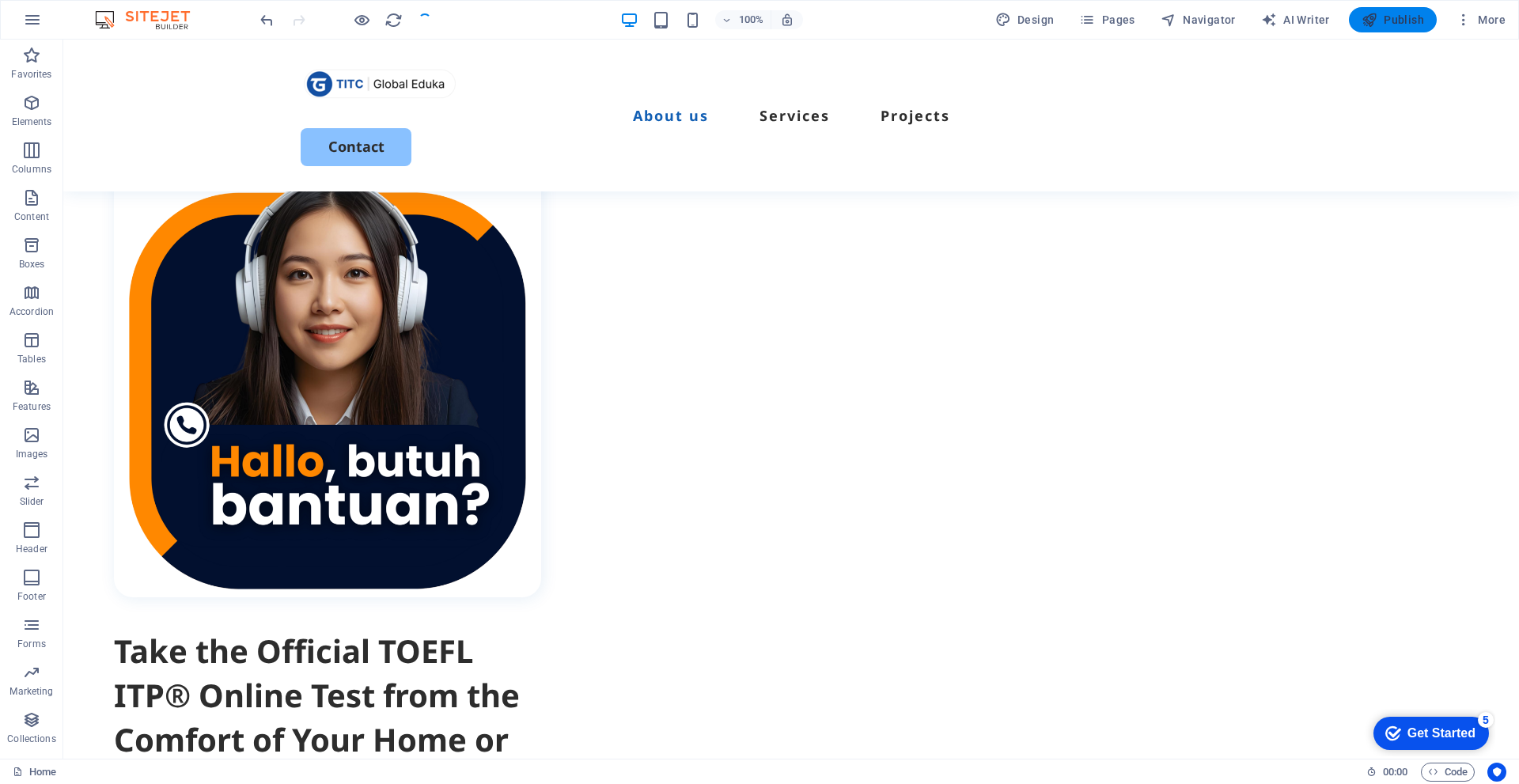
click at [0, 0] on button "Publish" at bounding box center [0, 0] width 0 height 0
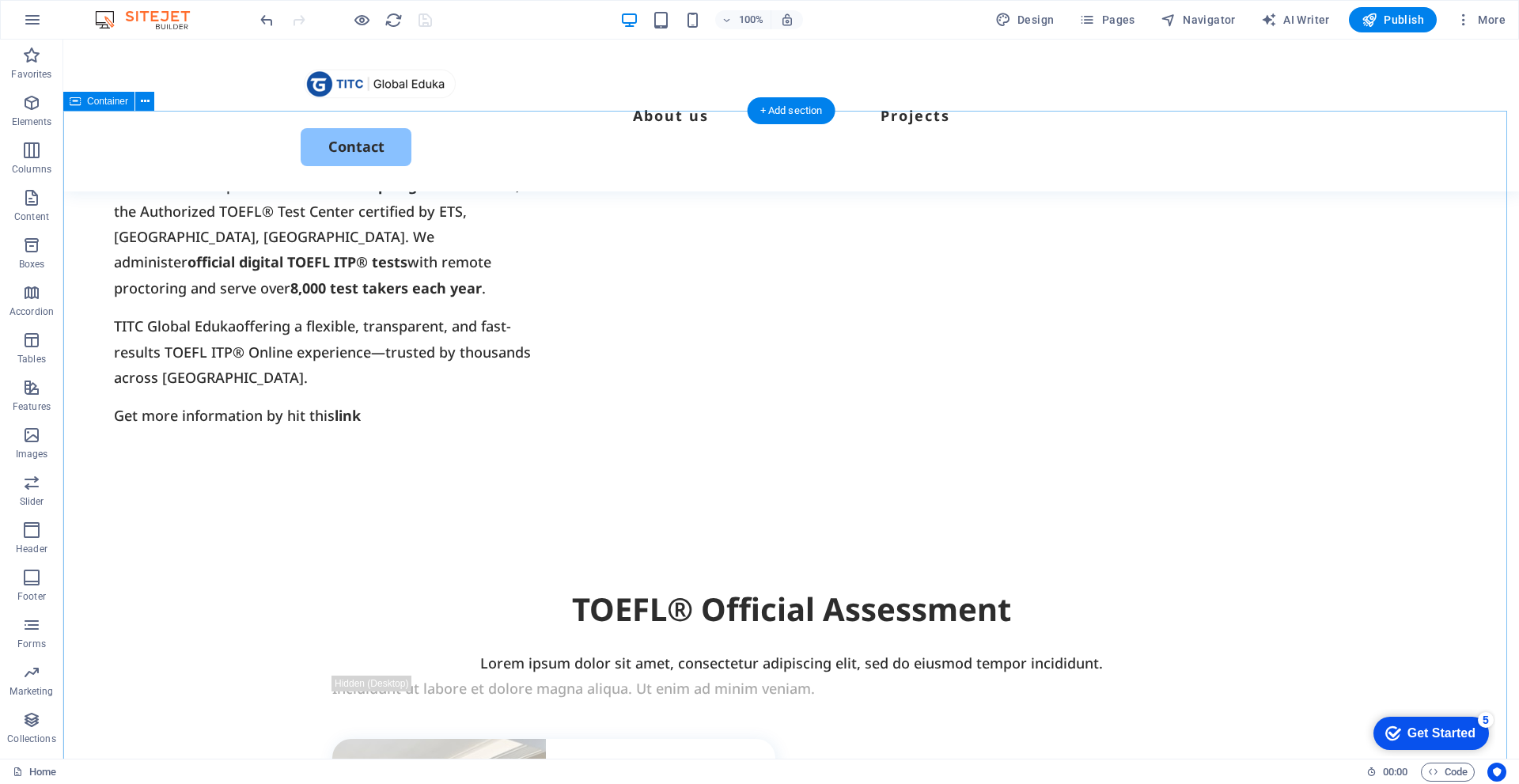
scroll to position [1345, 0]
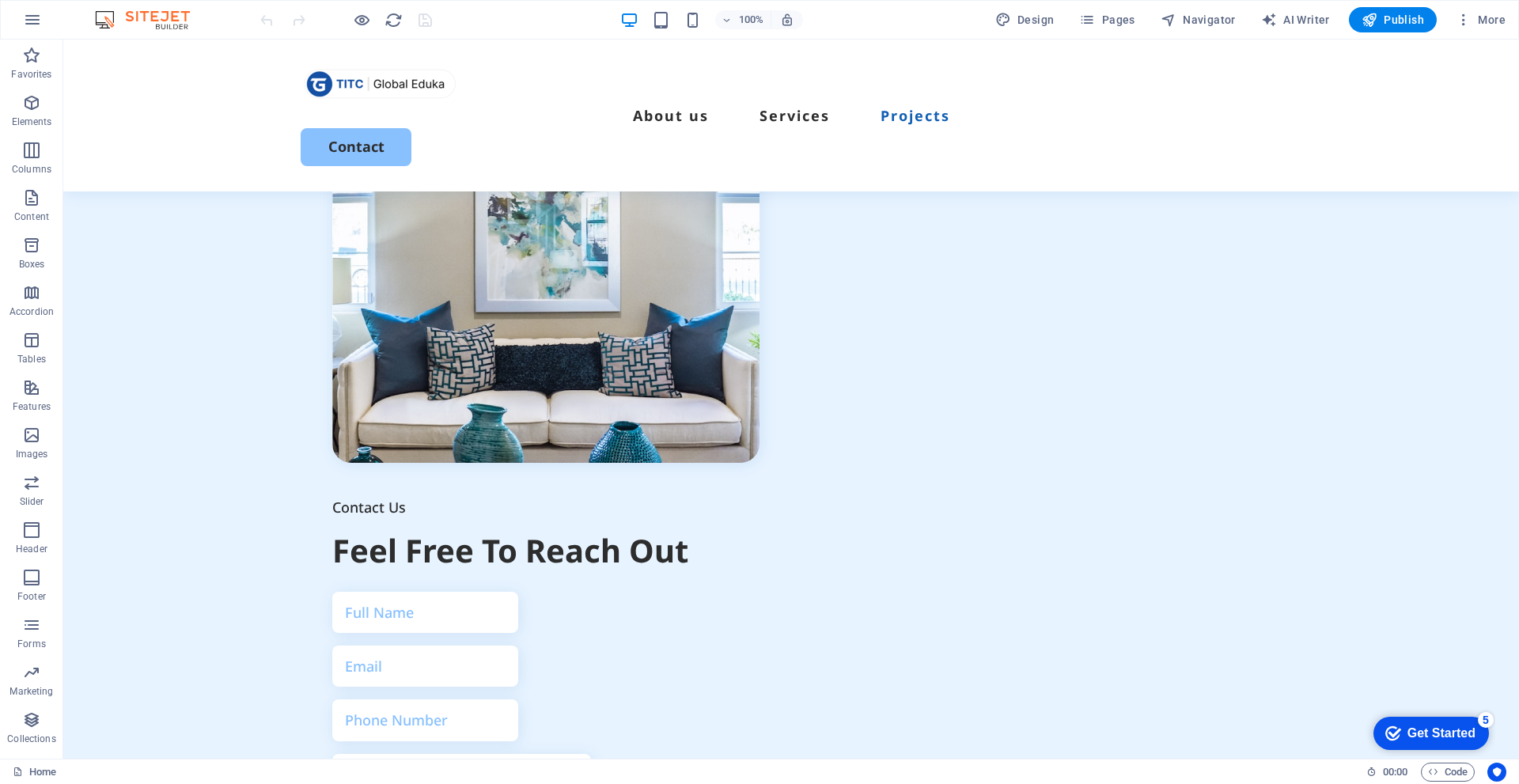
scroll to position [4527, 0]
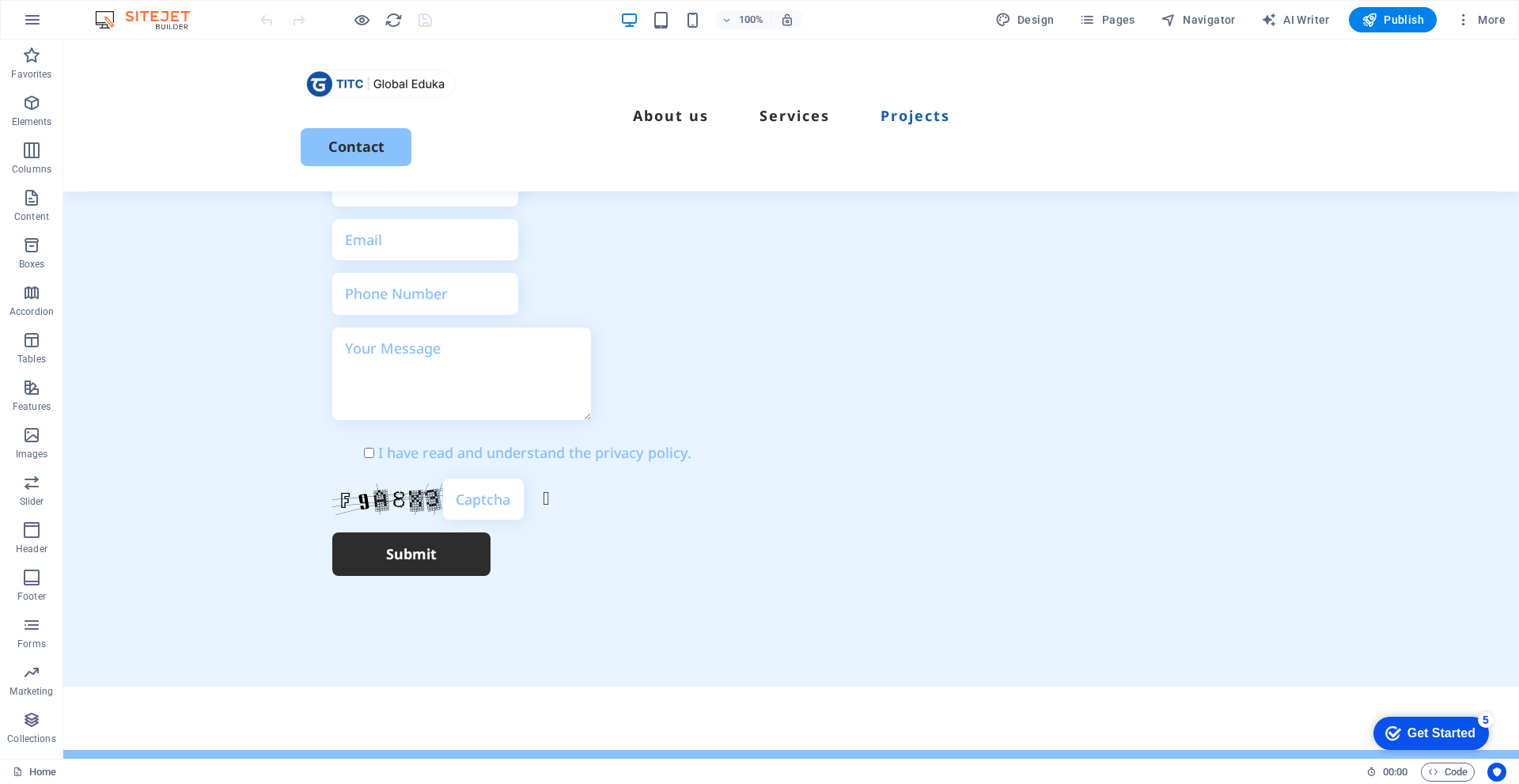
drag, startPoint x: 1518, startPoint y: 253, endPoint x: 162, endPoint y: 51, distance: 1371.0
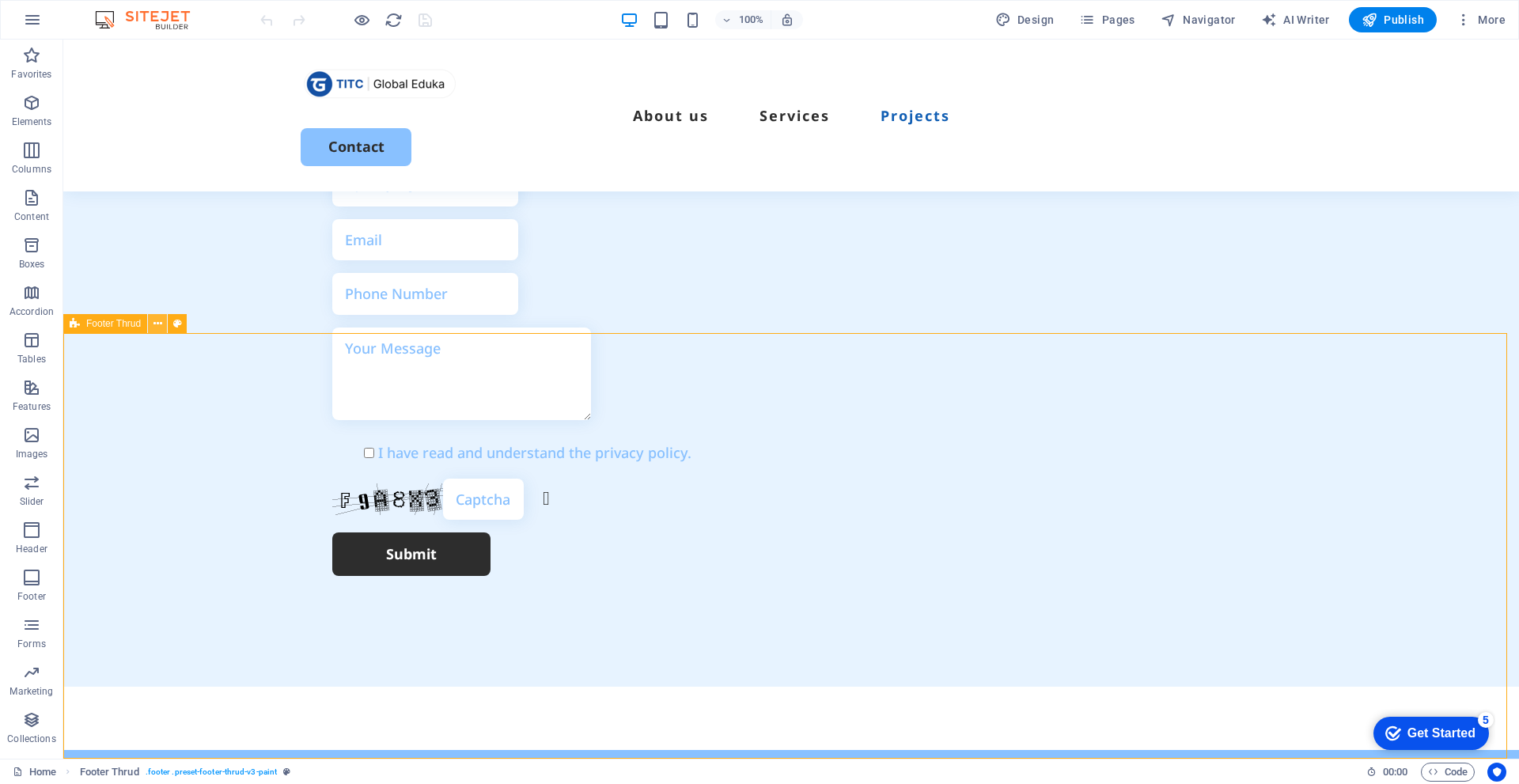
click at [162, 317] on icon at bounding box center [157, 324] width 9 height 17
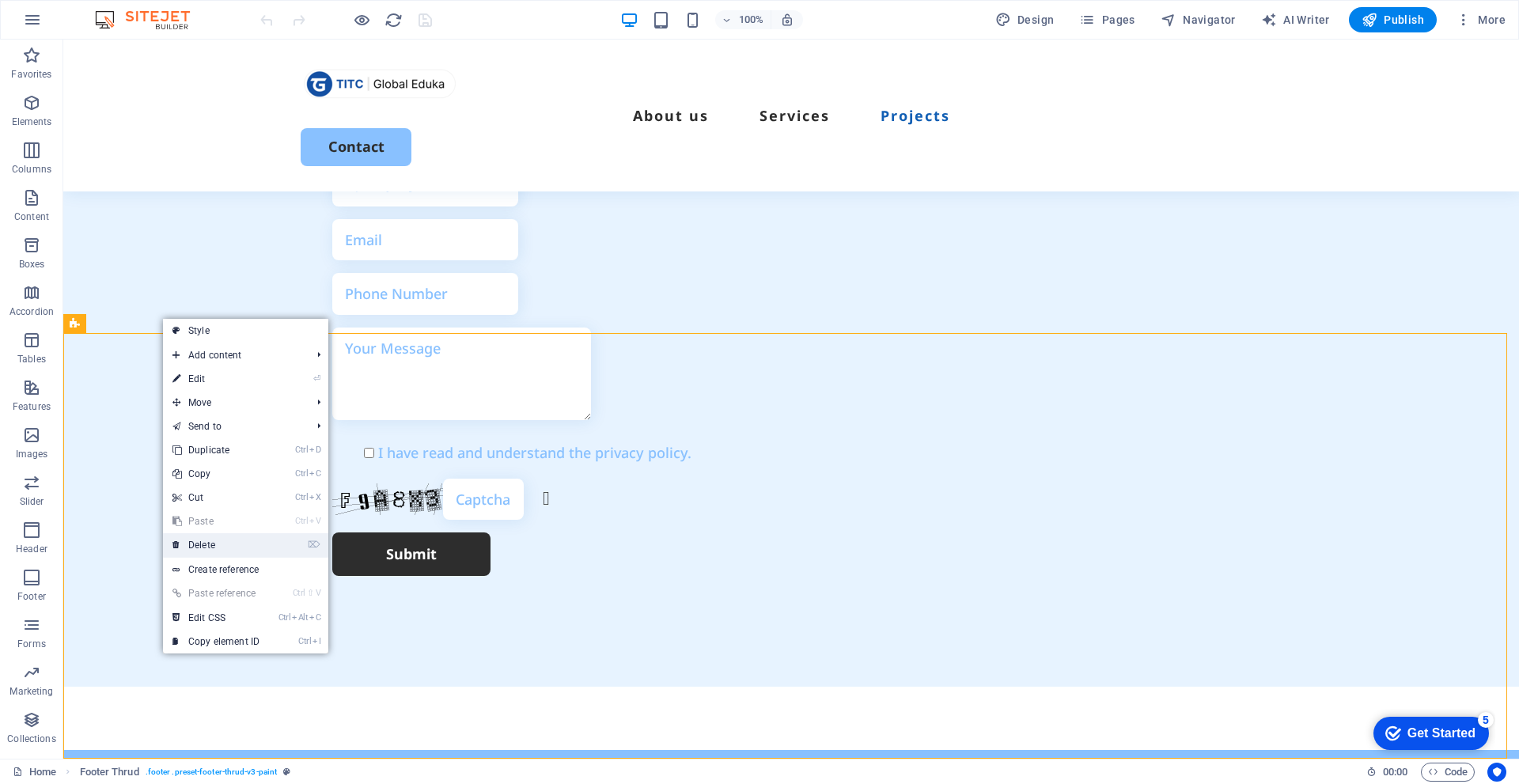
click at [223, 544] on link "⌦ Delete" at bounding box center [216, 545] width 106 height 24
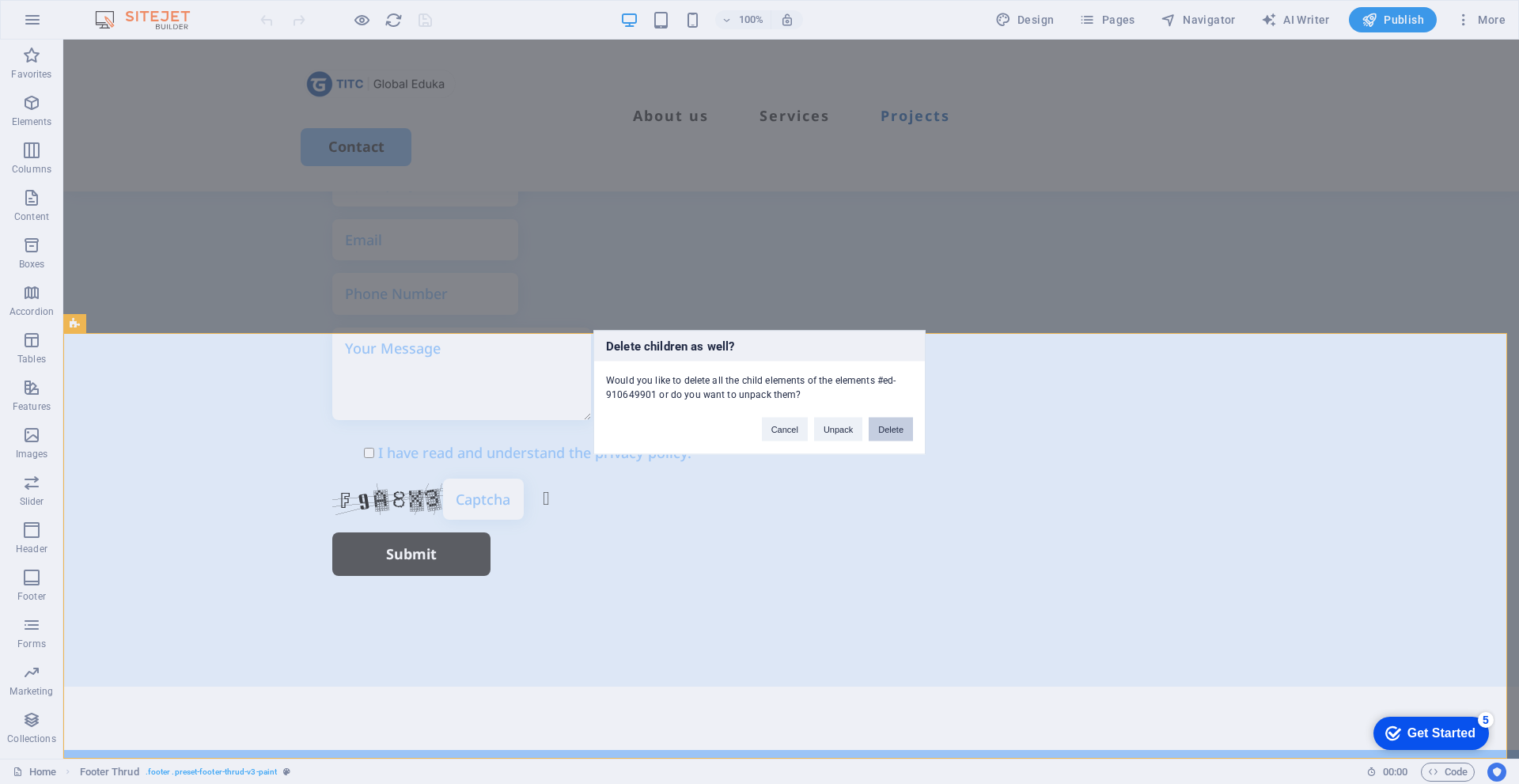
click at [896, 429] on button "Delete" at bounding box center [890, 429] width 44 height 24
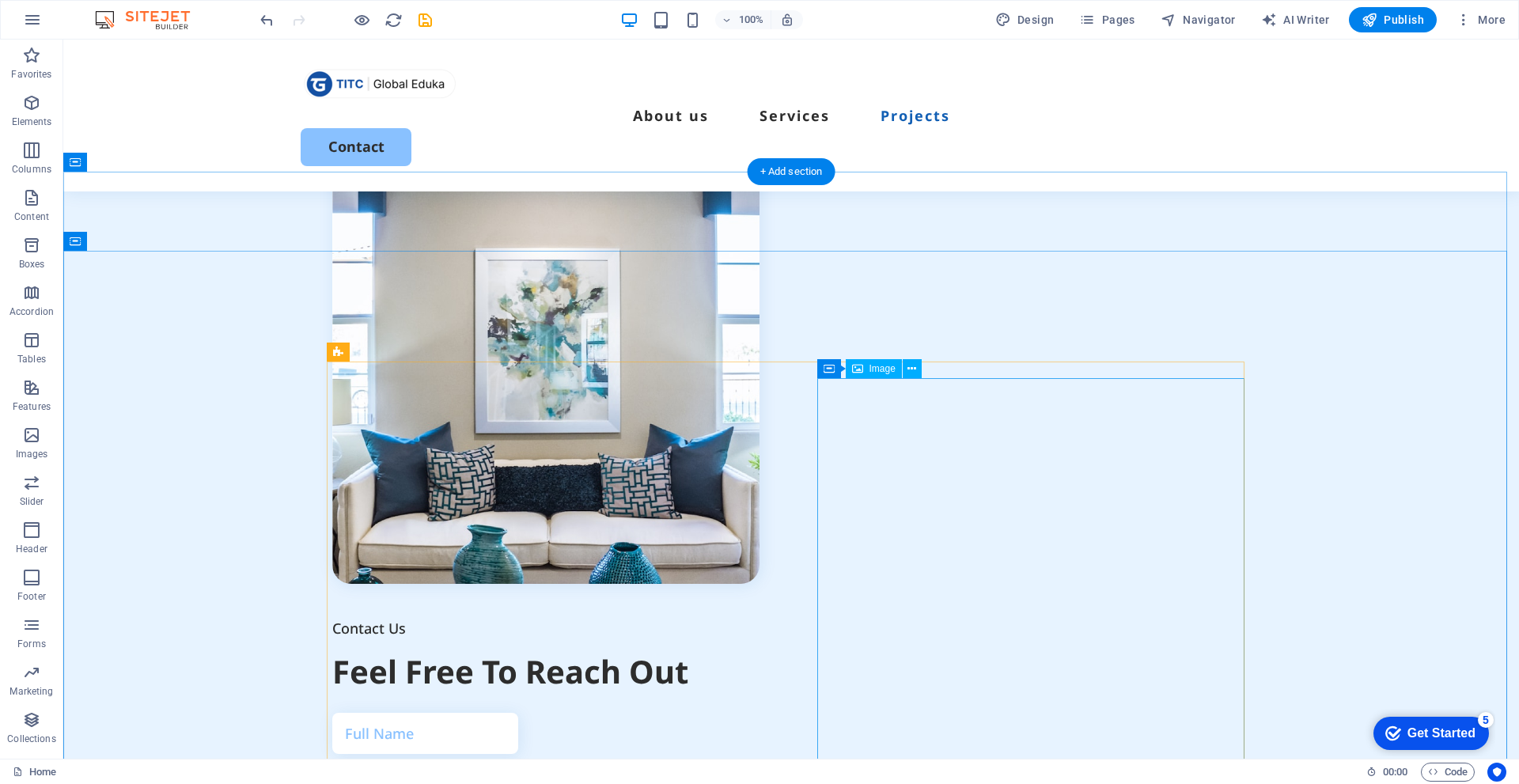
scroll to position [4102, 0]
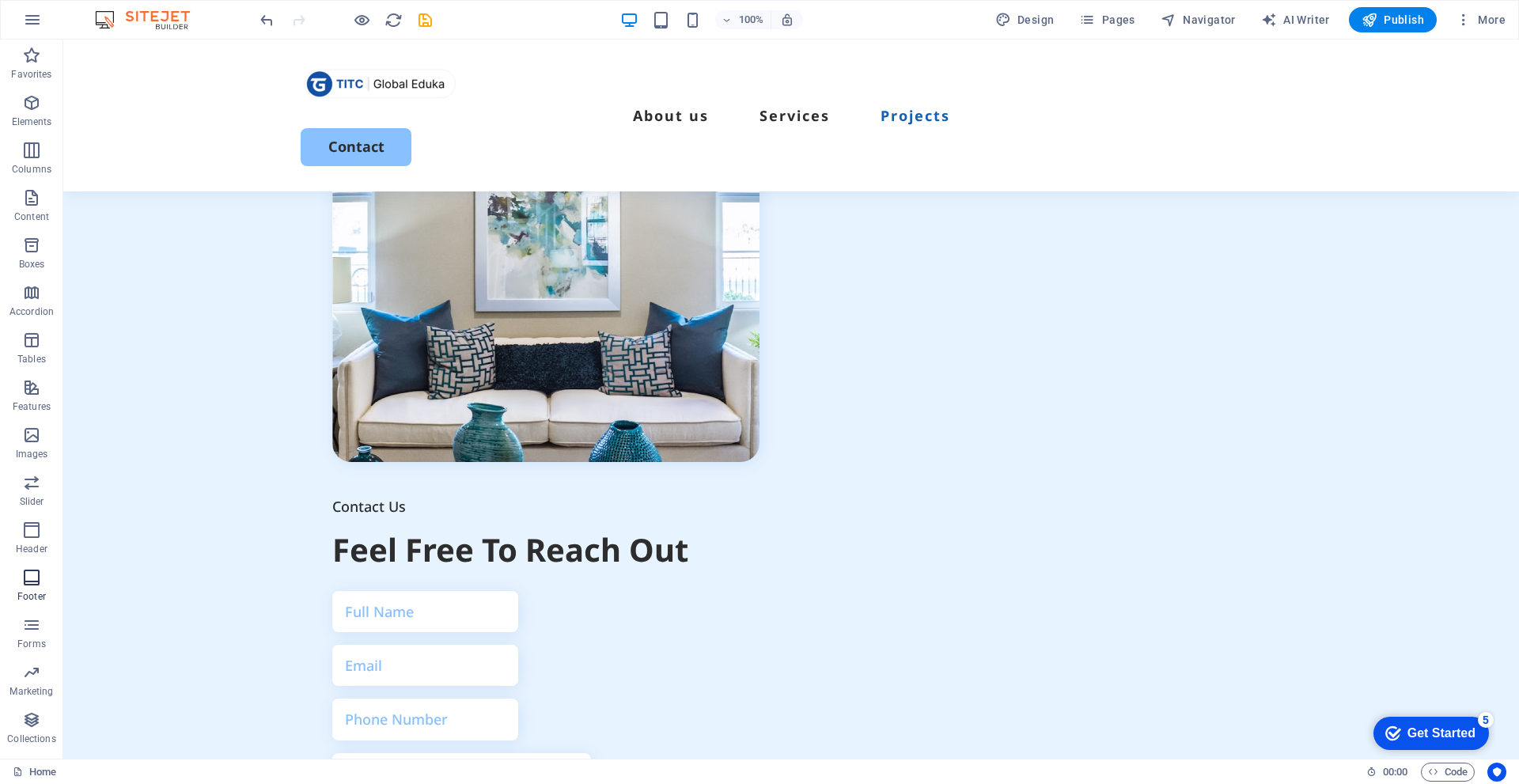
click at [26, 584] on icon "button" at bounding box center [31, 577] width 19 height 19
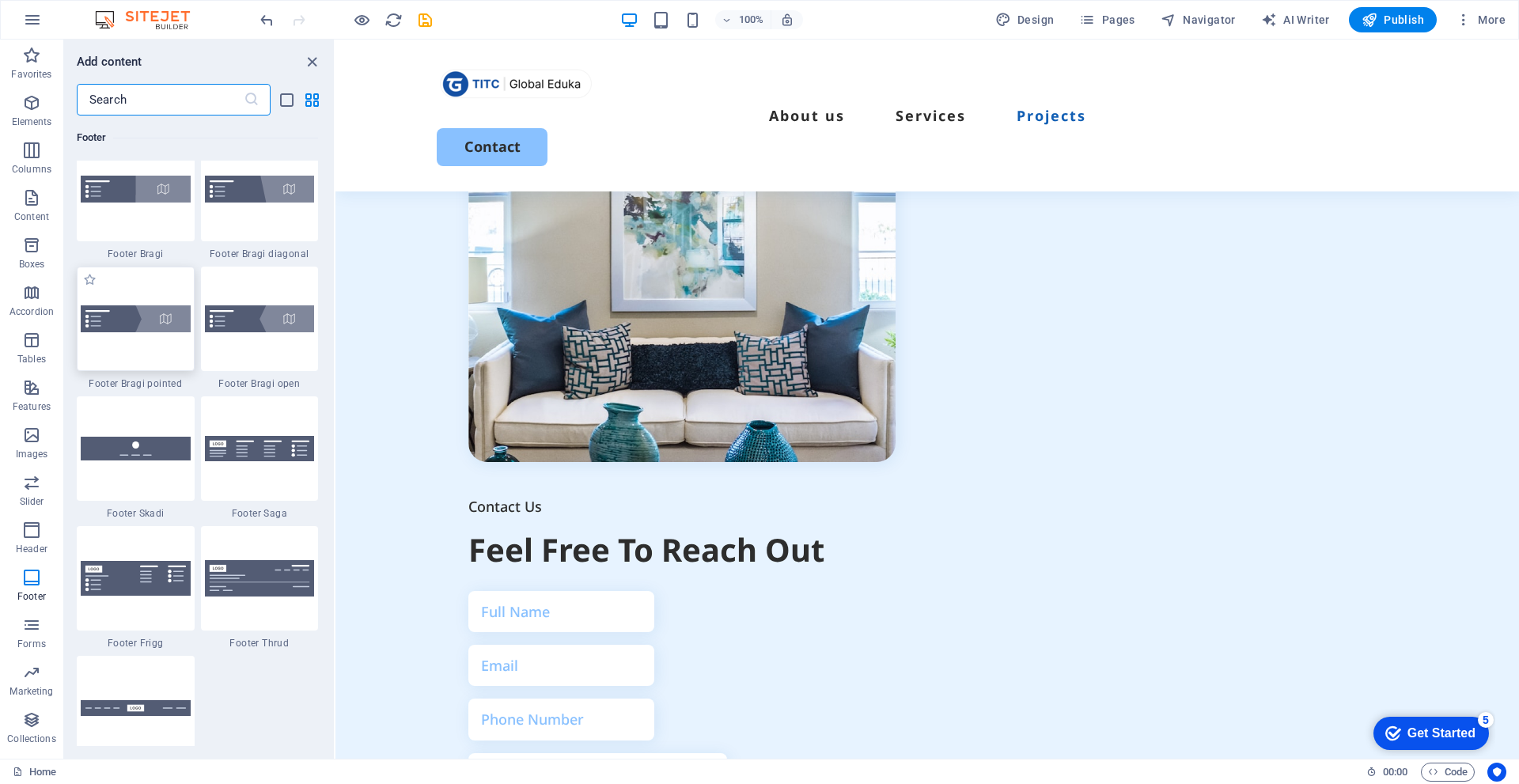
scroll to position [10868, 0]
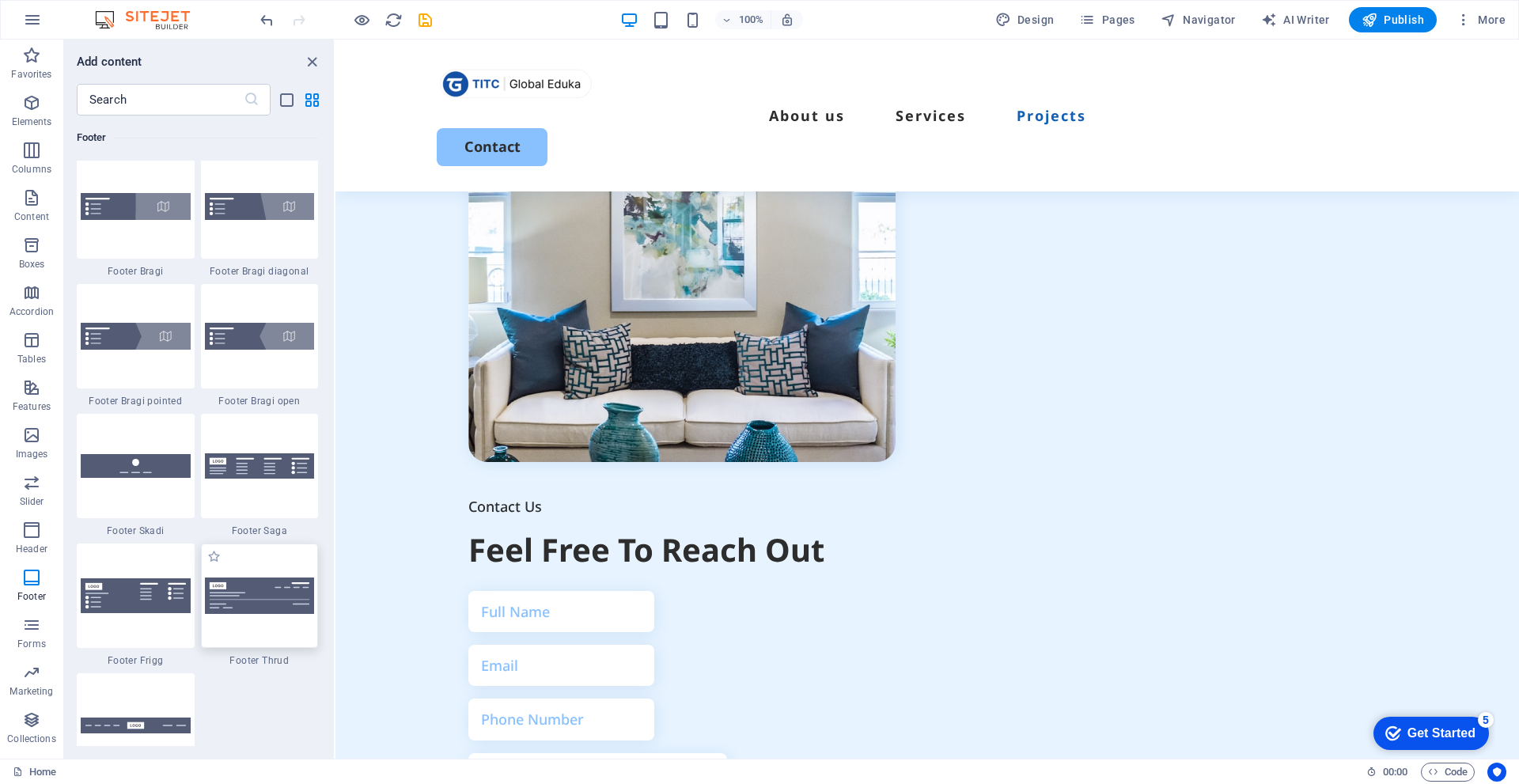
click at [265, 586] on img at bounding box center [259, 595] width 110 height 36
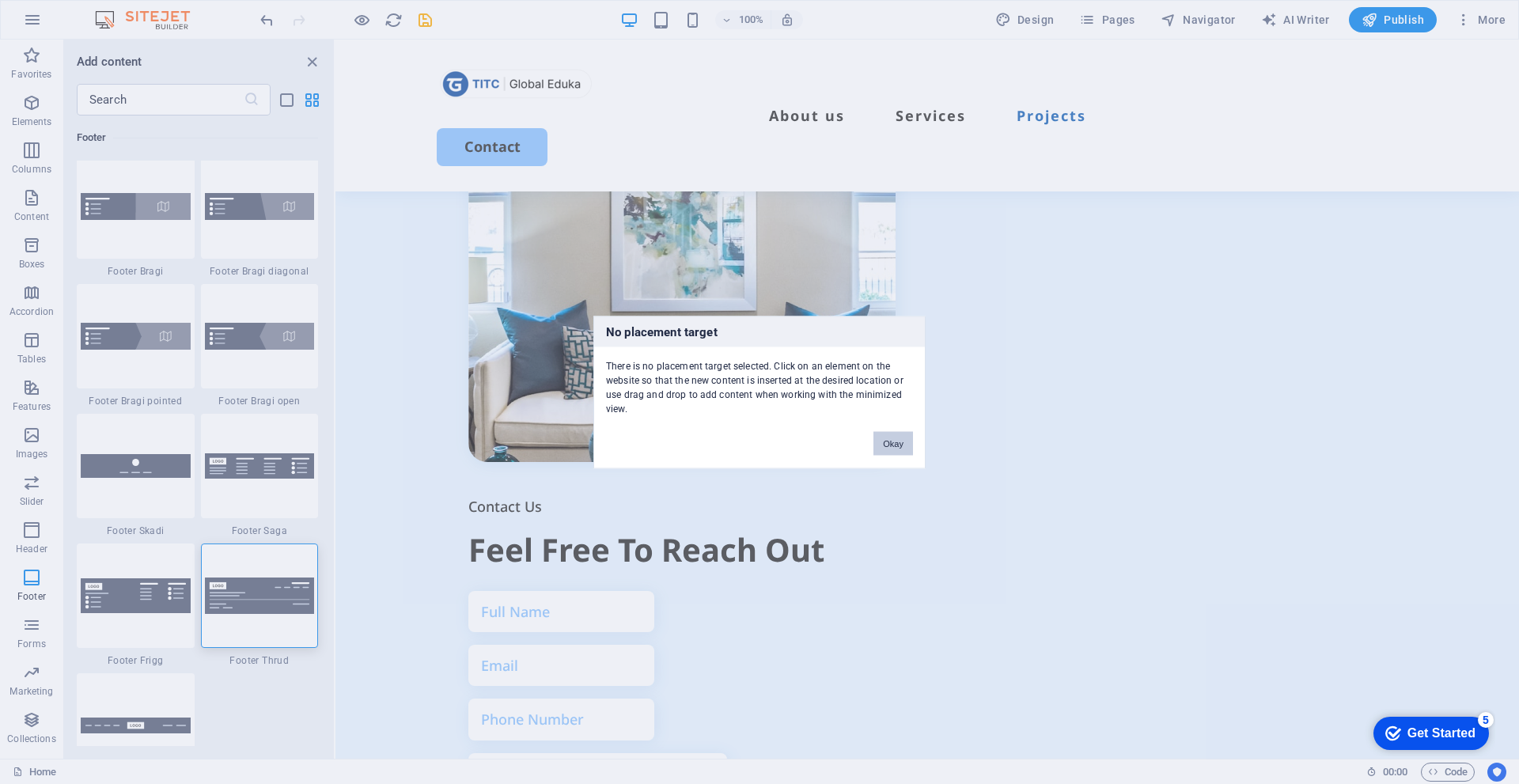
drag, startPoint x: 885, startPoint y: 446, endPoint x: 451, endPoint y: 480, distance: 435.3
click at [885, 446] on button "Okay" at bounding box center [893, 443] width 40 height 24
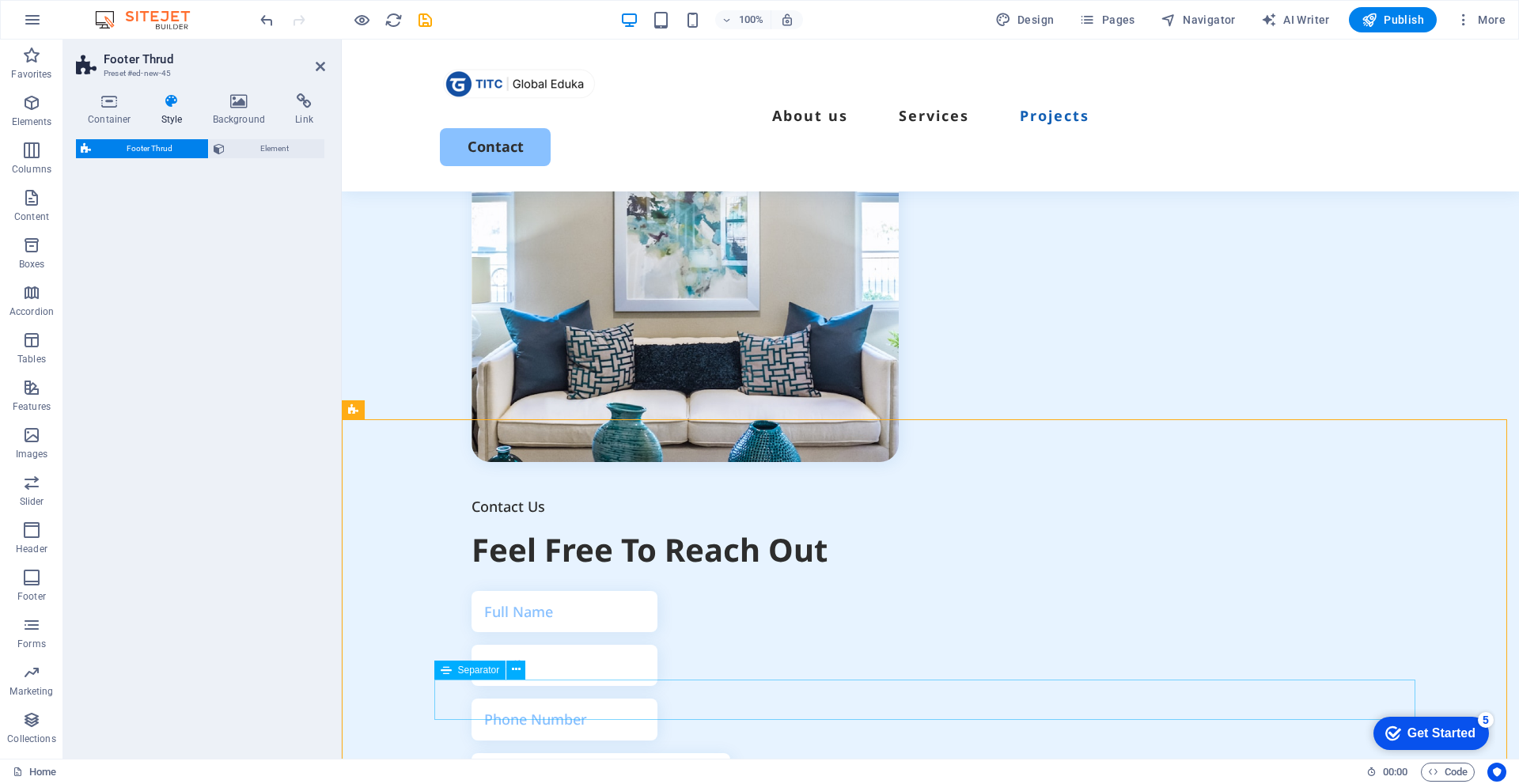
select select "rem"
select select "preset-footer-thrud-v3-default"
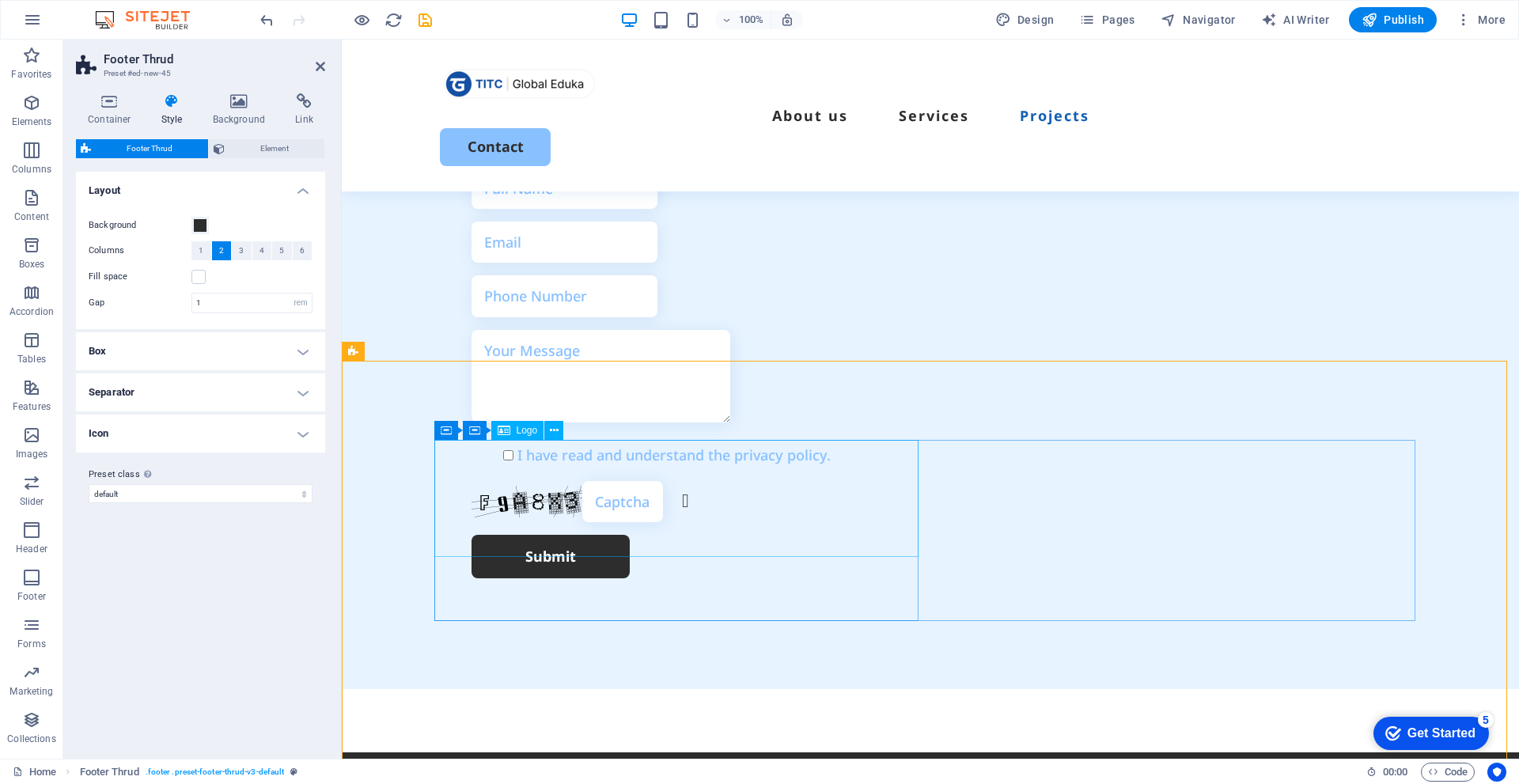
scroll to position [4533, 0]
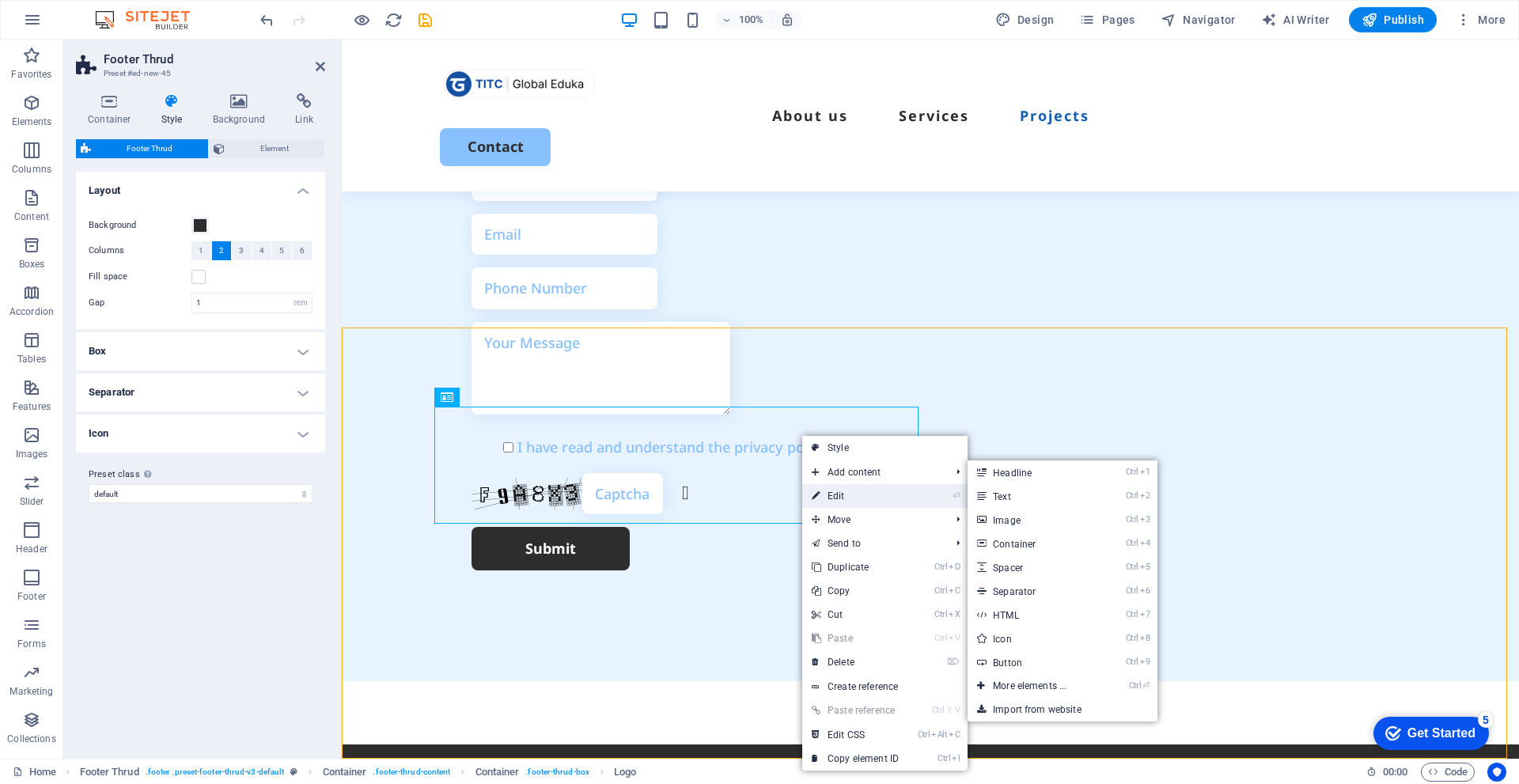
click at [849, 493] on link "⏎ Edit" at bounding box center [855, 496] width 106 height 24
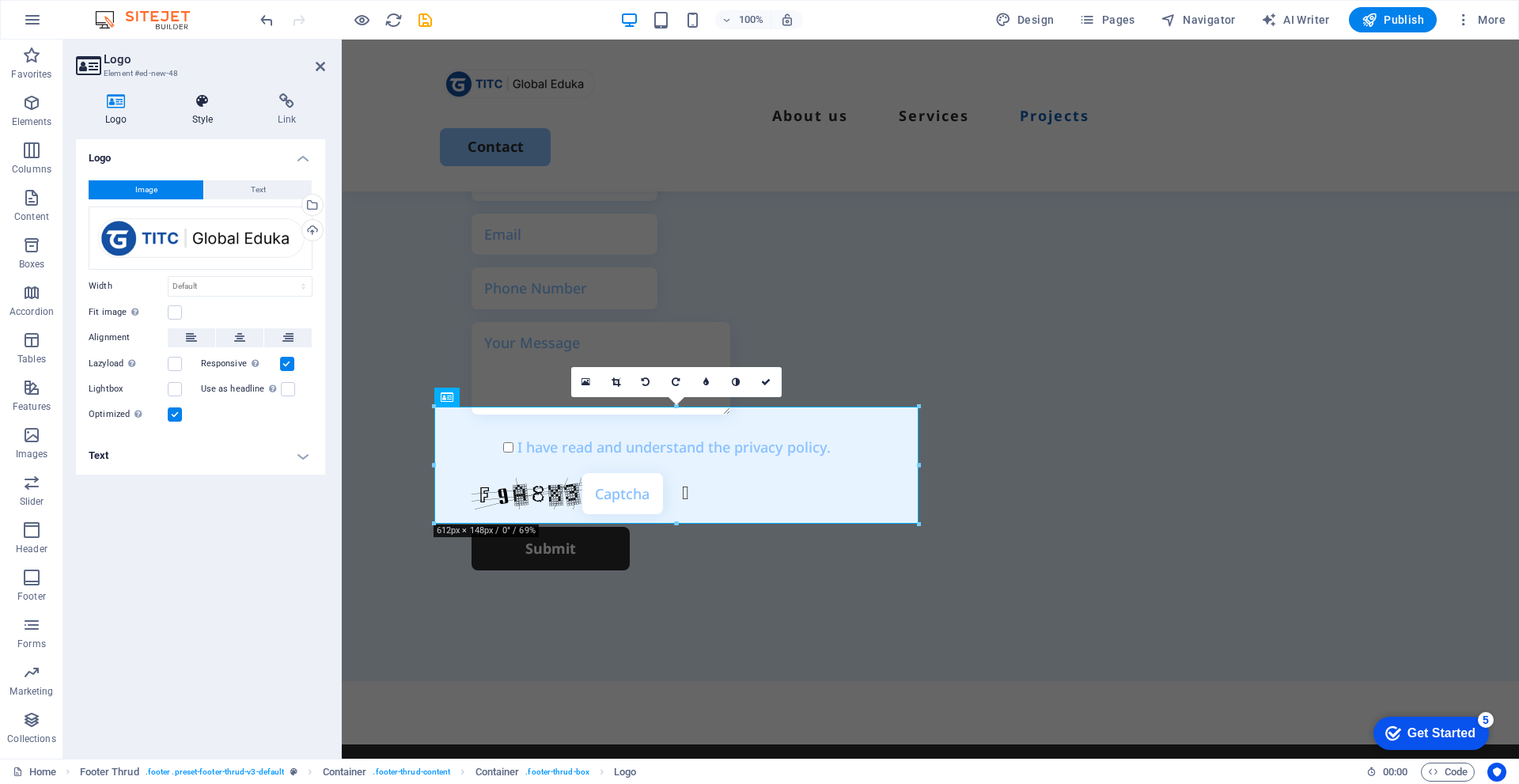
click at [202, 109] on h4 "Style" at bounding box center [206, 110] width 86 height 33
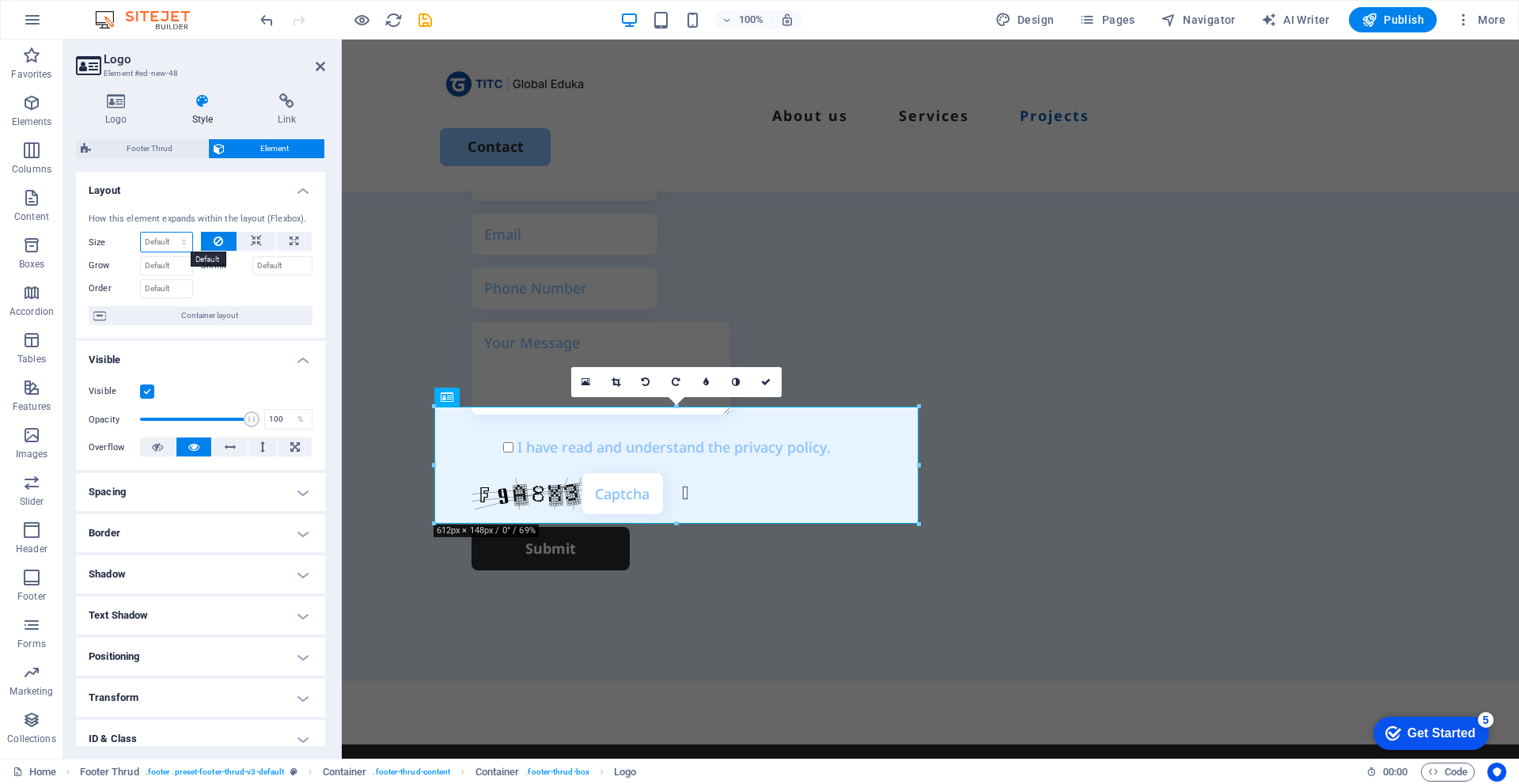
click at [181, 244] on select "Default auto px % 1/1 1/2 1/3 1/4 1/5 1/6 1/7 1/8 1/9 1/10" at bounding box center [167, 242] width 51 height 19
select select "1/3"
click at [168, 233] on select "Default auto px % 1/1 1/2 1/3 1/4 1/5 1/6 1/7 1/8 1/9 1/10" at bounding box center [167, 242] width 51 height 19
type input "33.33"
select select "%"
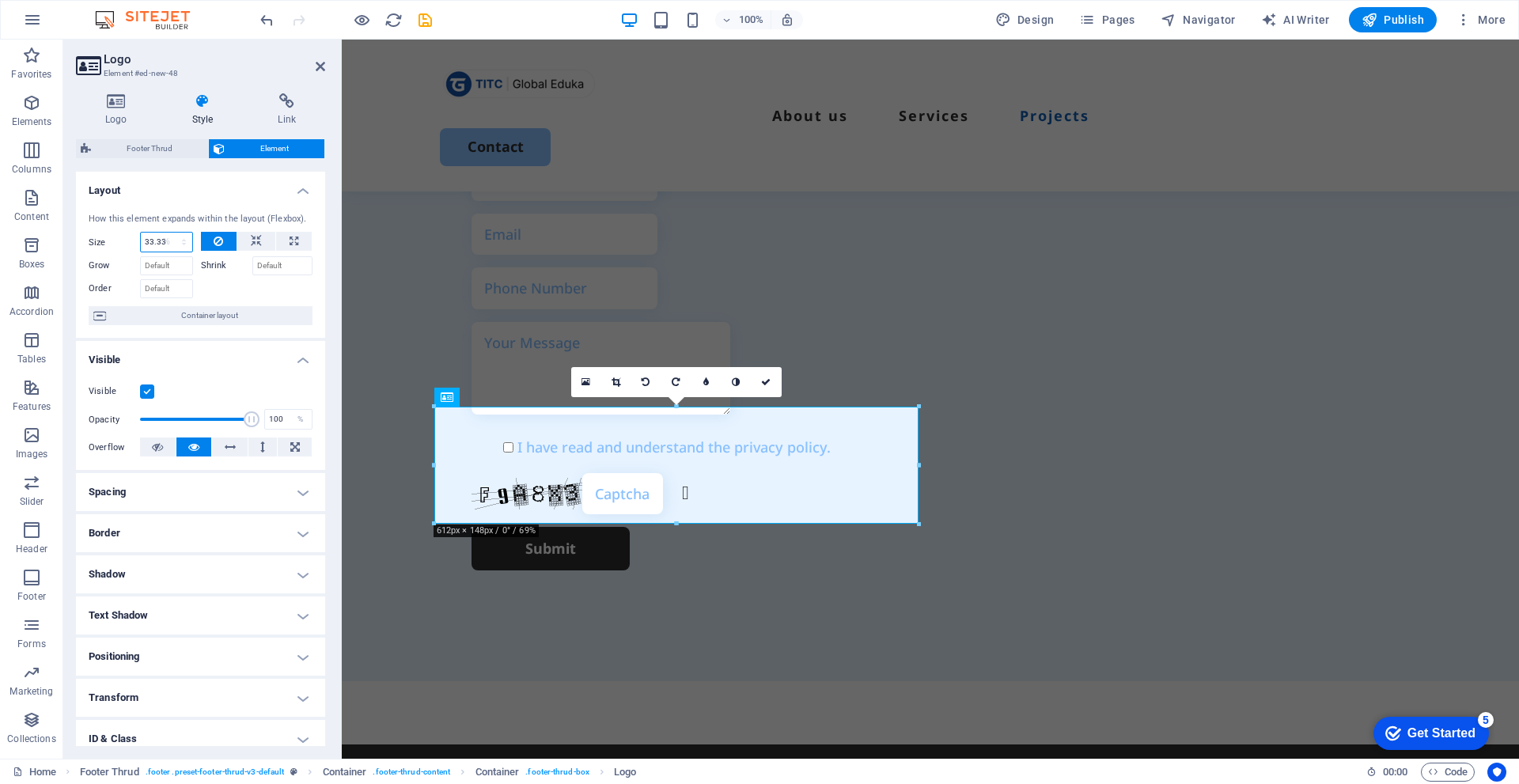
scroll to position [4455, 0]
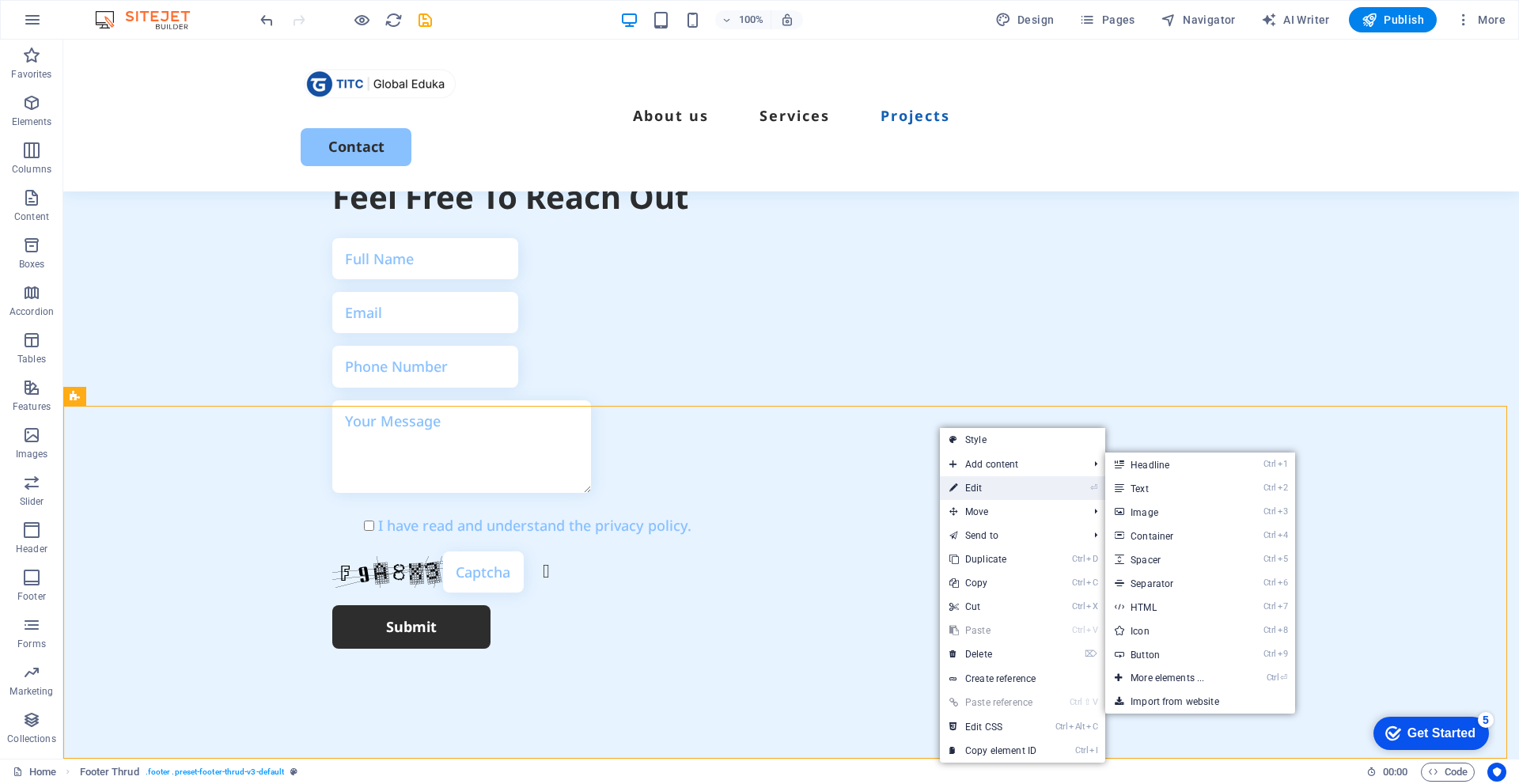
click at [974, 482] on link "⏎ Edit" at bounding box center [993, 488] width 106 height 24
select select "rem"
select select "preset-footer-thrud-v3-default"
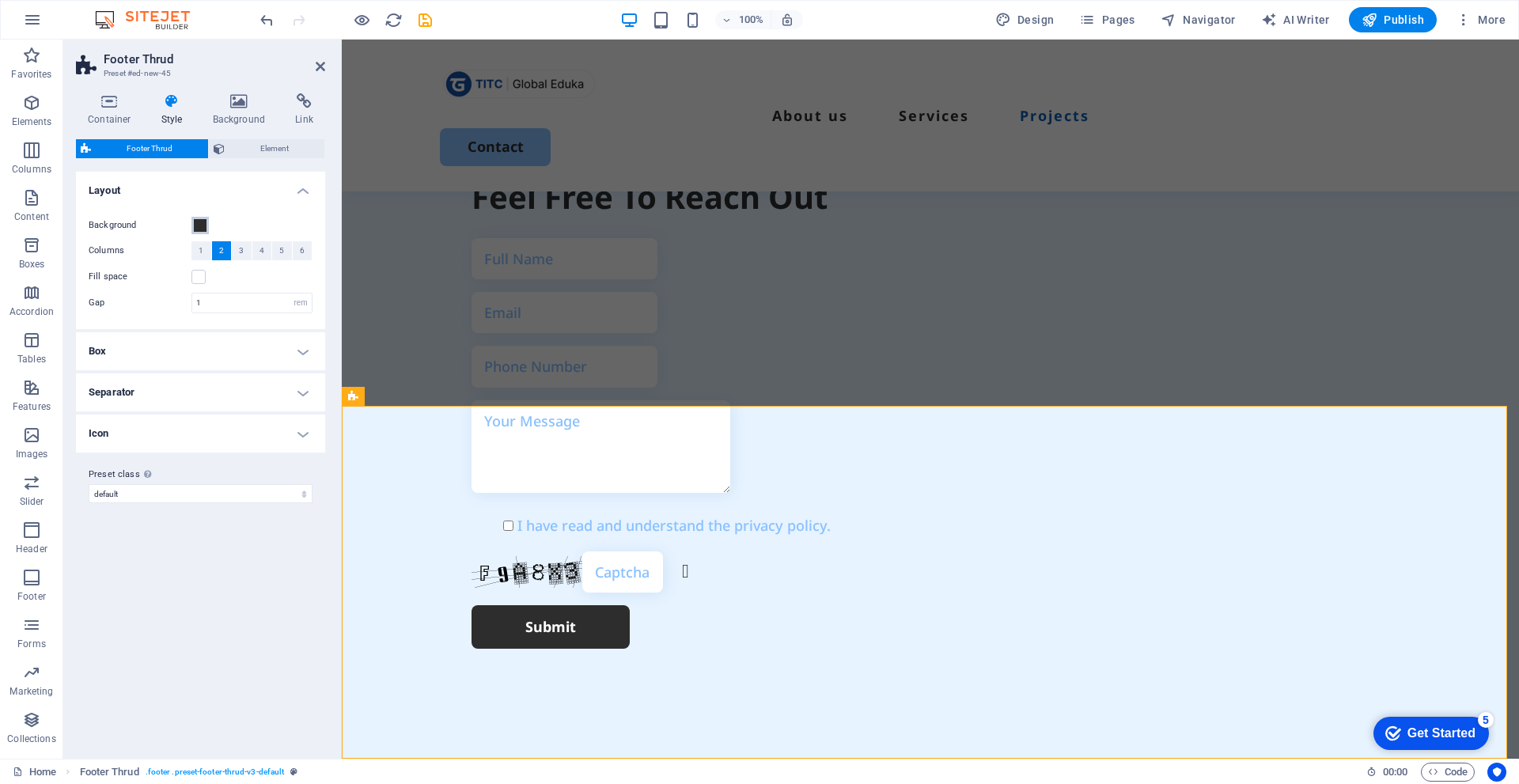
click at [199, 223] on span at bounding box center [200, 225] width 13 height 13
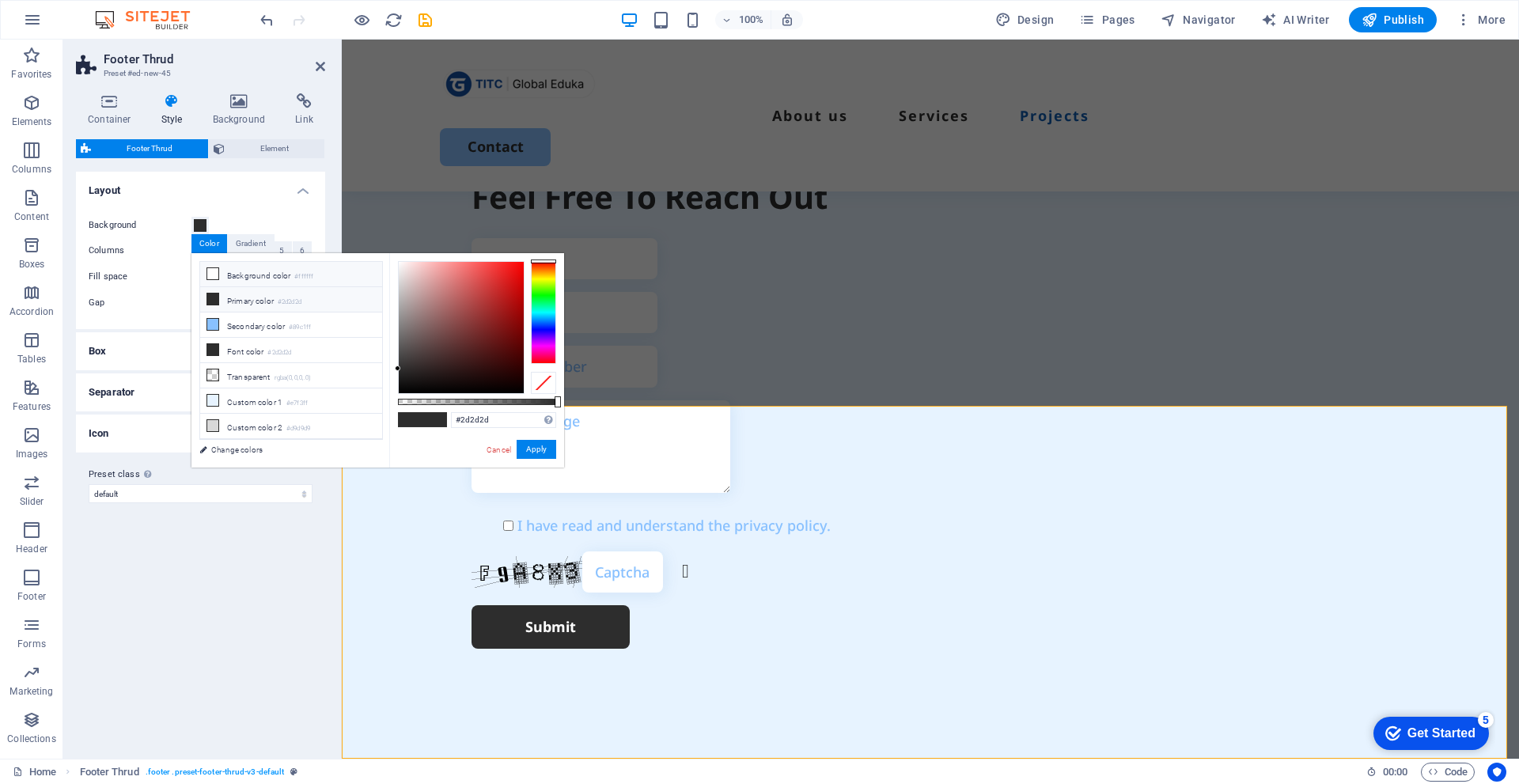
click at [212, 273] on icon at bounding box center [213, 273] width 11 height 11
drag, startPoint x: 396, startPoint y: 261, endPoint x: 426, endPoint y: 315, distance: 61.8
click at [426, 315] on div at bounding box center [426, 315] width 6 height 6
drag, startPoint x: 387, startPoint y: 258, endPoint x: 333, endPoint y: 190, distance: 86.8
click at [333, 190] on body "[DOMAIN_NAME] Home Favorites Elements Columns Content Boxes Accordion Tables Fe…" at bounding box center [760, 392] width 1519 height 784
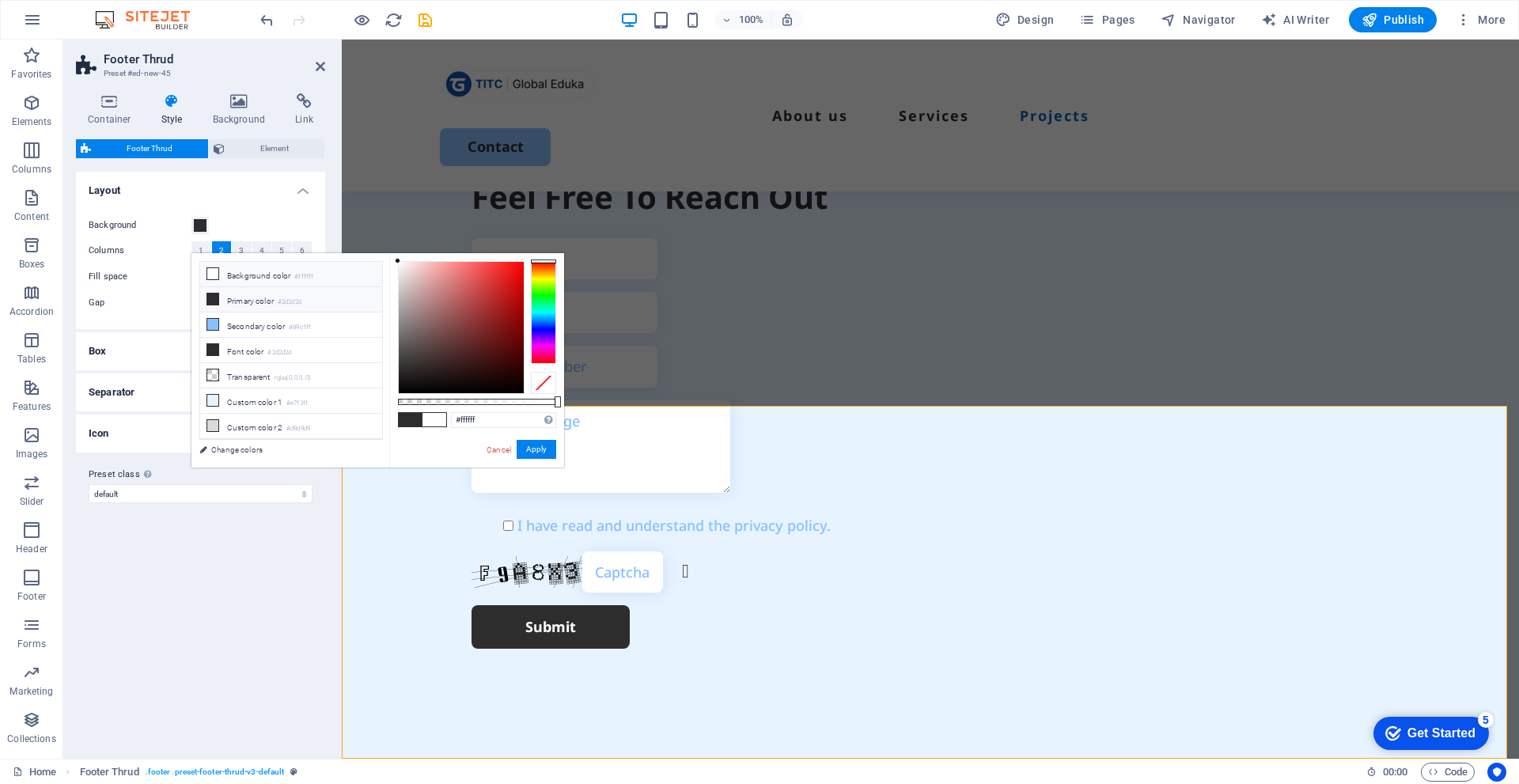
click at [226, 298] on li "Primary color #2d2d2d" at bounding box center [291, 300] width 182 height 26
drag, startPoint x: 734, startPoint y: 380, endPoint x: 392, endPoint y: 233, distance: 372.3
click at [405, 271] on div at bounding box center [461, 327] width 125 height 131
type input "#ffffff"
drag, startPoint x: 405, startPoint y: 269, endPoint x: 384, endPoint y: 224, distance: 49.7
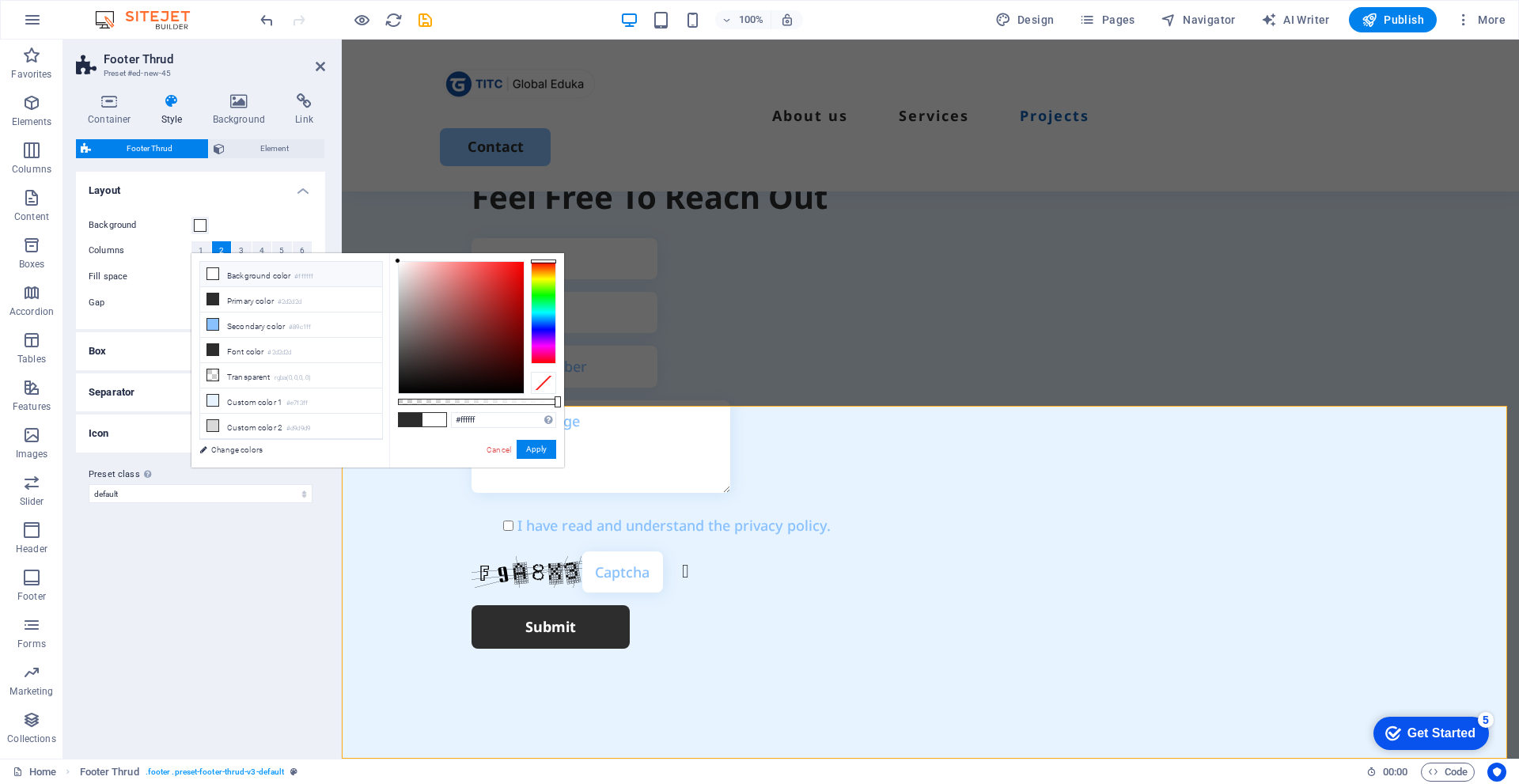
click at [384, 224] on body "[DOMAIN_NAME] Home Favorites Elements Columns Content Boxes Accordion Tables Fe…" at bounding box center [760, 392] width 1519 height 784
click at [535, 447] on button "Apply" at bounding box center [536, 449] width 40 height 19
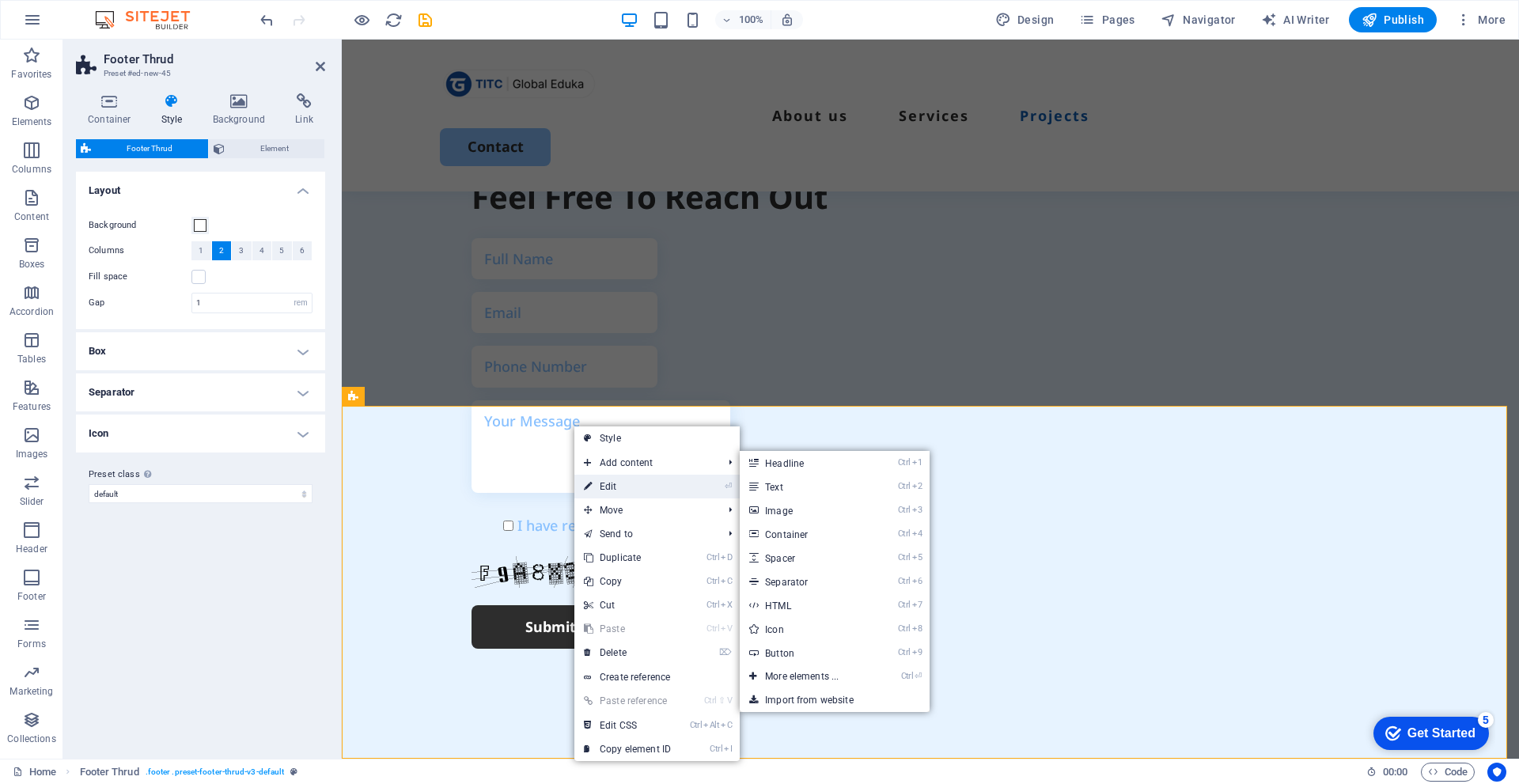
click at [601, 482] on link "⏎ Edit" at bounding box center [627, 486] width 106 height 24
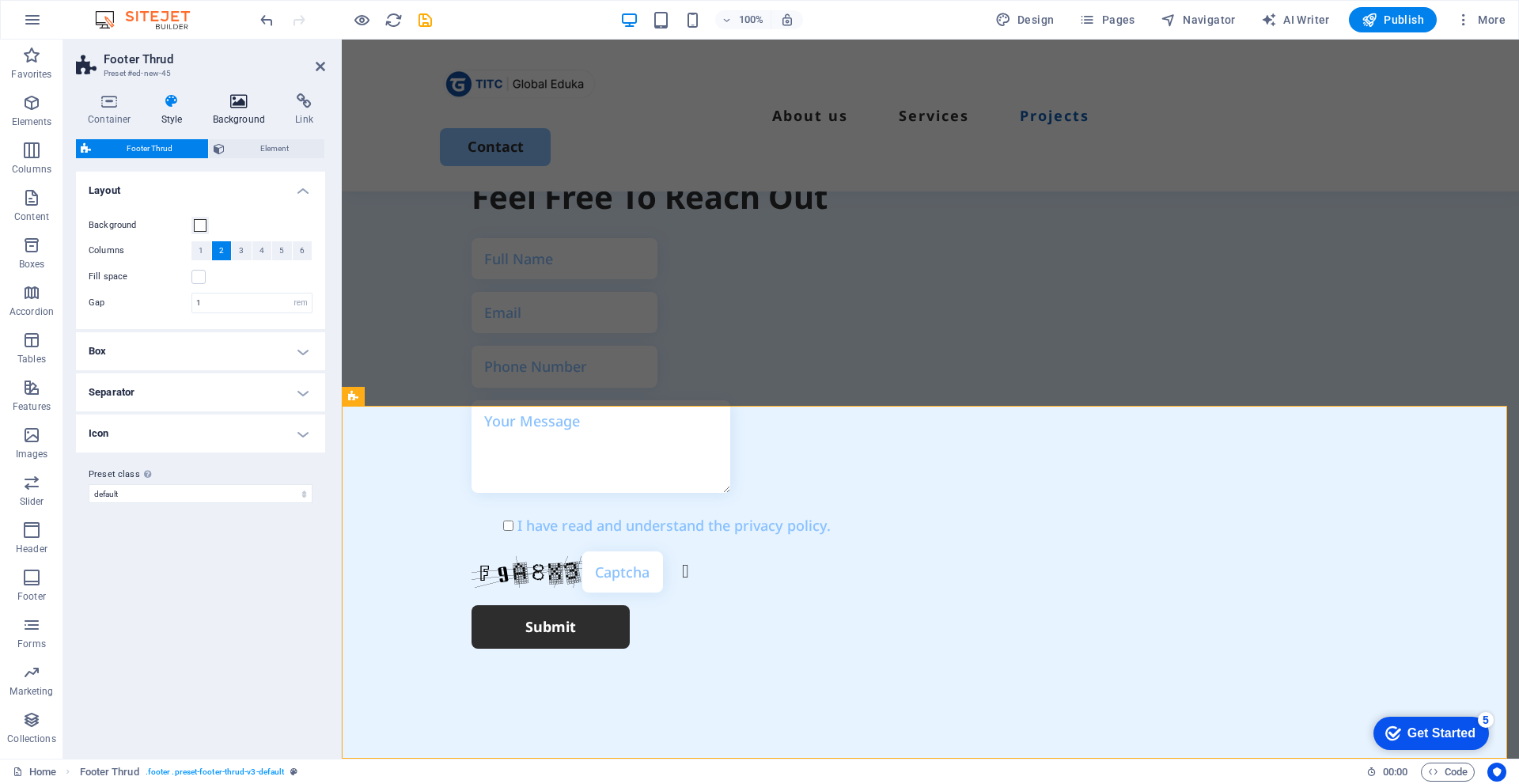
click at [227, 96] on icon at bounding box center [239, 101] width 77 height 16
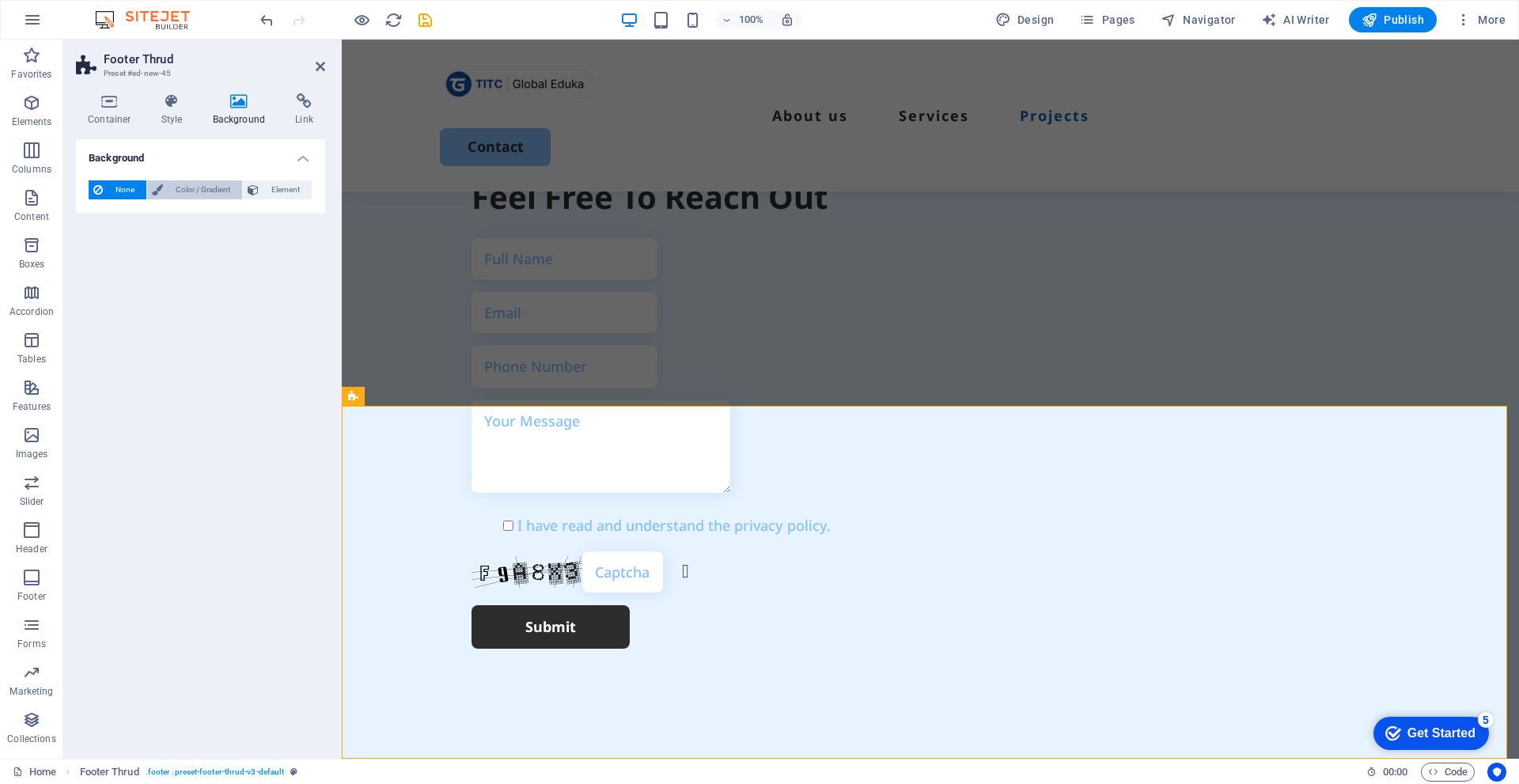
click at [201, 190] on span "Color / Gradient" at bounding box center [202, 190] width 70 height 19
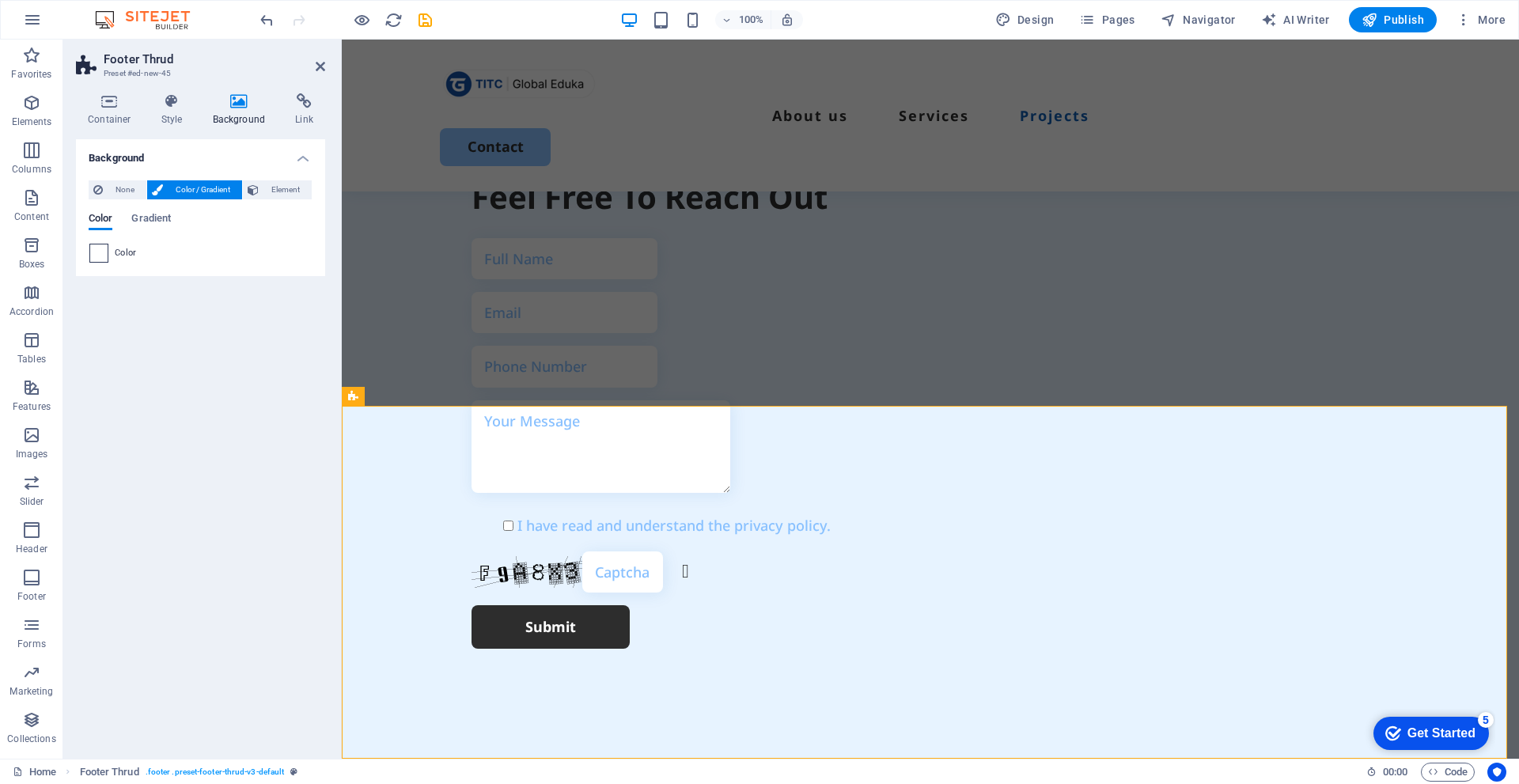
click at [91, 257] on span at bounding box center [99, 253] width 17 height 17
type input "#ffffff"
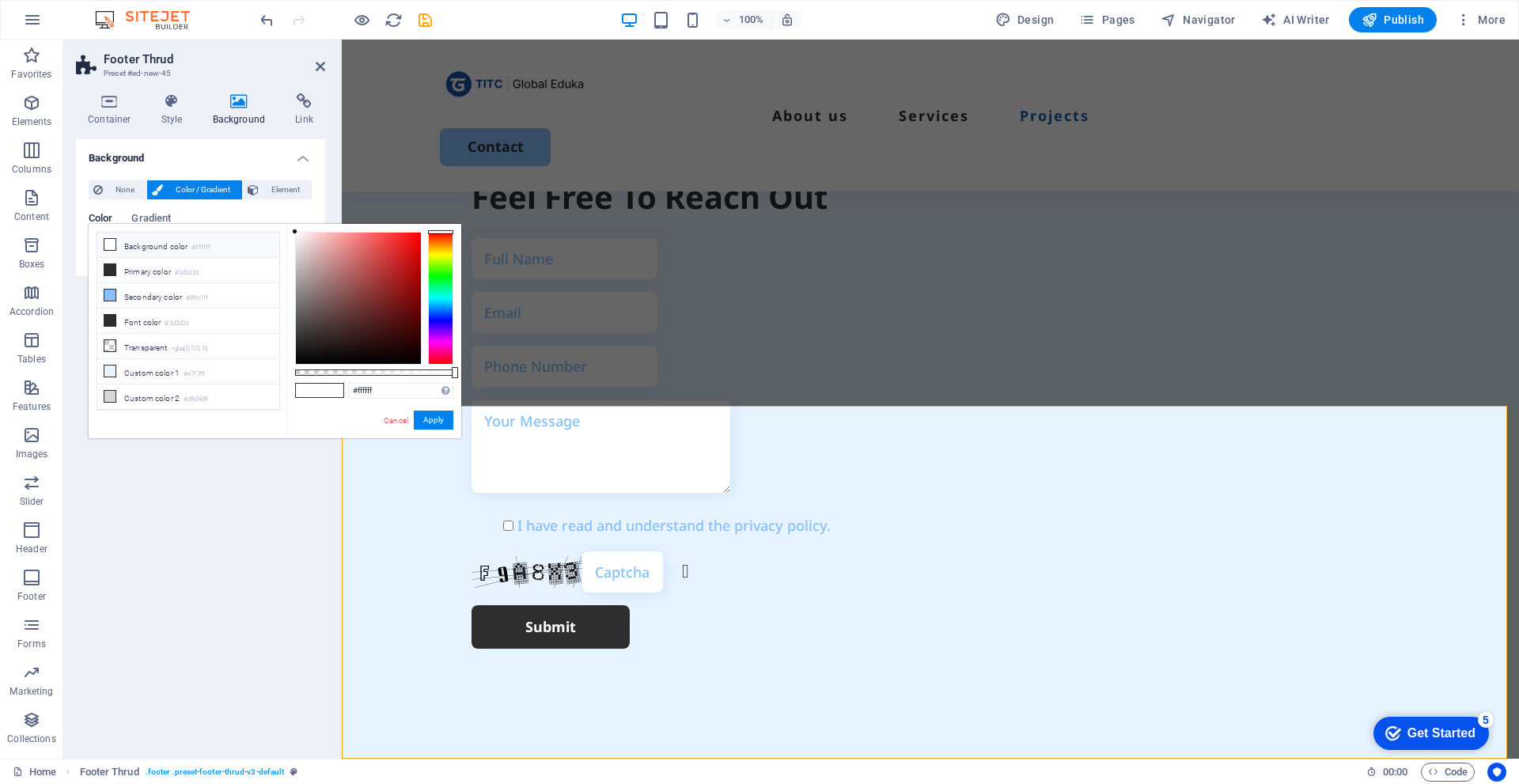
click at [165, 248] on li "Background color #ffffff" at bounding box center [188, 246] width 182 height 26
click at [272, 189] on span "Element" at bounding box center [285, 190] width 43 height 19
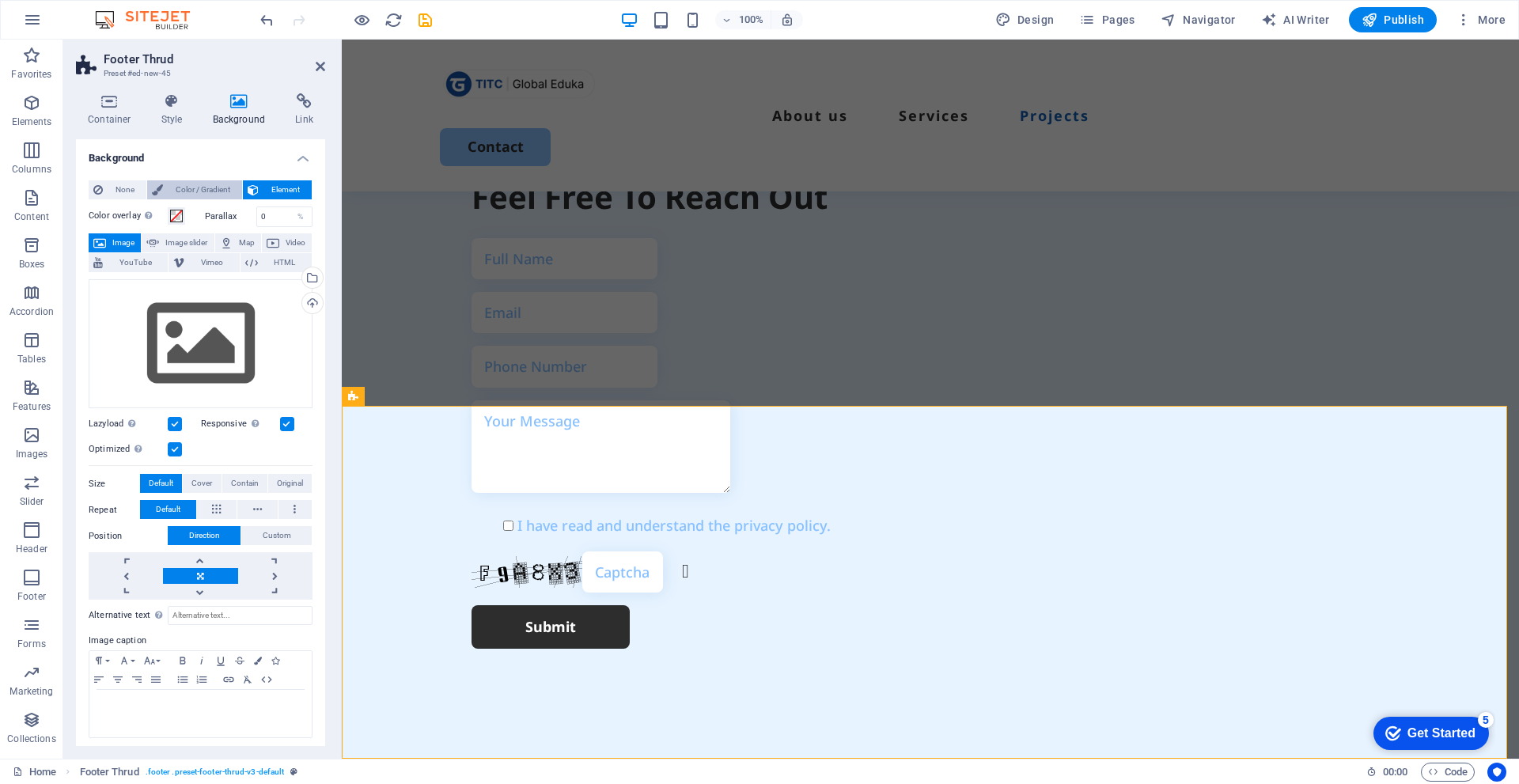
click at [213, 182] on span "Color / Gradient" at bounding box center [202, 190] width 70 height 19
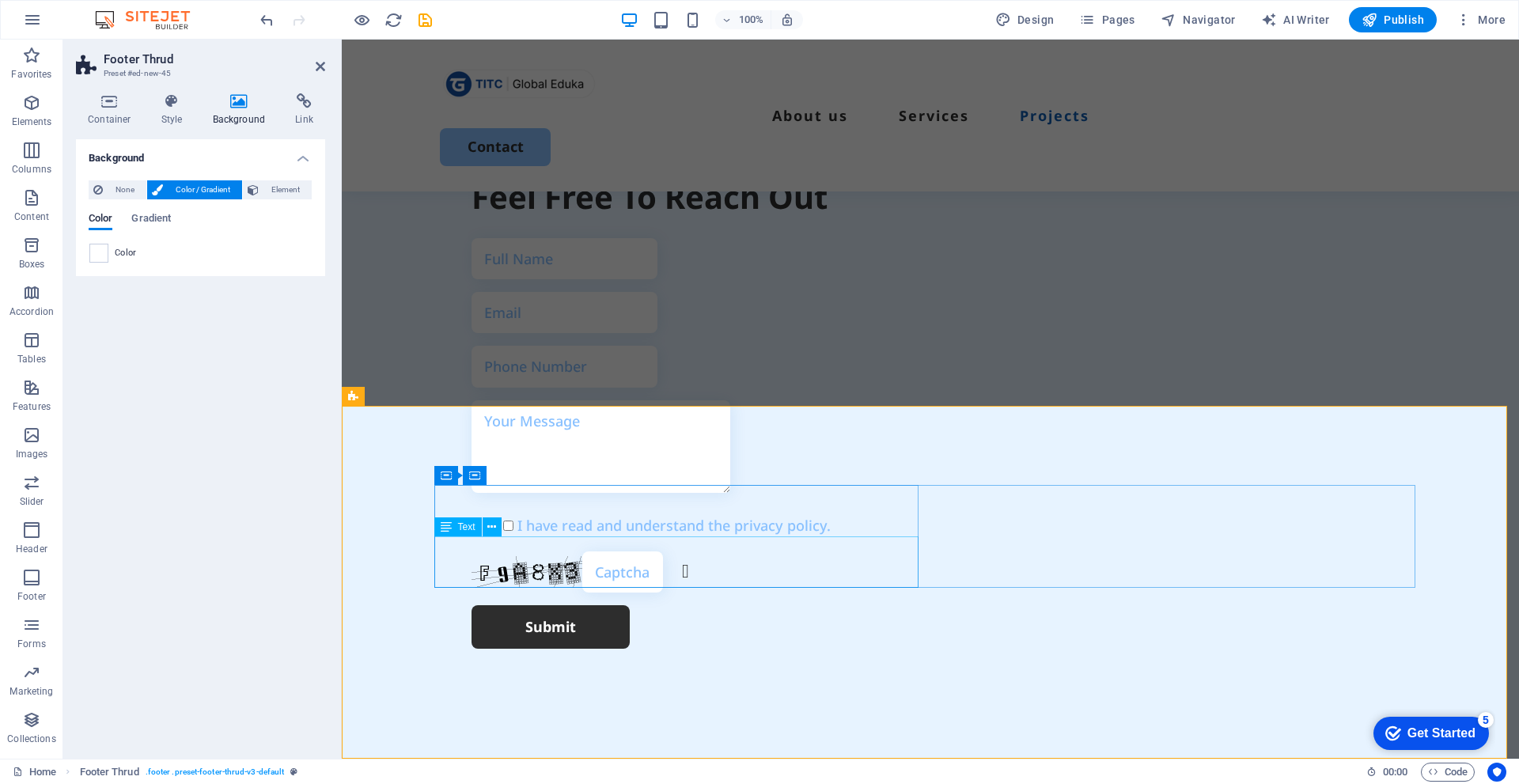
click at [485, 526] on button at bounding box center [492, 526] width 19 height 19
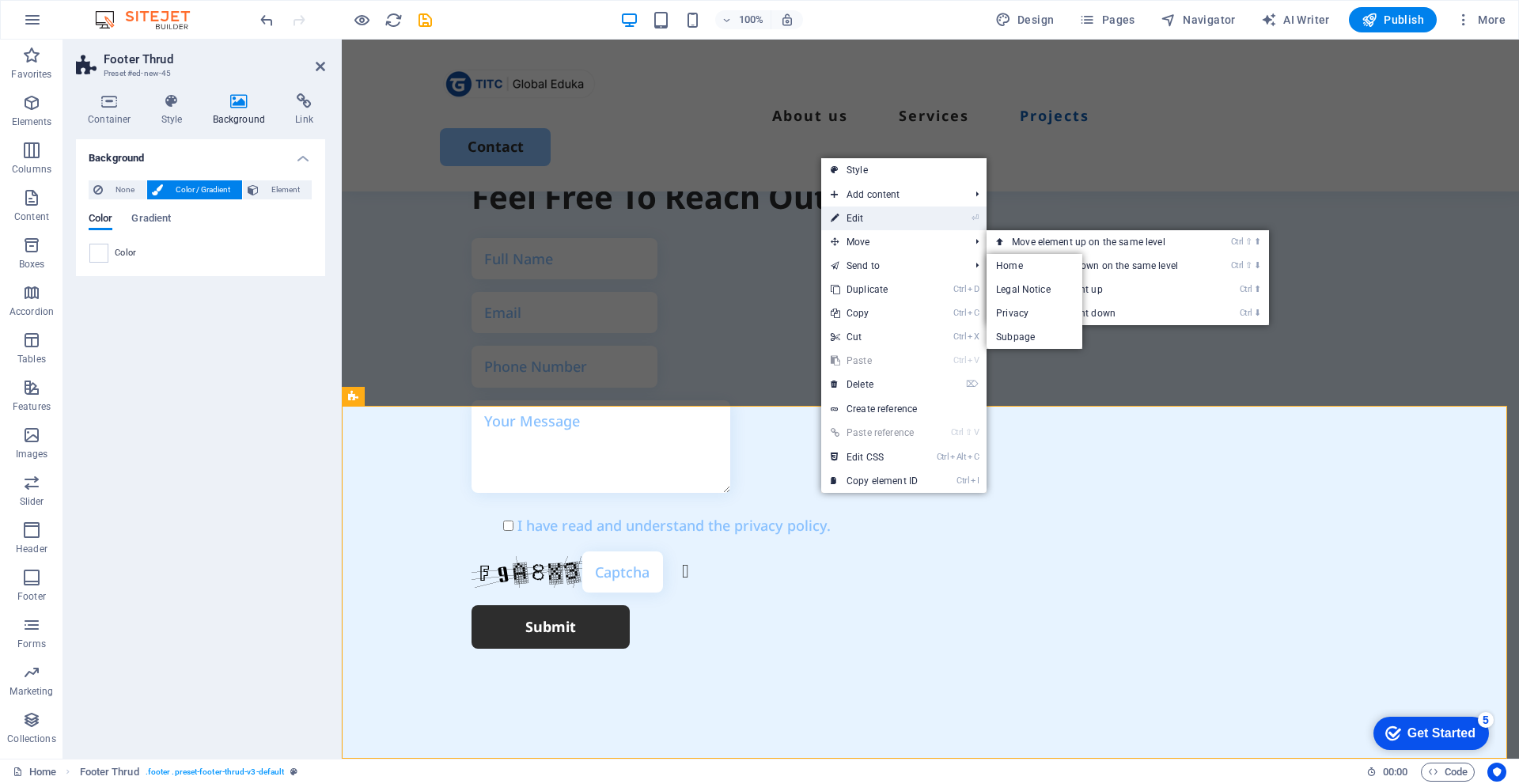
click at [856, 220] on link "⏎ Edit" at bounding box center [874, 219] width 106 height 24
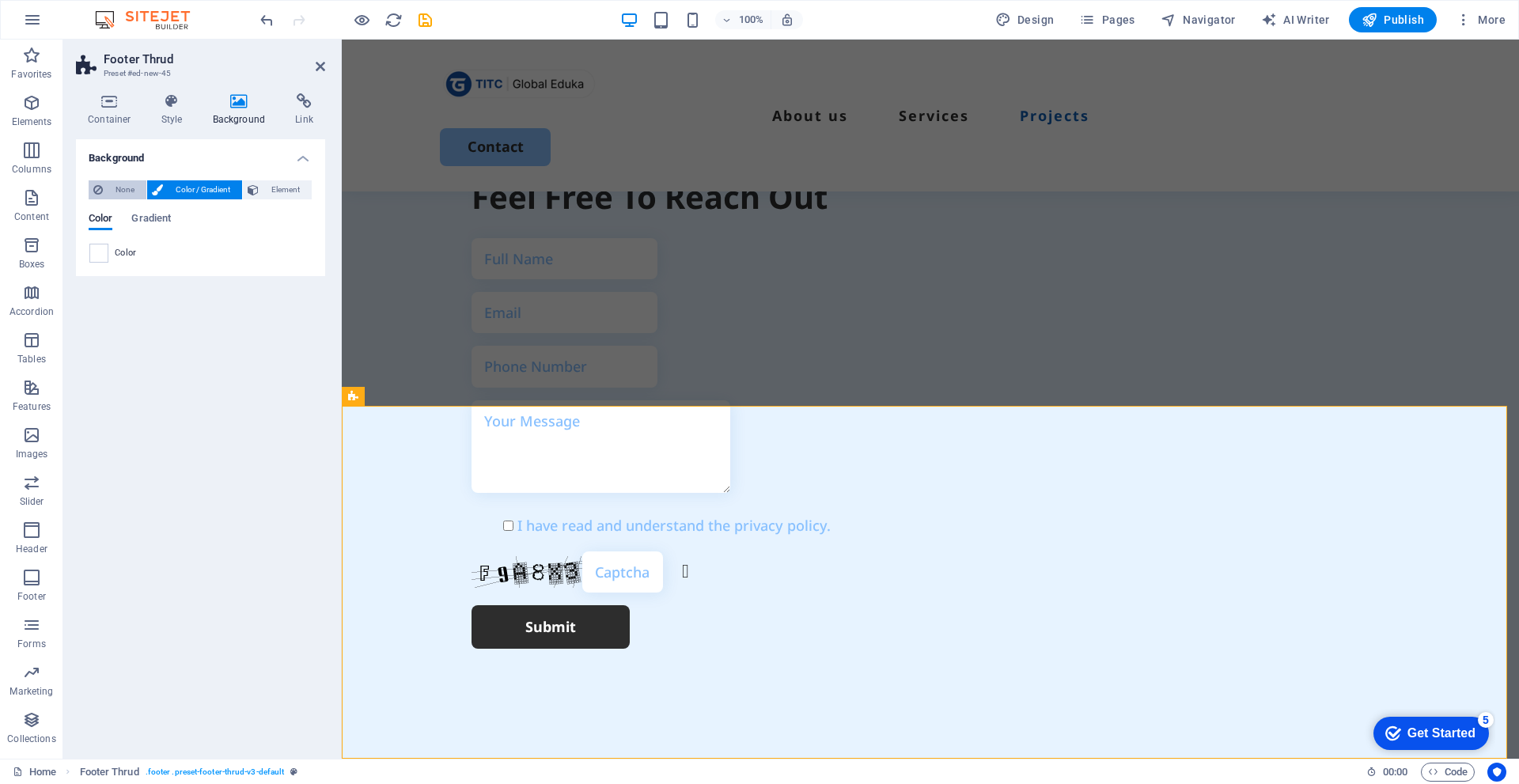
click at [121, 188] on span "None" at bounding box center [125, 190] width 34 height 19
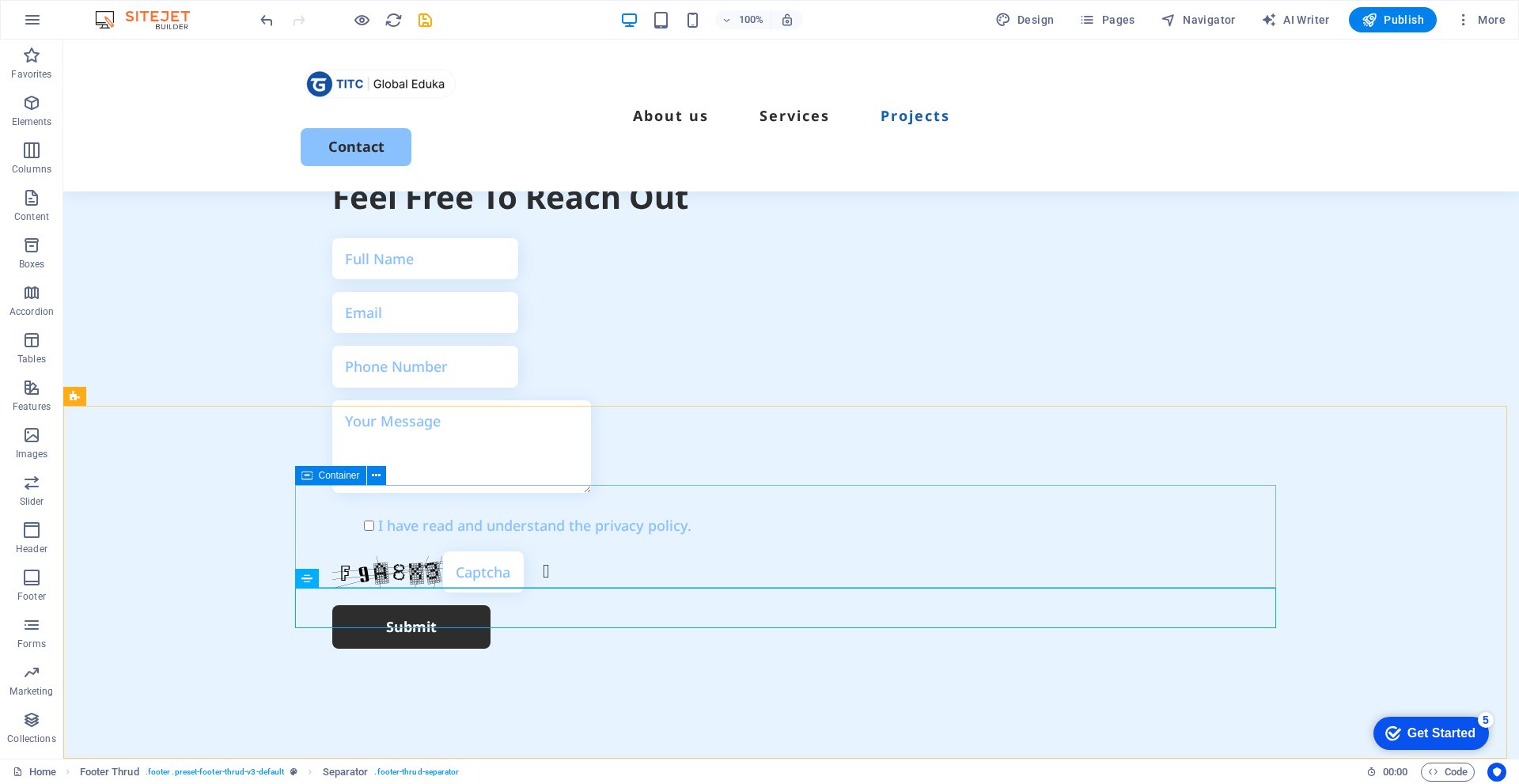
click at [1390, 35] on div "100% Design Pages Navigator AI Writer Publish More" at bounding box center [760, 20] width 1517 height 38
click at [1394, 23] on span "Publish" at bounding box center [1392, 20] width 62 height 16
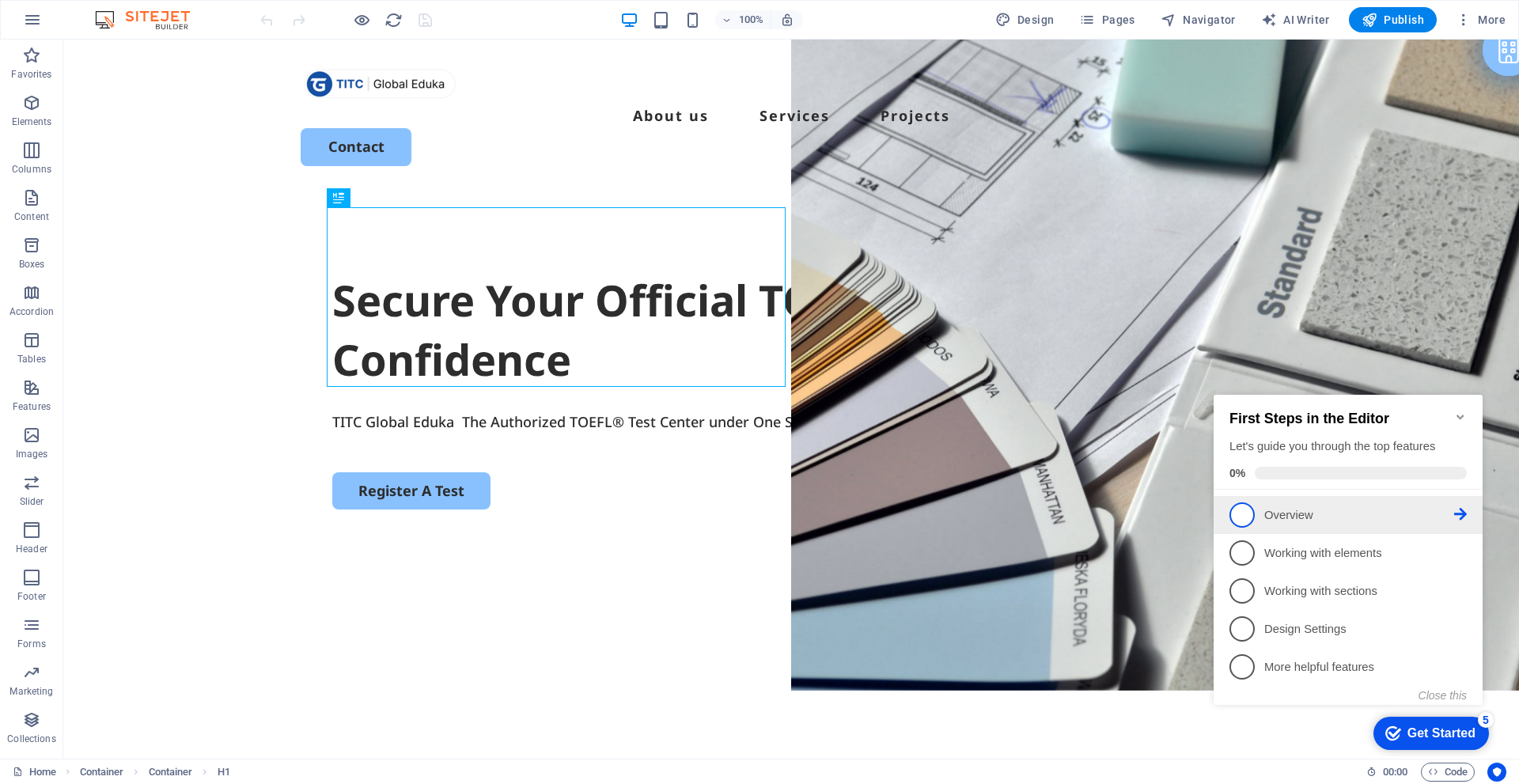
click at [1248, 507] on span "1" at bounding box center [1243, 515] width 26 height 26
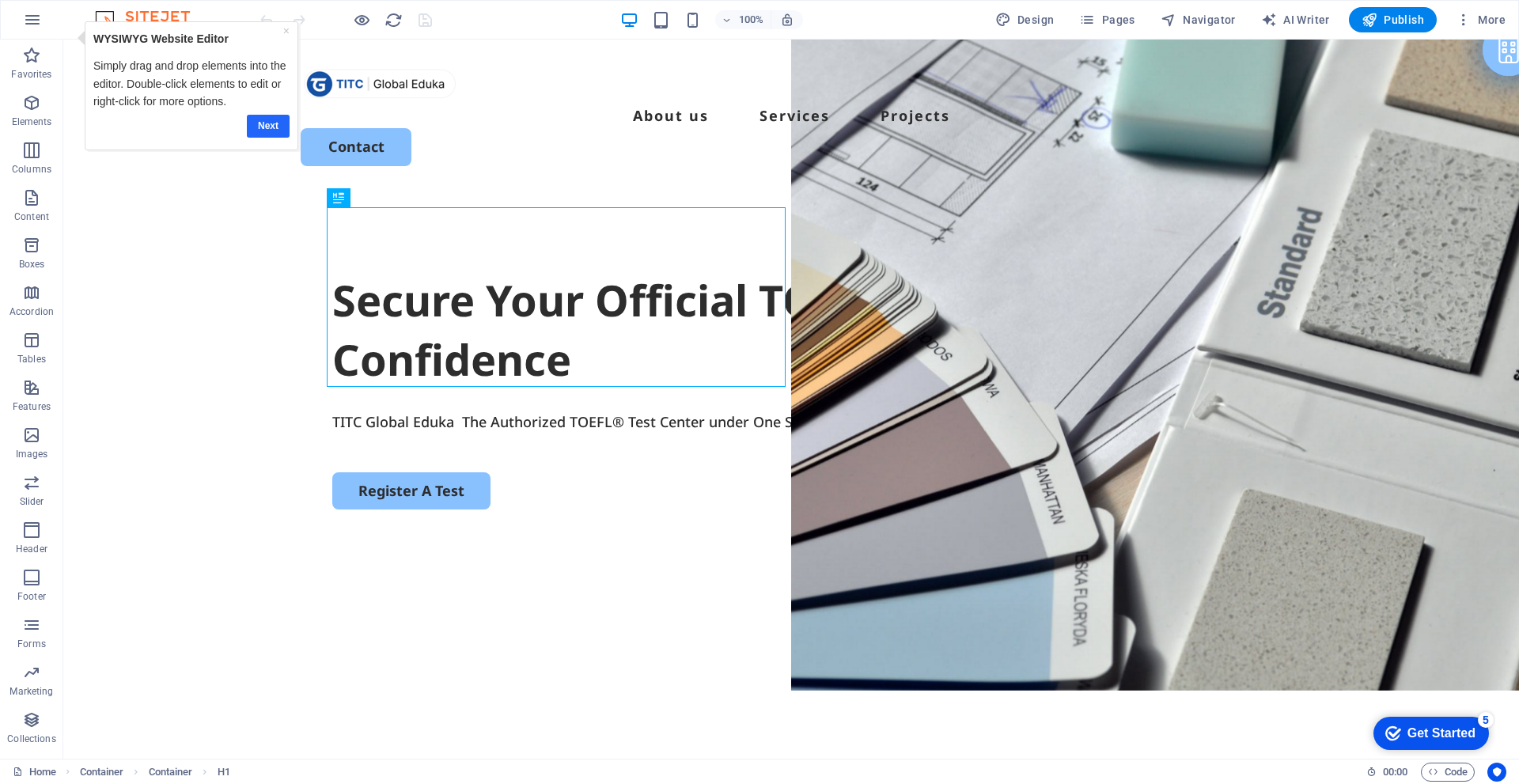
click at [267, 131] on link "Next" at bounding box center [268, 126] width 43 height 23
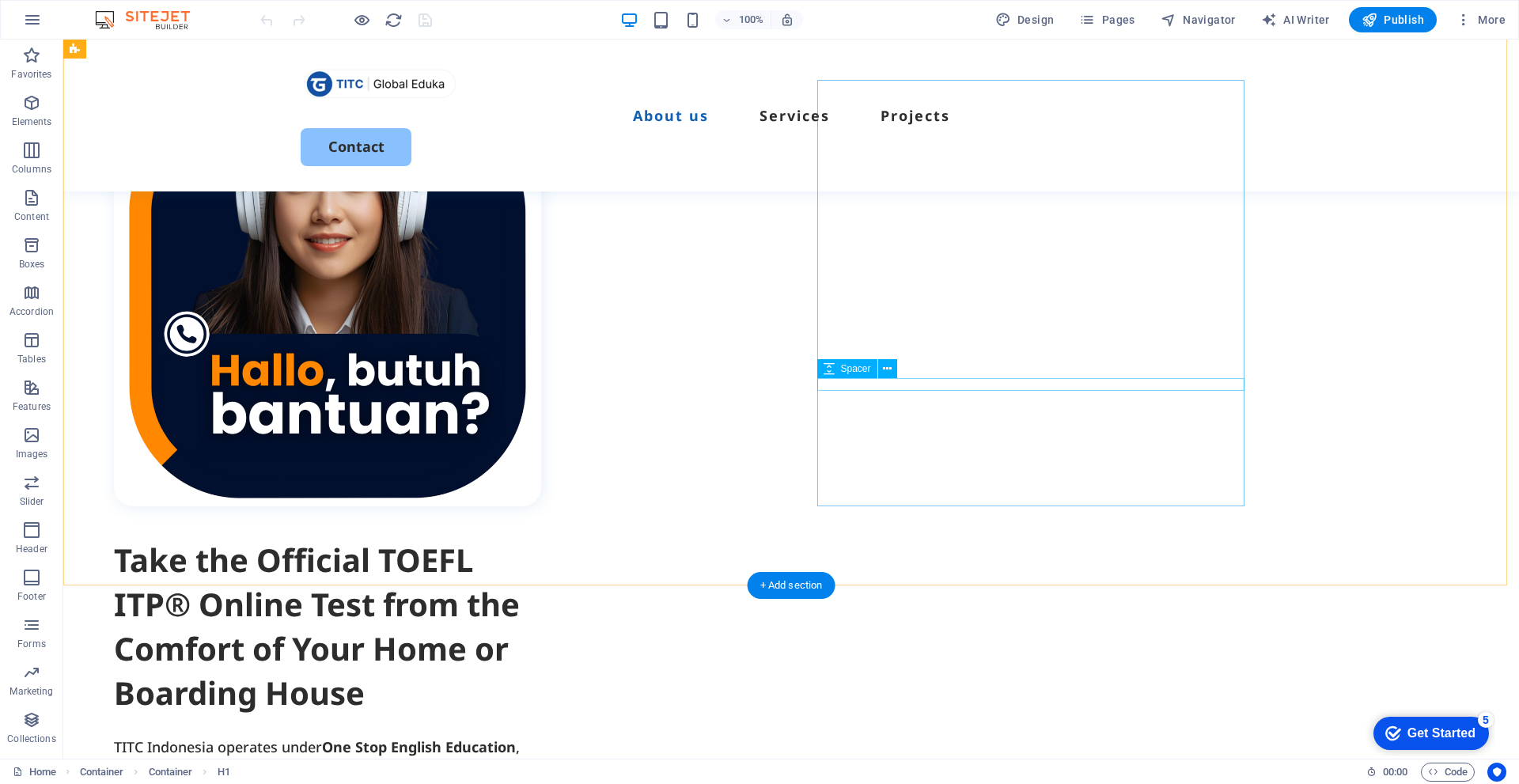
scroll to position [791, 0]
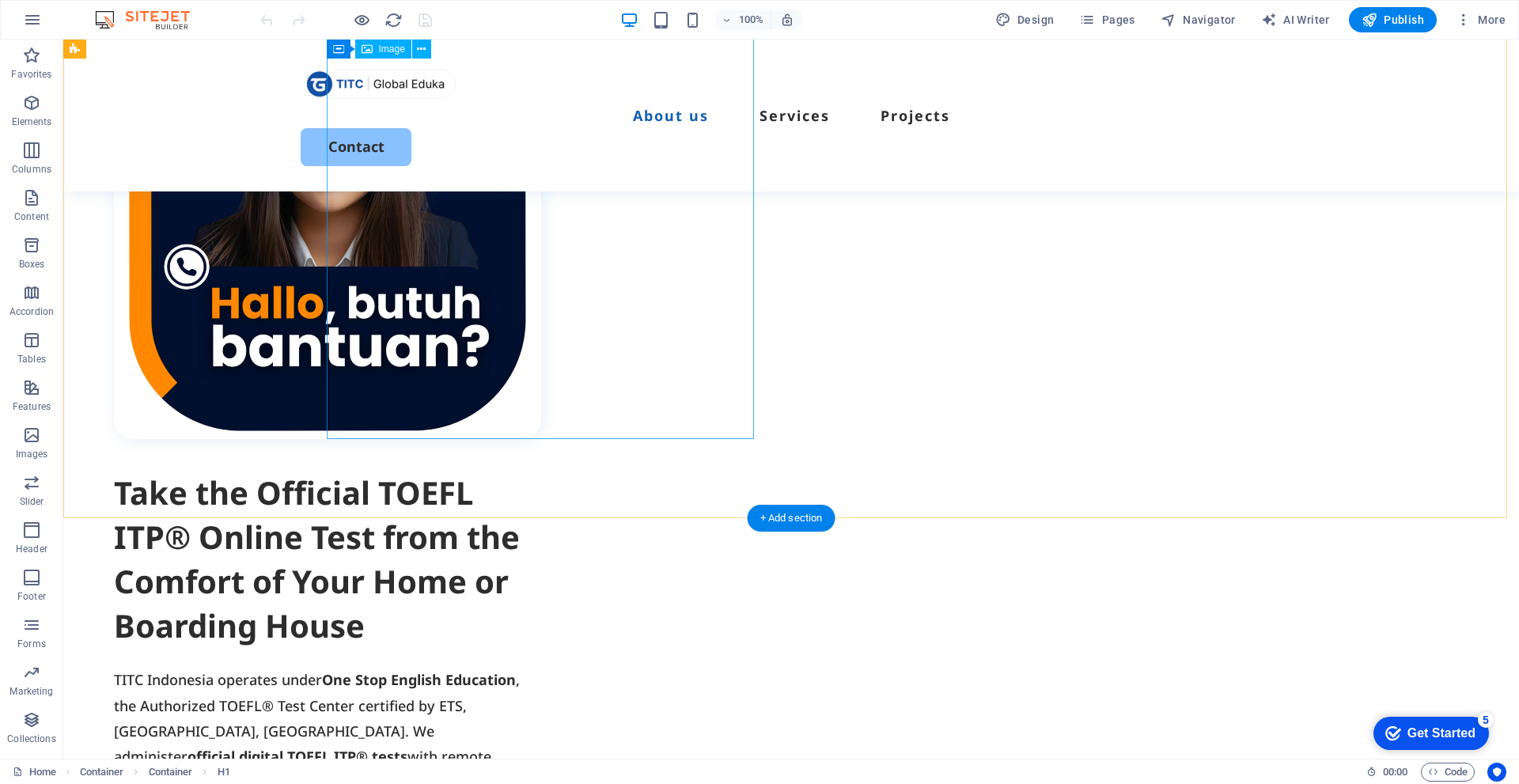
click at [541, 315] on figure at bounding box center [327, 225] width 427 height 427
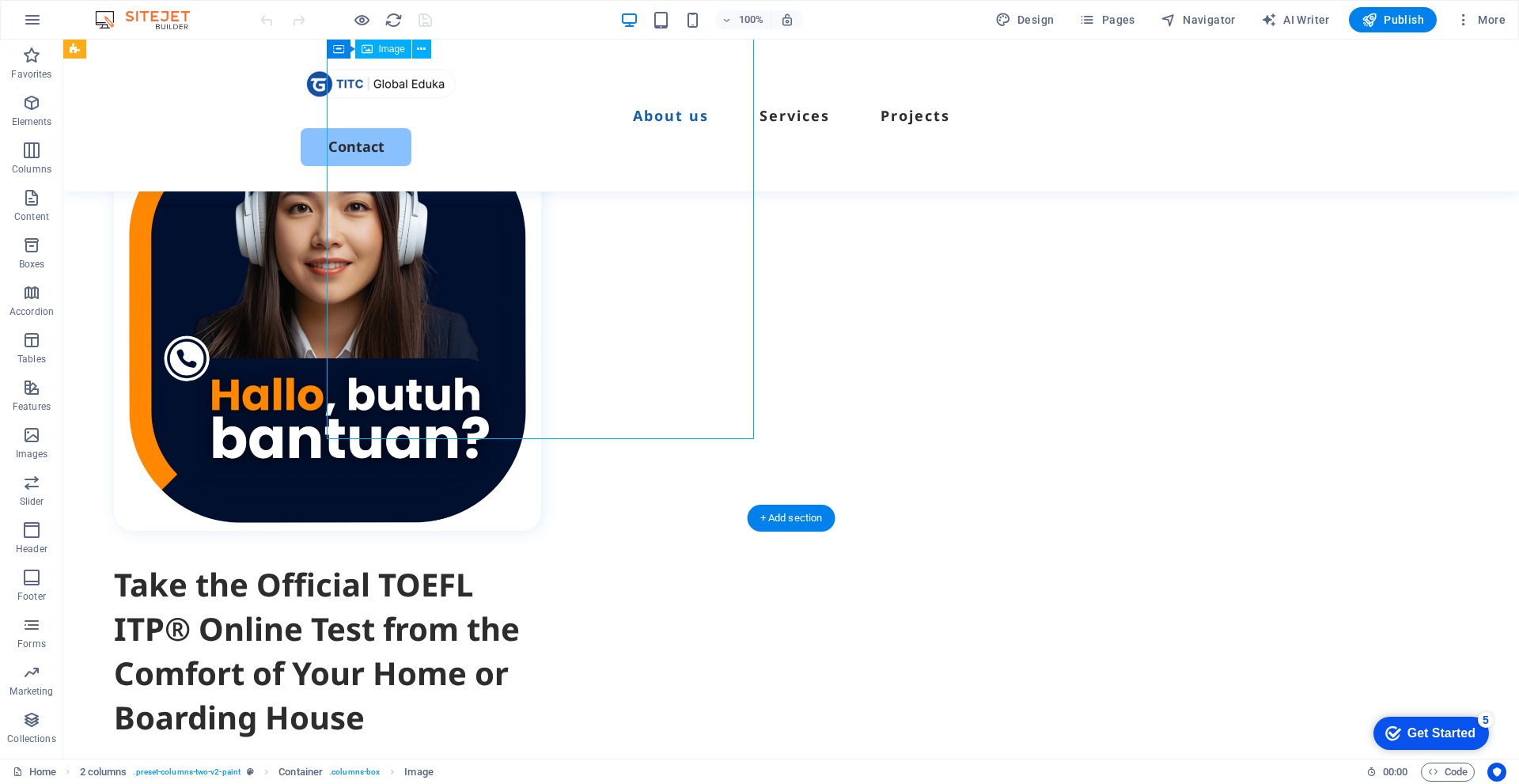
scroll to position [633, 0]
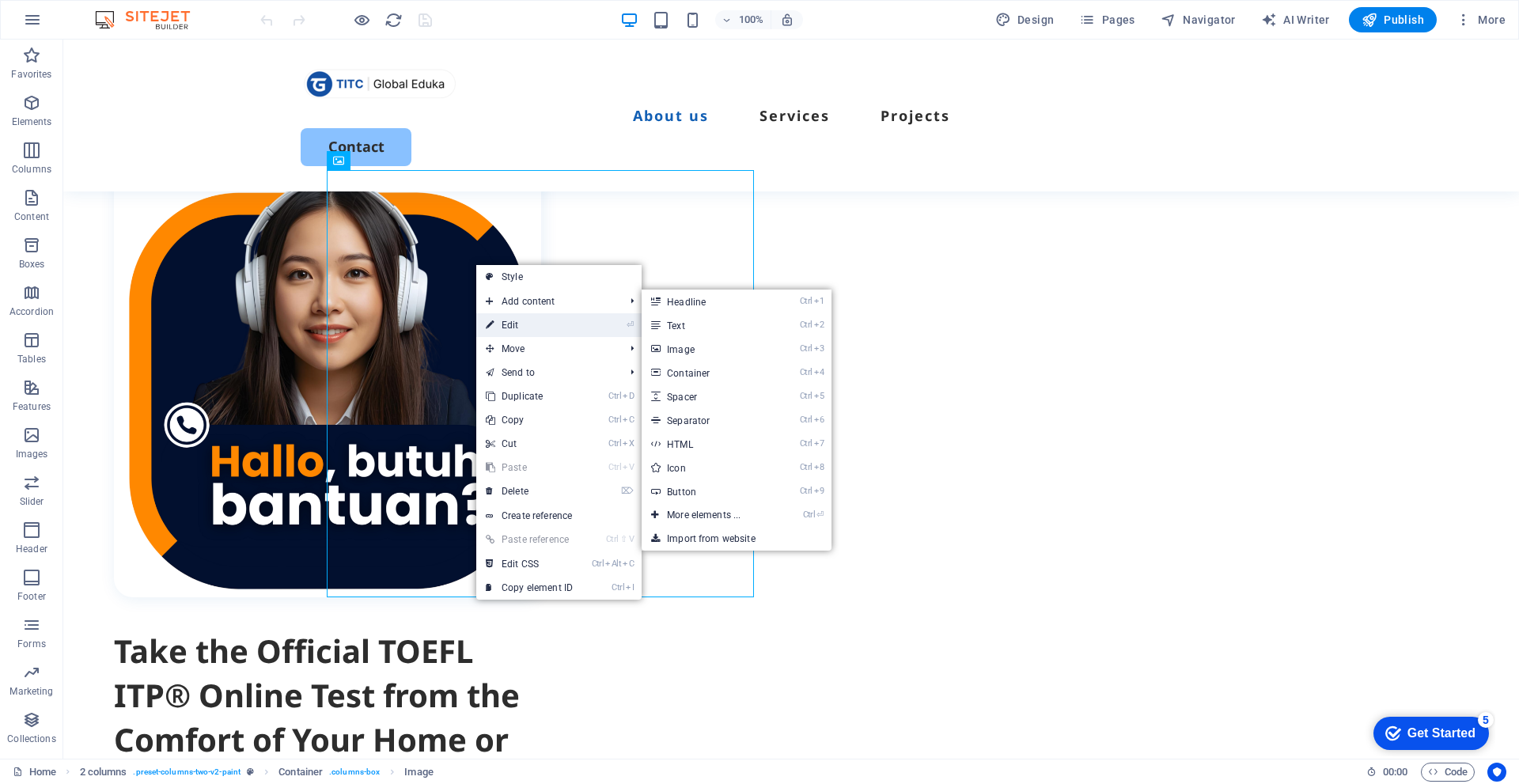
click at [518, 322] on link "⏎ Edit" at bounding box center [529, 325] width 106 height 24
select select "%"
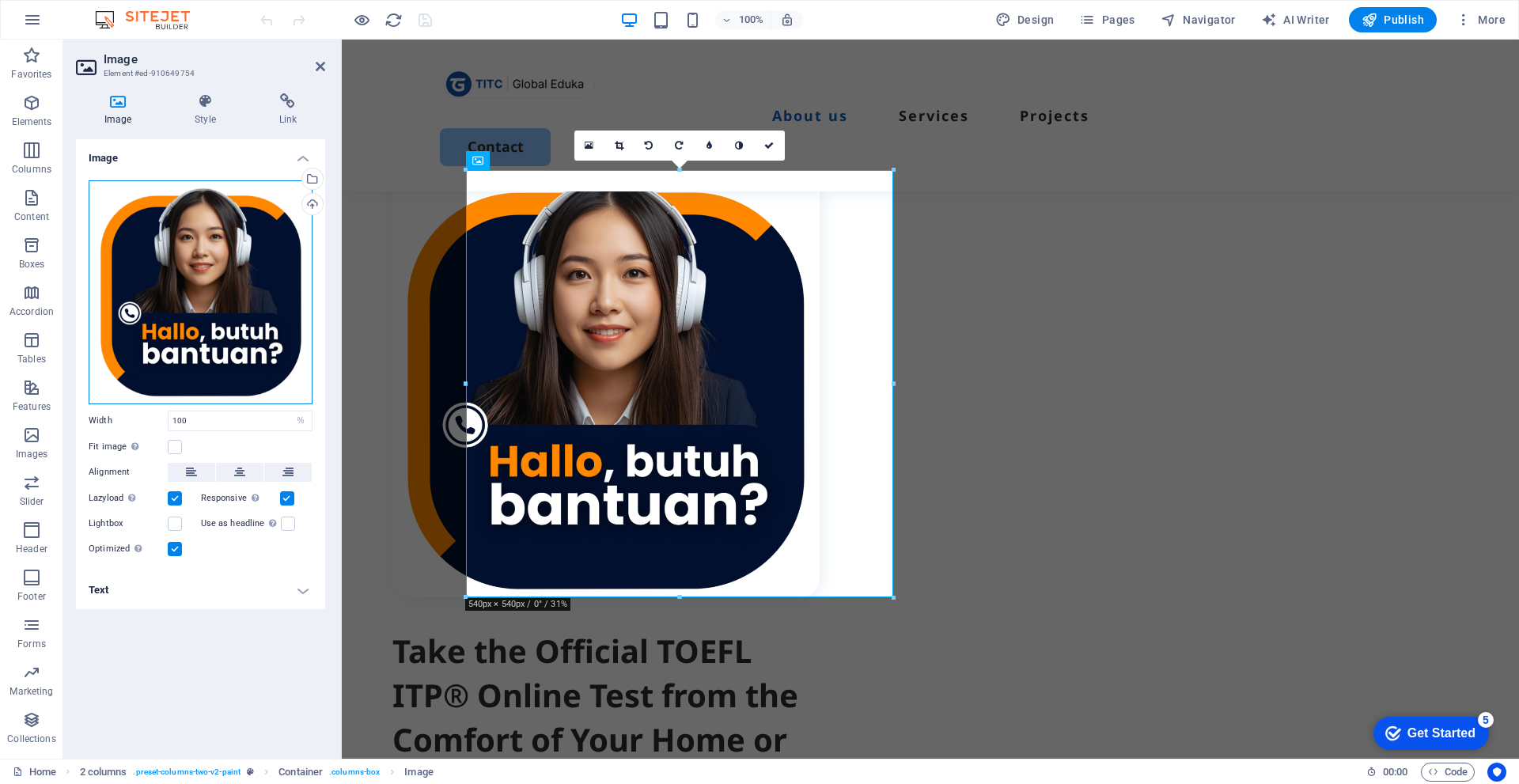
click at [264, 277] on div "Drag files here, click to choose files or select files from Files or our free s…" at bounding box center [200, 292] width 224 height 224
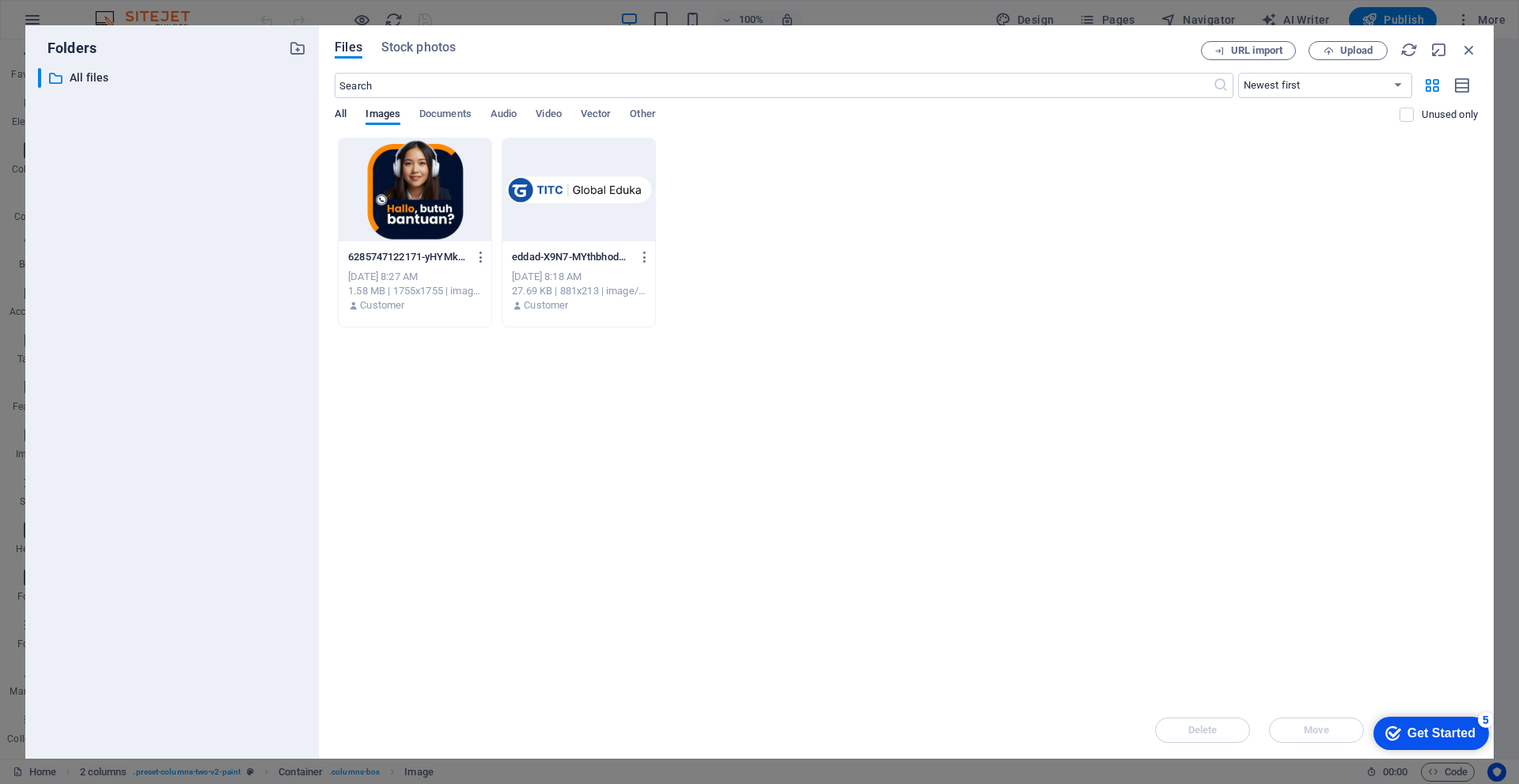
click at [339, 113] on span "All" at bounding box center [341, 116] width 12 height 22
click at [1348, 48] on span "Upload" at bounding box center [1357, 50] width 32 height 9
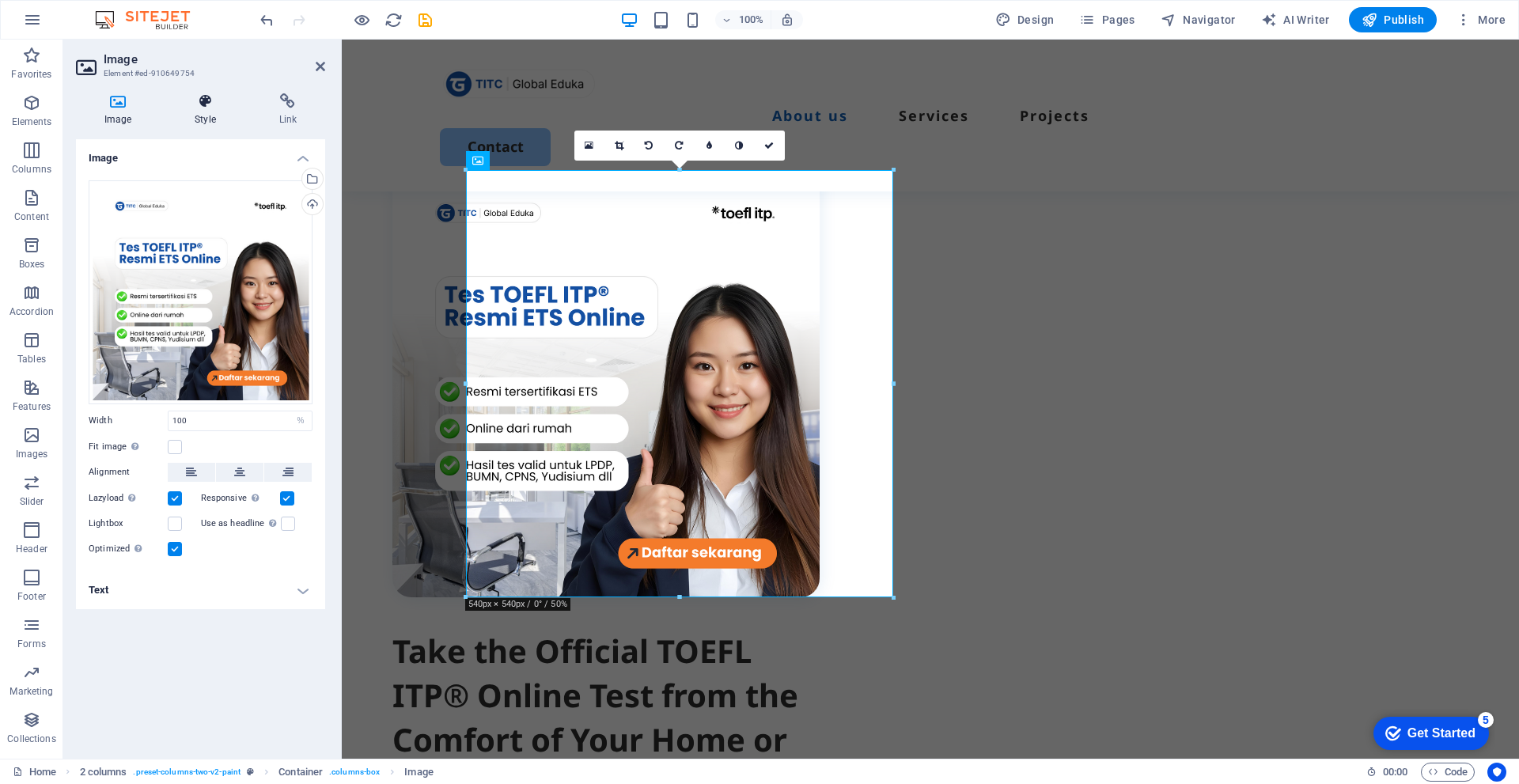
click at [208, 120] on h4 "Style" at bounding box center [208, 110] width 84 height 33
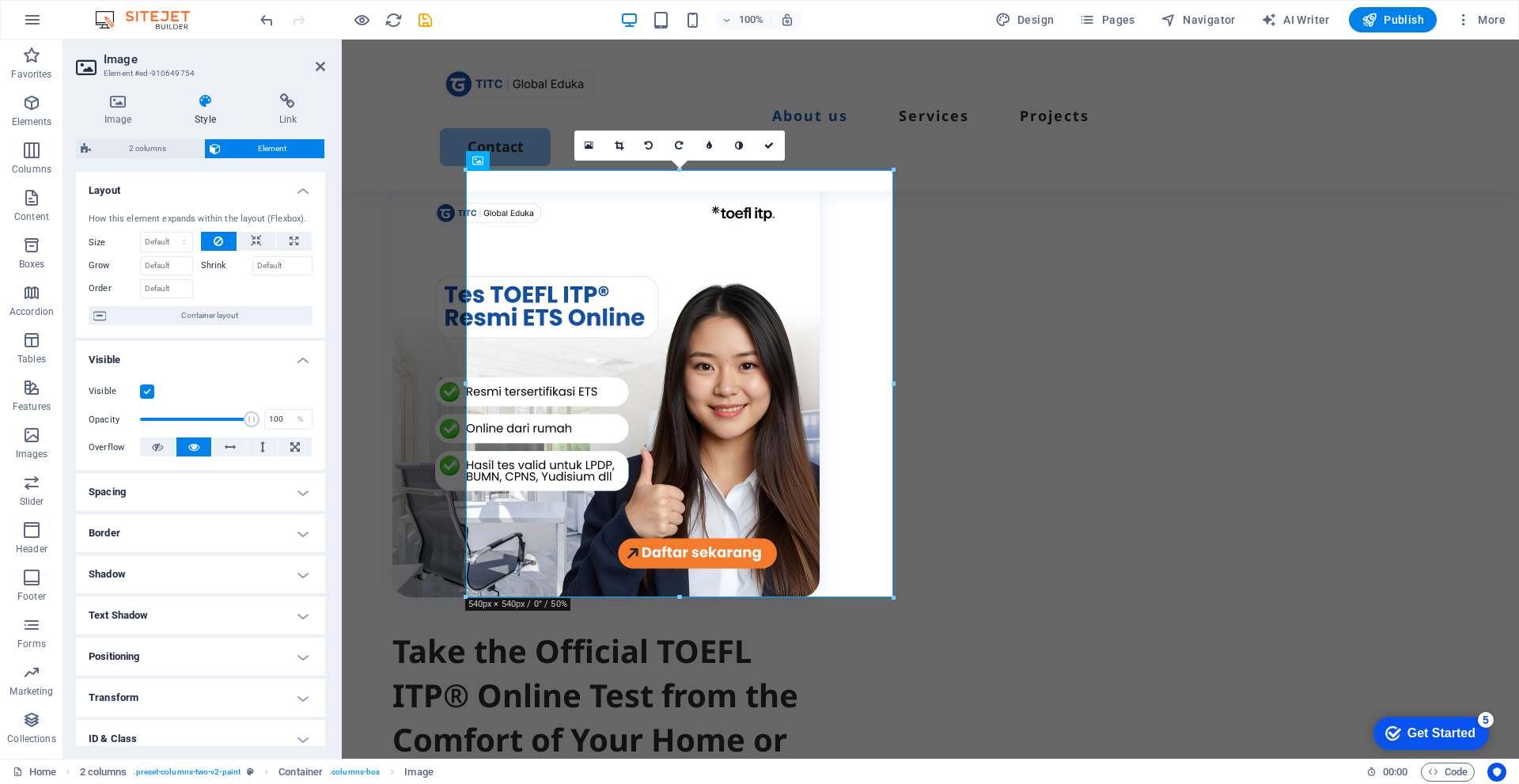
click at [225, 525] on h4 "Border" at bounding box center [200, 533] width 249 height 38
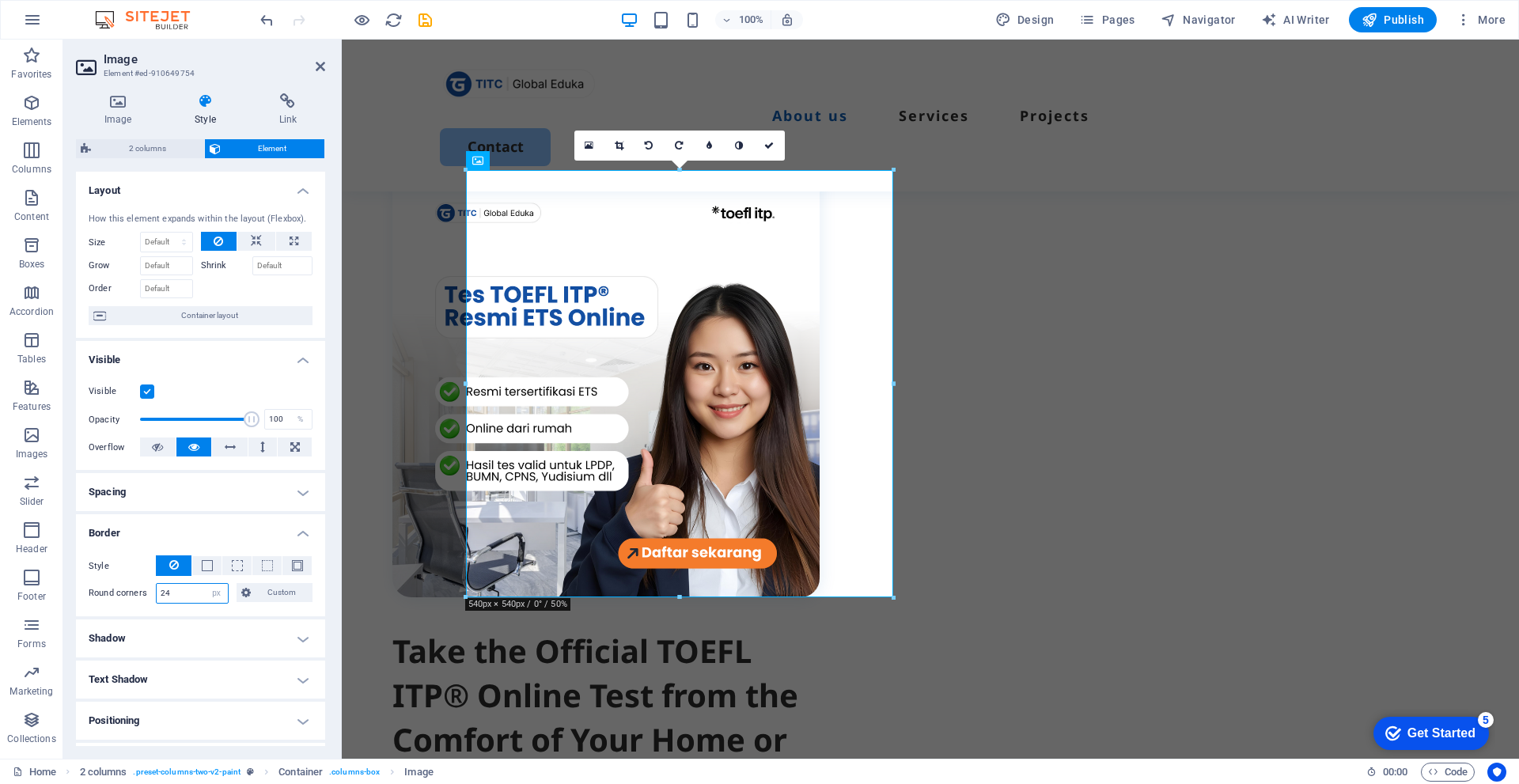
click at [189, 593] on input "24" at bounding box center [192, 594] width 71 height 19
drag, startPoint x: 169, startPoint y: 589, endPoint x: 153, endPoint y: 588, distance: 16.0
click at [153, 588] on div "Round corners 24 Default px rem % vh vw Custom Custom" at bounding box center [200, 594] width 224 height 20
type input "21"
click at [205, 565] on span at bounding box center [207, 565] width 11 height 11
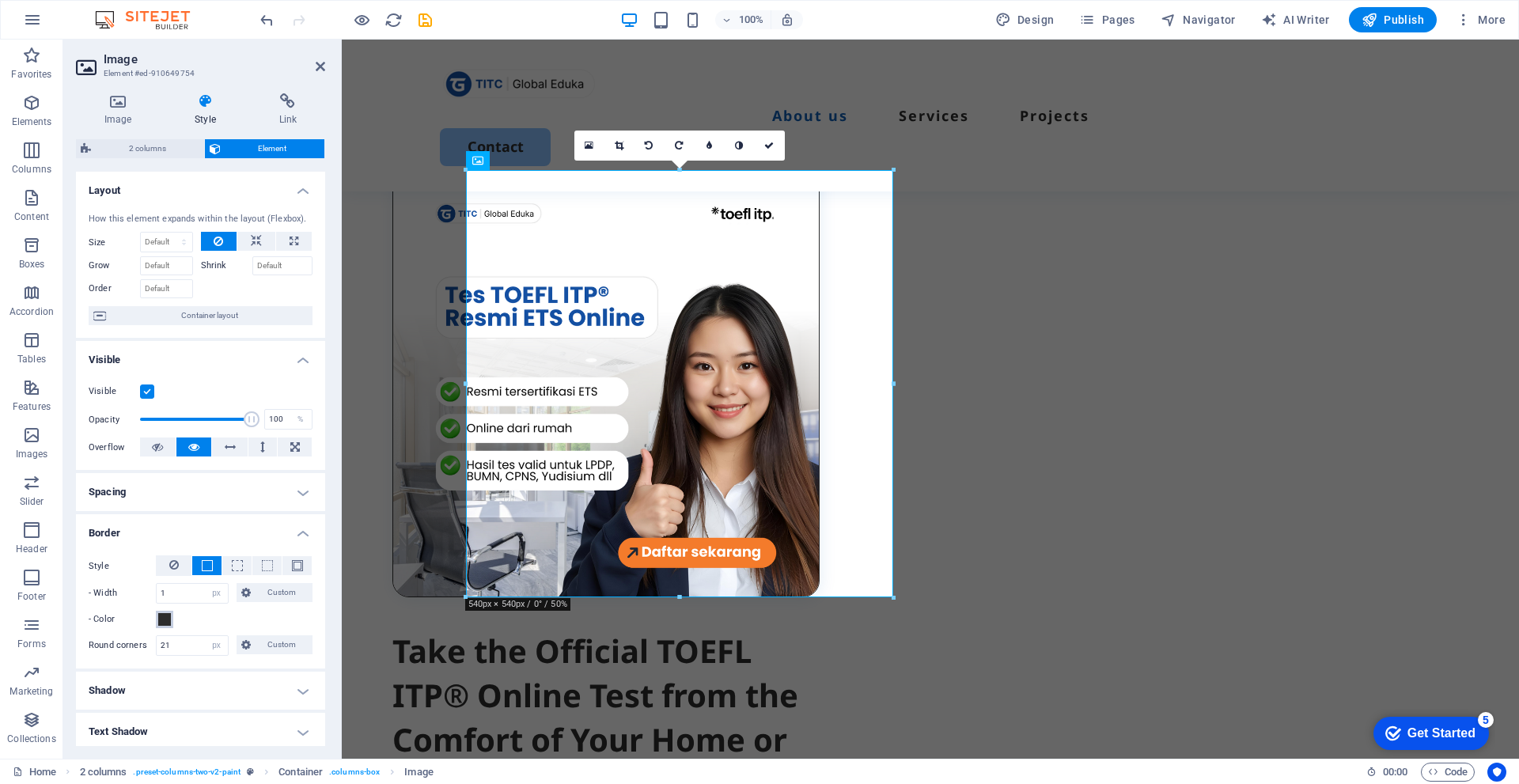
click at [160, 622] on span at bounding box center [164, 619] width 13 height 13
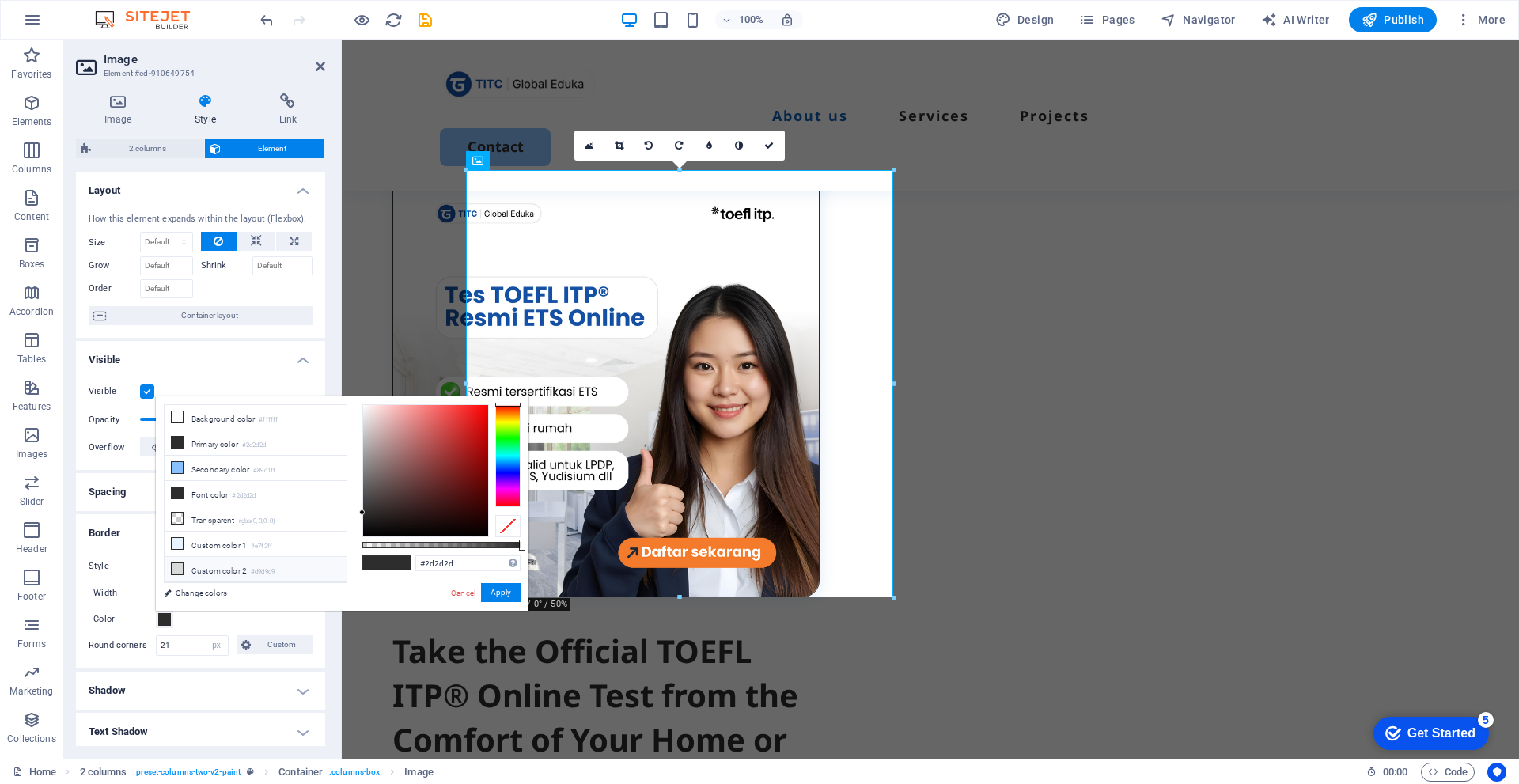
click at [191, 564] on li "Custom color 2 #d9d9d9" at bounding box center [256, 570] width 182 height 26
click at [218, 422] on li "Background color #ffffff" at bounding box center [256, 418] width 182 height 26
type input "#ffffff"
click at [225, 621] on div "- Color" at bounding box center [200, 619] width 224 height 19
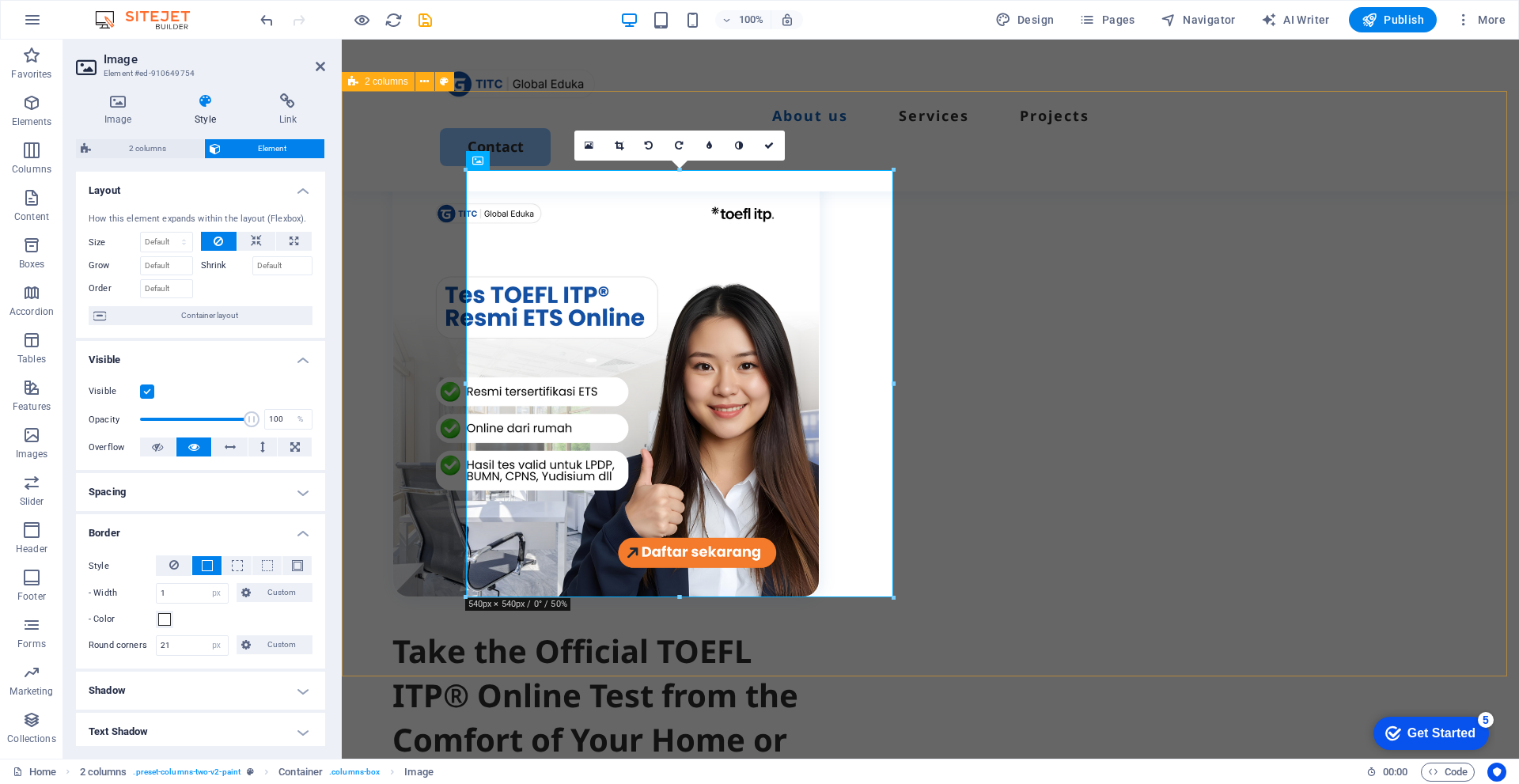
click at [849, 641] on div "Take the Official TOEFL ITP® Online Test from the Comfort of Your Home or Board…" at bounding box center [930, 626] width 1177 height 1070
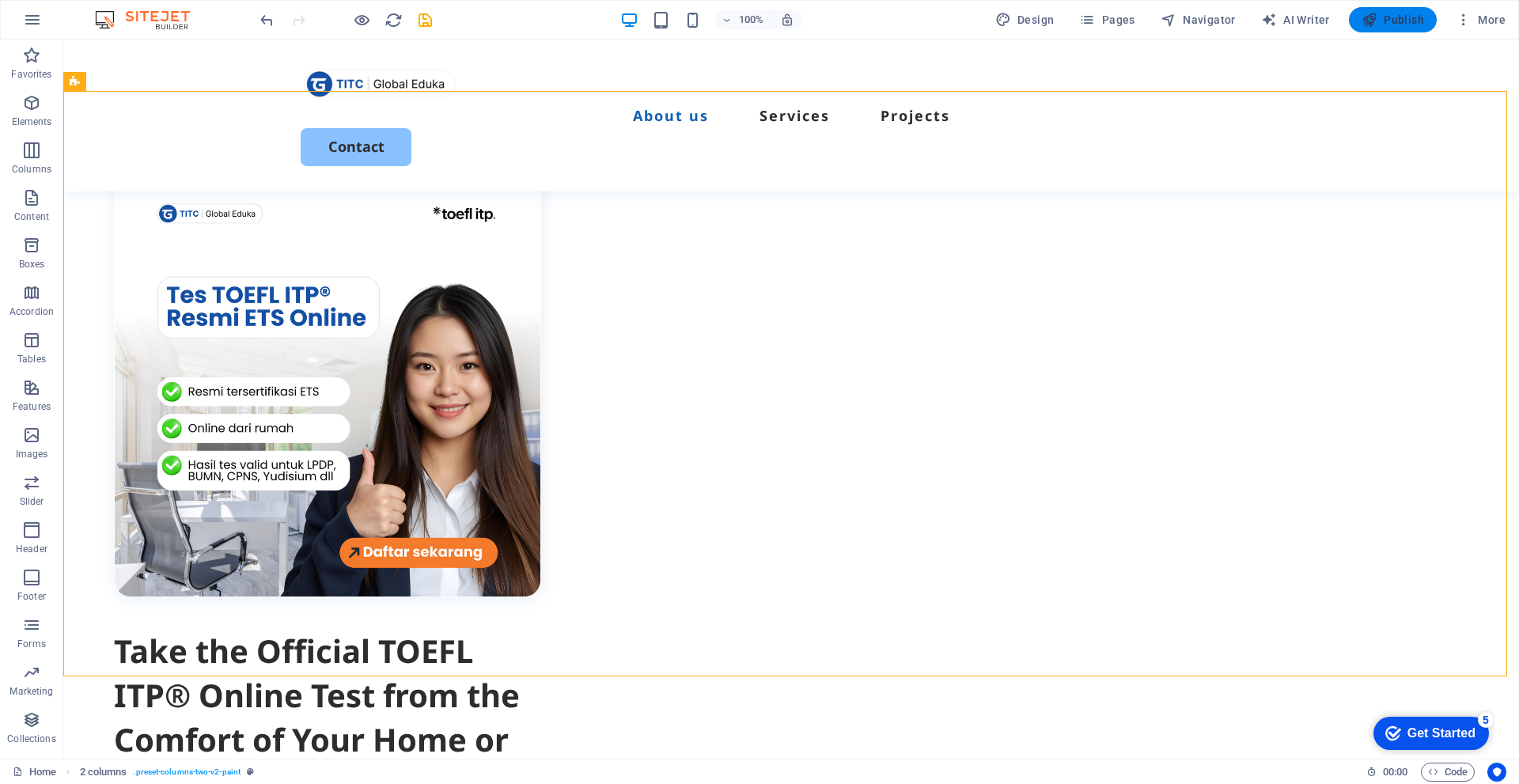
click at [1416, 19] on span "Publish" at bounding box center [1392, 20] width 62 height 16
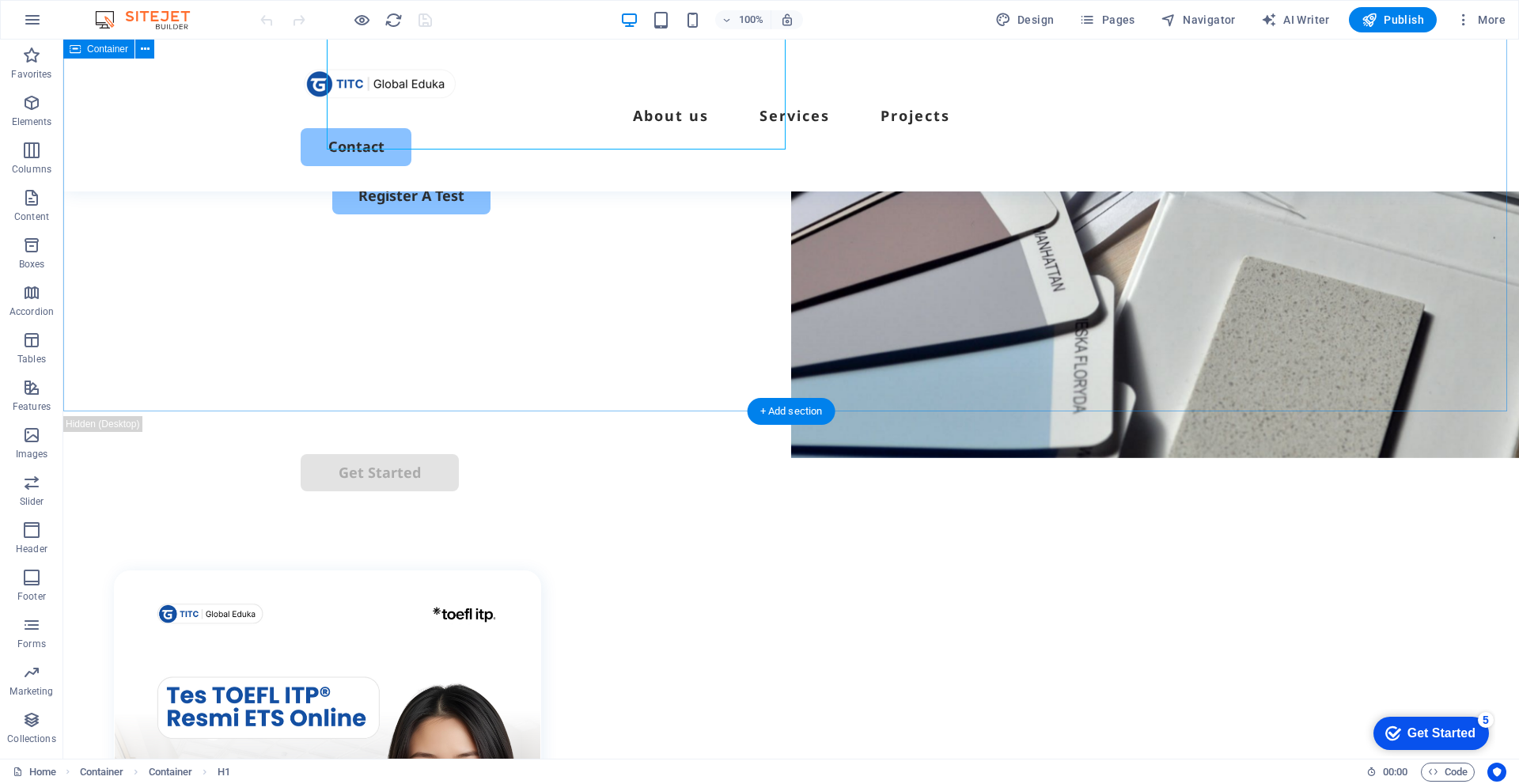
scroll to position [79, 0]
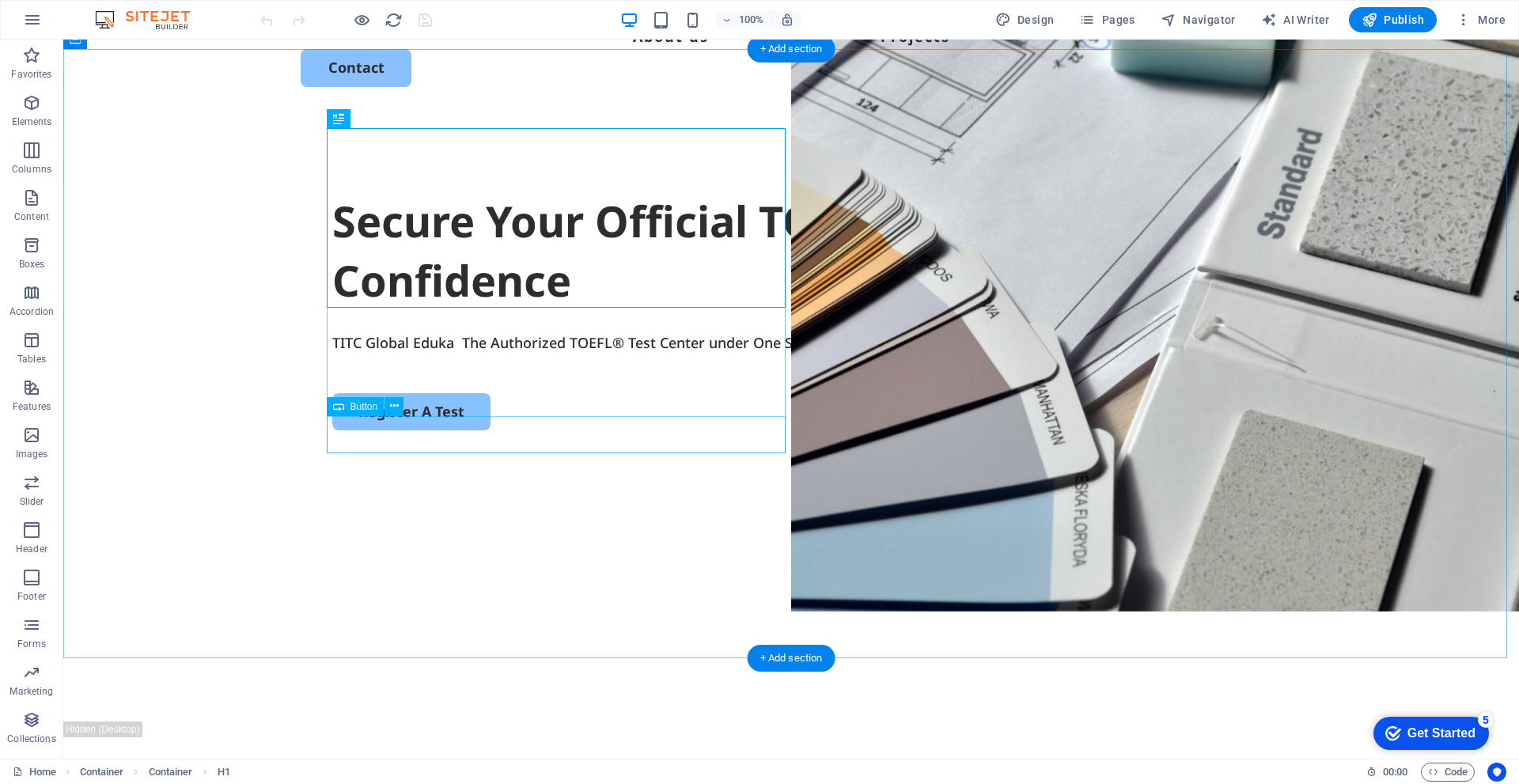
click at [436, 430] on div "Register A Test" at bounding box center [791, 412] width 918 height 37
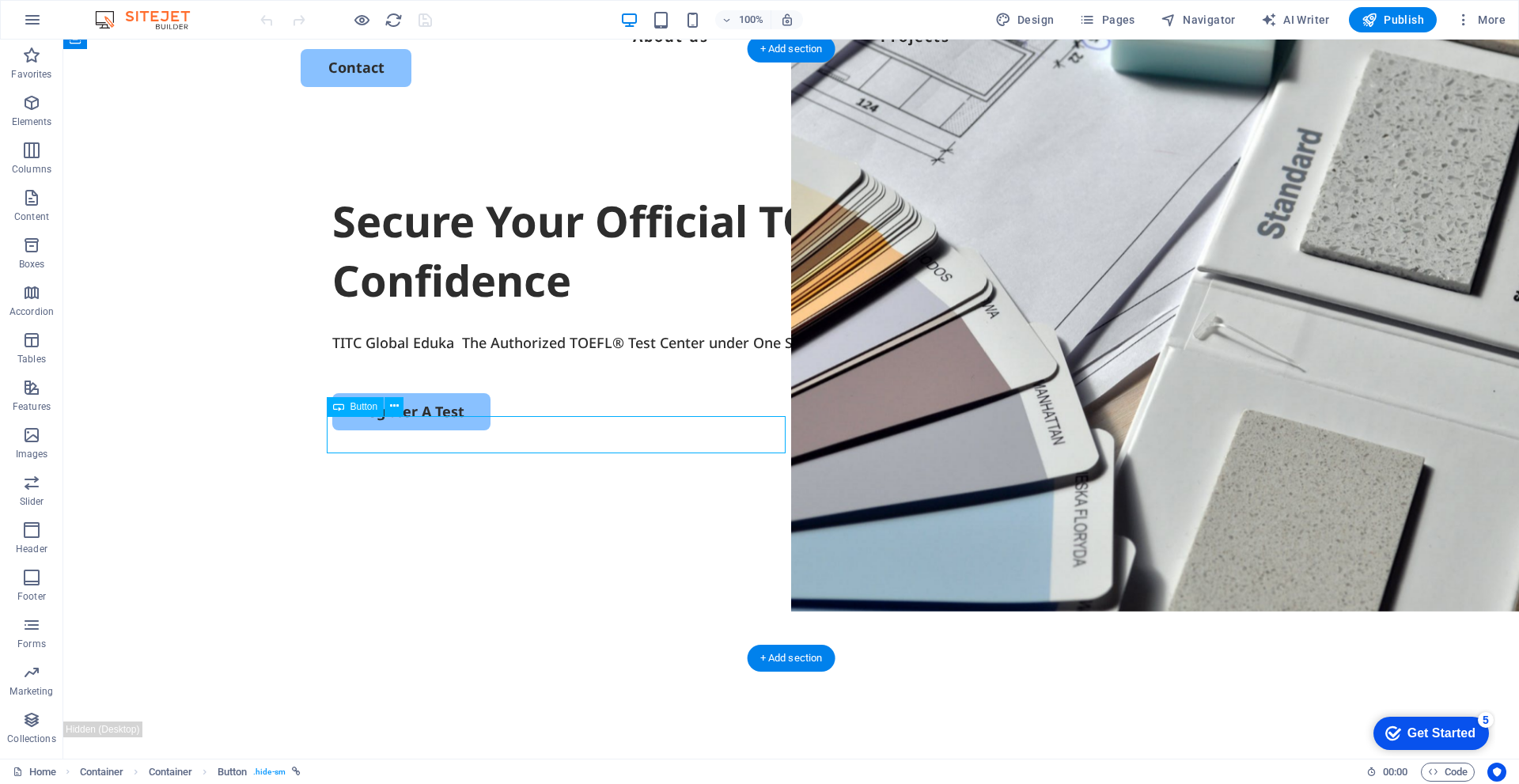
click at [436, 430] on div "Register A Test" at bounding box center [791, 412] width 918 height 37
select select "px"
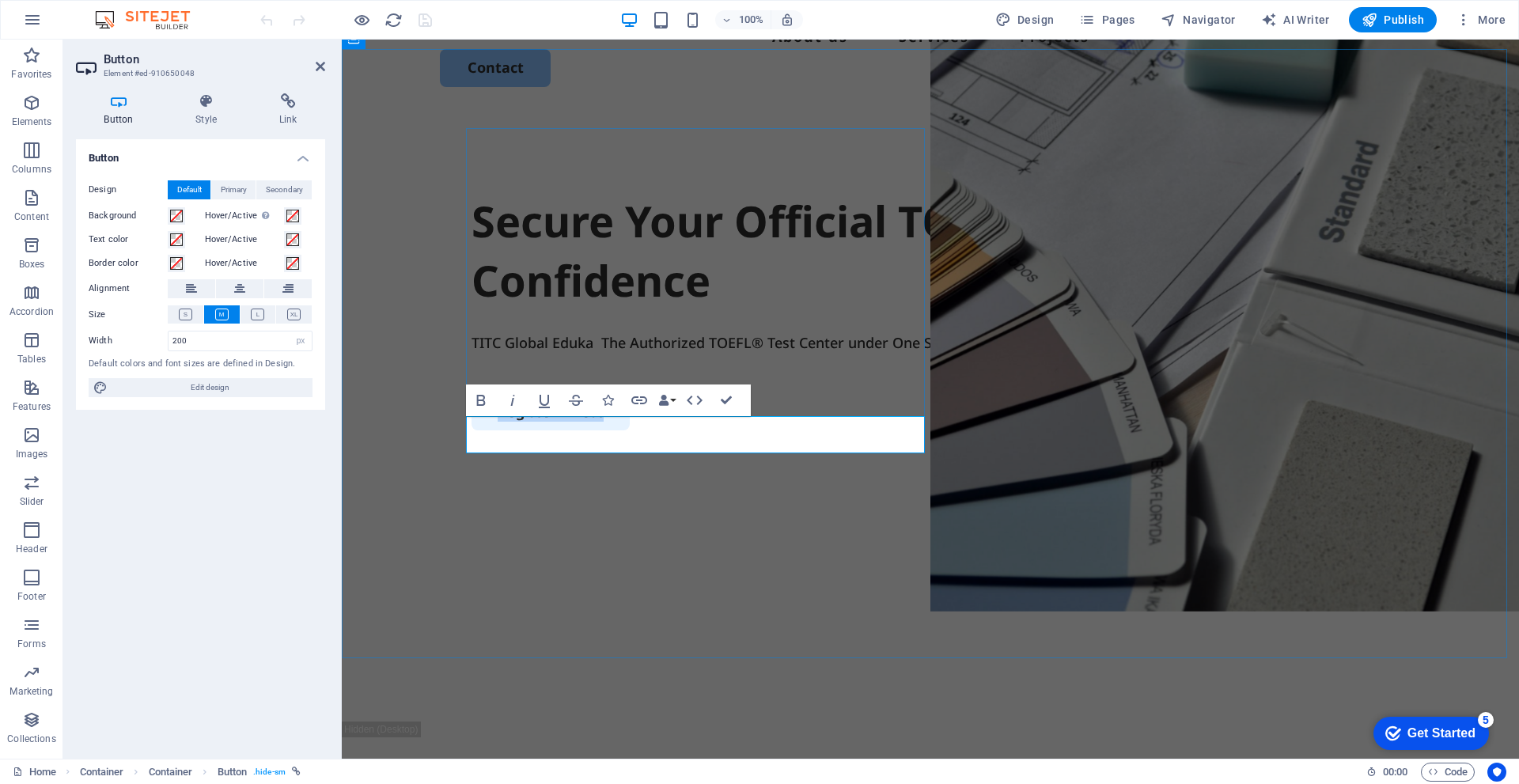
click at [533, 430] on link "Register A Test" at bounding box center [550, 412] width 158 height 37
copy link "Register A Test"
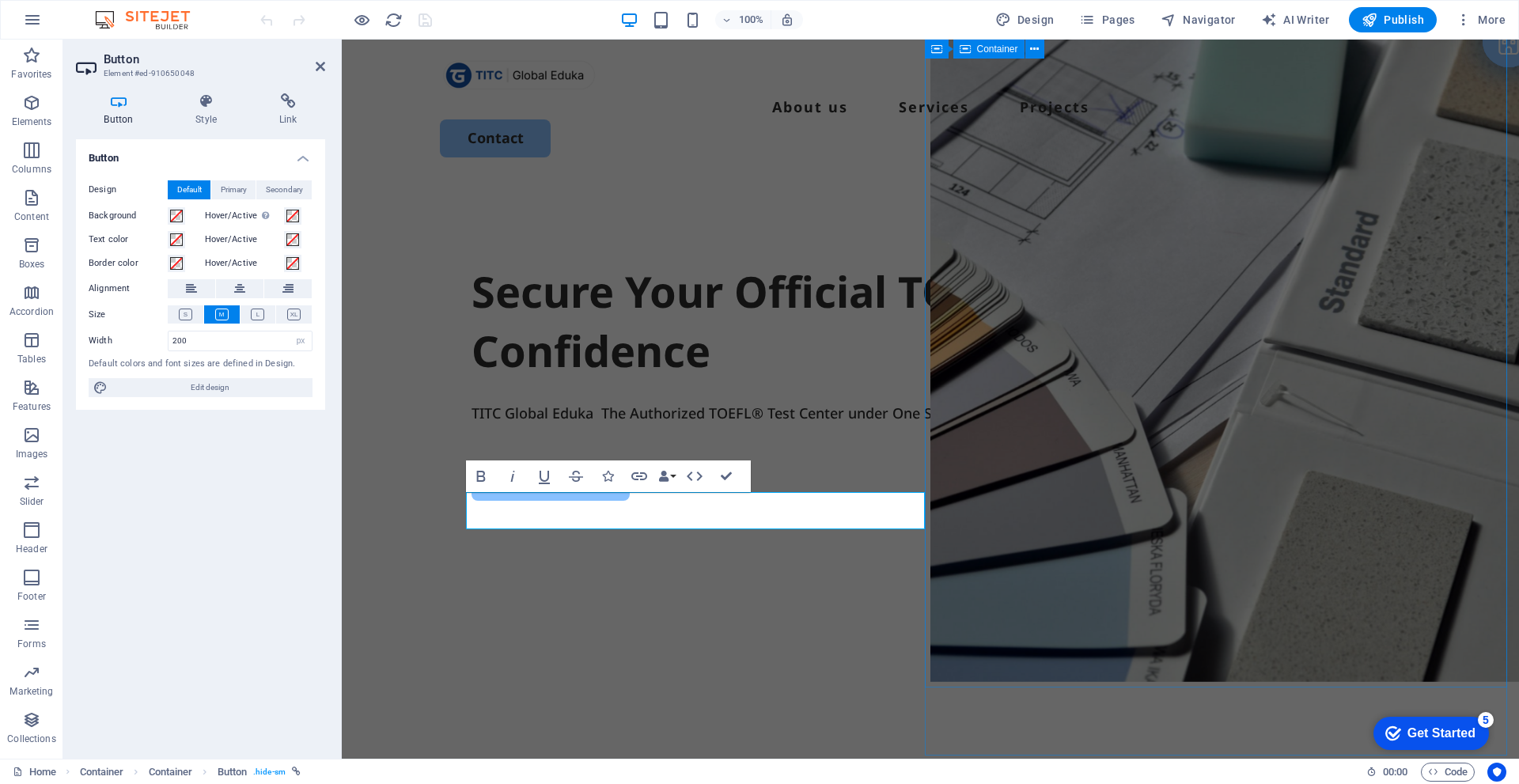
scroll to position [0, 0]
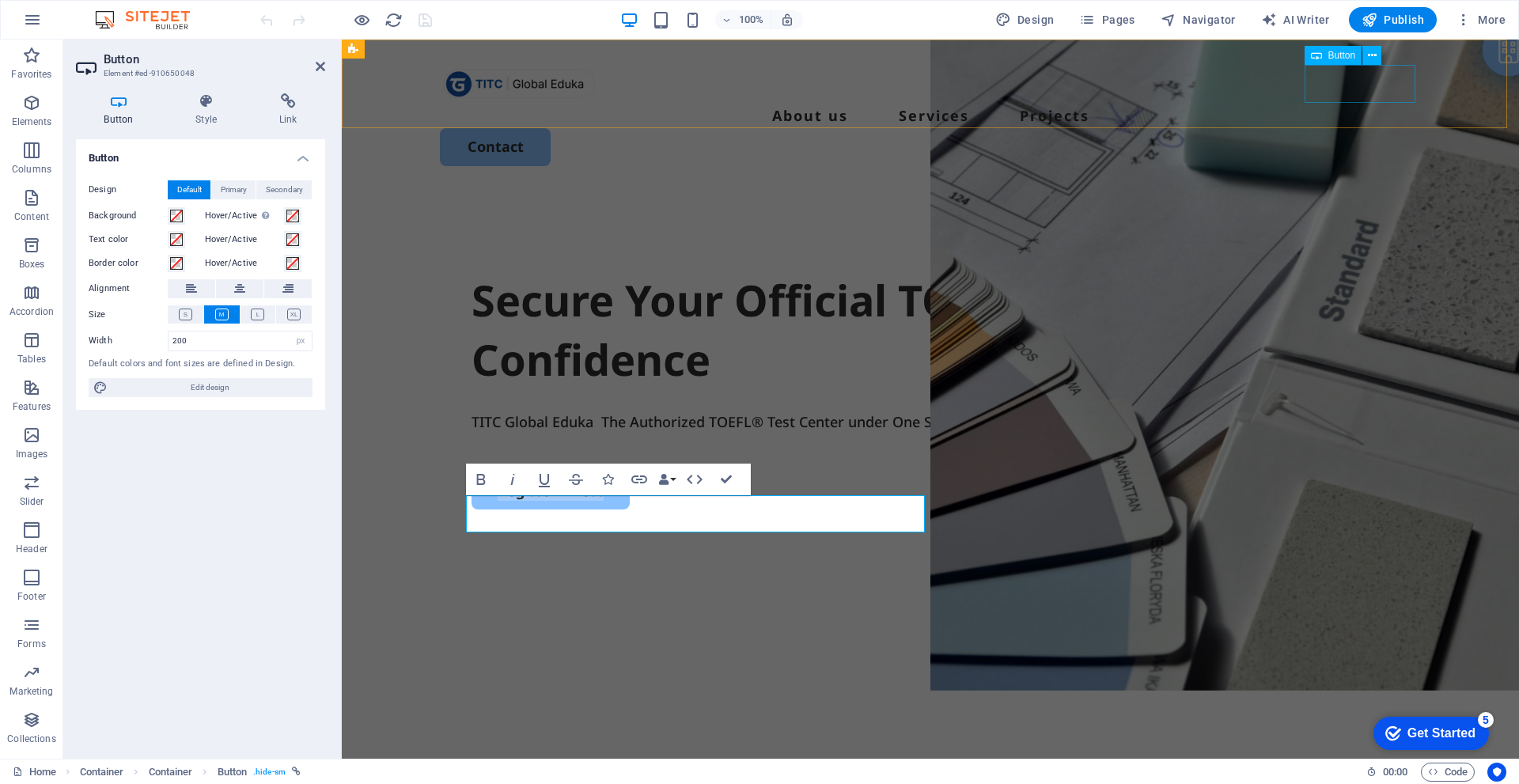
click at [1361, 128] on div "Contact" at bounding box center [930, 147] width 981 height 37
select select "px"
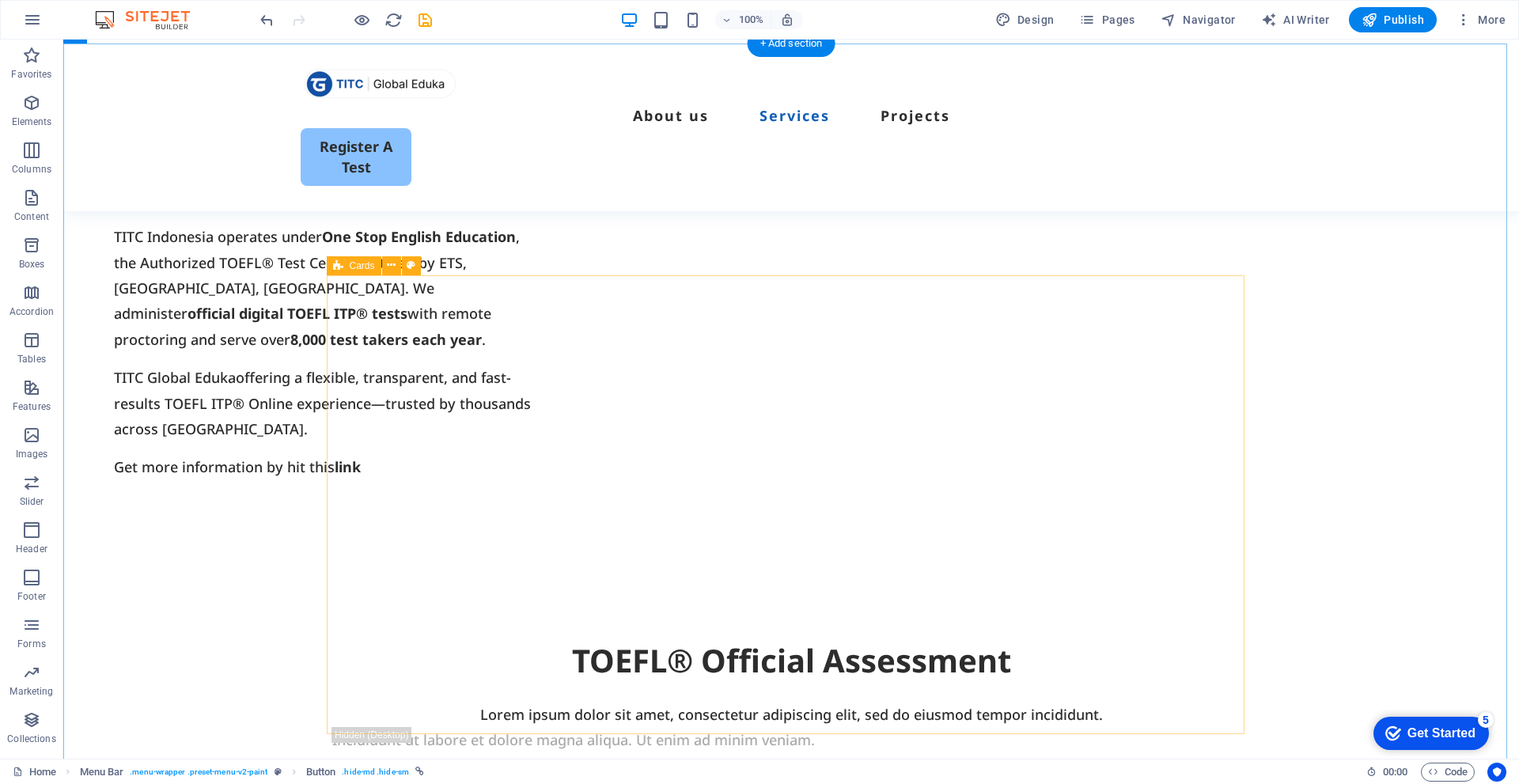
scroll to position [1265, 0]
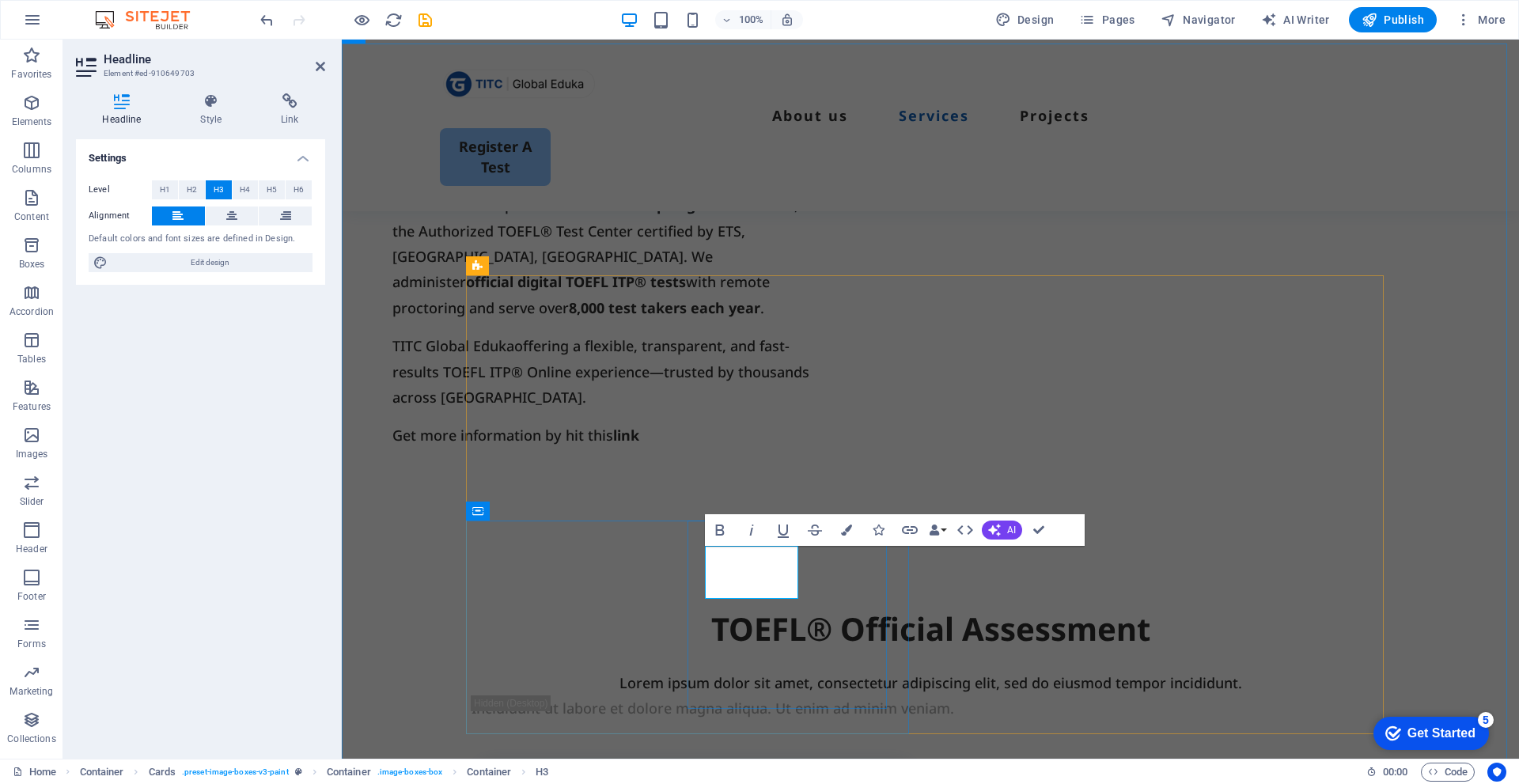
drag, startPoint x: 781, startPoint y: 558, endPoint x: 697, endPoint y: 563, distance: 84.1
copy h3 "TOEFL®"
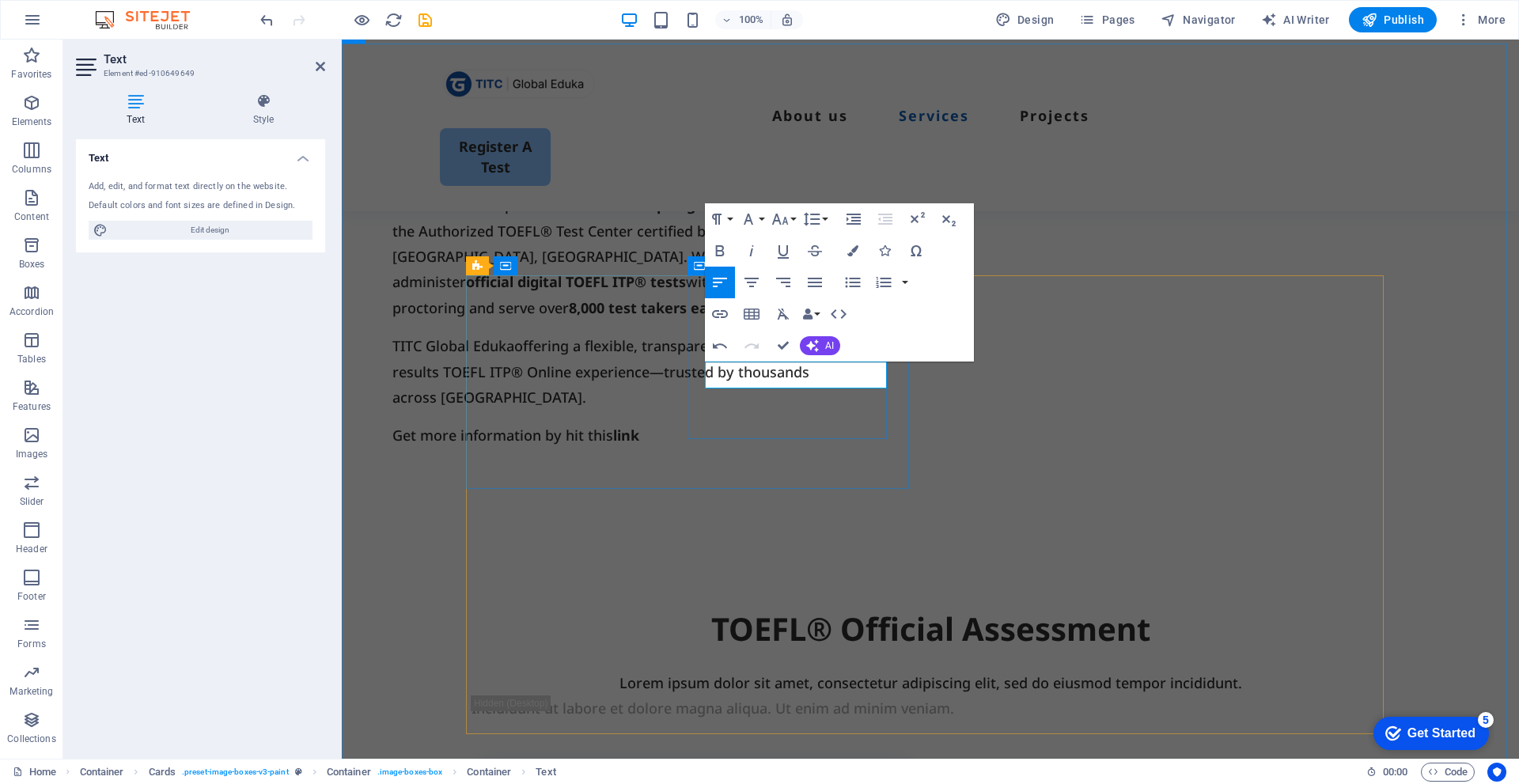
drag, startPoint x: 821, startPoint y: 375, endPoint x: 860, endPoint y: 371, distance: 39.2
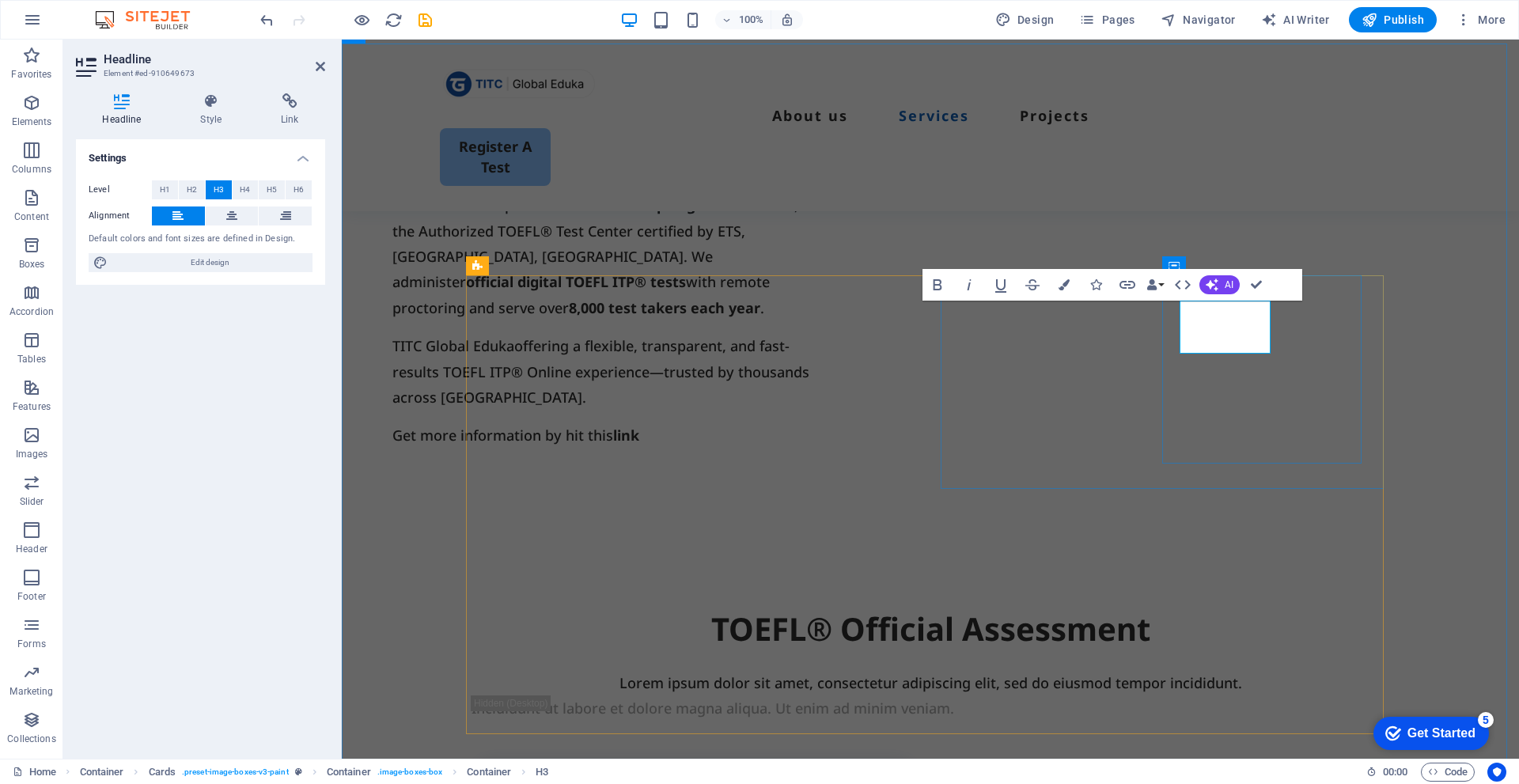
copy h3 "TOEFL iBT®"
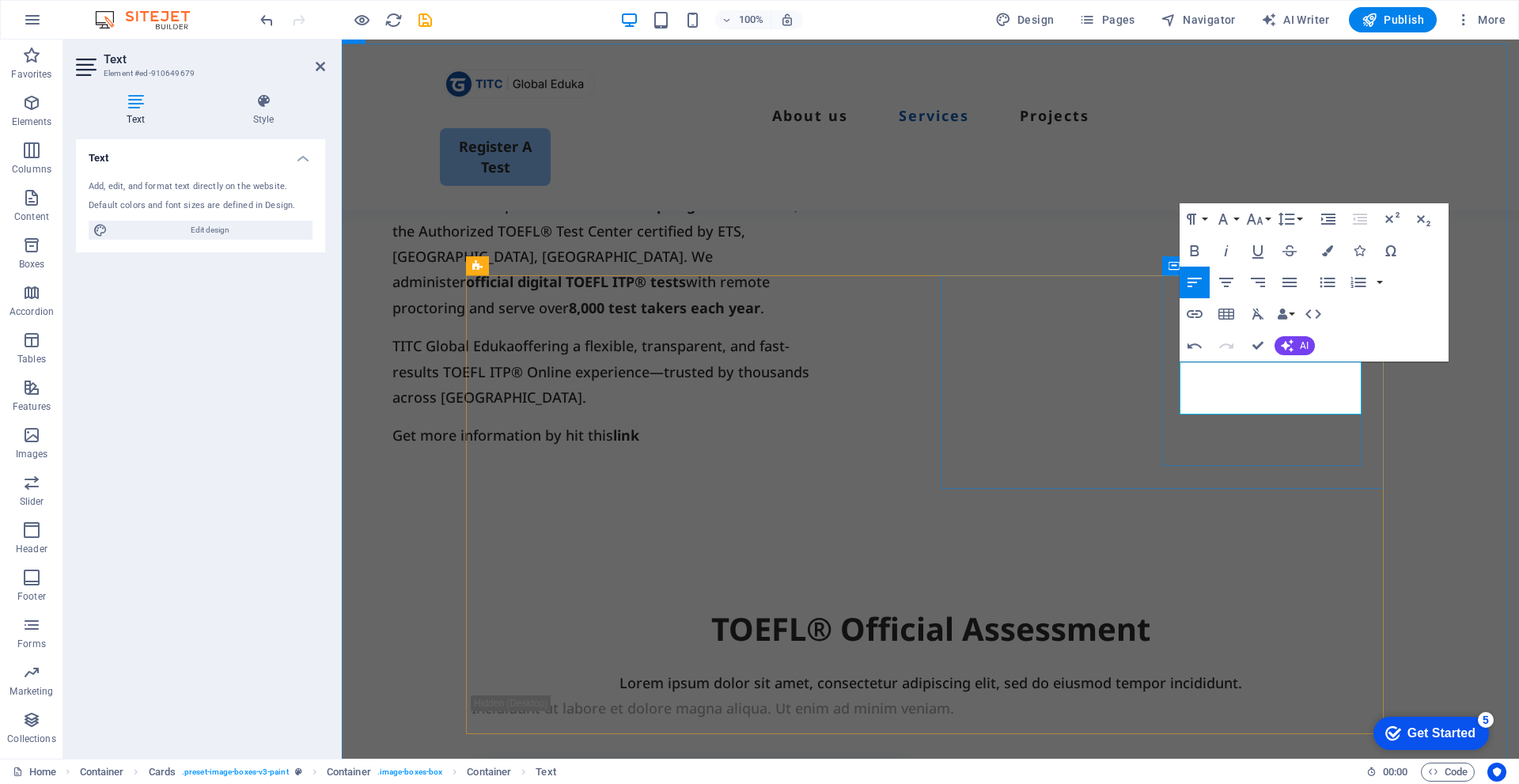
drag, startPoint x: 1260, startPoint y: 401, endPoint x: 1252, endPoint y: 401, distance: 8.0
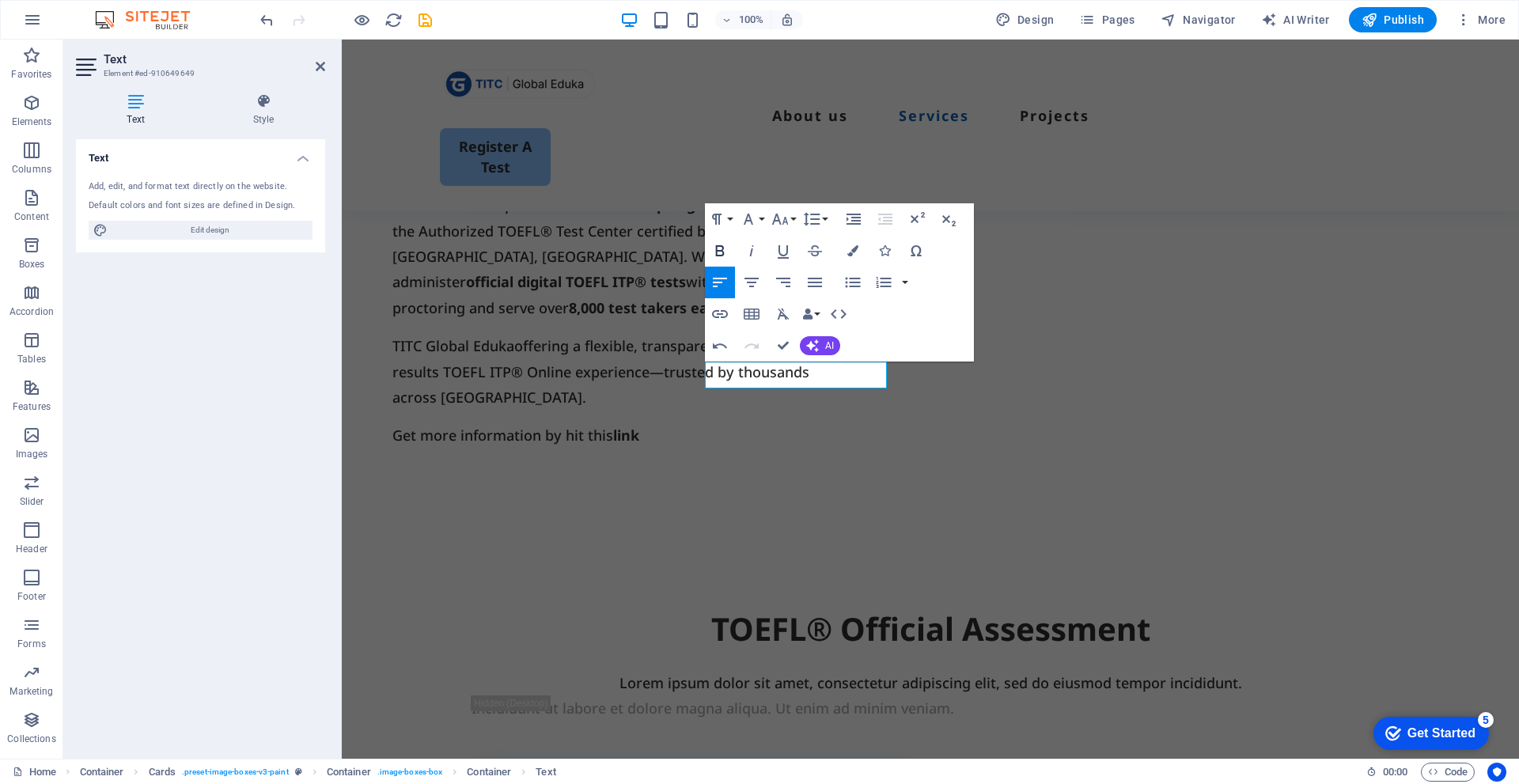
click at [719, 251] on icon "button" at bounding box center [720, 250] width 9 height 11
click at [722, 214] on icon "button" at bounding box center [717, 219] width 19 height 19
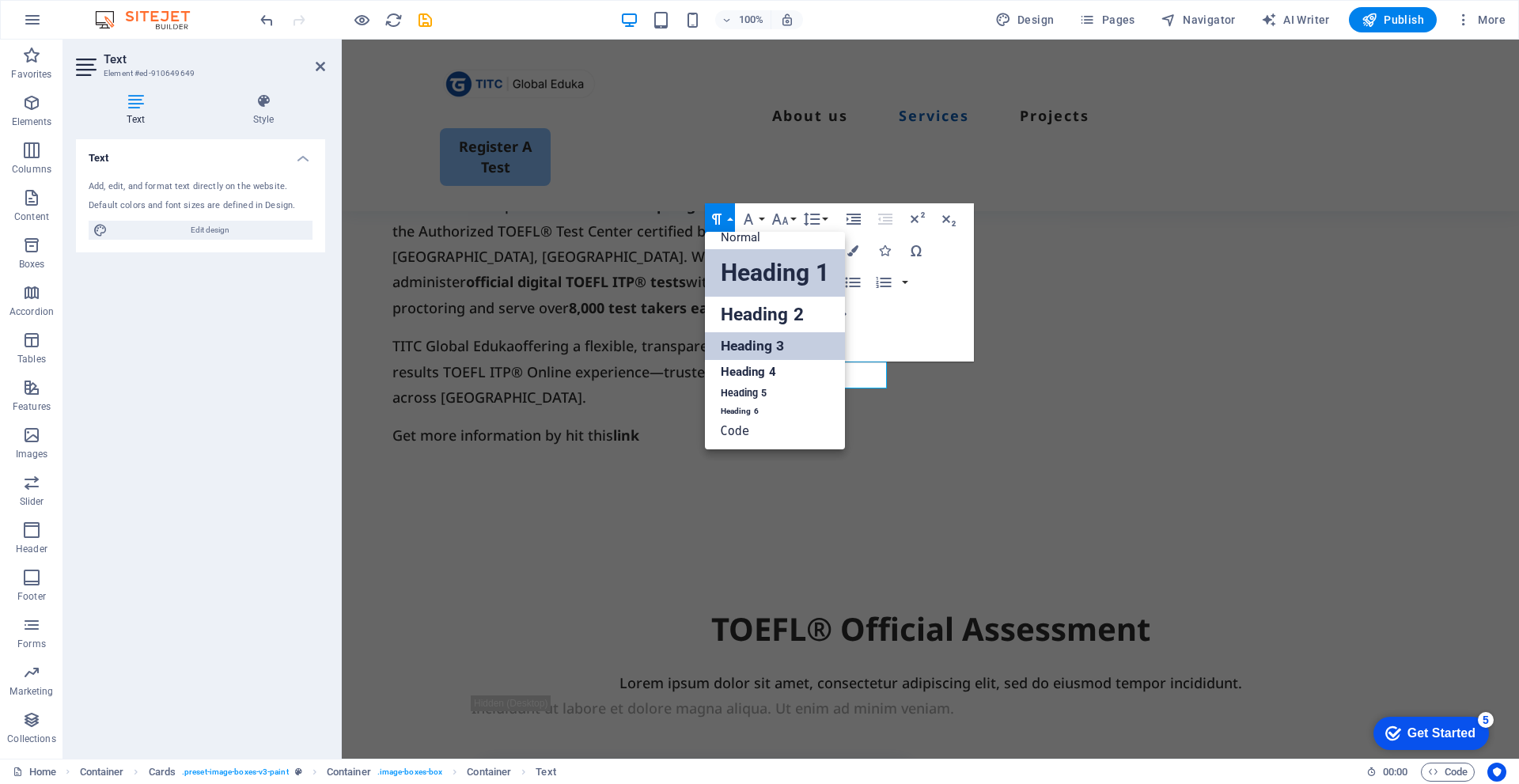
scroll to position [13, 0]
click at [748, 243] on link "Normal" at bounding box center [775, 237] width 140 height 24
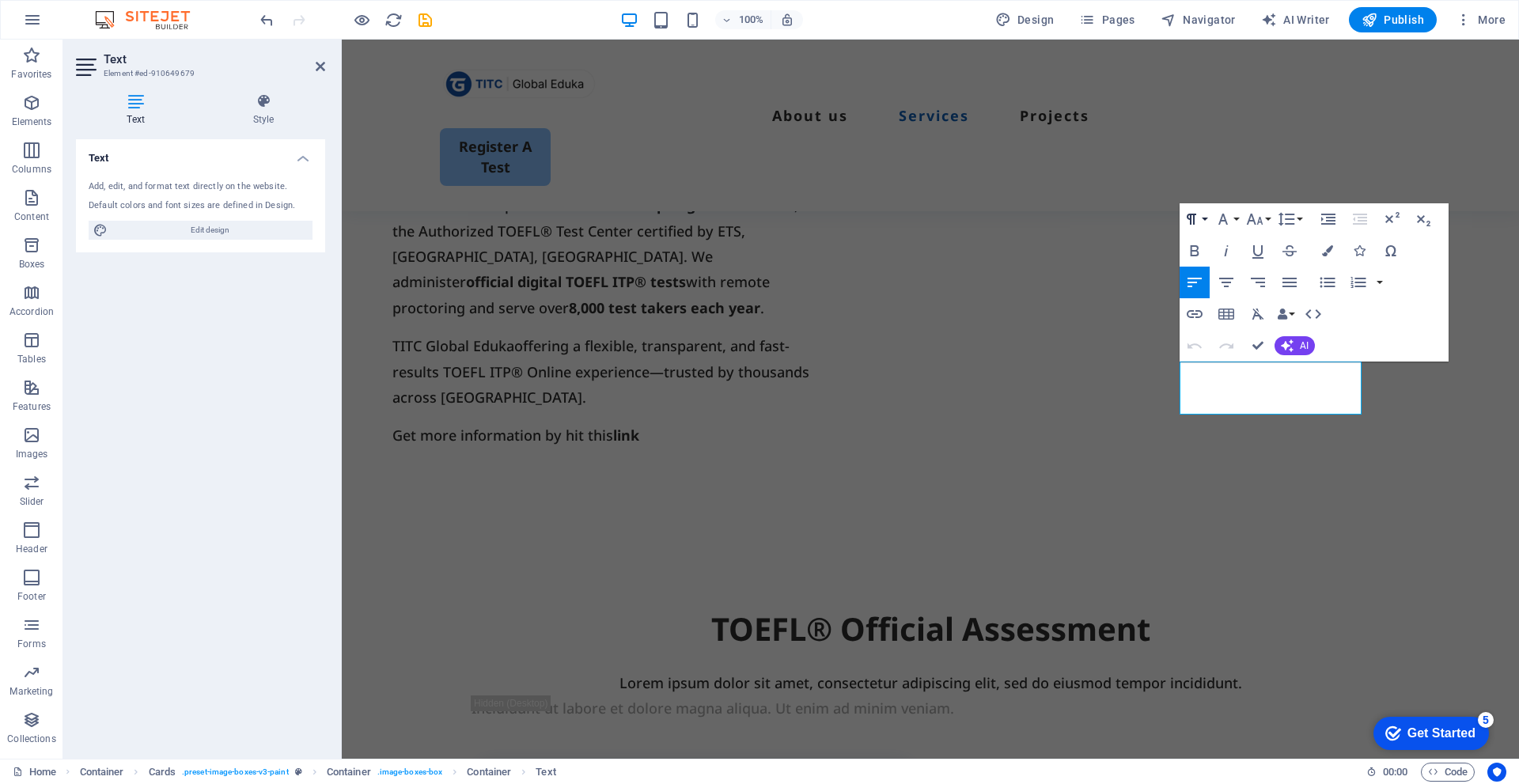
click at [1202, 223] on button "Paragraph Format" at bounding box center [1194, 219] width 30 height 31
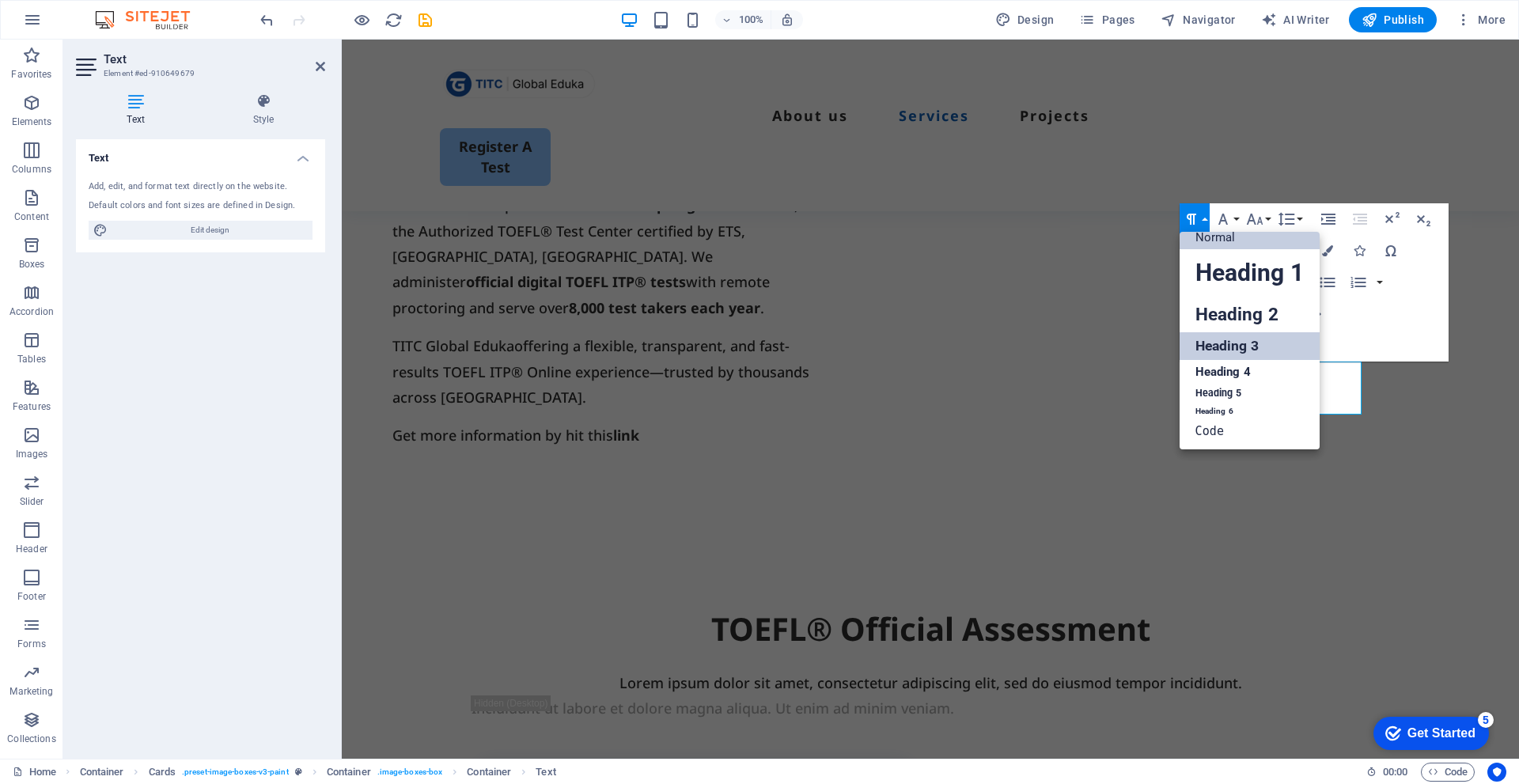
click at [1219, 235] on link "Normal" at bounding box center [1249, 237] width 140 height 24
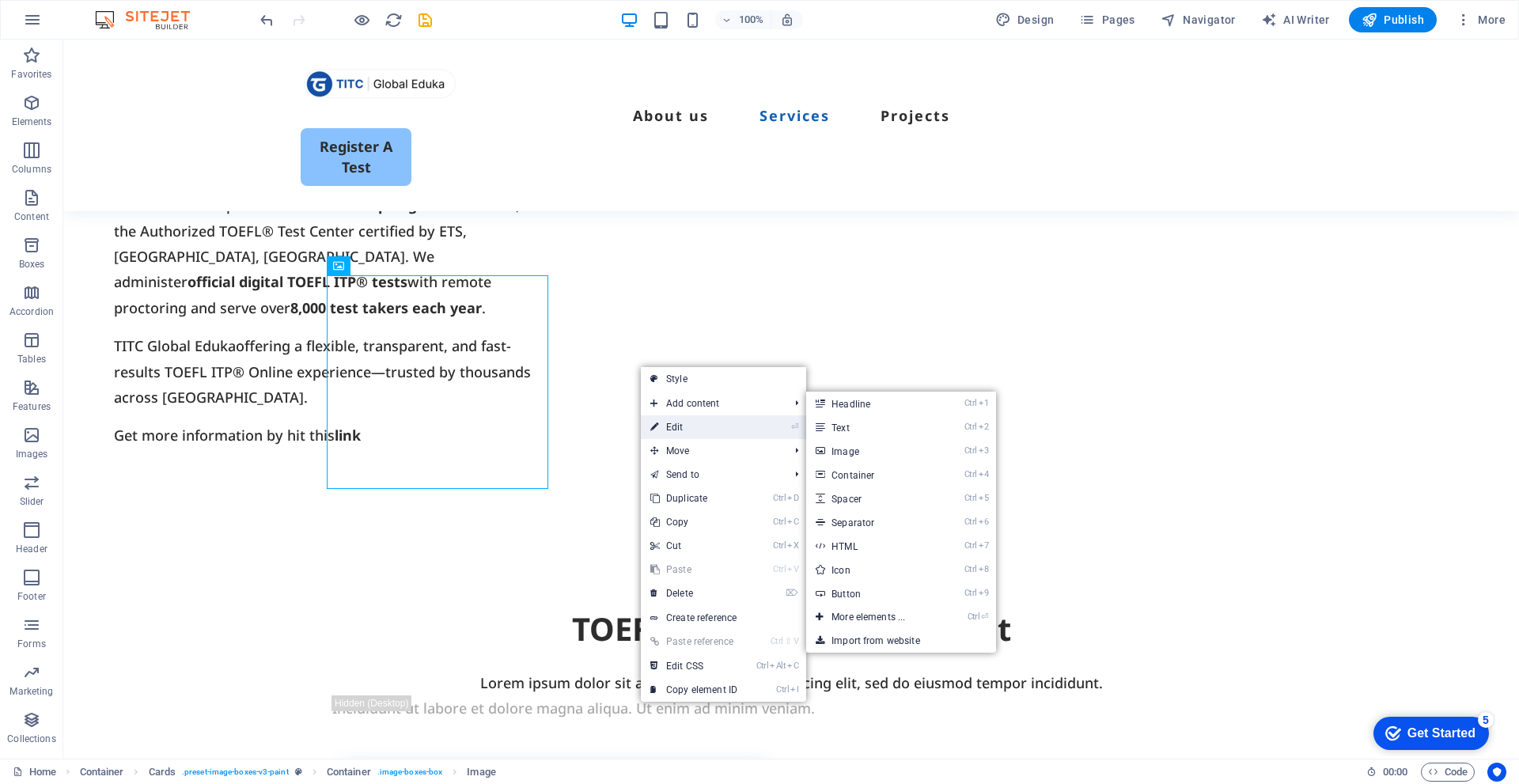
click at [679, 418] on link "⏎ Edit" at bounding box center [694, 427] width 106 height 24
select select "px"
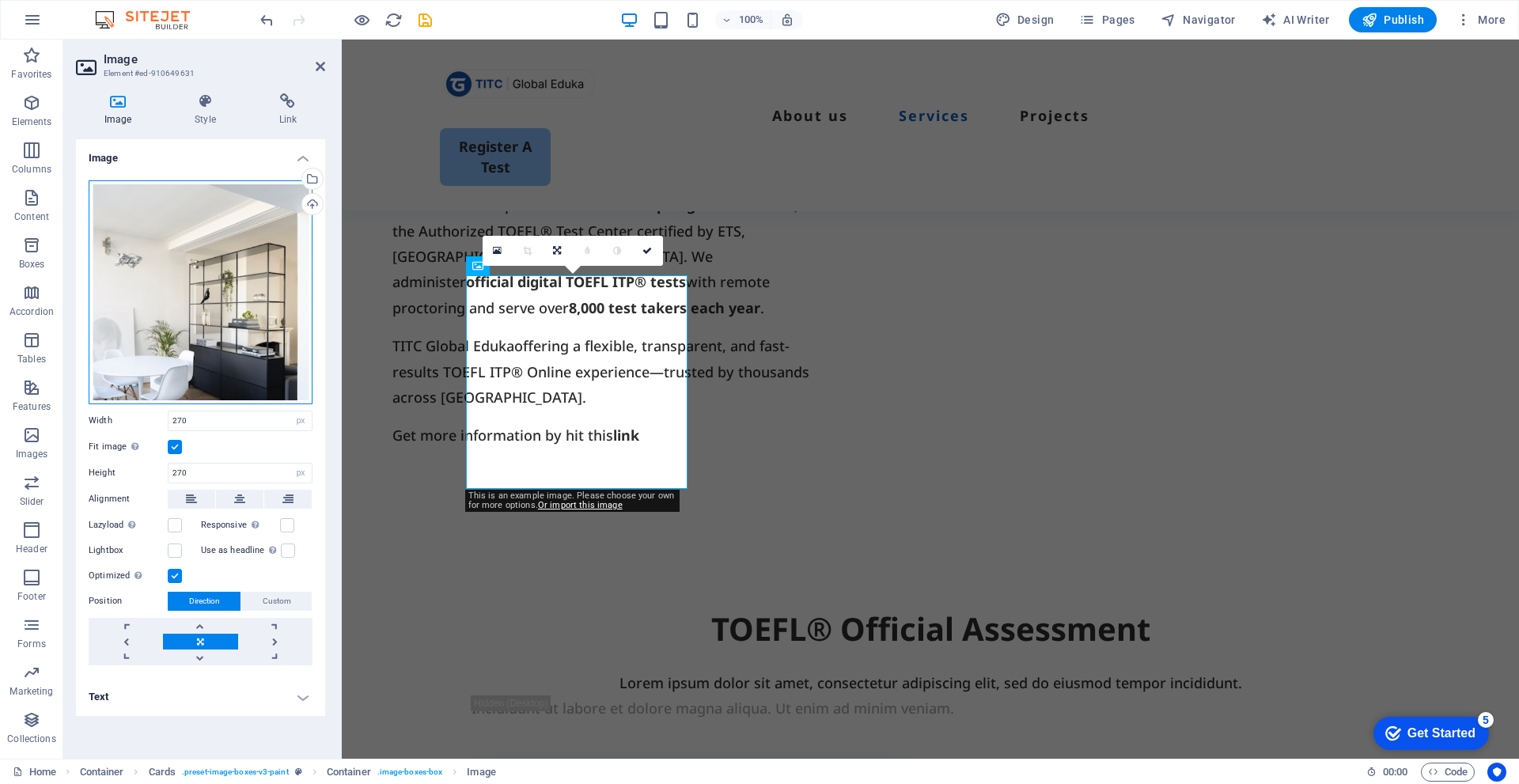
click at [213, 276] on div "Drag files here, click to choose files or select files from Files or our free s…" at bounding box center [200, 292] width 224 height 224
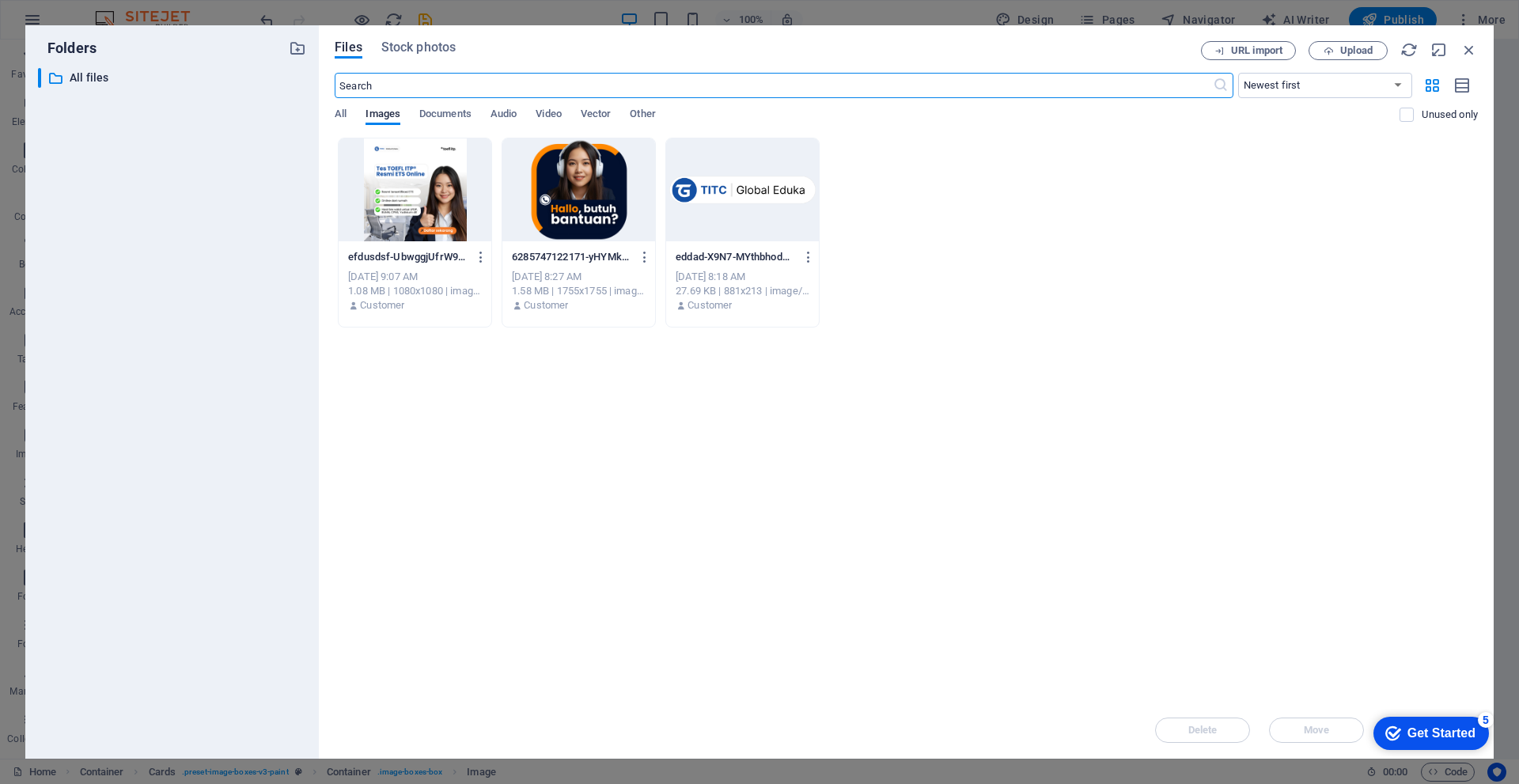
click at [424, 219] on div at bounding box center [415, 190] width 153 height 103
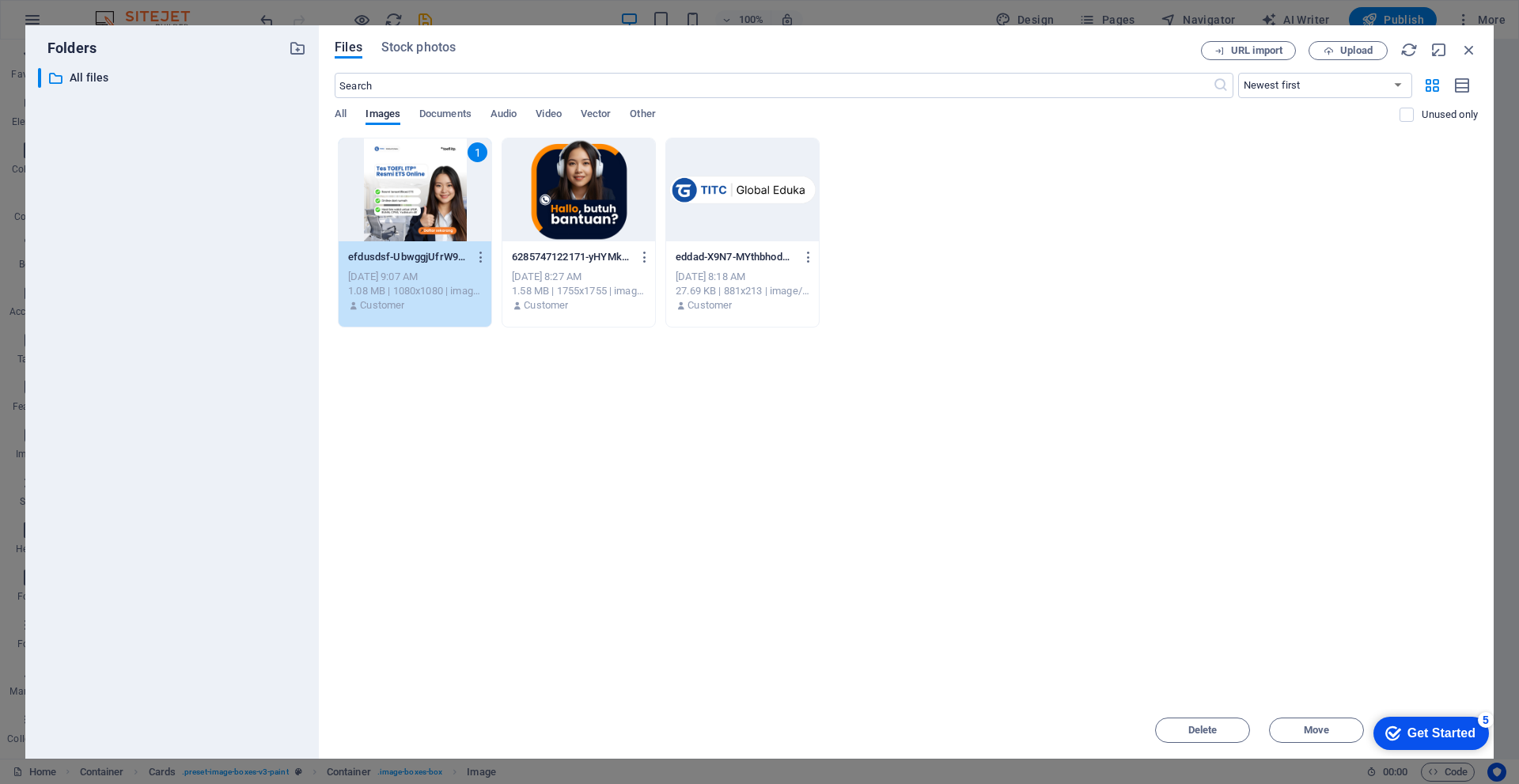
click at [427, 206] on div "1" at bounding box center [415, 190] width 153 height 103
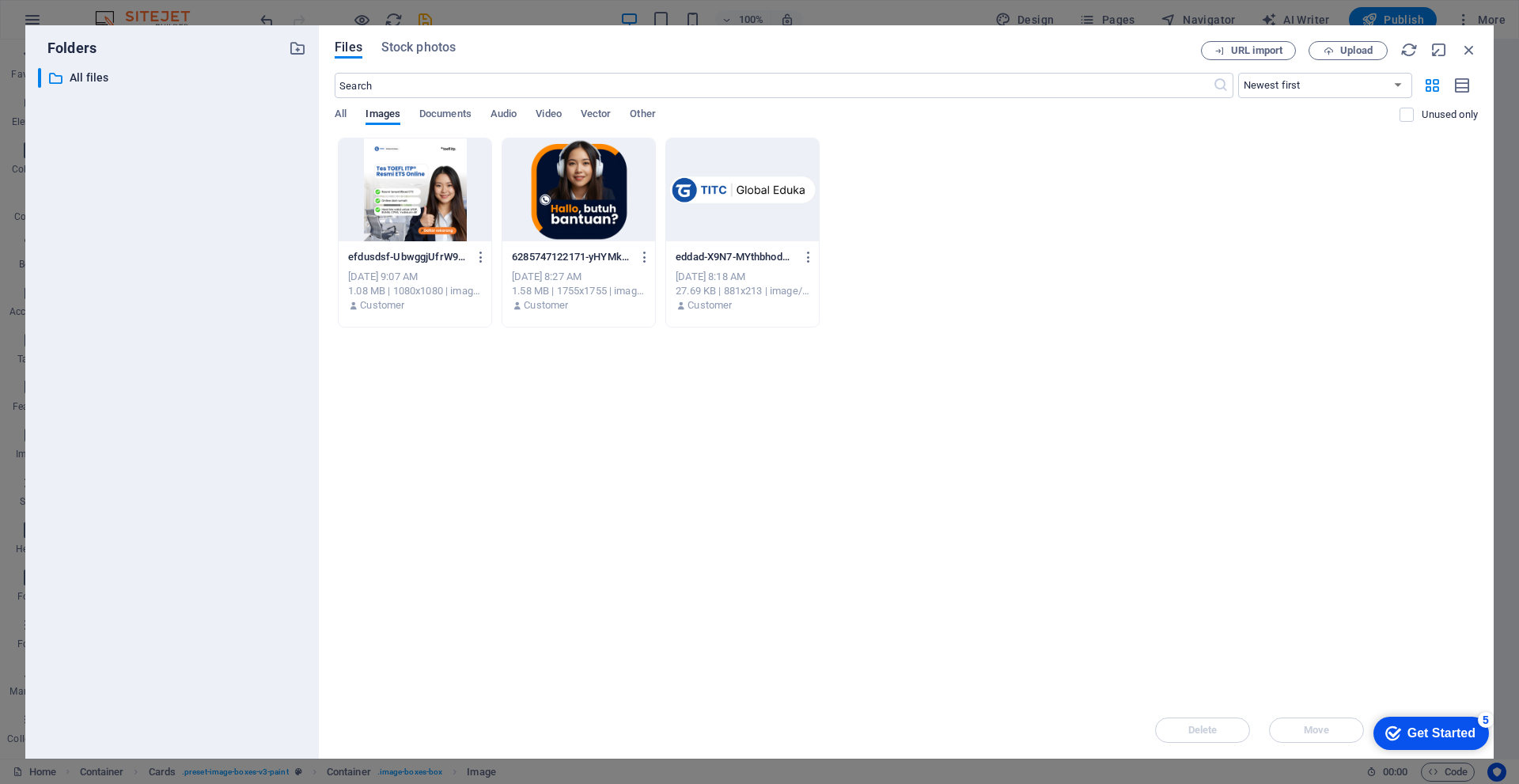
click at [427, 206] on div at bounding box center [415, 190] width 153 height 103
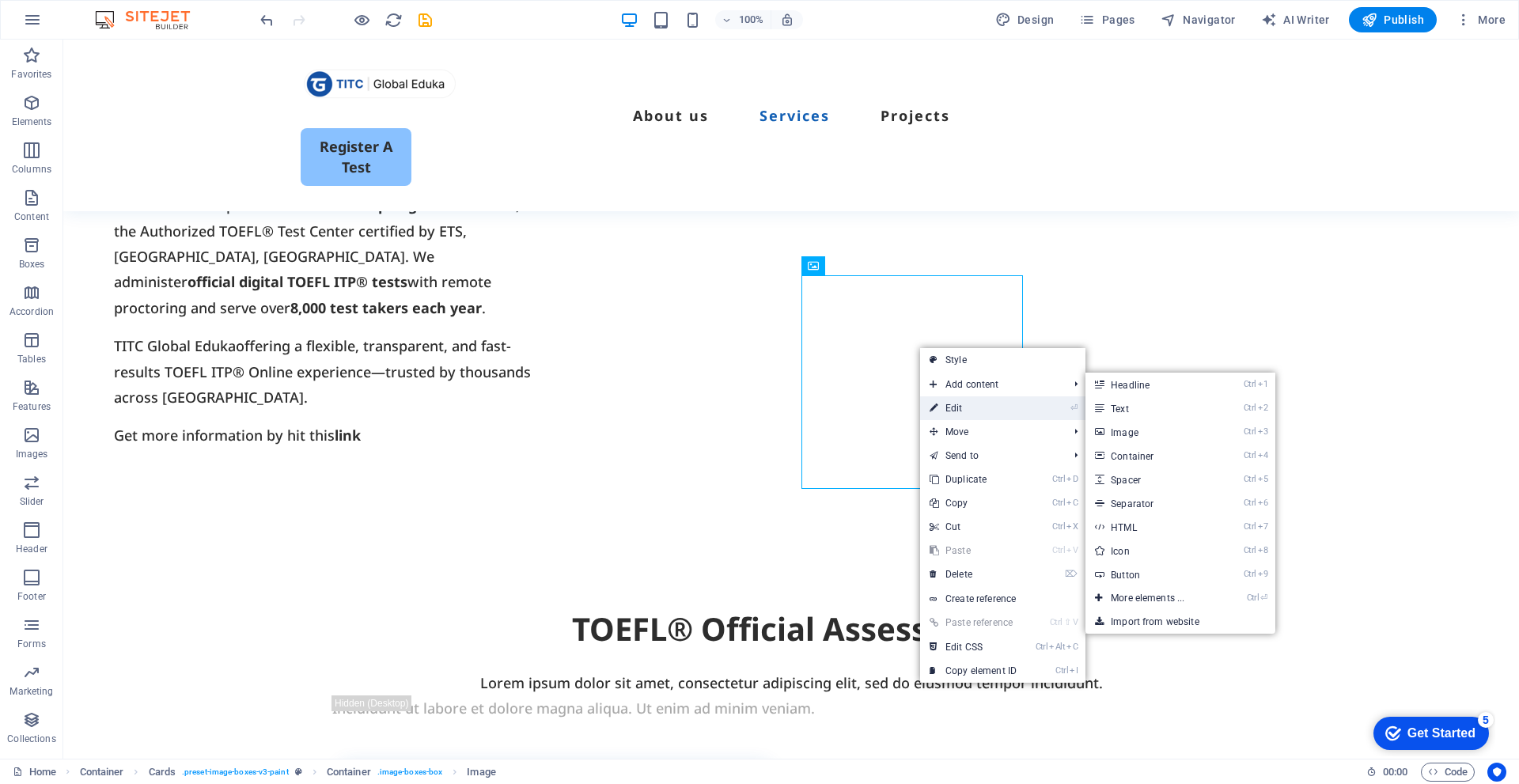
click at [969, 401] on link "⏎ Edit" at bounding box center [973, 408] width 106 height 24
select select "px"
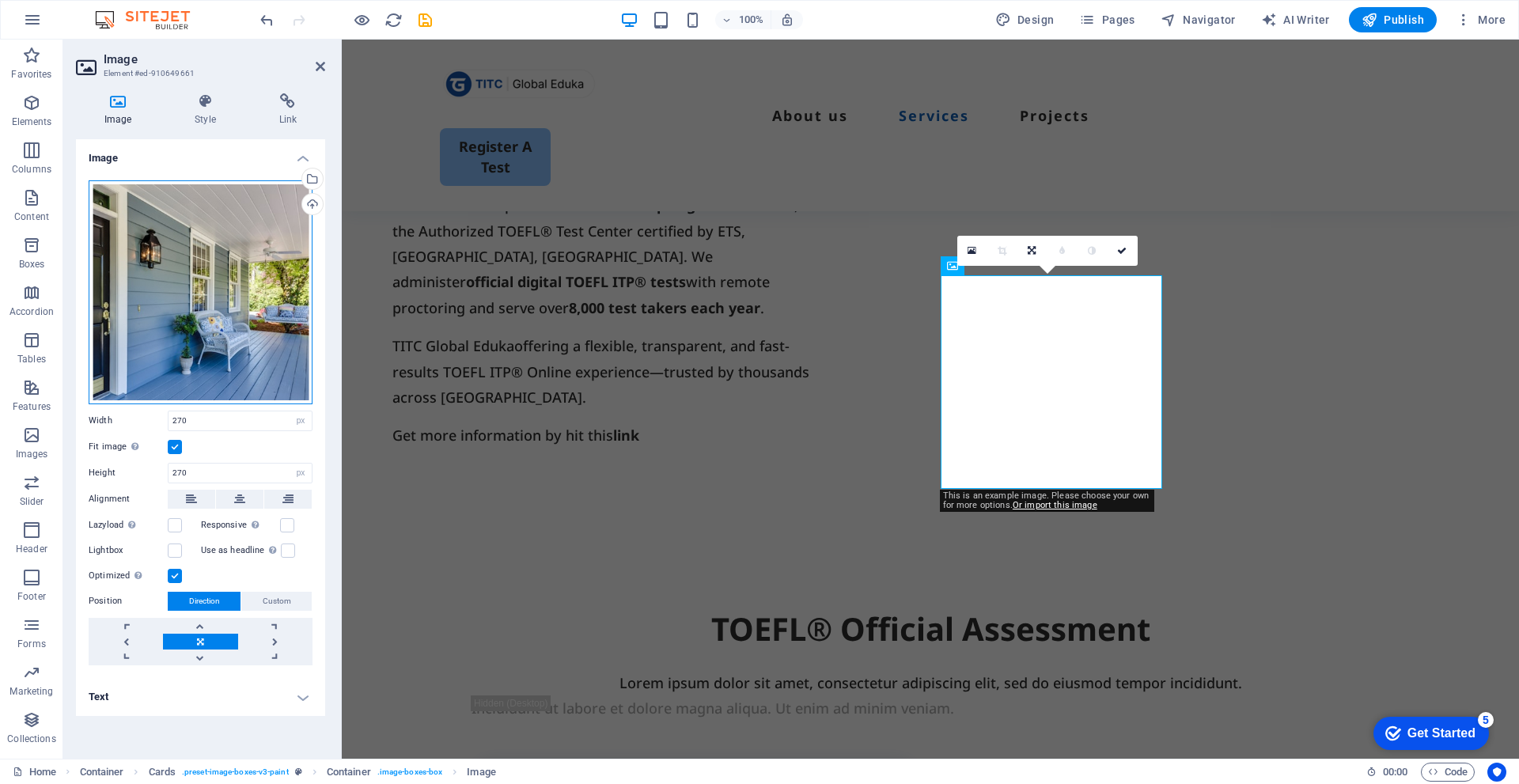
click at [212, 269] on div "Drag files here, click to choose files or select files from Files or our free s…" at bounding box center [200, 292] width 224 height 224
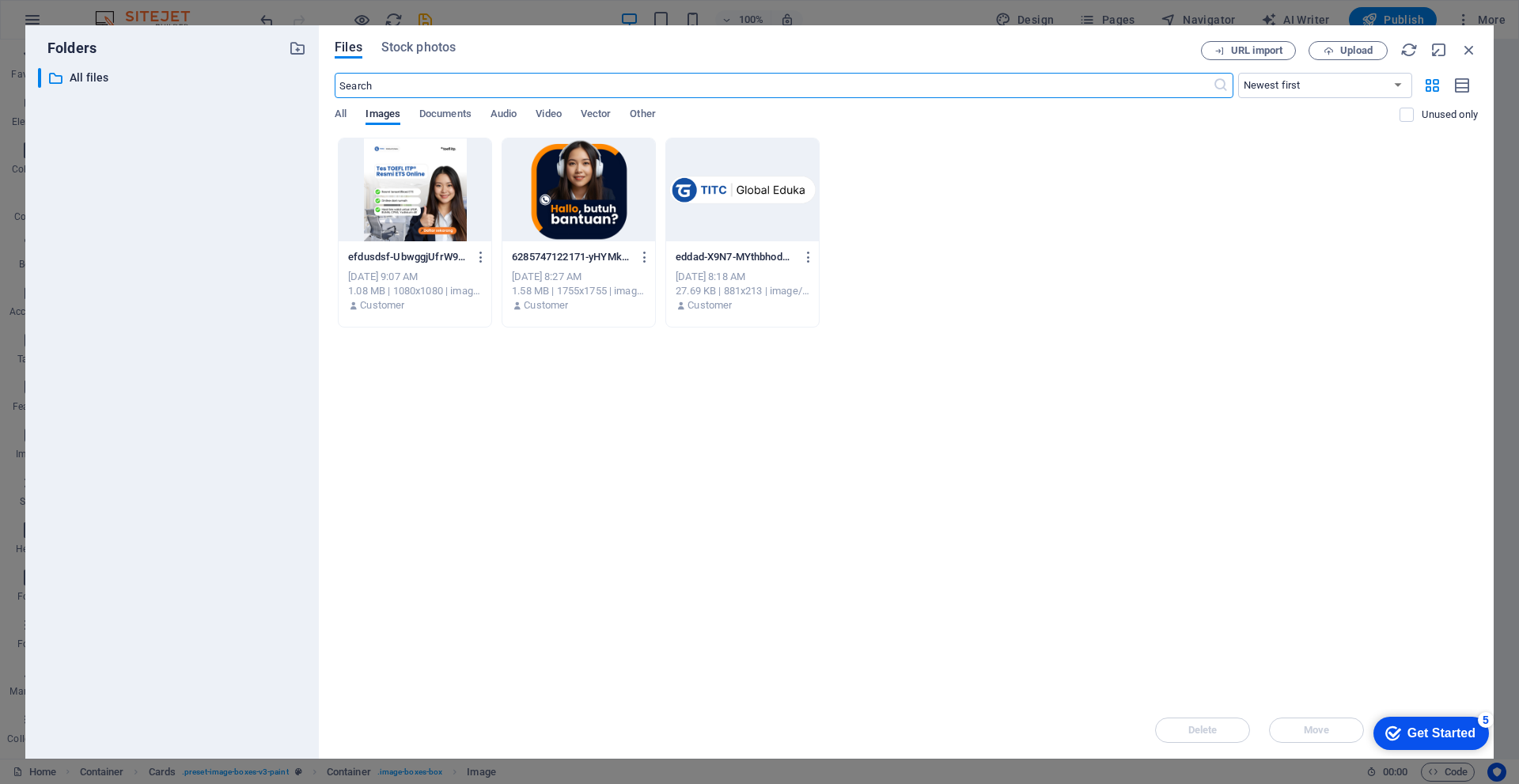
click at [441, 202] on div at bounding box center [415, 190] width 153 height 103
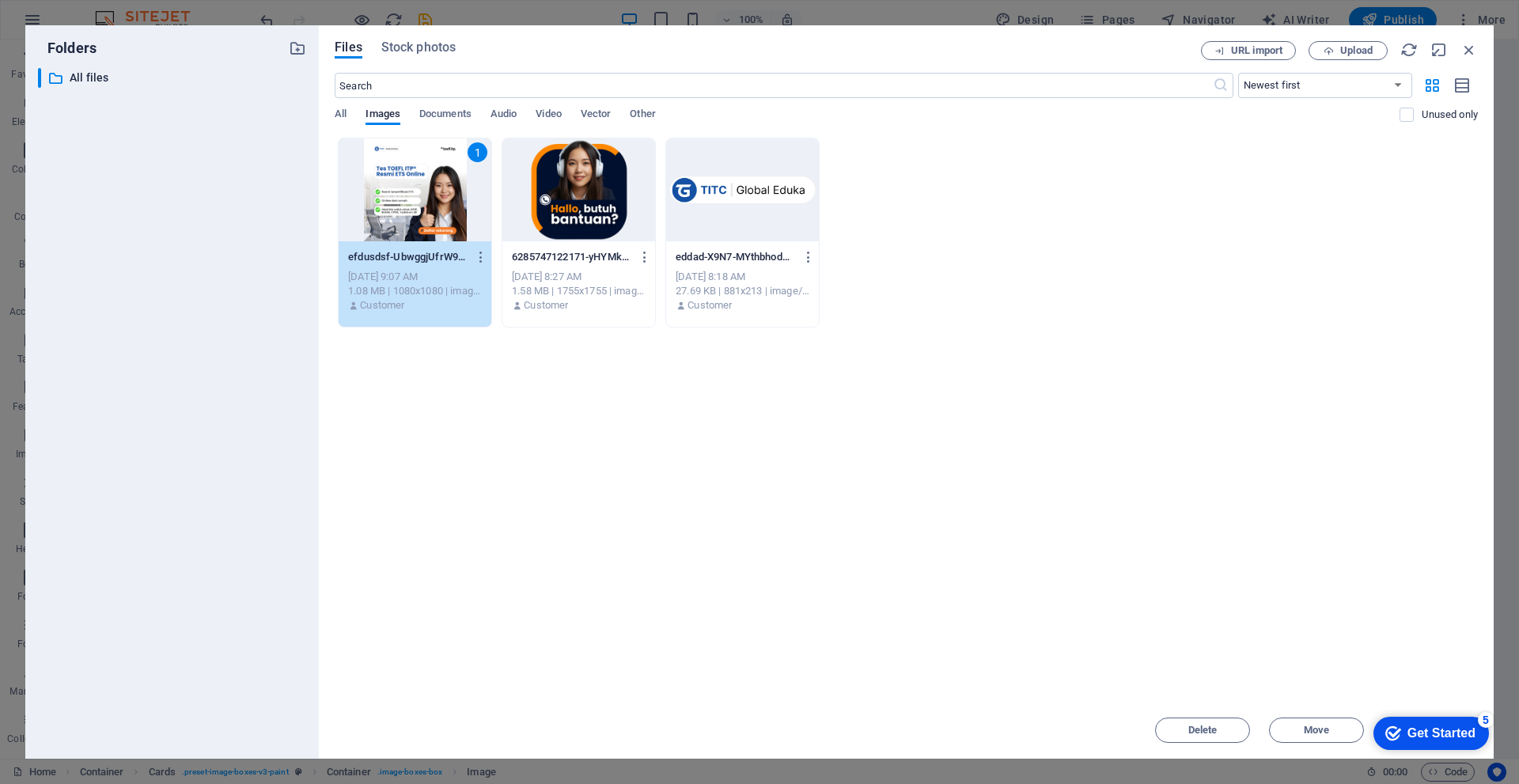
click at [441, 202] on div "1" at bounding box center [415, 190] width 153 height 103
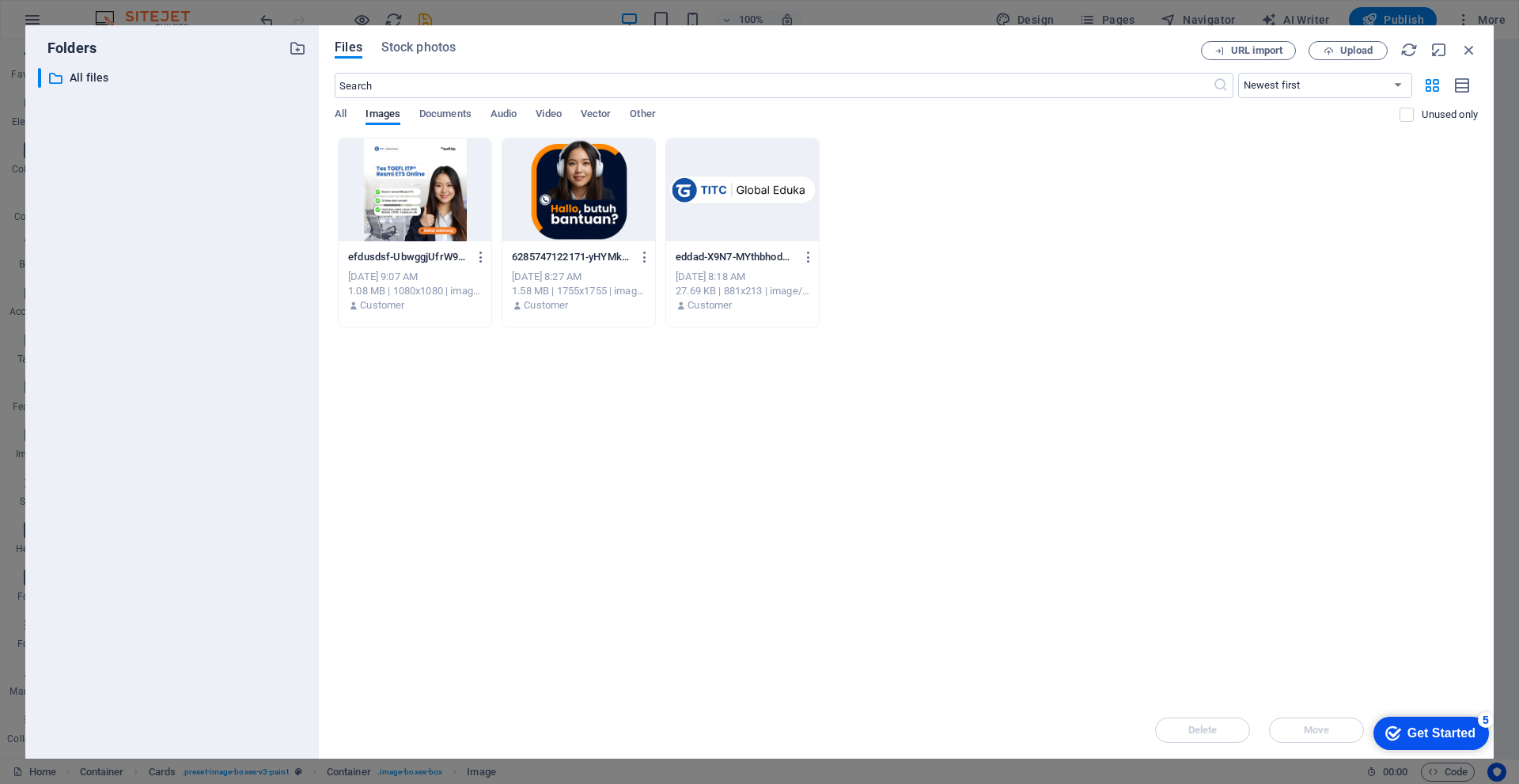
click at [441, 202] on div at bounding box center [415, 190] width 153 height 103
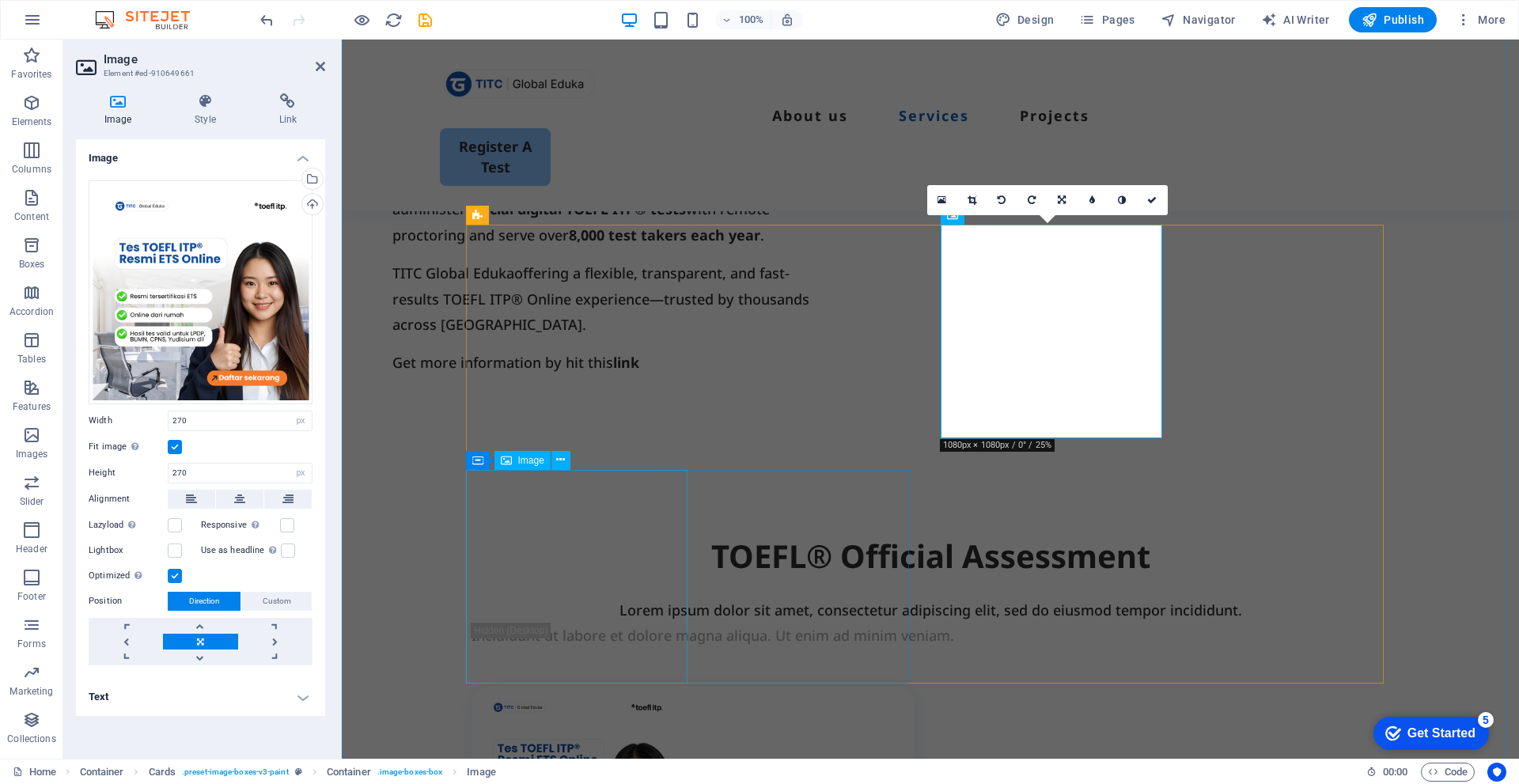
scroll to position [1424, 0]
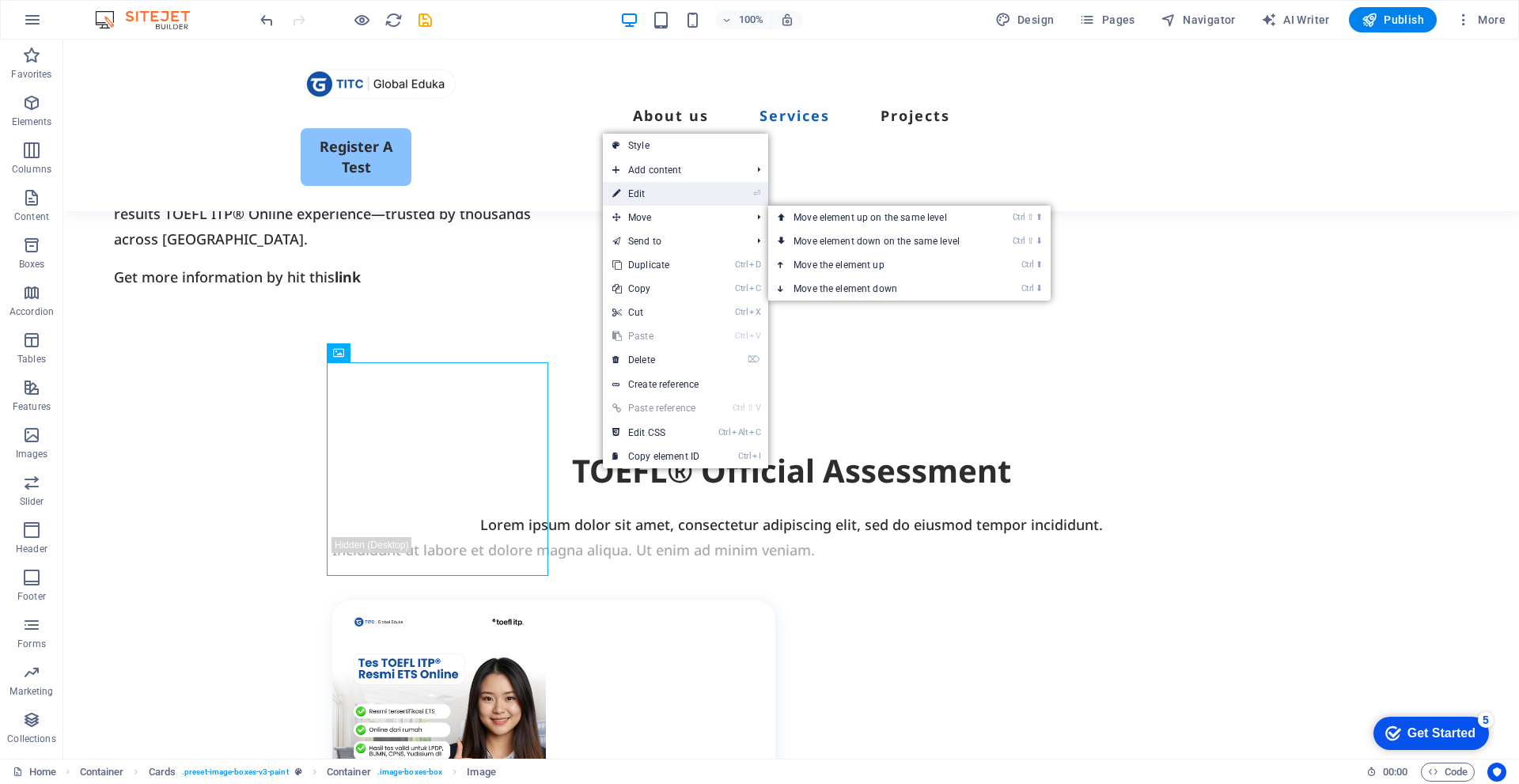
click at [639, 191] on link "⏎ Edit" at bounding box center [656, 194] width 106 height 24
select select "px"
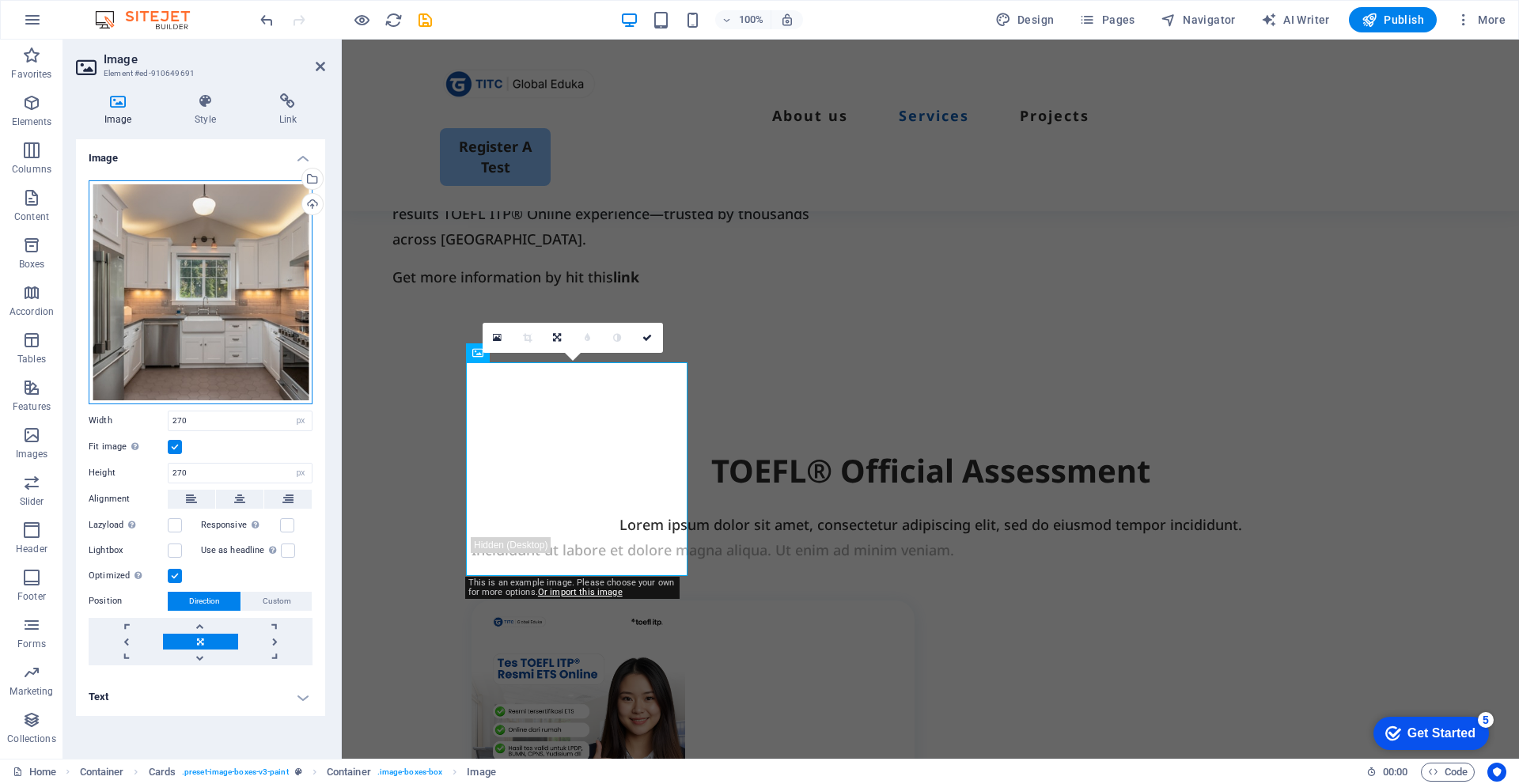
click at [207, 269] on div "Drag files here, click to choose files or select files from Files or our free s…" at bounding box center [200, 292] width 224 height 224
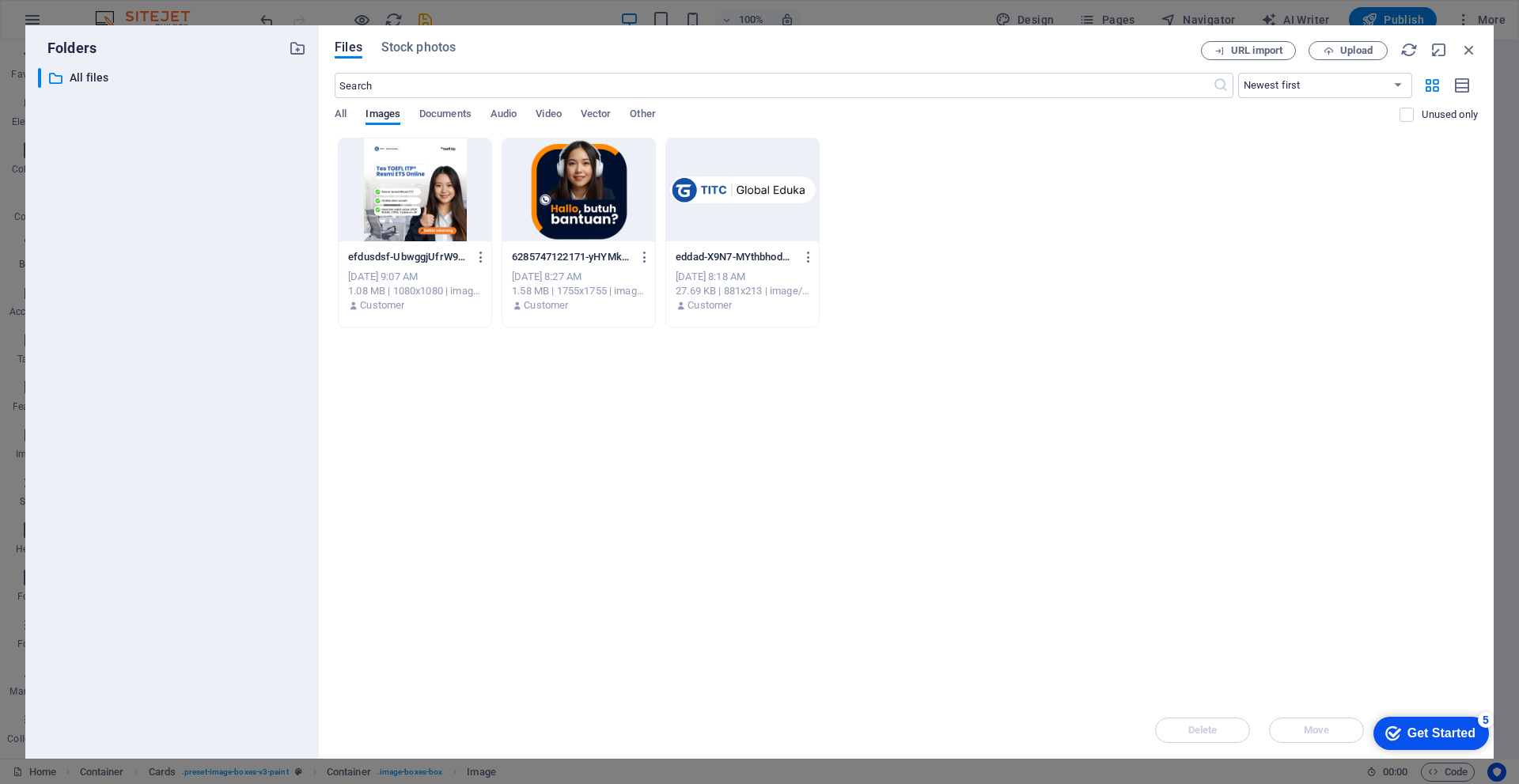
click at [207, 269] on div "​ All files All files" at bounding box center [172, 406] width 268 height 678
click at [408, 193] on div at bounding box center [415, 190] width 153 height 103
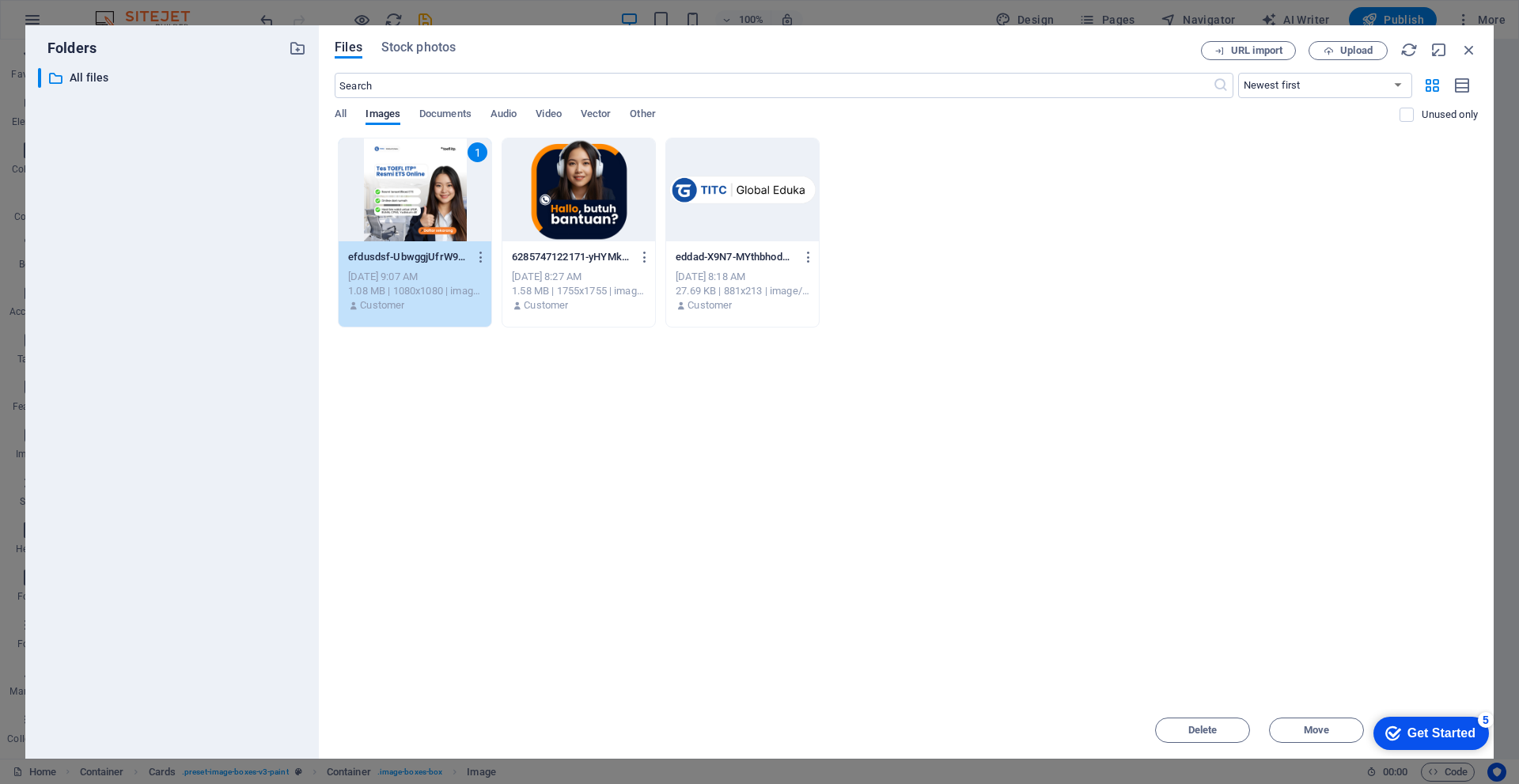
click at [408, 193] on div "1" at bounding box center [415, 190] width 153 height 103
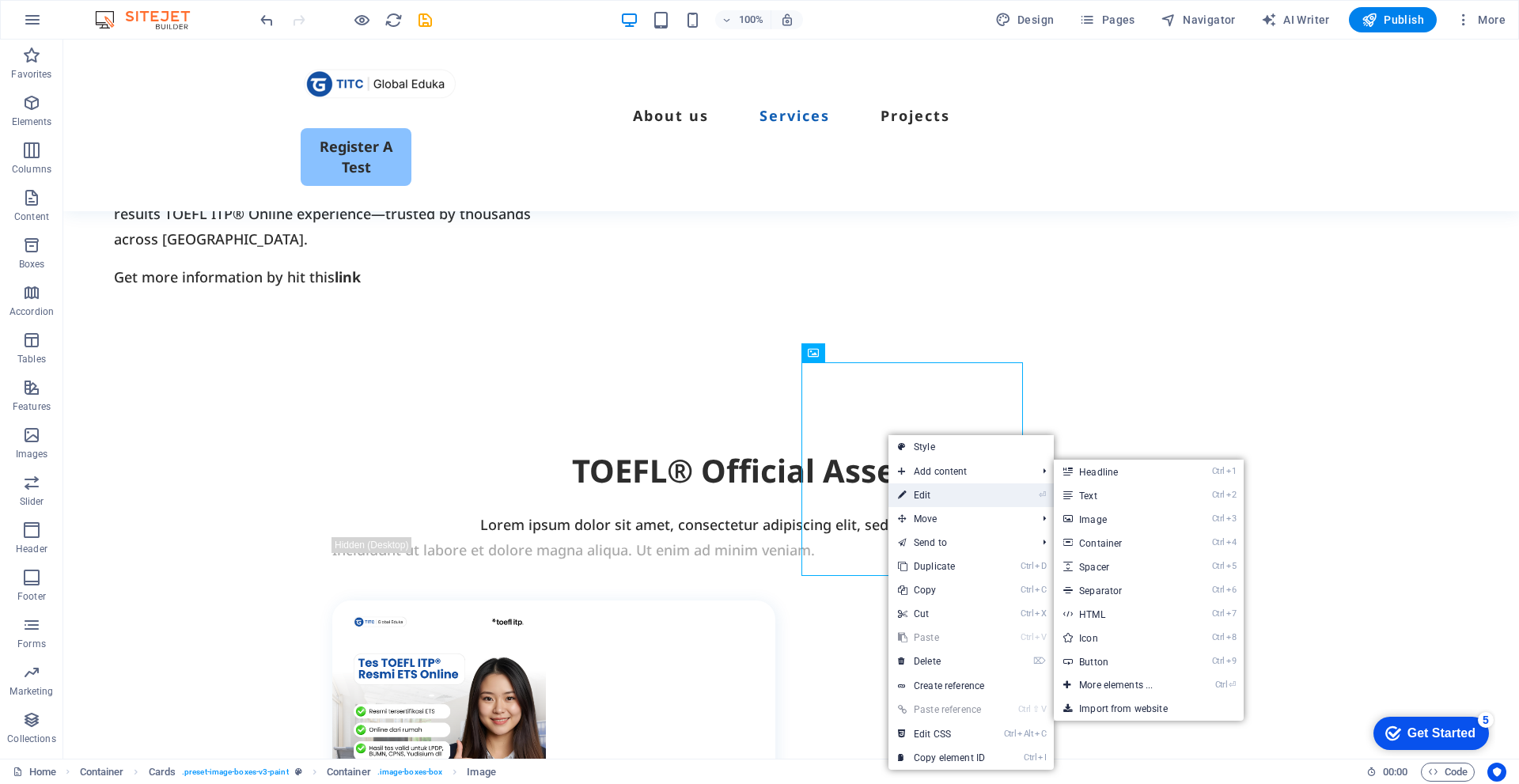
click at [942, 486] on link "⏎ Edit" at bounding box center [942, 495] width 106 height 24
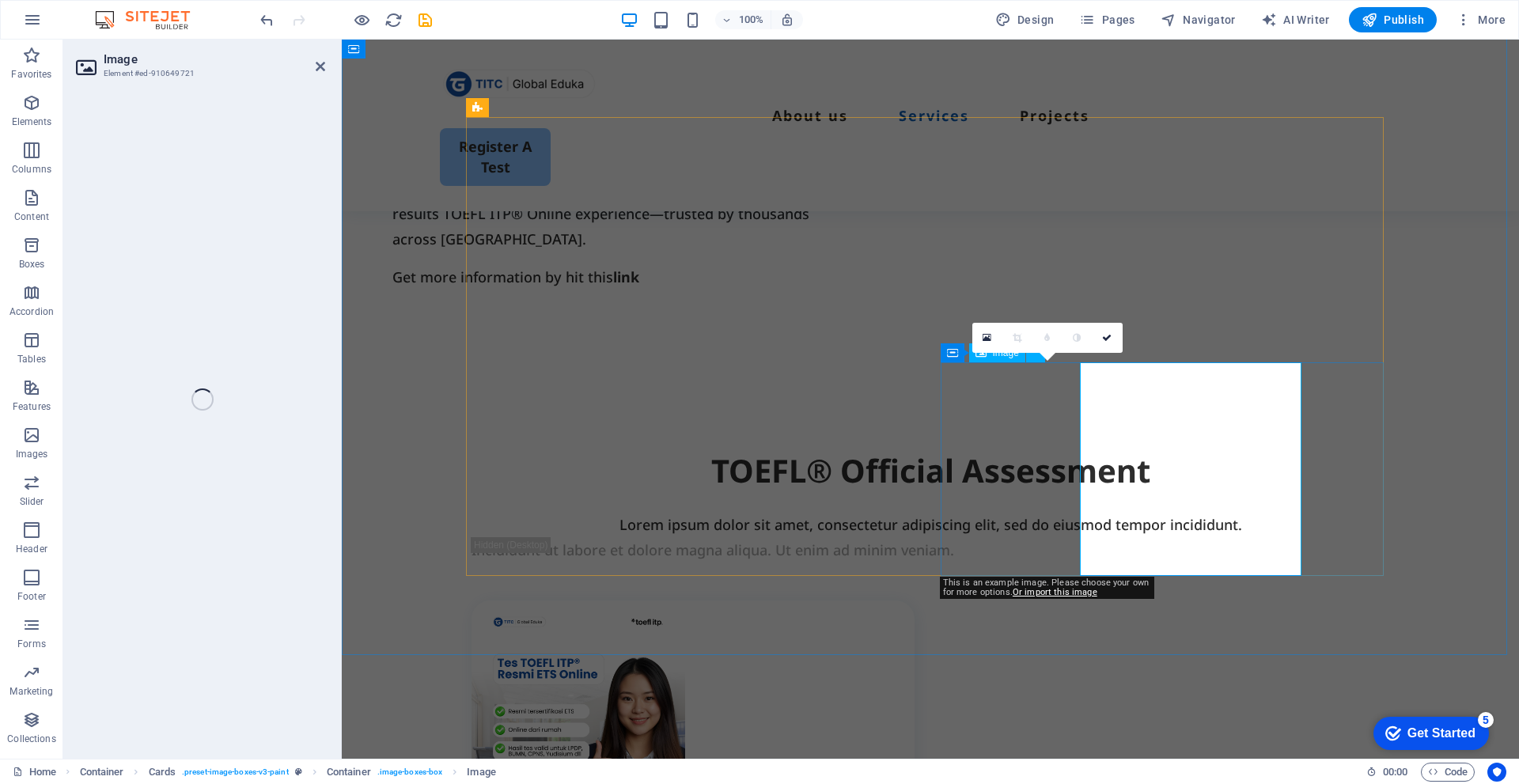
select select "px"
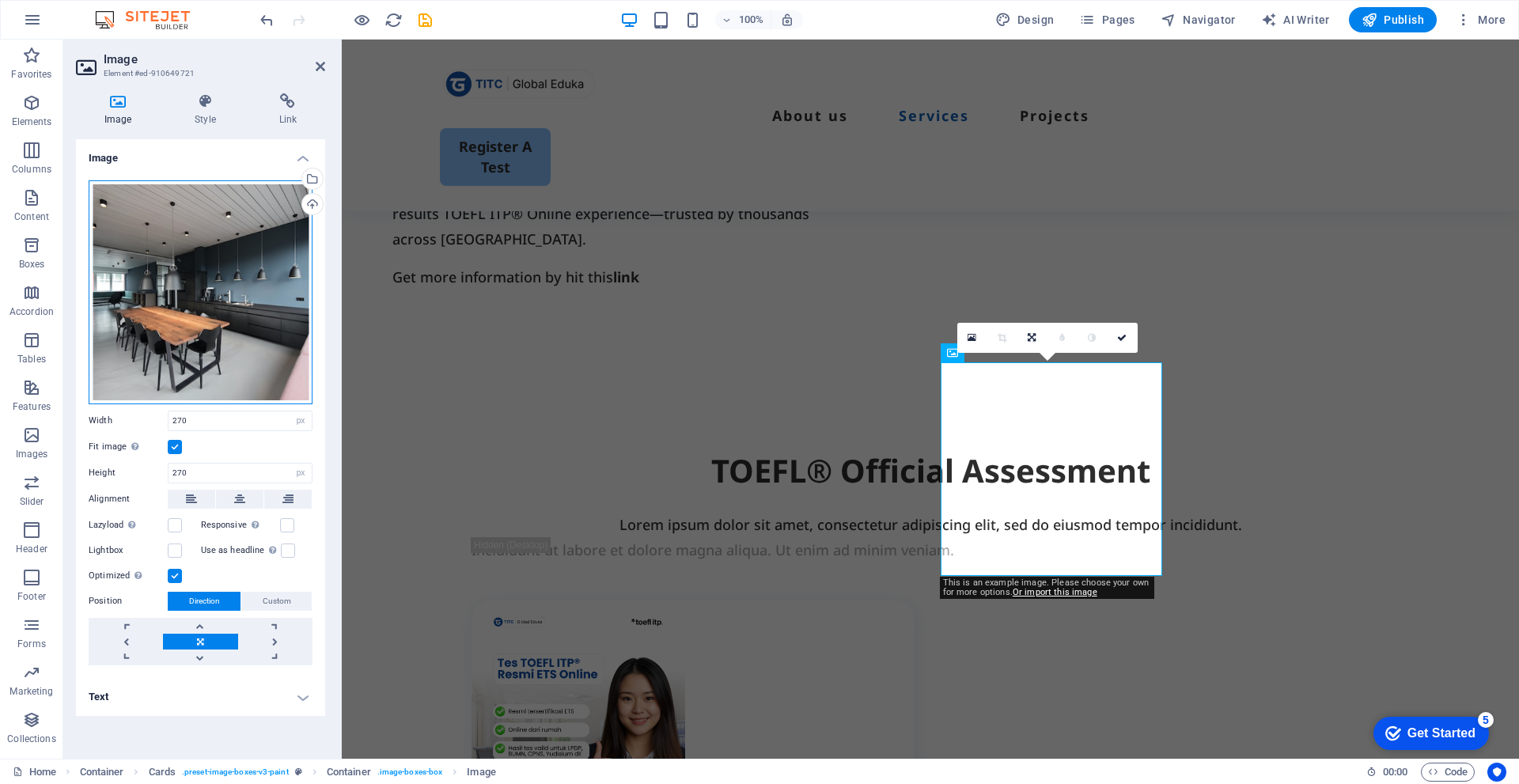
click at [236, 274] on div "Drag files here, click to choose files or select files from Files or our free s…" at bounding box center [200, 292] width 224 height 224
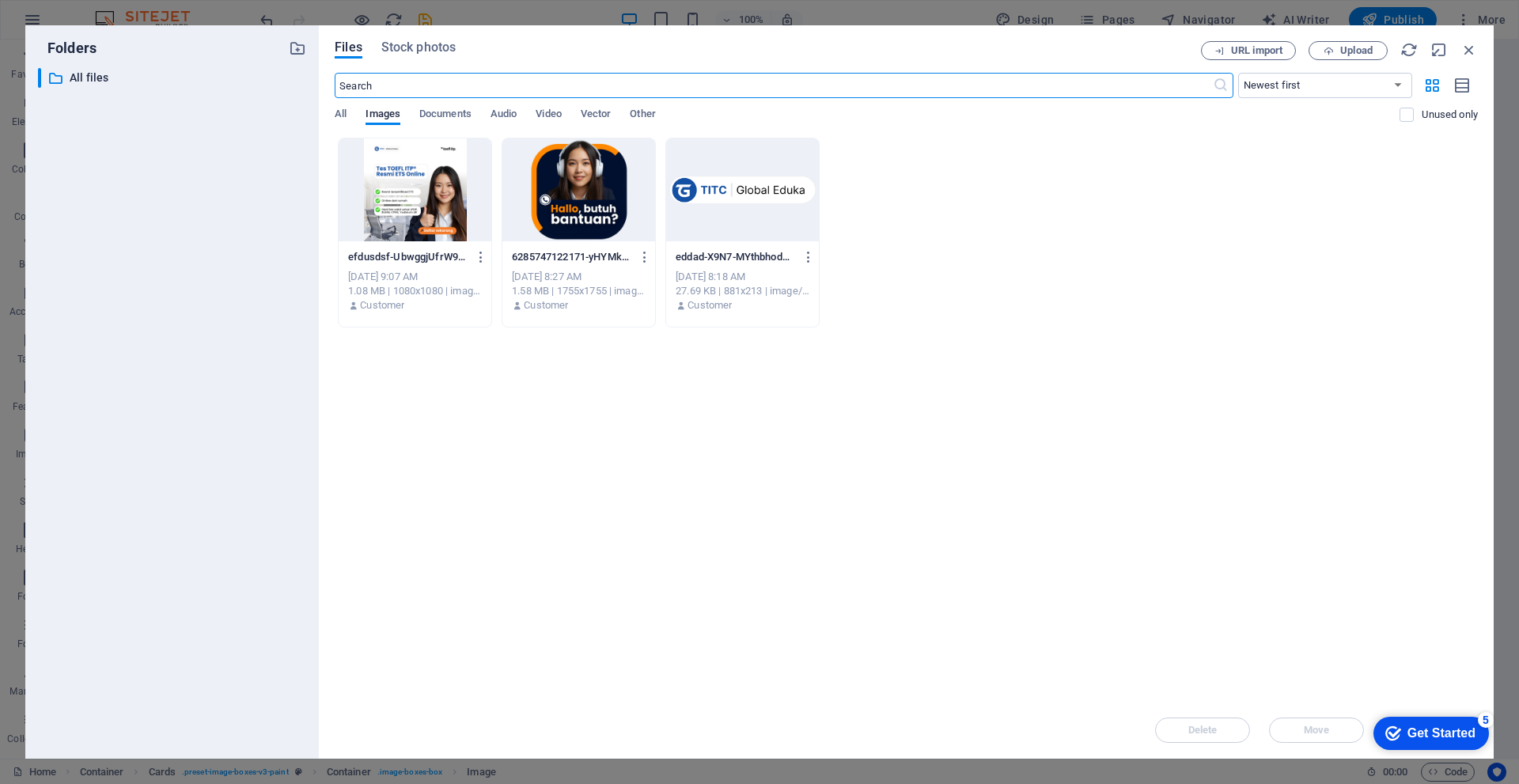
click at [433, 236] on div at bounding box center [415, 190] width 153 height 103
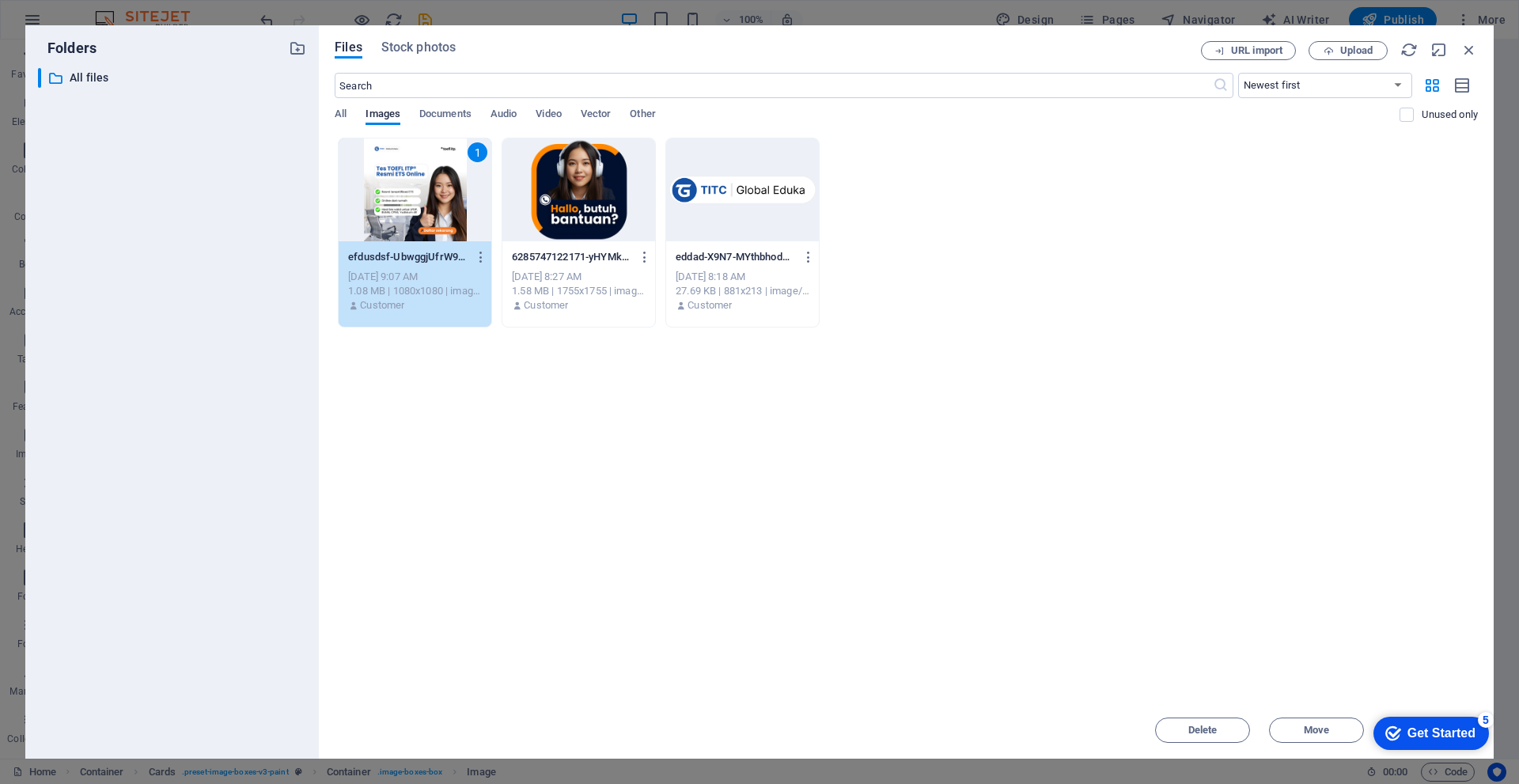
click at [433, 236] on div "1" at bounding box center [415, 190] width 153 height 103
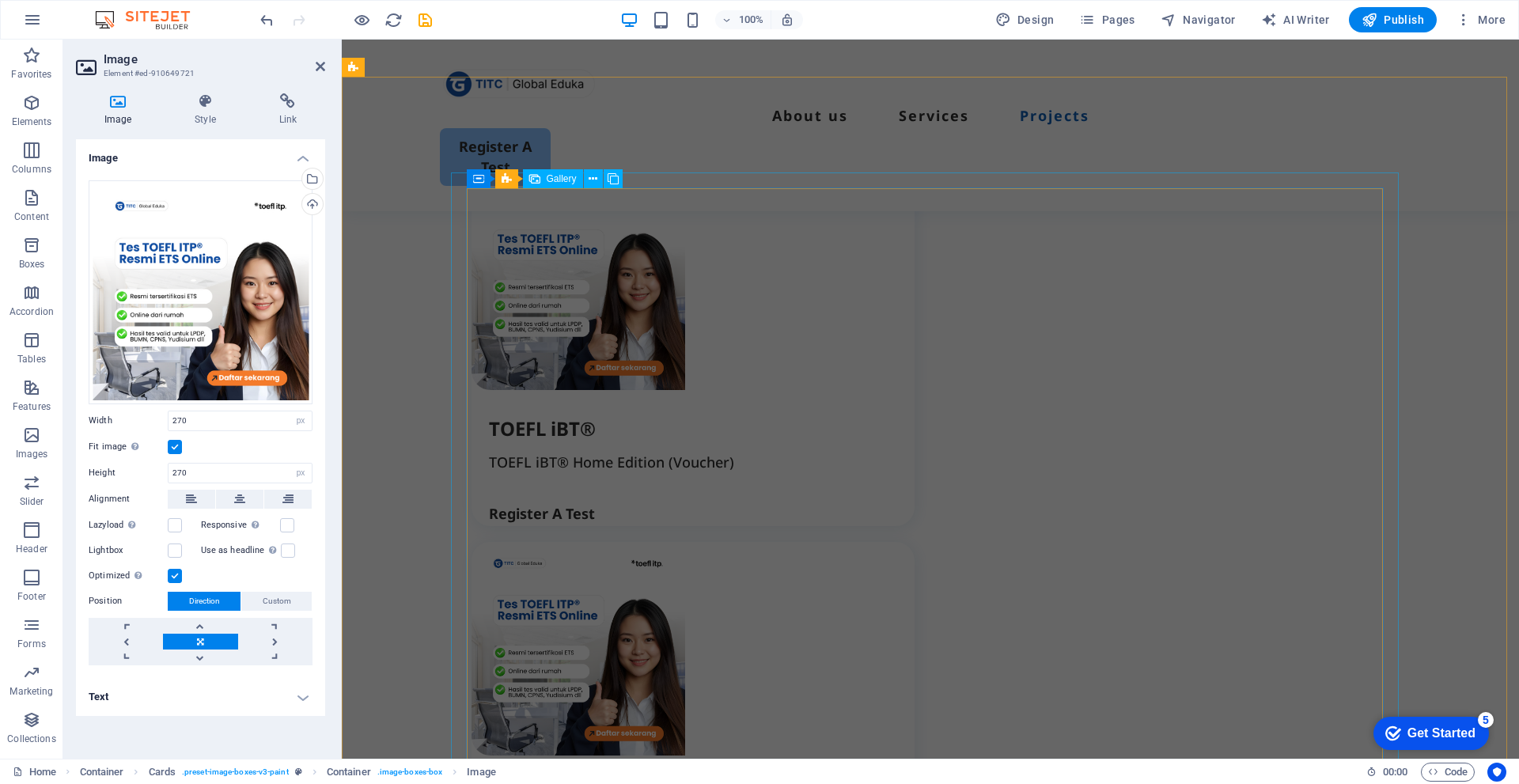
scroll to position [2215, 0]
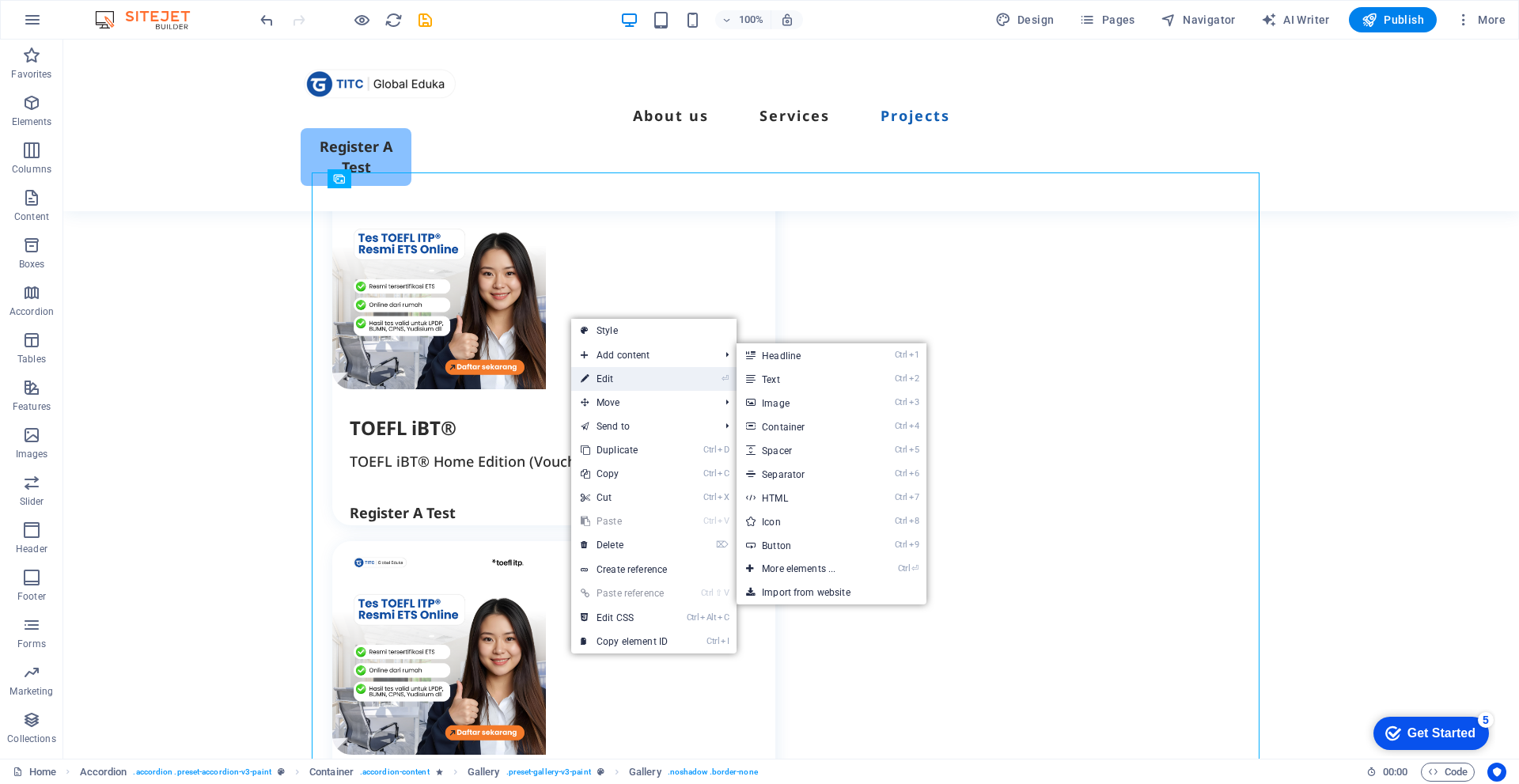
click at [617, 370] on link "⏎ Edit" at bounding box center [624, 379] width 106 height 24
select select "4"
select select "px"
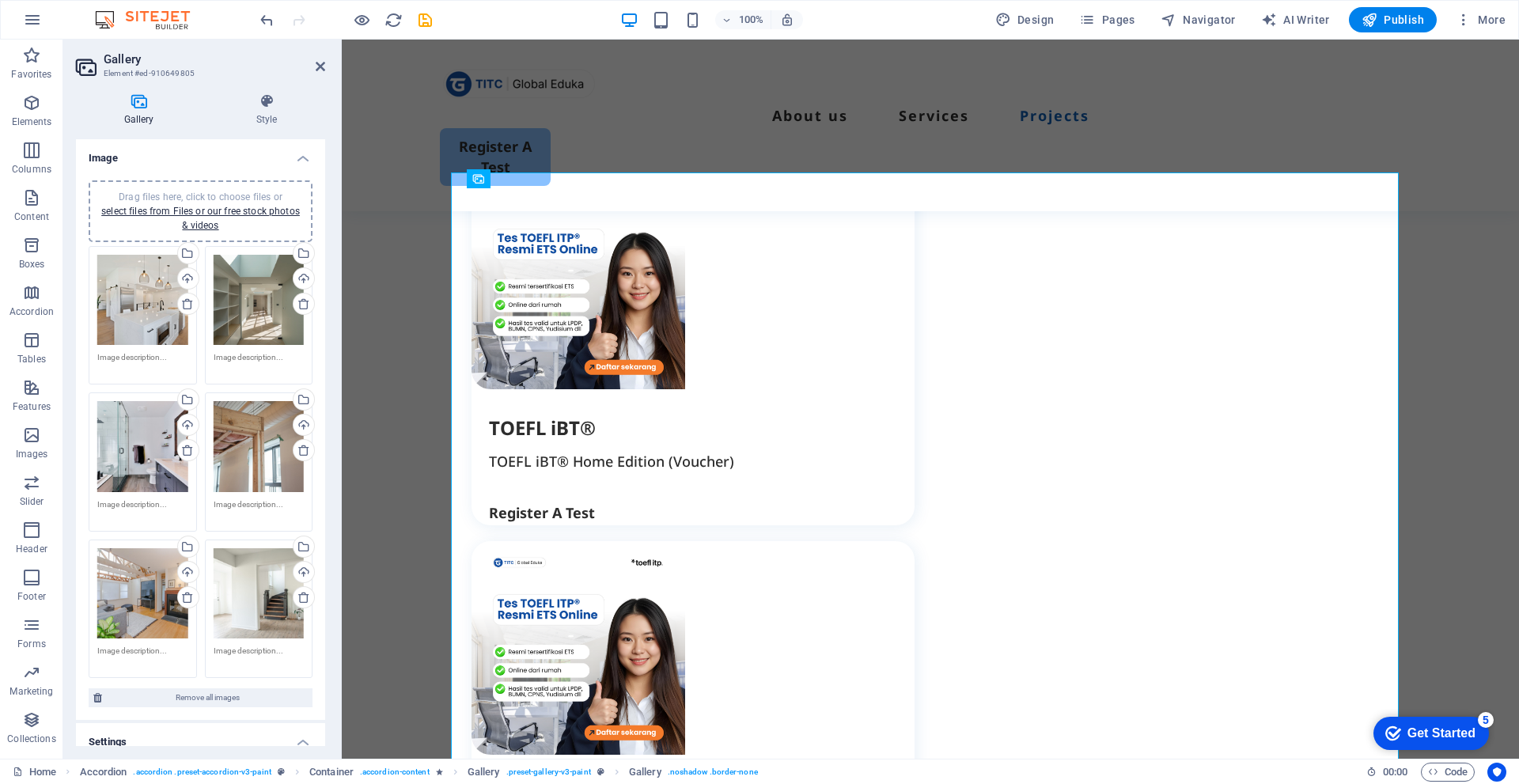
click at [151, 301] on div "Drag files here, click to choose files or select files from Files or our free s…" at bounding box center [142, 300] width 91 height 91
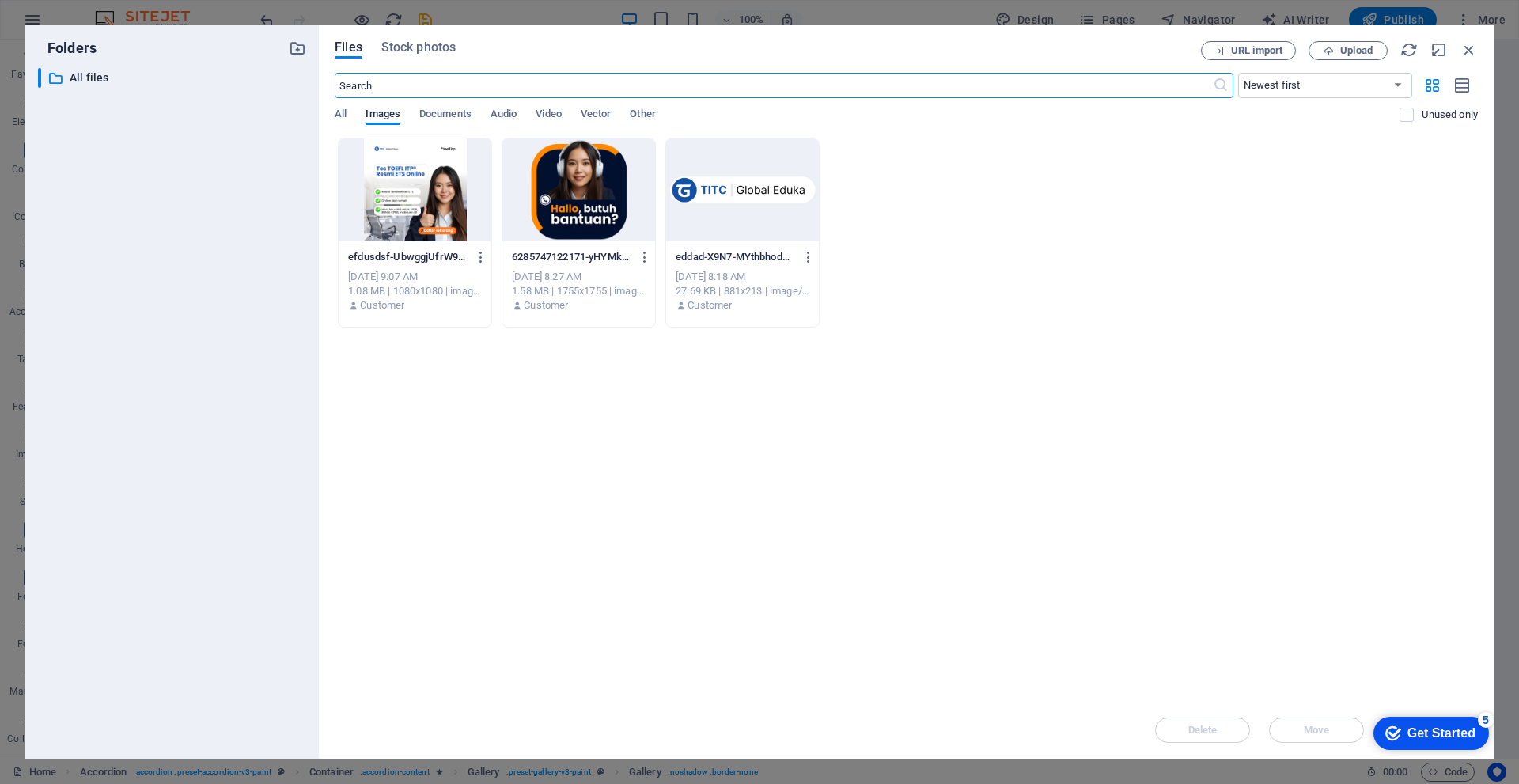
scroll to position [2433, 0]
click at [391, 207] on div at bounding box center [415, 190] width 153 height 103
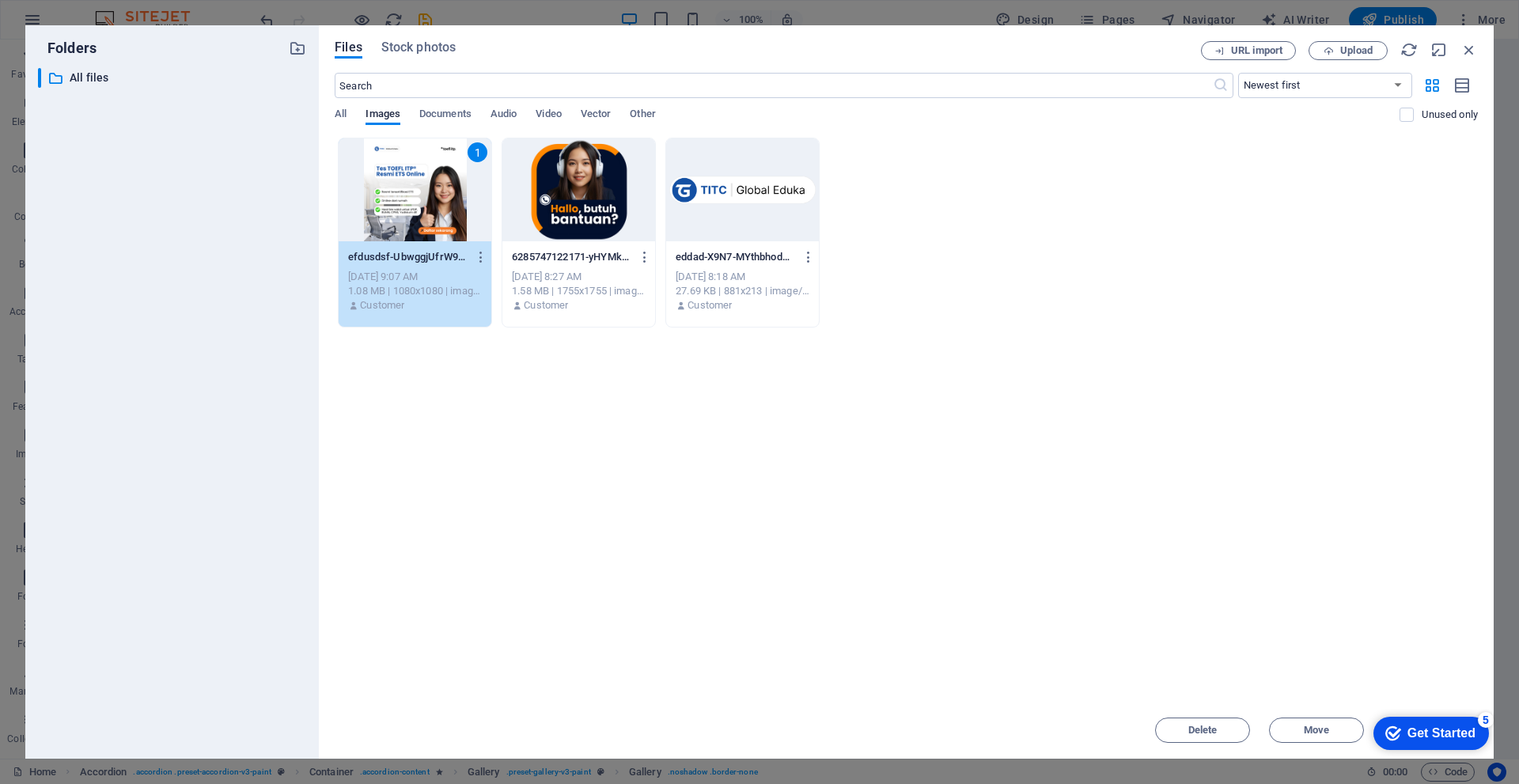
click at [429, 208] on div "1" at bounding box center [415, 190] width 153 height 103
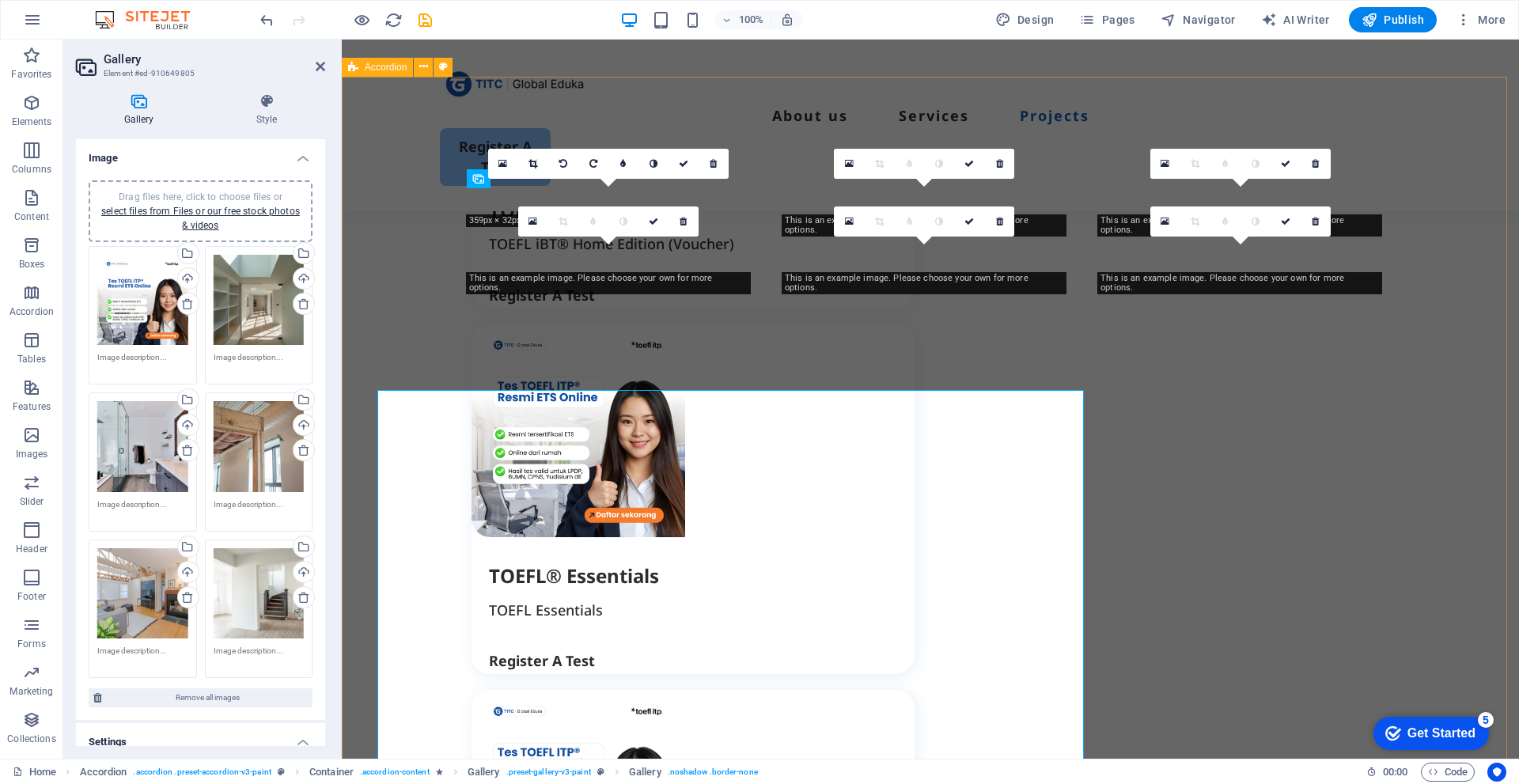
scroll to position [2215, 0]
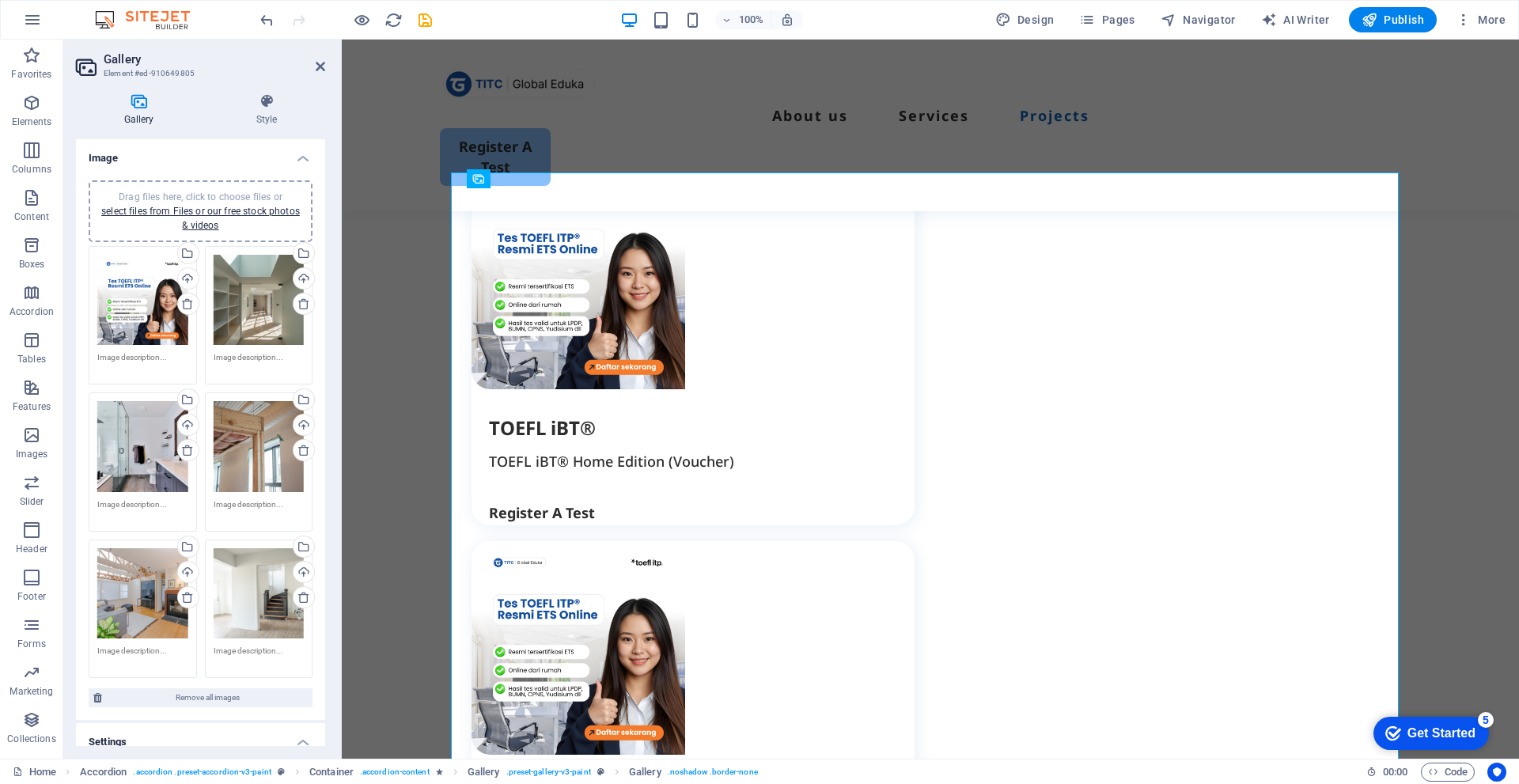
click at [268, 311] on div "Drag files here, click to choose files or select files from Files or our free s…" at bounding box center [259, 300] width 91 height 91
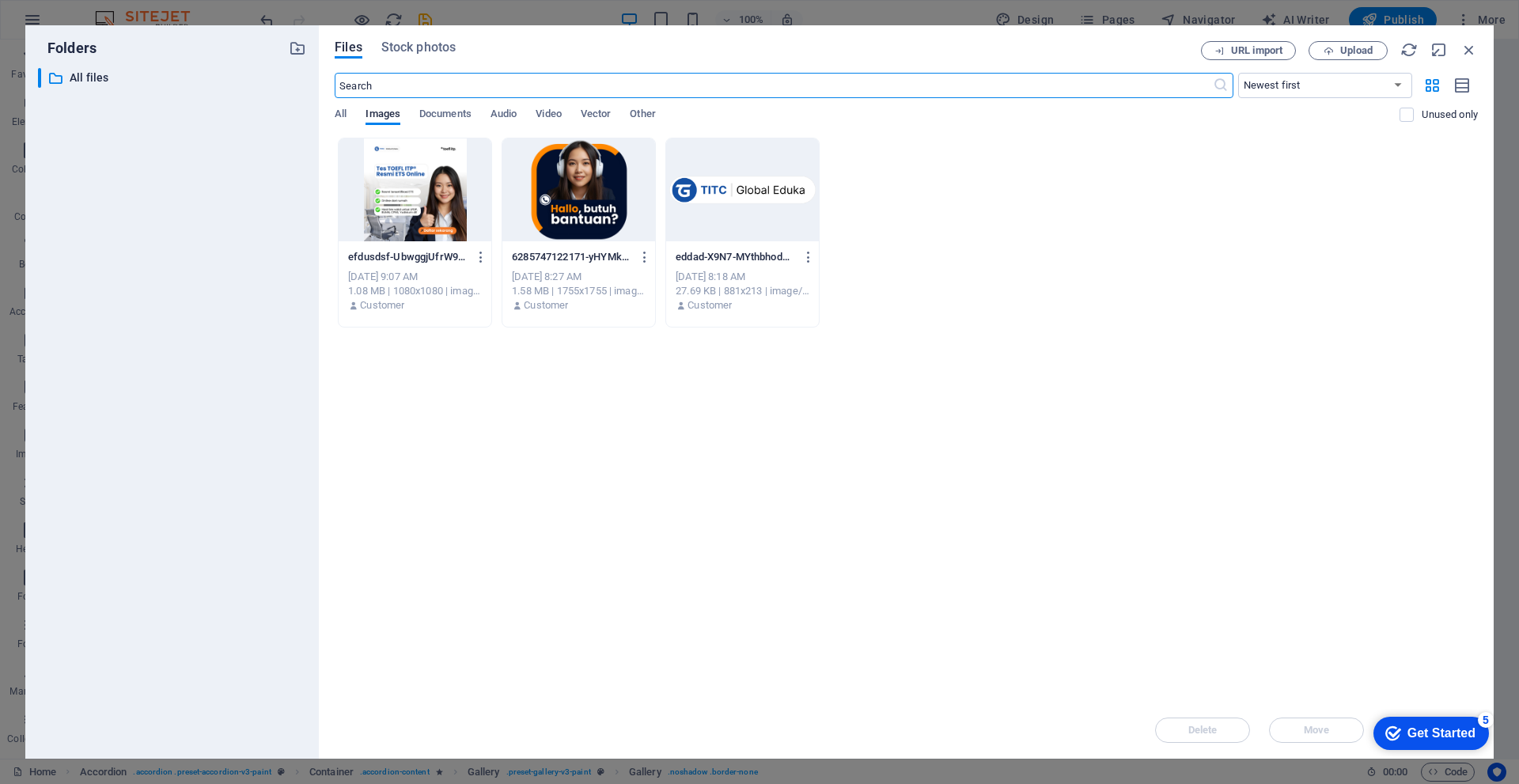
click at [405, 210] on div at bounding box center [415, 190] width 153 height 103
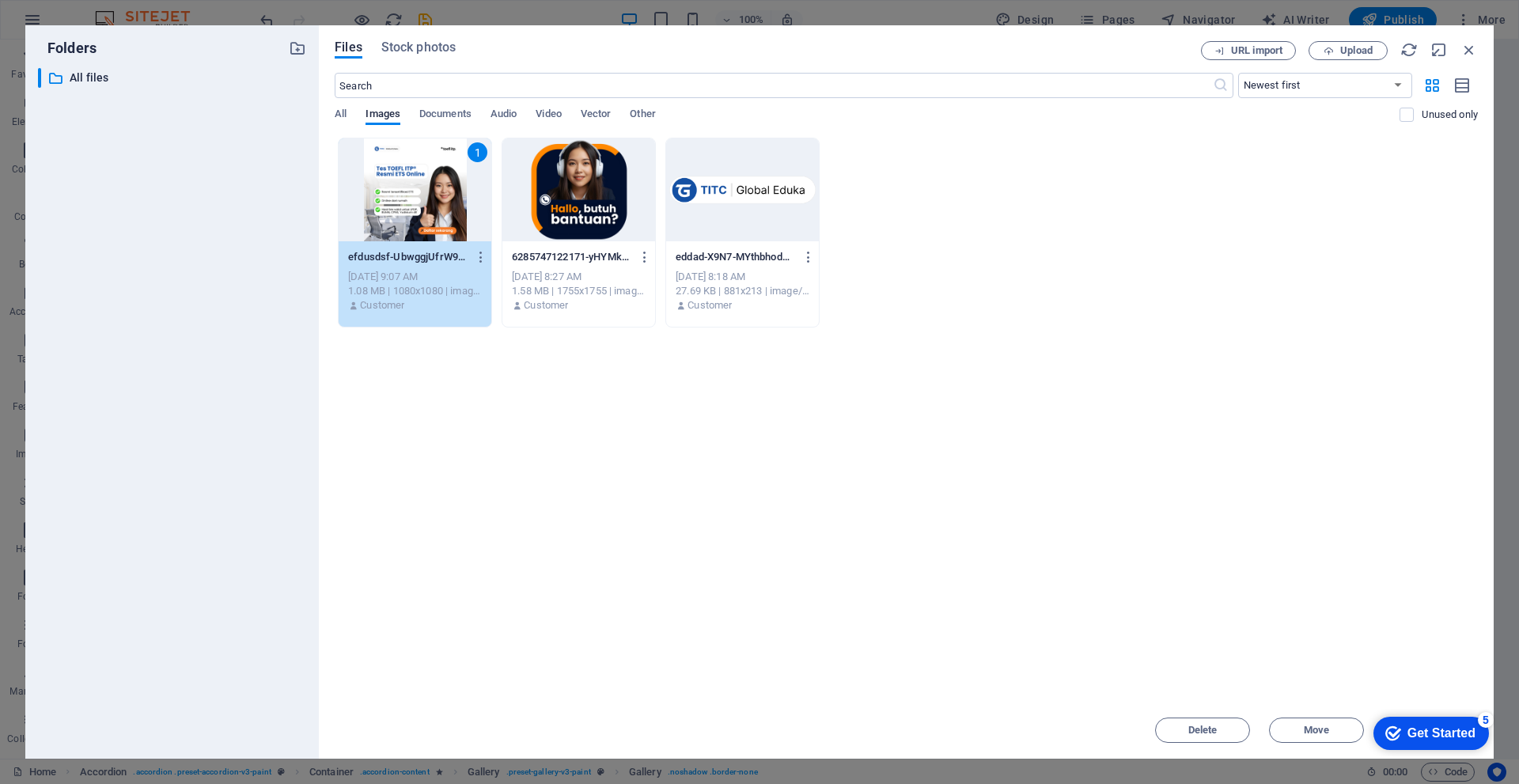
click at [405, 210] on div "1" at bounding box center [415, 190] width 153 height 103
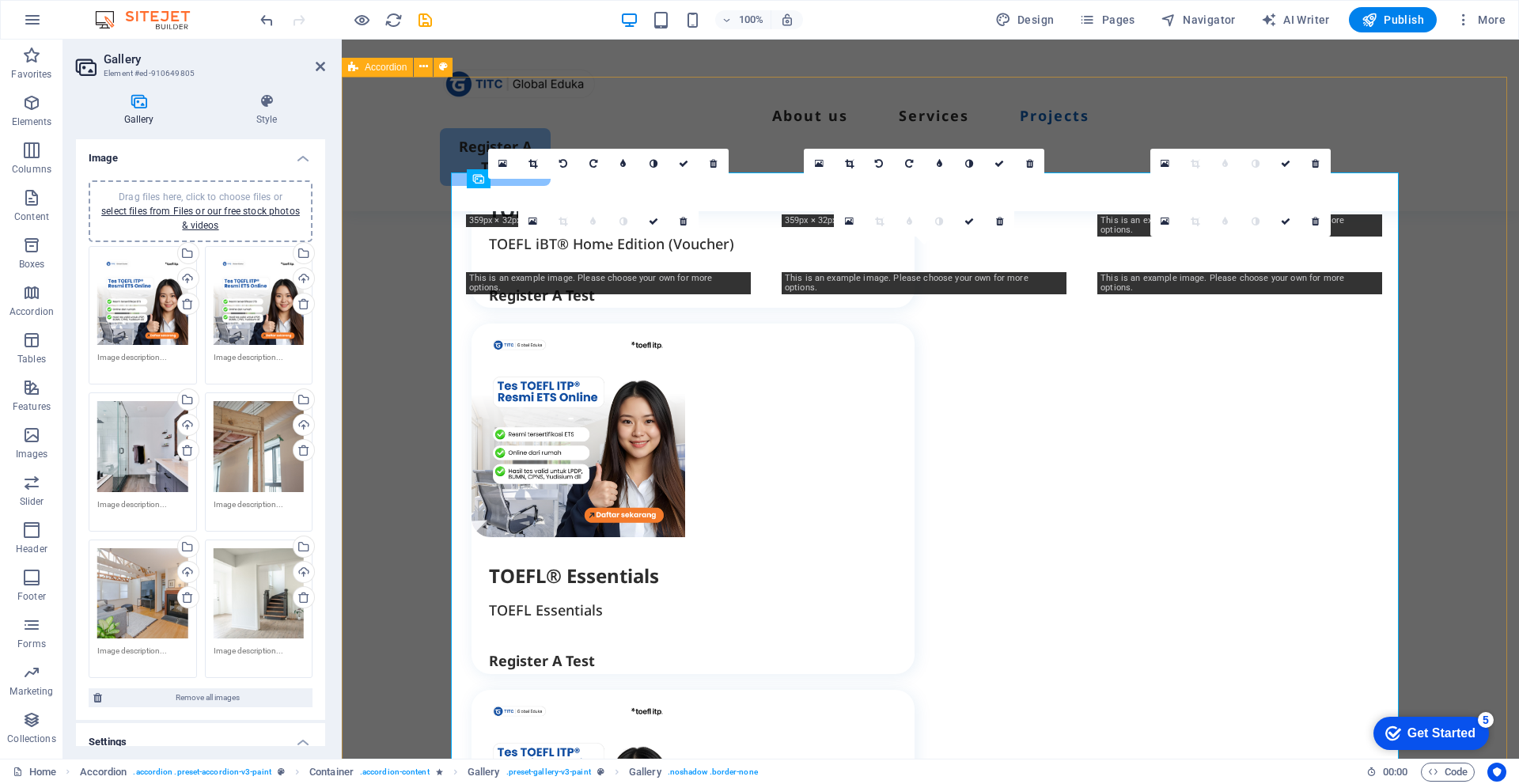
scroll to position [2215, 0]
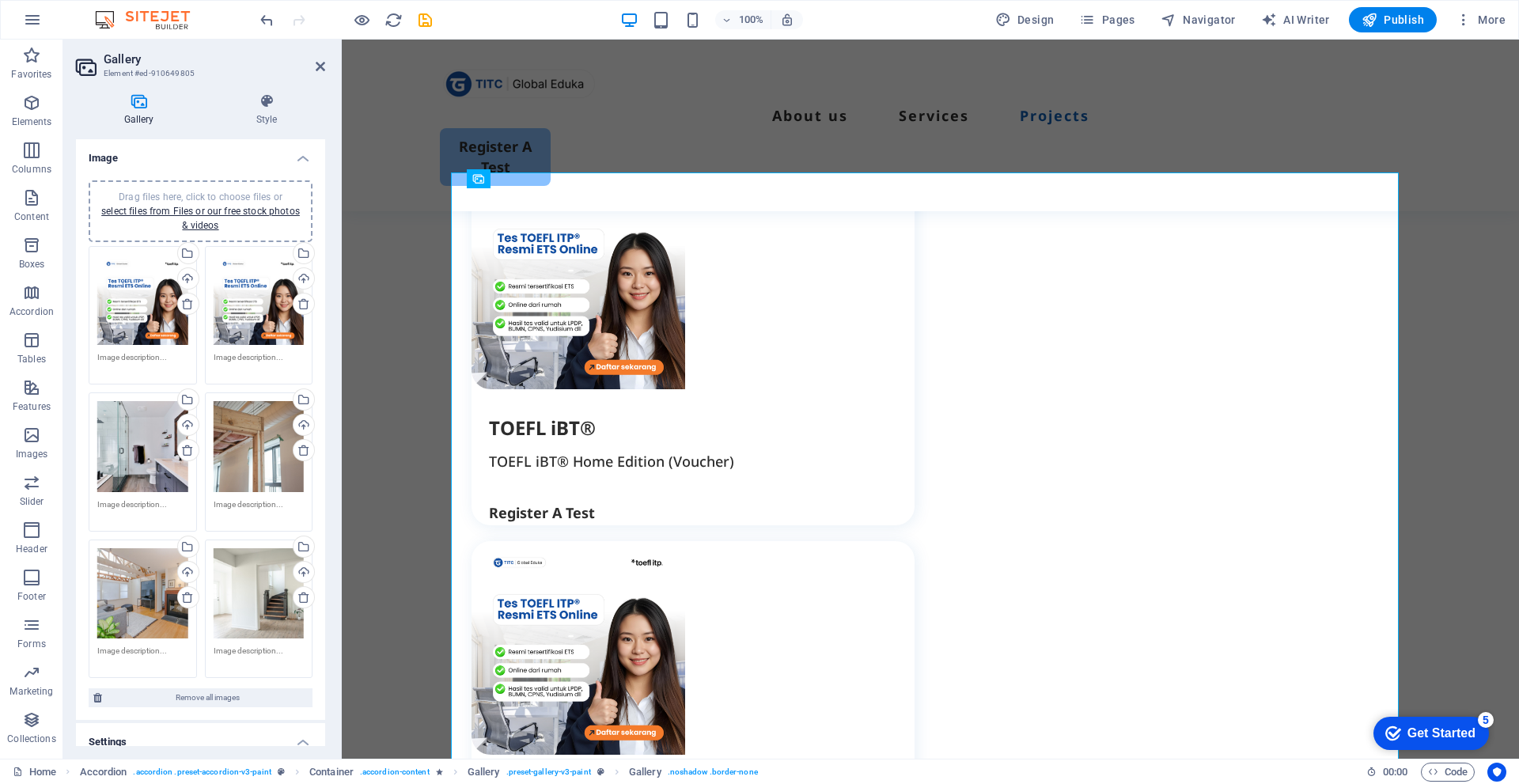
click at [150, 454] on div "Drag files here, click to choose files or select files from Files or our free s…" at bounding box center [142, 446] width 91 height 91
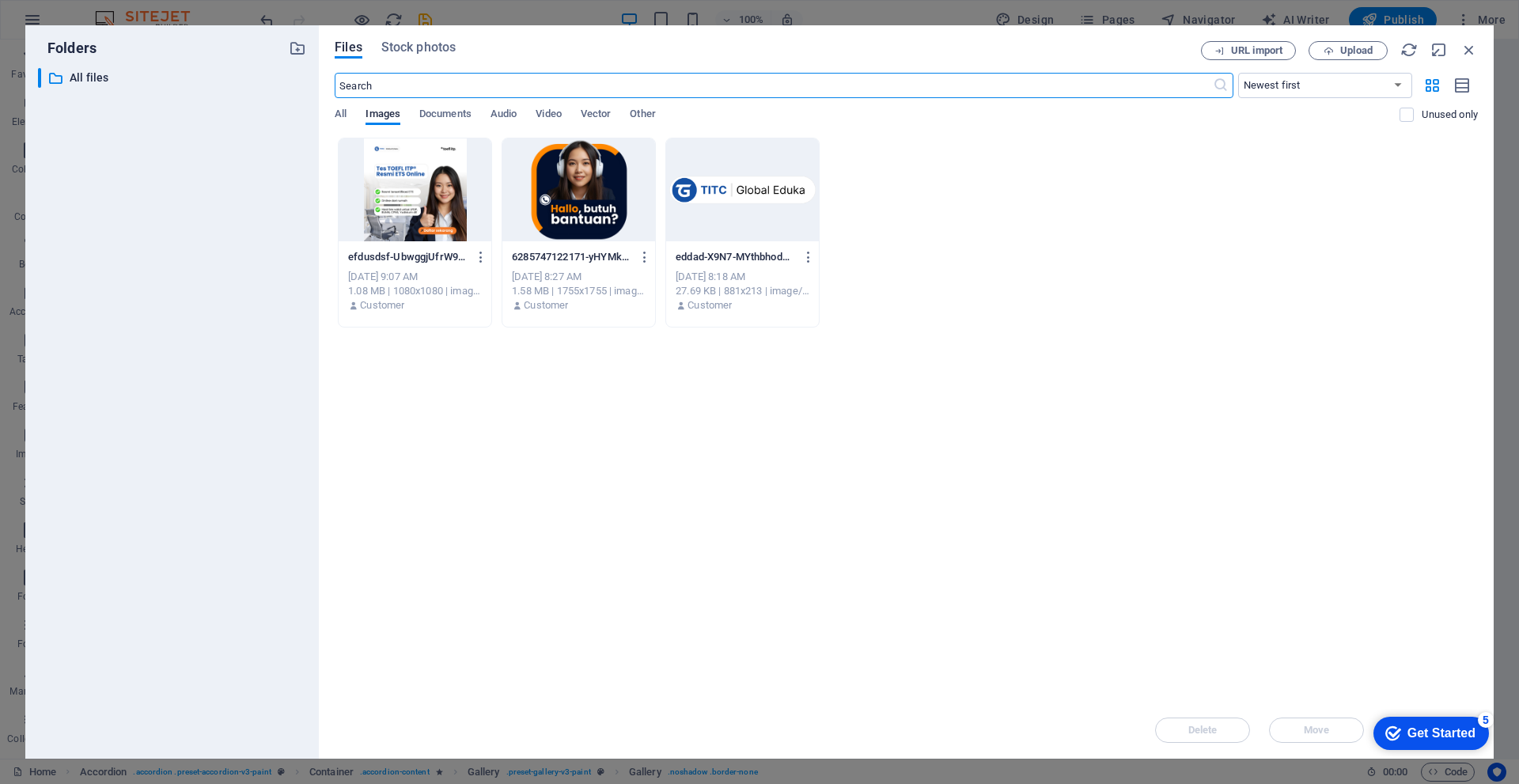
scroll to position [2433, 0]
click at [417, 190] on div at bounding box center [415, 190] width 153 height 103
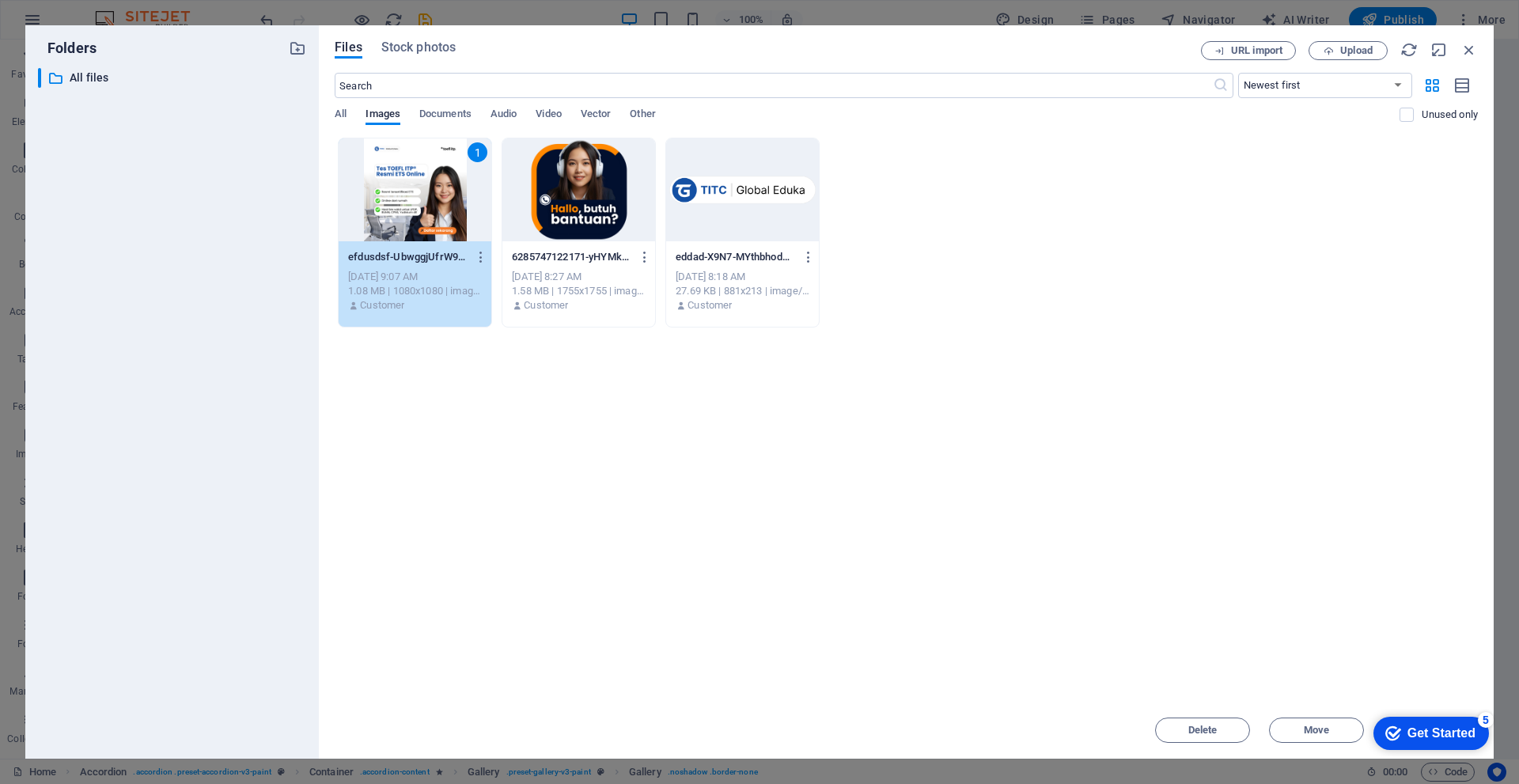
click at [417, 190] on div "1" at bounding box center [415, 190] width 153 height 103
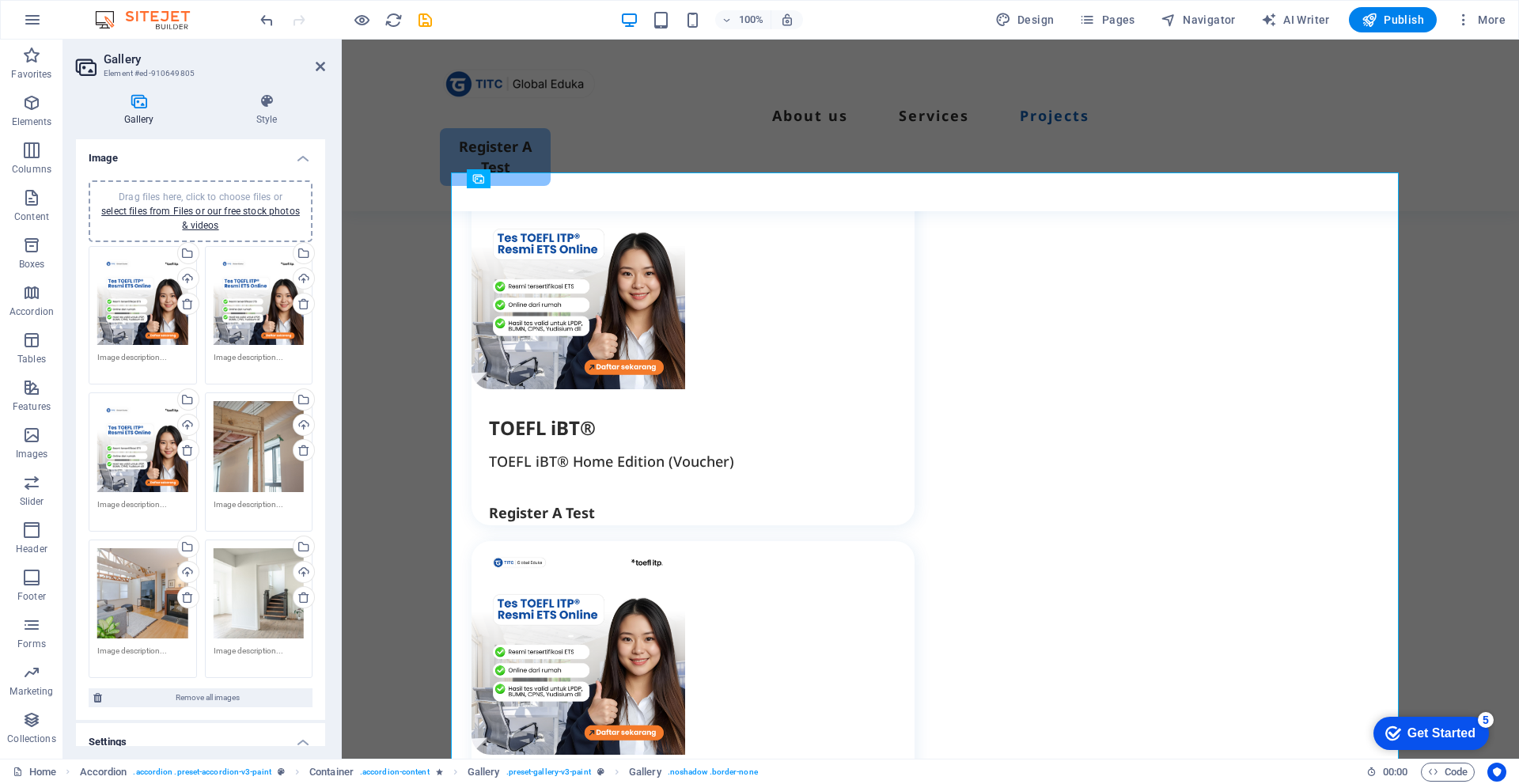
click at [262, 478] on div "Drag files here, click to choose files or select files from Files or our free s…" at bounding box center [259, 446] width 91 height 91
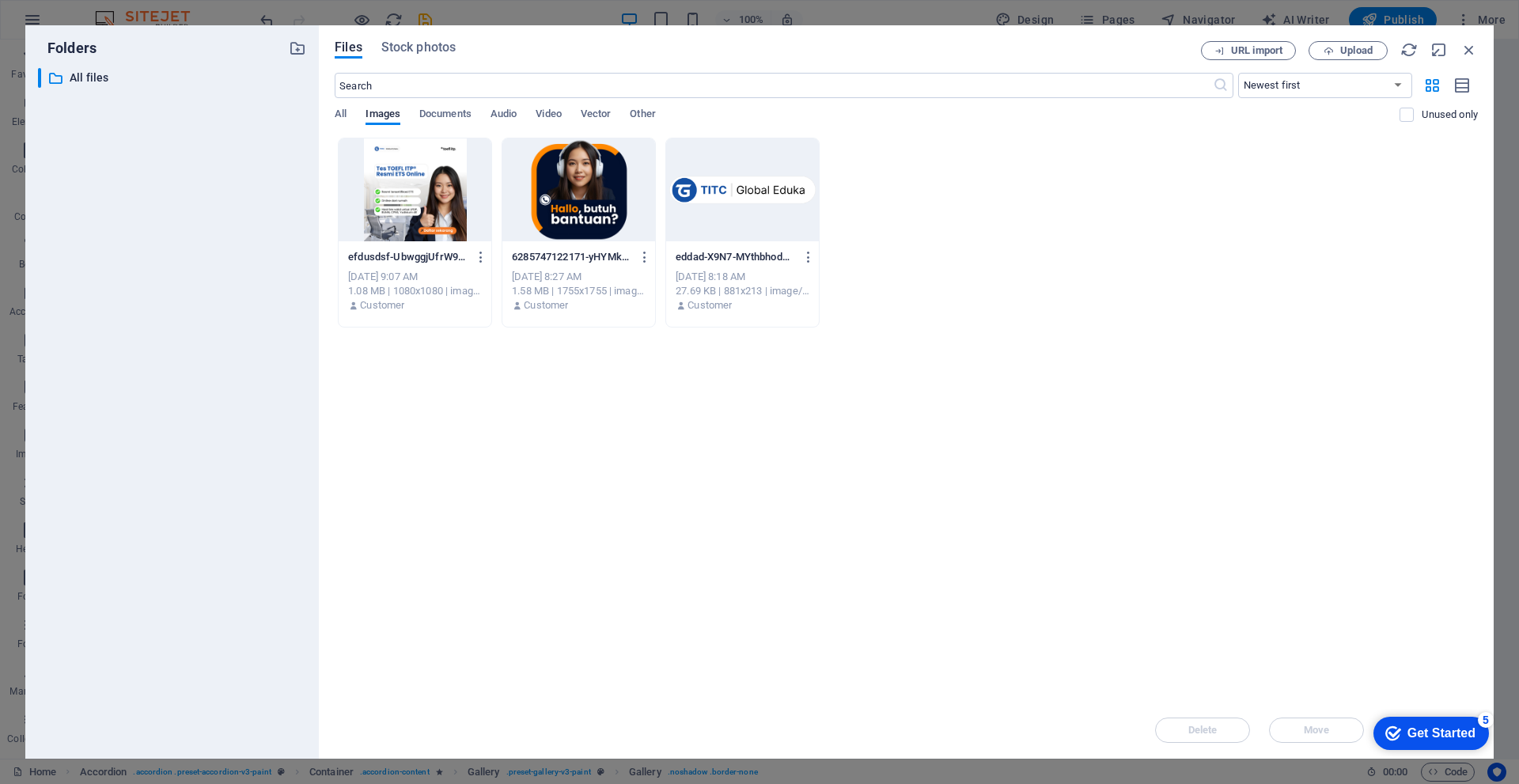
click at [405, 222] on div at bounding box center [415, 190] width 153 height 103
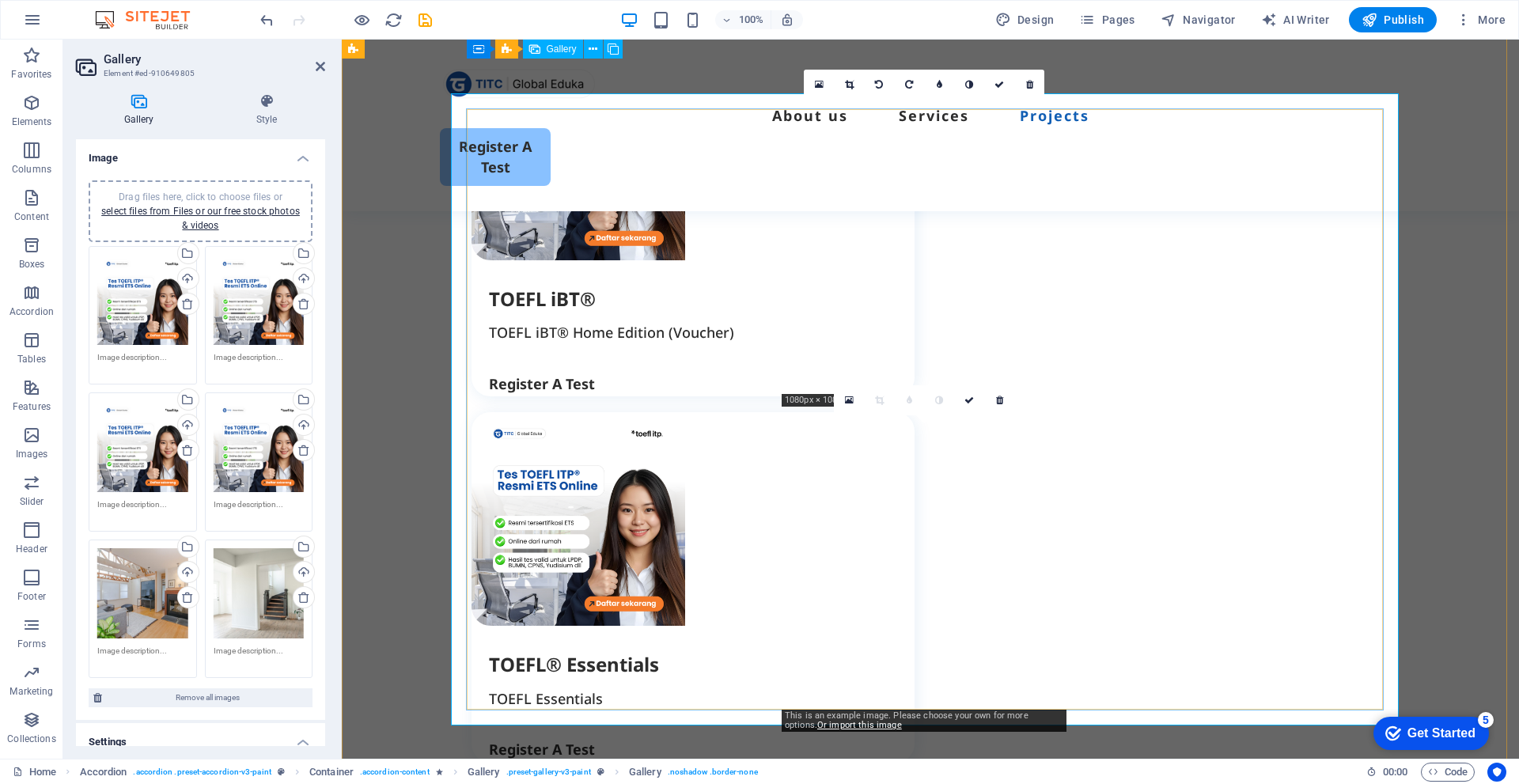
scroll to position [2294, 0]
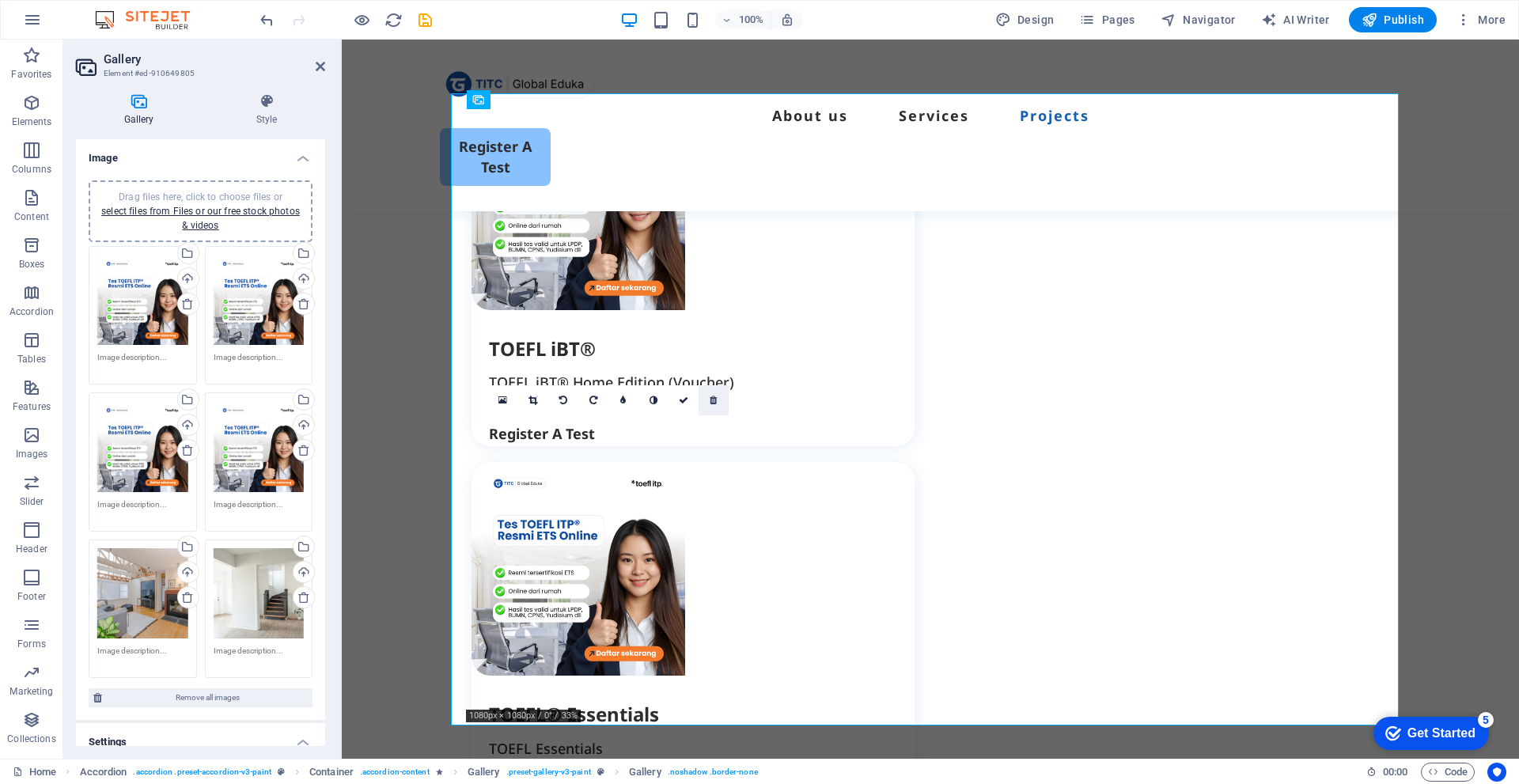
click at [715, 401] on icon at bounding box center [713, 400] width 7 height 9
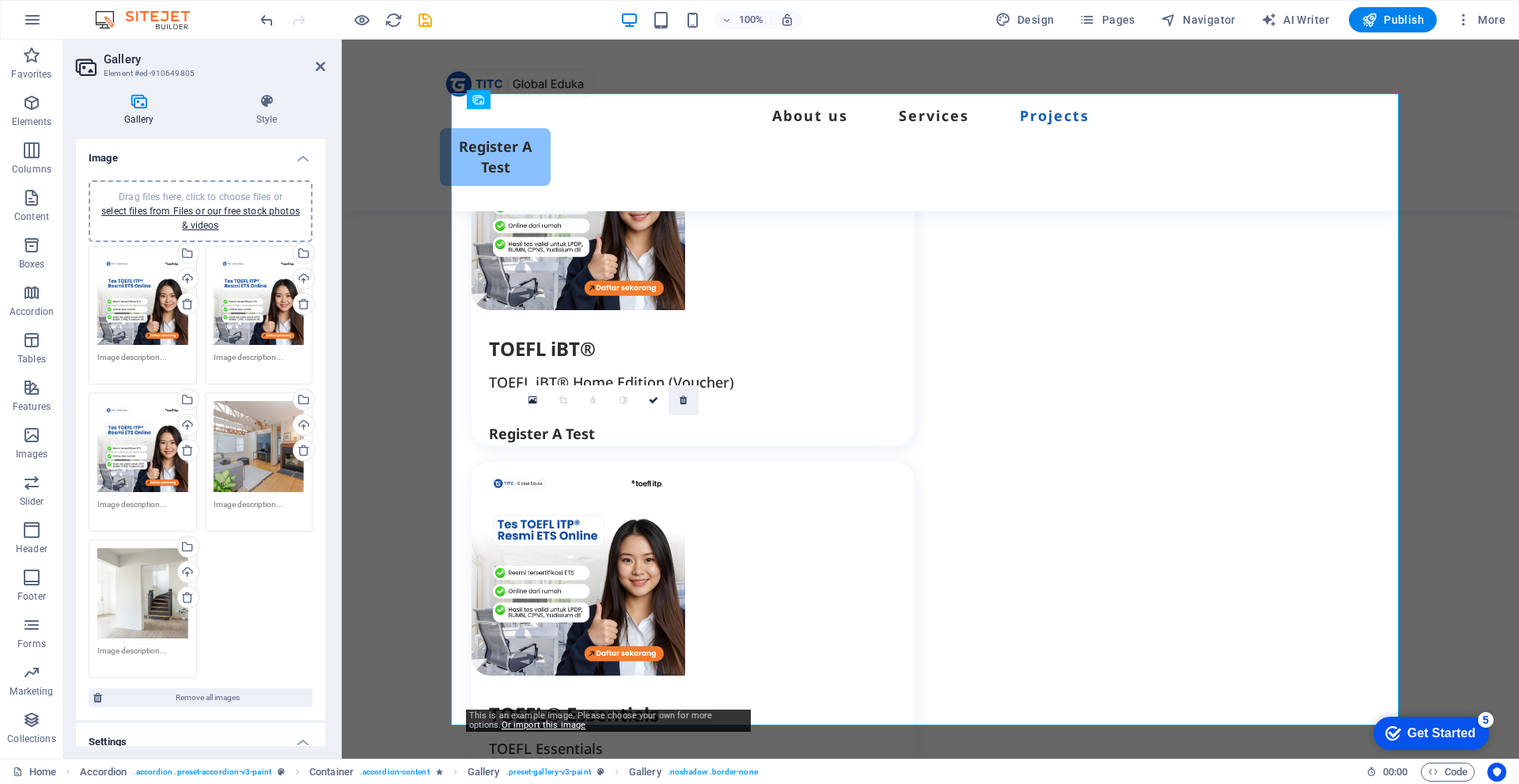
click at [687, 403] on icon at bounding box center [683, 400] width 7 height 9
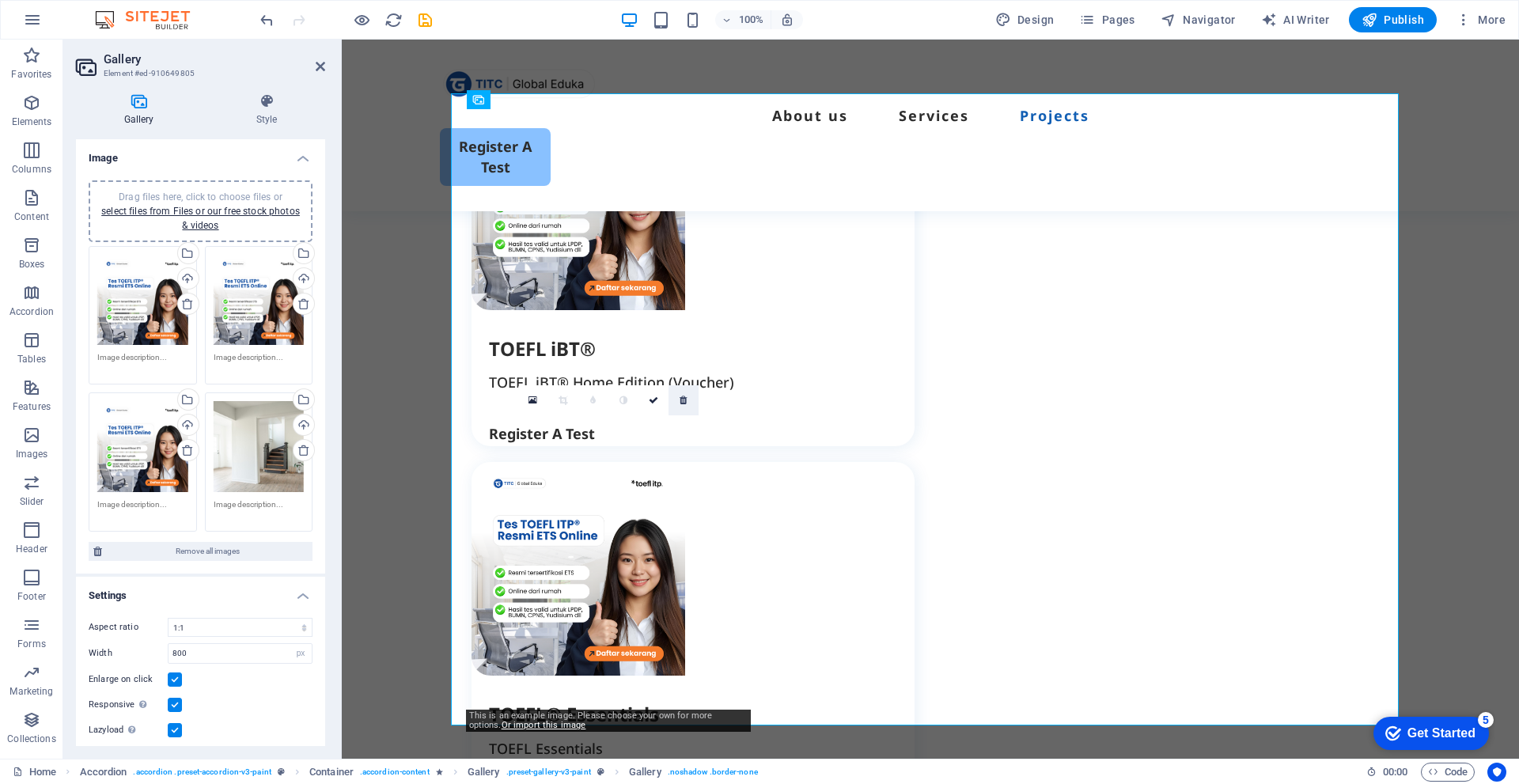
click at [687, 403] on icon at bounding box center [683, 400] width 7 height 9
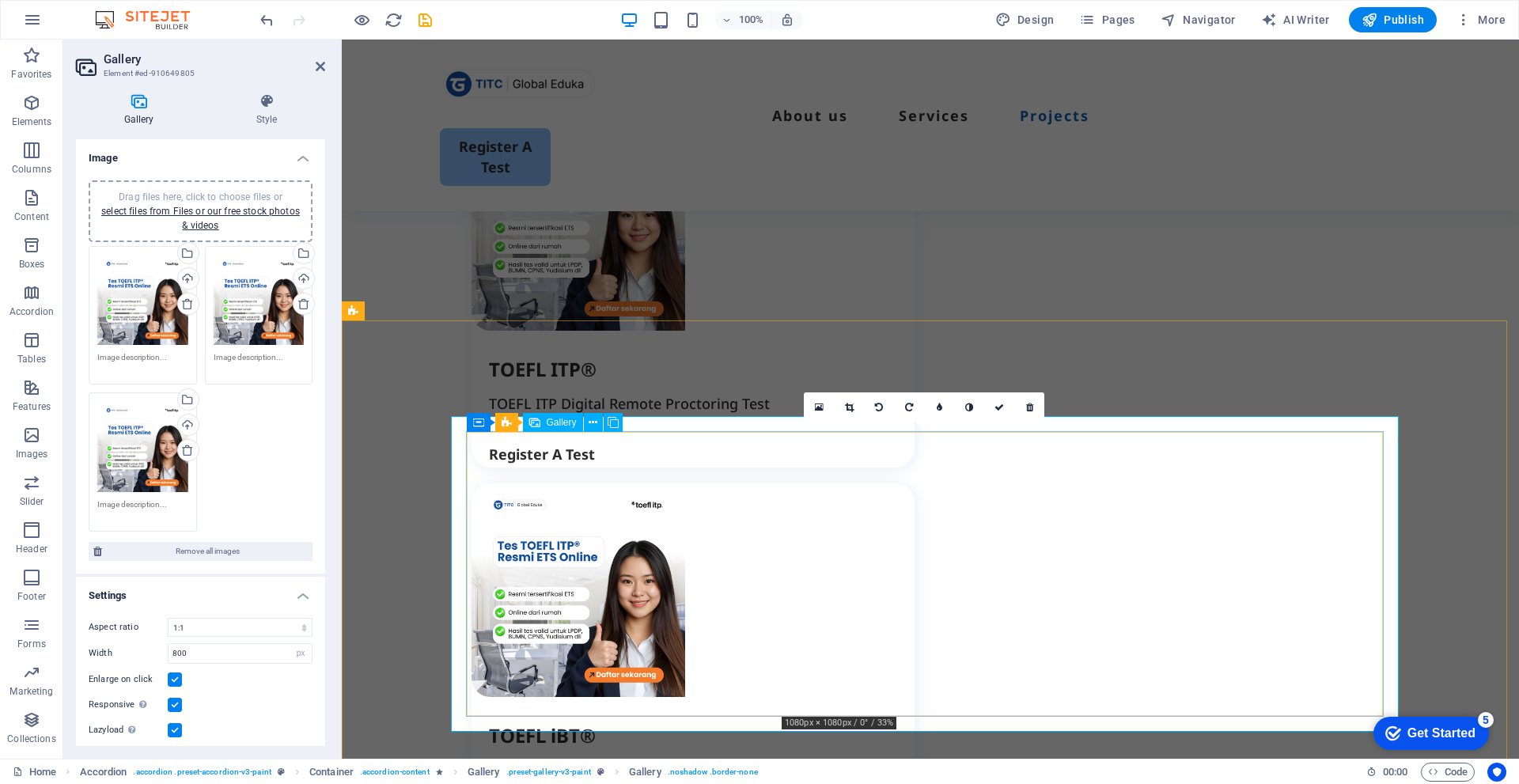
scroll to position [1899, 0]
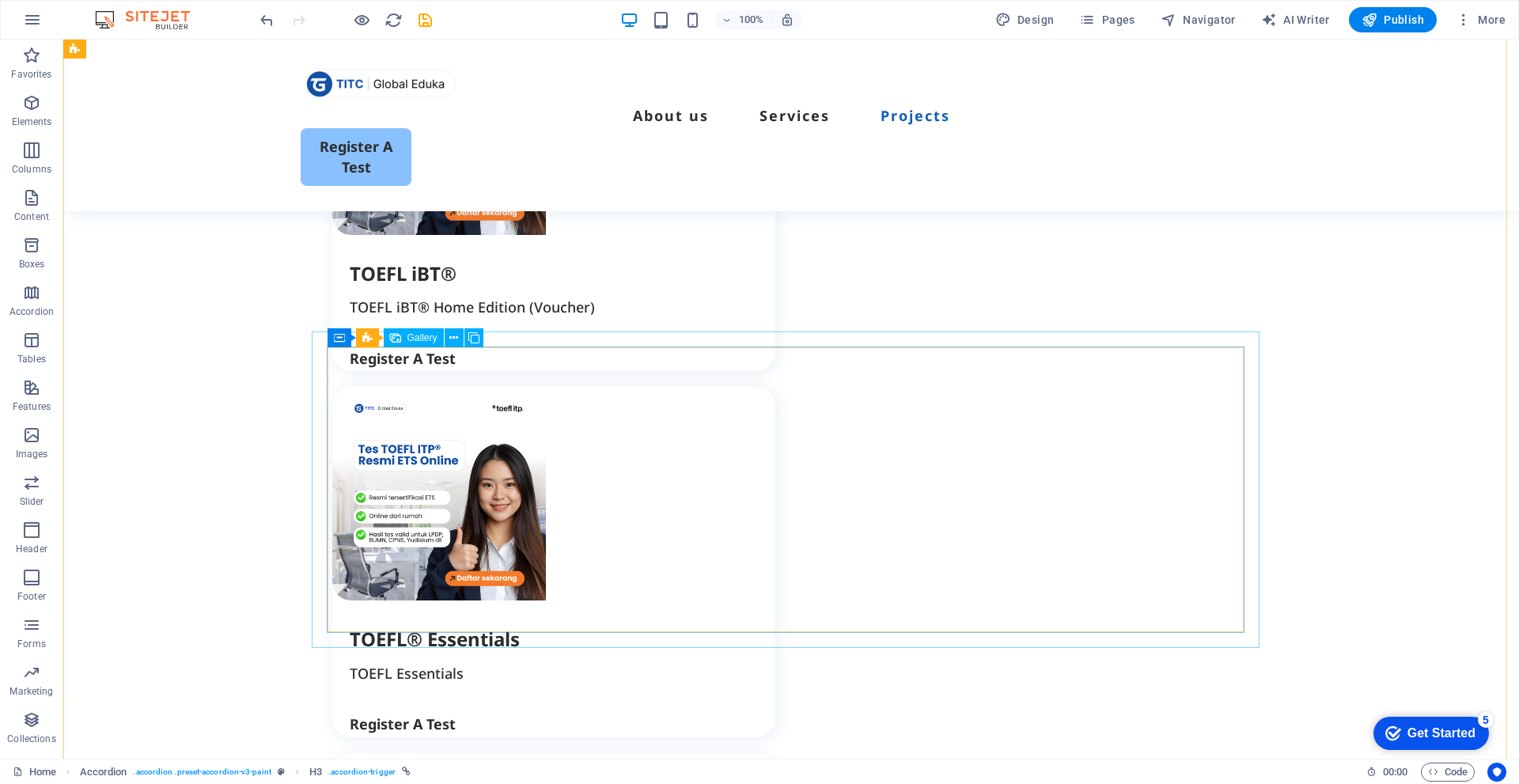
scroll to position [2373, 0]
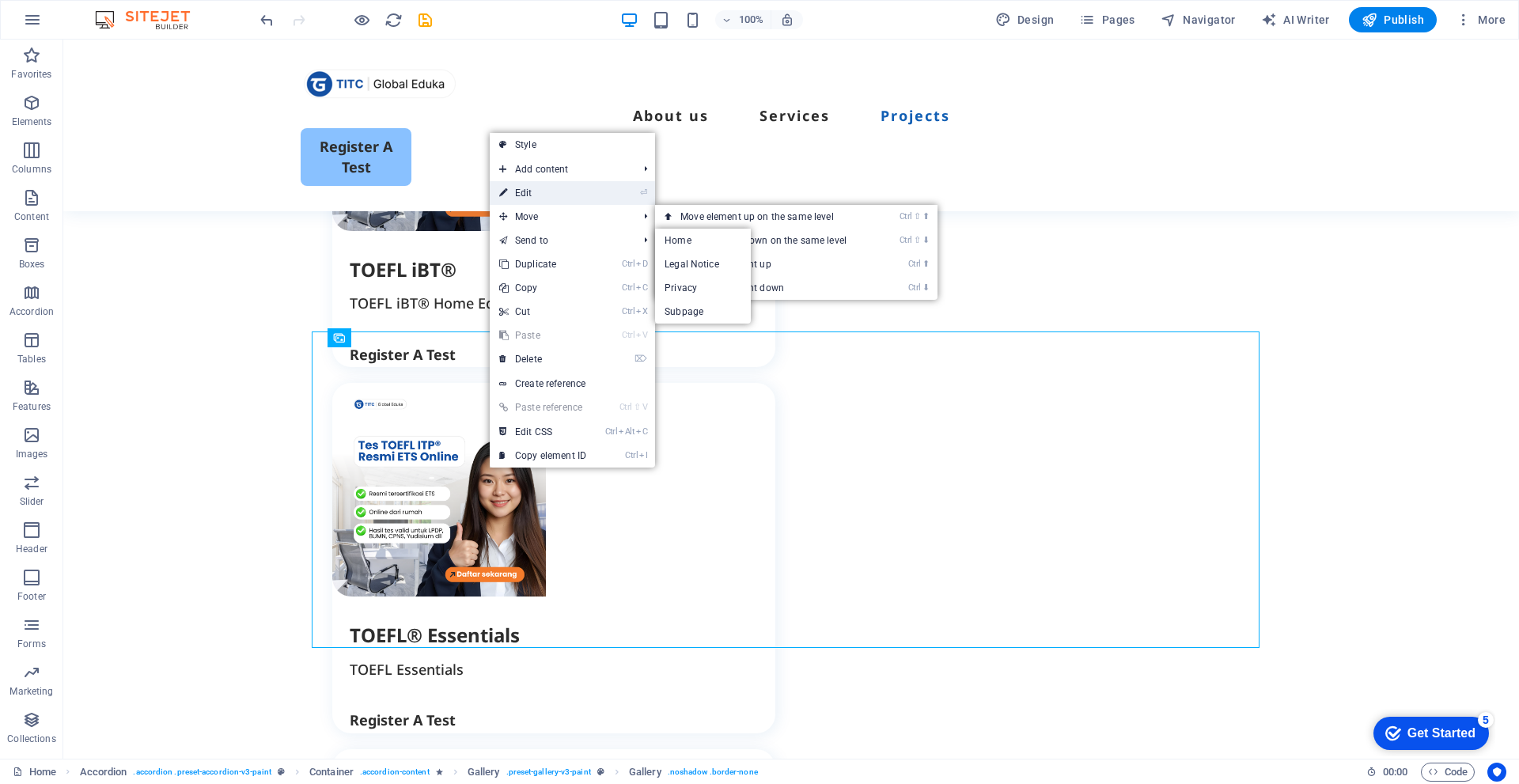
click at [536, 186] on link "⏎ Edit" at bounding box center [543, 193] width 106 height 24
select select "4"
select select "px"
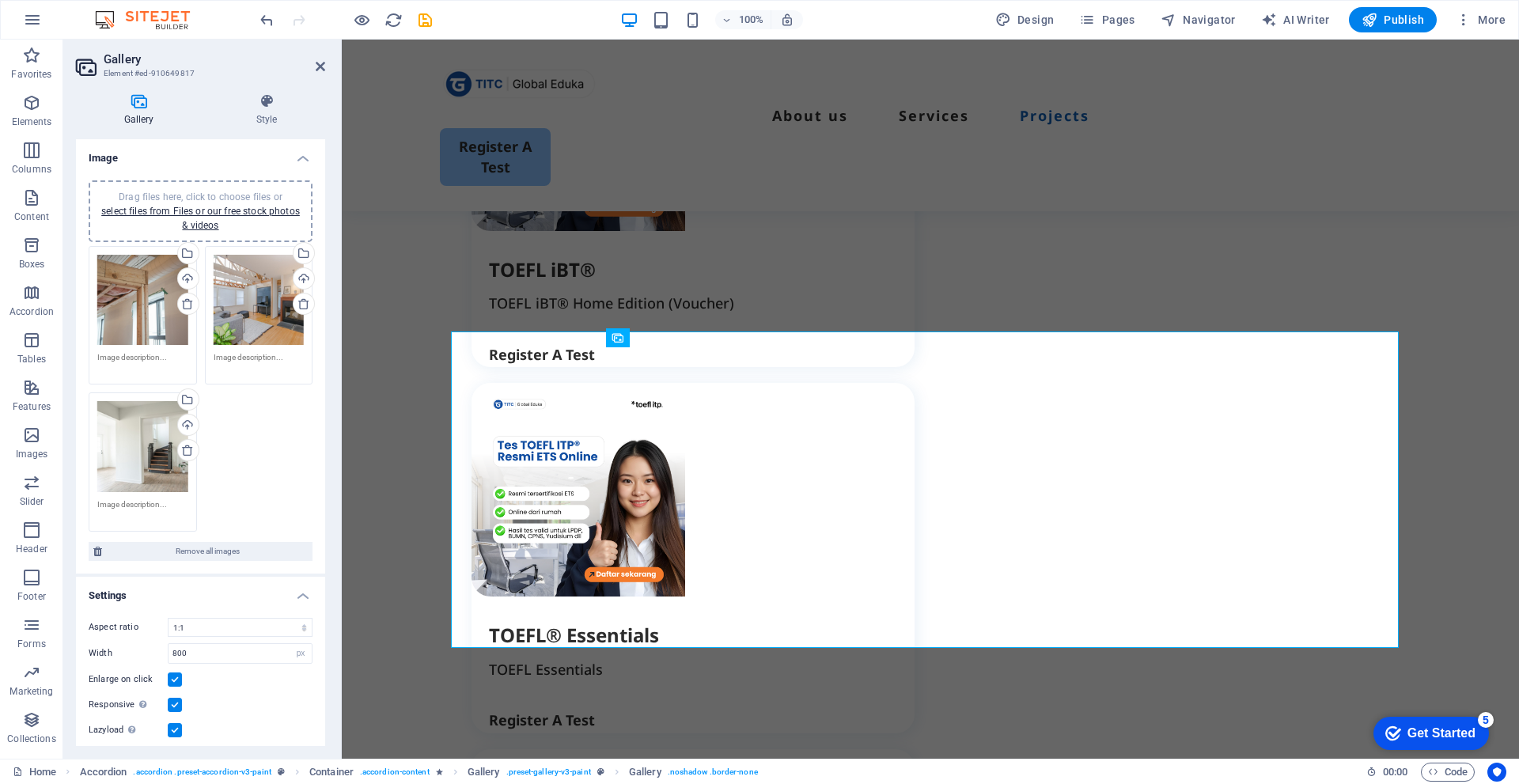
click at [142, 305] on div "Drag files here, click to choose files or select files from Files or our free s…" at bounding box center [142, 300] width 91 height 91
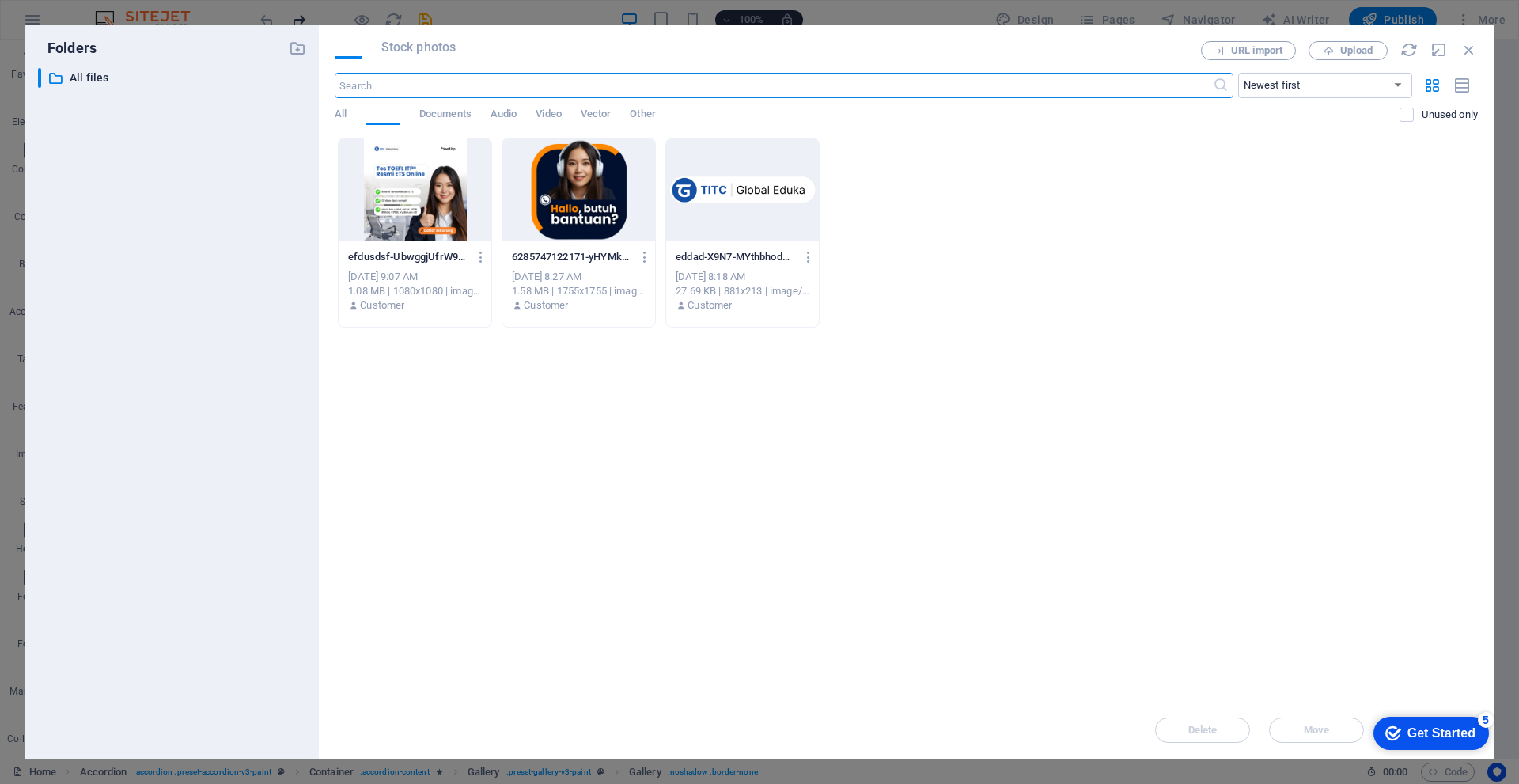
scroll to position [2591, 0]
click at [1341, 52] on span "Upload" at bounding box center [1357, 50] width 32 height 9
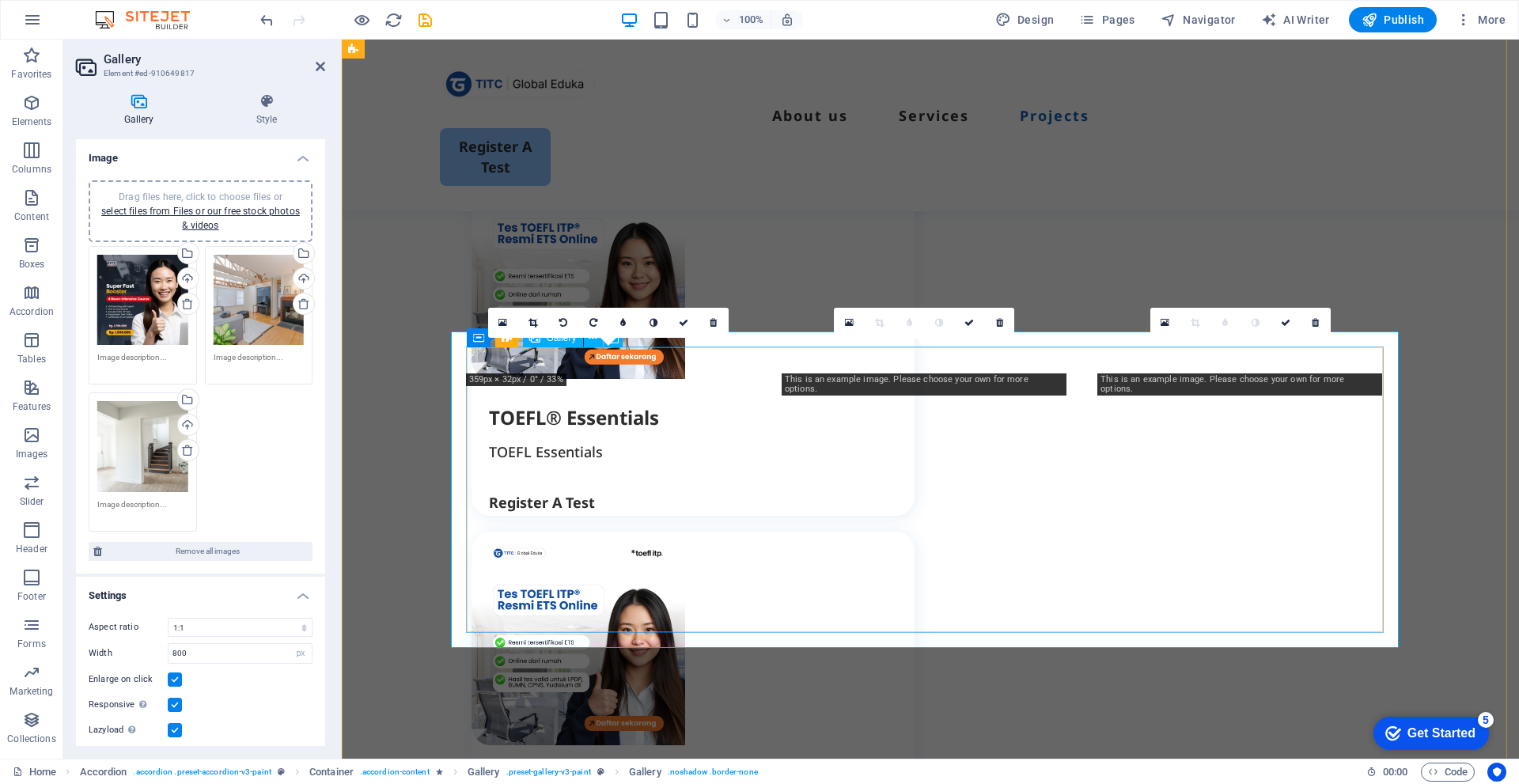
scroll to position [2373, 0]
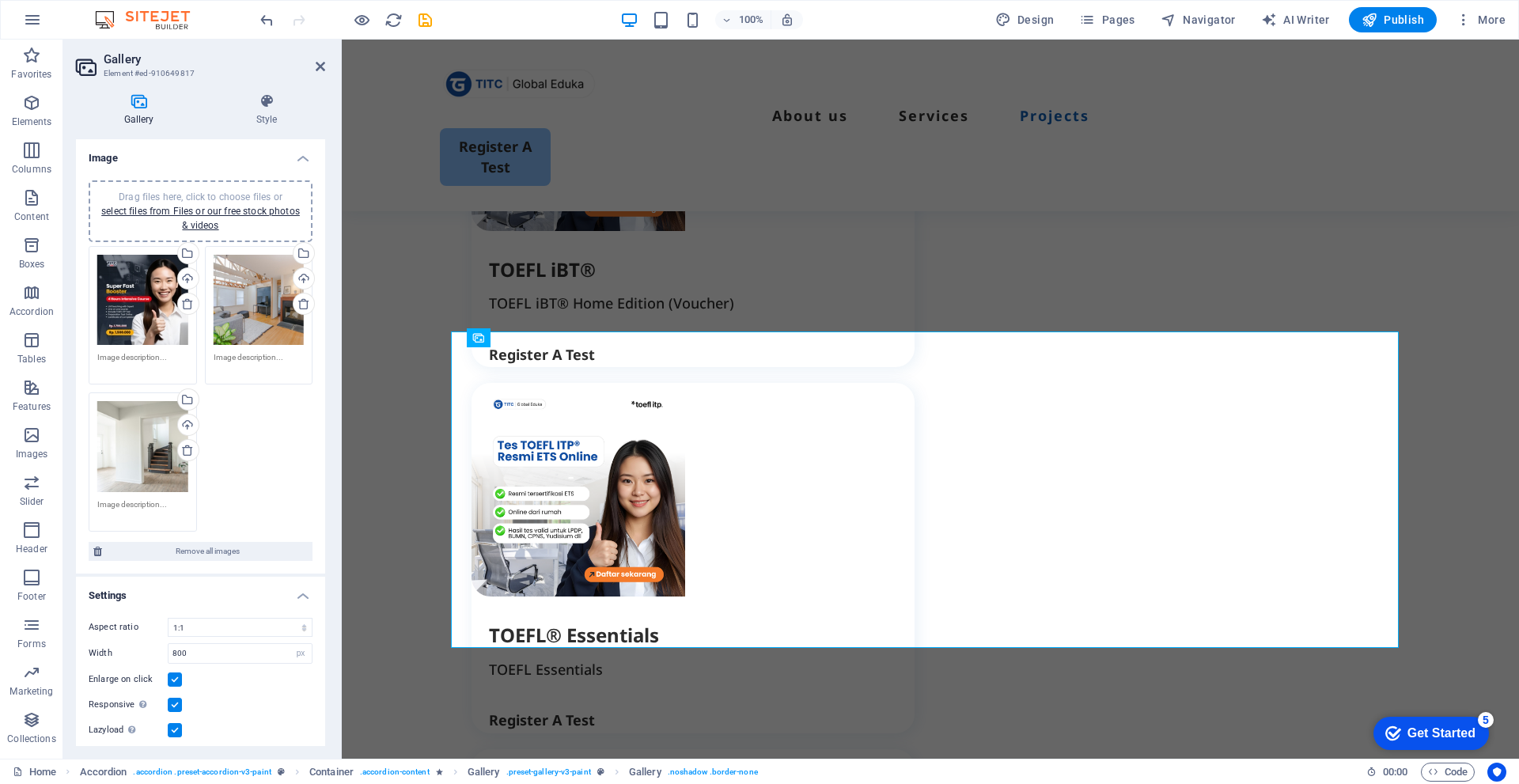
click at [263, 299] on div "Drag files here, click to choose files or select files from Files or our free s…" at bounding box center [259, 300] width 91 height 91
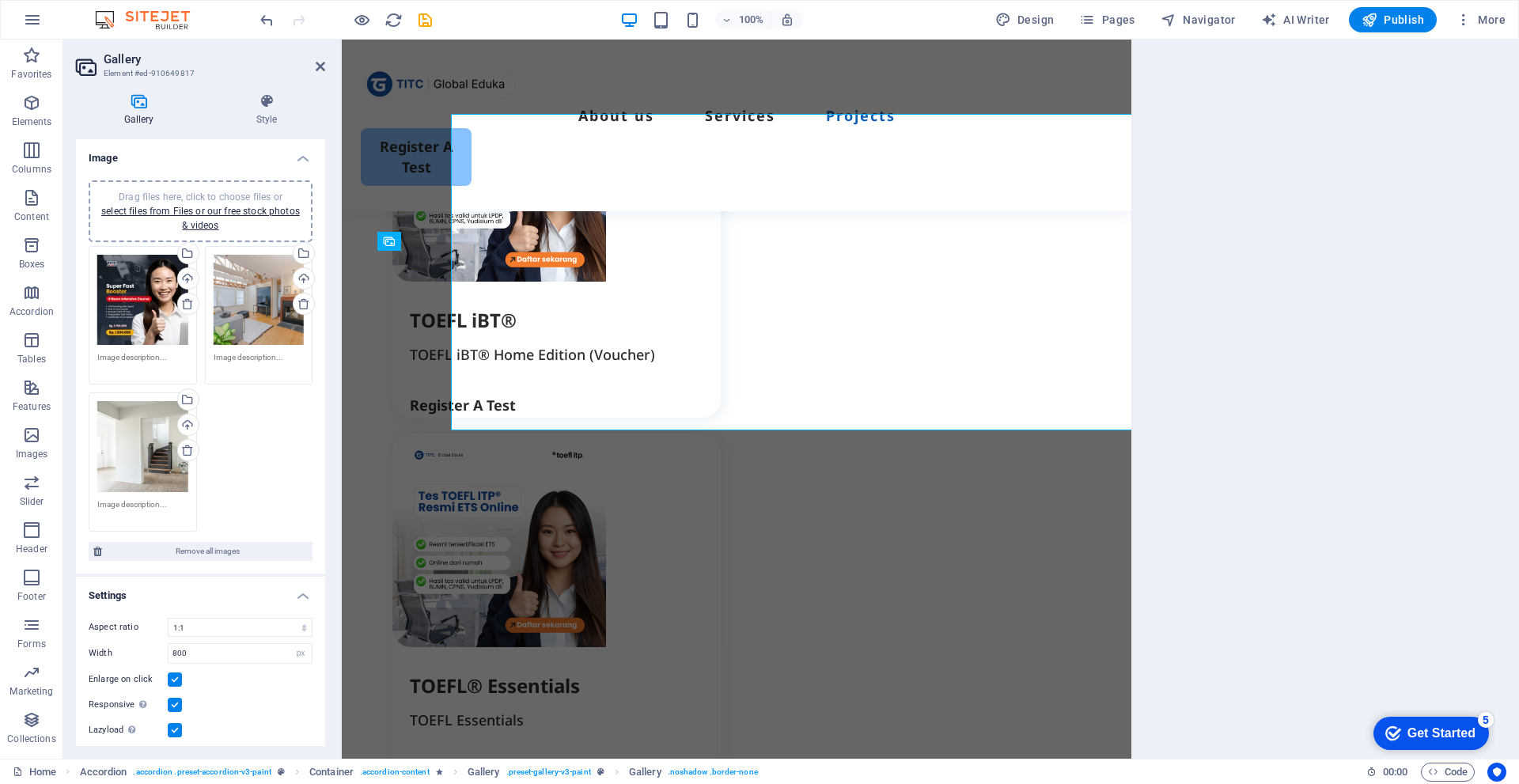
scroll to position [2591, 0]
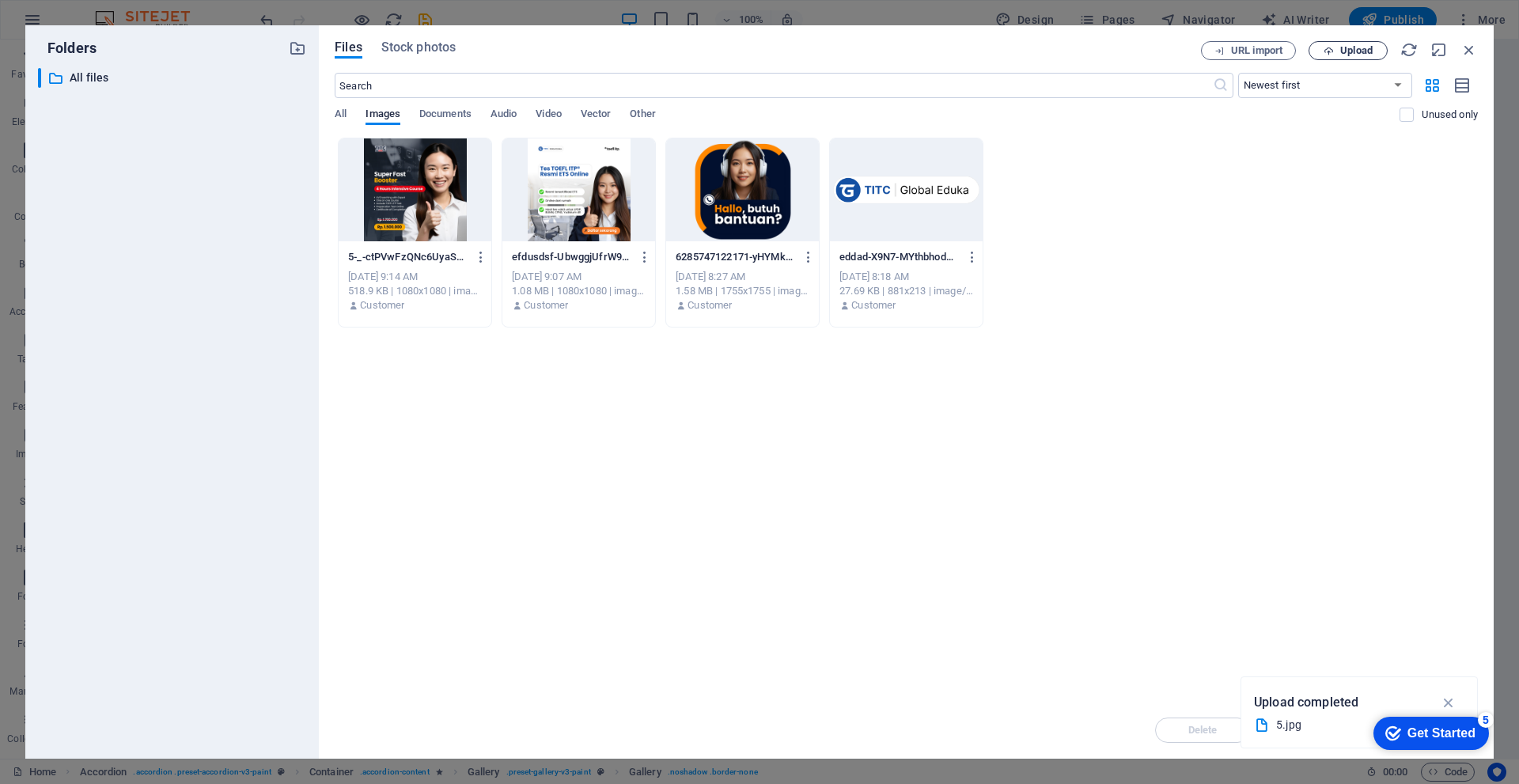
click at [1352, 50] on span "Upload" at bounding box center [1357, 50] width 32 height 9
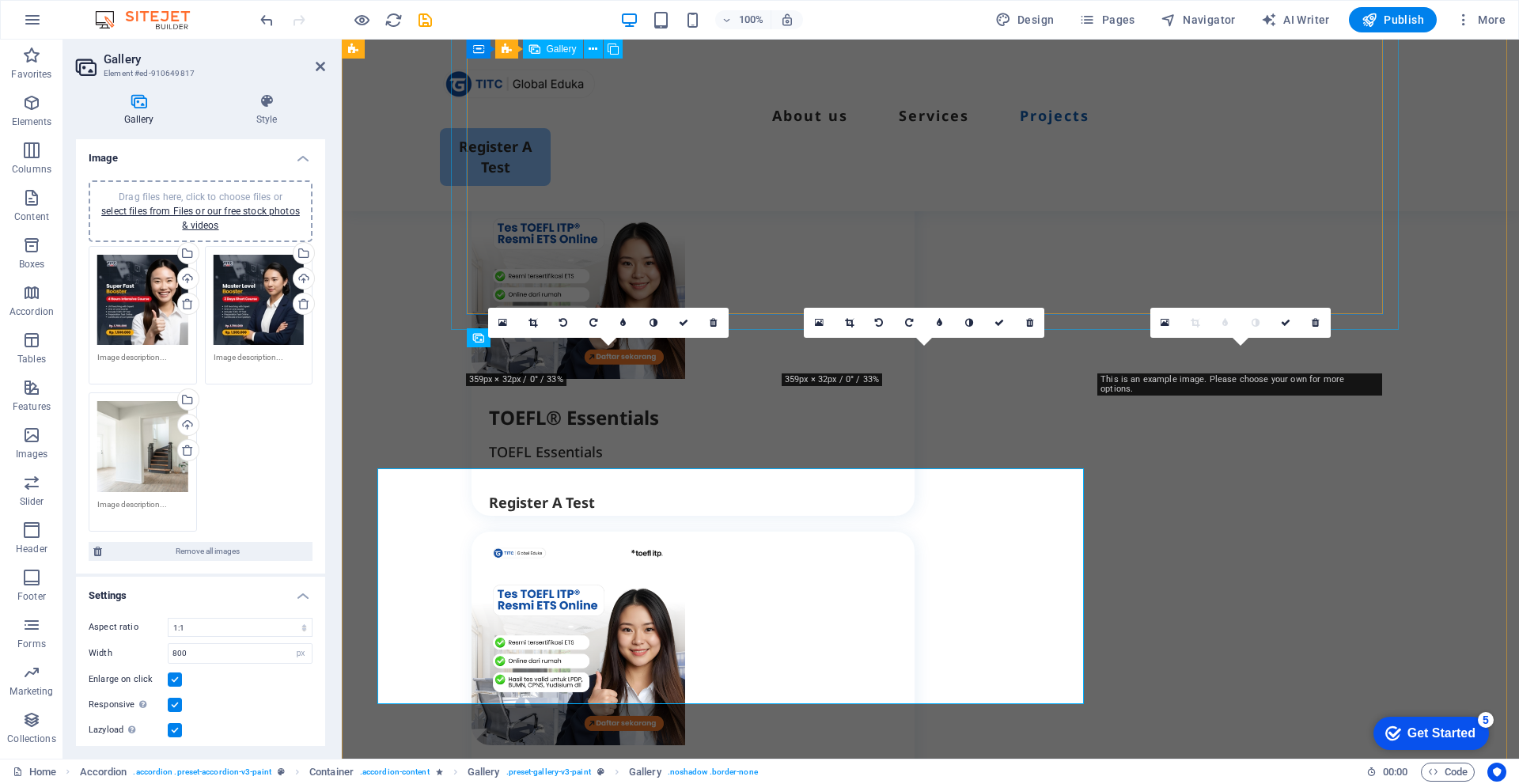
scroll to position [2373, 0]
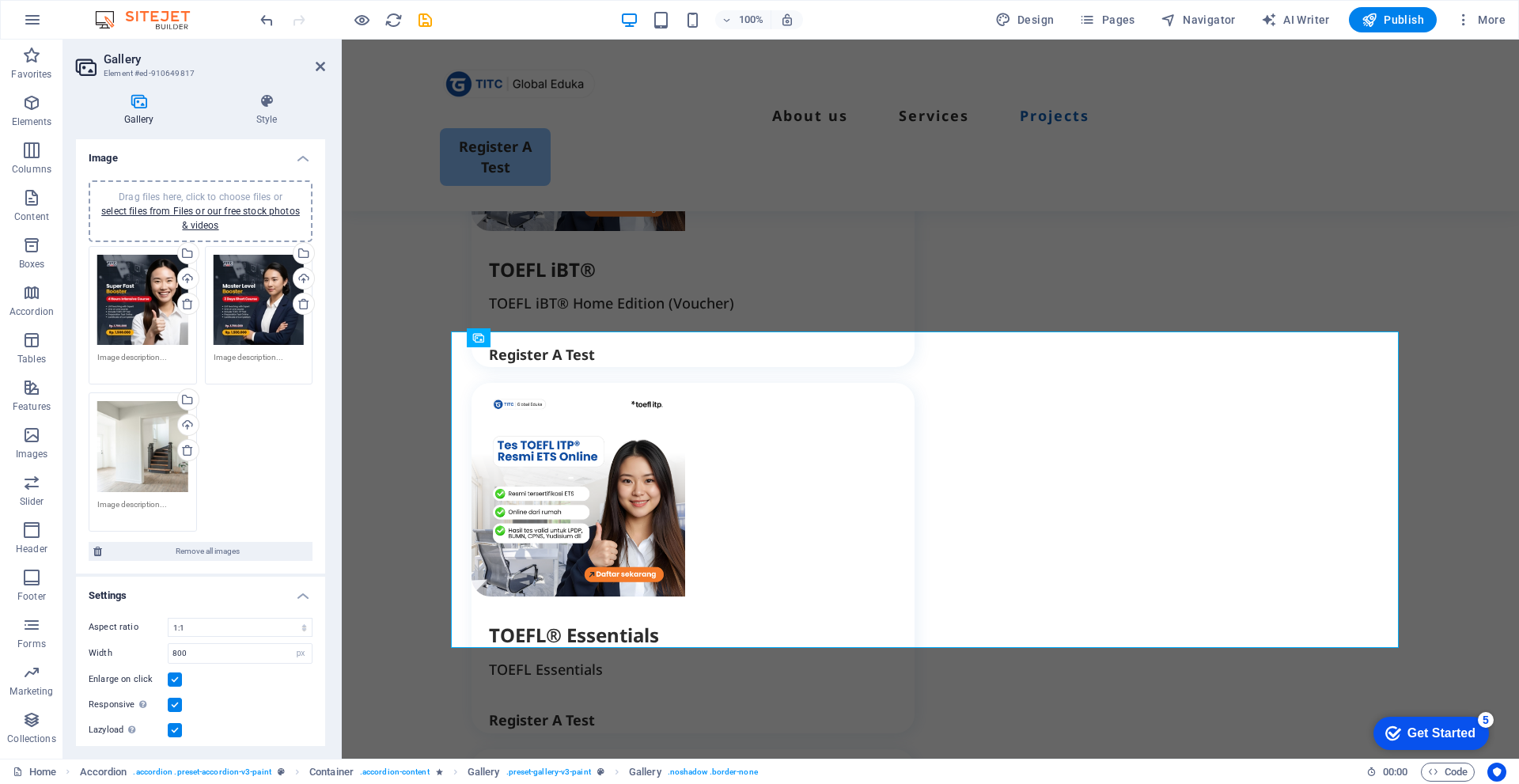
click at [134, 429] on div "Drag files here, click to choose files or select files from Files or our free s…" at bounding box center [142, 446] width 91 height 91
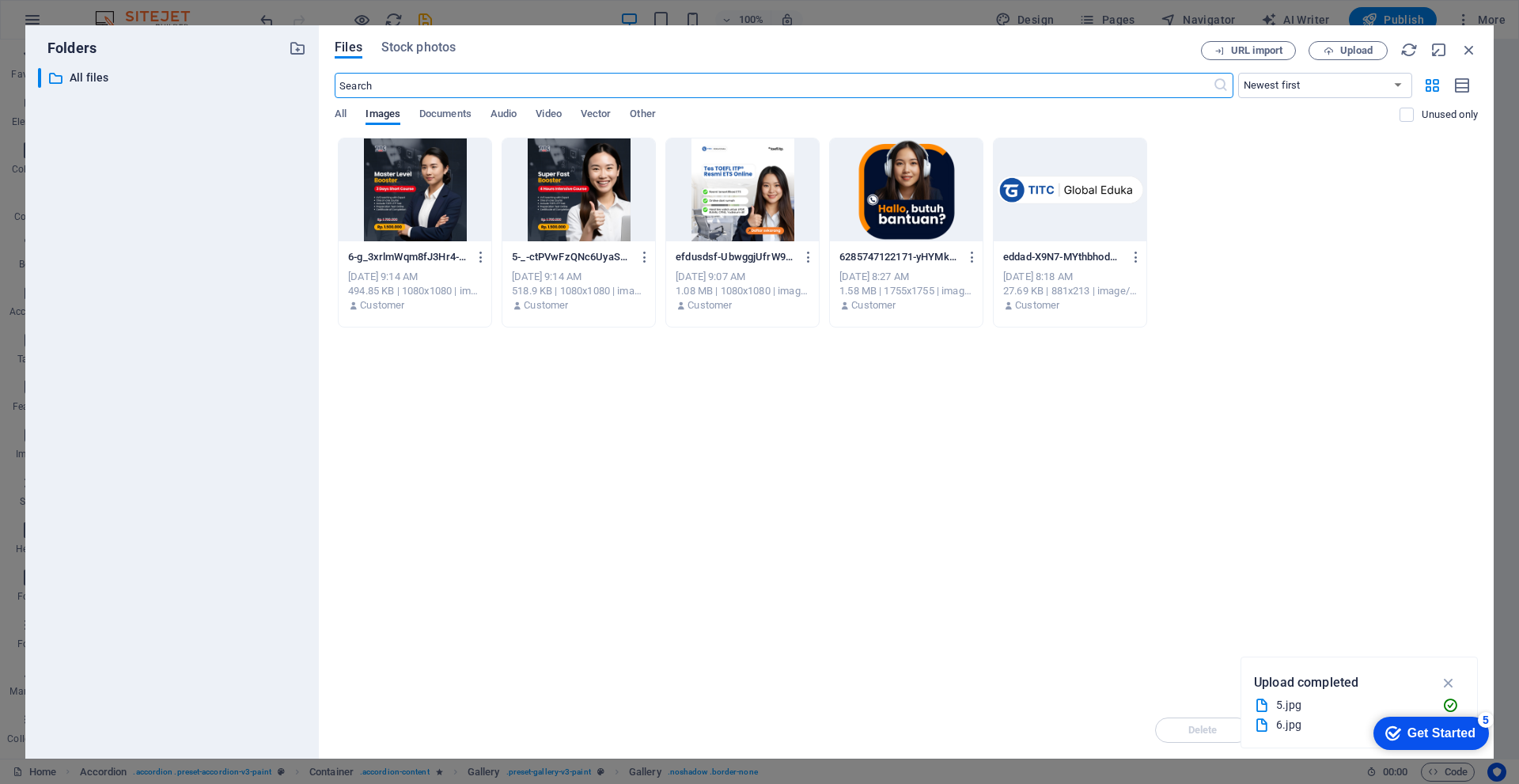
scroll to position [2591, 0]
click at [1339, 53] on span "Upload" at bounding box center [1348, 51] width 65 height 10
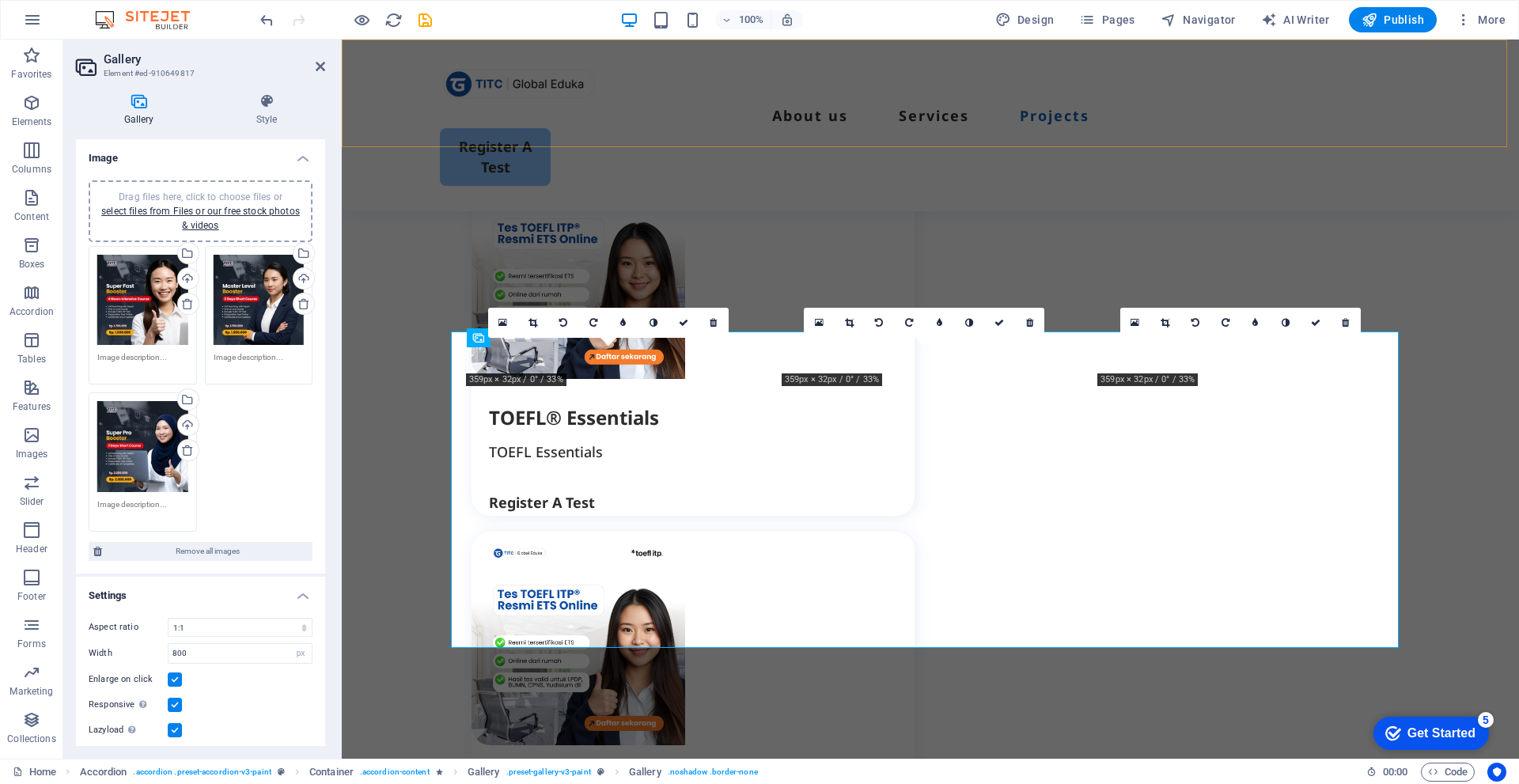
scroll to position [2373, 0]
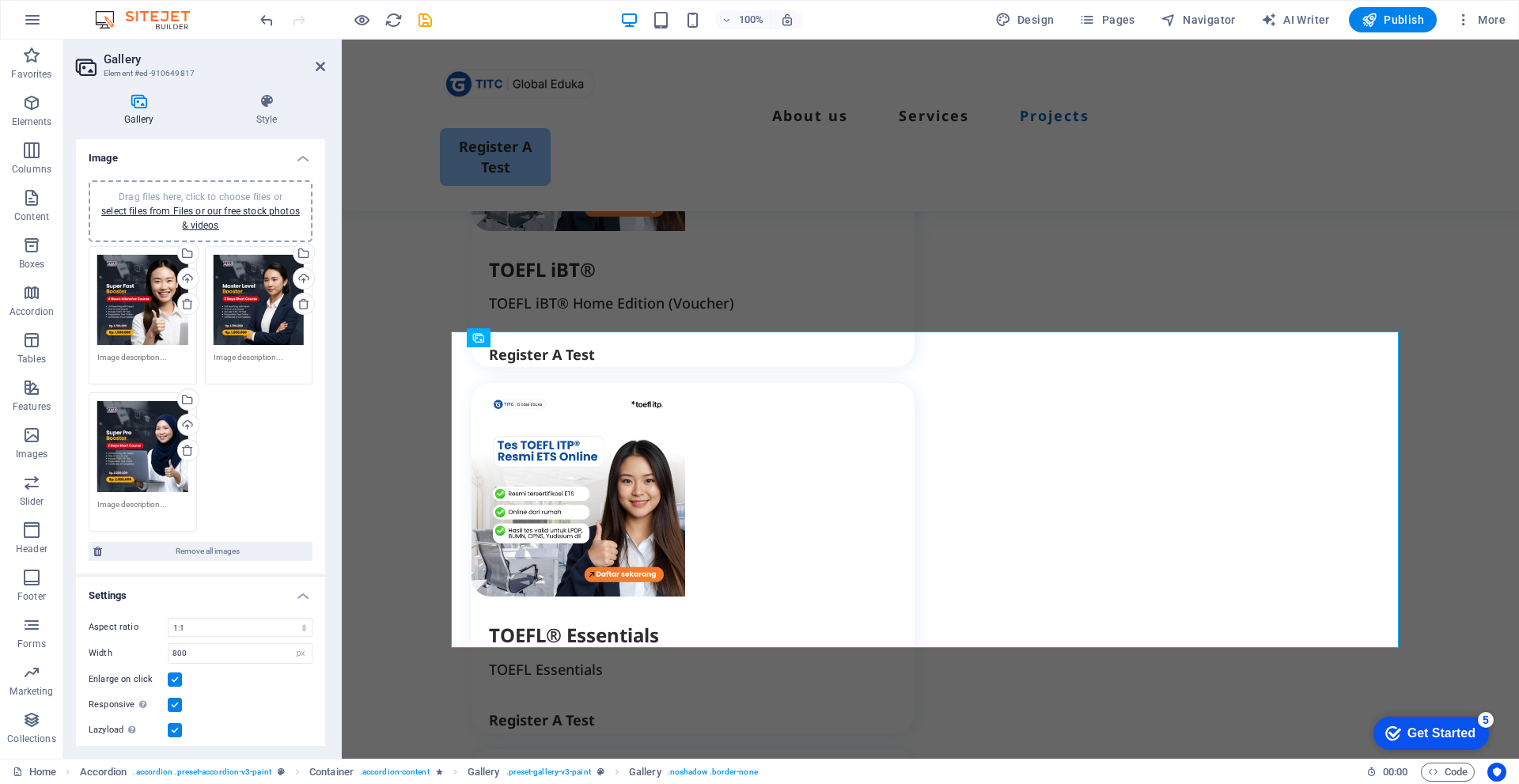
click at [270, 450] on div "Drag files here, click to choose files or select files from Files or our free s…" at bounding box center [201, 389] width 232 height 293
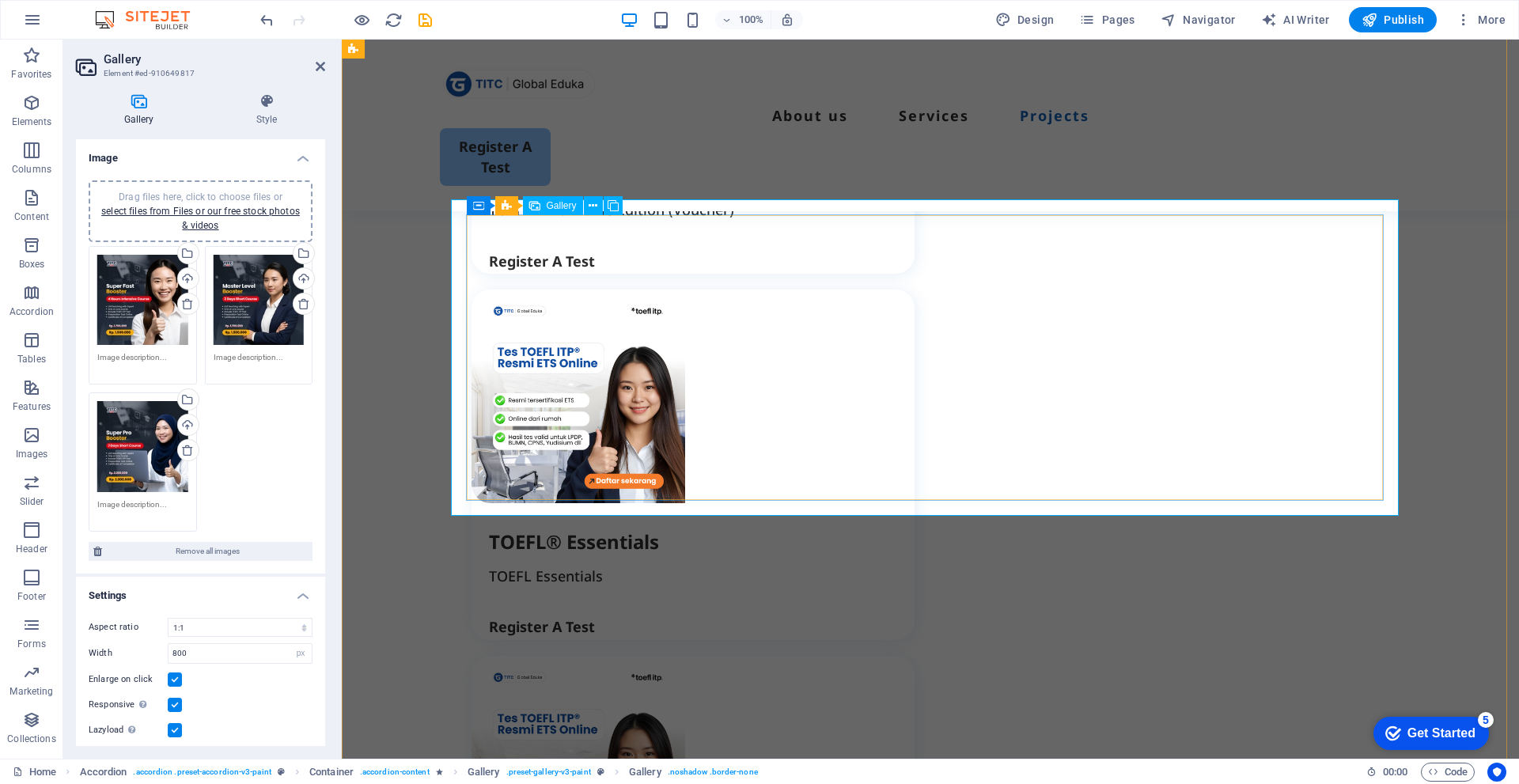
scroll to position [2452, 0]
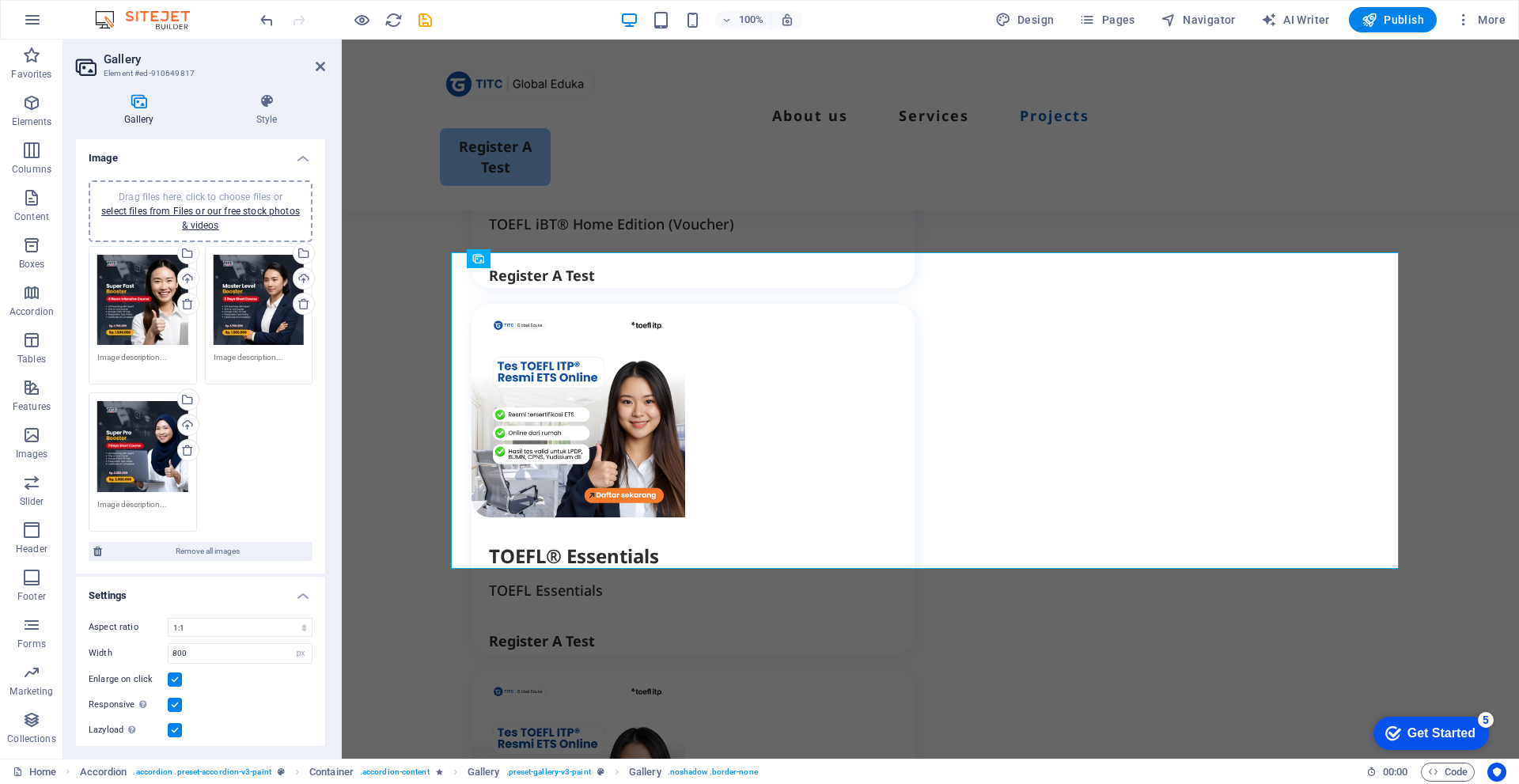
drag, startPoint x: 253, startPoint y: 416, endPoint x: 246, endPoint y: 406, distance: 12.2
click at [246, 406] on div "Drag files here, click to choose files or select files from Files or our free s…" at bounding box center [201, 389] width 232 height 293
click at [222, 210] on link "select files from Files or our free stock photos & videos" at bounding box center [201, 219] width 199 height 26
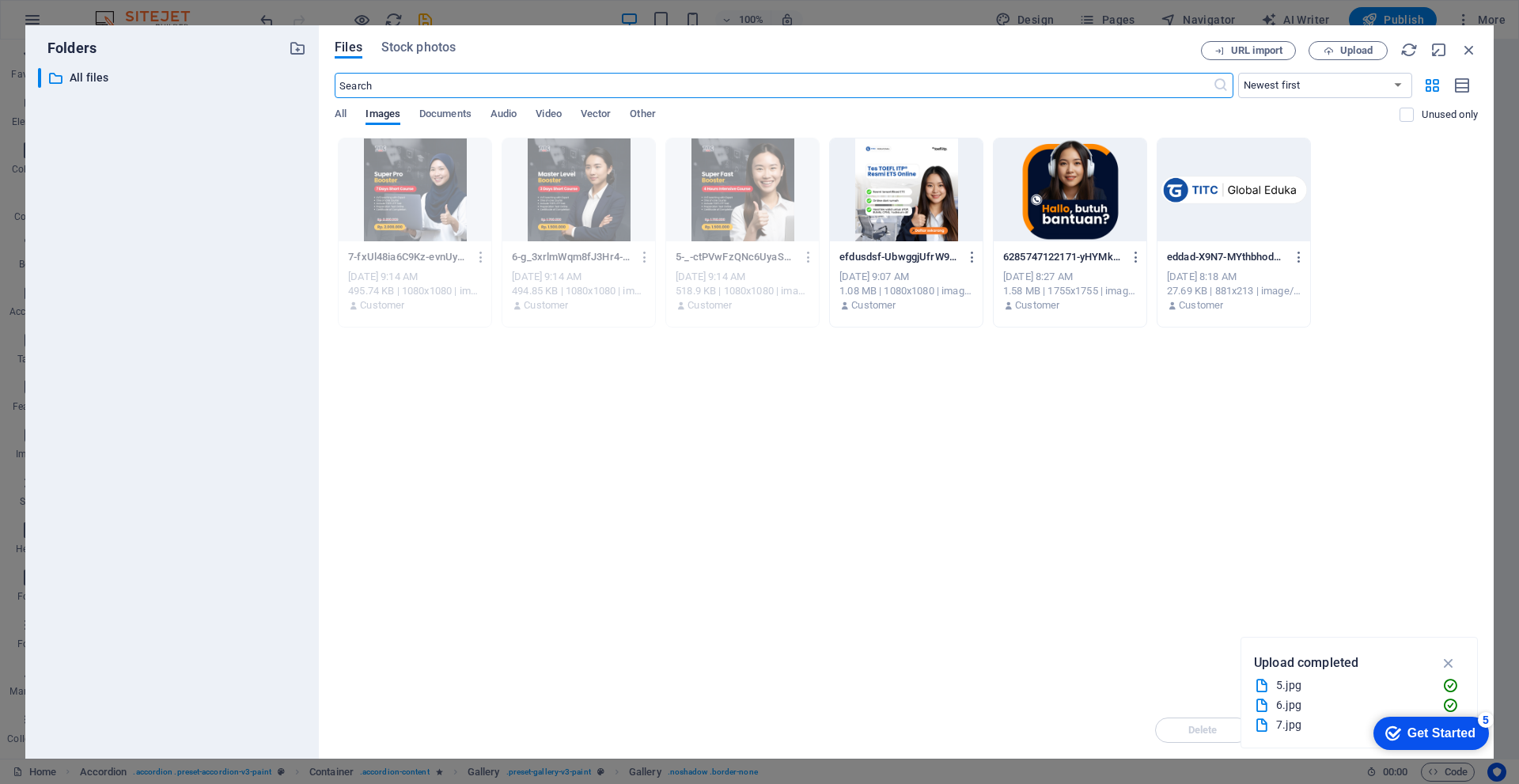
scroll to position [2670, 0]
click at [1336, 47] on span "Upload" at bounding box center [1348, 51] width 65 height 10
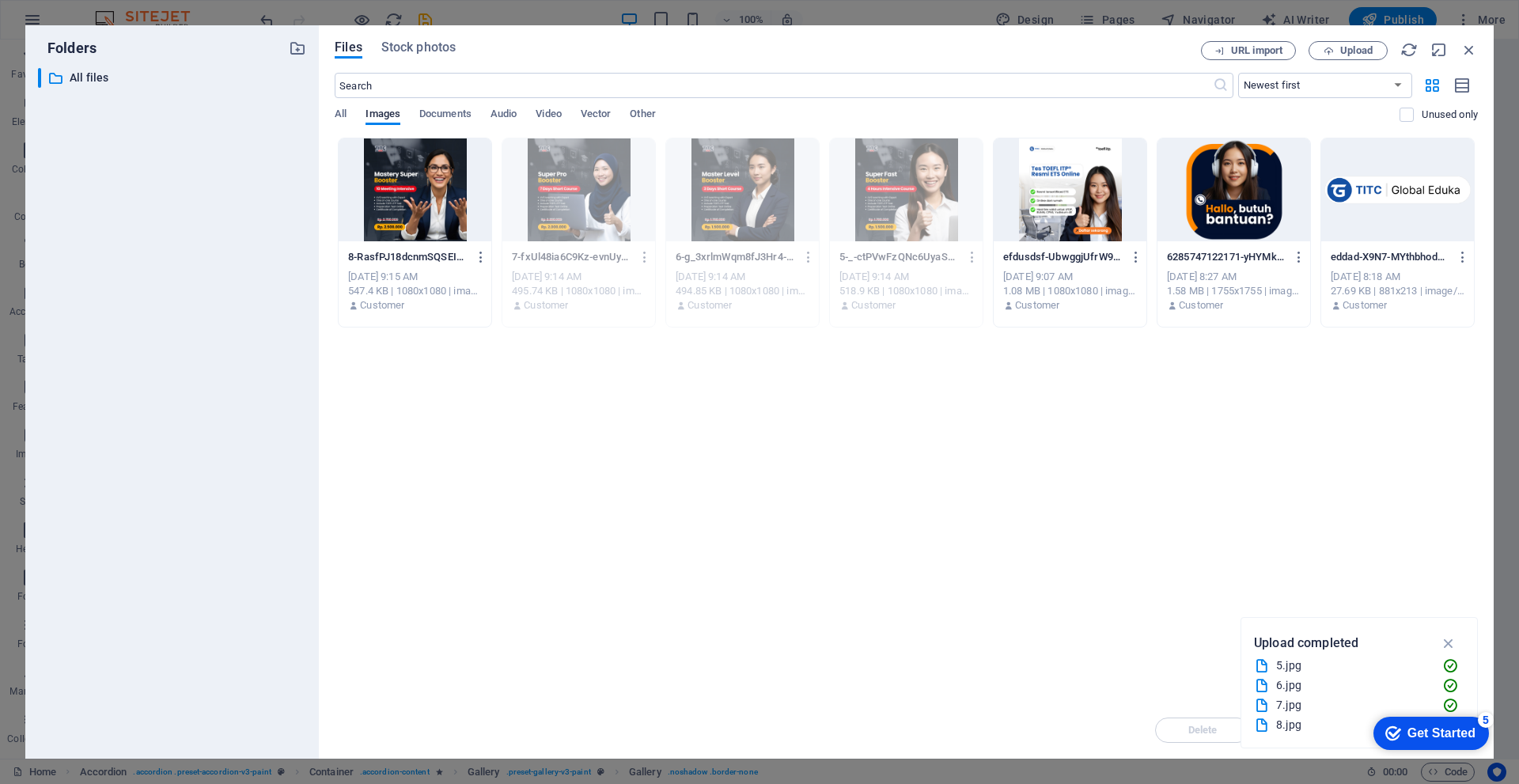
click at [422, 191] on div at bounding box center [415, 190] width 153 height 103
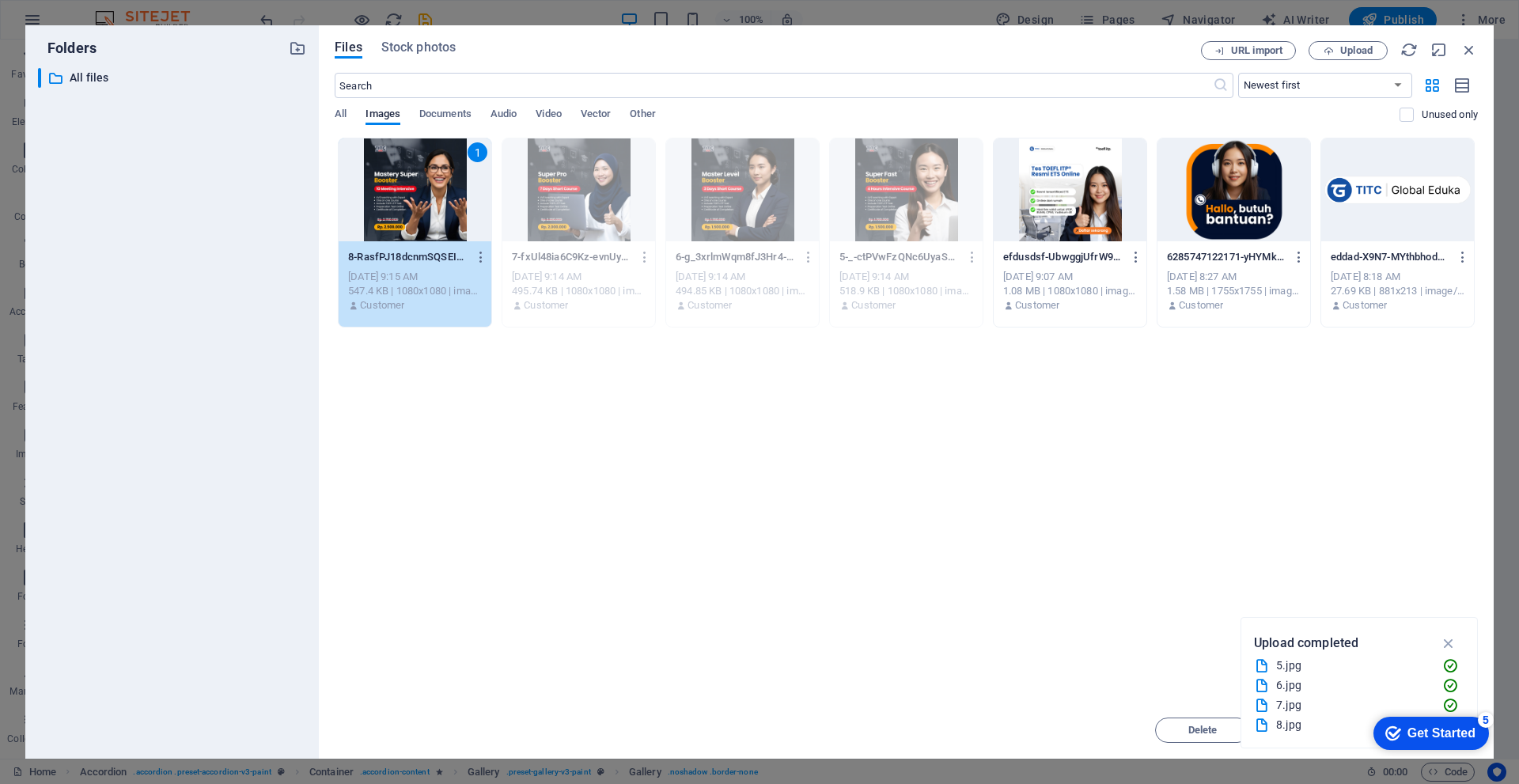
click at [412, 203] on div "1" at bounding box center [415, 190] width 153 height 103
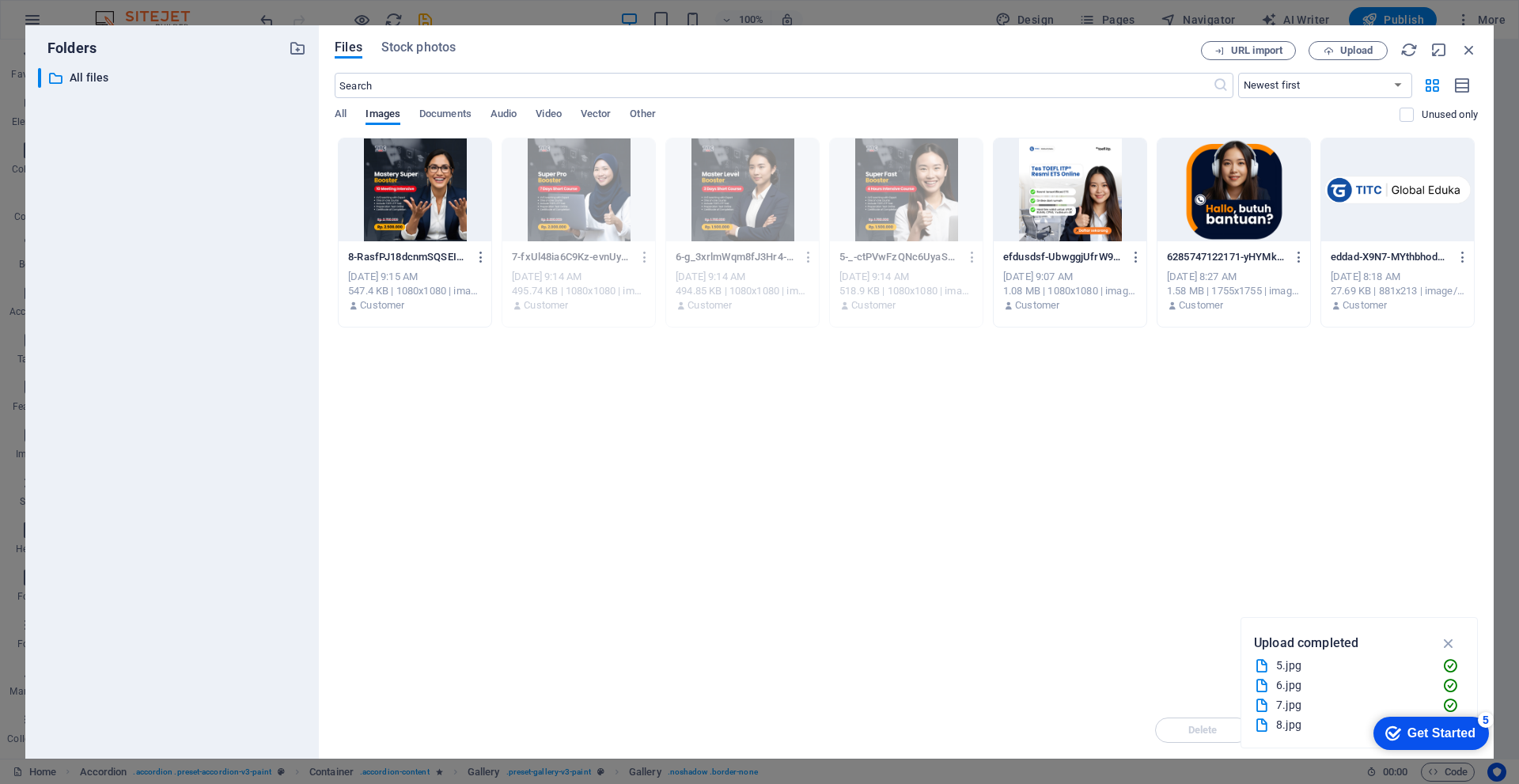
click at [412, 203] on div at bounding box center [415, 190] width 153 height 103
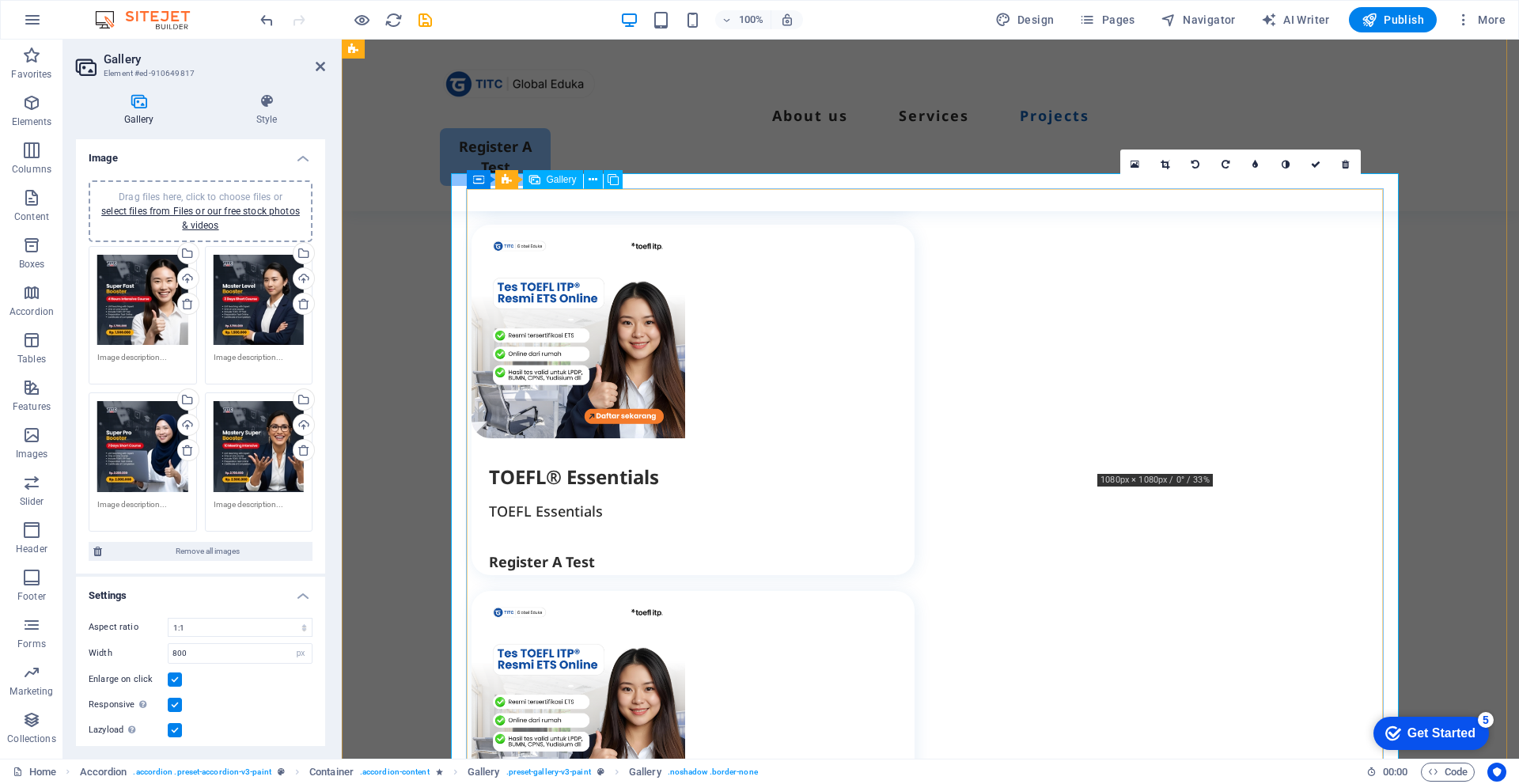
scroll to position [2690, 0]
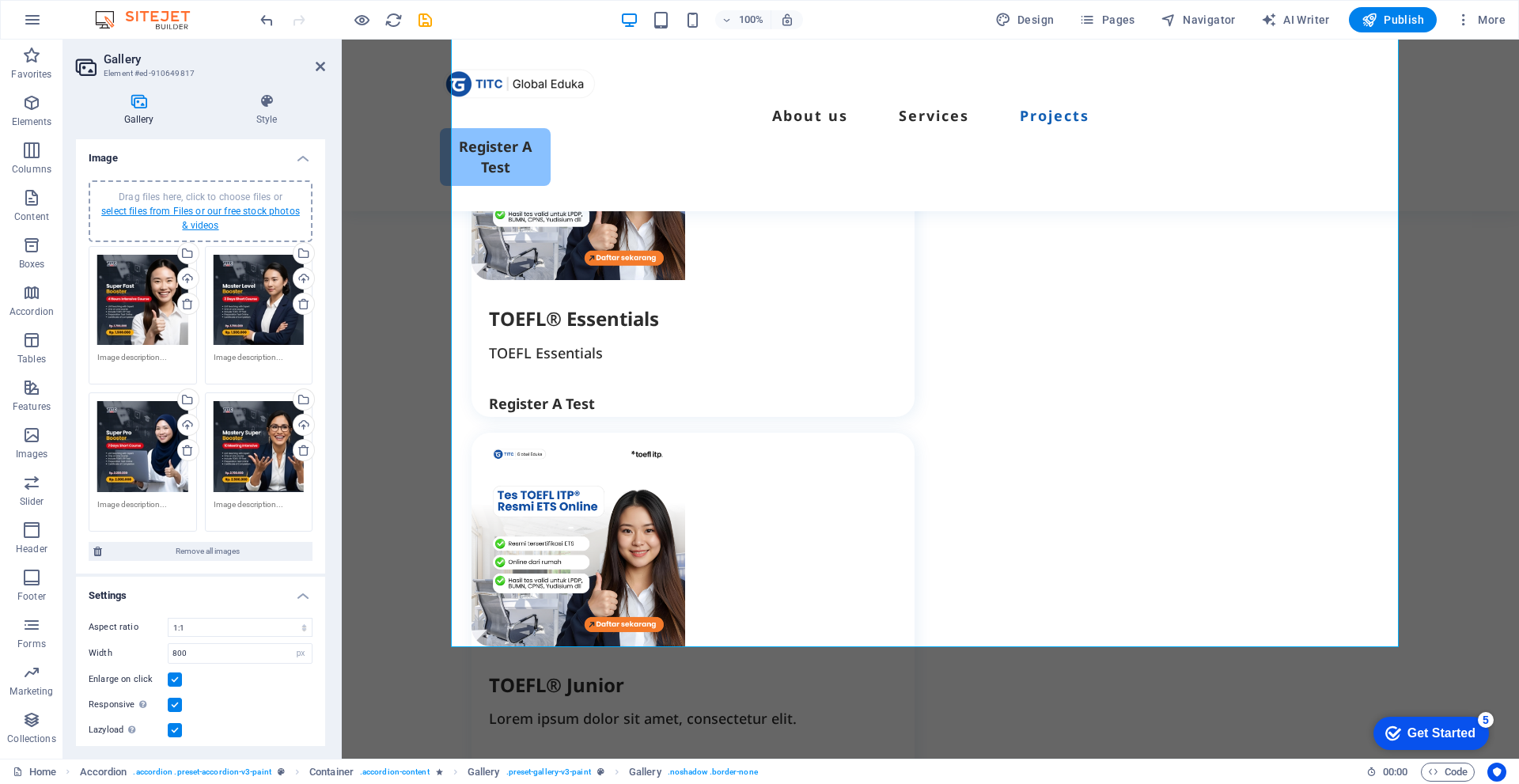
click at [240, 207] on link "select files from Files or our free stock photos & videos" at bounding box center [201, 219] width 199 height 26
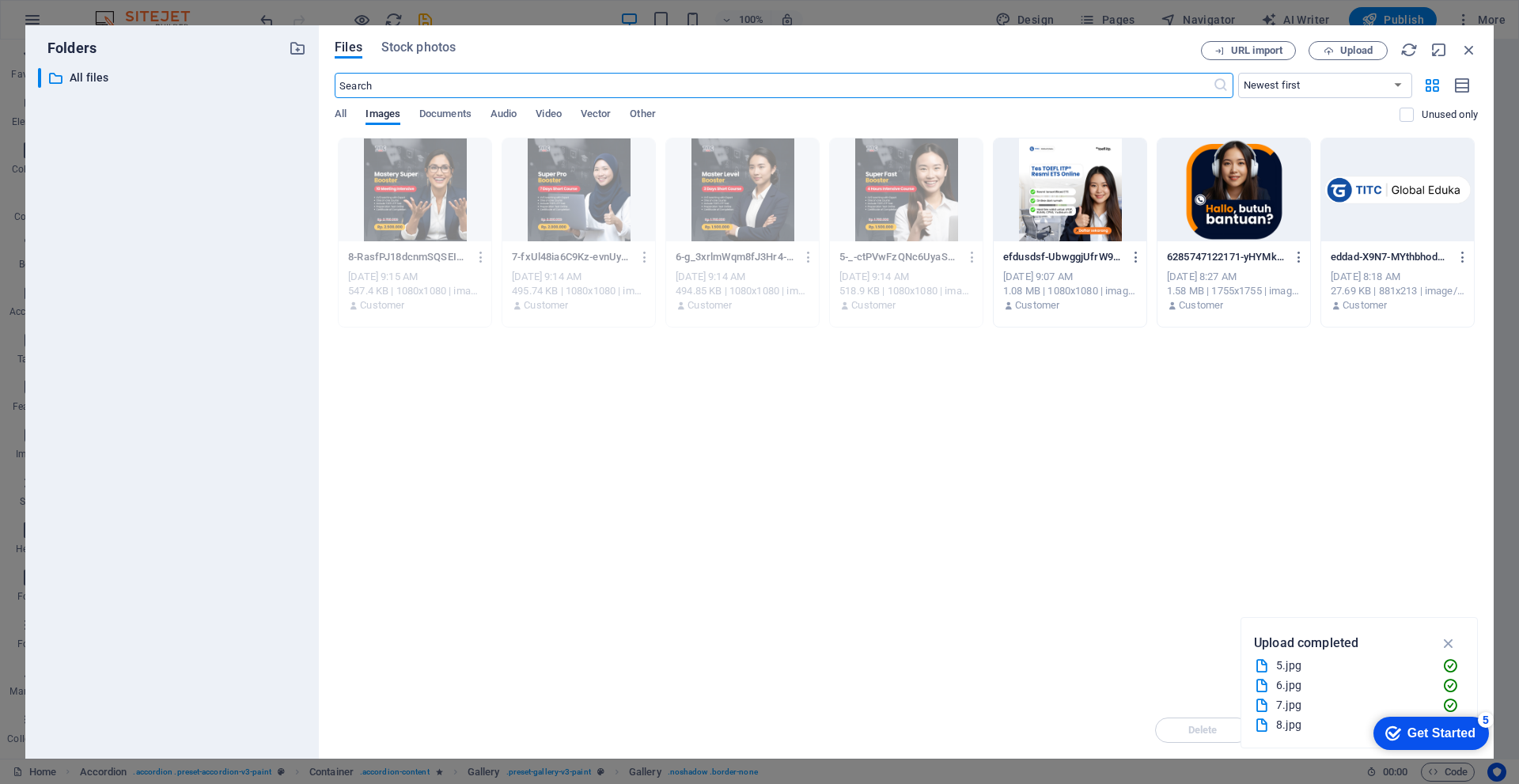
scroll to position [2826, 0]
click at [1323, 51] on icon "button" at bounding box center [1328, 51] width 10 height 10
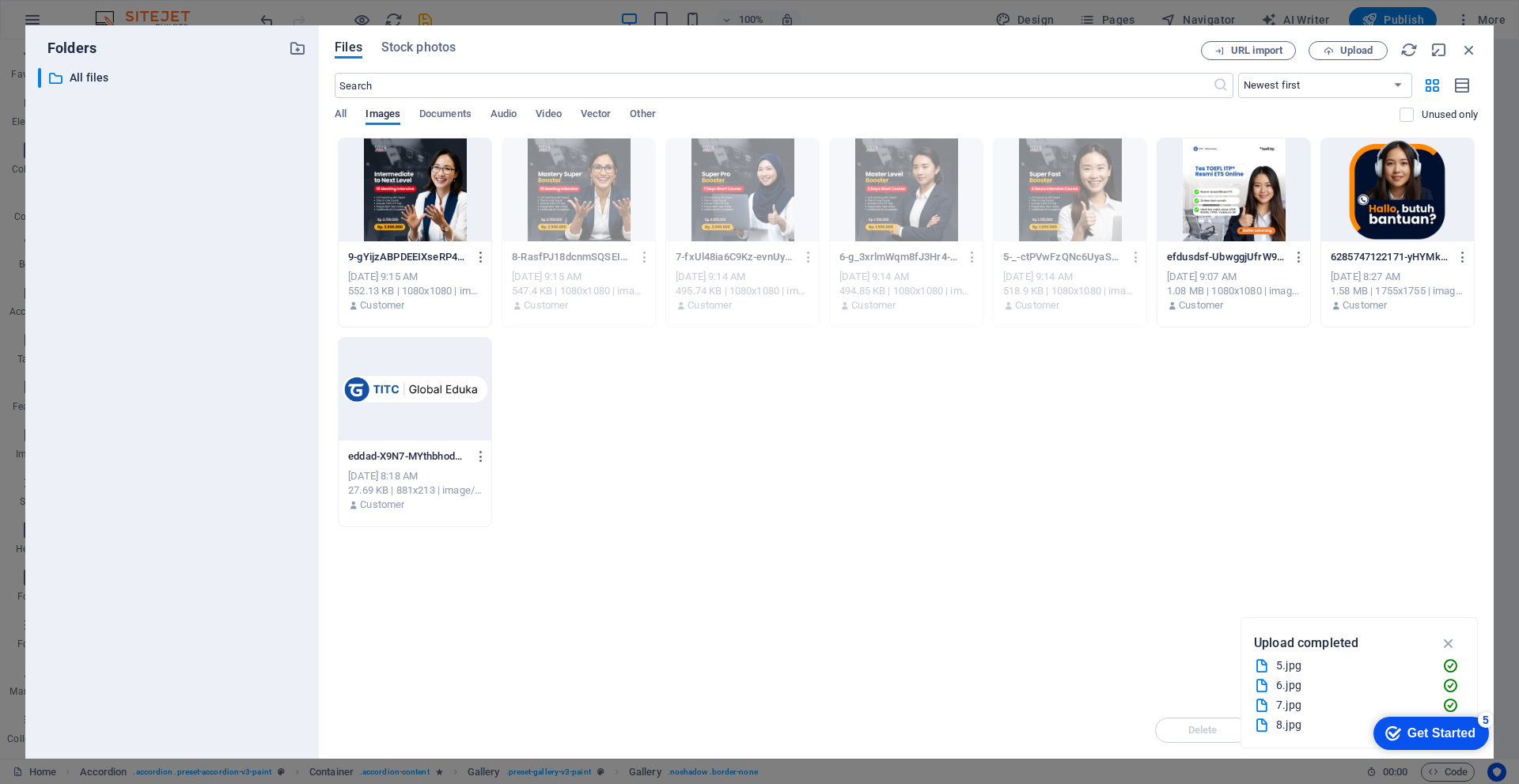
click at [438, 193] on div at bounding box center [415, 190] width 153 height 103
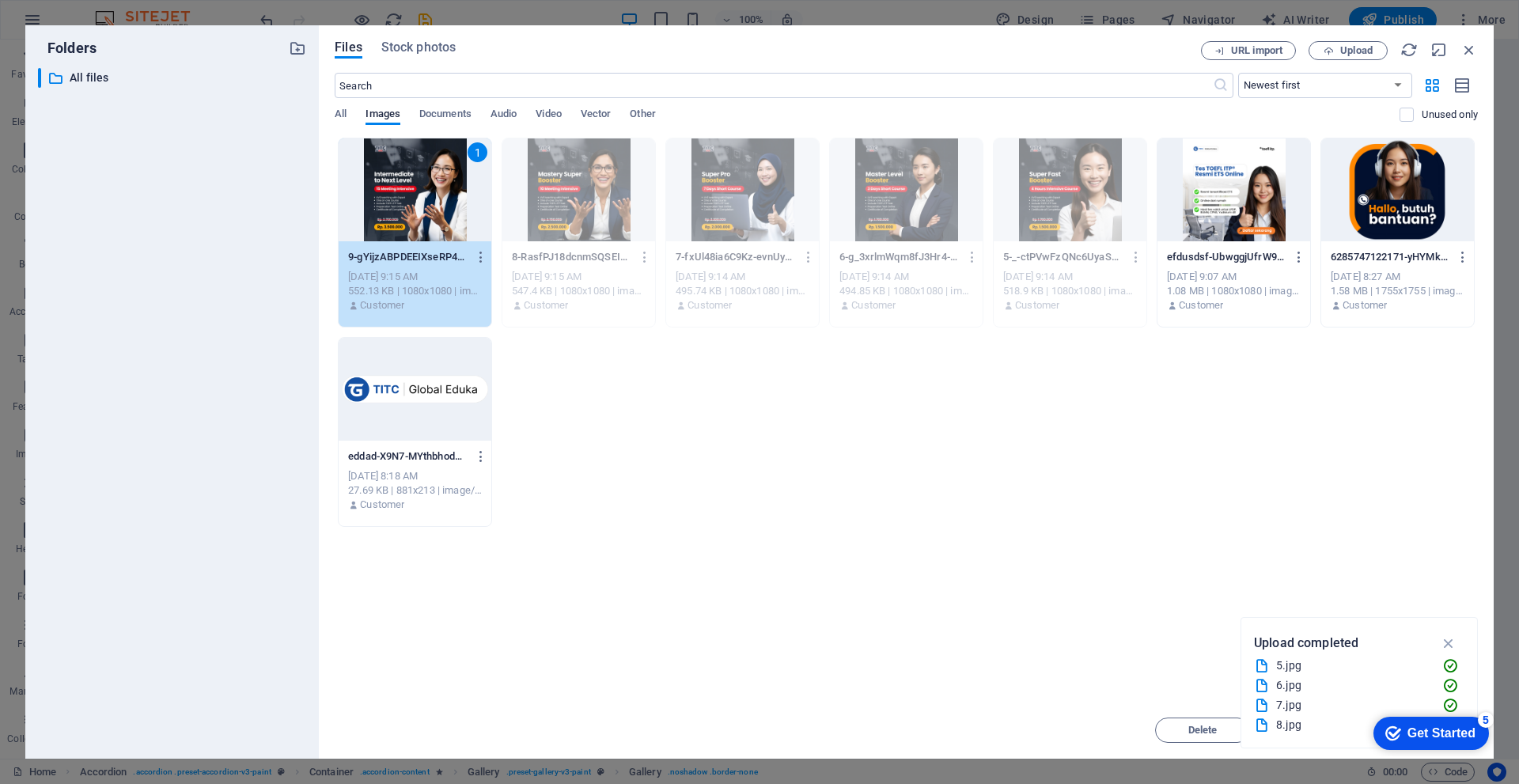
click at [438, 193] on div "1" at bounding box center [415, 190] width 153 height 103
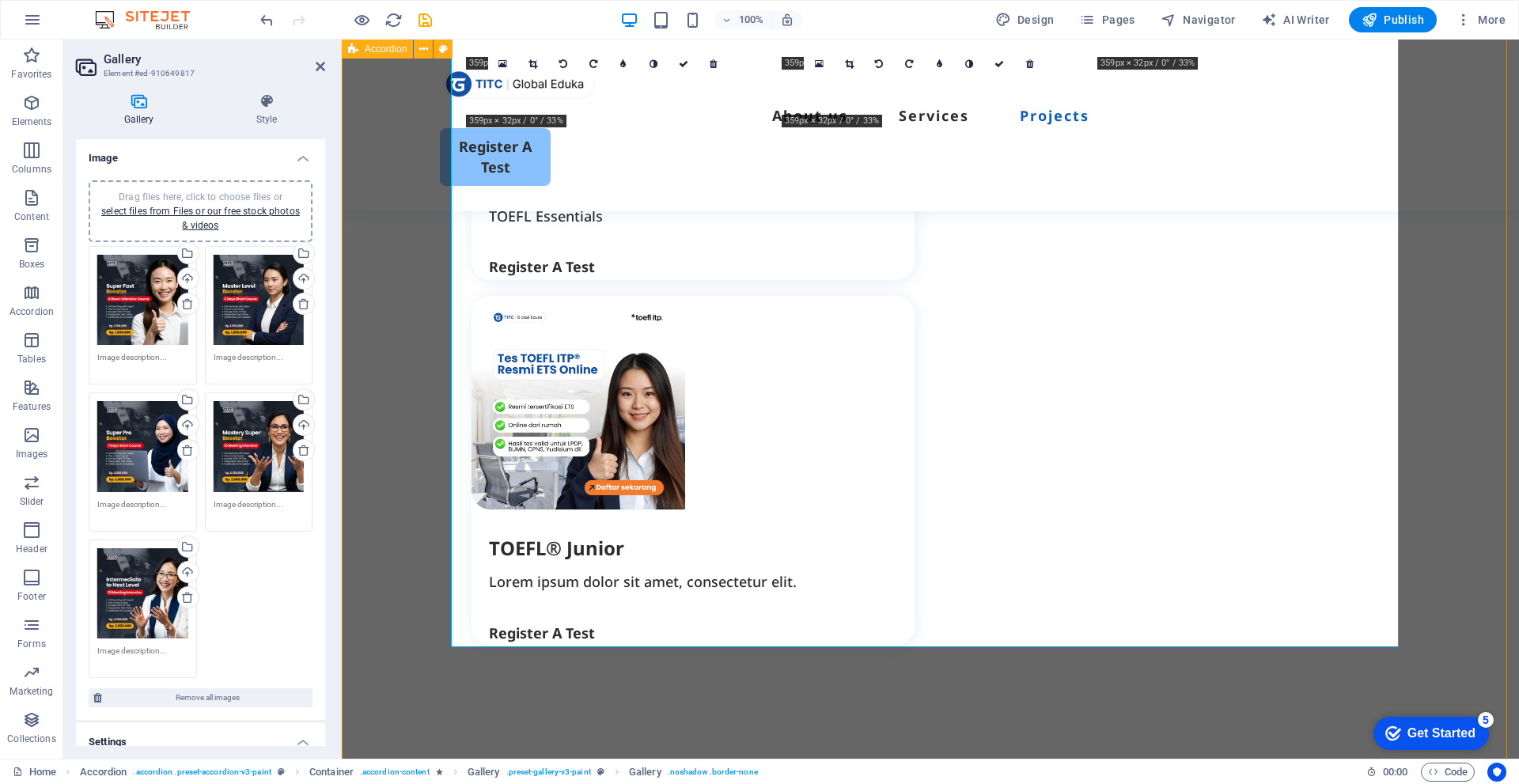
scroll to position [2690, 0]
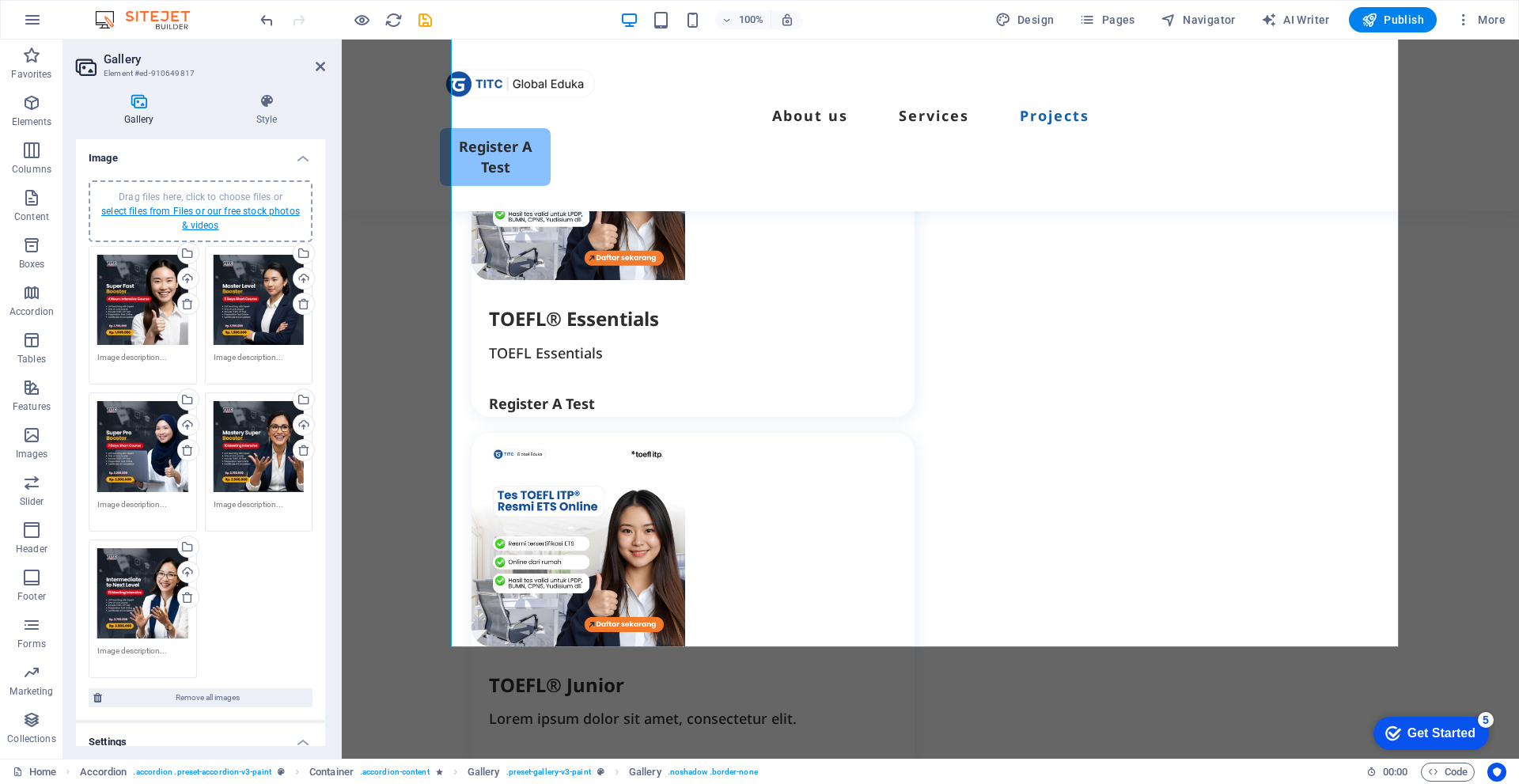
click at [214, 210] on link "select files from Files or our free stock photos & videos" at bounding box center [201, 219] width 199 height 26
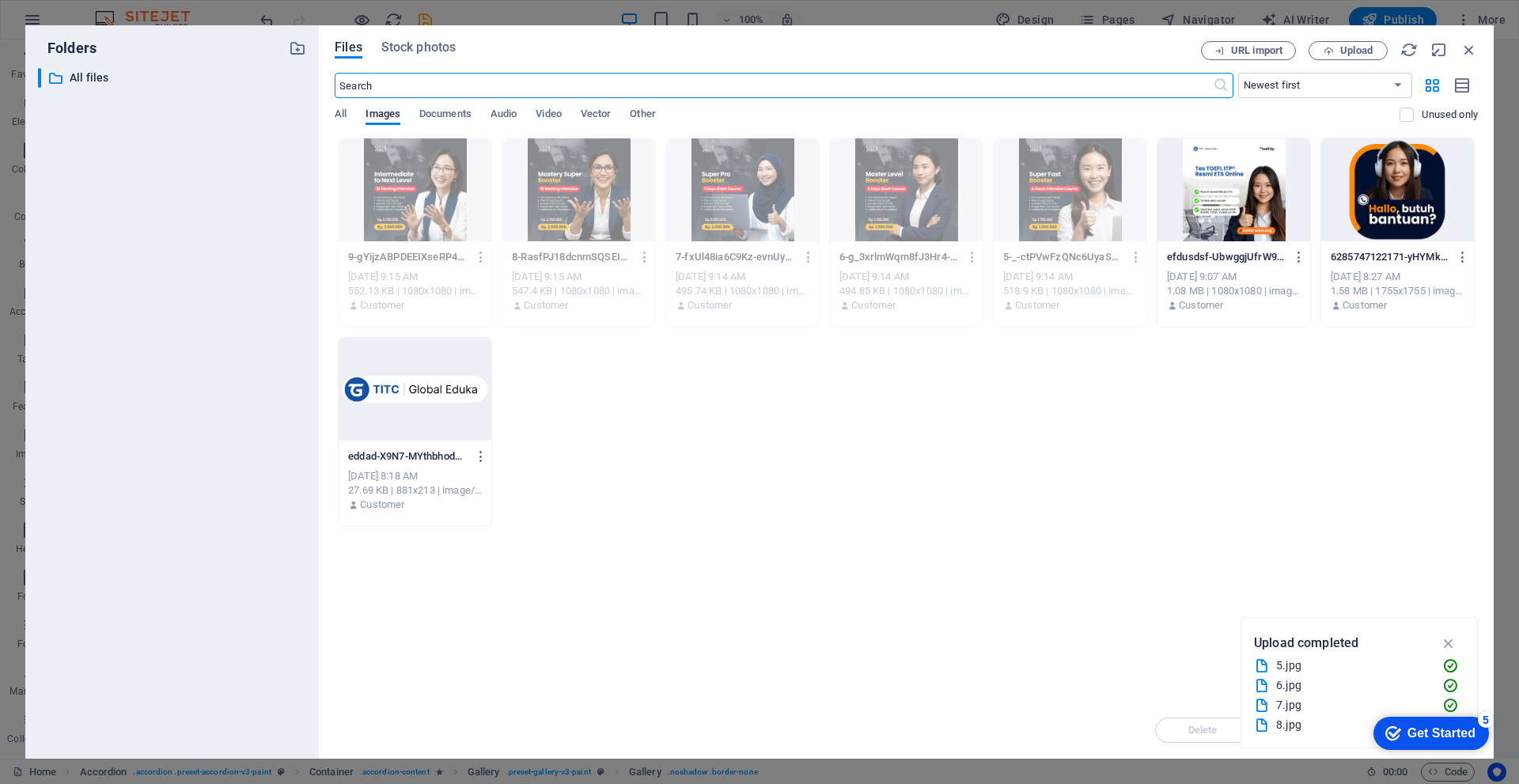
scroll to position [2826, 0]
click at [1352, 52] on span "Upload" at bounding box center [1357, 50] width 32 height 9
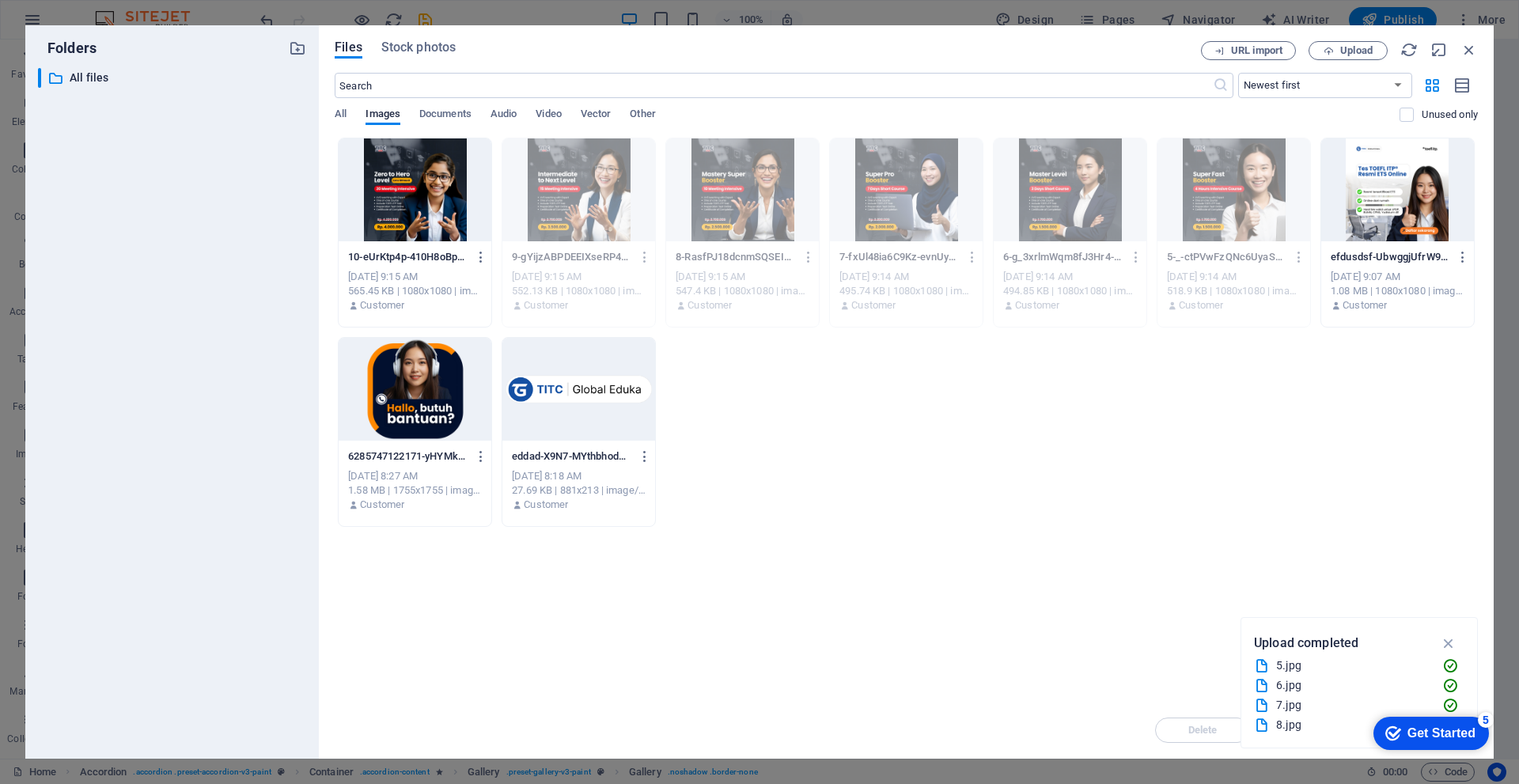
click at [447, 205] on div at bounding box center [415, 190] width 153 height 103
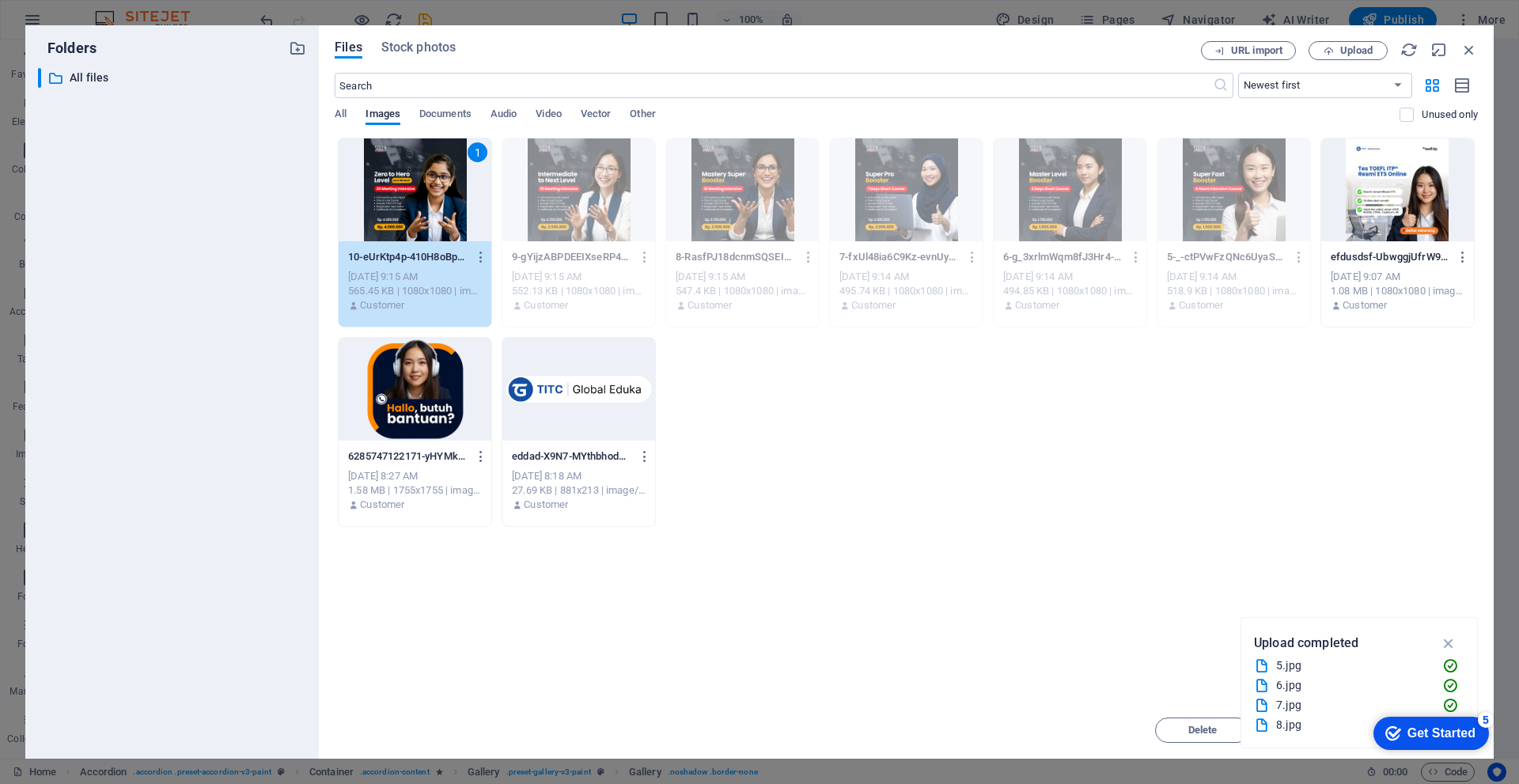
click at [447, 205] on div "1" at bounding box center [415, 190] width 153 height 103
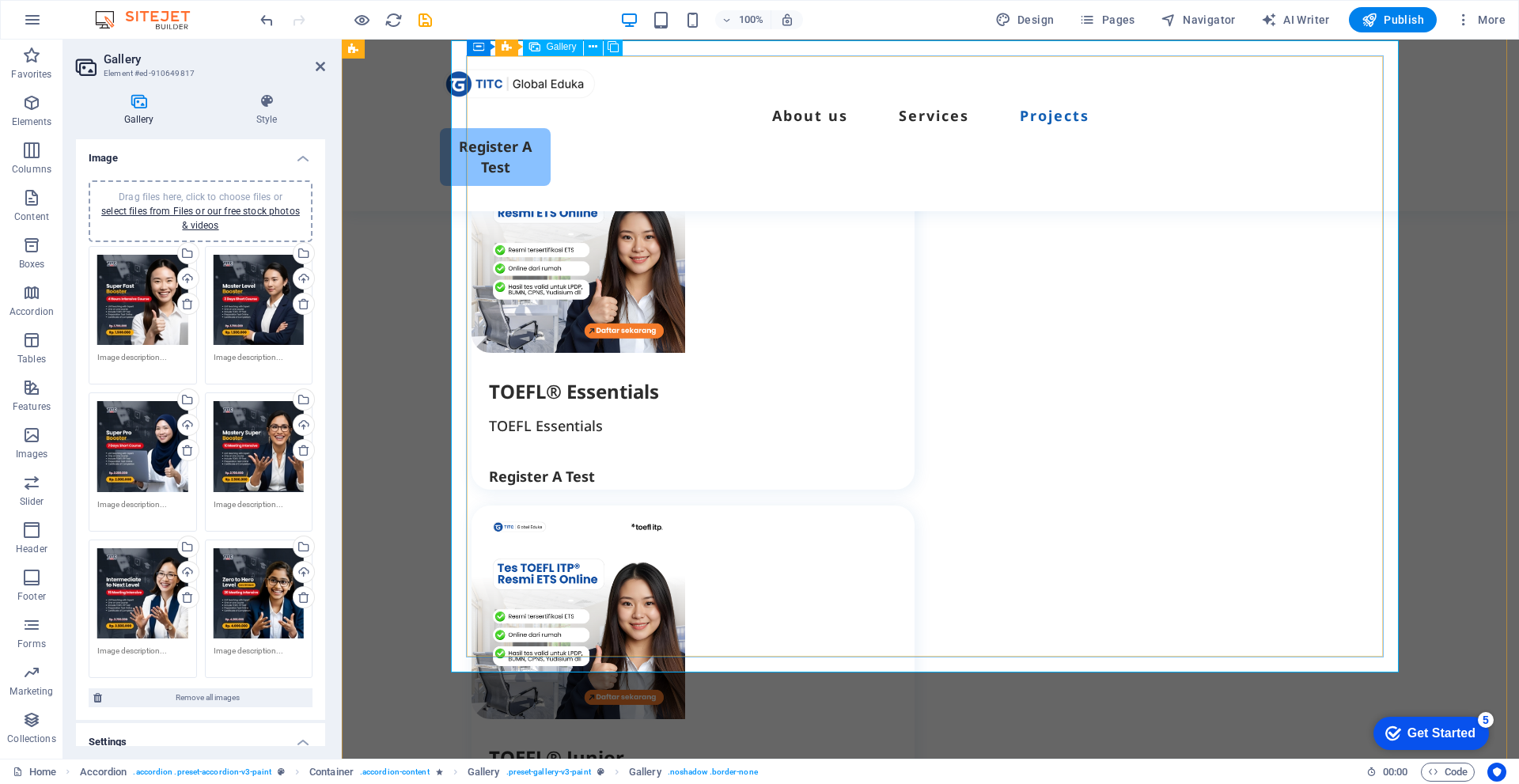
scroll to position [2769, 0]
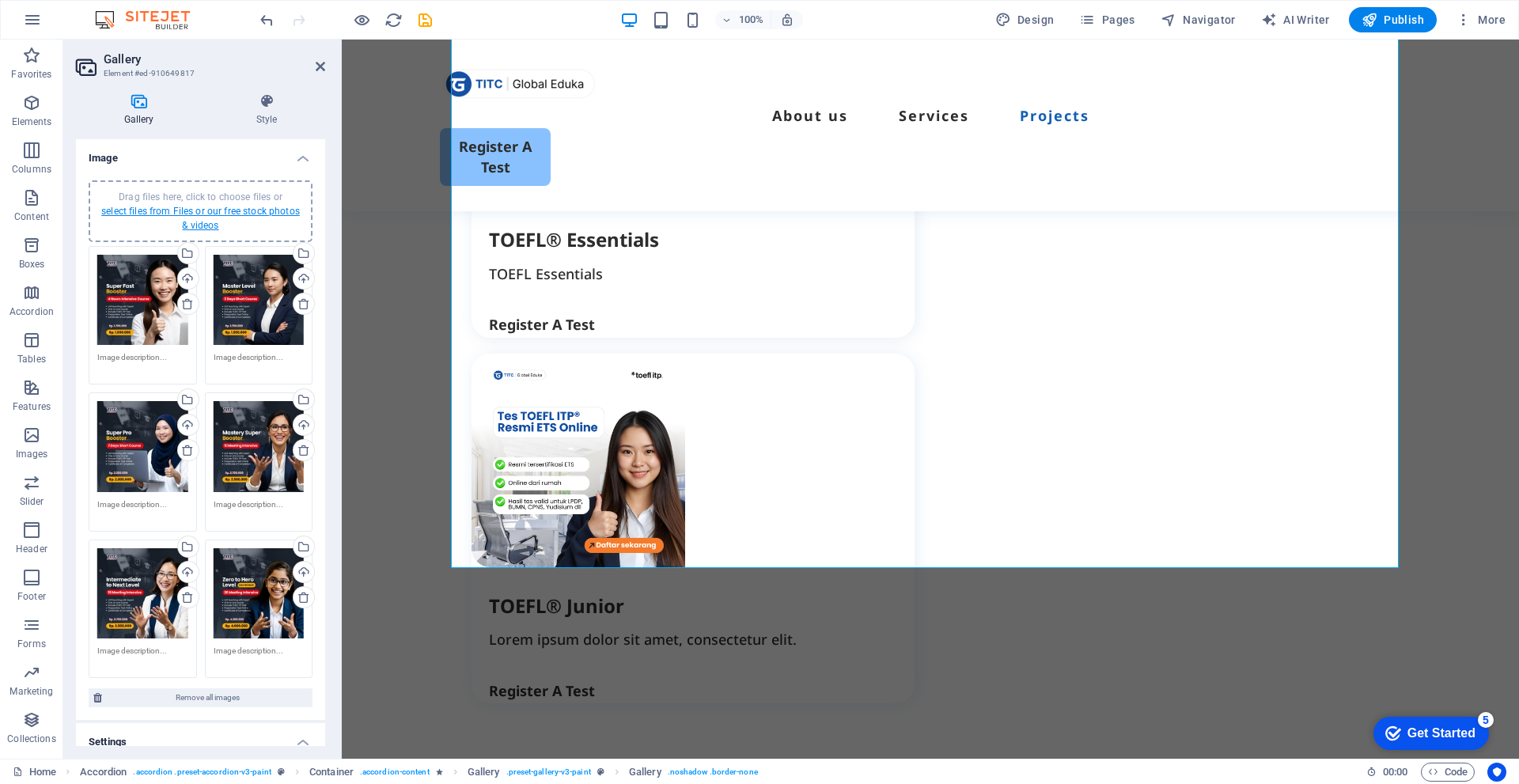
click at [230, 208] on link "select files from Files or our free stock photos & videos" at bounding box center [201, 219] width 199 height 26
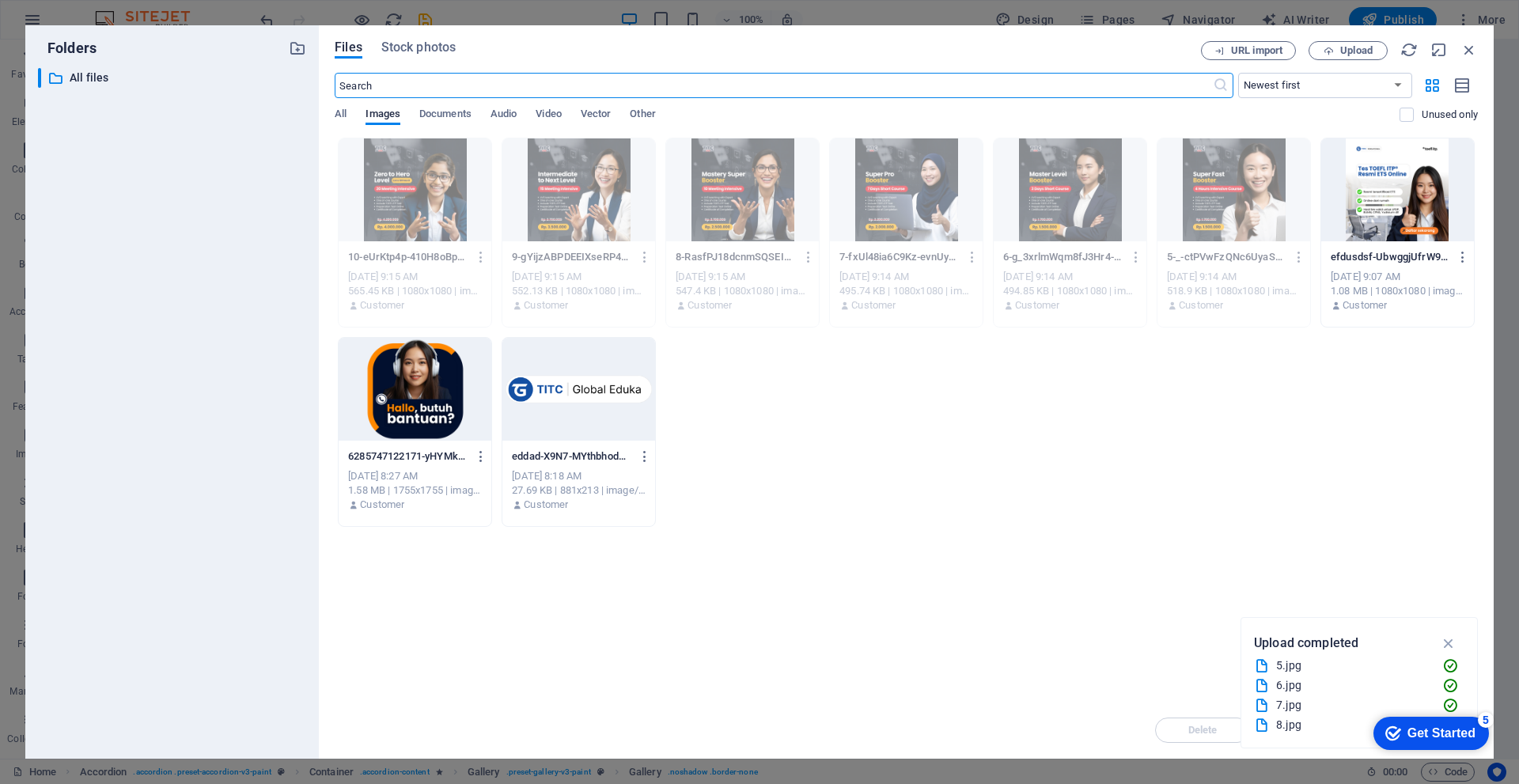
scroll to position [2906, 0]
click at [1344, 58] on button "Upload" at bounding box center [1348, 50] width 79 height 19
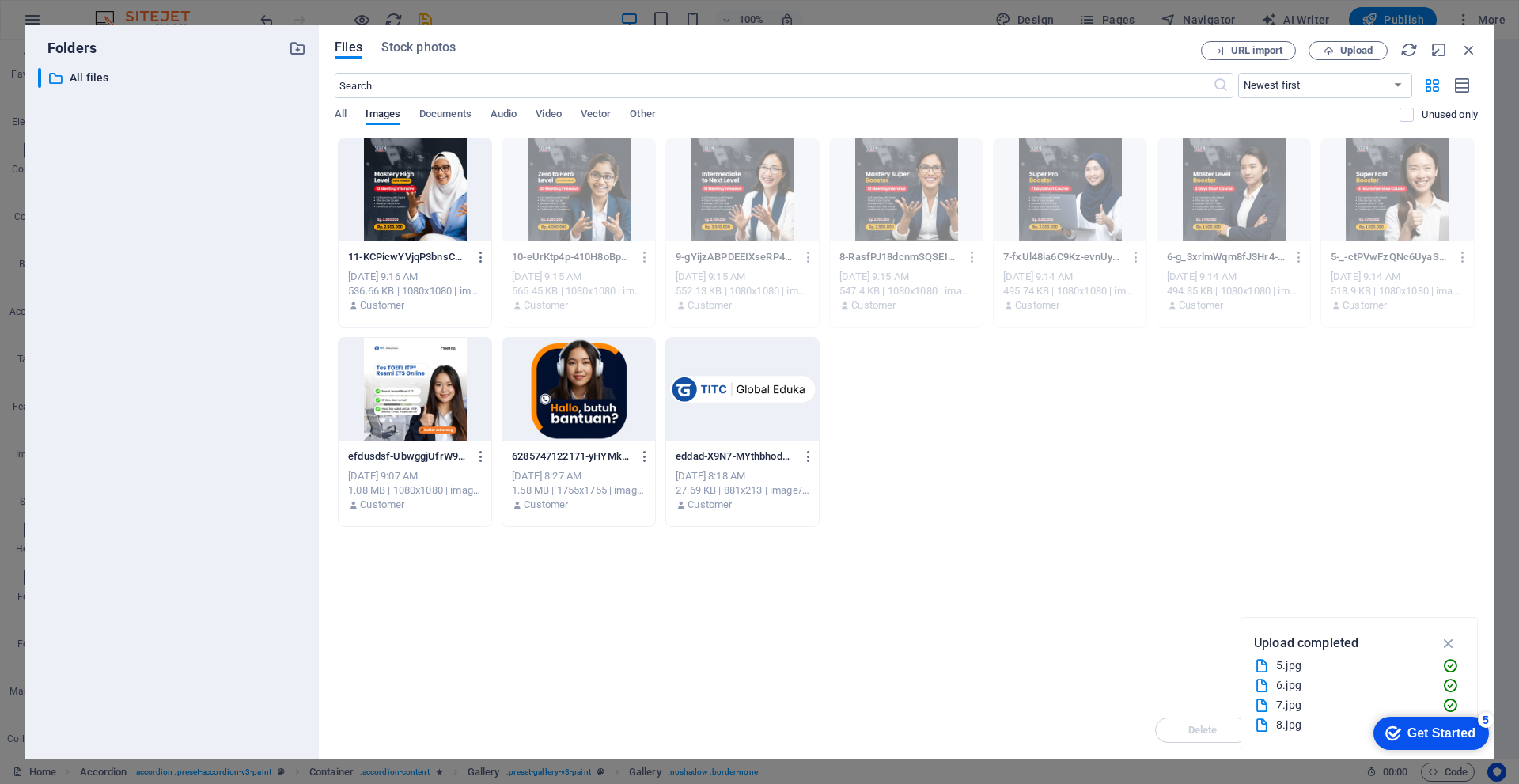
click at [459, 176] on div at bounding box center [415, 190] width 153 height 103
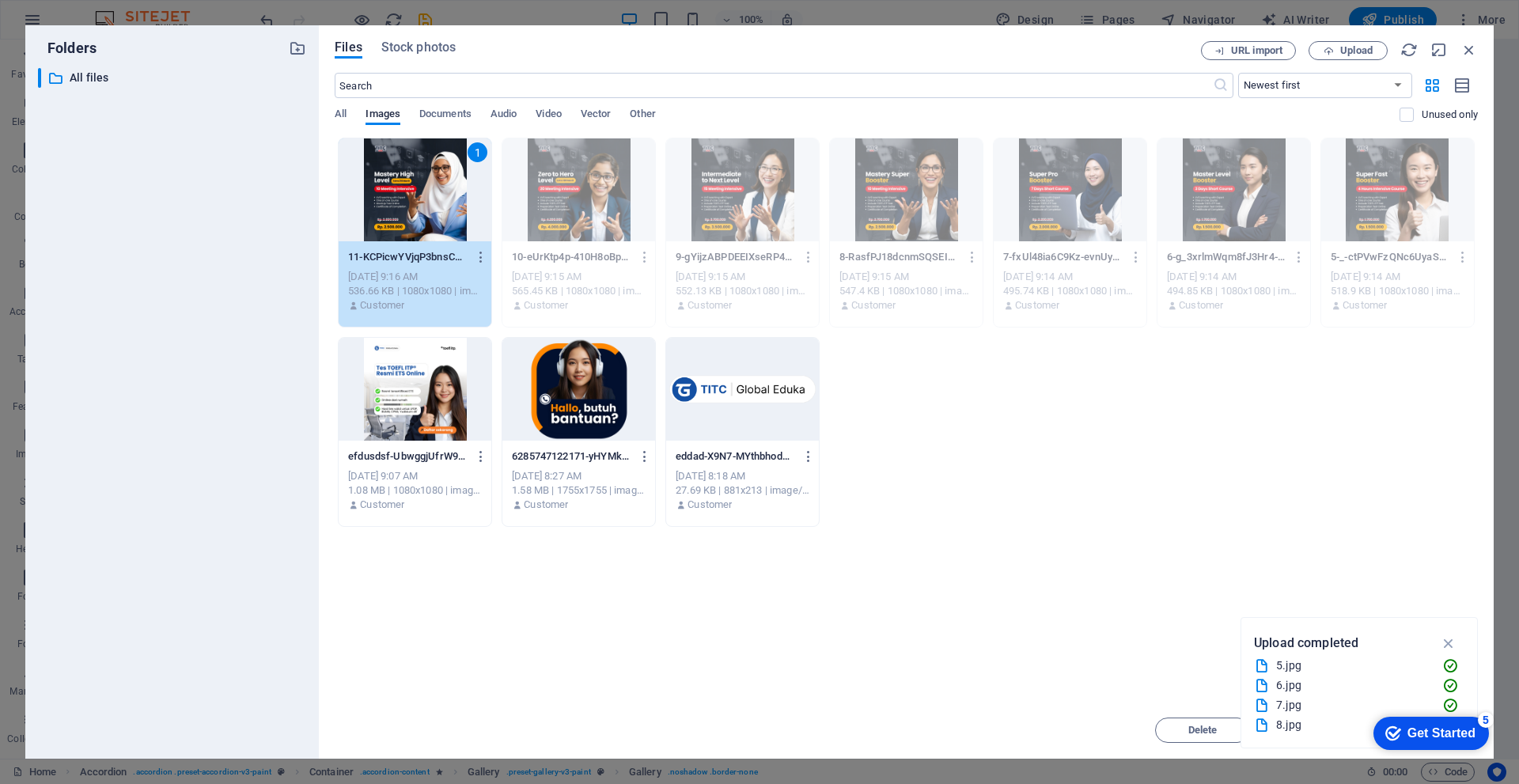
click at [459, 176] on div "1" at bounding box center [415, 190] width 153 height 103
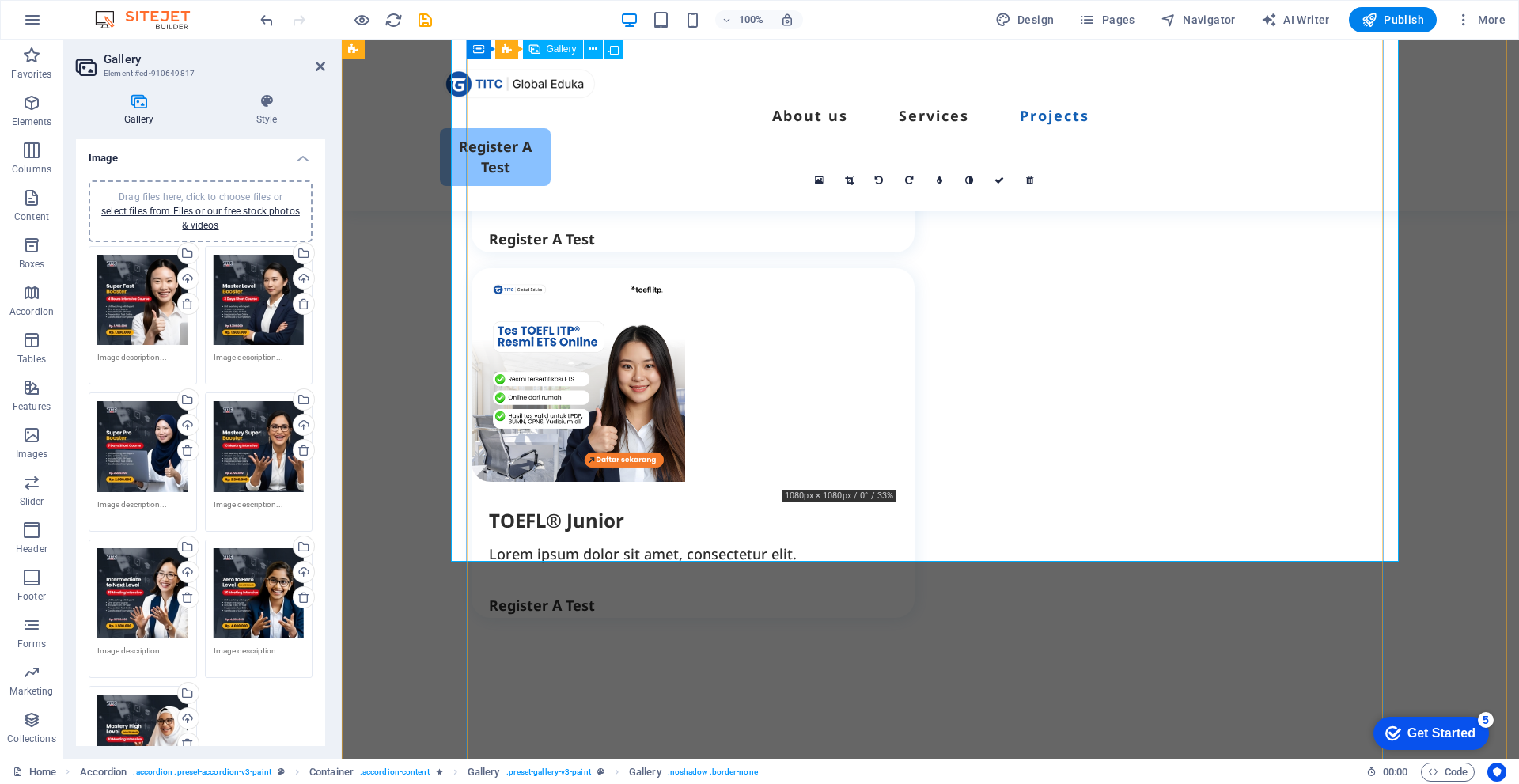
scroll to position [2927, 0]
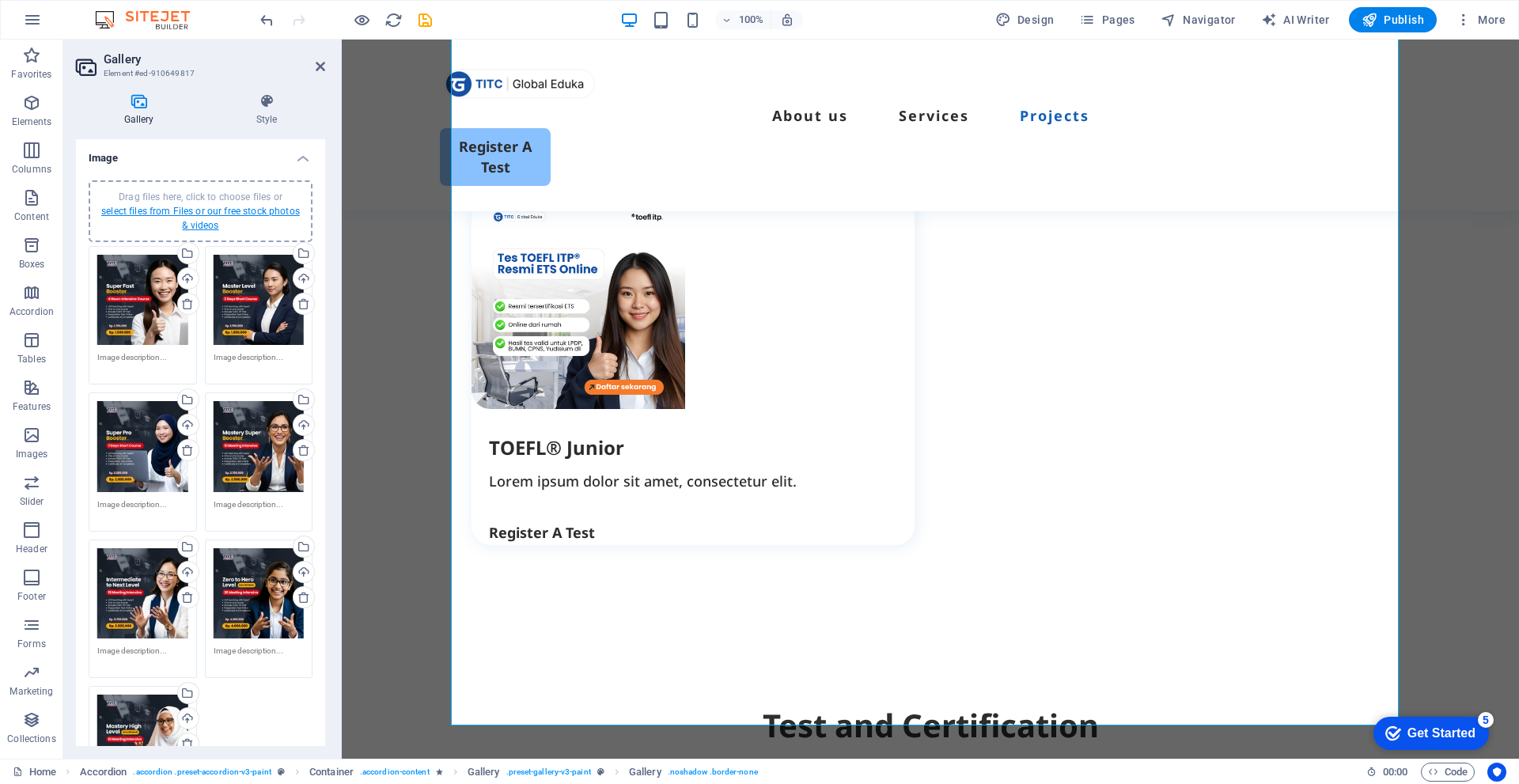
click at [249, 208] on link "select files from Files or our free stock photos & videos" at bounding box center [201, 219] width 199 height 26
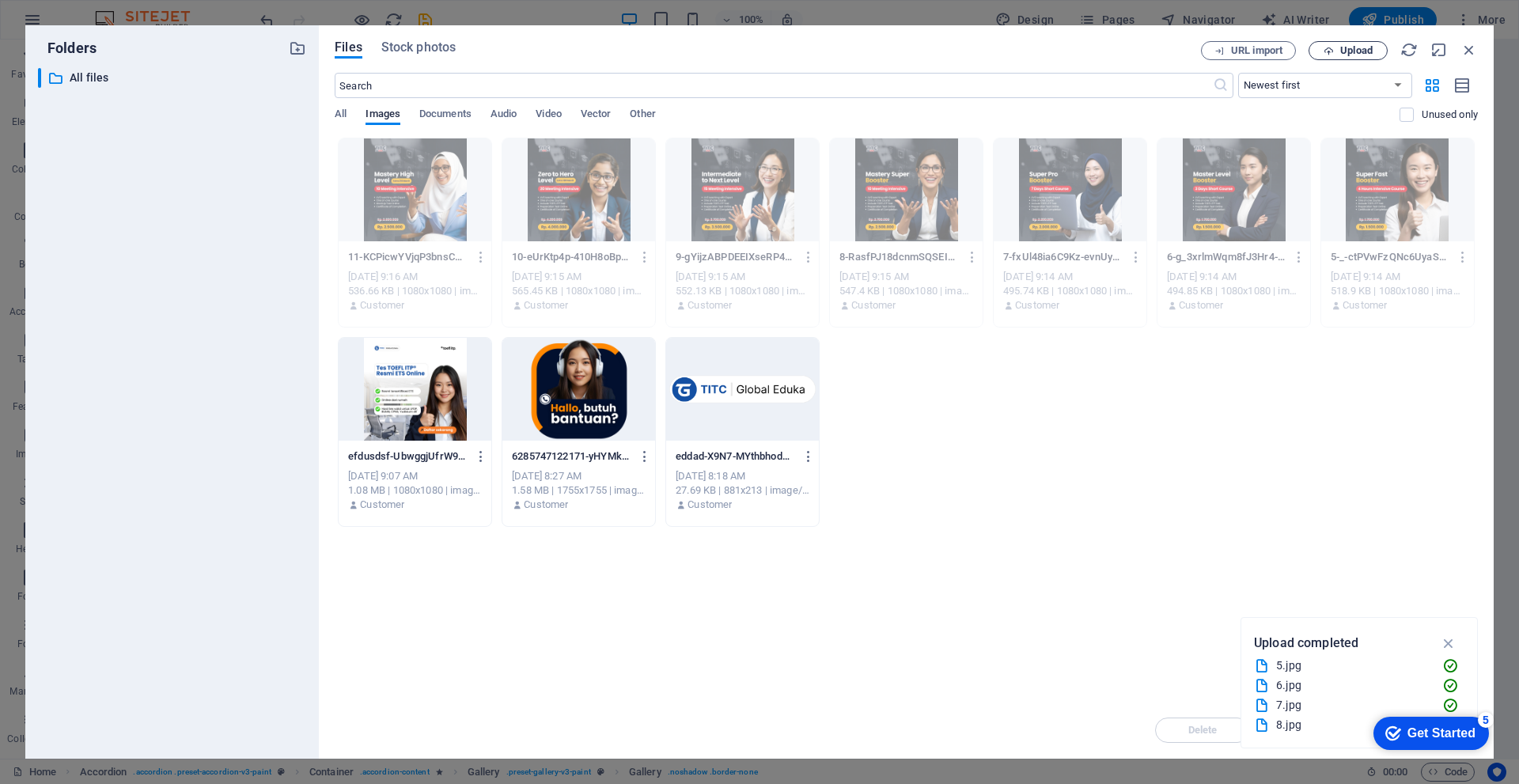
click at [1364, 46] on span "Upload" at bounding box center [1357, 50] width 32 height 9
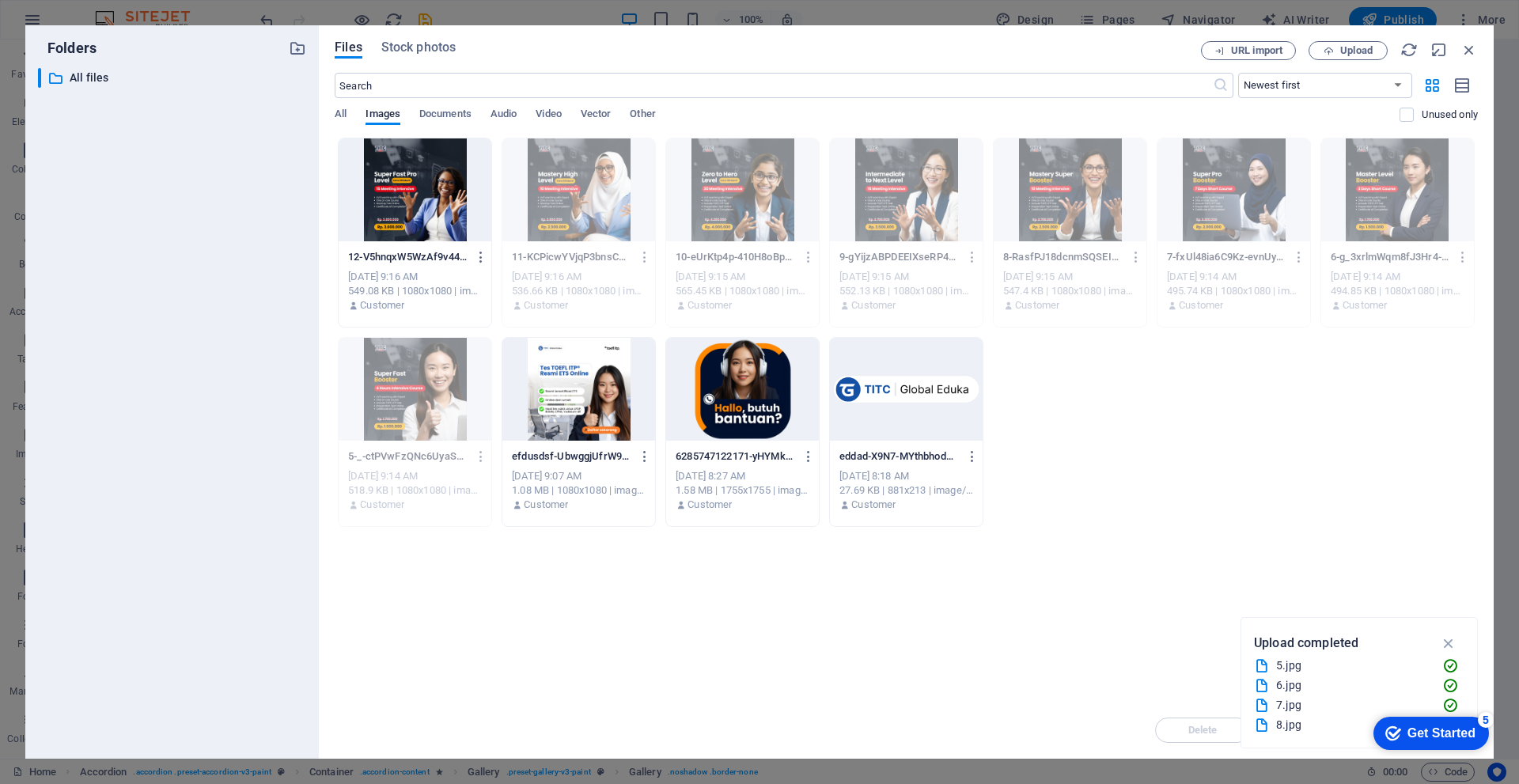
click at [445, 189] on div at bounding box center [415, 190] width 153 height 103
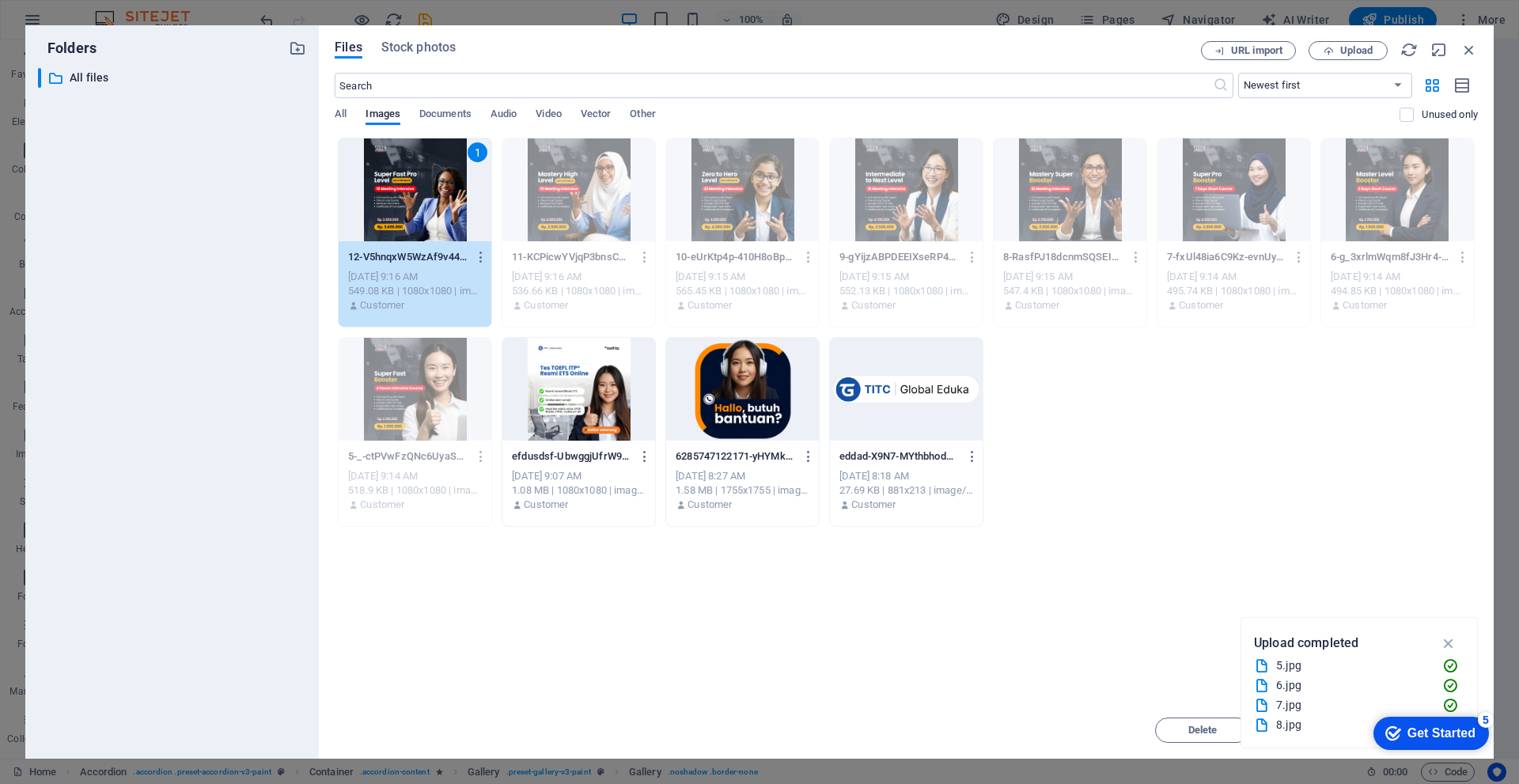
click at [445, 189] on div "1" at bounding box center [415, 190] width 153 height 103
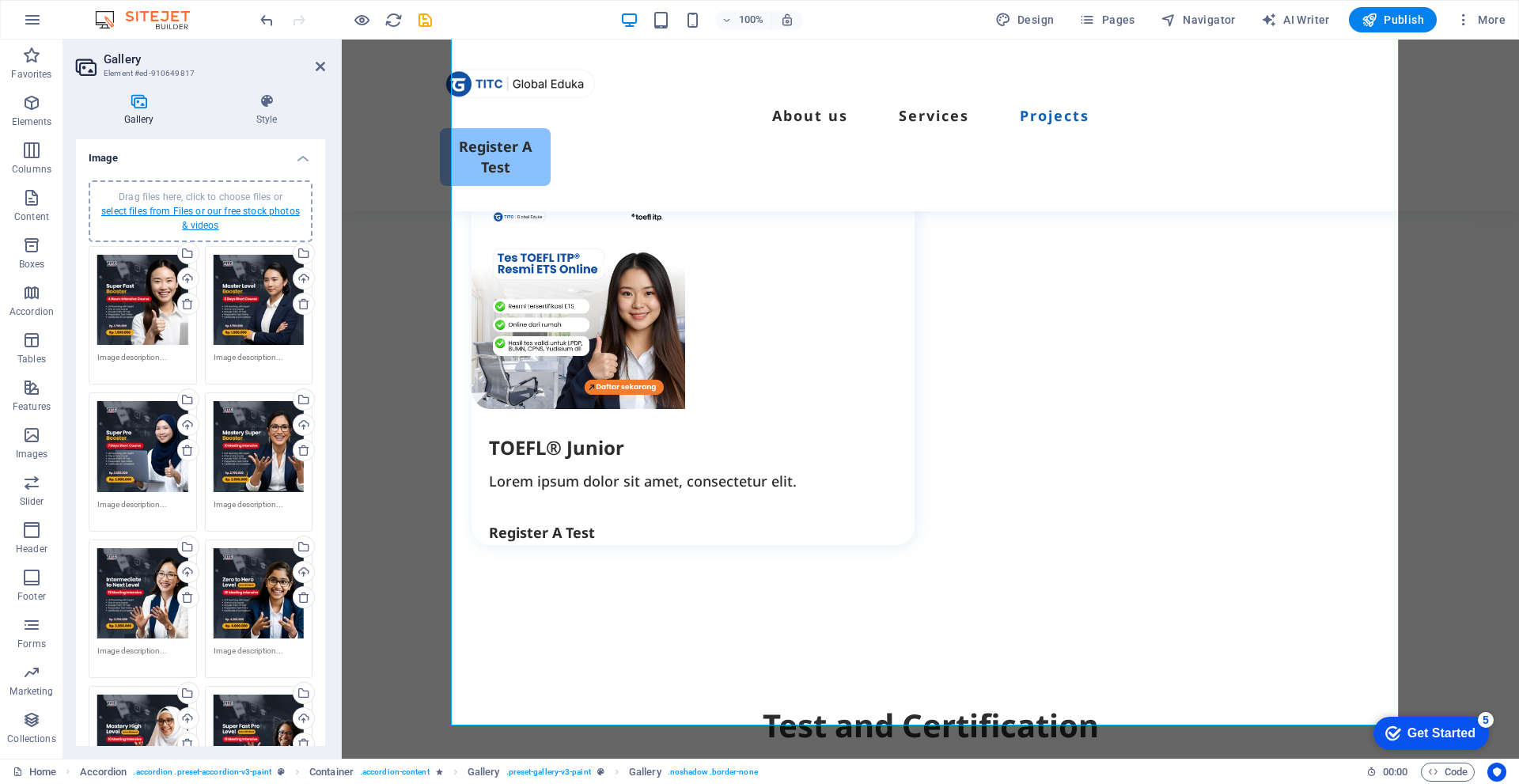
click at [228, 211] on link "select files from Files or our free stock photos & videos" at bounding box center [201, 219] width 199 height 26
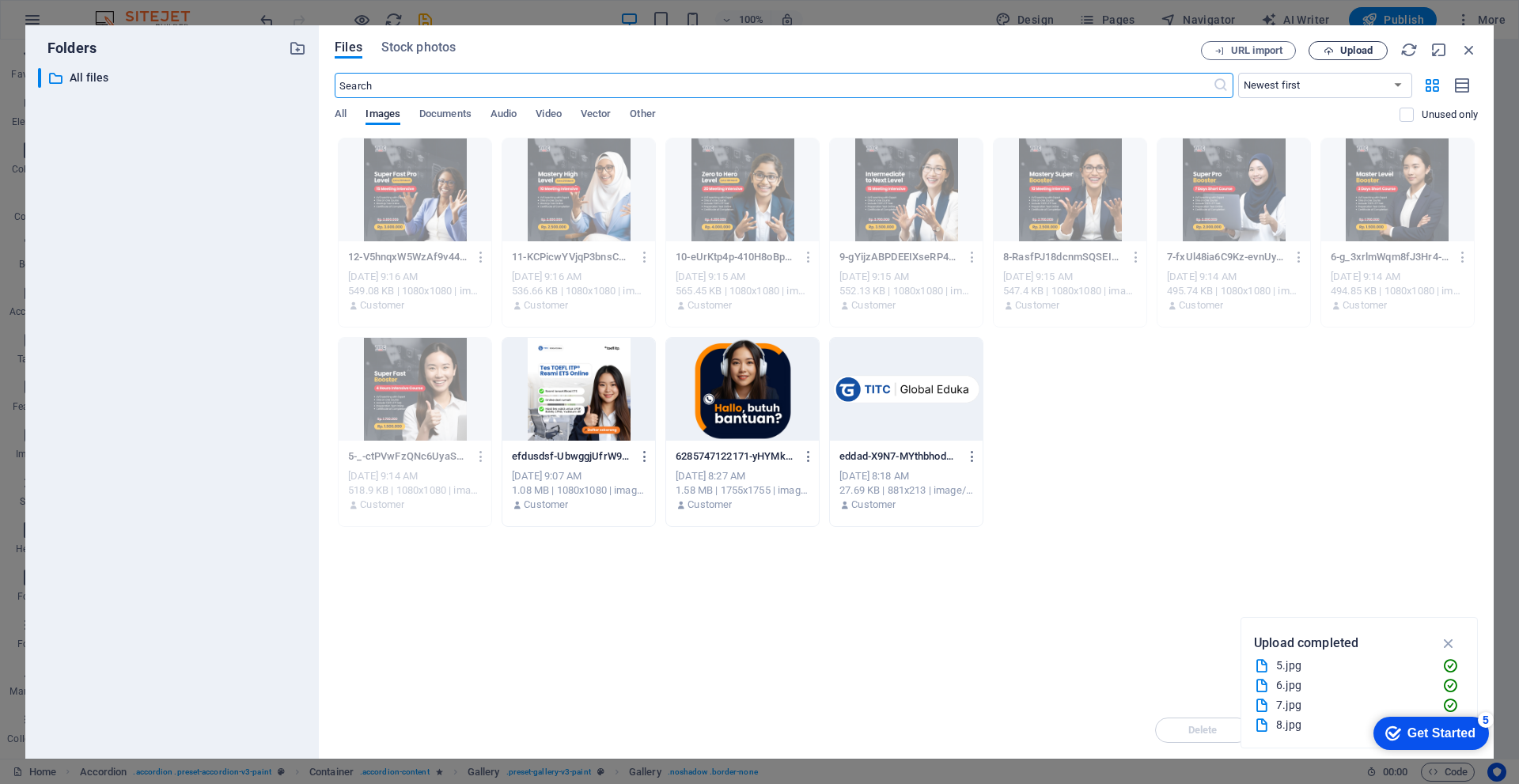
click at [1335, 48] on span "Upload" at bounding box center [1348, 51] width 65 height 10
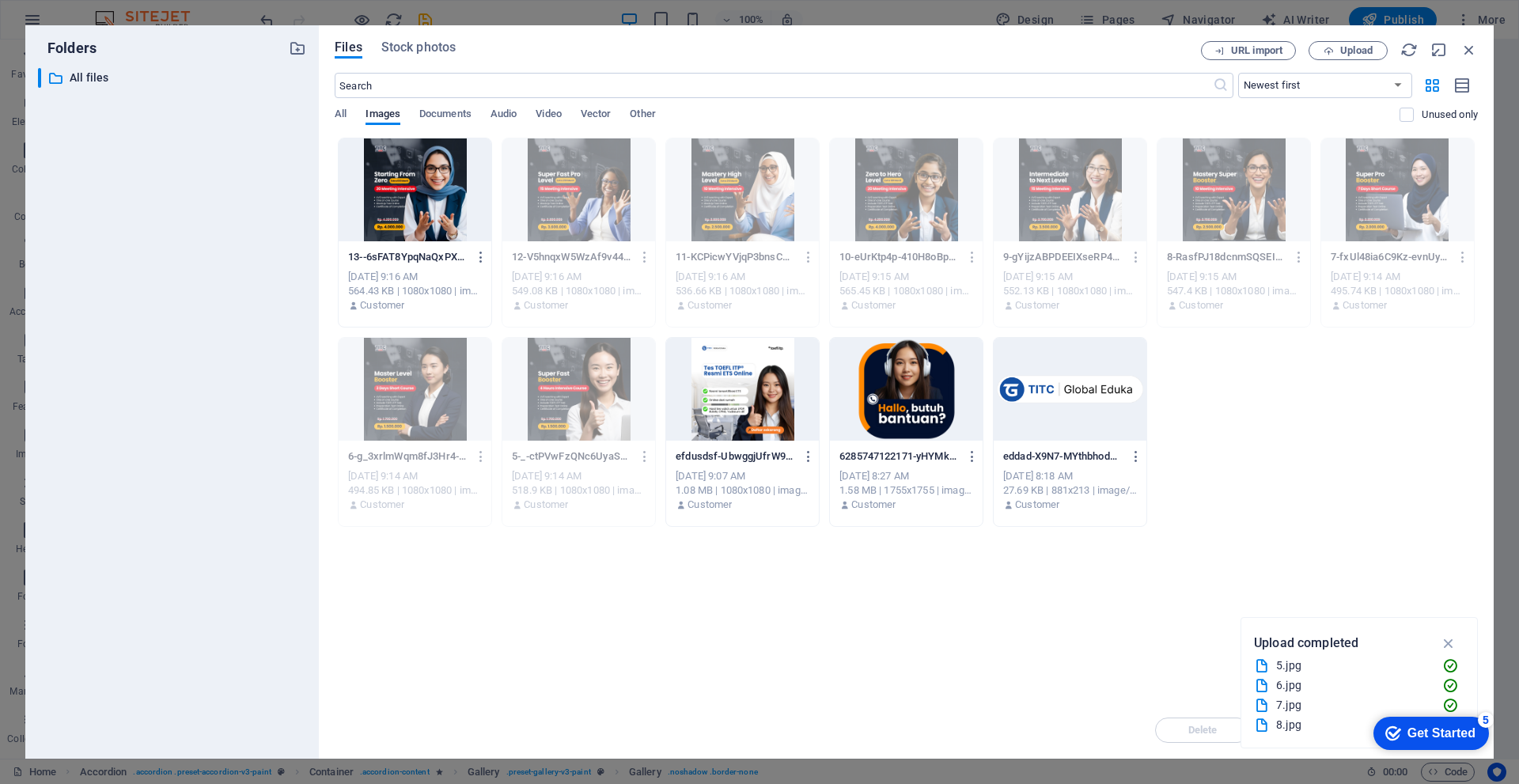
click at [433, 195] on div at bounding box center [415, 190] width 153 height 103
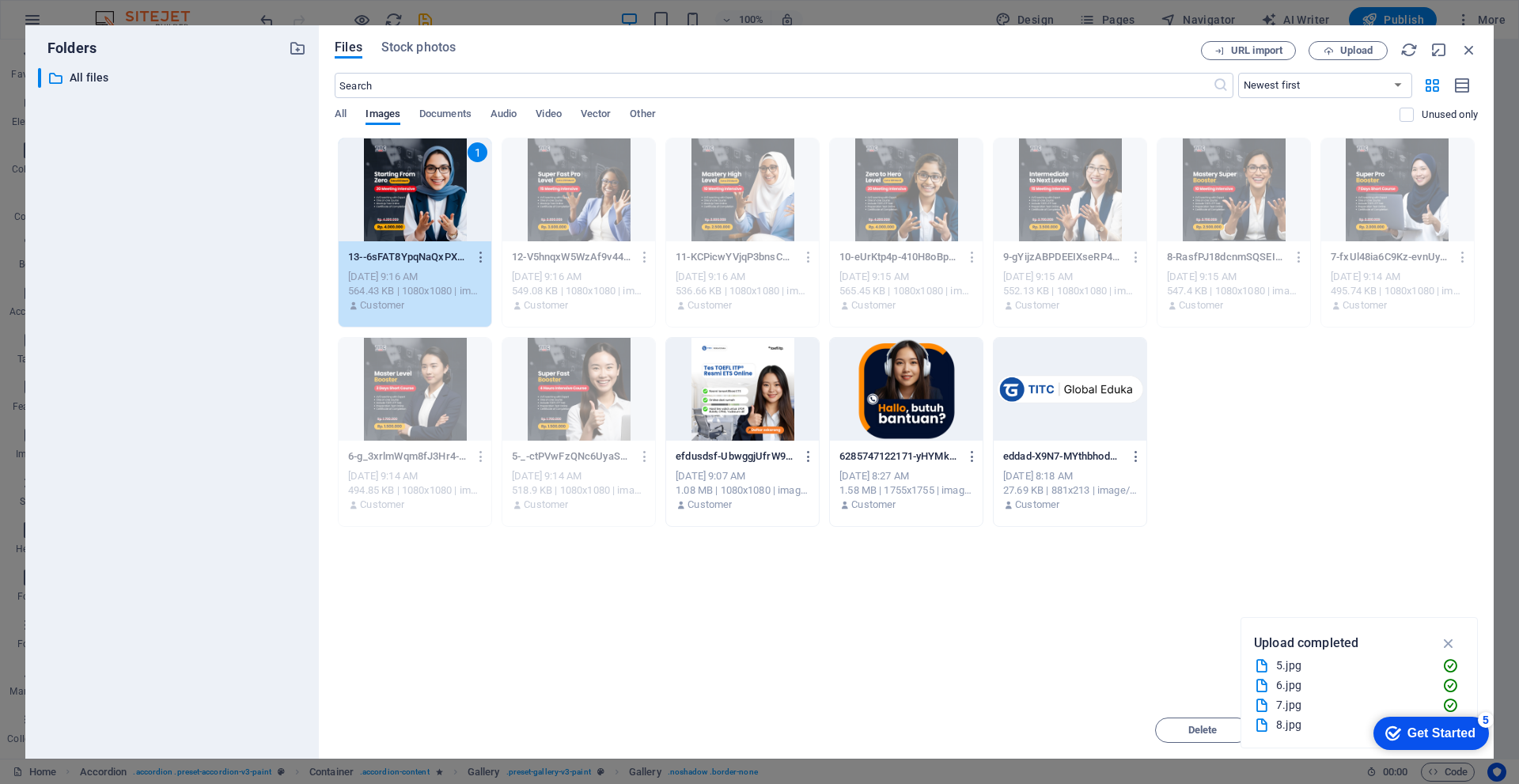
click at [433, 195] on div "1" at bounding box center [415, 190] width 153 height 103
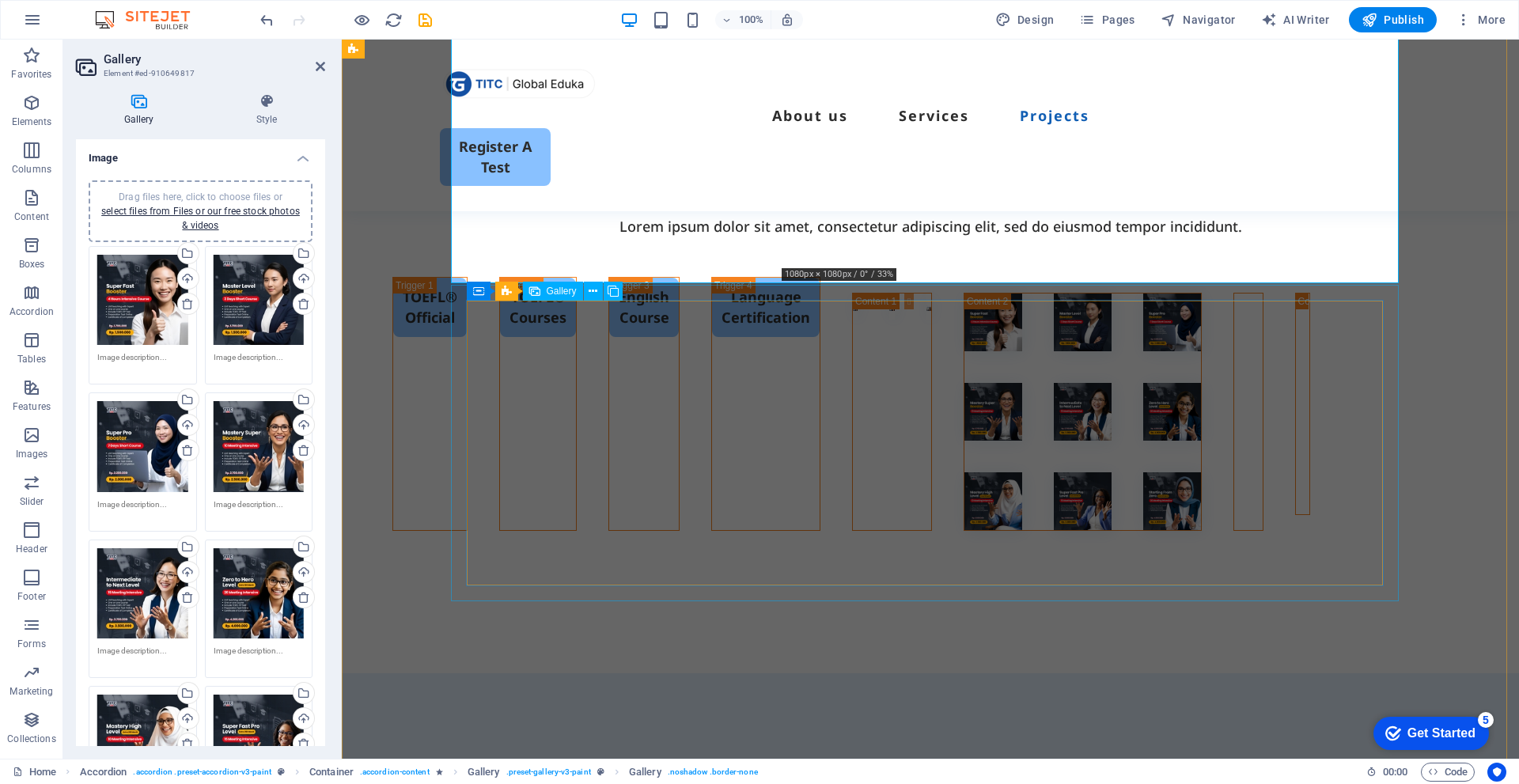
scroll to position [3480, 0]
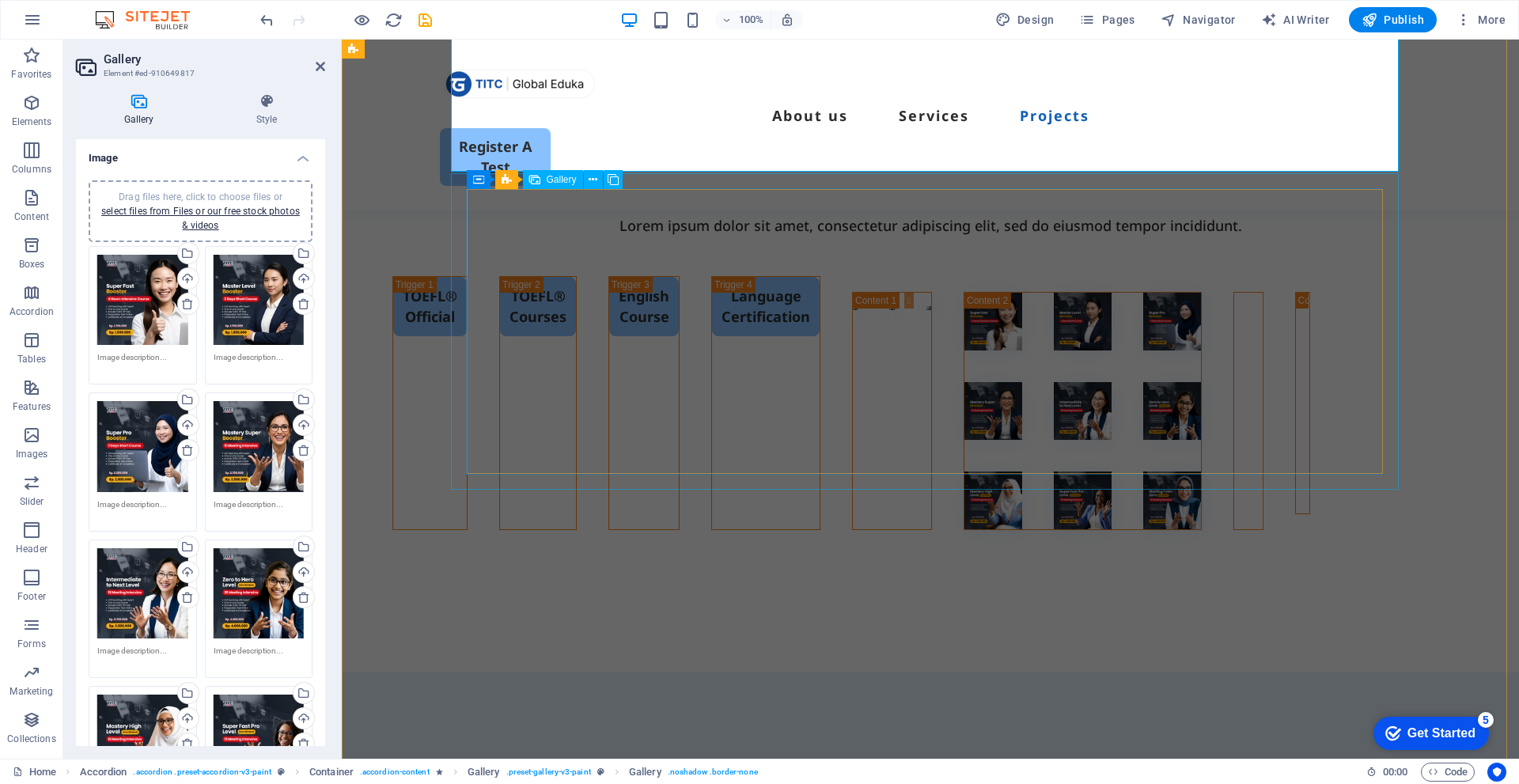
click at [1234, 306] on li at bounding box center [1234, 305] width 0 height 26
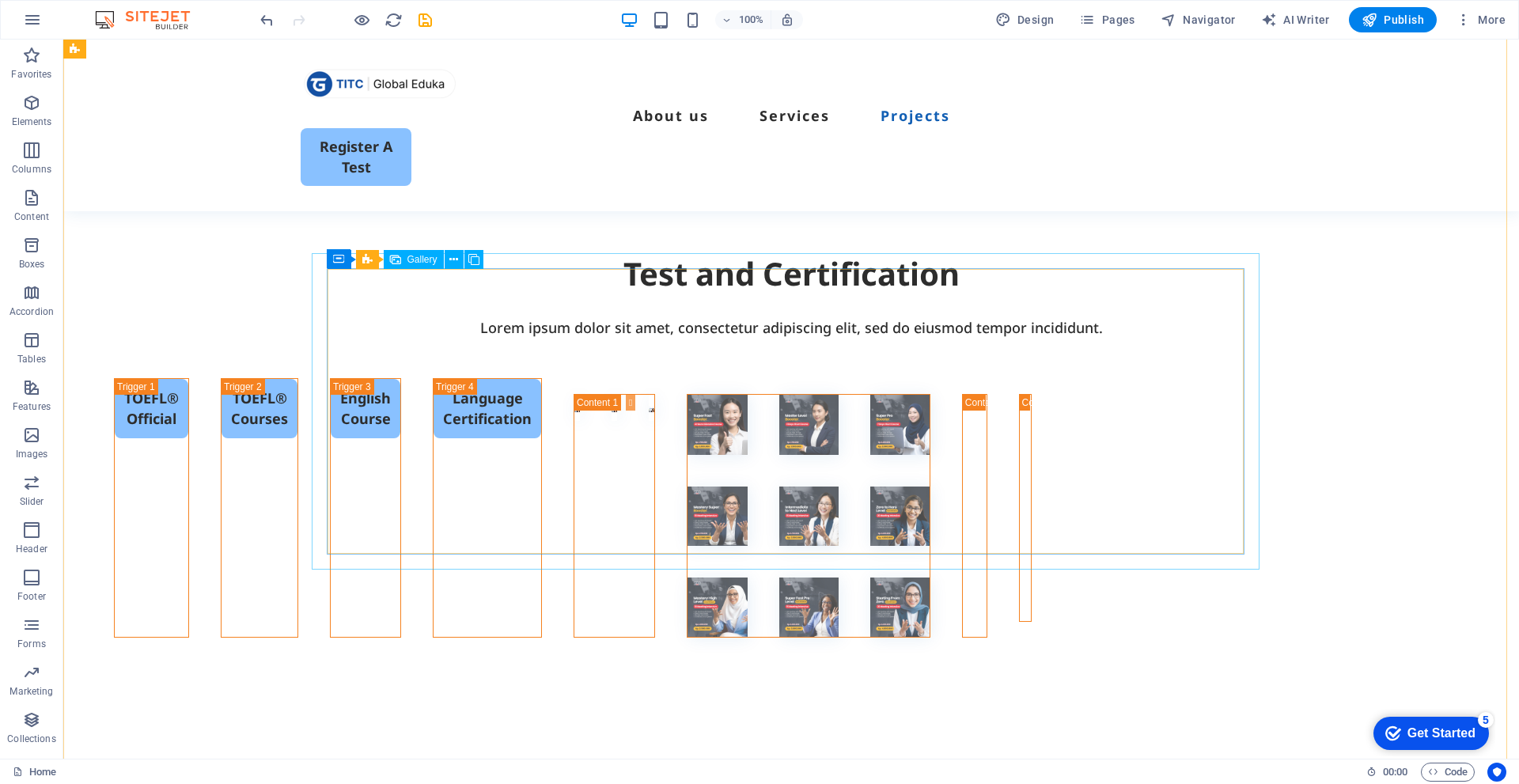
scroll to position [3401, 0]
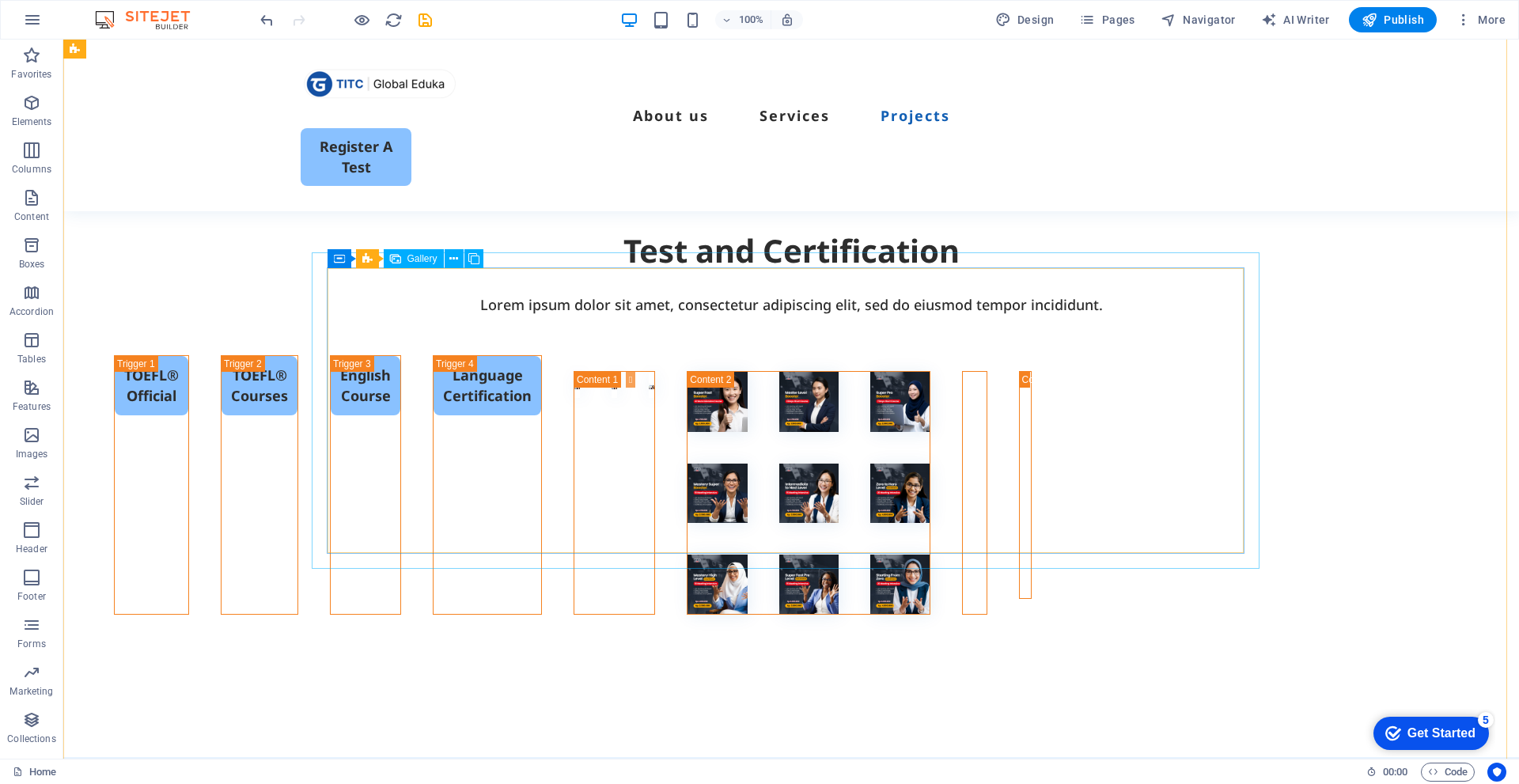
click at [963, 372] on li at bounding box center [963, 384] width 0 height 26
select select "4"
select select "px"
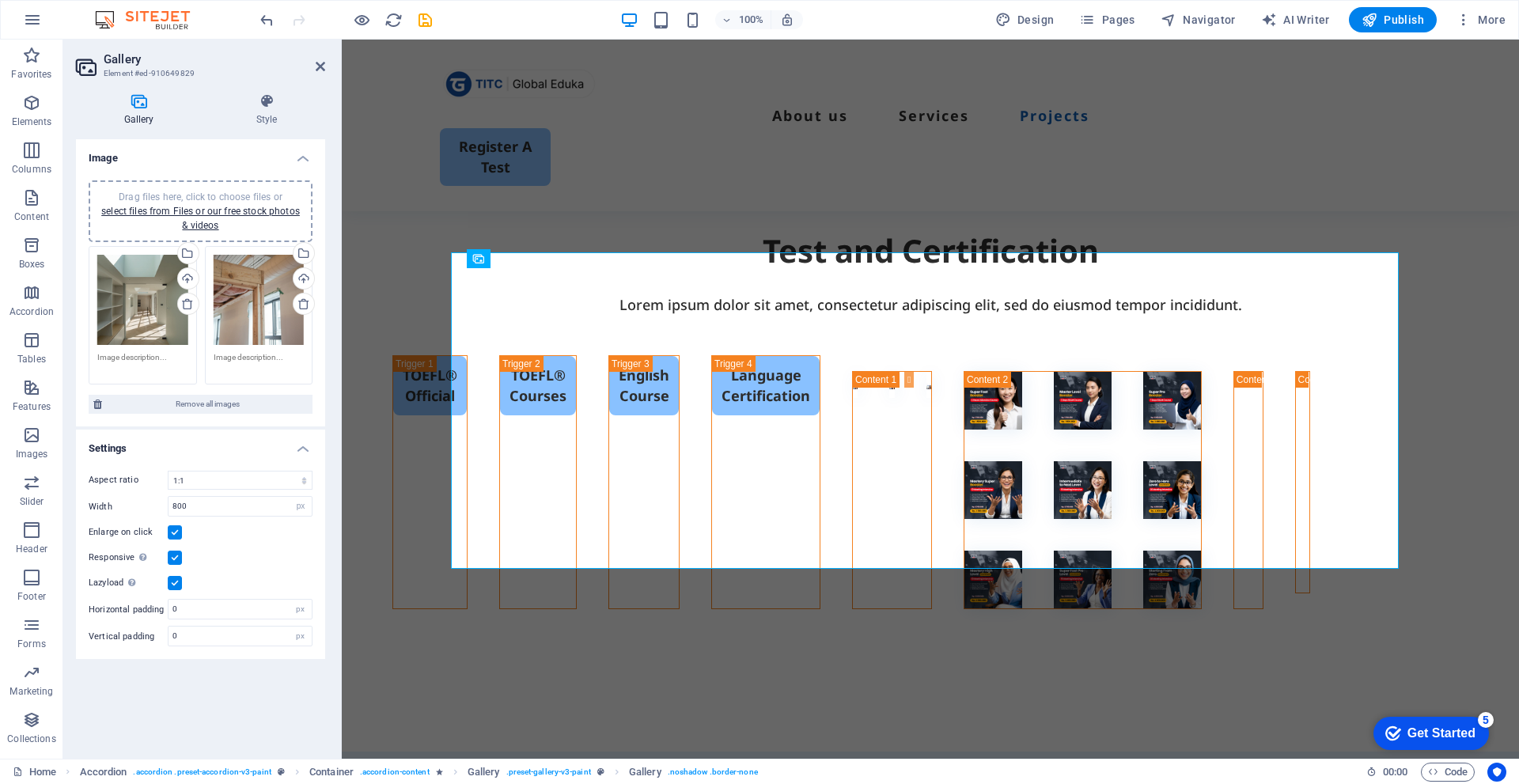
click at [139, 287] on div "Drag files here, click to choose files or select files from Files or our free s…" at bounding box center [142, 300] width 91 height 91
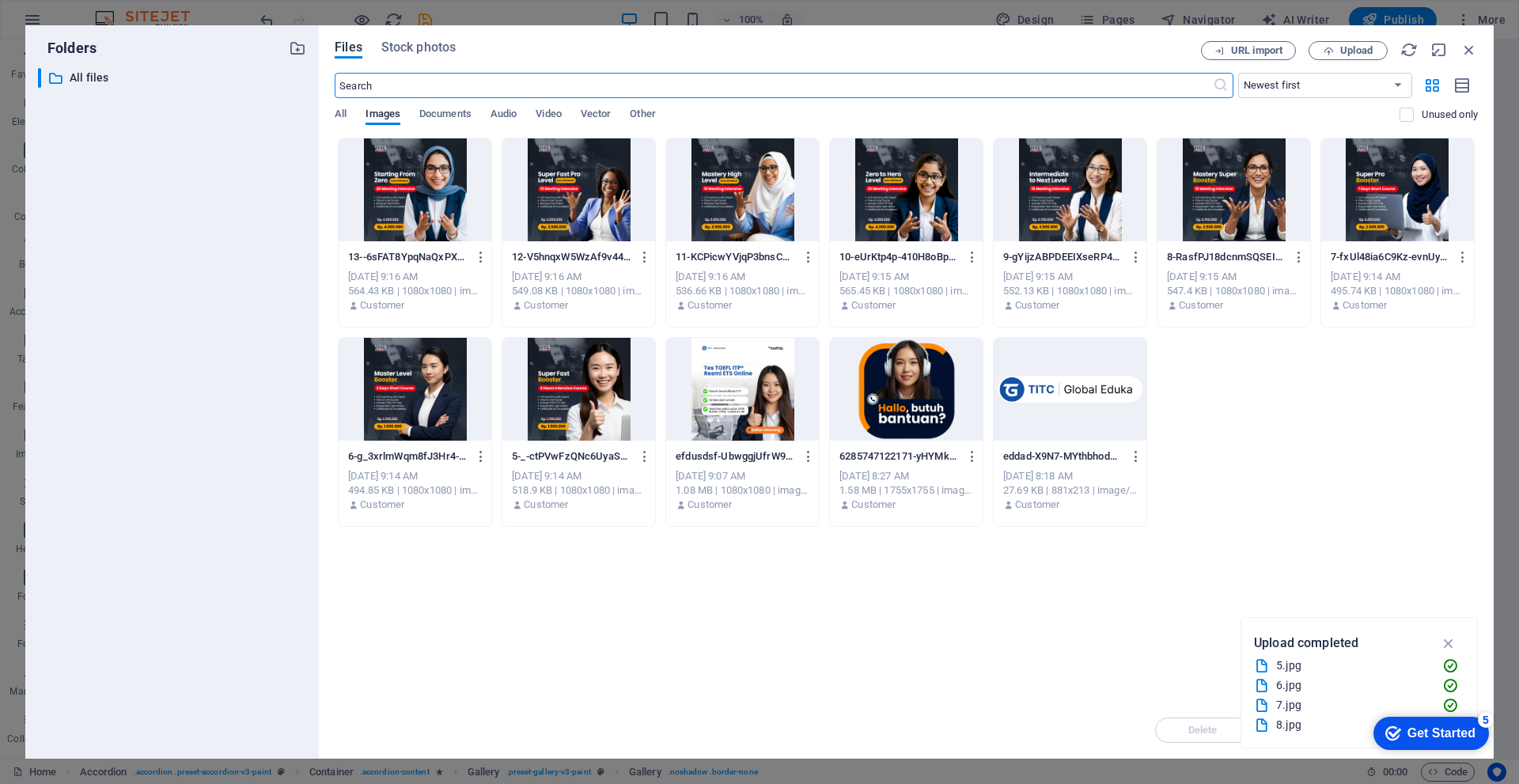
scroll to position [3377, 0]
click at [596, 380] on div at bounding box center [579, 389] width 153 height 103
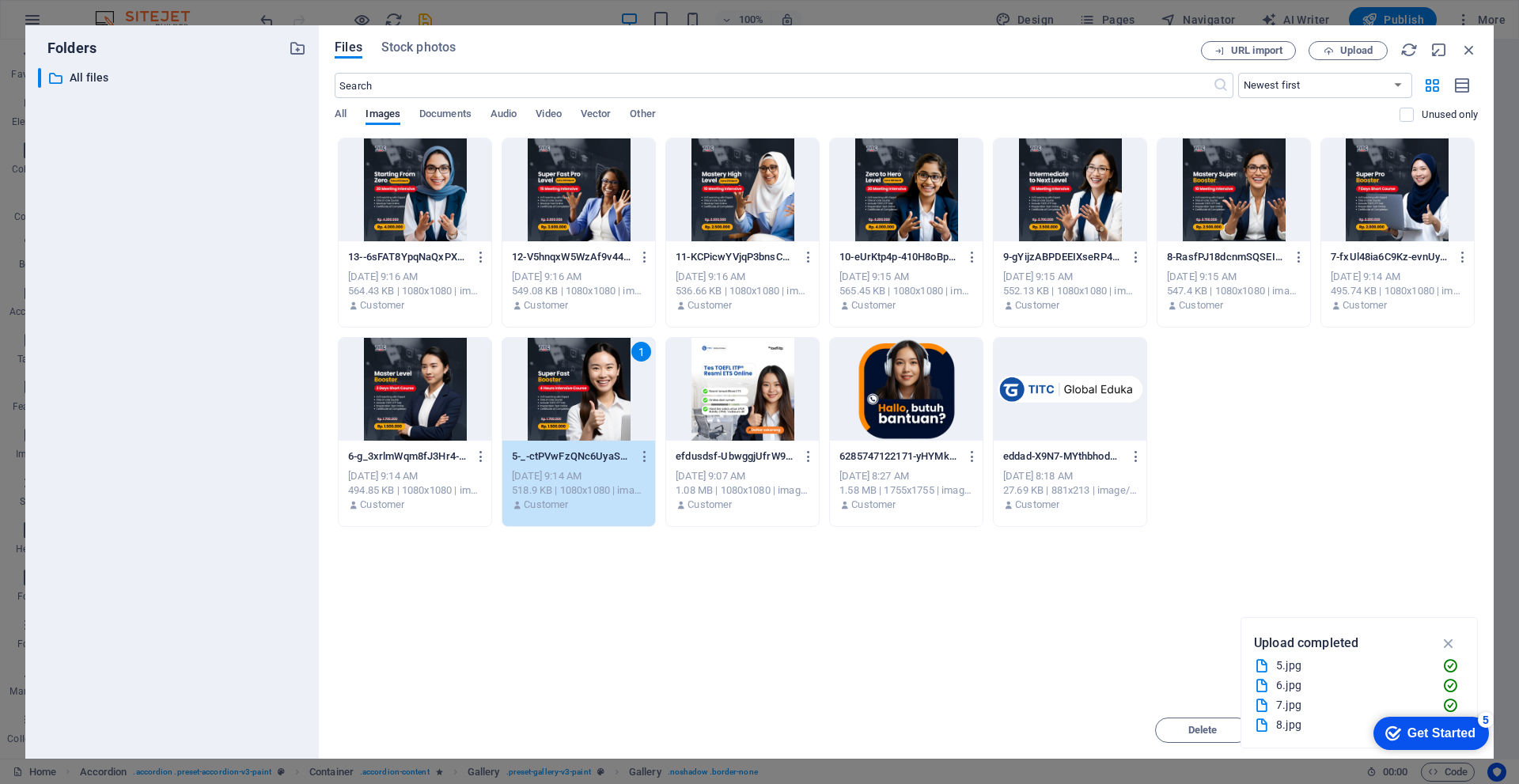
click at [578, 392] on div "1" at bounding box center [579, 389] width 153 height 103
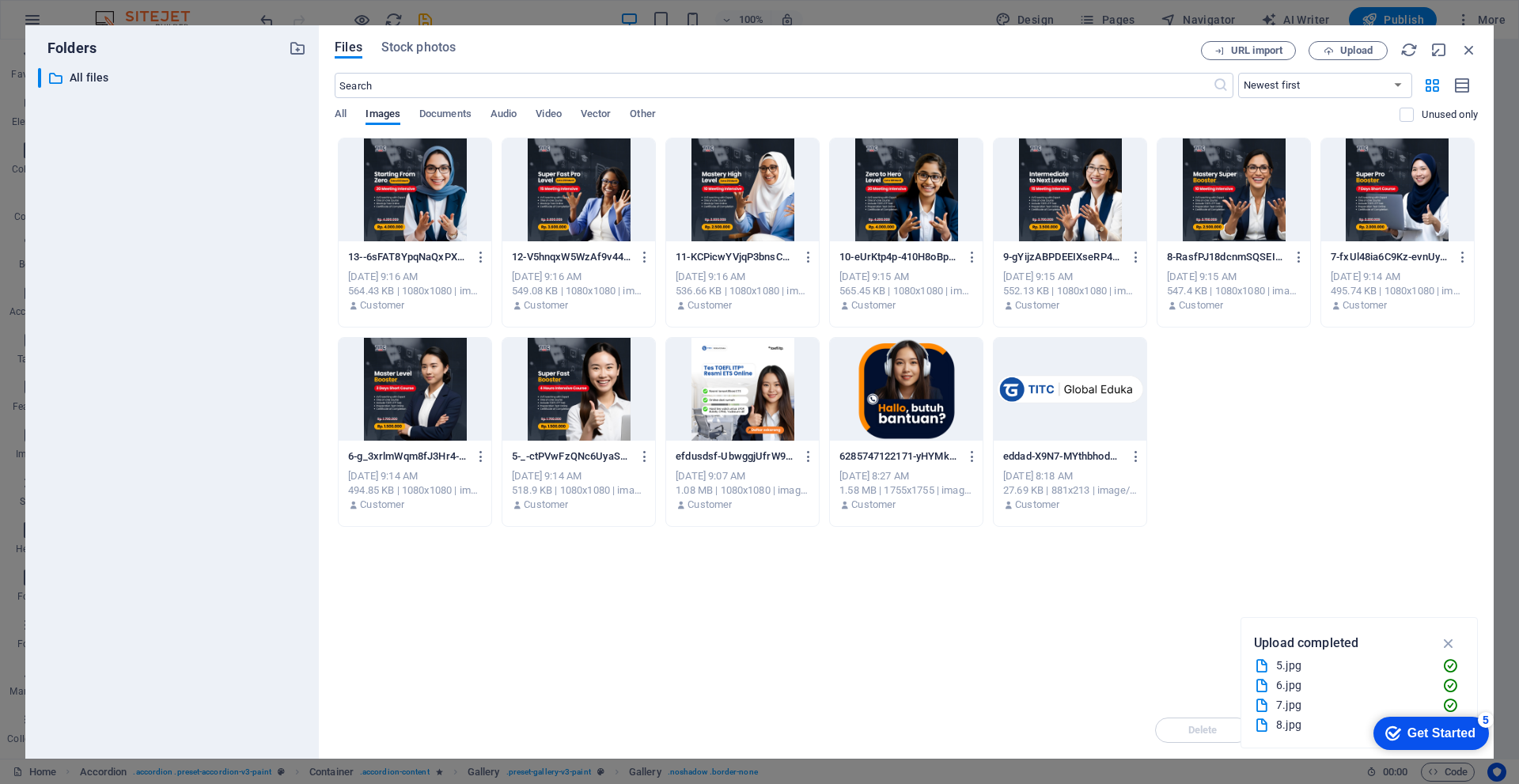
click at [582, 392] on div at bounding box center [579, 389] width 153 height 103
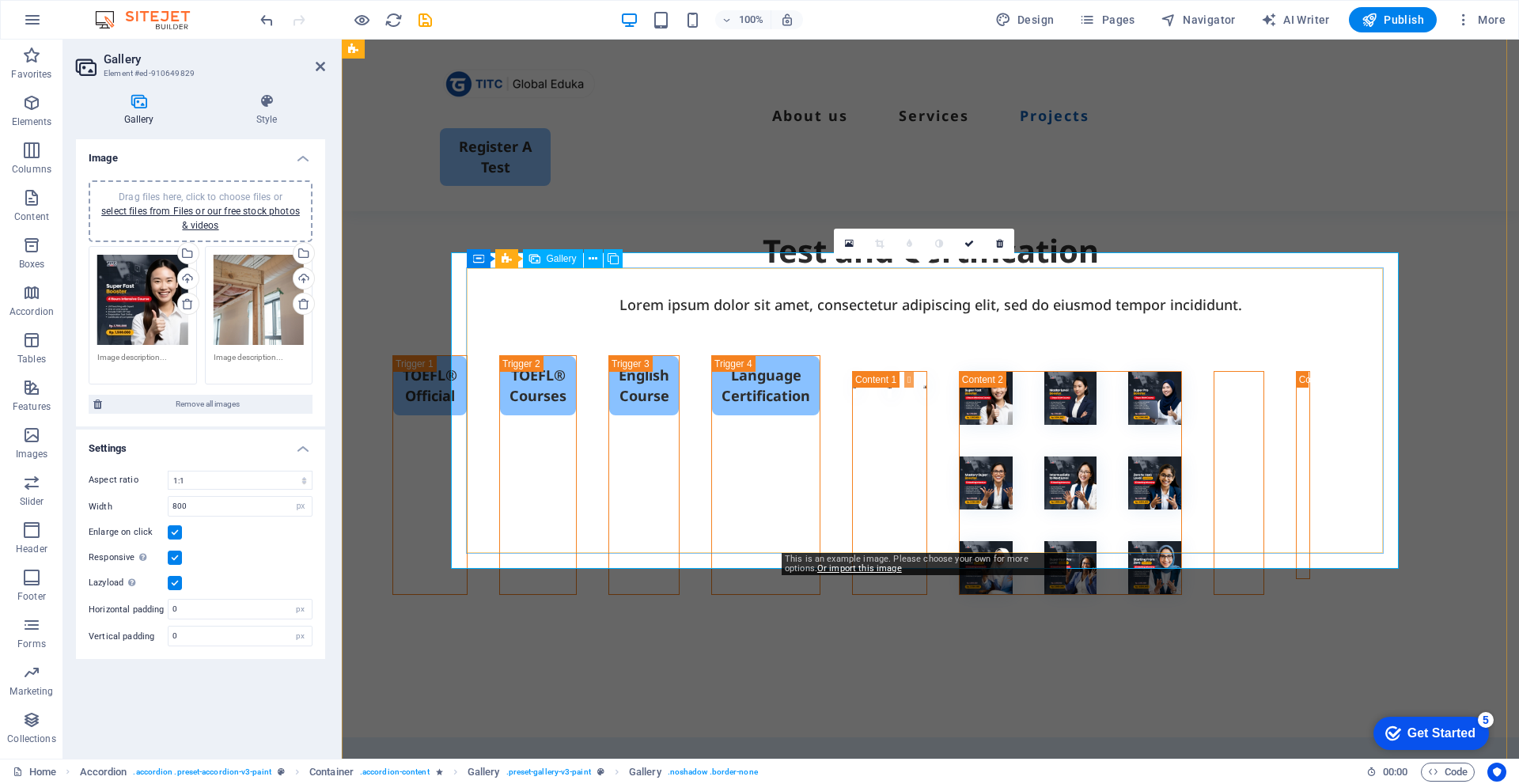
click at [1246, 397] on li at bounding box center [1246, 384] width 0 height 26
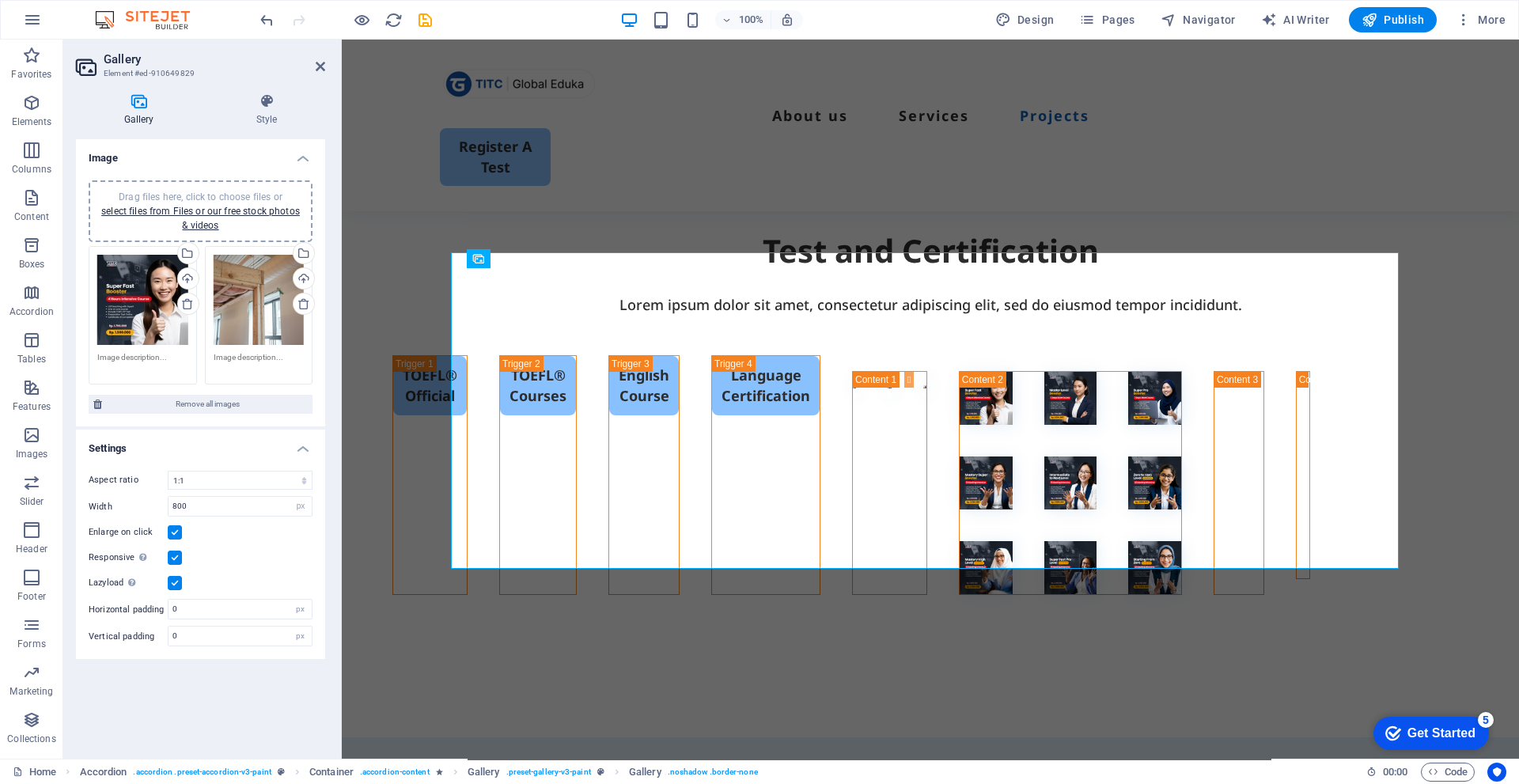
click at [250, 316] on div "Drag files here, click to choose files or select files from Files or our free s…" at bounding box center [259, 300] width 91 height 91
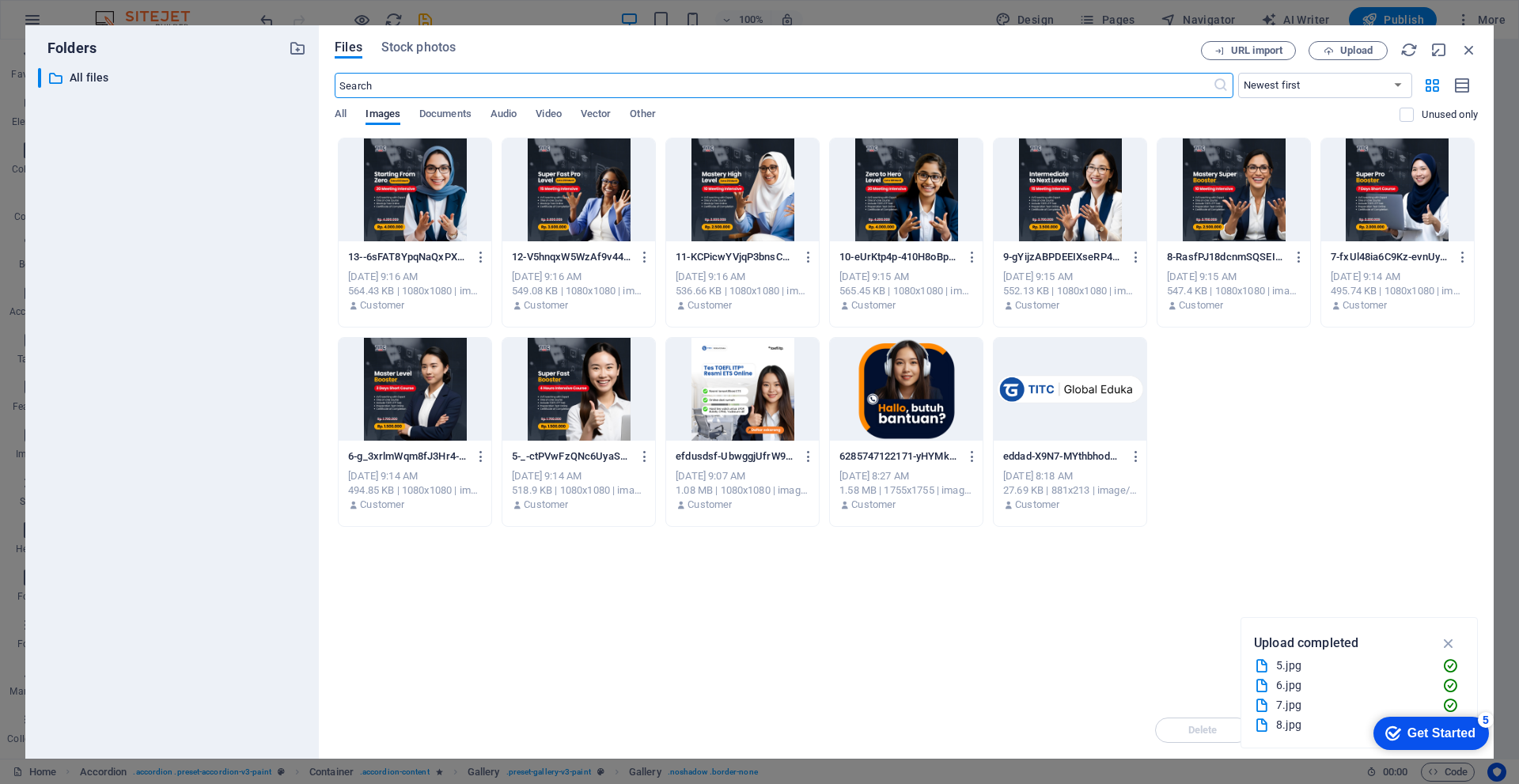
scroll to position [3377, 0]
click at [418, 388] on div at bounding box center [415, 389] width 153 height 103
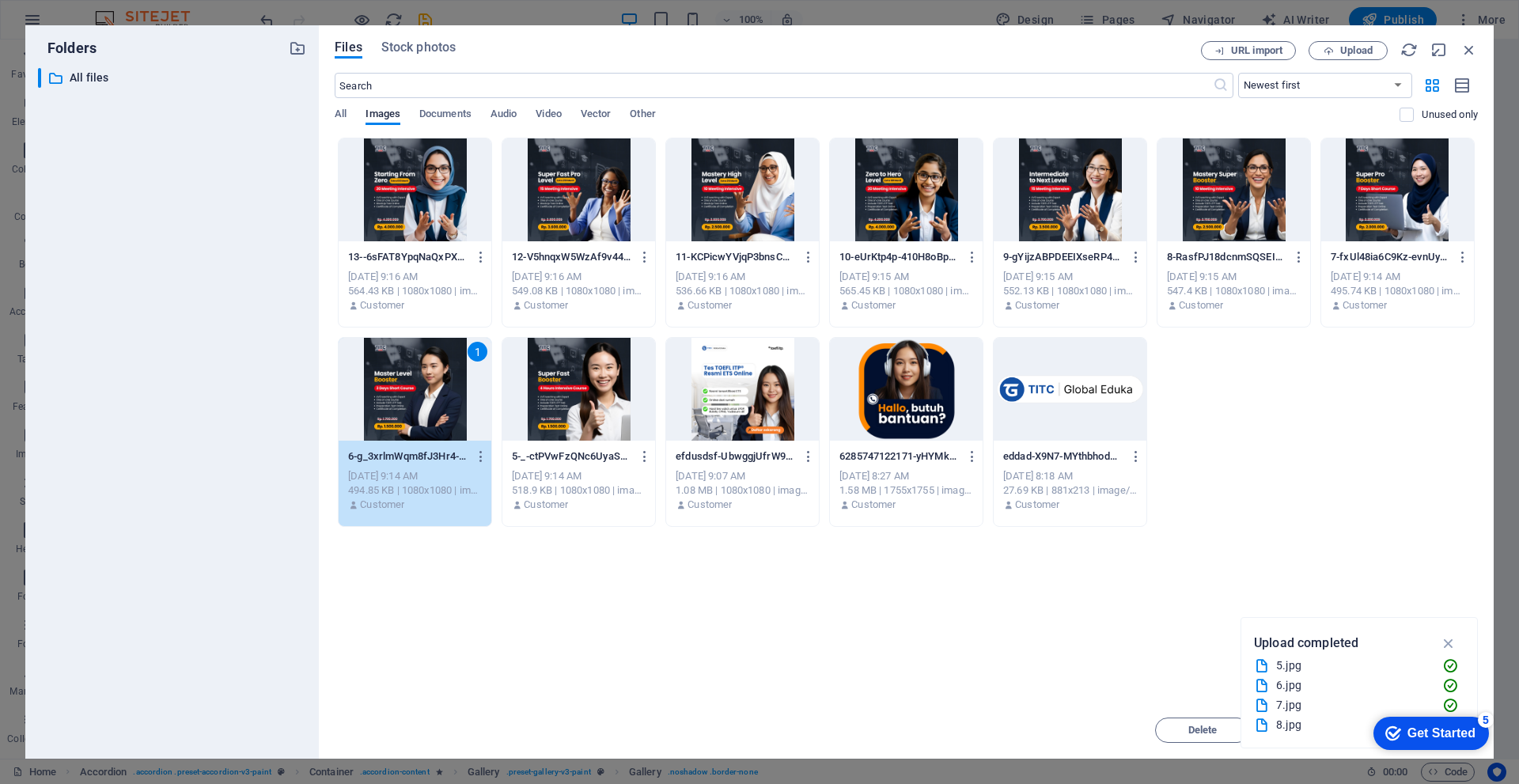
click at [419, 388] on div "1" at bounding box center [415, 389] width 153 height 103
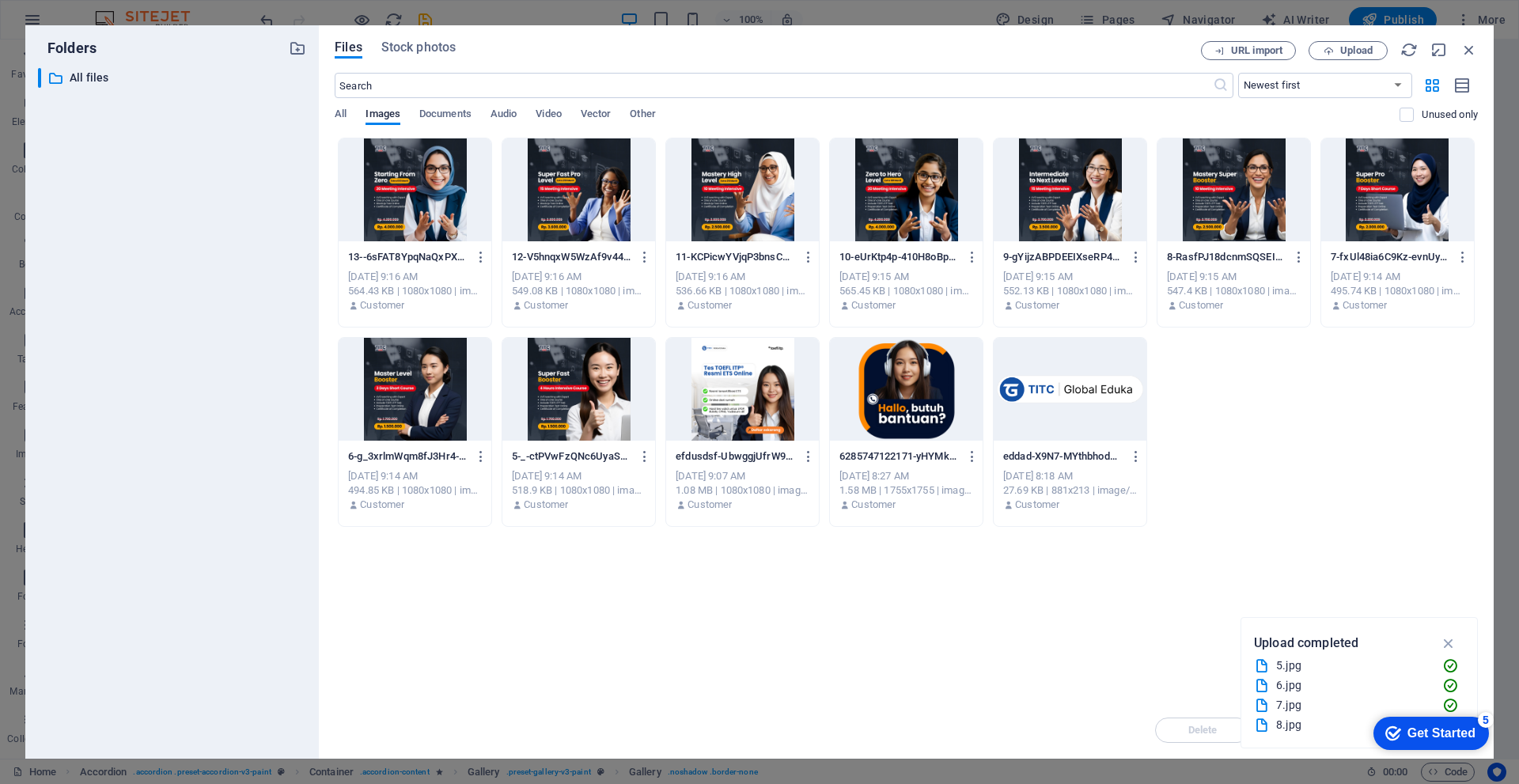
click at [419, 388] on div at bounding box center [415, 389] width 153 height 103
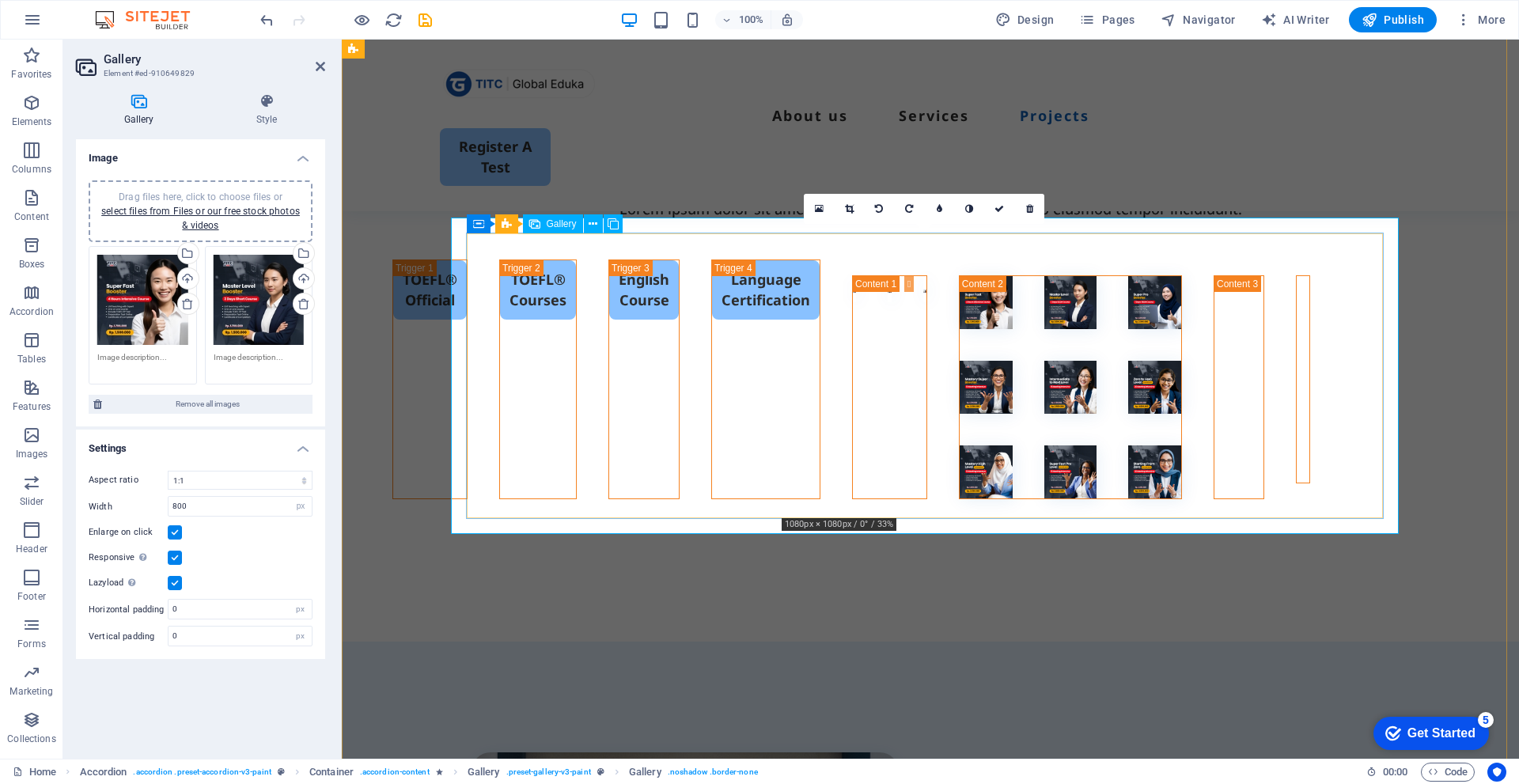
scroll to position [3639, 0]
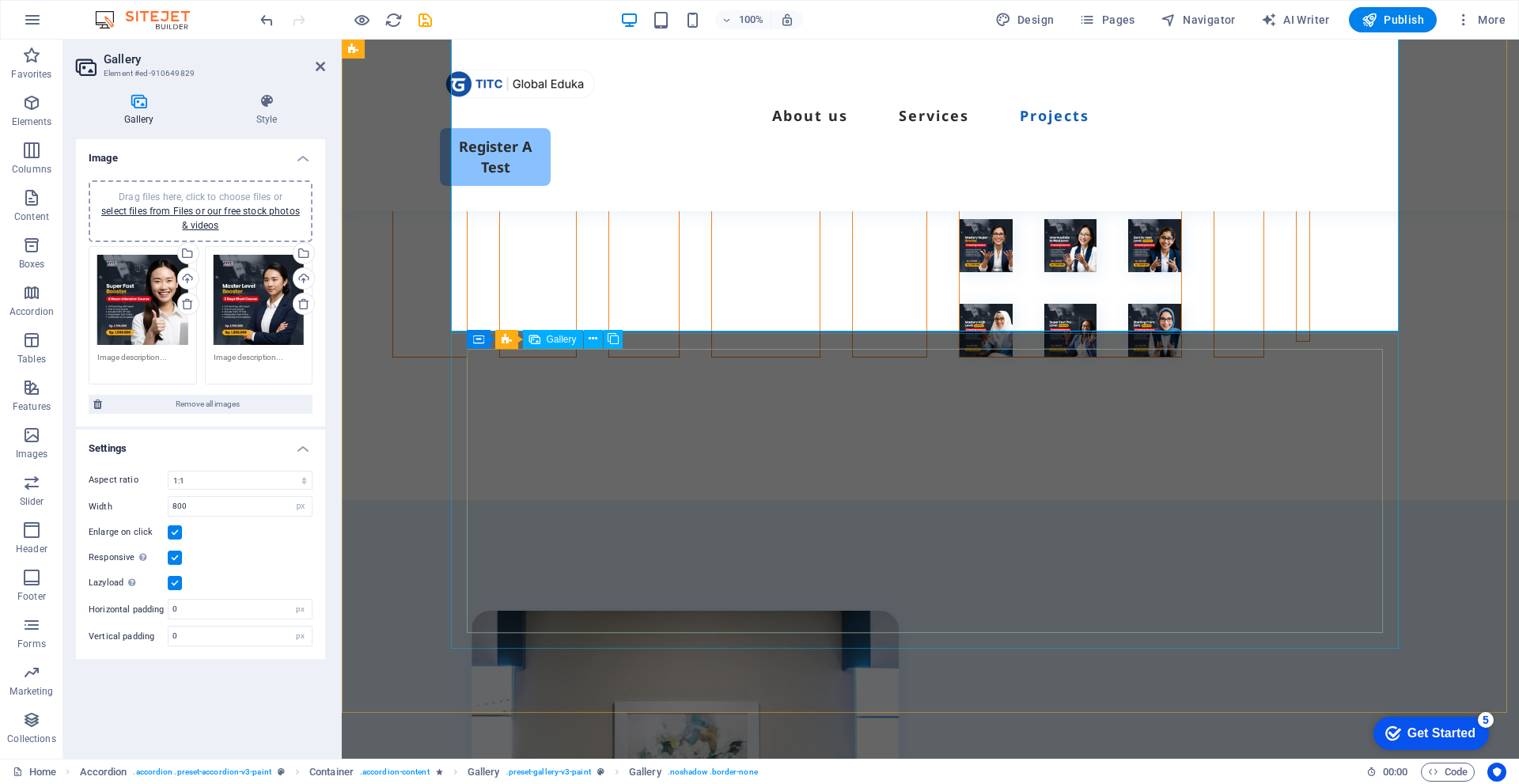
click at [1297, 160] on li at bounding box center [1297, 147] width 0 height 26
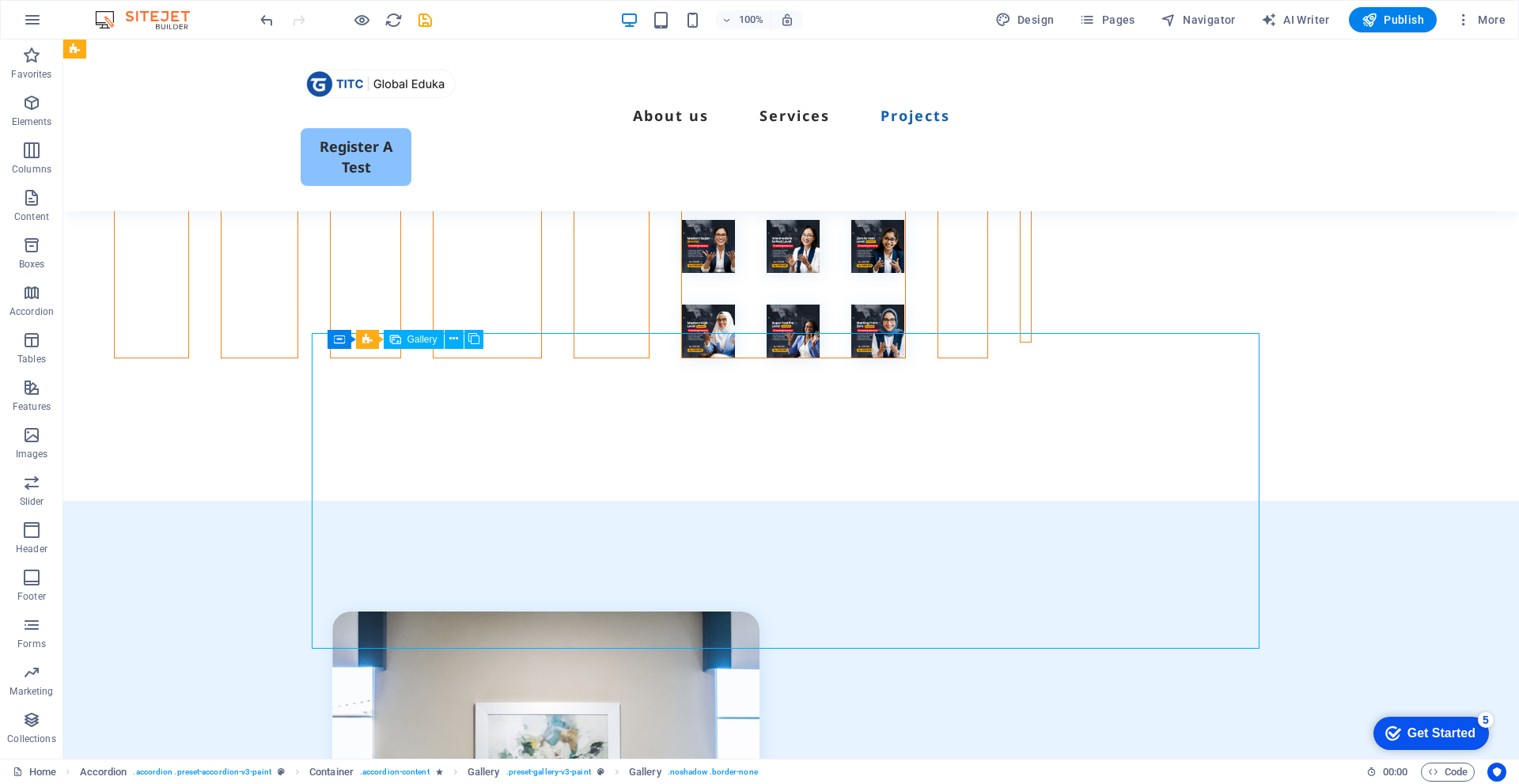
click at [1021, 160] on li at bounding box center [1021, 147] width 0 height 26
select select "4"
select select "px"
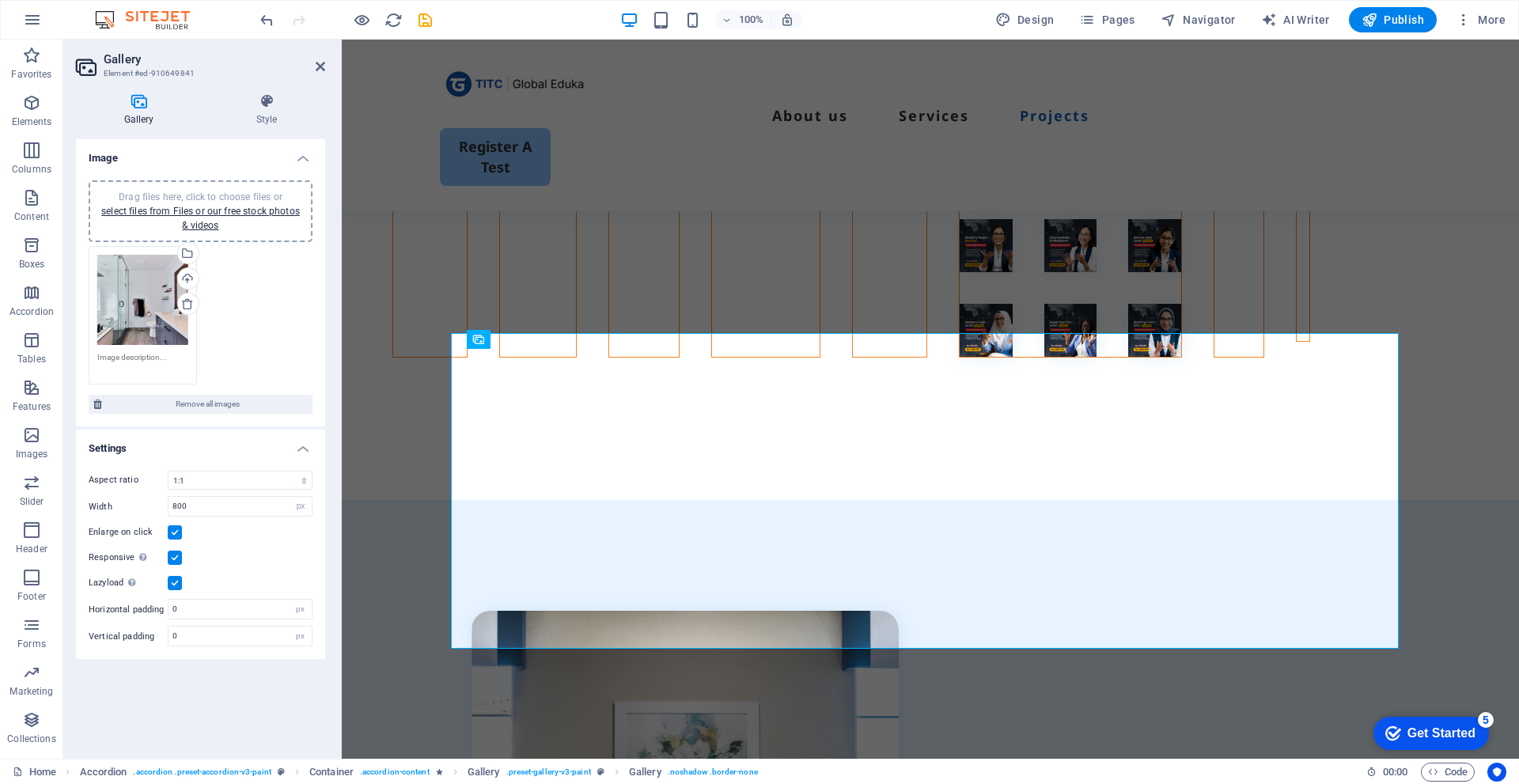
click at [150, 306] on div "Drag files here, click to choose files or select files from Files or our free s…" at bounding box center [142, 300] width 91 height 91
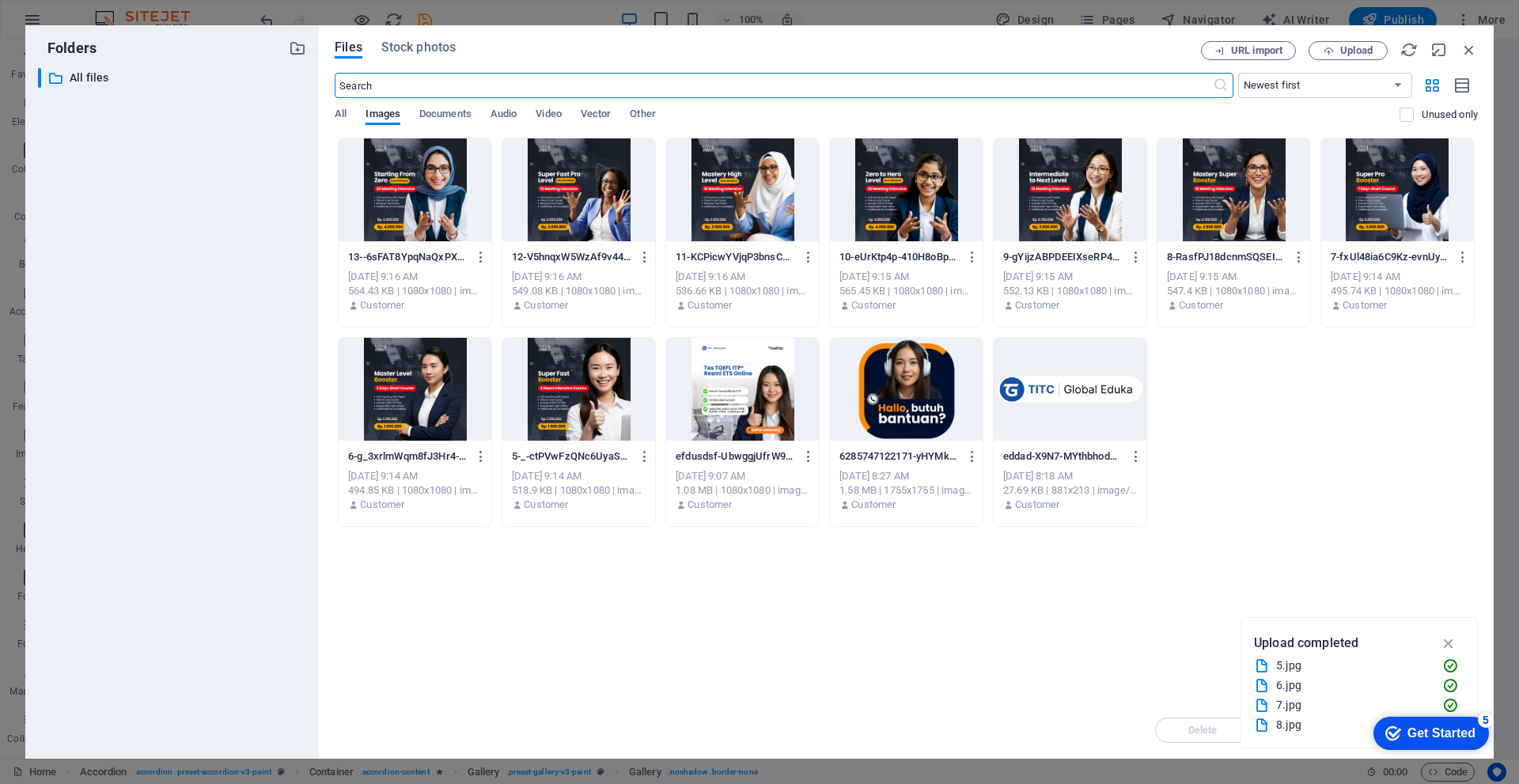
scroll to position [3535, 0]
click at [1418, 212] on div at bounding box center [1398, 190] width 153 height 103
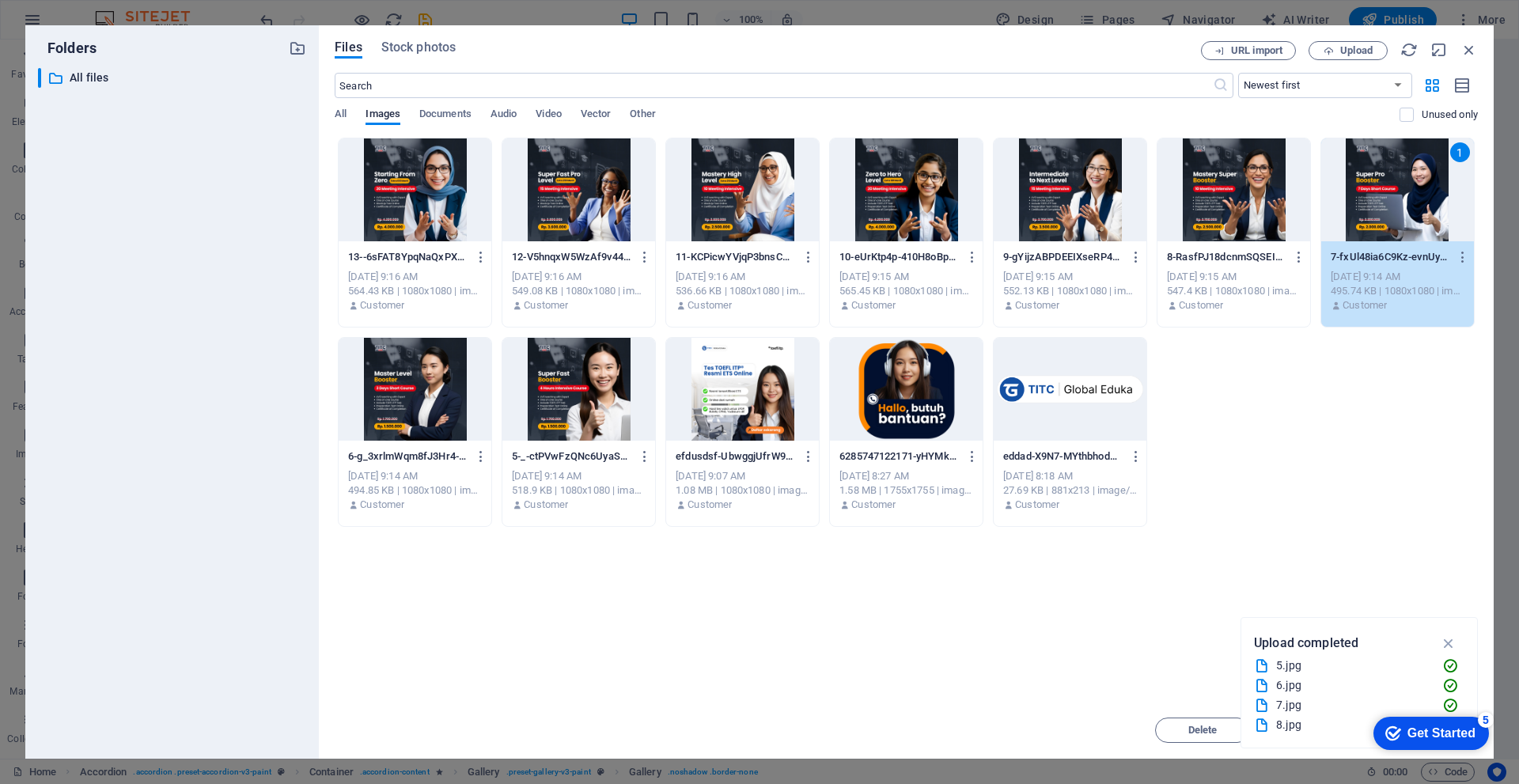
click at [1435, 187] on div "1" at bounding box center [1398, 190] width 153 height 103
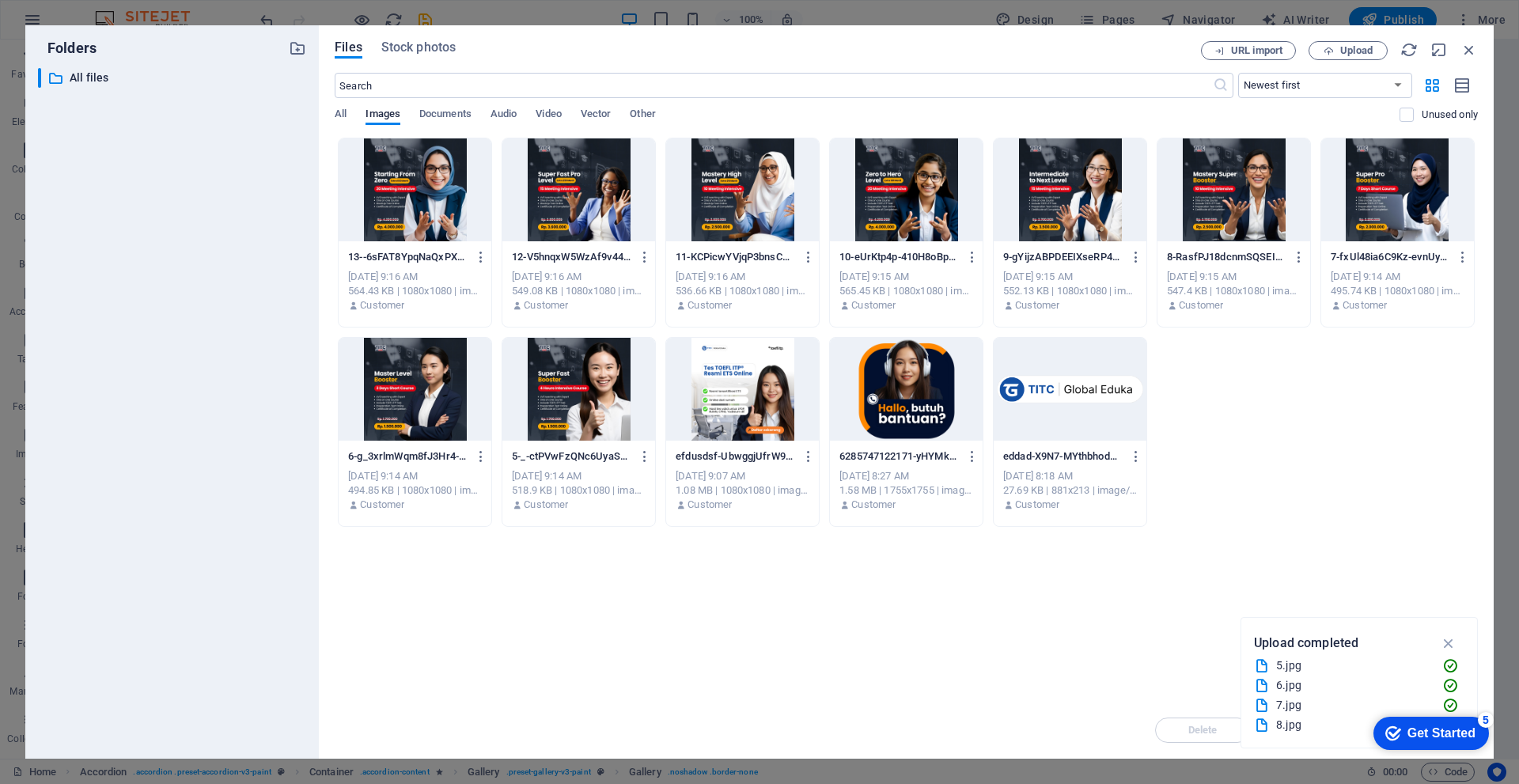
click at [1436, 187] on div at bounding box center [1398, 190] width 153 height 103
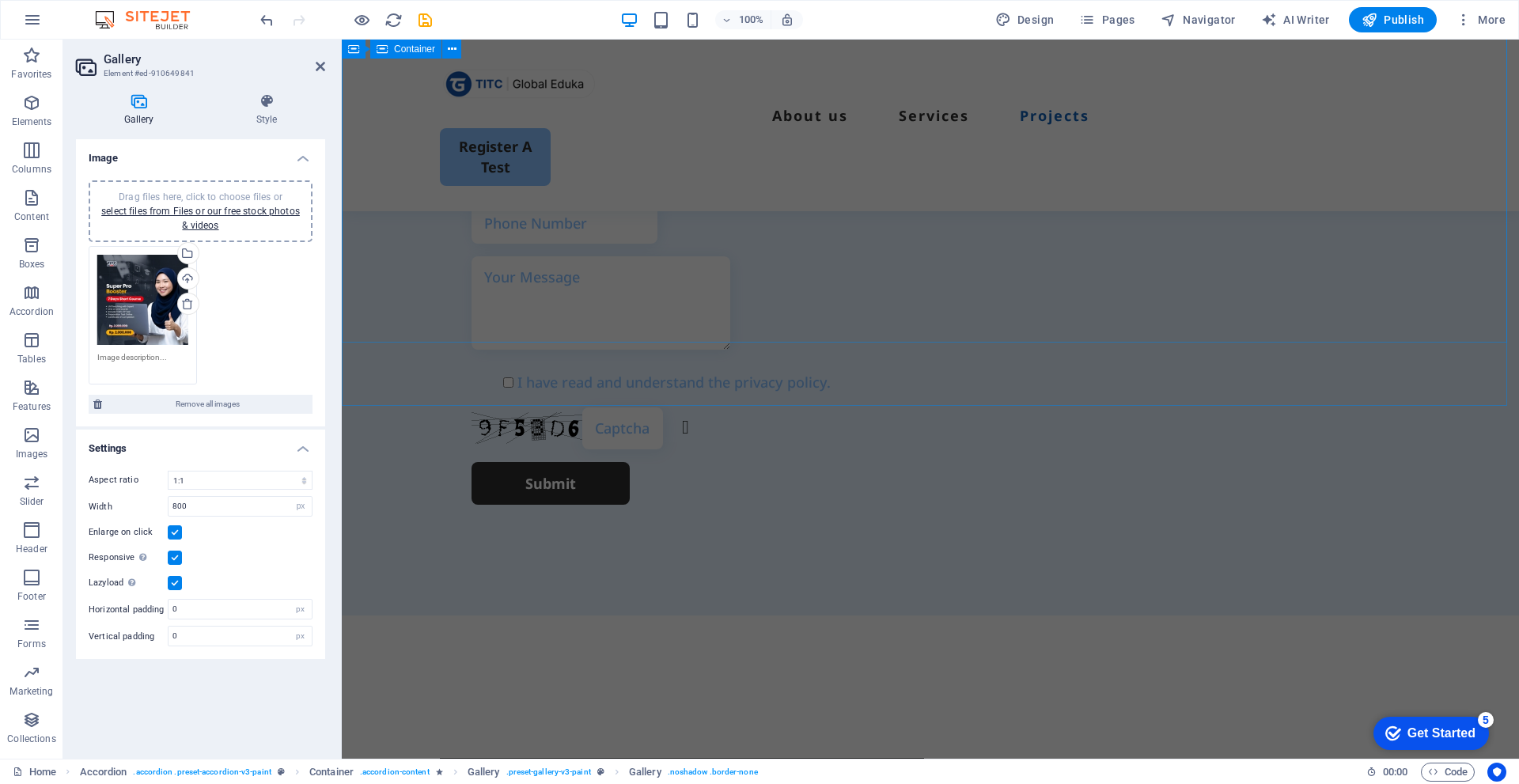
scroll to position [4770, 0]
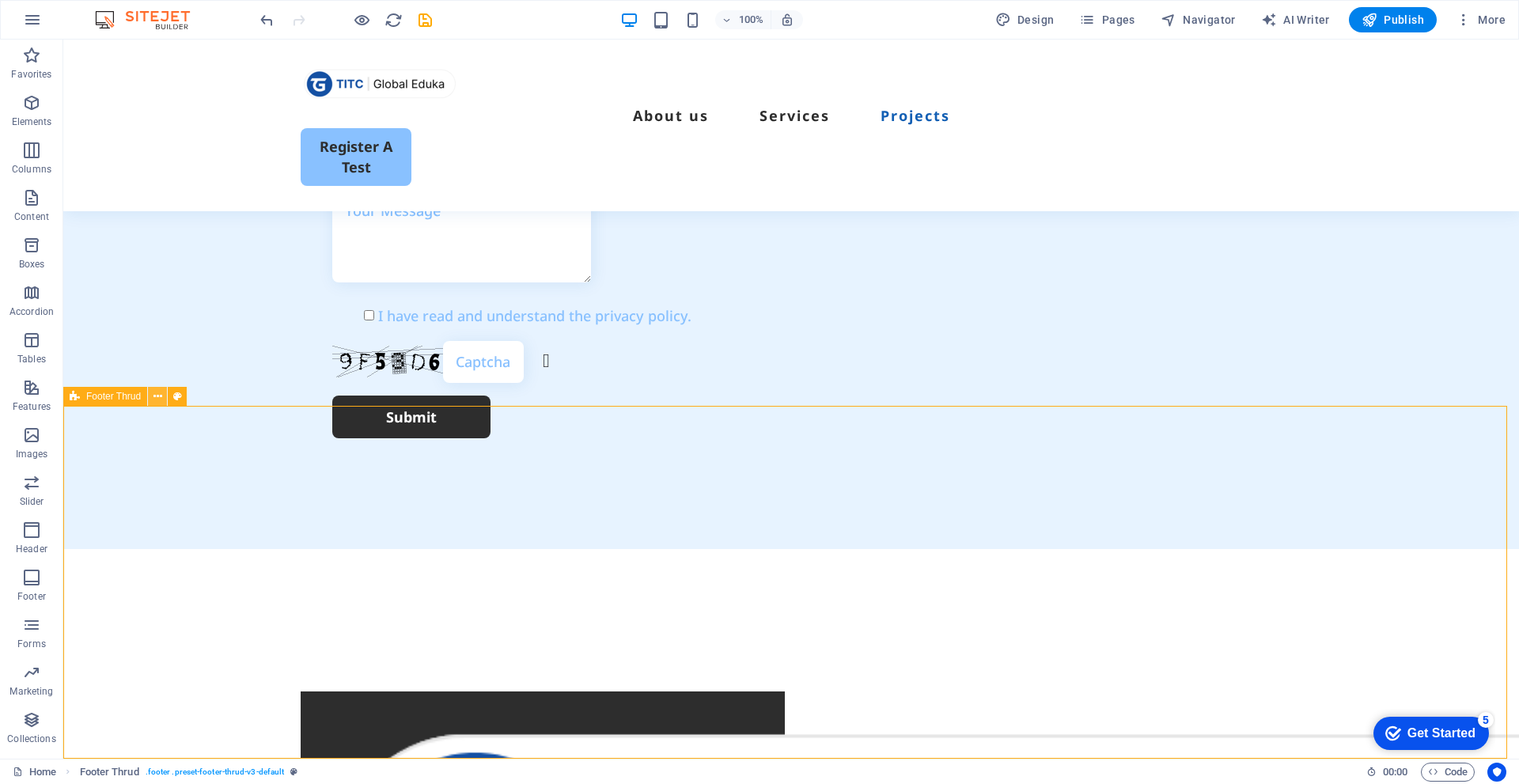
click at [153, 395] on icon at bounding box center [157, 397] width 9 height 17
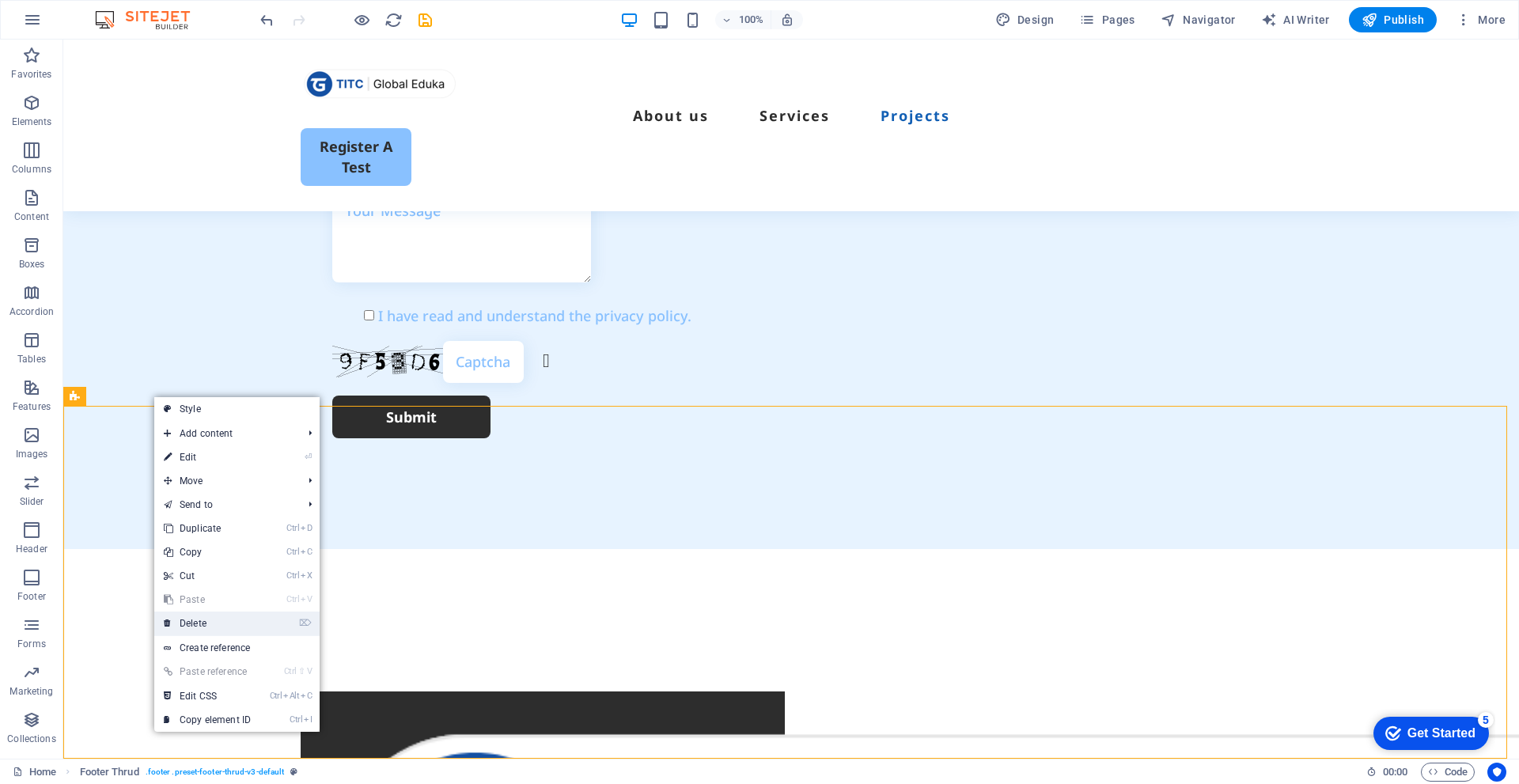
click at [225, 616] on link "⌦ Delete" at bounding box center [207, 623] width 106 height 24
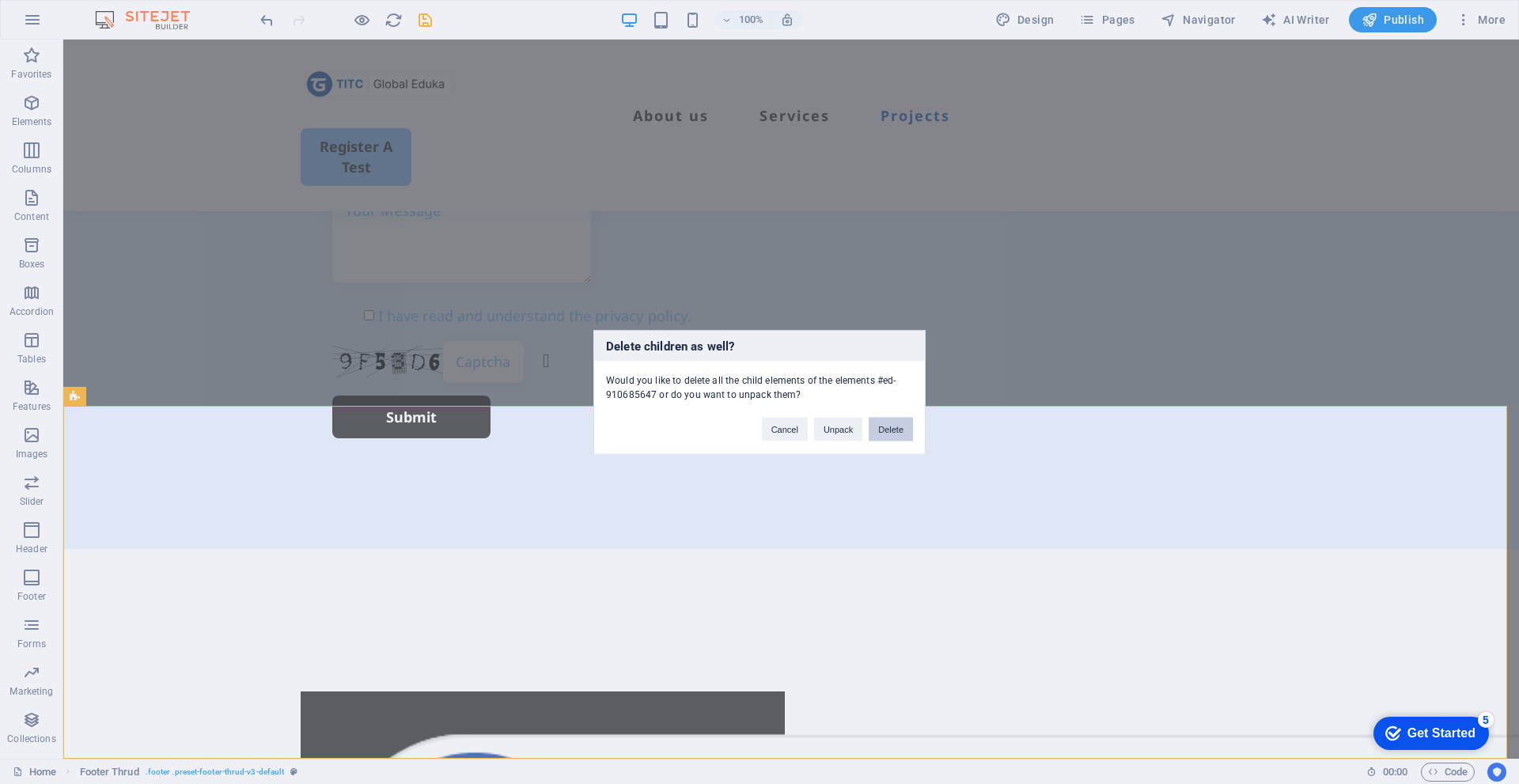
click at [894, 424] on button "Delete" at bounding box center [890, 429] width 44 height 24
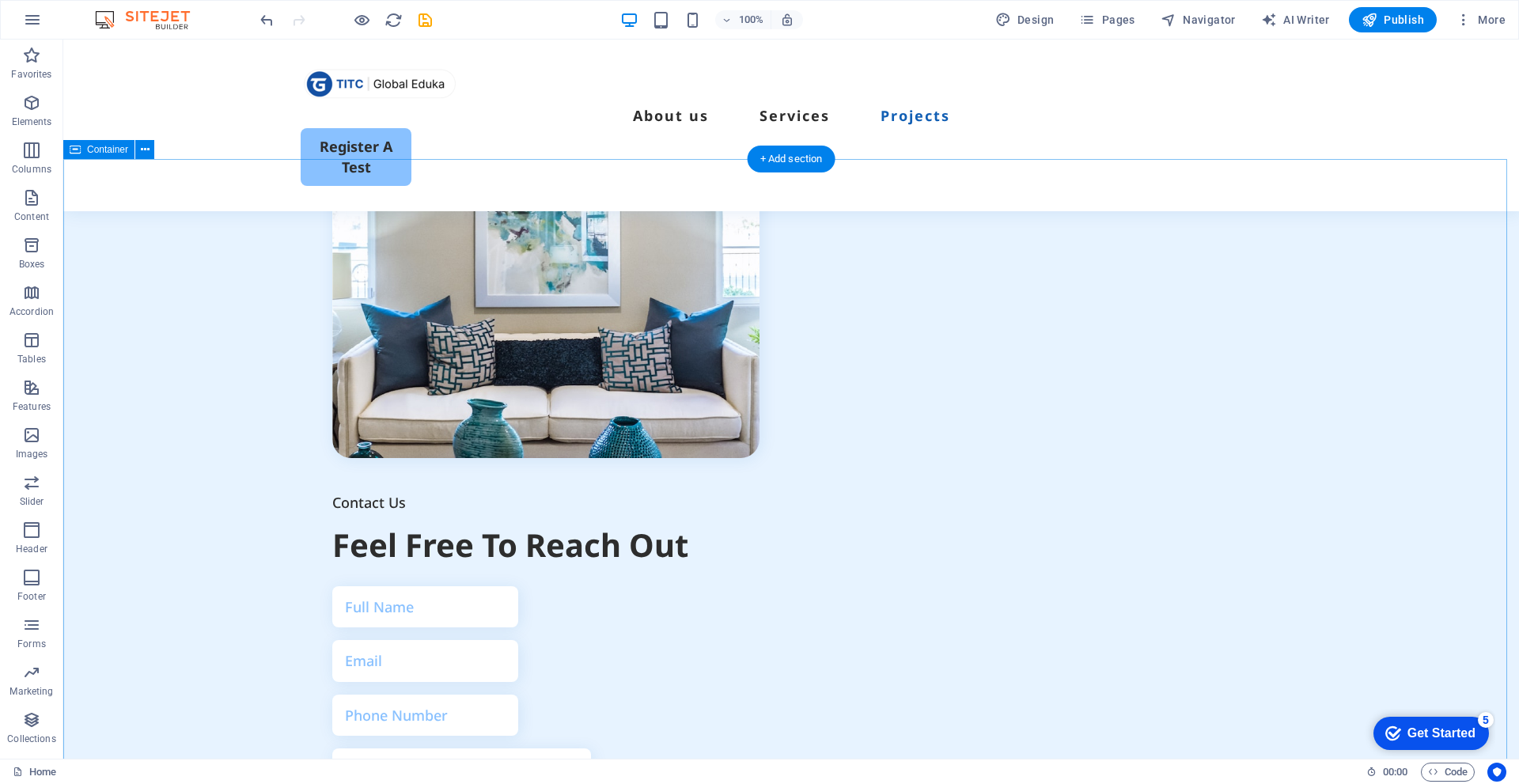
scroll to position [4180, 0]
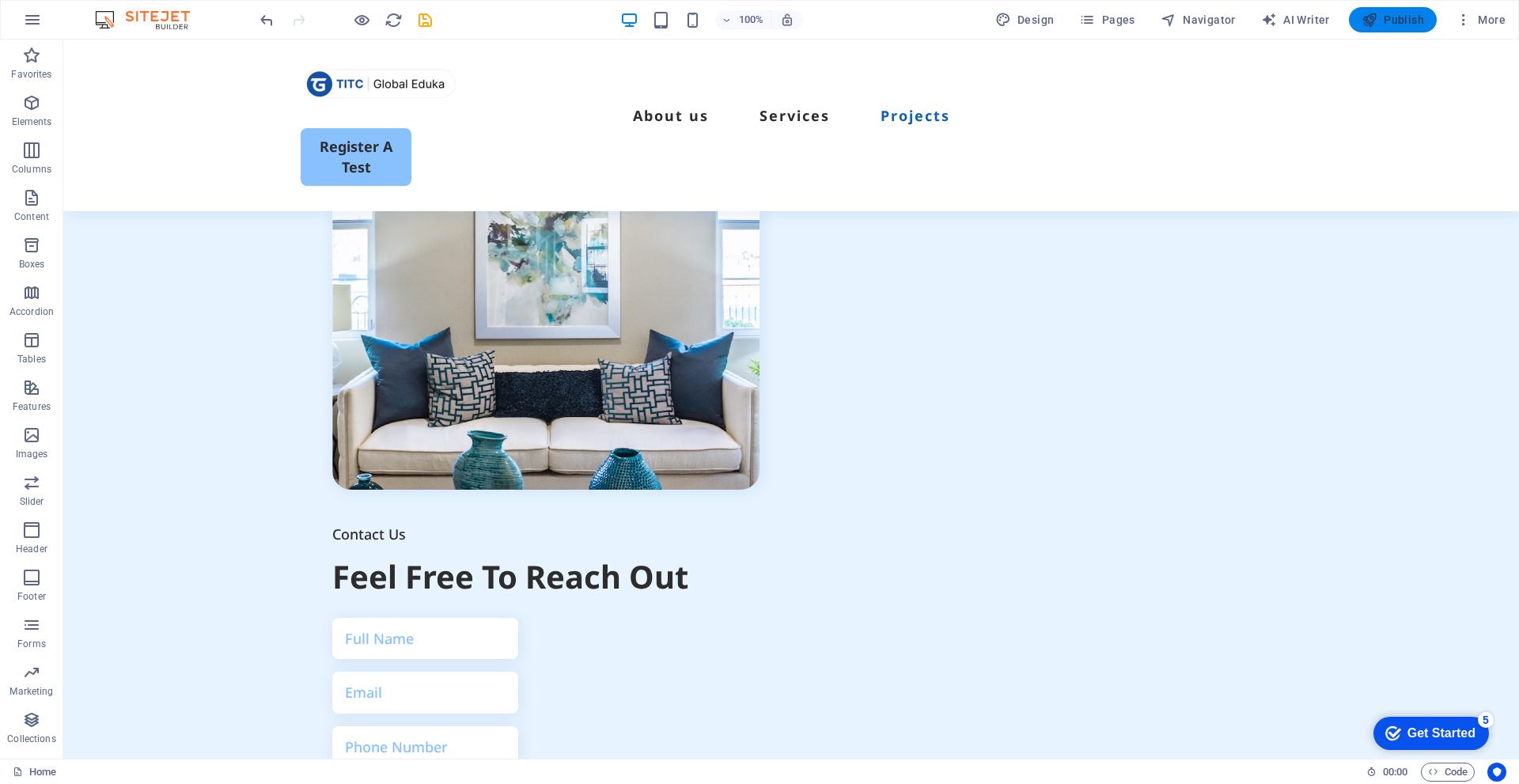
click at [0, 0] on span "Publish" at bounding box center [0, 0] width 0 height 0
